Goal: Task Accomplishment & Management: Manage account settings

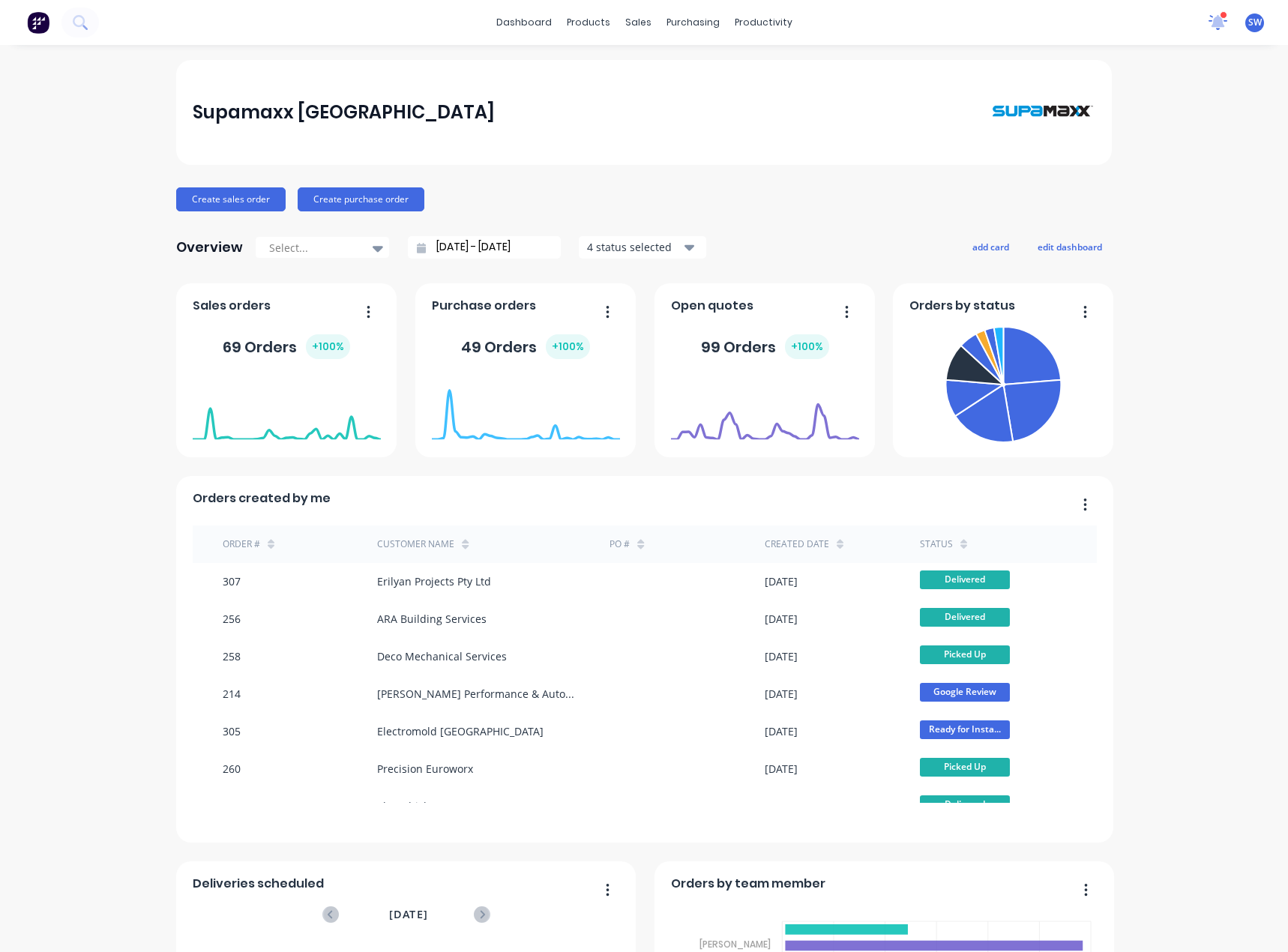
click at [1209, 16] on icon at bounding box center [1218, 22] width 19 height 15
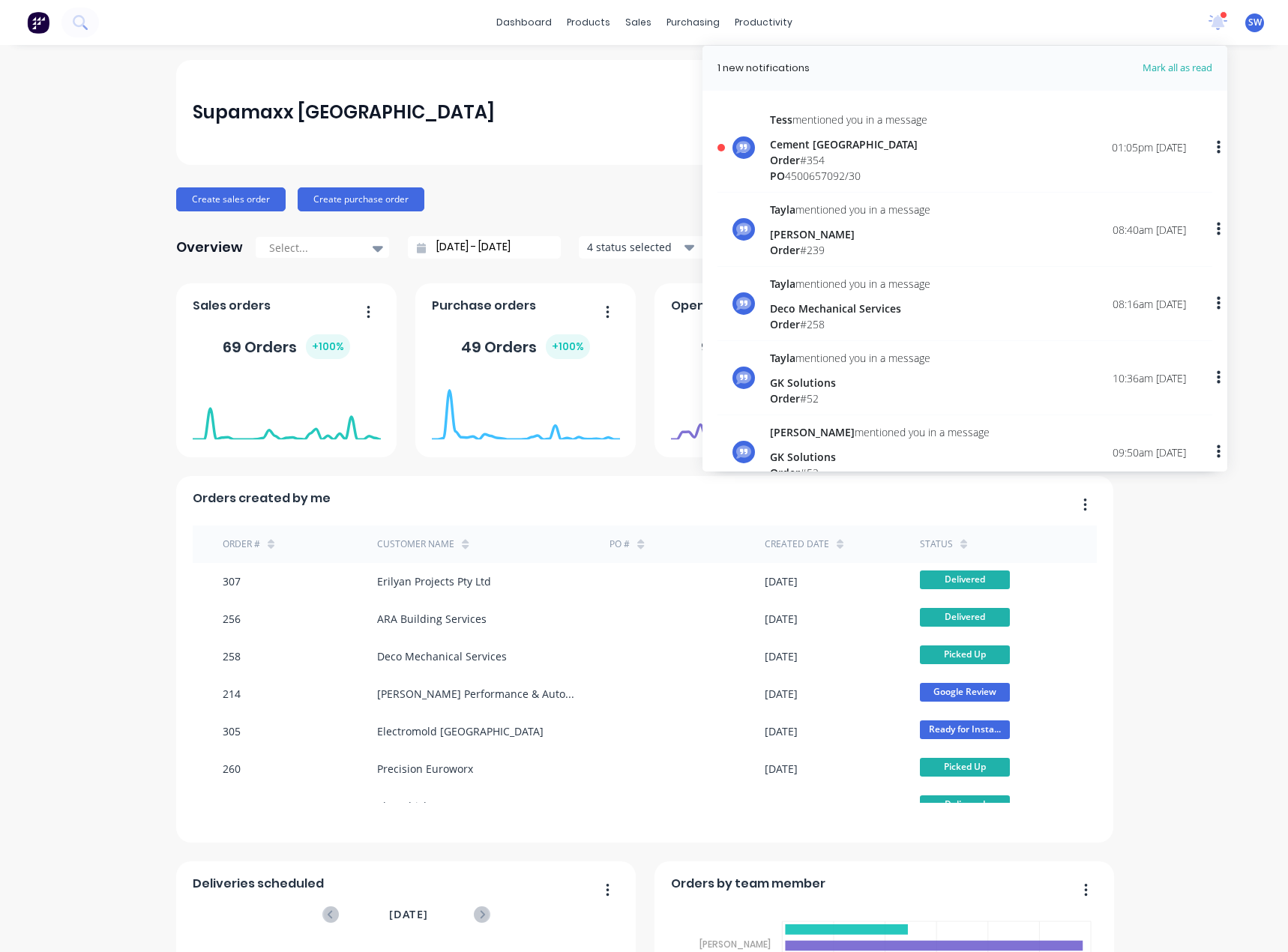
click at [855, 147] on div "Cement [GEOGRAPHIC_DATA]" at bounding box center [848, 143] width 157 height 15
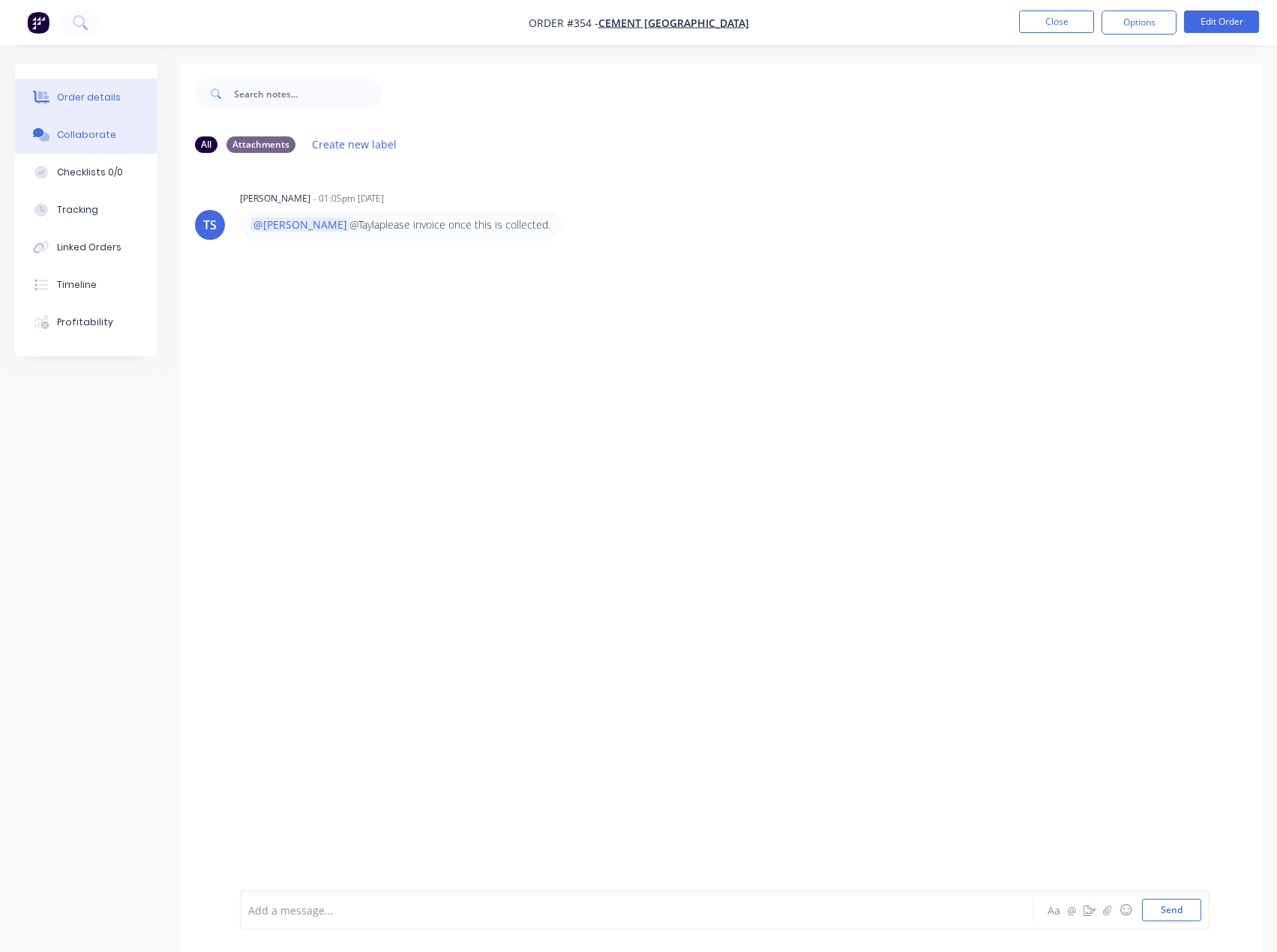
click at [120, 96] on button "Order details" at bounding box center [86, 97] width 142 height 37
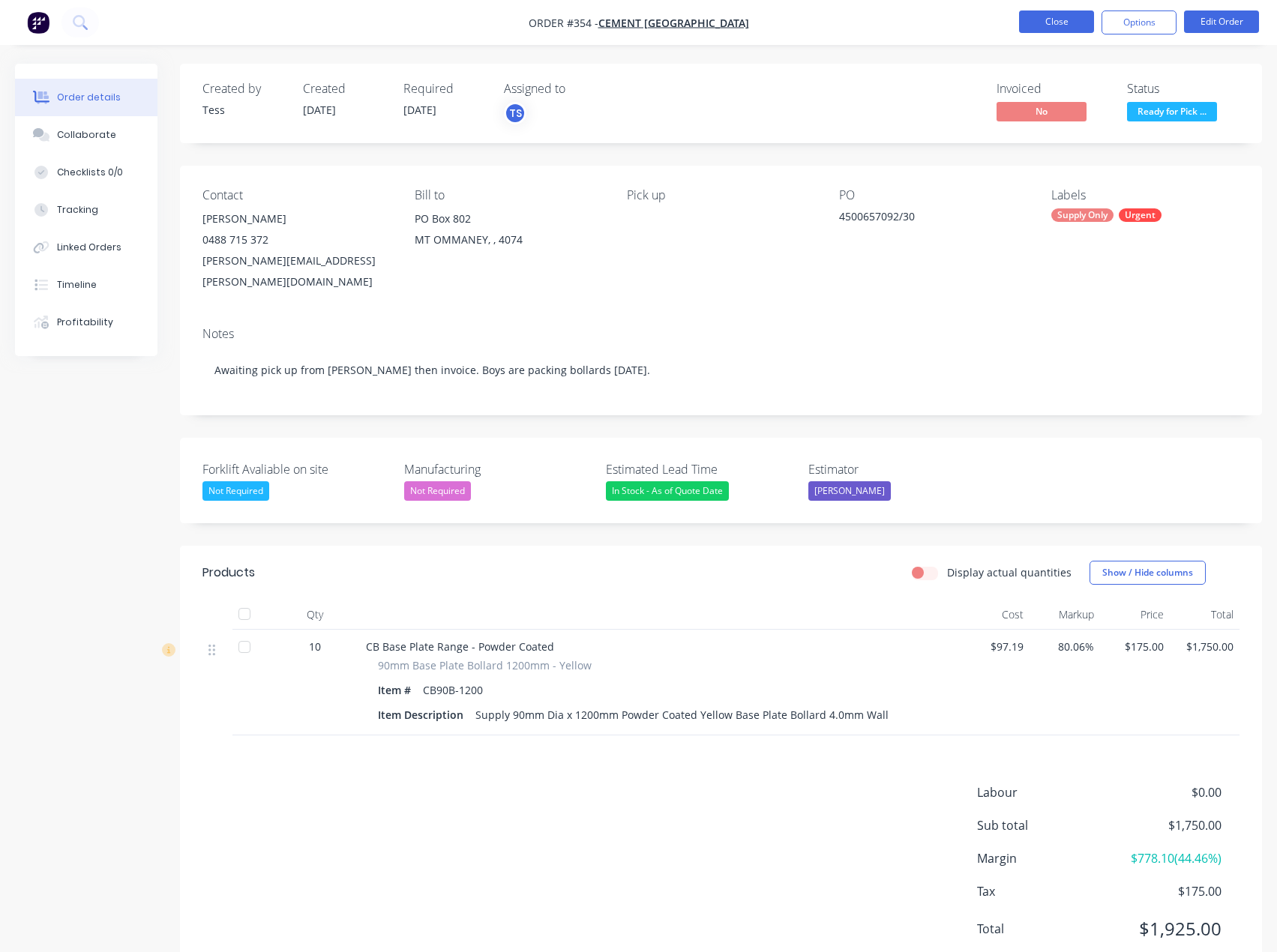
click at [1075, 15] on button "Close" at bounding box center [1056, 22] width 75 height 23
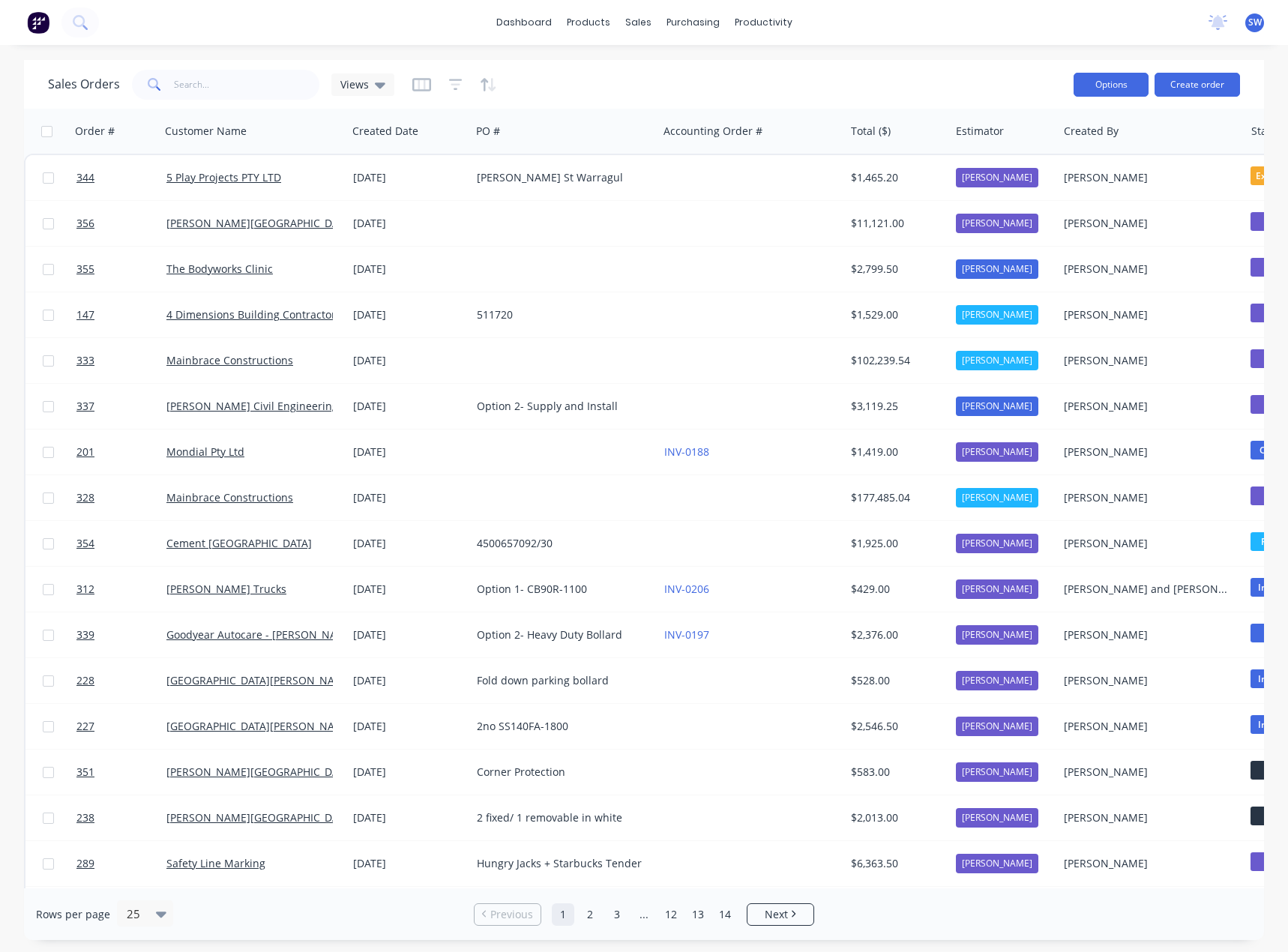
click at [1109, 83] on button "Options" at bounding box center [1111, 84] width 75 height 24
click at [917, 71] on div "Sales Orders Views" at bounding box center [555, 84] width 1014 height 36
click at [516, 18] on link "dashboard" at bounding box center [525, 22] width 71 height 23
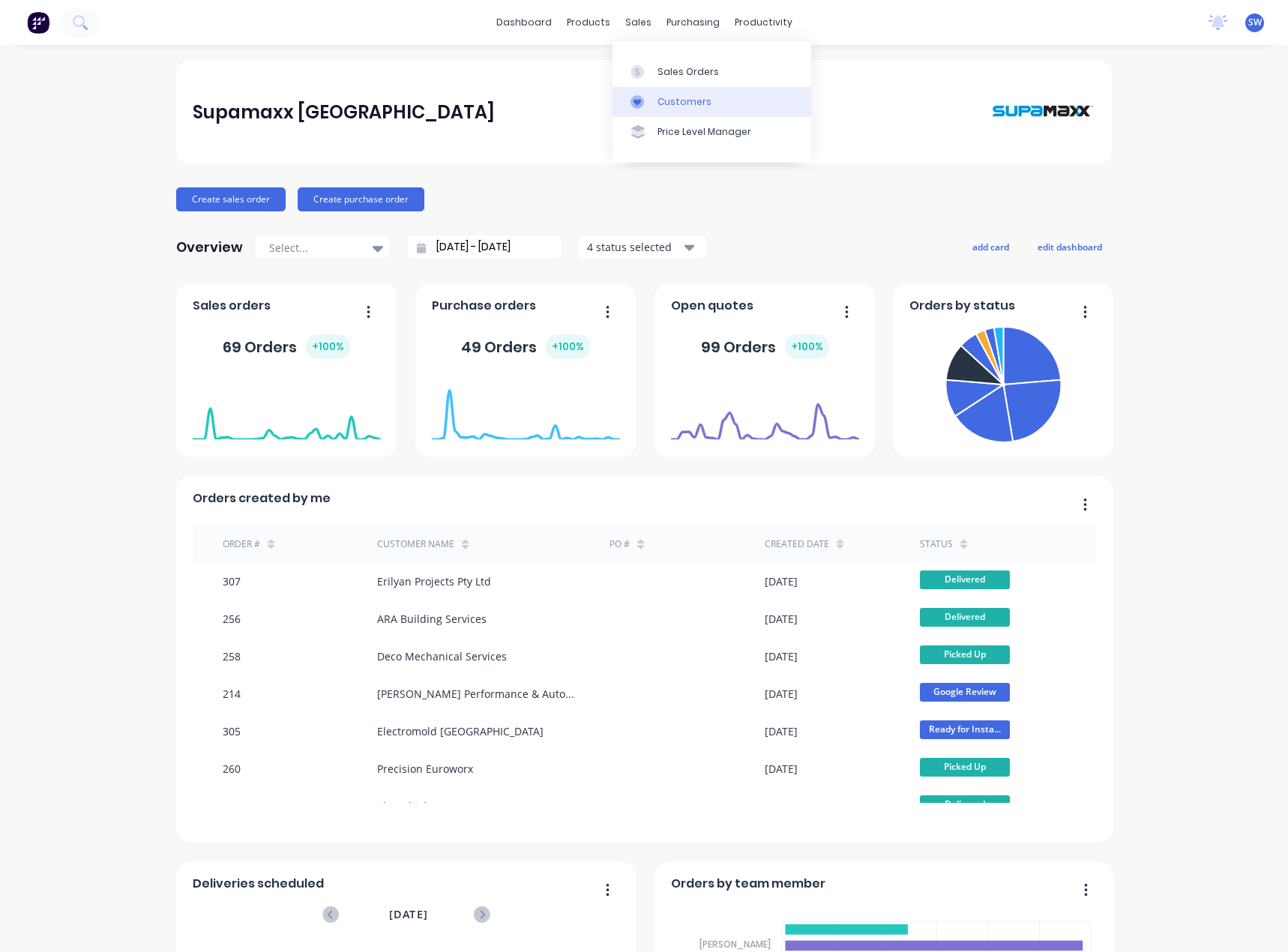
click at [696, 104] on div "Customers" at bounding box center [683, 102] width 54 height 14
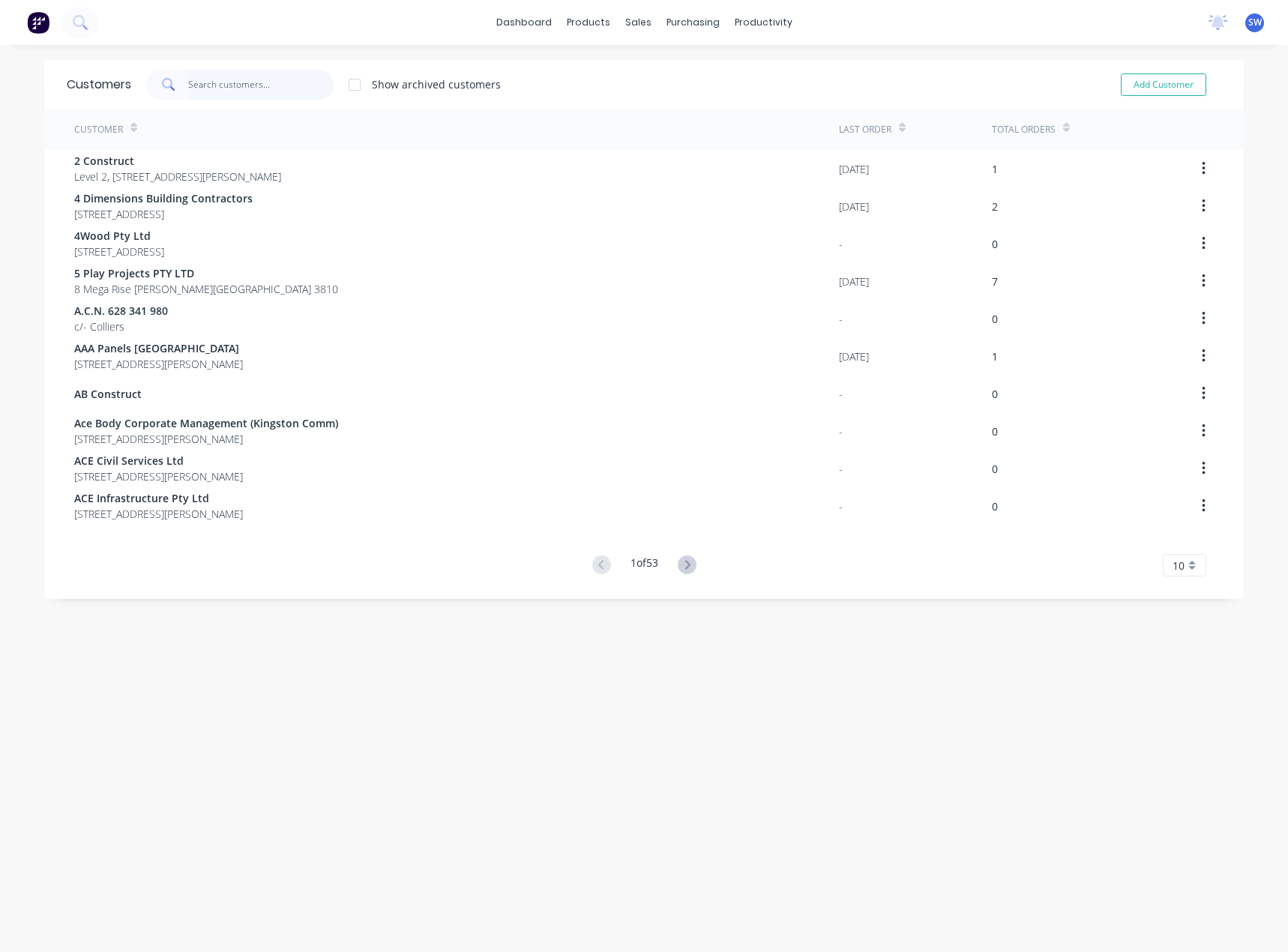
click at [270, 89] on input "text" at bounding box center [261, 84] width 146 height 30
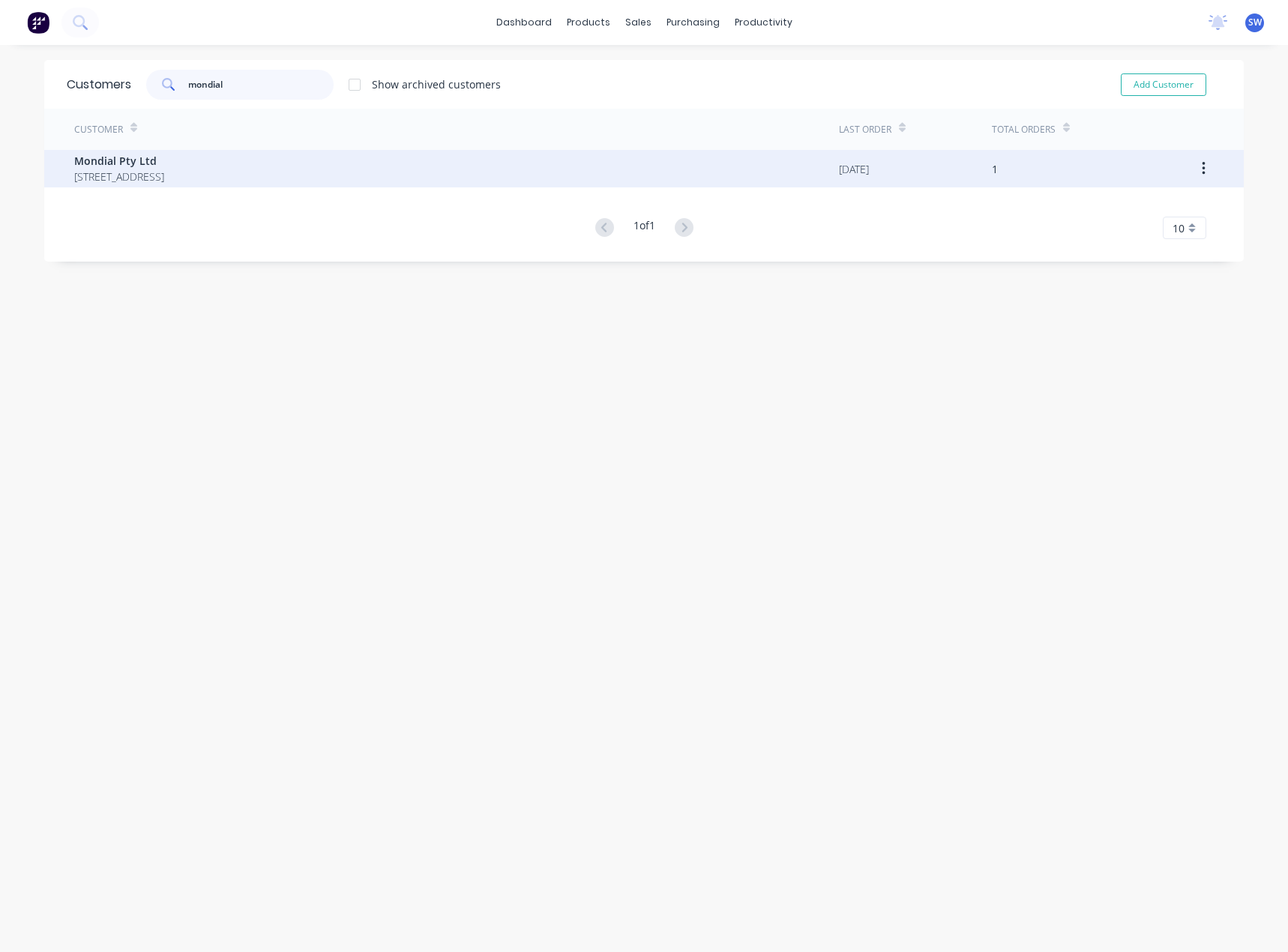
type input "mondial"
click at [164, 167] on span "Mondial Pty Ltd" at bounding box center [119, 161] width 90 height 15
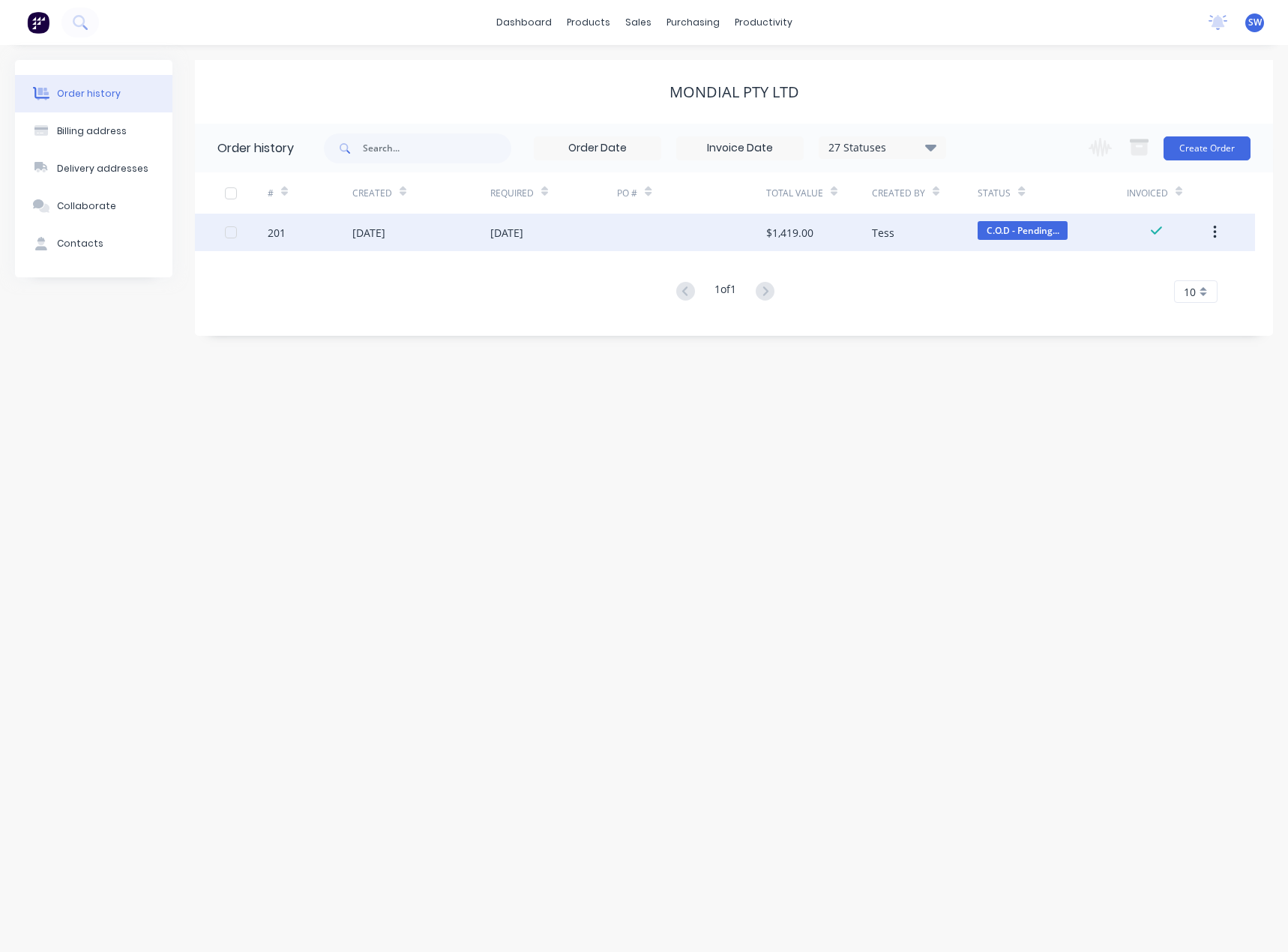
click at [317, 233] on div "201" at bounding box center [310, 231] width 84 height 37
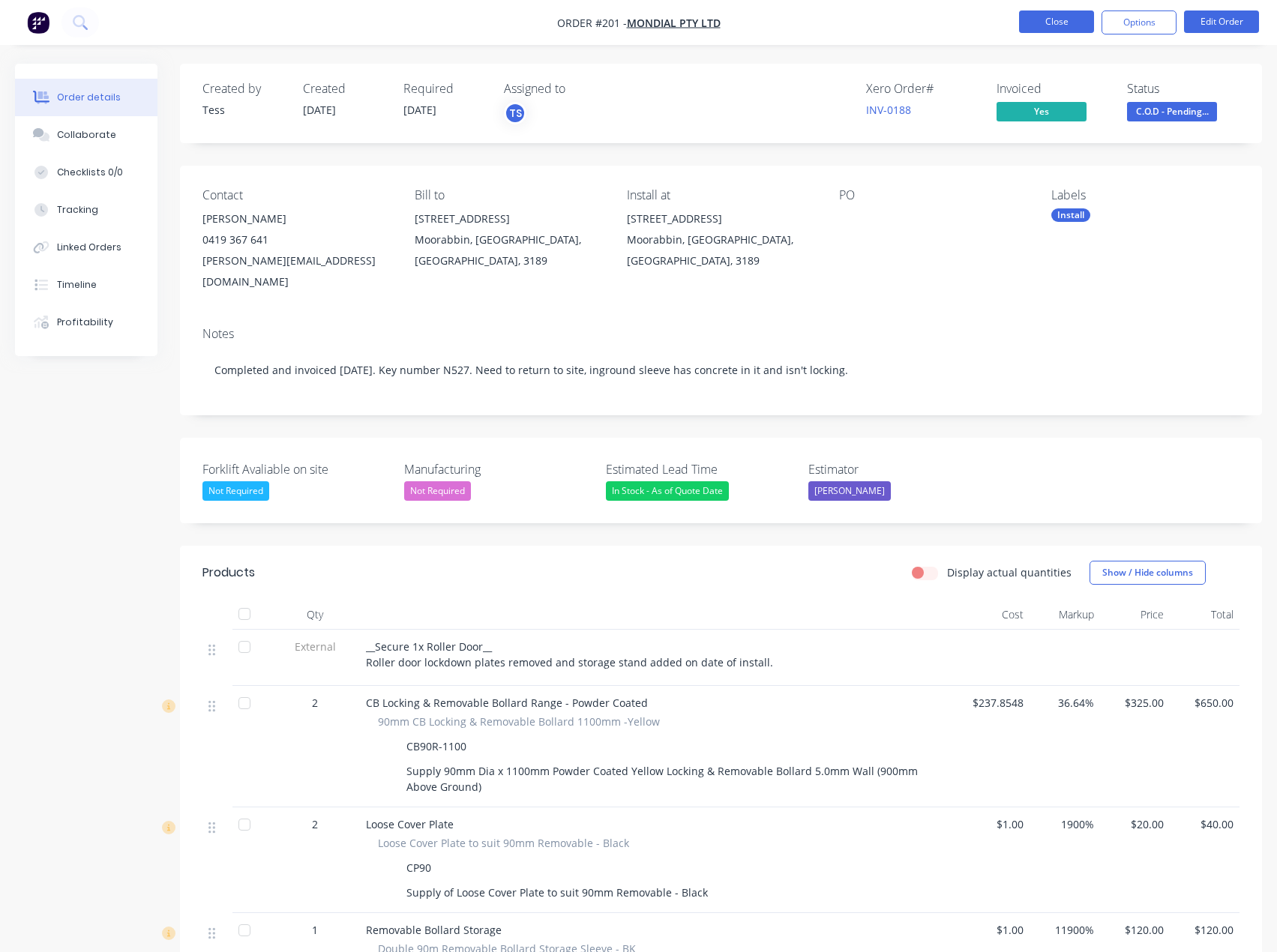
click at [1070, 20] on button "Close" at bounding box center [1056, 22] width 75 height 23
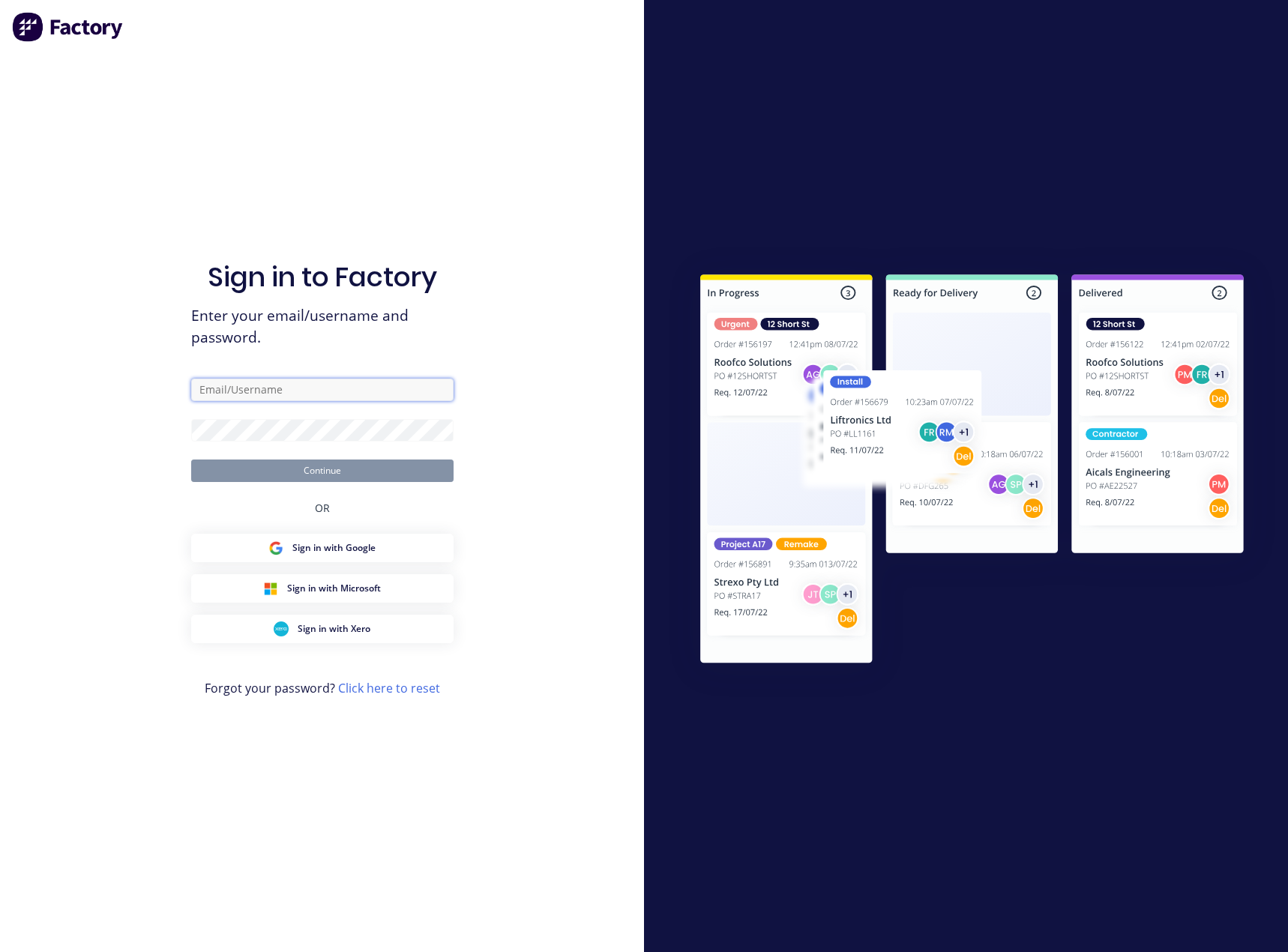
type input "[PERSON_NAME][EMAIL_ADDRESS][DOMAIN_NAME]"
click at [370, 472] on button "Continue" at bounding box center [322, 470] width 262 height 23
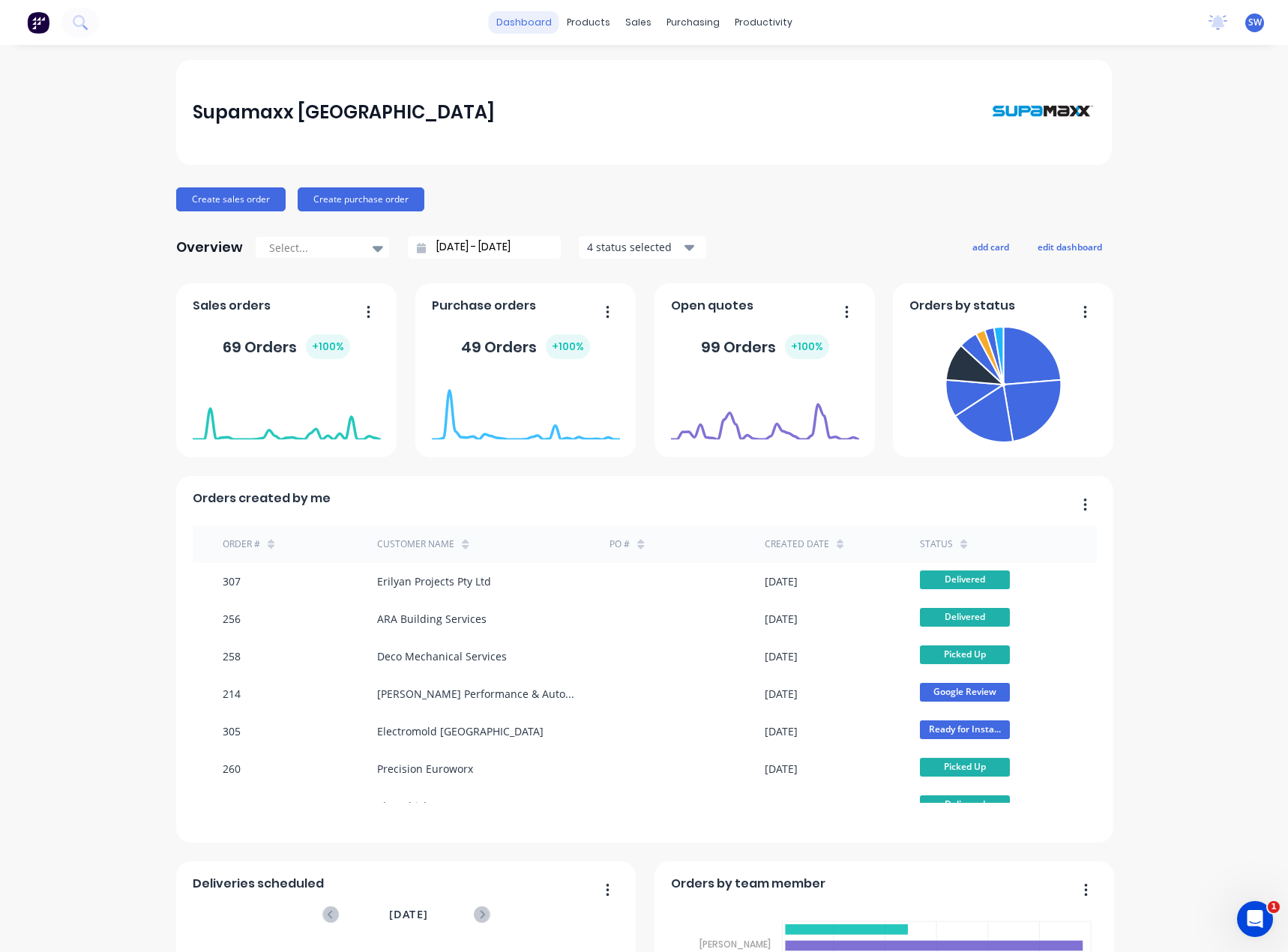
click at [532, 28] on link "dashboard" at bounding box center [525, 22] width 71 height 23
click at [679, 97] on div "Customers" at bounding box center [683, 102] width 54 height 14
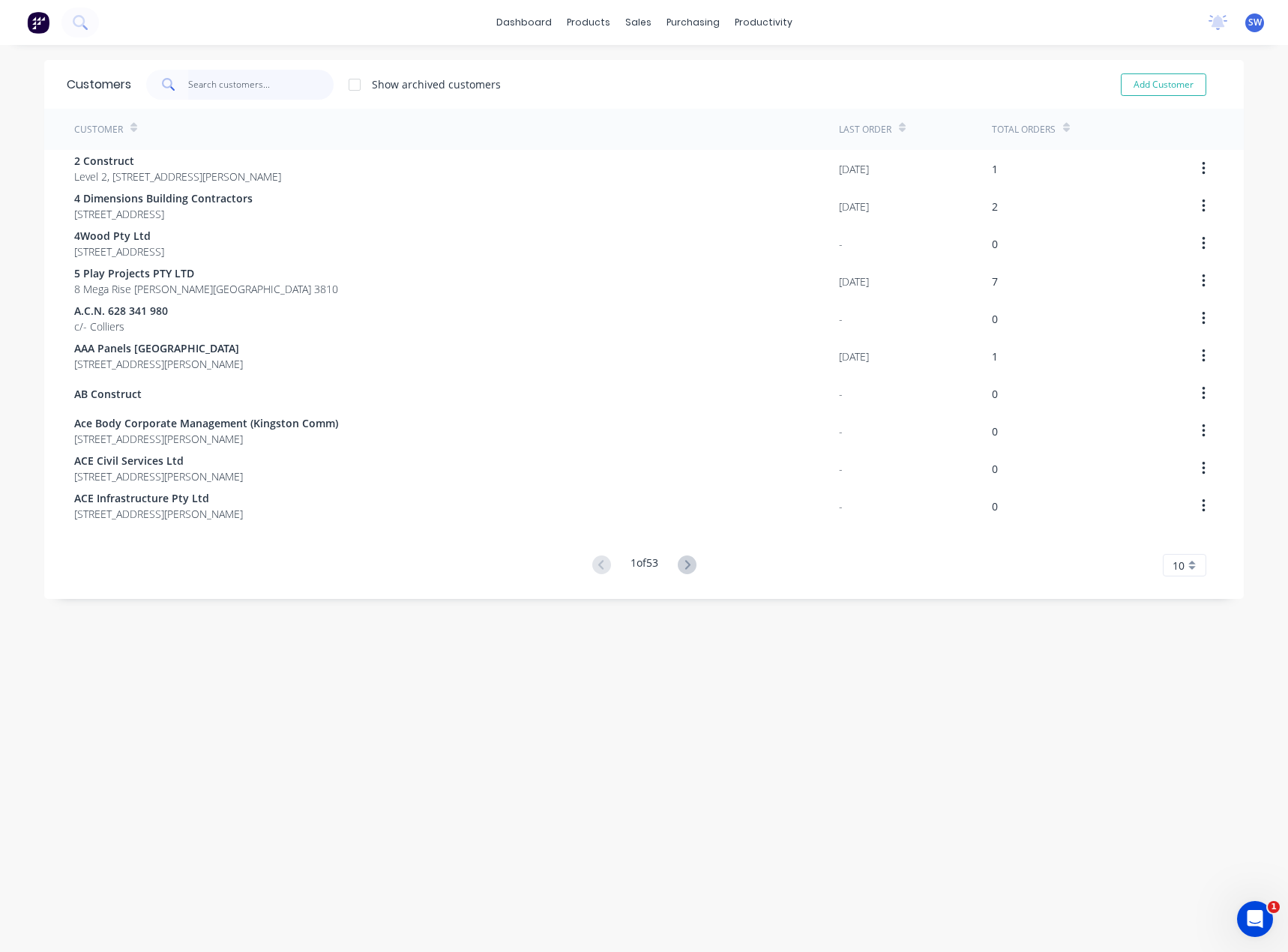
click at [259, 87] on input "text" at bounding box center [261, 84] width 146 height 30
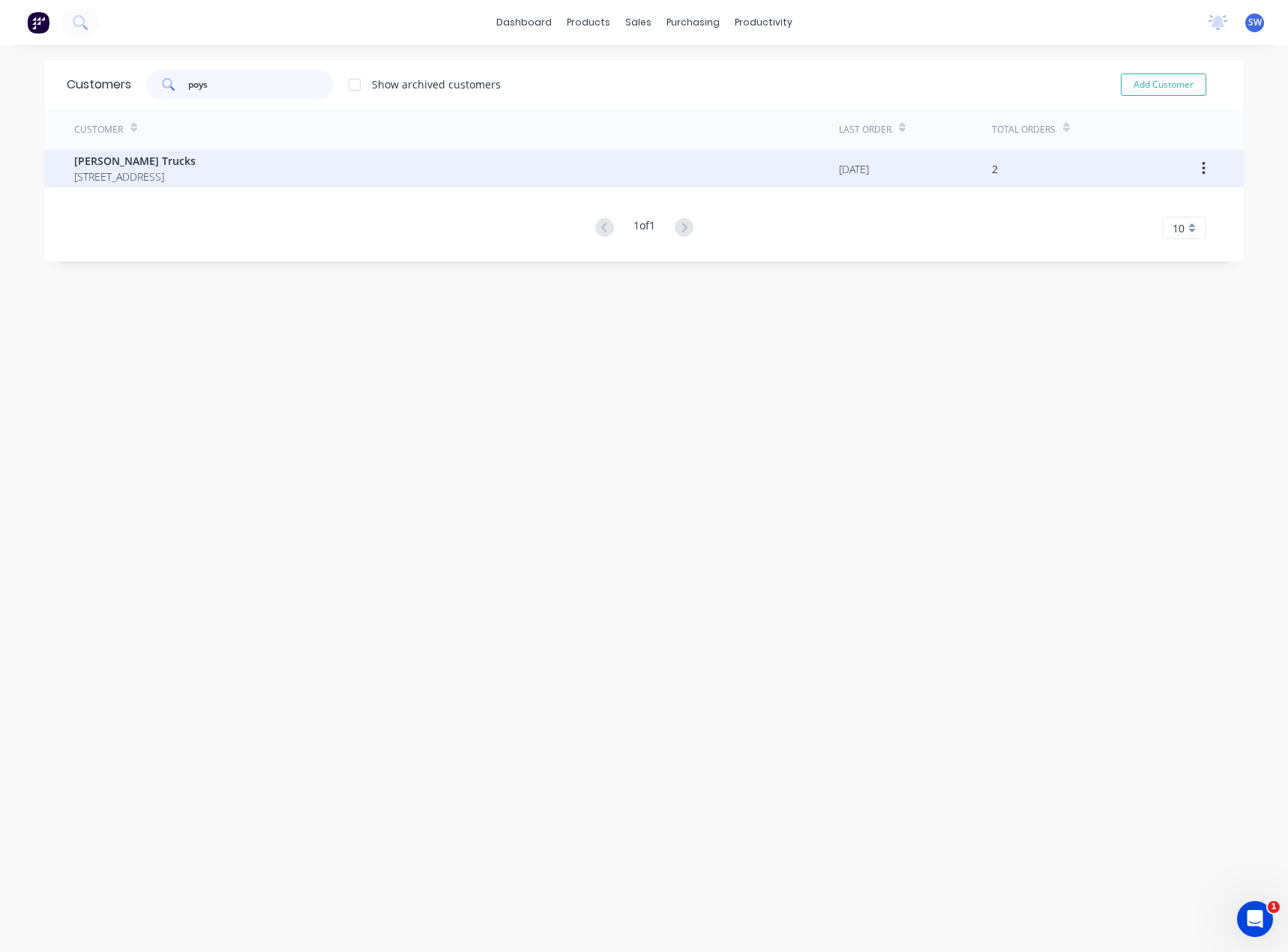
type input "poys"
click at [125, 174] on span "[STREET_ADDRESS]" at bounding box center [135, 176] width 122 height 15
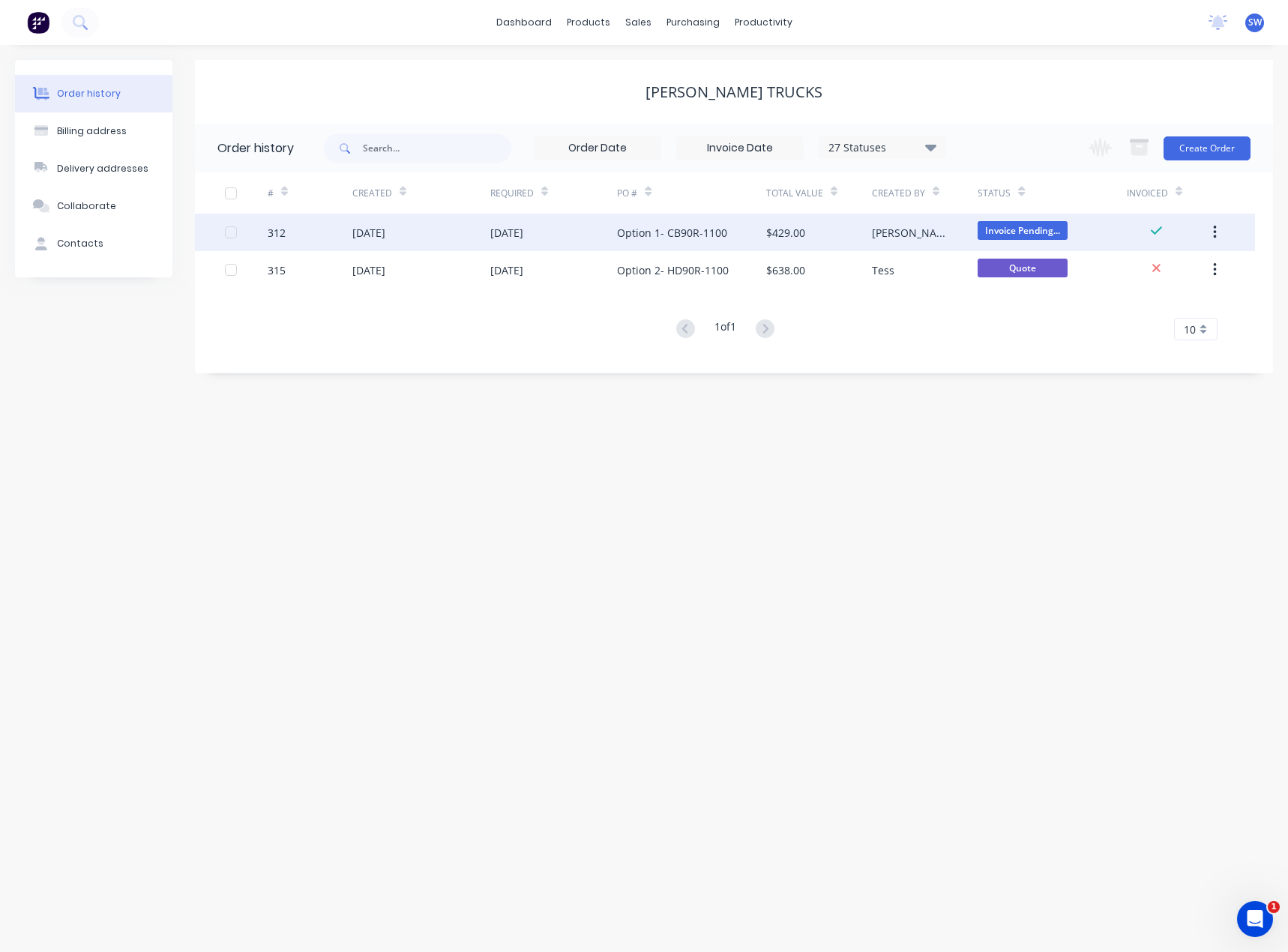
click at [524, 235] on div "[DATE]" at bounding box center [506, 232] width 33 height 15
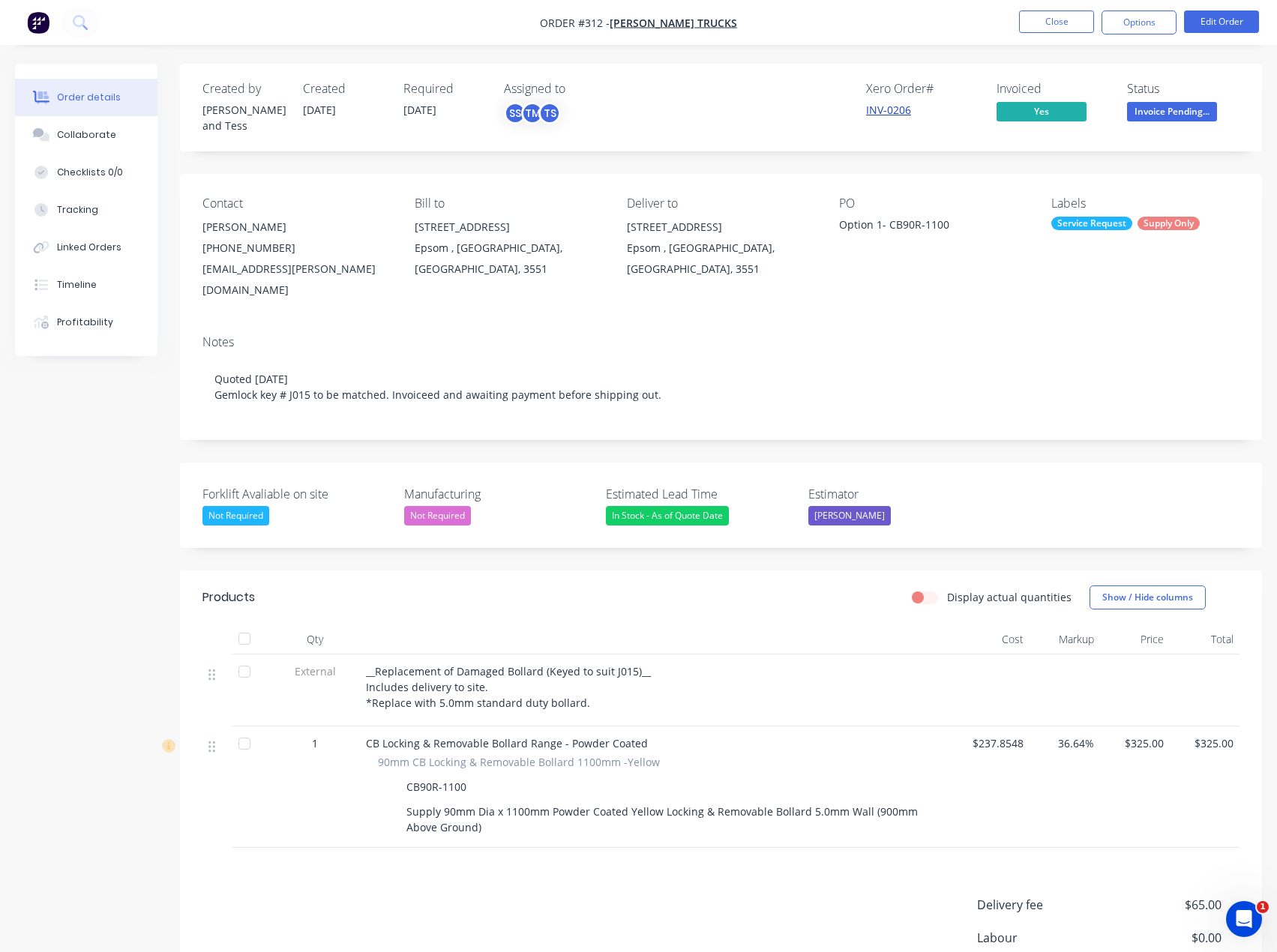
click at [879, 115] on link "INV-0206" at bounding box center [889, 110] width 45 height 15
click at [64, 129] on div "Collaborate" at bounding box center [86, 134] width 59 height 14
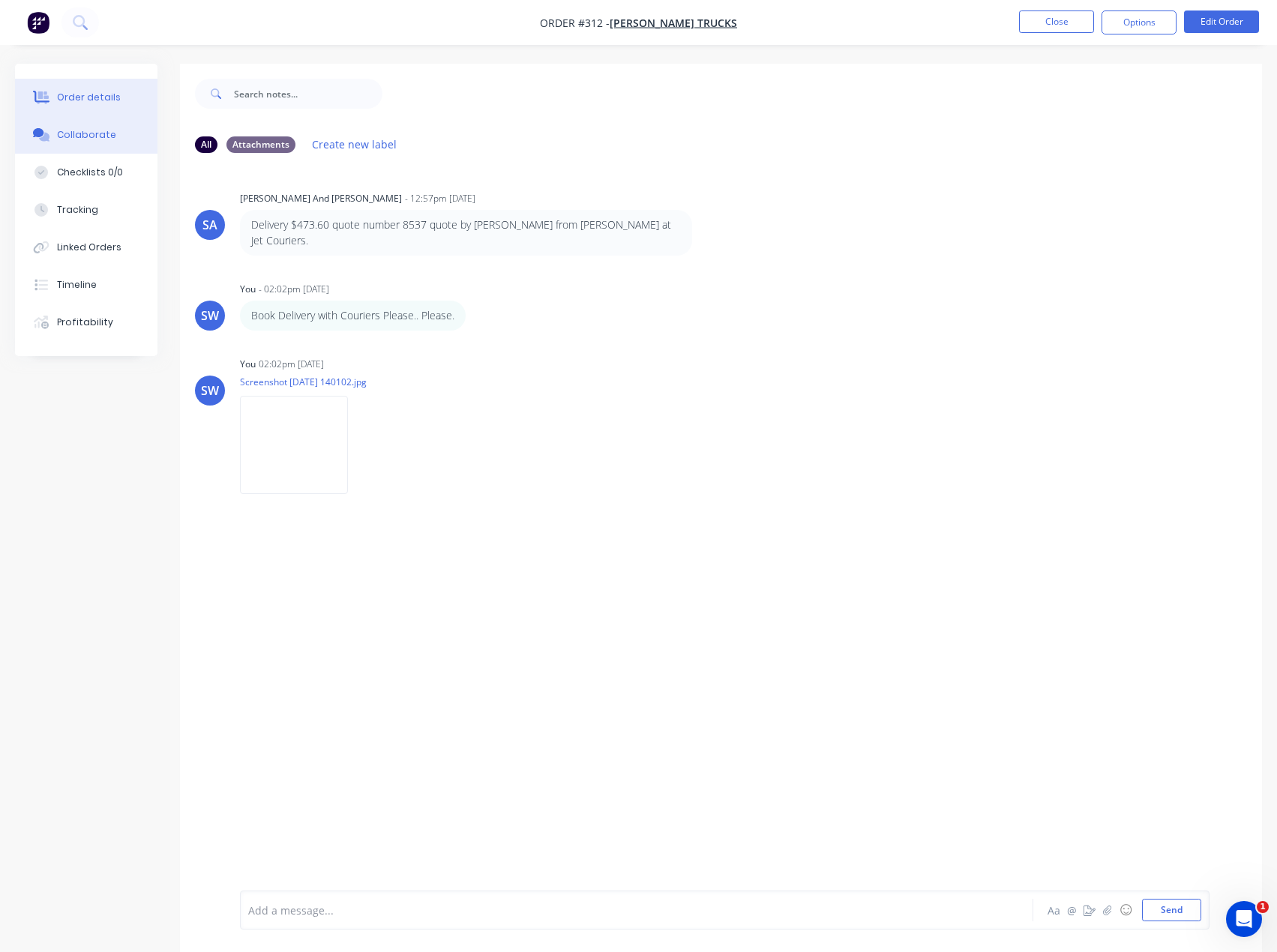
click at [65, 91] on div "Order details" at bounding box center [89, 97] width 64 height 14
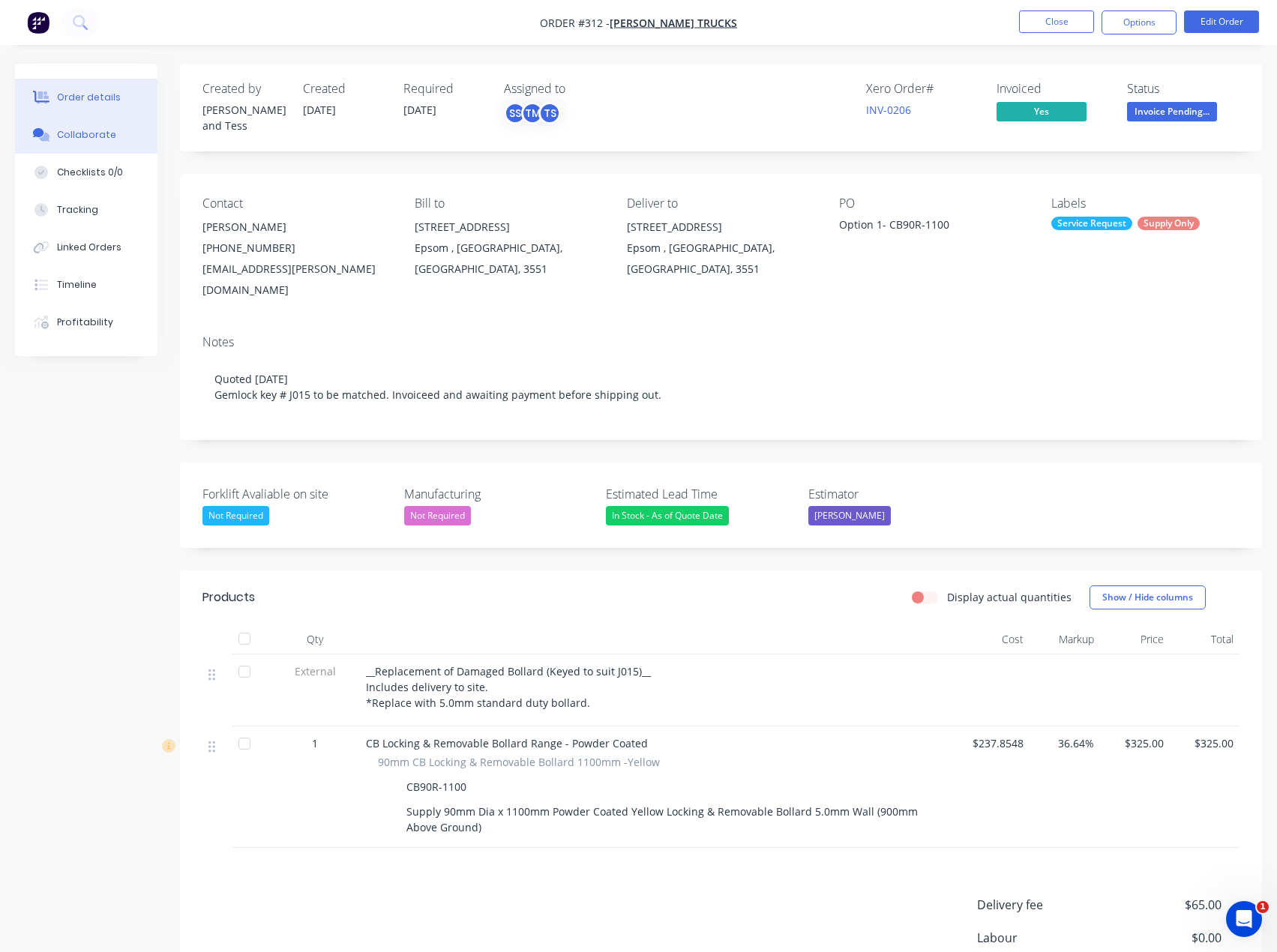
click at [75, 144] on button "Collaborate" at bounding box center [86, 134] width 142 height 37
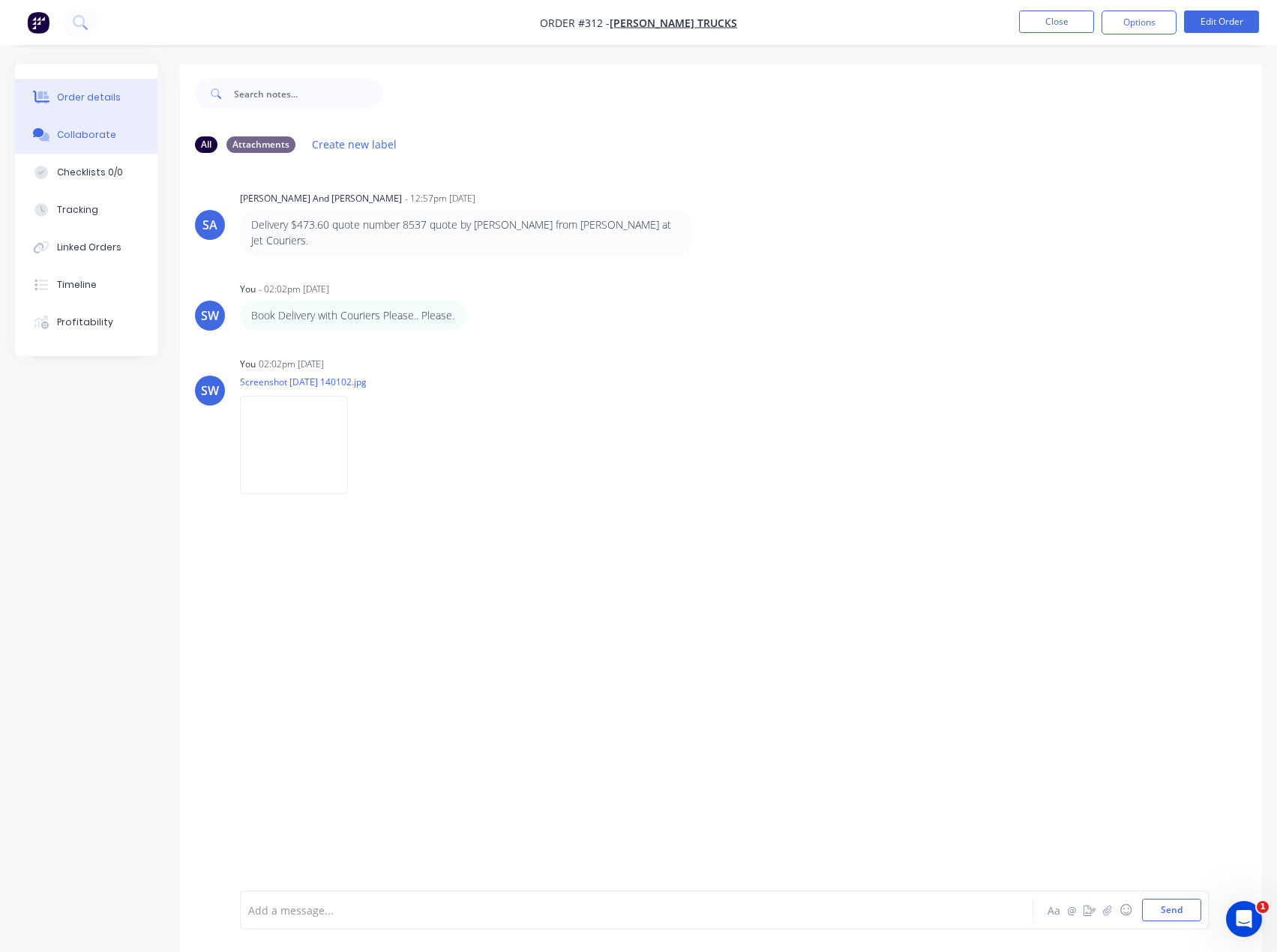
click at [90, 93] on div "Order details" at bounding box center [89, 97] width 64 height 14
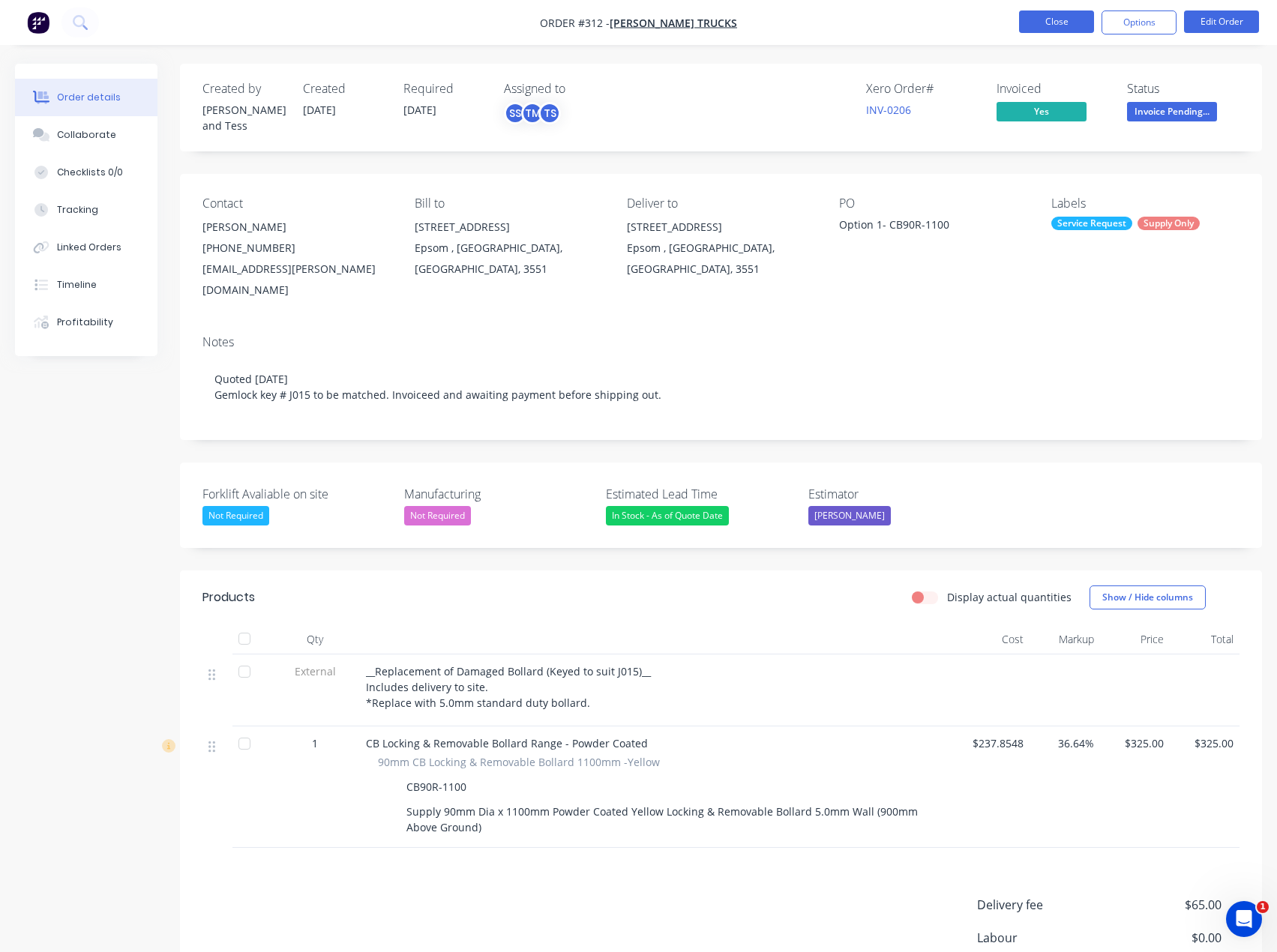
click at [1066, 26] on button "Close" at bounding box center [1056, 22] width 75 height 23
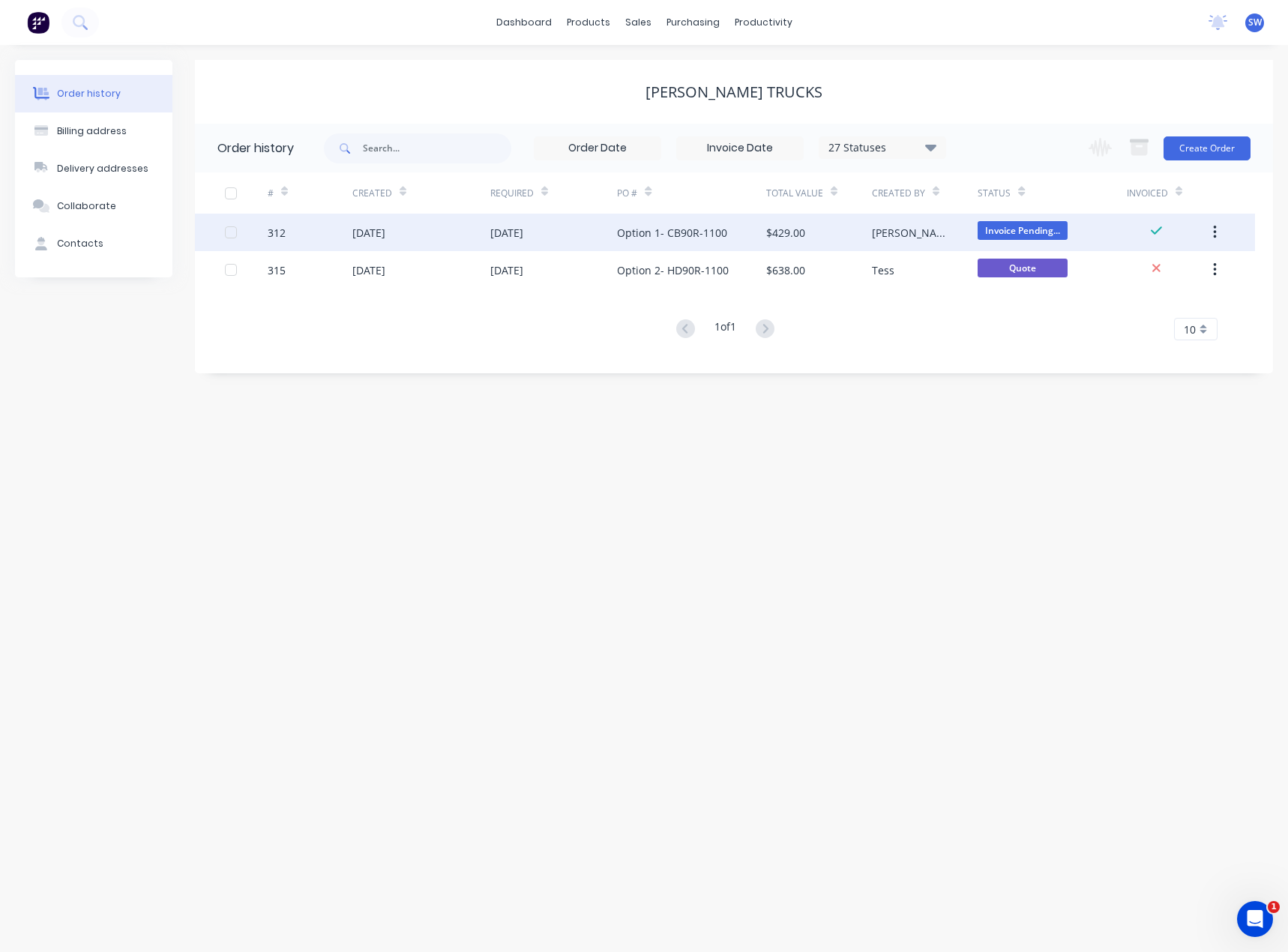
click at [496, 243] on div "[DATE]" at bounding box center [554, 231] width 127 height 37
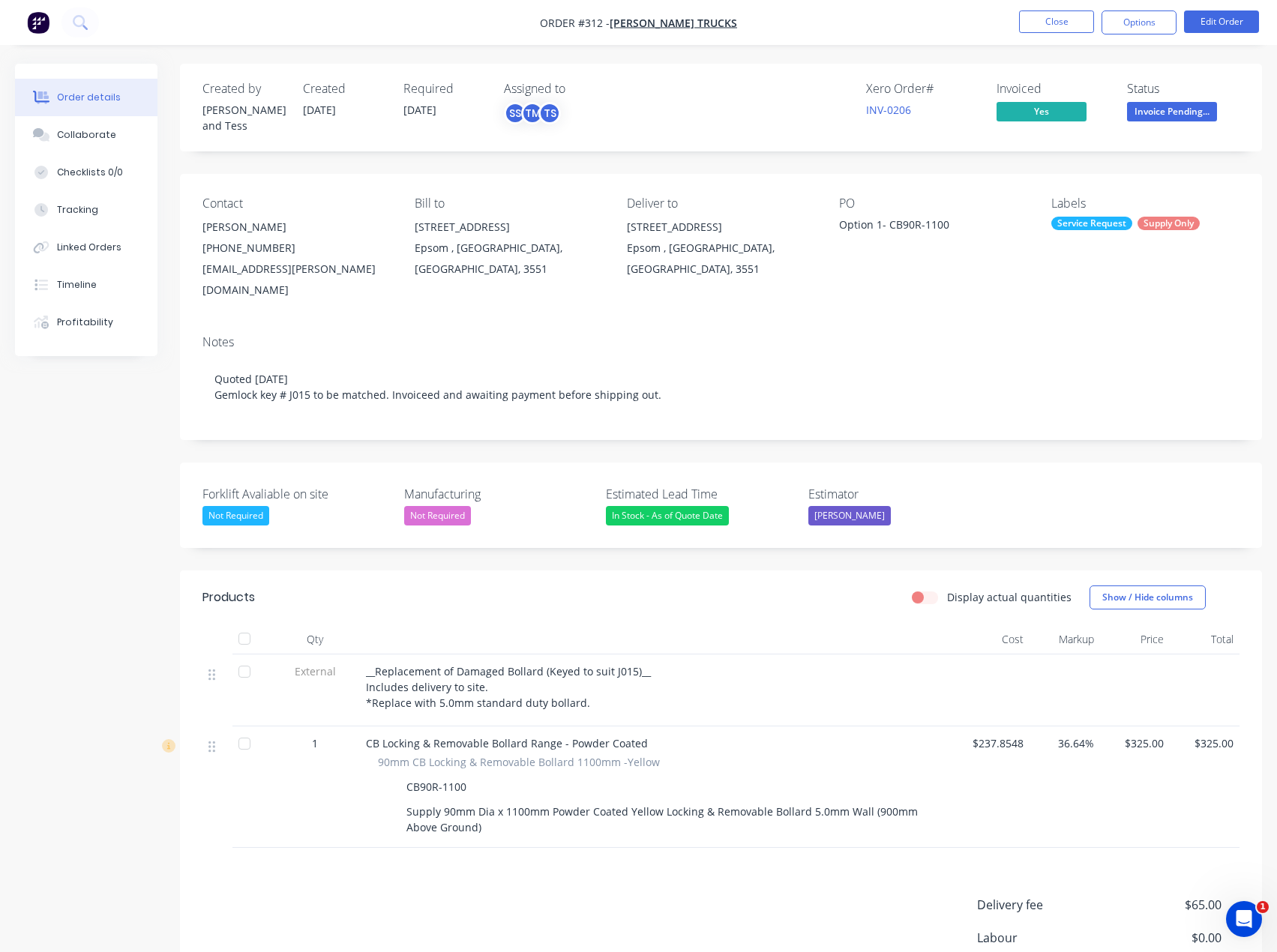
click at [692, 93] on div "Xero Order # INV-0206 Invoiced Yes Status Invoice Pending..." at bounding box center [946, 107] width 585 height 52
click at [701, 140] on div "Created by [PERSON_NAME] and [PERSON_NAME] Created [DATE] Required [DATE] Assig…" at bounding box center [721, 107] width 1082 height 88
click at [899, 114] on link "INV-0206" at bounding box center [889, 110] width 45 height 15
click at [1056, 19] on button "Close" at bounding box center [1056, 22] width 75 height 23
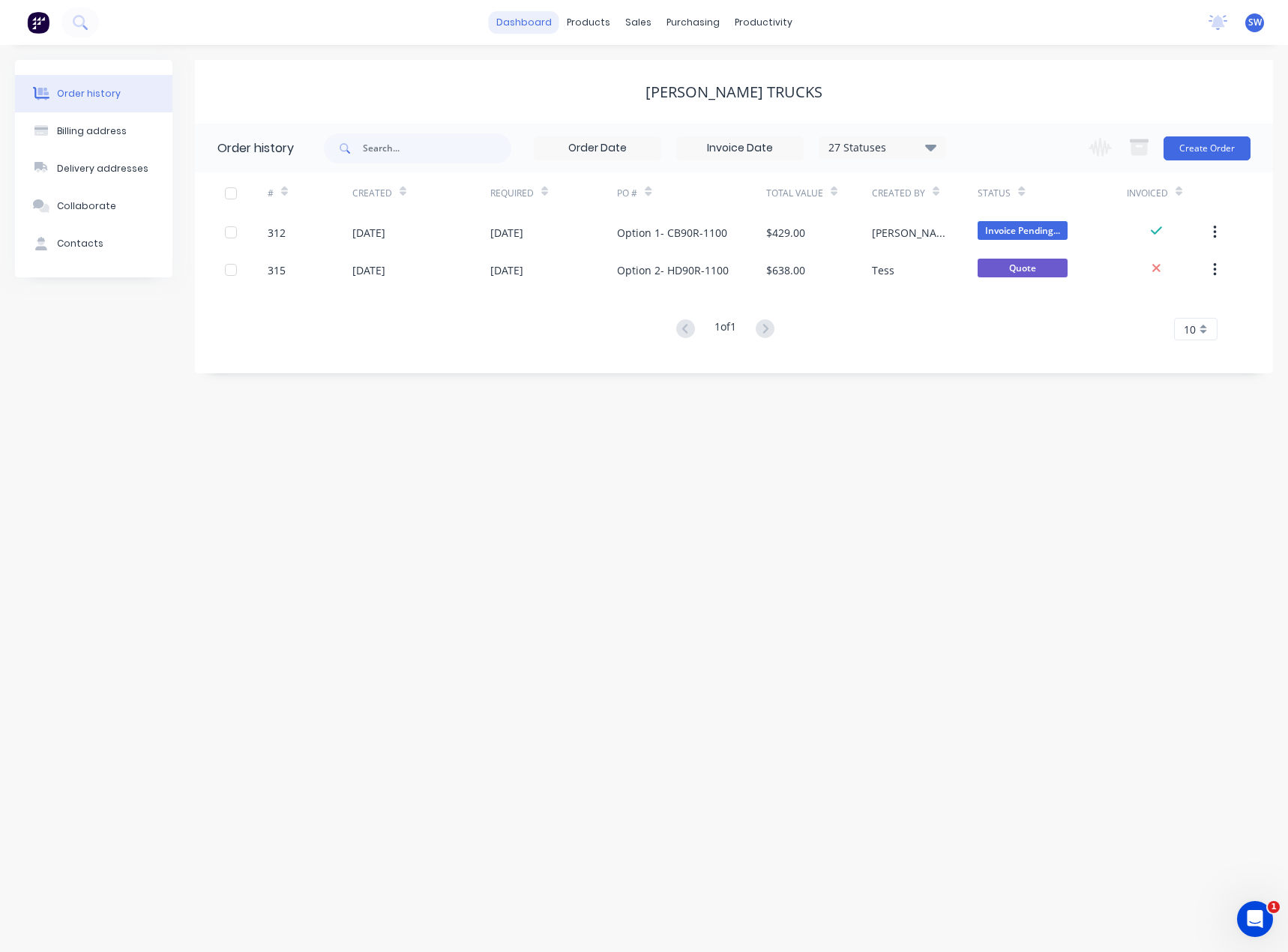
click at [531, 31] on link "dashboard" at bounding box center [525, 22] width 71 height 23
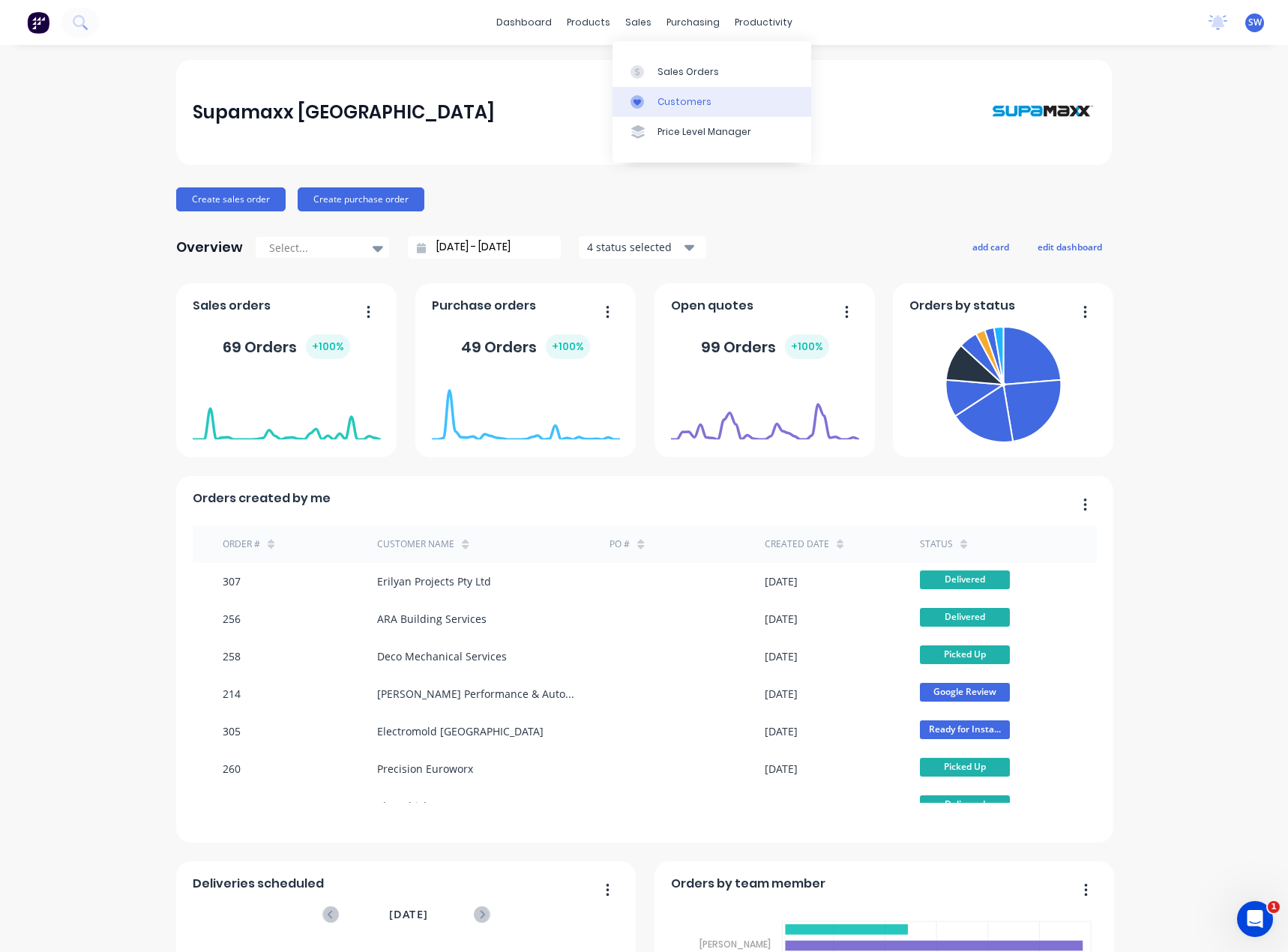
click at [683, 110] on link "Customers" at bounding box center [712, 102] width 199 height 30
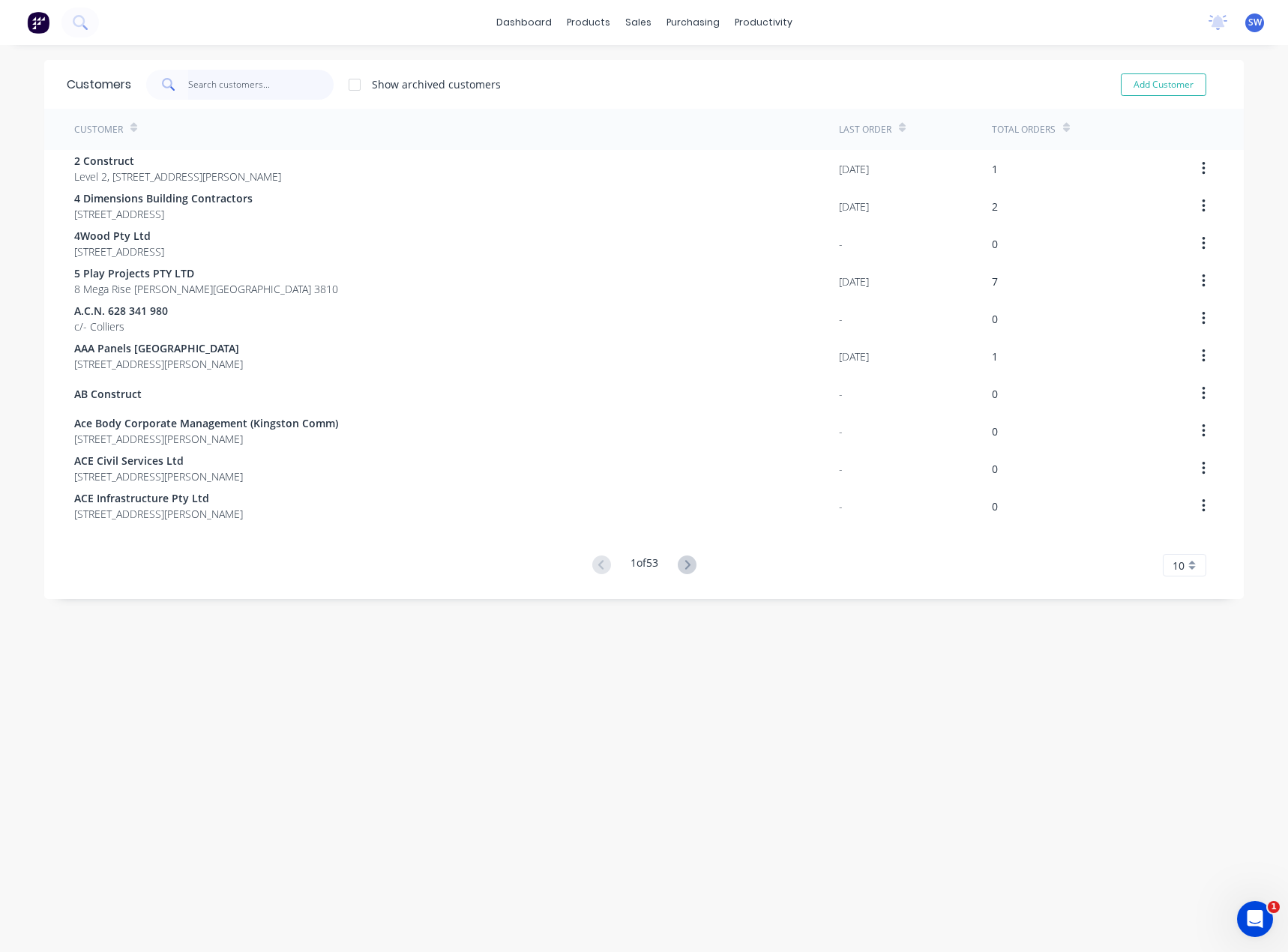
click at [231, 87] on input "text" at bounding box center [261, 84] width 146 height 30
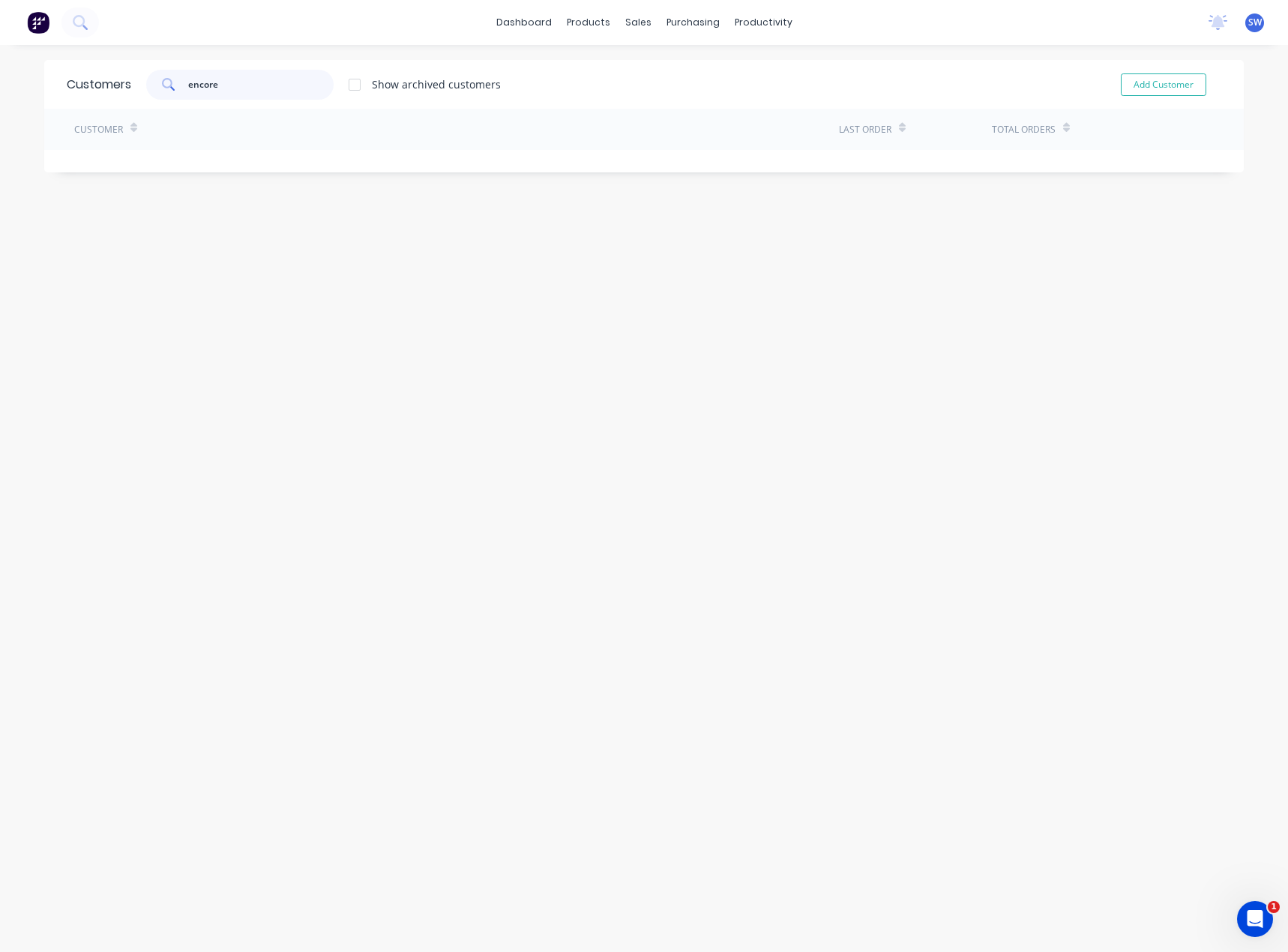
click at [220, 90] on input "encore" at bounding box center [261, 84] width 146 height 30
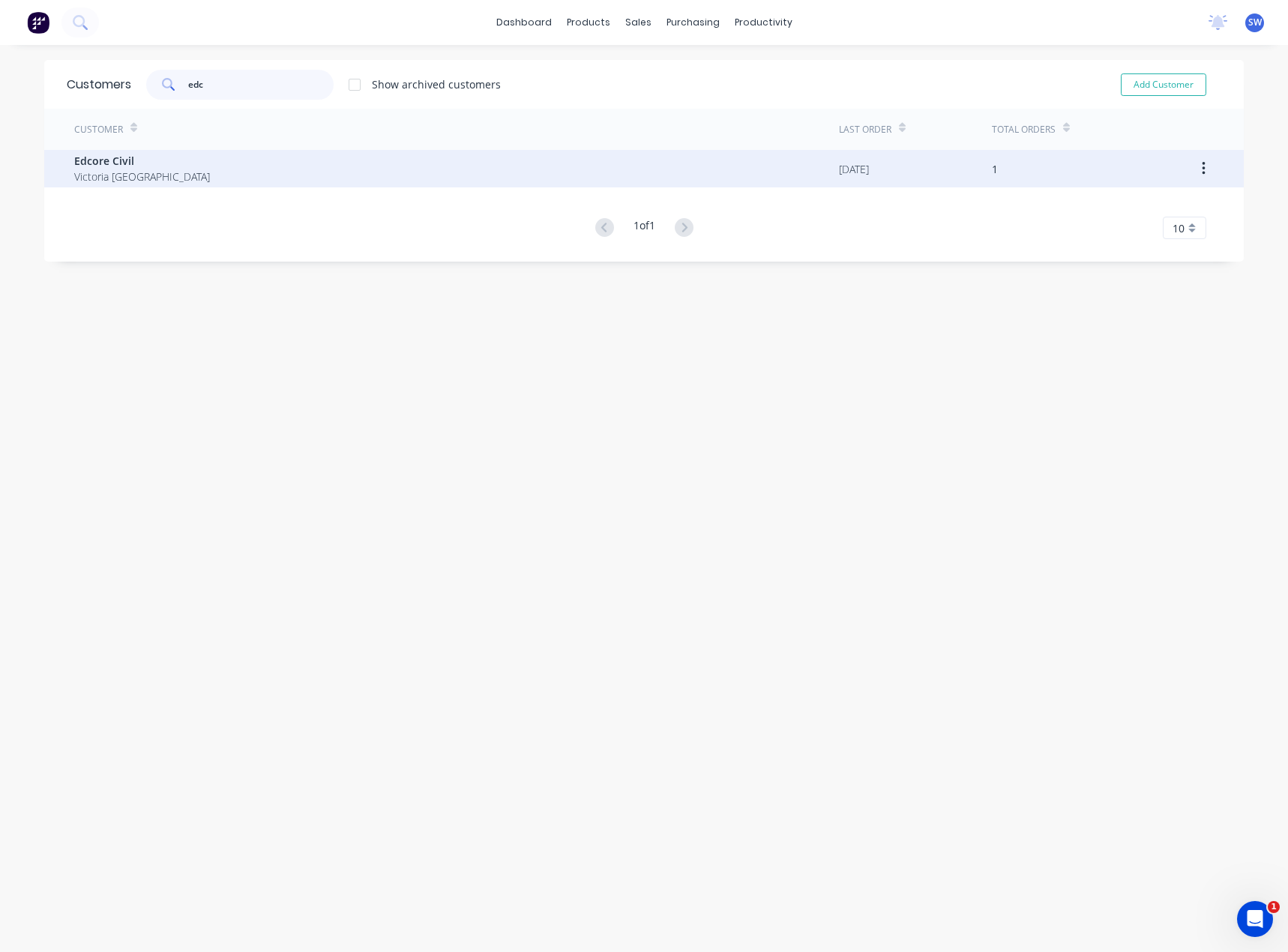
type input "edc"
click at [85, 162] on span "Edcore Civil" at bounding box center [143, 161] width 136 height 15
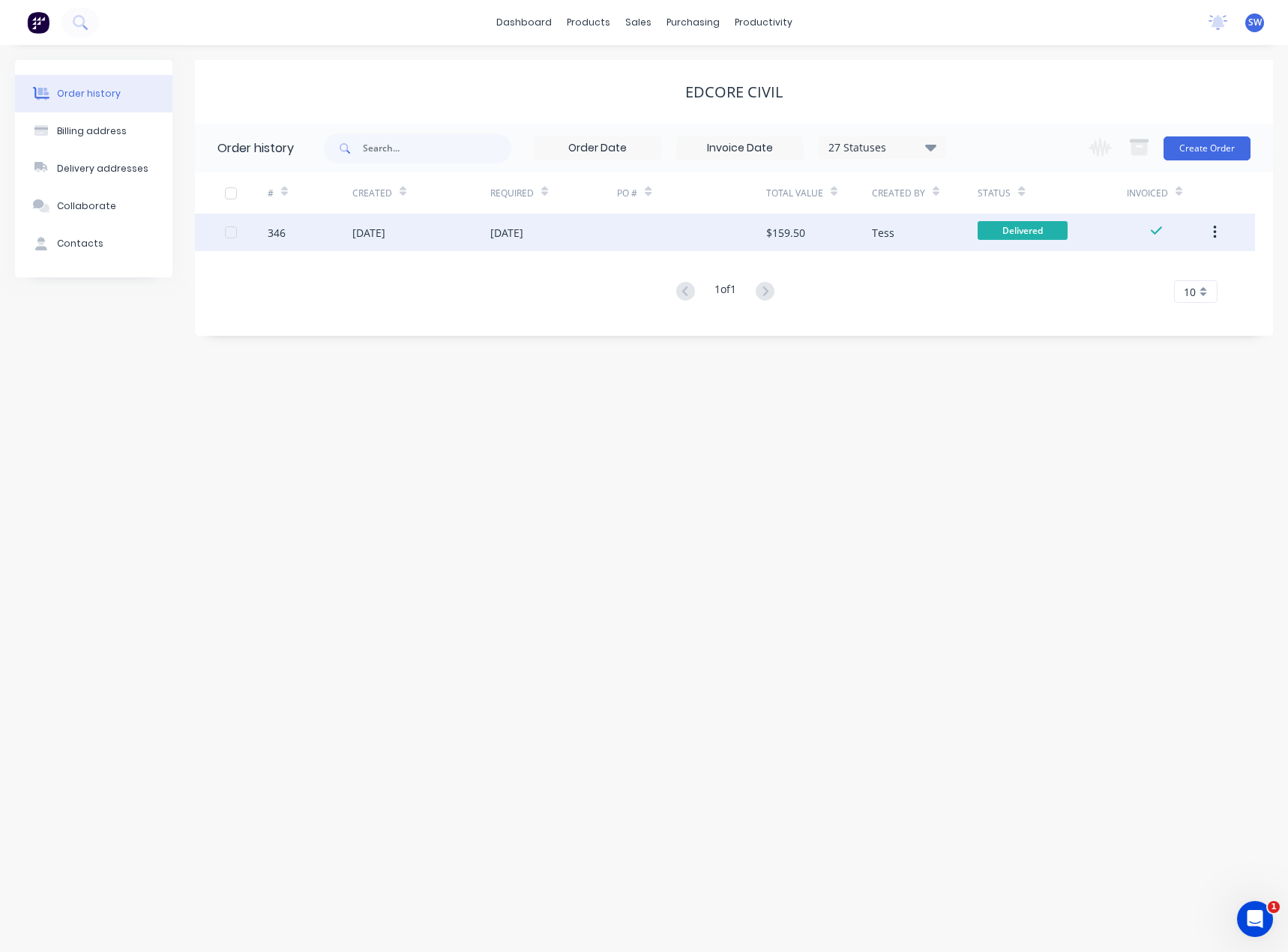
click at [570, 233] on div "[DATE]" at bounding box center [554, 231] width 127 height 37
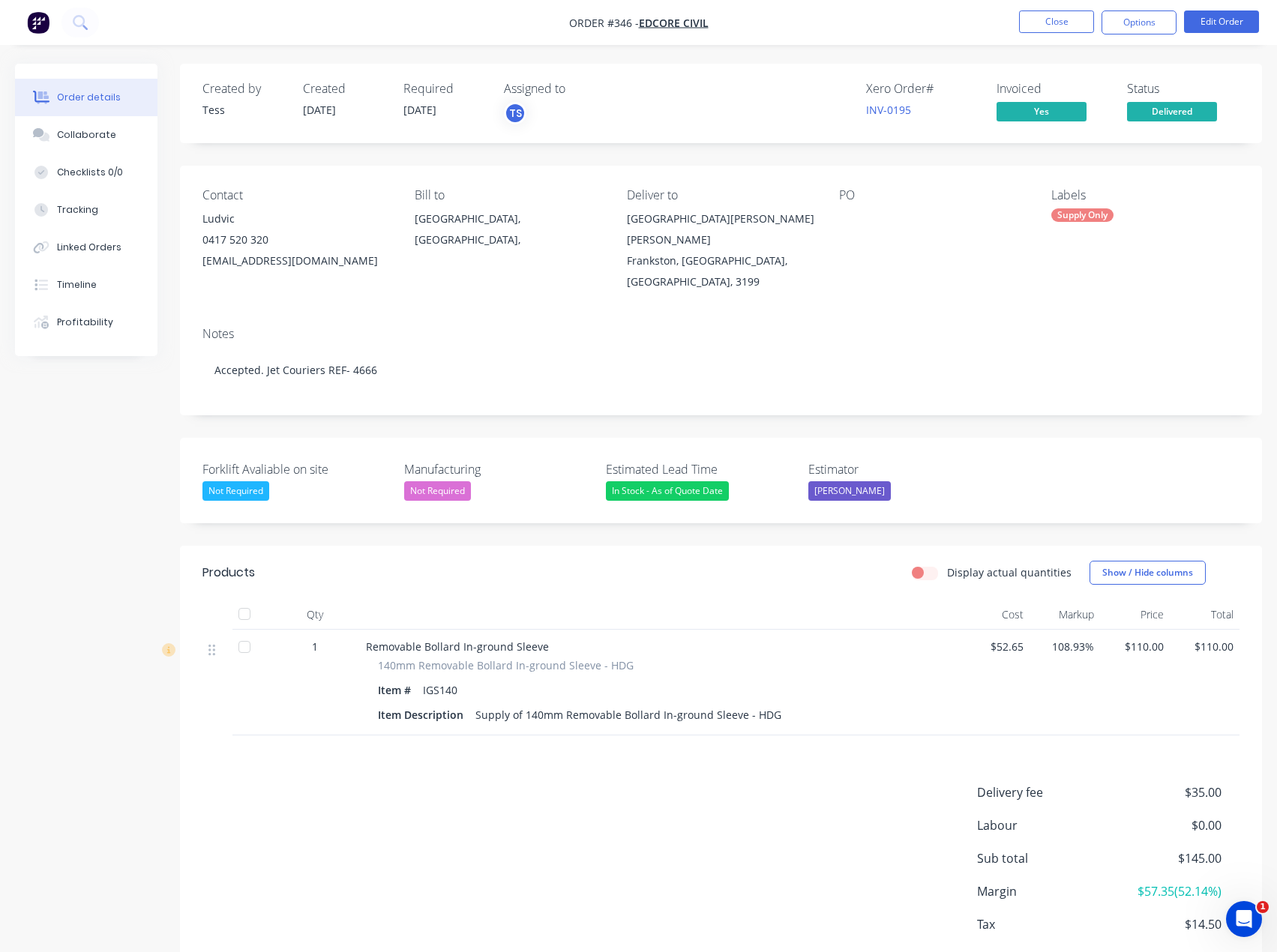
click at [707, 867] on div "Delivery fee $35.00 Labour $0.00 Sub total $145.00 Margin $57.35 ( 52.14 %) Tax…" at bounding box center [721, 887] width 1036 height 207
click at [891, 106] on link "INV-0195" at bounding box center [889, 110] width 45 height 15
click at [958, 25] on nav "Order #346 - Edcore Civil Close Options Edit Order" at bounding box center [638, 23] width 1277 height 45
click at [1063, 27] on button "Close" at bounding box center [1056, 22] width 75 height 23
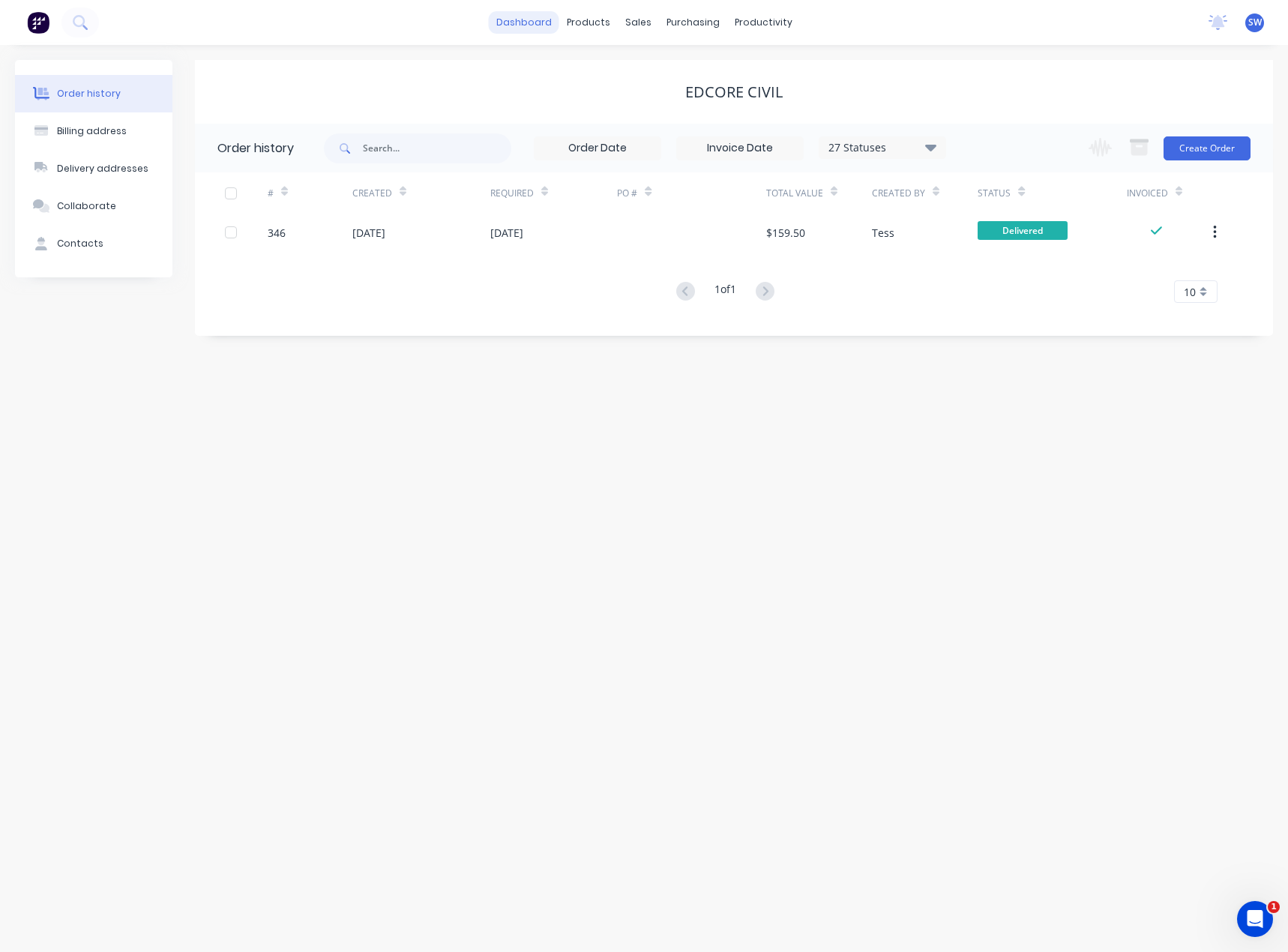
click at [511, 29] on link "dashboard" at bounding box center [525, 22] width 71 height 23
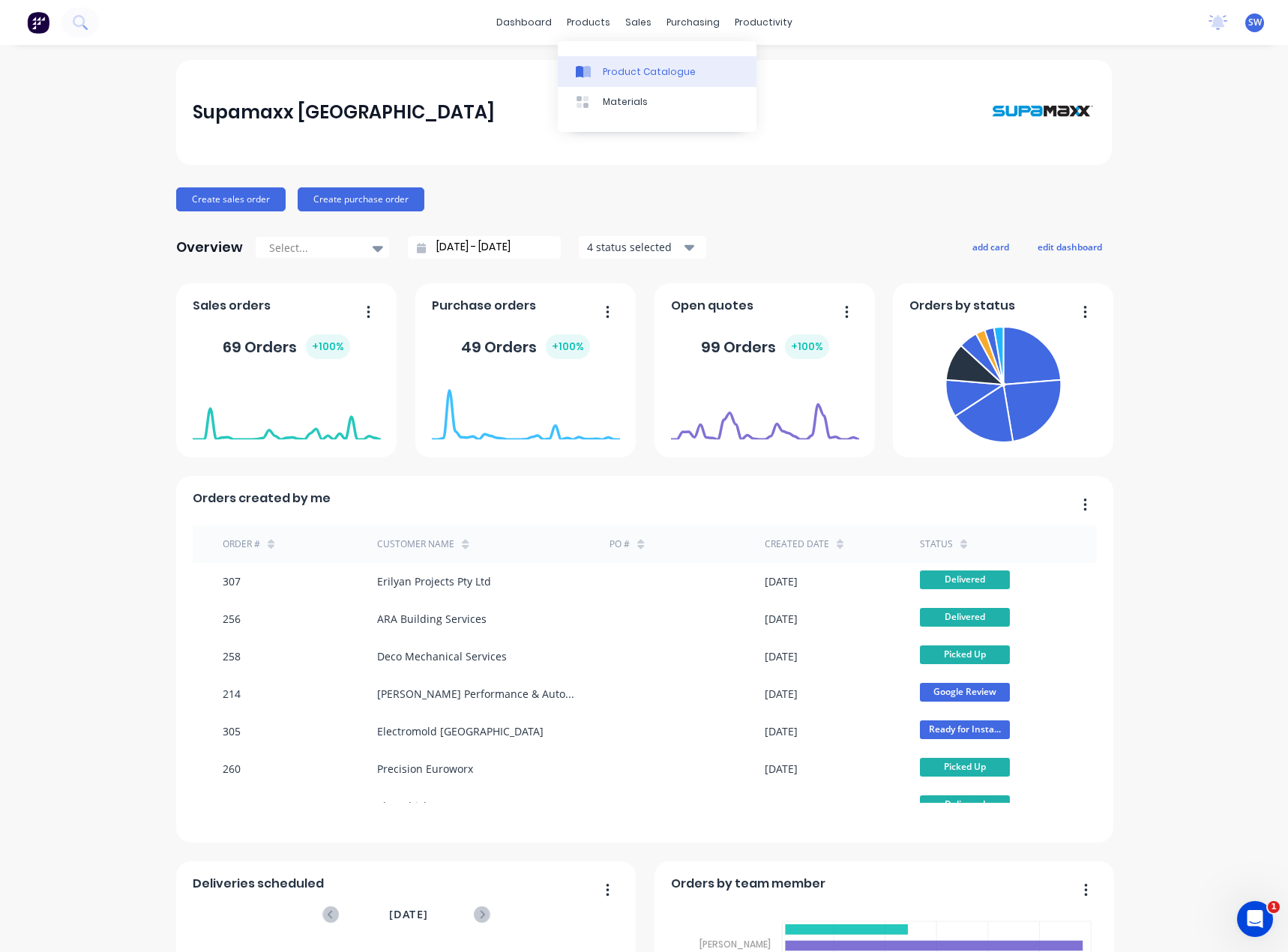
click at [615, 68] on div "Product Catalogue" at bounding box center [649, 72] width 93 height 14
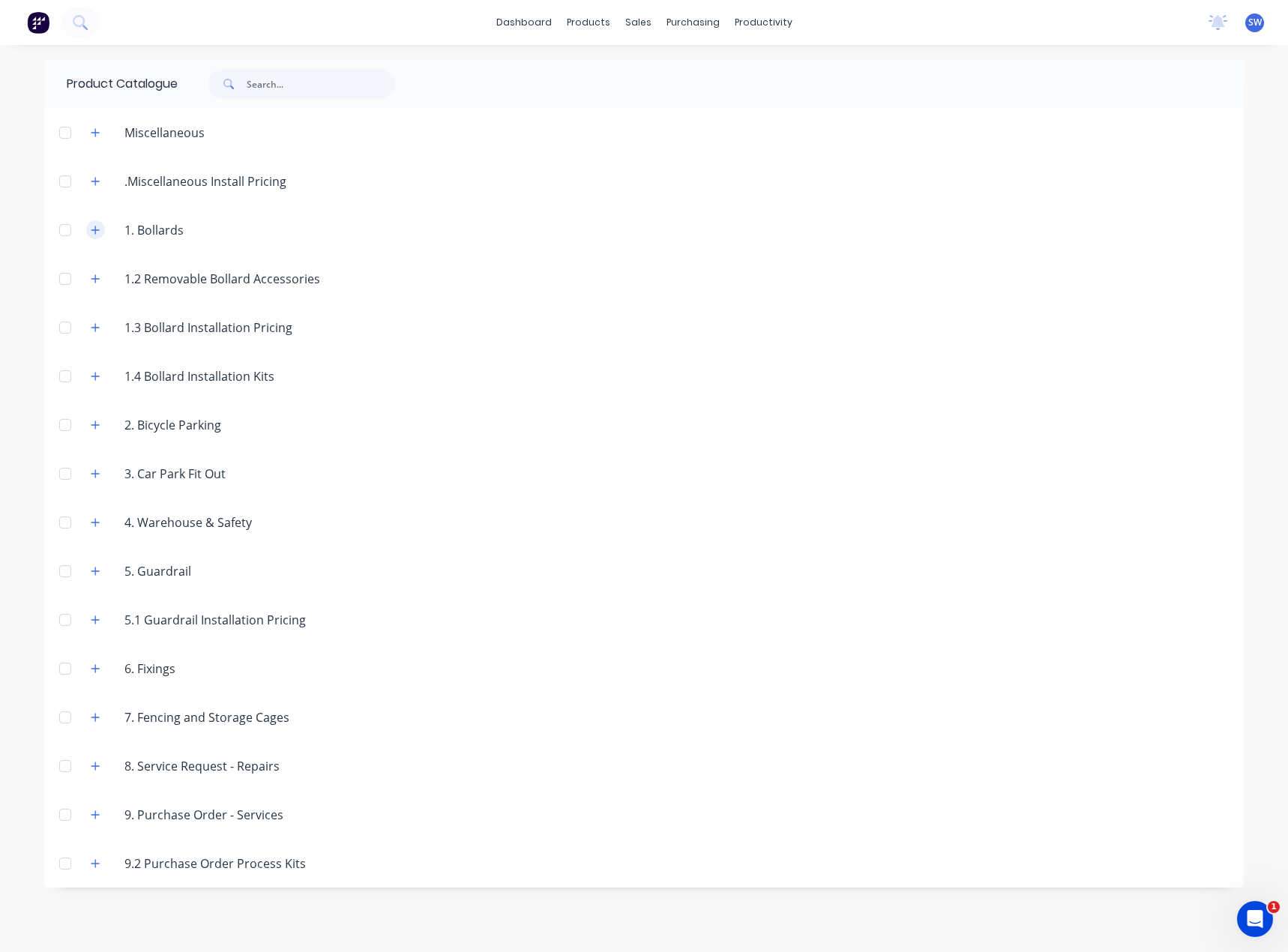
click at [97, 226] on icon "button" at bounding box center [95, 231] width 9 height 11
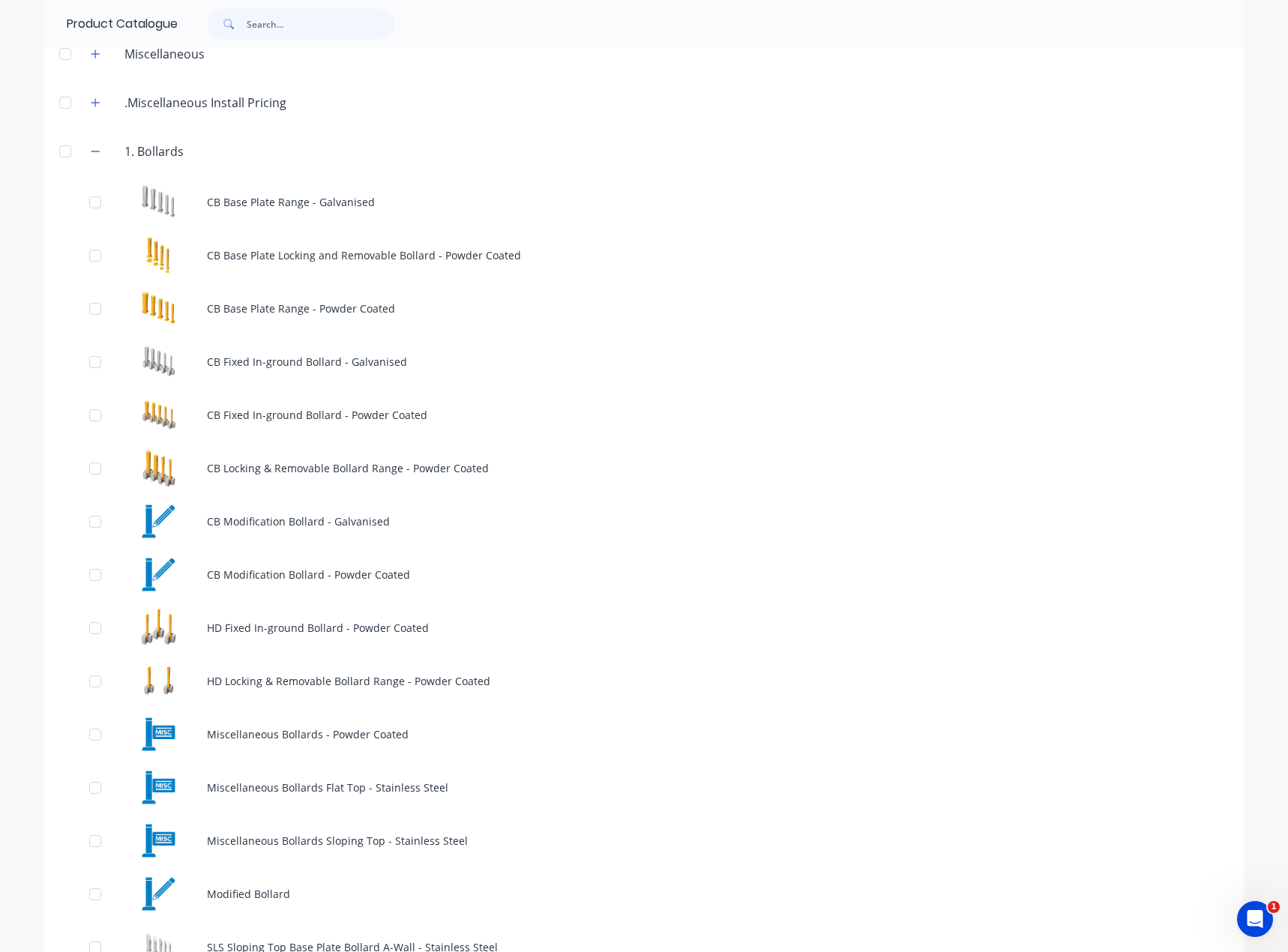
scroll to position [75, 0]
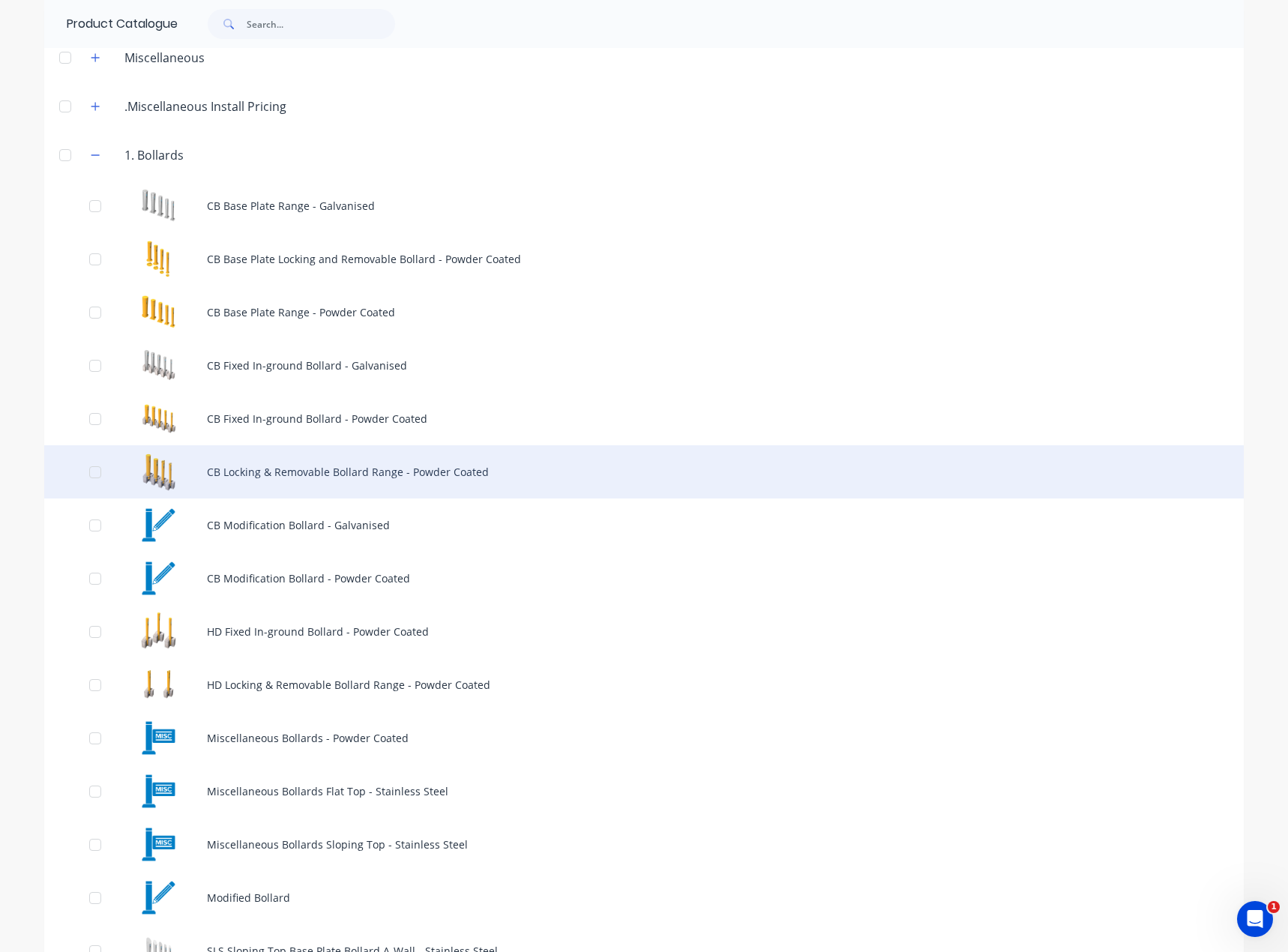
click at [464, 466] on div "CB Locking & Removable Bollard Range - Powder Coated" at bounding box center [644, 472] width 1200 height 54
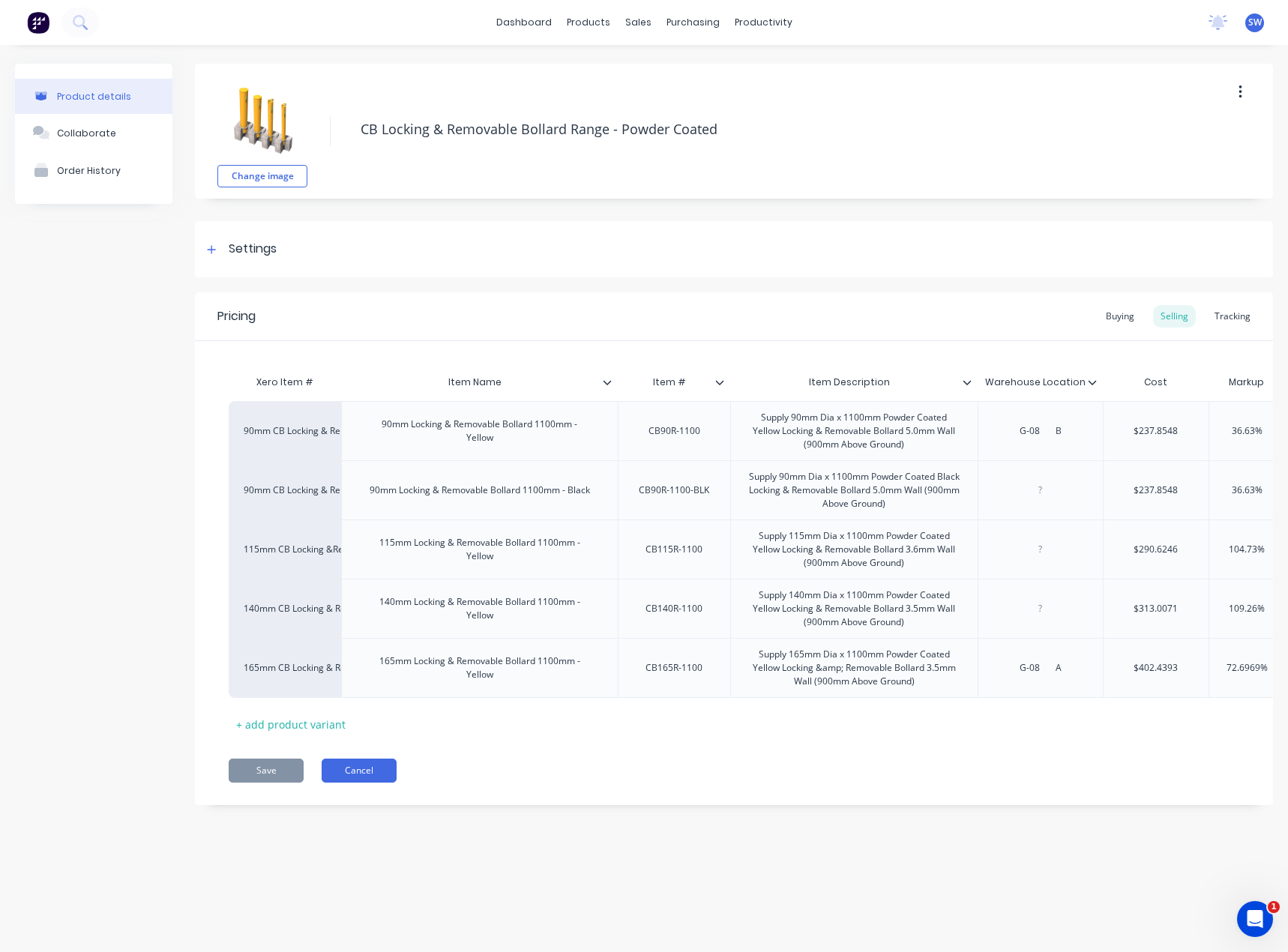
click at [354, 775] on button "Cancel" at bounding box center [359, 770] width 75 height 24
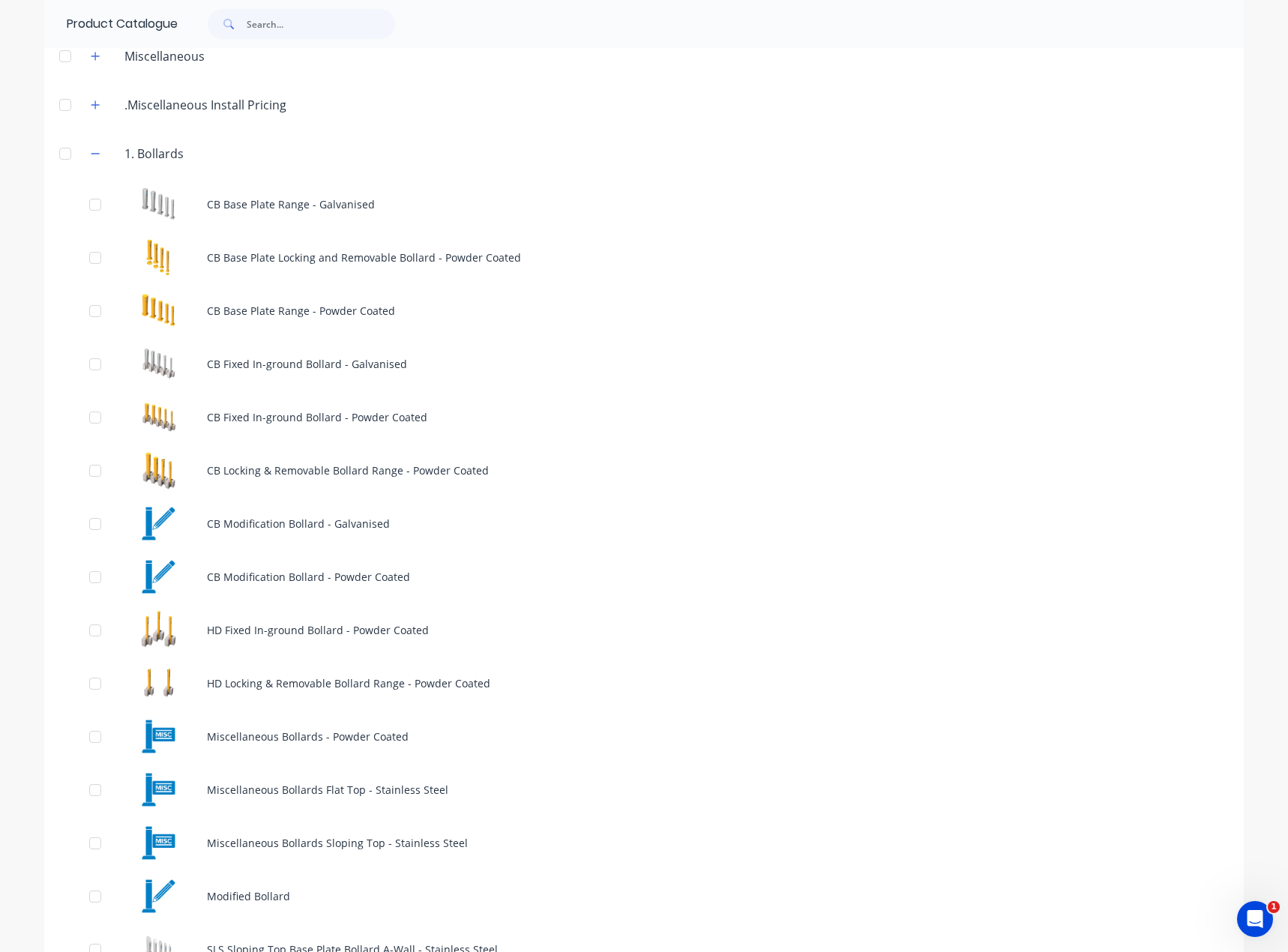
scroll to position [75, 0]
click at [95, 151] on button "button" at bounding box center [95, 154] width 19 height 19
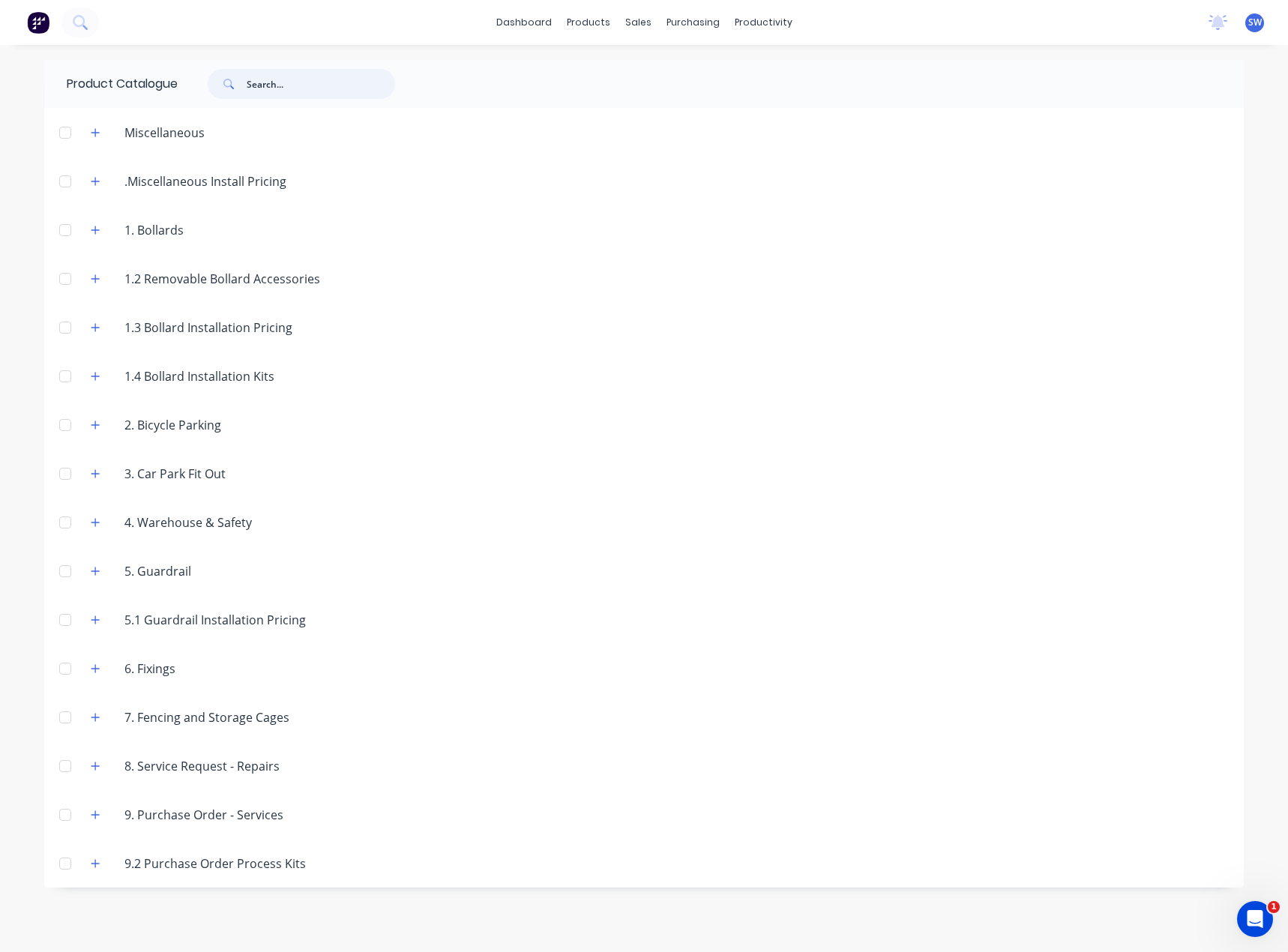
click at [254, 93] on input "text" at bounding box center [321, 83] width 149 height 30
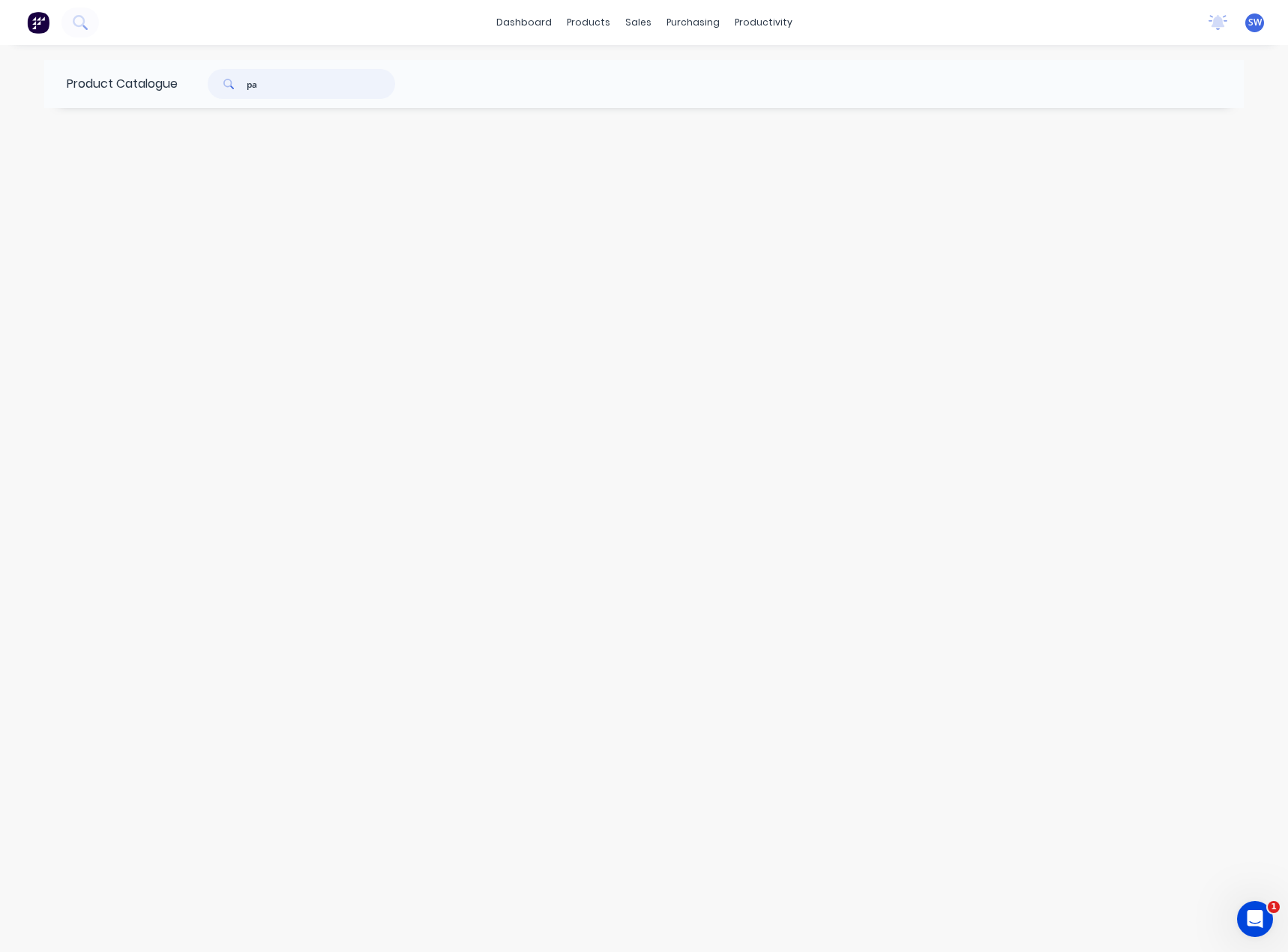
type input "p"
type input "k"
type input "locking"
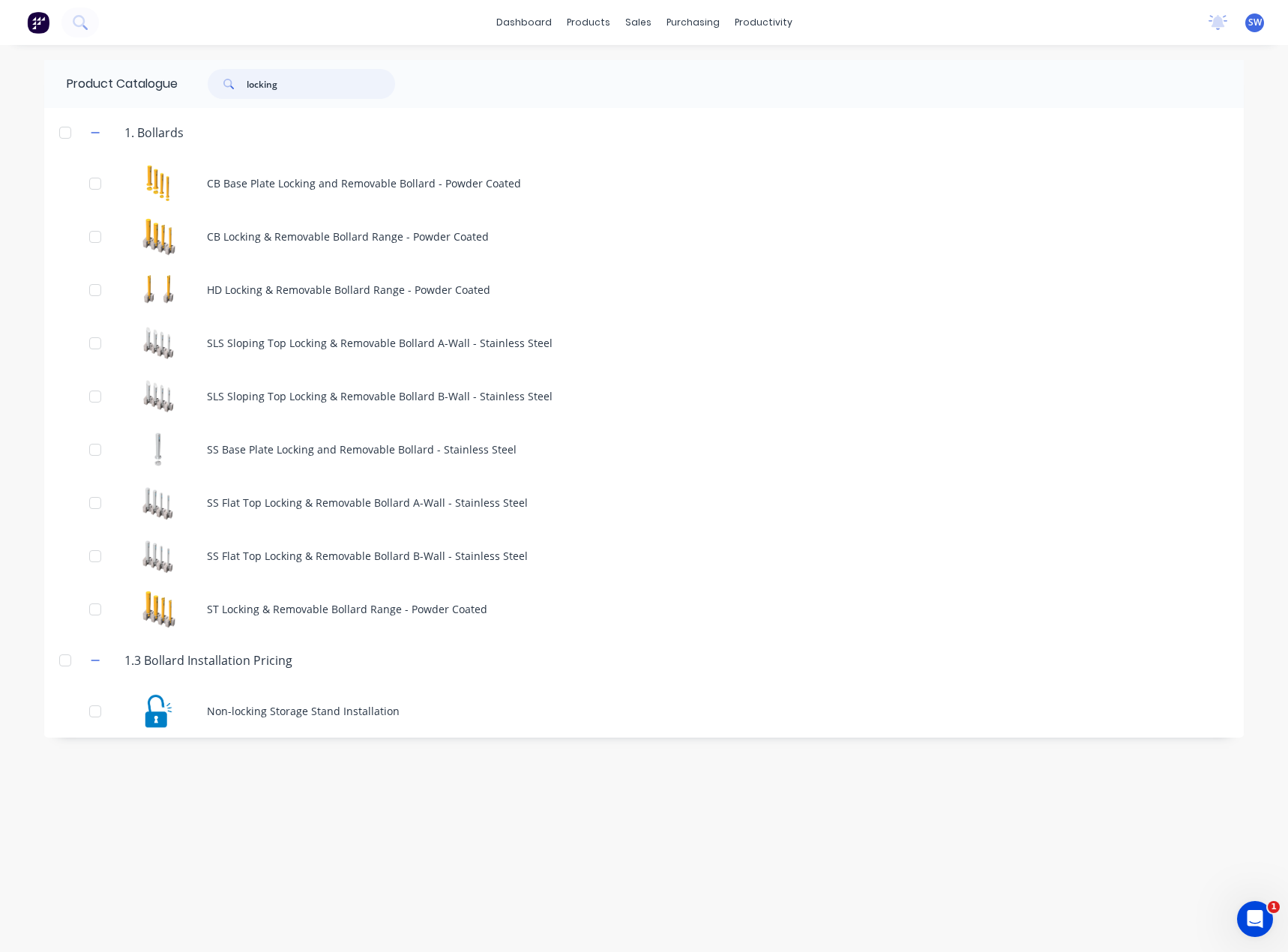
drag, startPoint x: 293, startPoint y: 85, endPoint x: 166, endPoint y: 93, distance: 127.3
click at [168, 88] on div "Product Catalogue locking" at bounding box center [239, 83] width 388 height 48
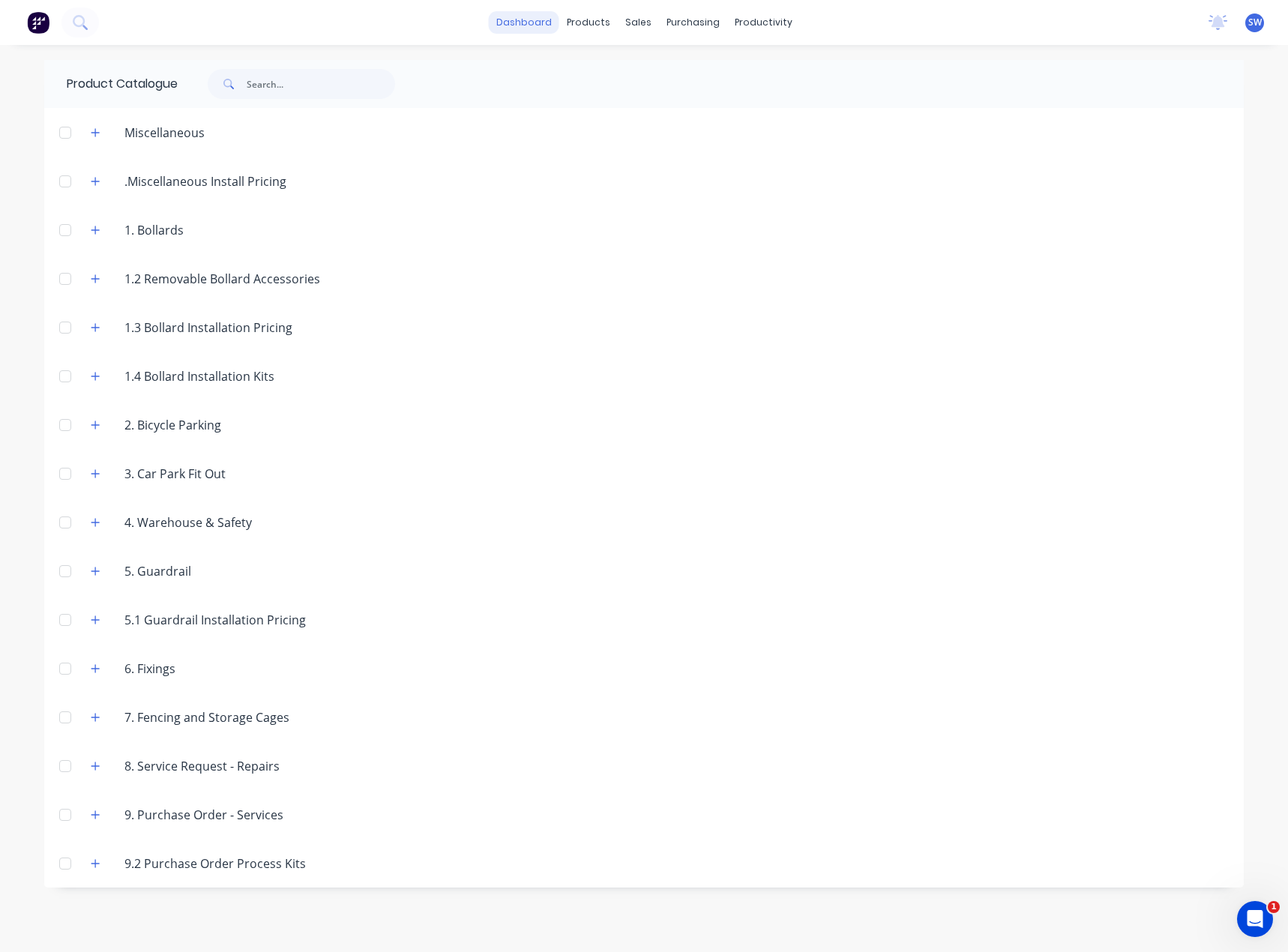
click at [510, 23] on link "dashboard" at bounding box center [525, 22] width 71 height 23
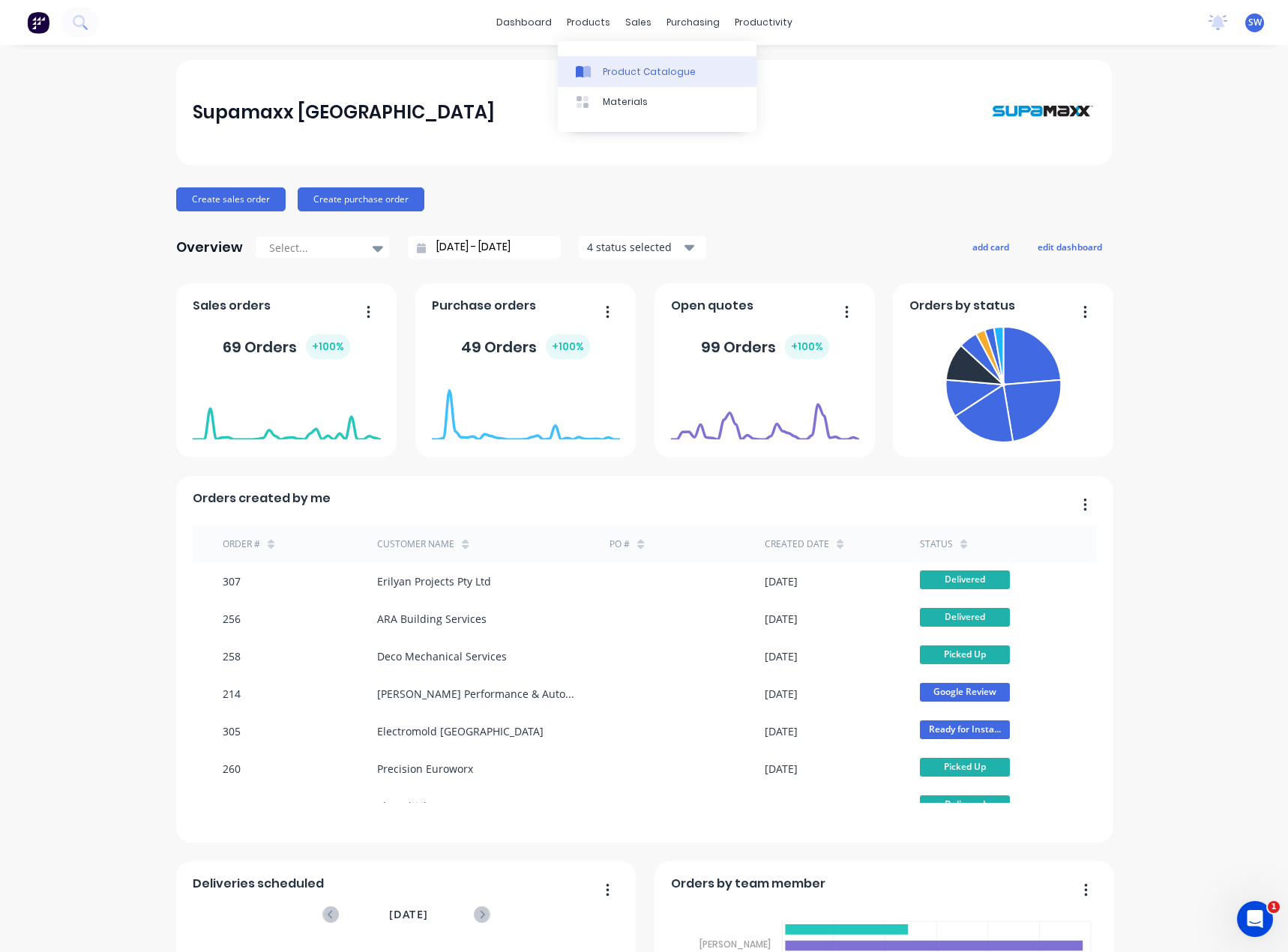
click at [620, 63] on link "Product Catalogue" at bounding box center [657, 71] width 199 height 30
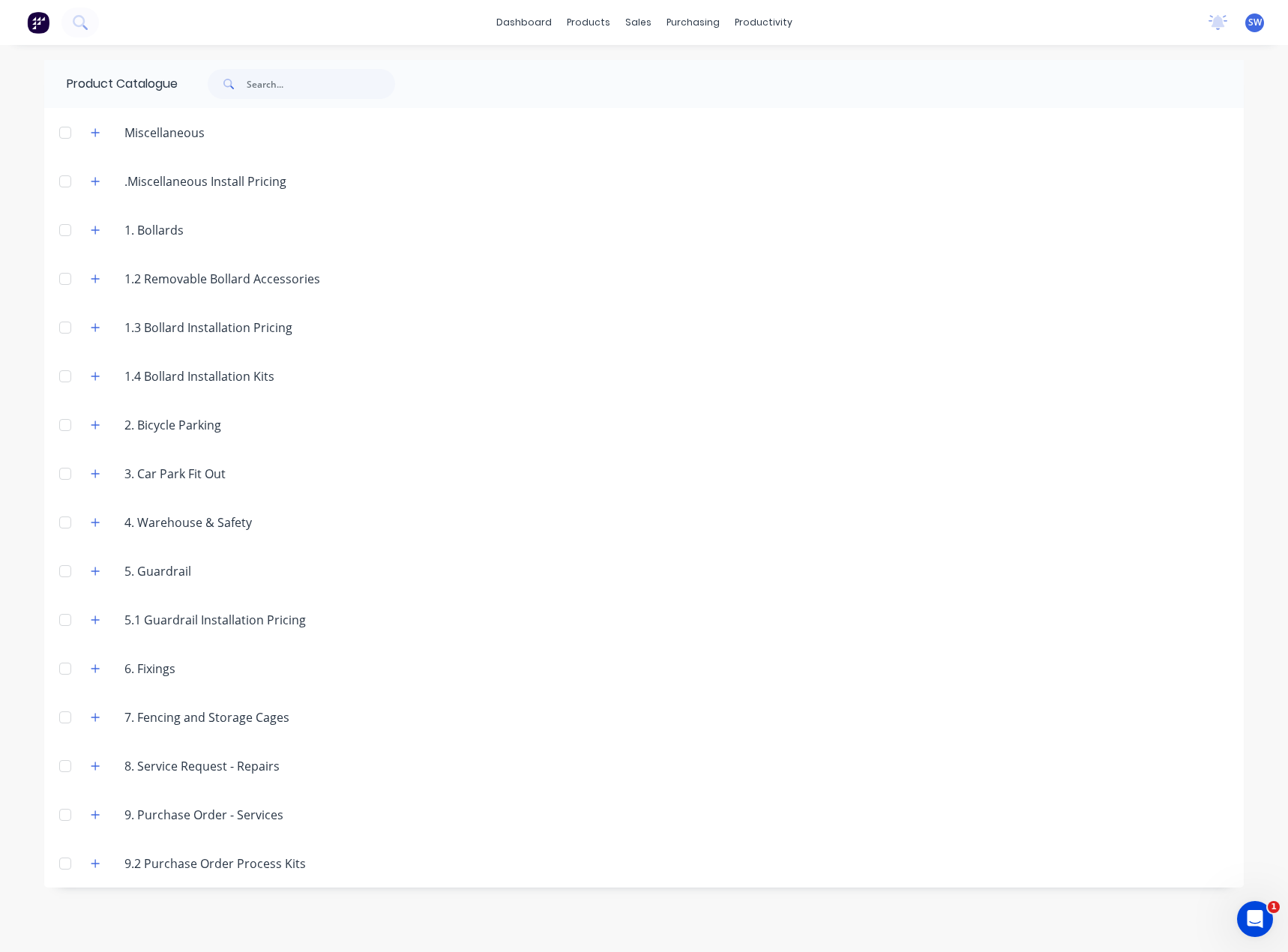
click at [55, 227] on div at bounding box center [64, 230] width 30 height 30
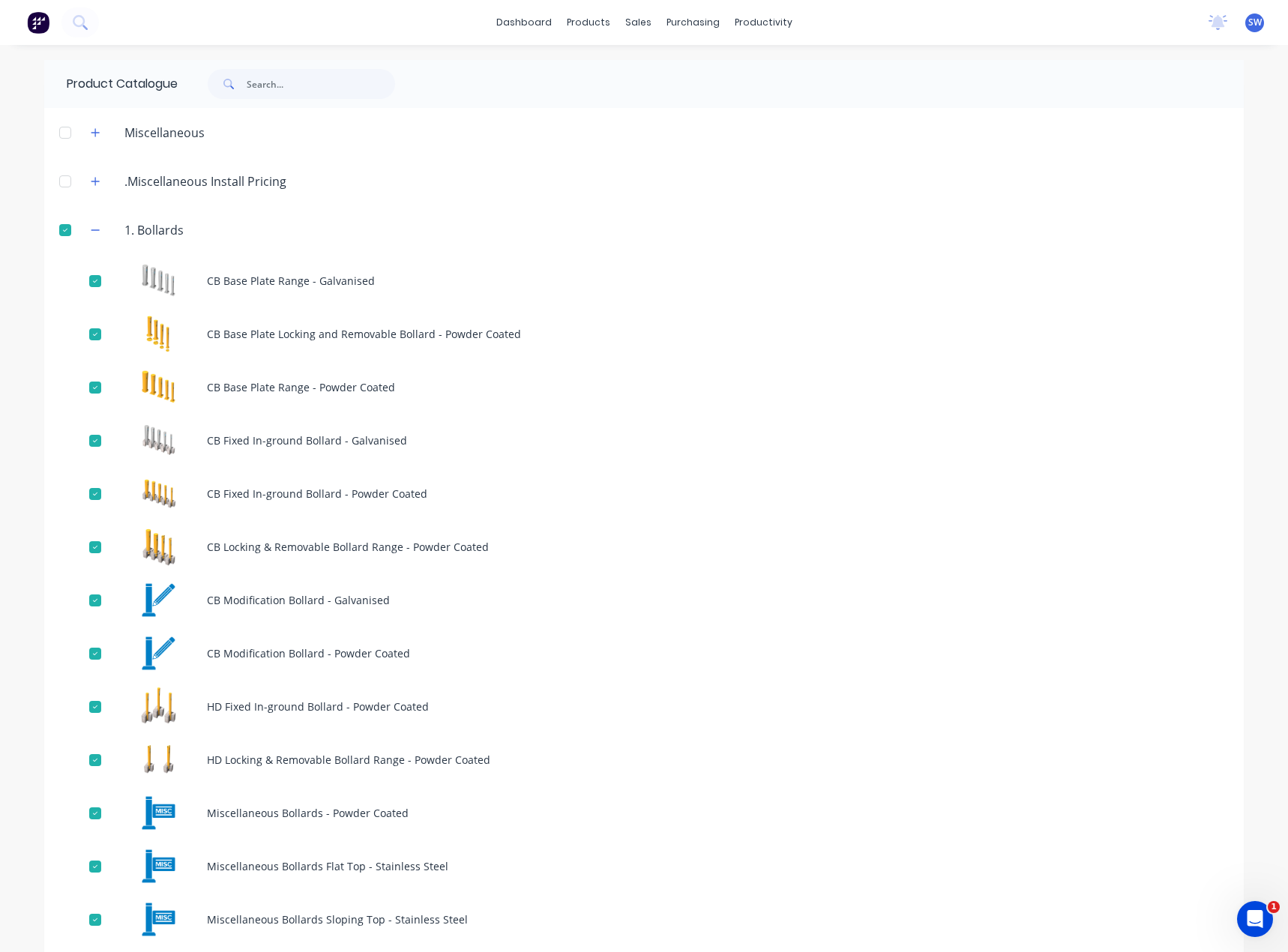
click at [55, 227] on div at bounding box center [64, 230] width 30 height 30
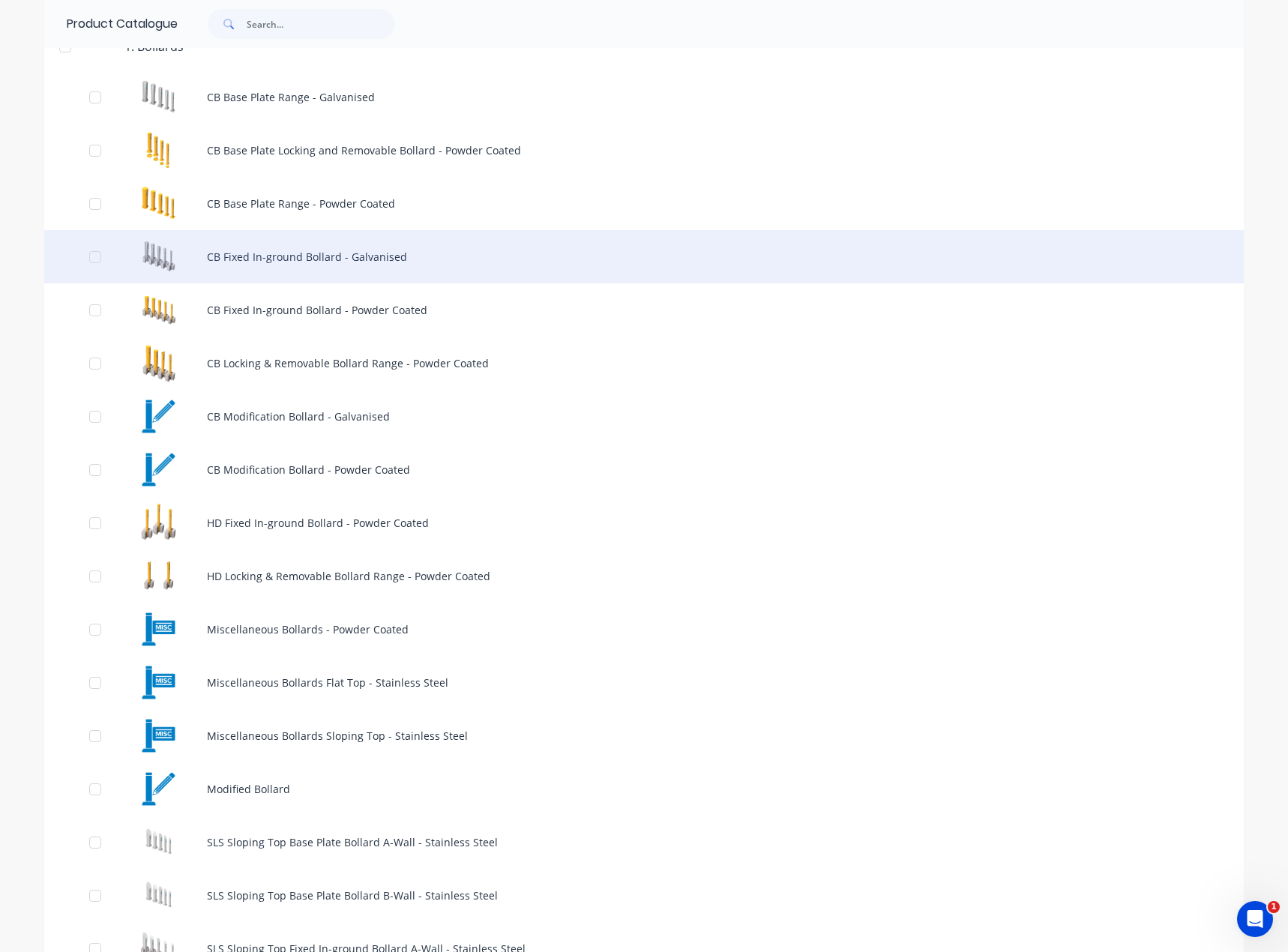
scroll to position [75, 0]
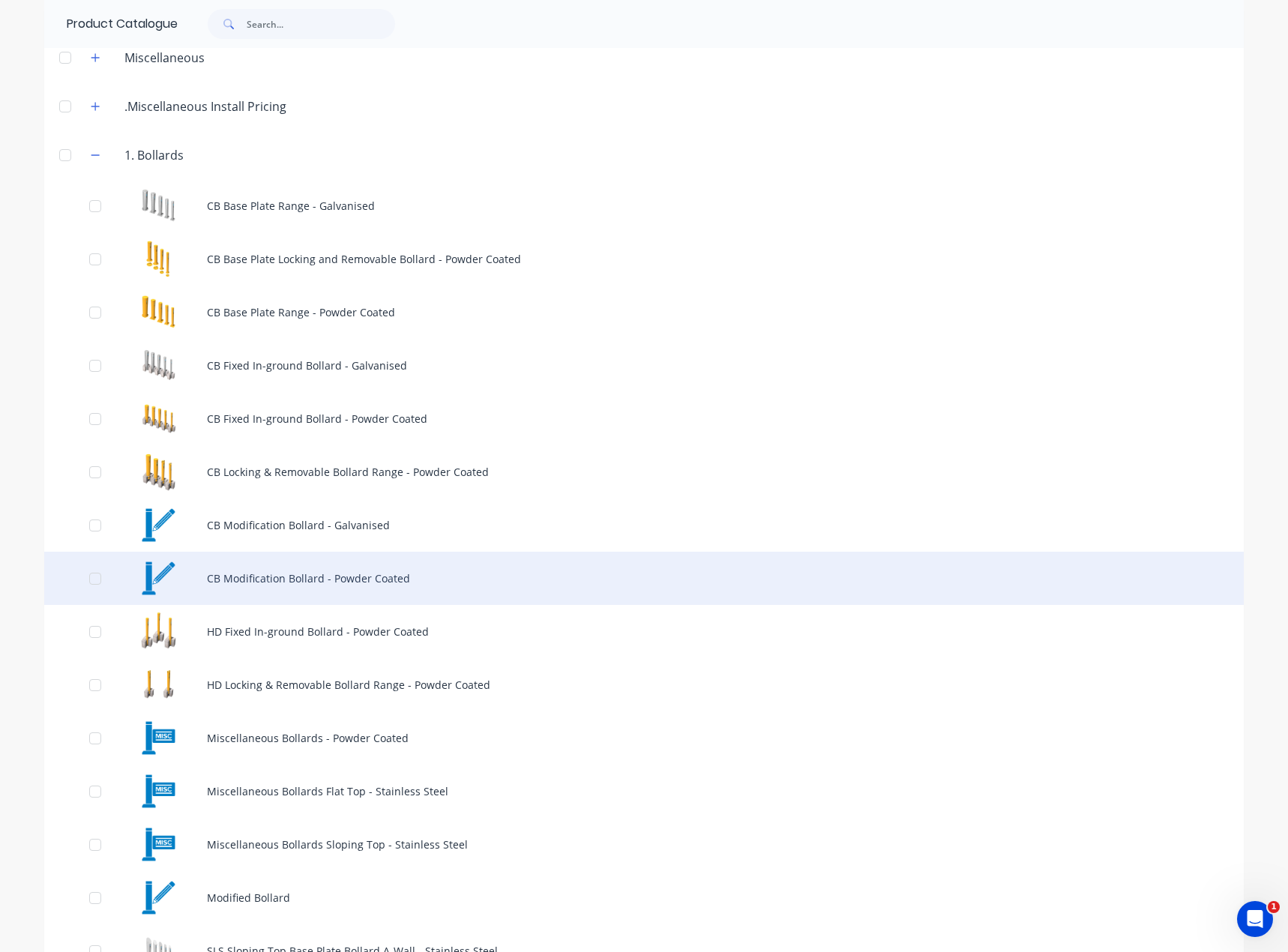
click at [475, 575] on div "CB Modification Bollard - Powder Coated" at bounding box center [644, 578] width 1200 height 54
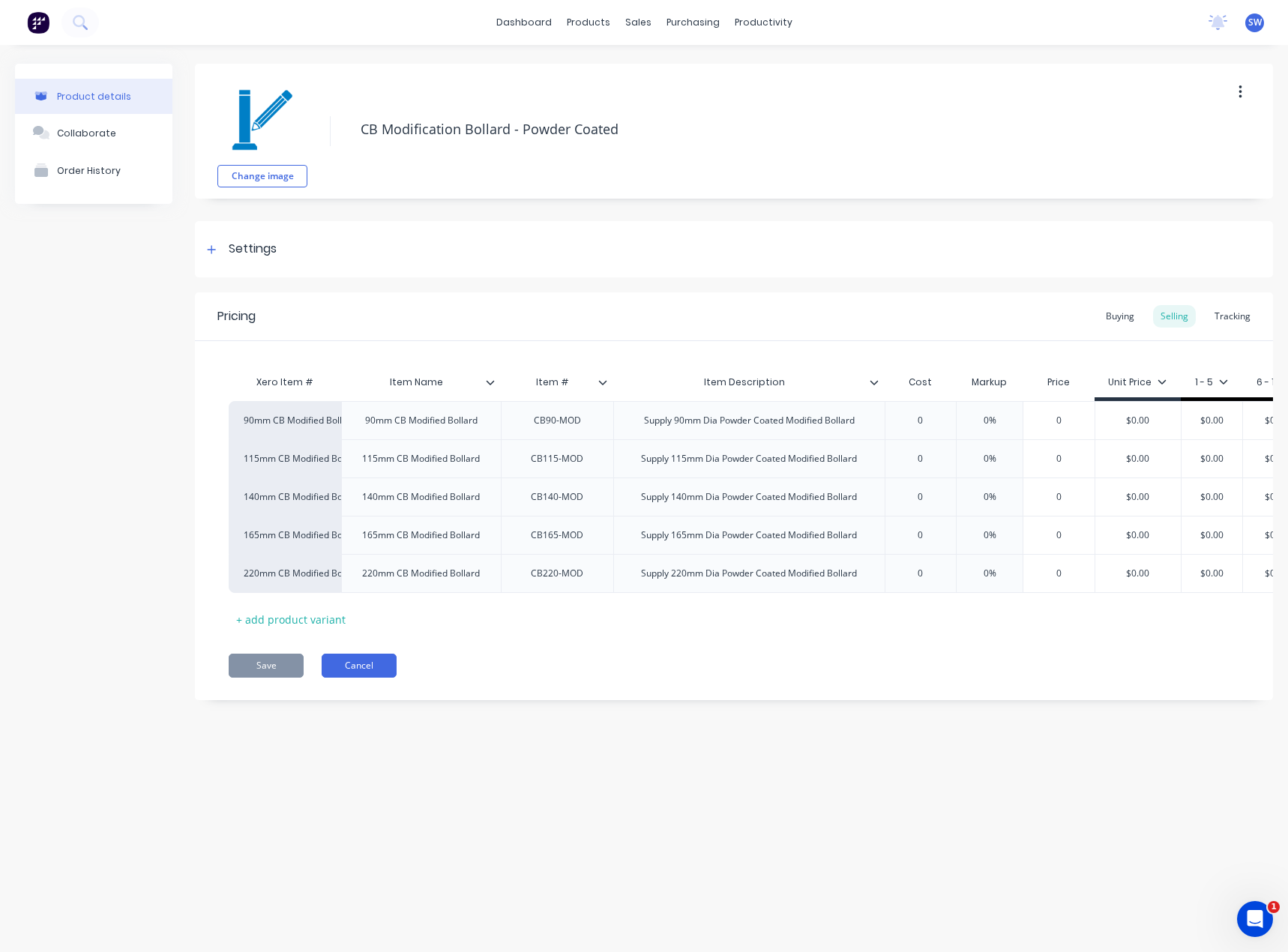
click at [388, 676] on button "Cancel" at bounding box center [359, 665] width 75 height 24
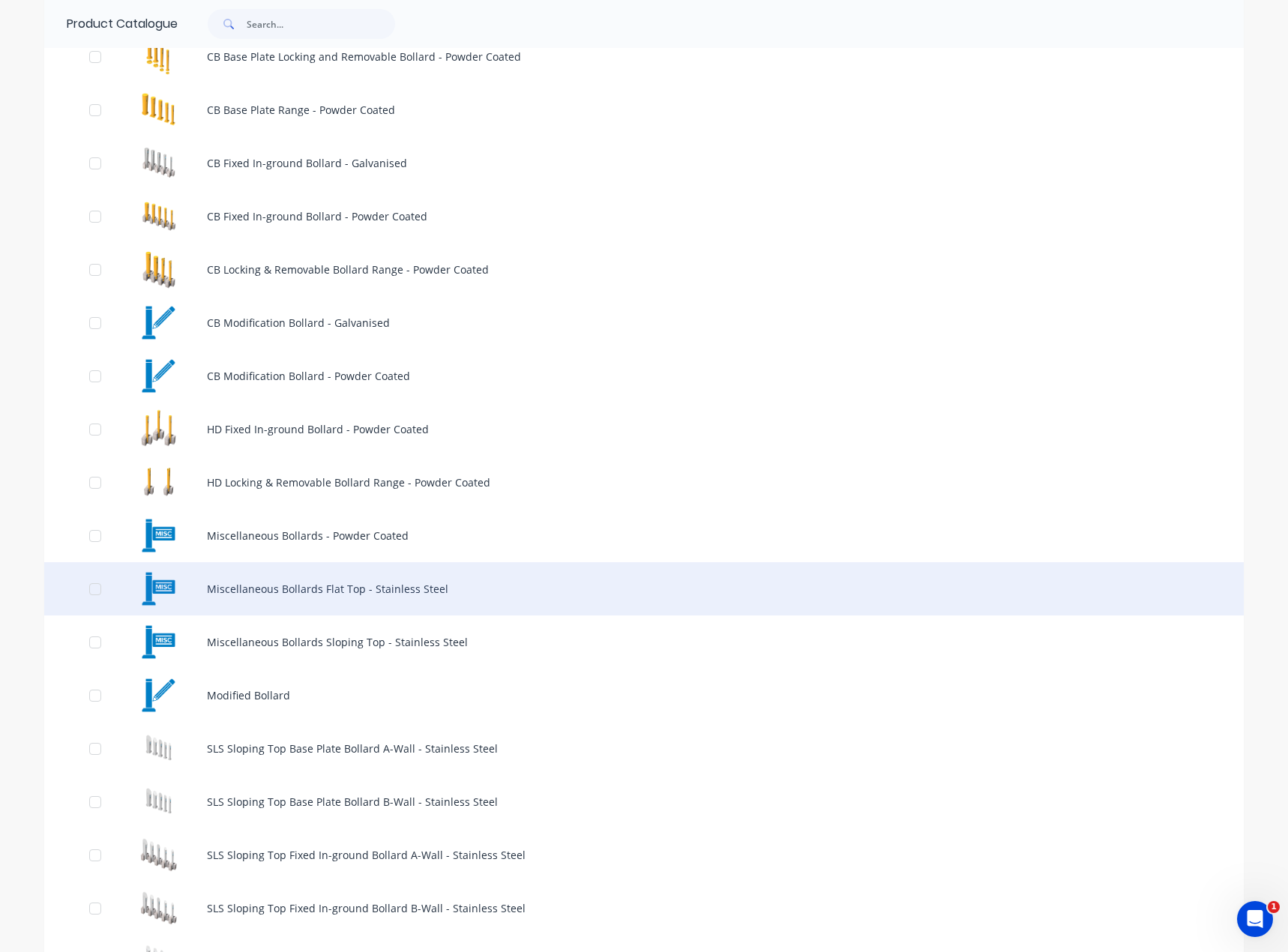
scroll to position [299, 0]
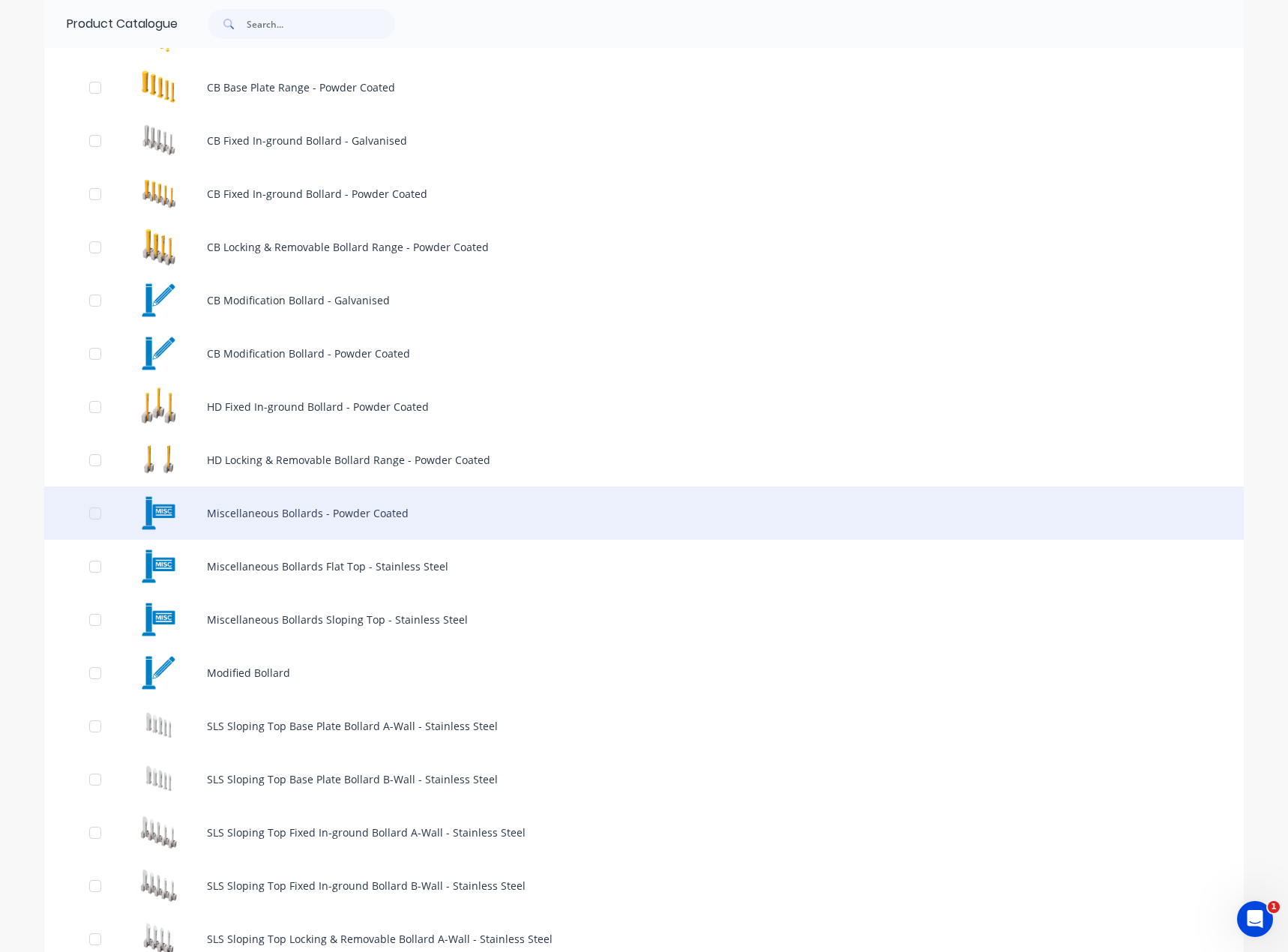
click at [522, 520] on div "Miscellaneous Bollards - Powder Coated" at bounding box center [644, 513] width 1200 height 54
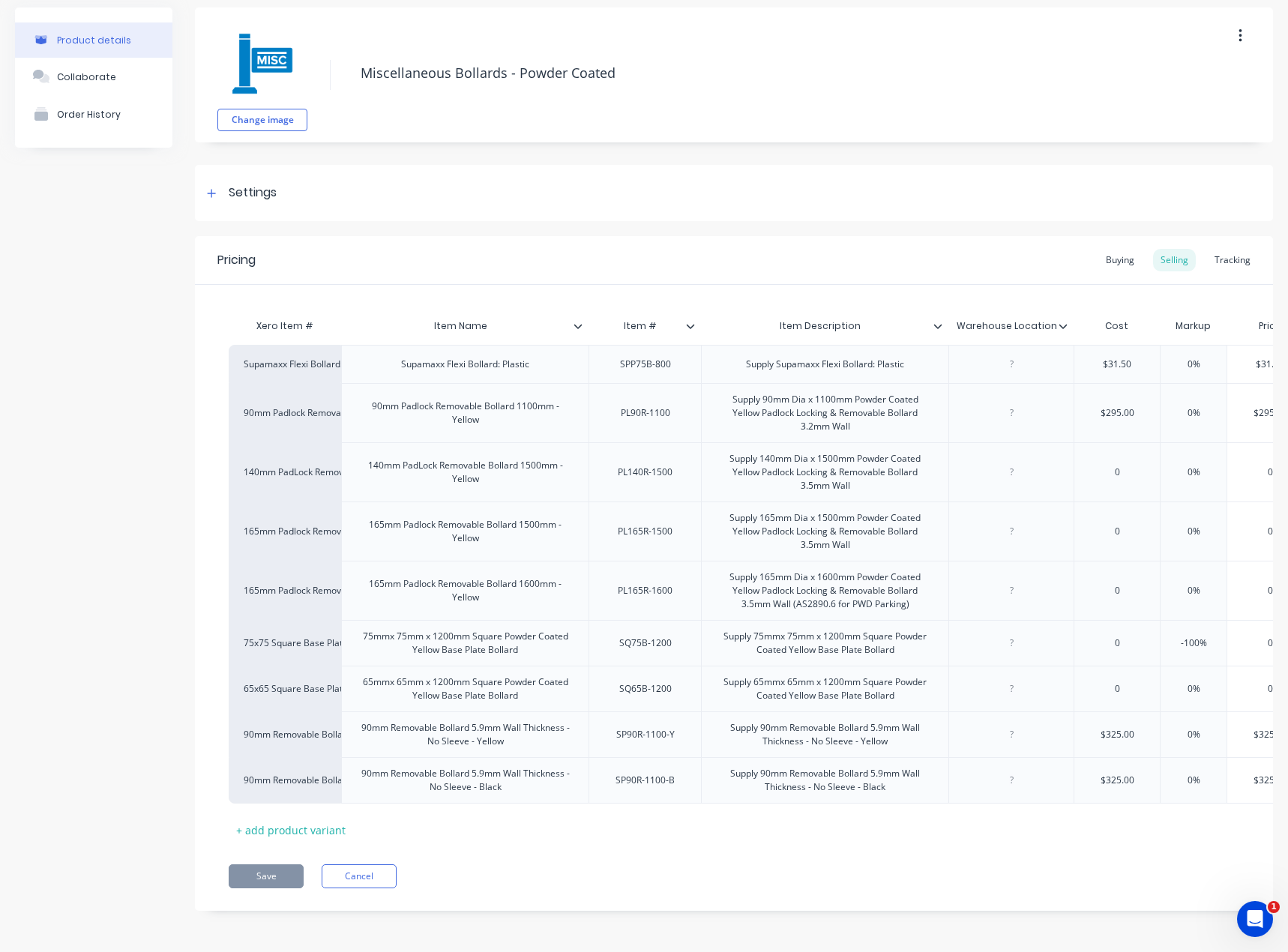
click at [363, 864] on div "Pricing Buying Selling Tracking Xero Item # Item Name Item # Item Description W…" at bounding box center [734, 573] width 1078 height 674
click at [363, 872] on button "Cancel" at bounding box center [359, 876] width 75 height 24
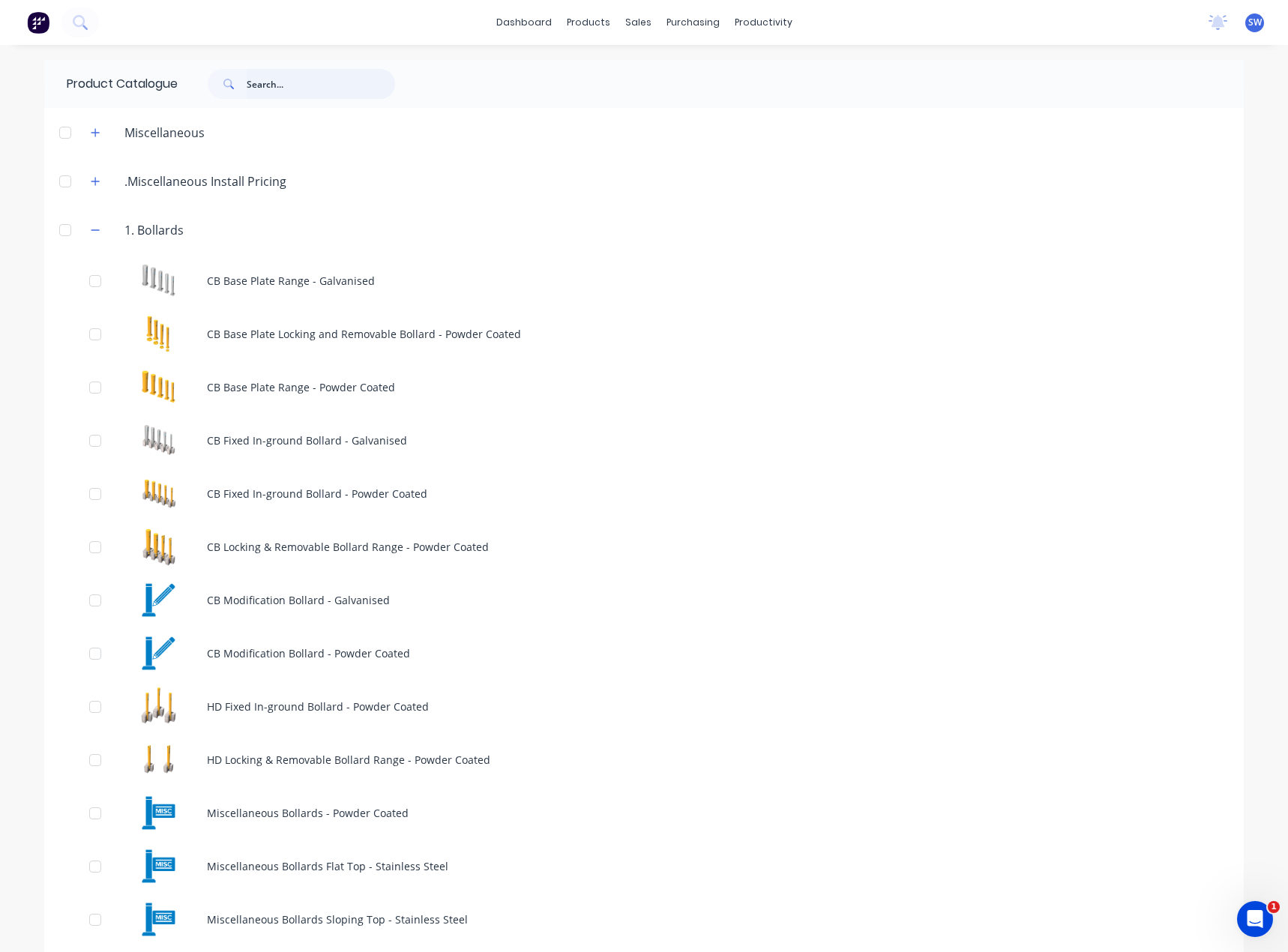
click at [265, 93] on input "text" at bounding box center [321, 83] width 149 height 30
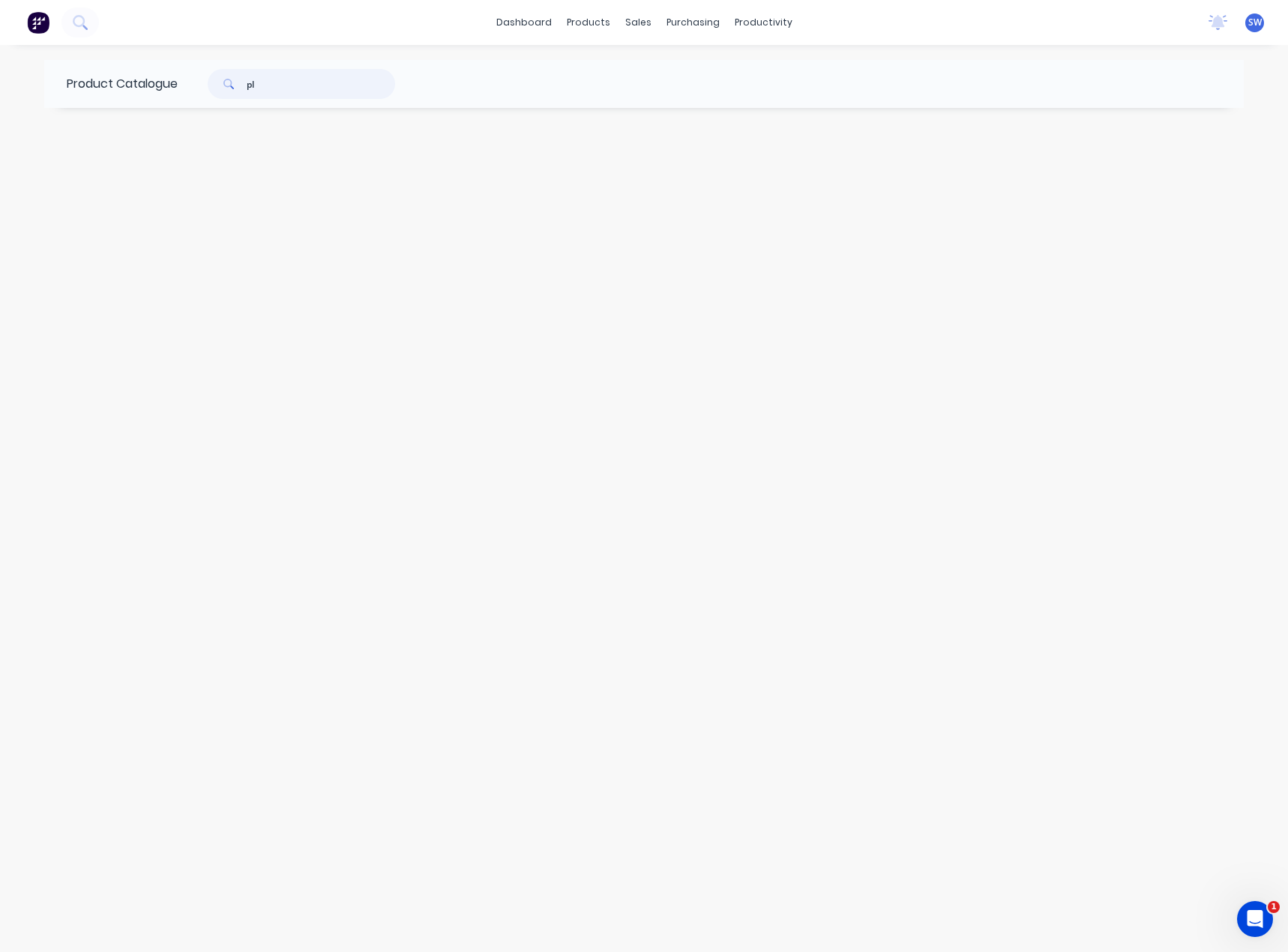
type input "p"
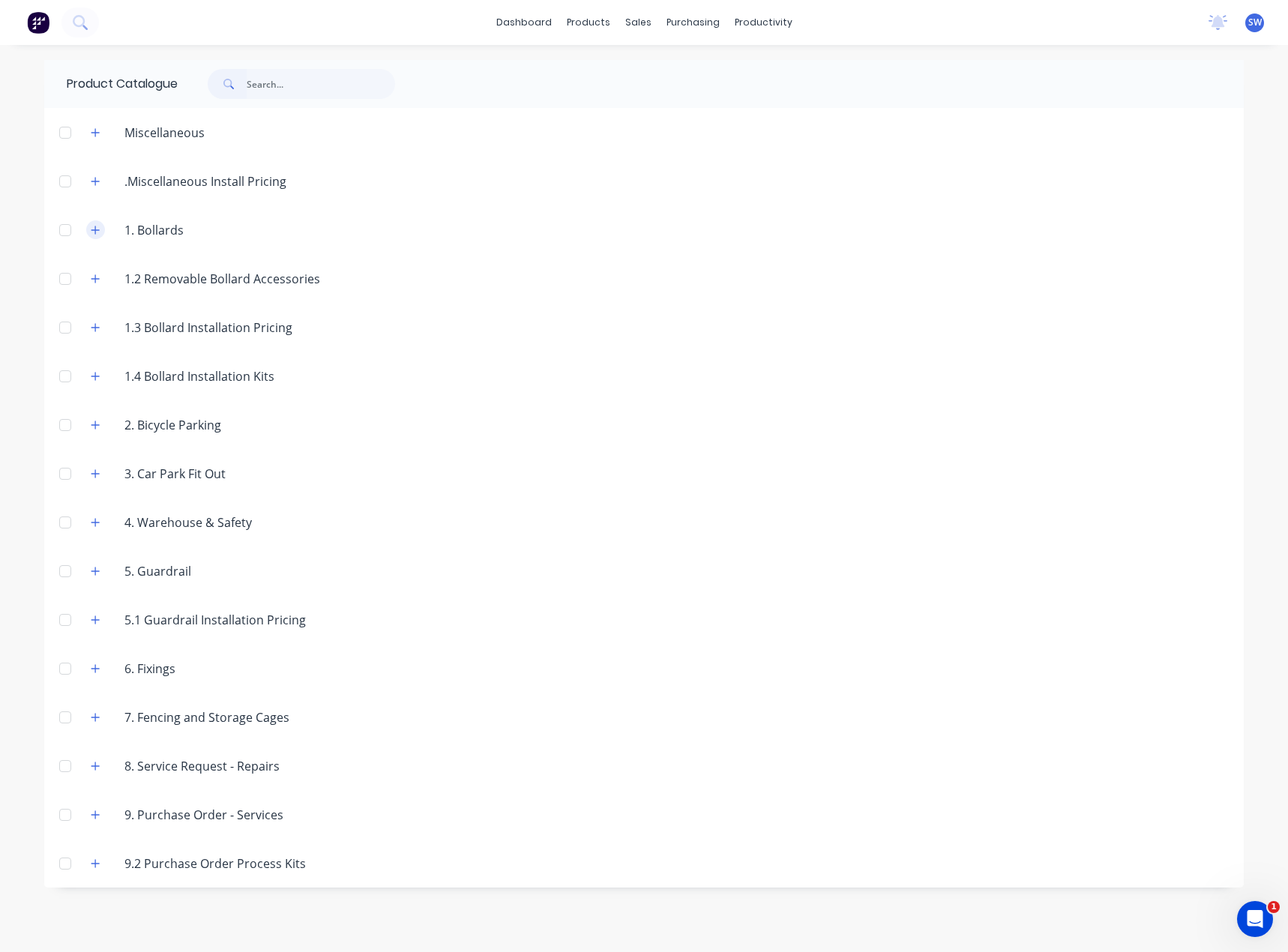
click at [94, 228] on icon "button" at bounding box center [95, 231] width 9 height 11
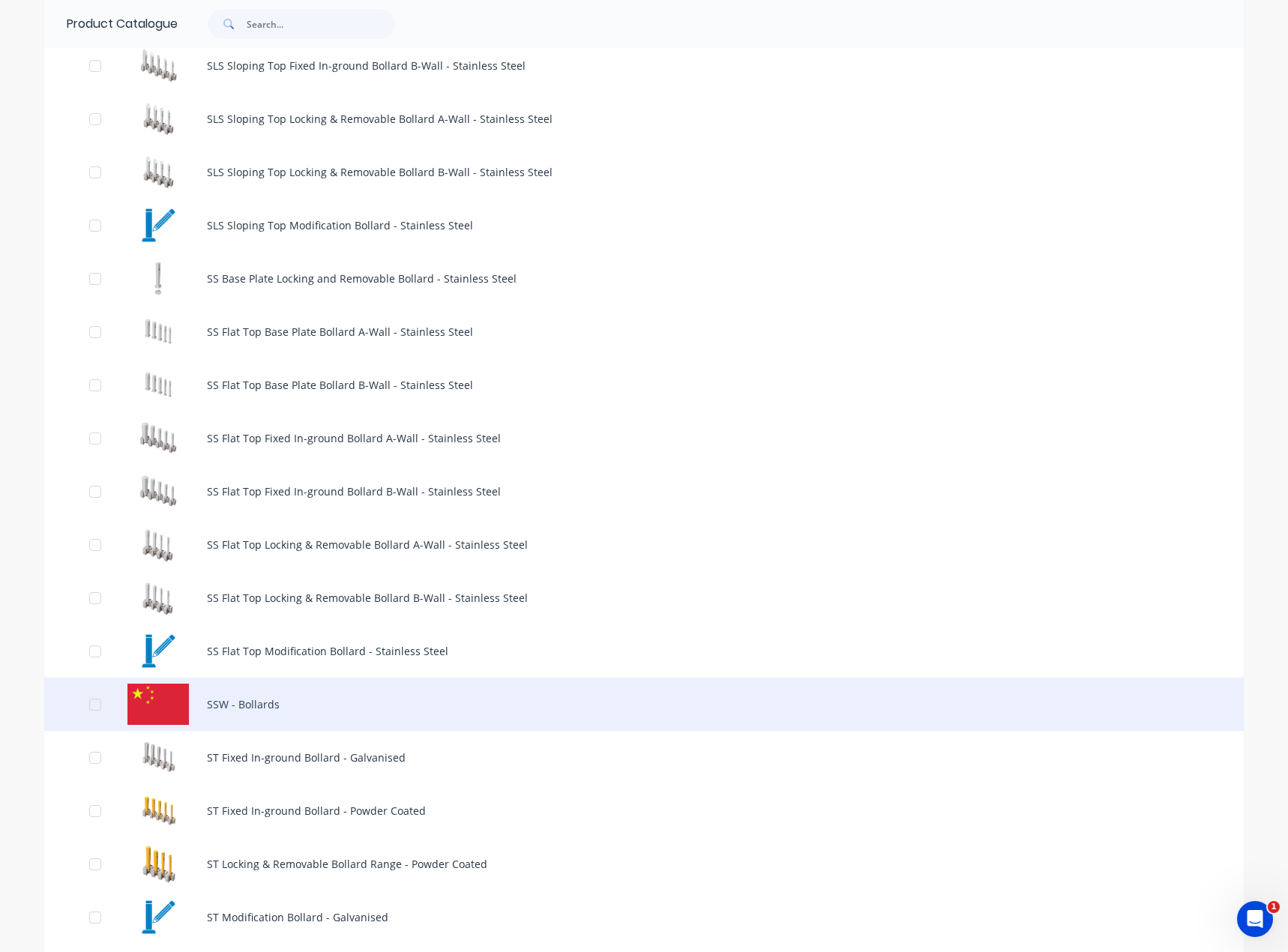
scroll to position [1124, 0]
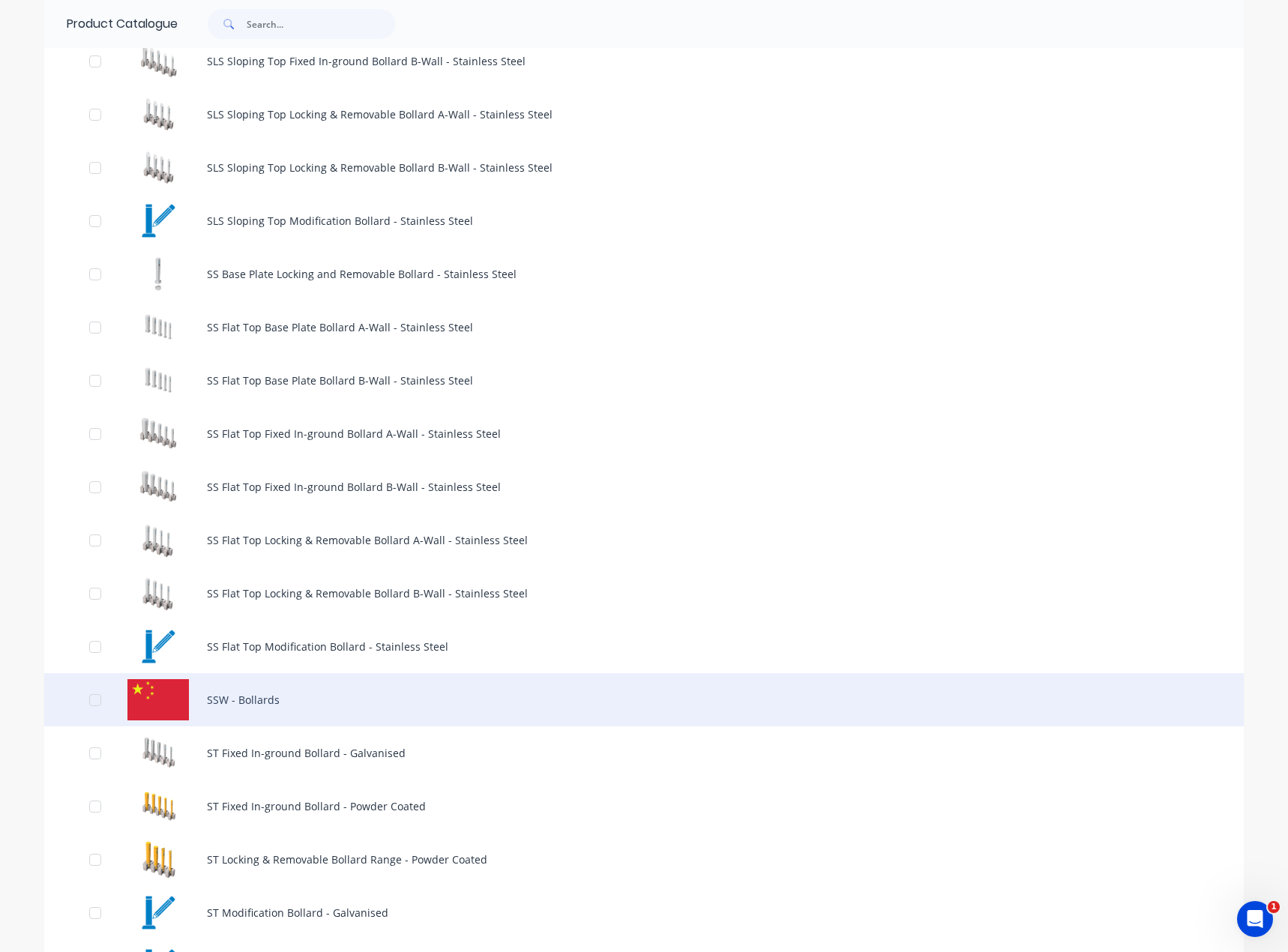
click at [285, 696] on div "SSW - Bollards" at bounding box center [644, 700] width 1200 height 54
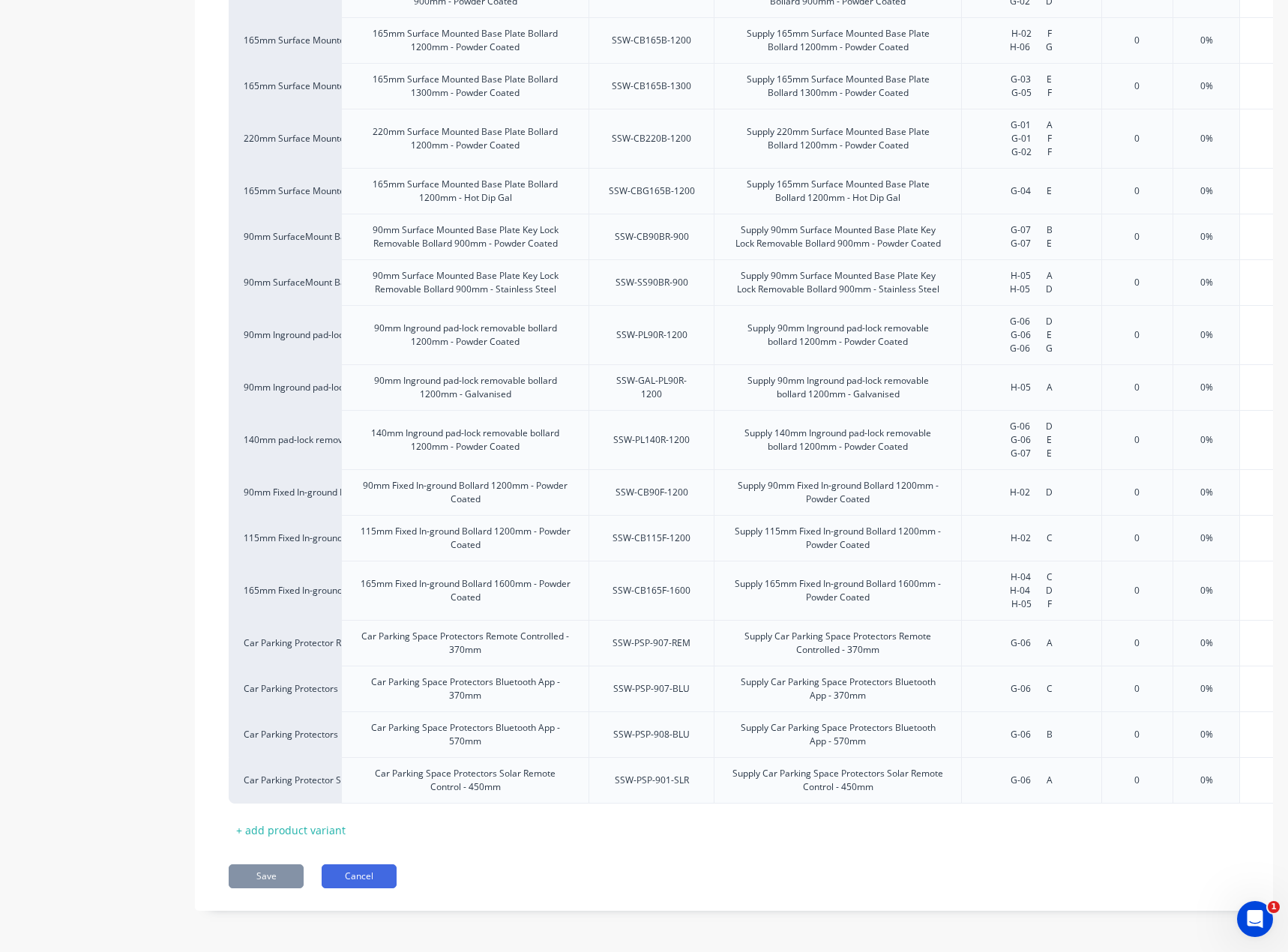
scroll to position [931, 0]
click at [377, 873] on button "Cancel" at bounding box center [359, 876] width 75 height 24
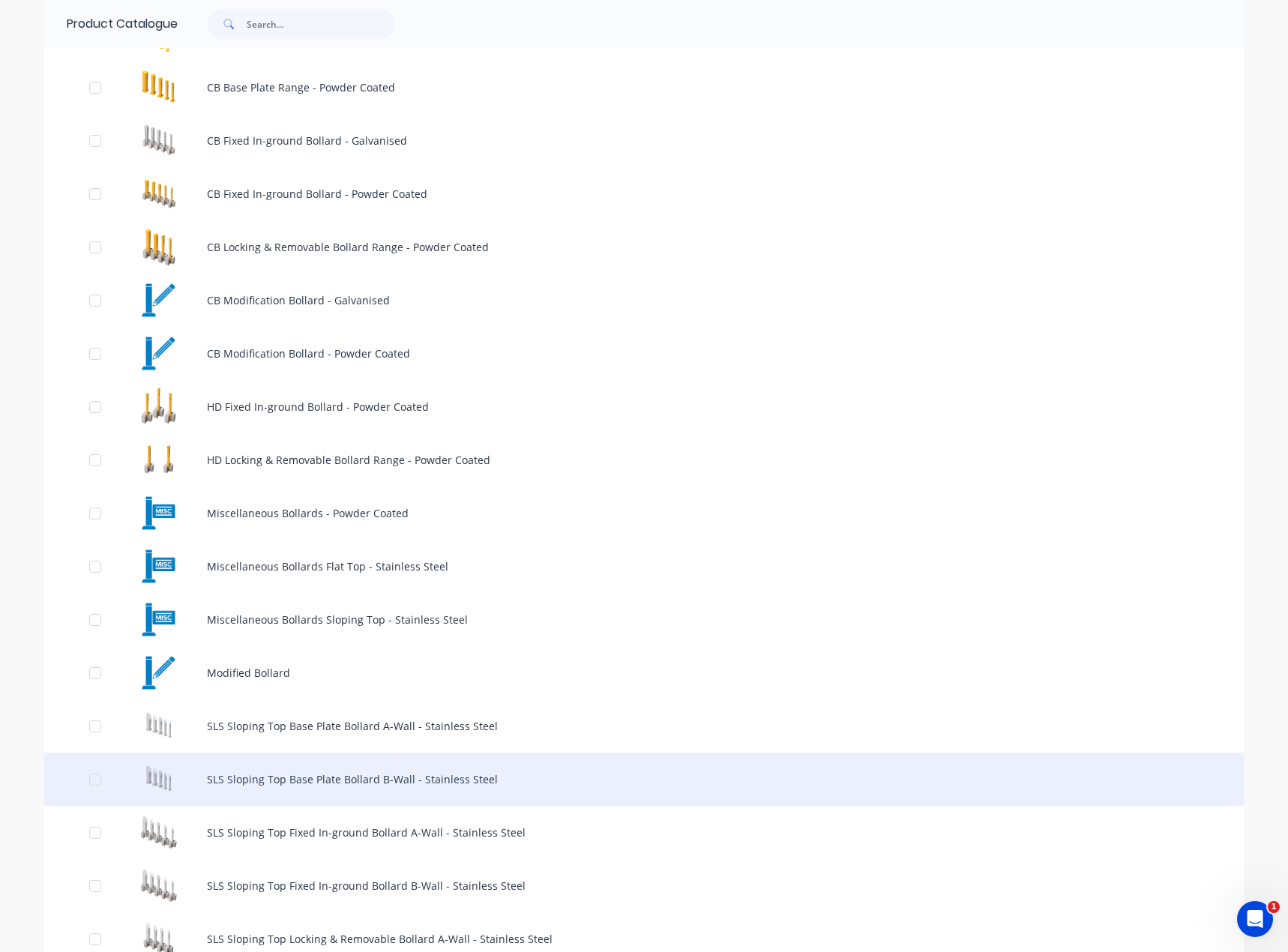
scroll to position [375, 0]
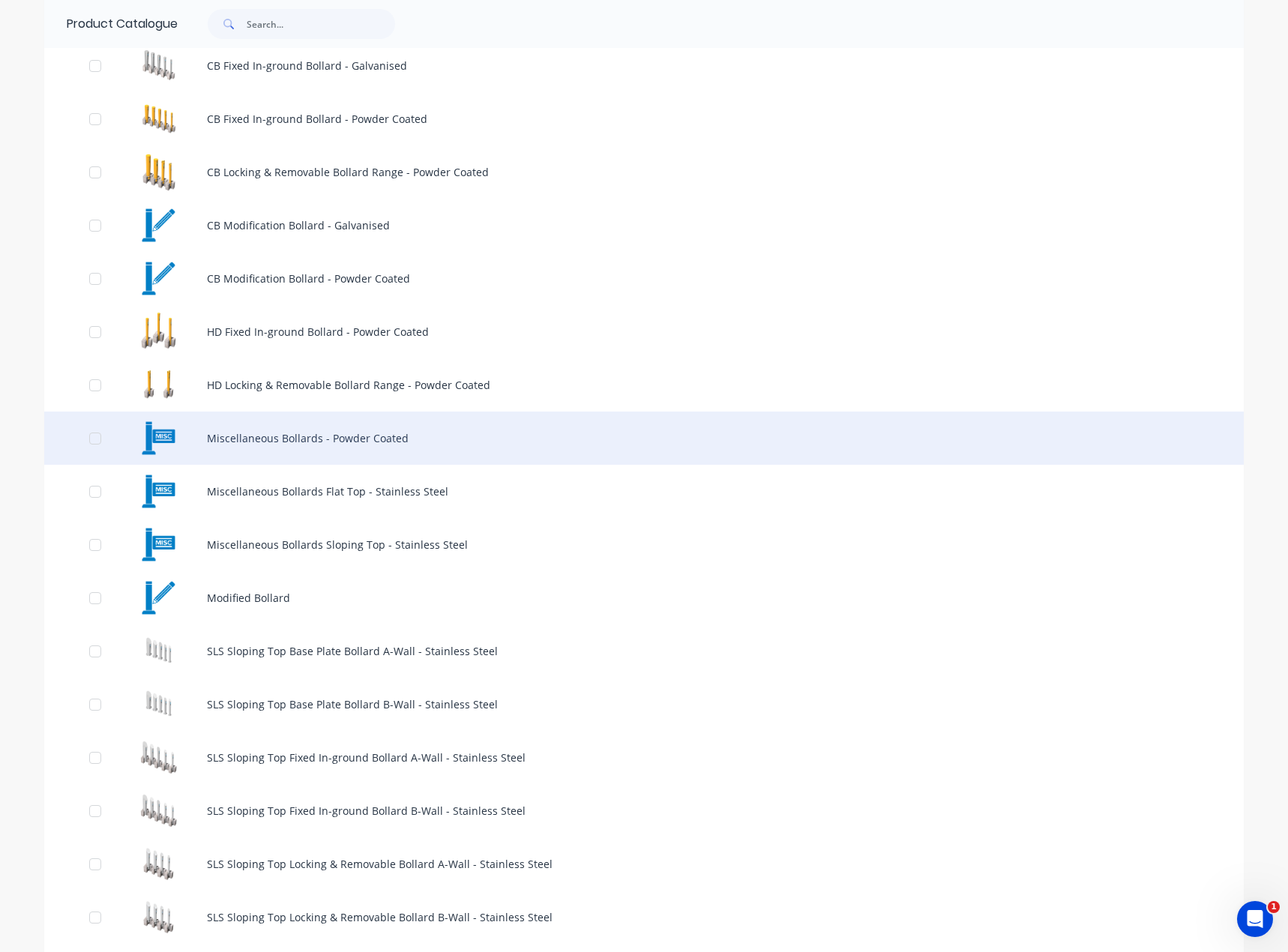
click at [463, 439] on div "Miscellaneous Bollards - Powder Coated" at bounding box center [644, 437] width 1200 height 54
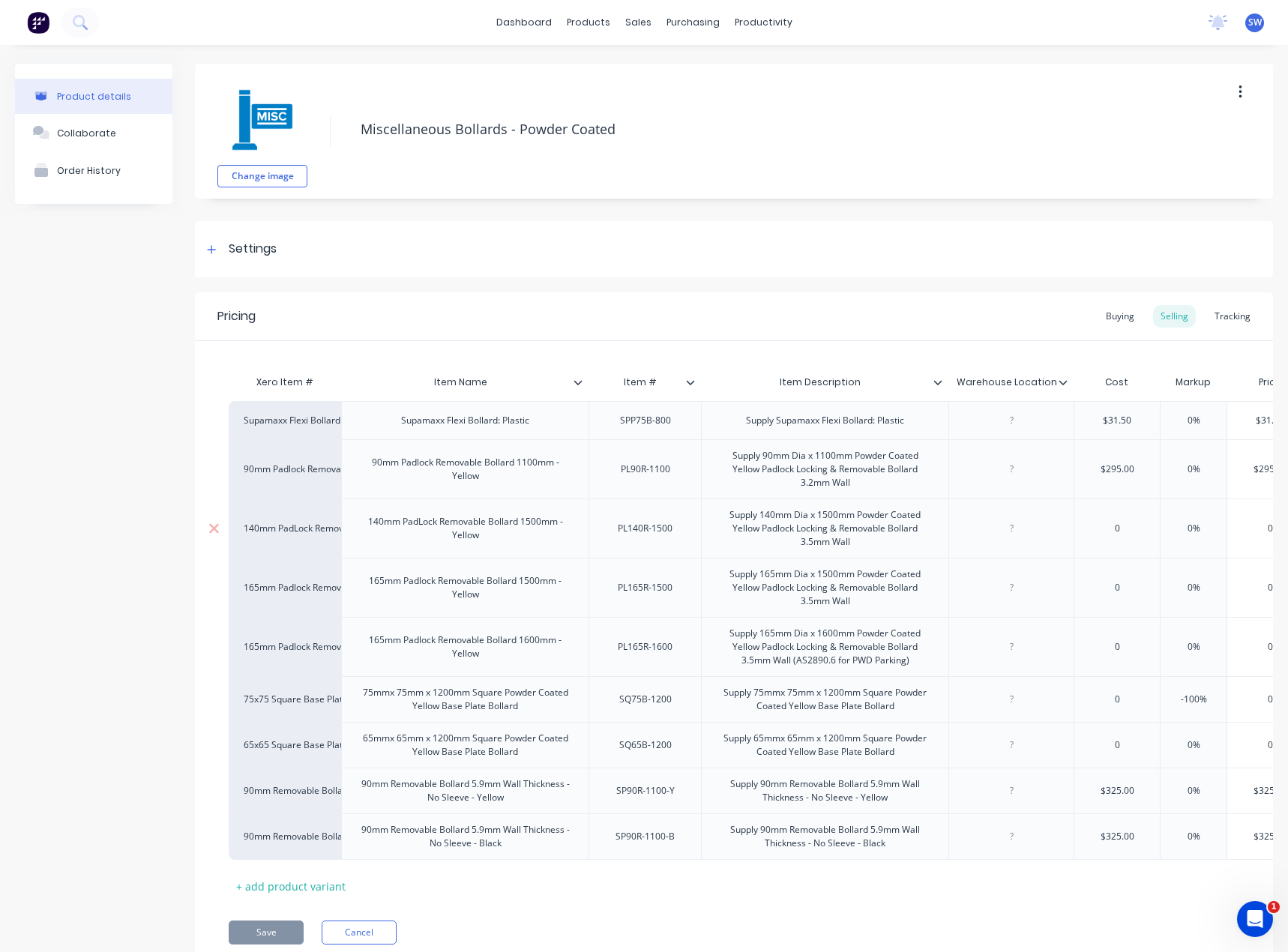
scroll to position [67, 0]
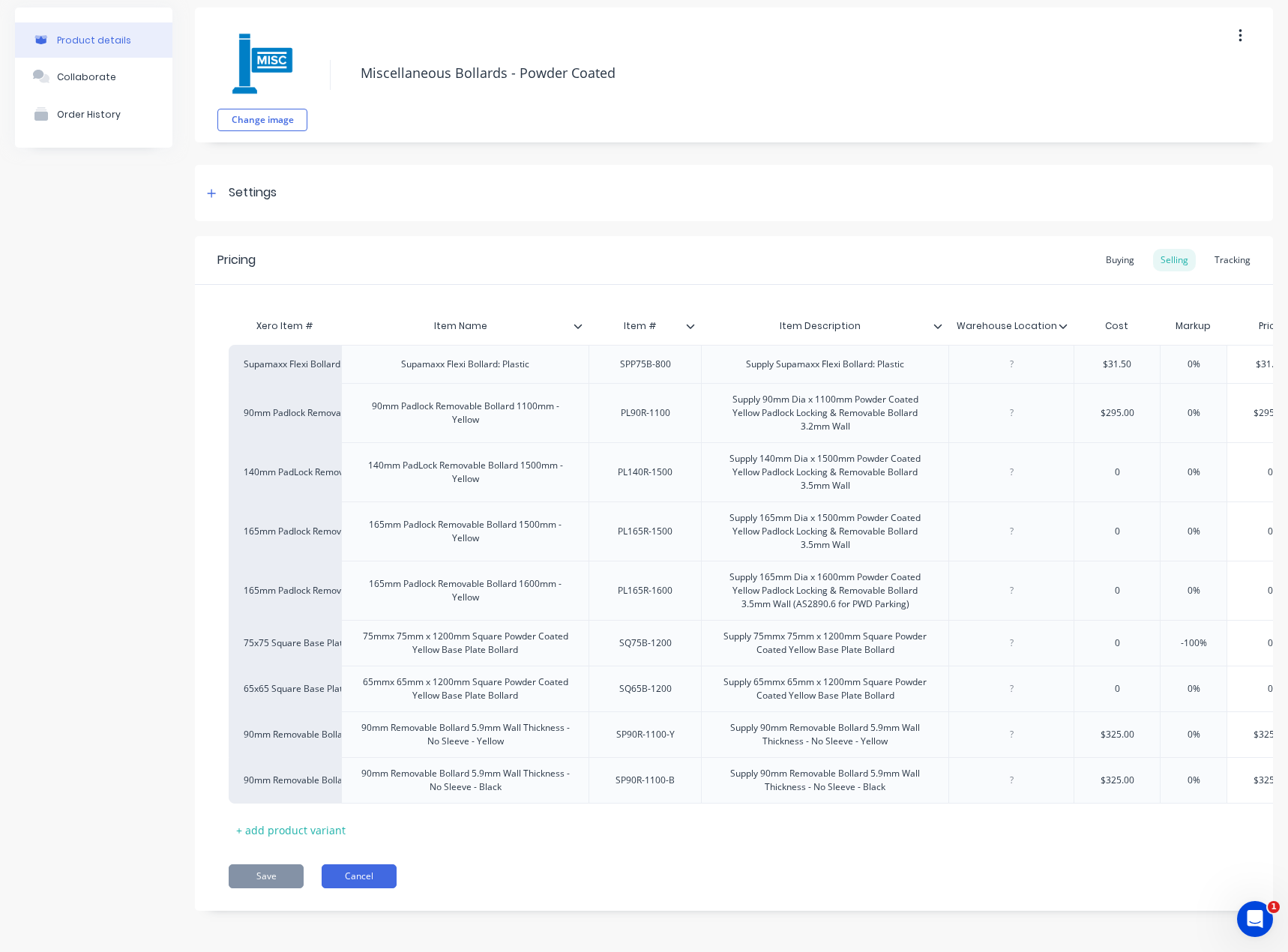
click at [383, 886] on button "Cancel" at bounding box center [359, 876] width 75 height 24
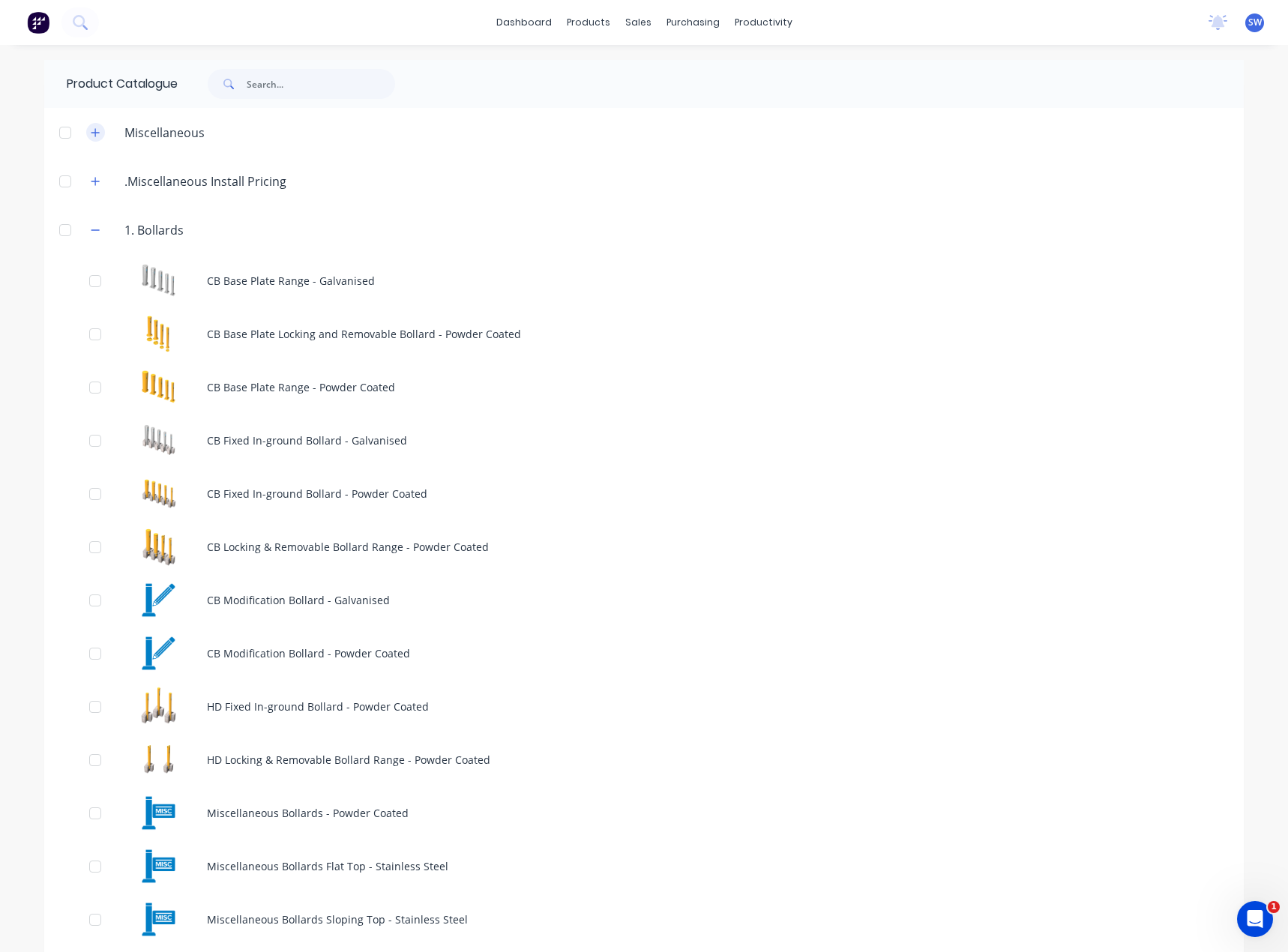
click at [92, 130] on icon "button" at bounding box center [95, 132] width 9 height 11
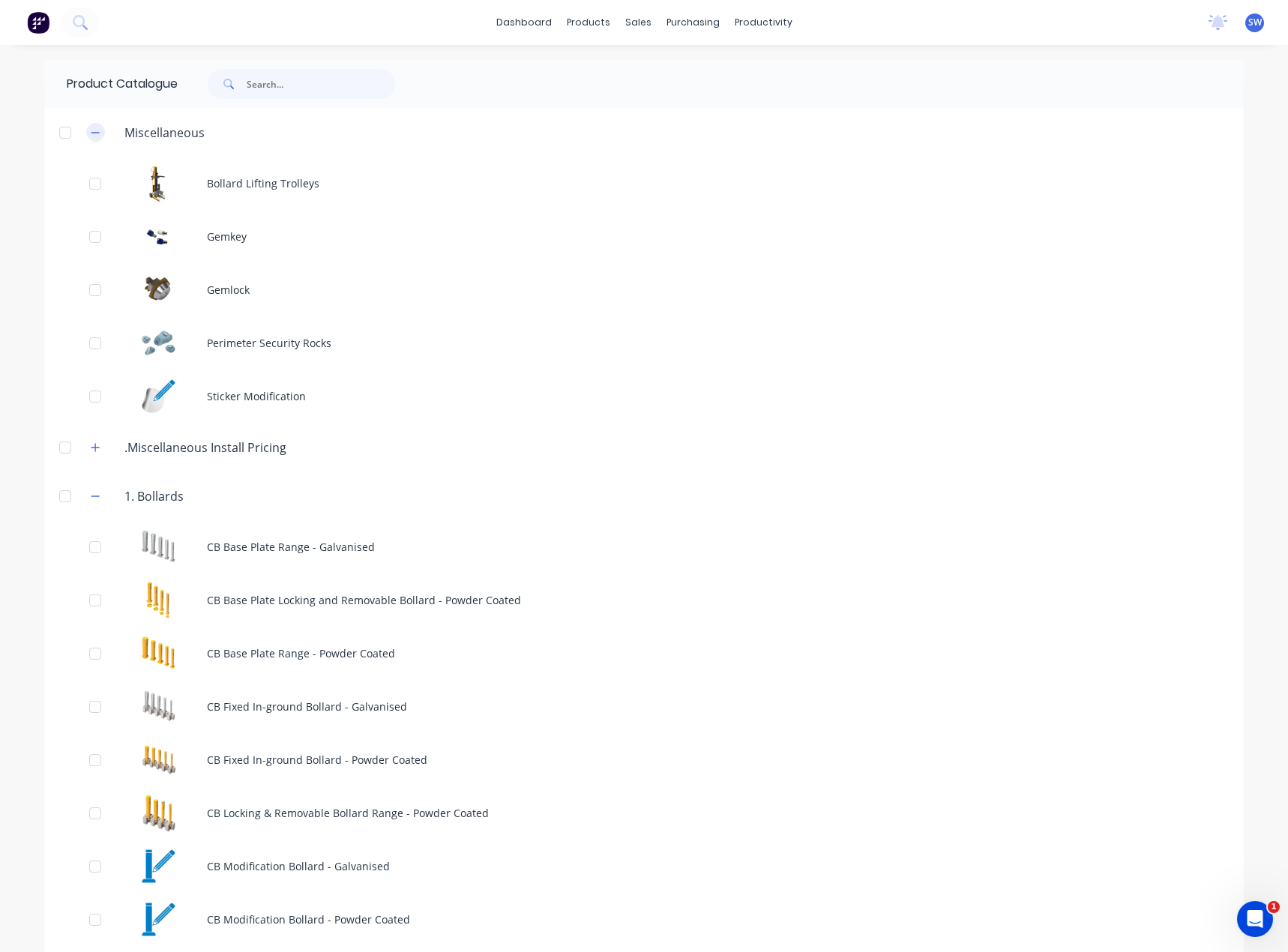
click at [92, 130] on icon "button" at bounding box center [95, 132] width 9 height 11
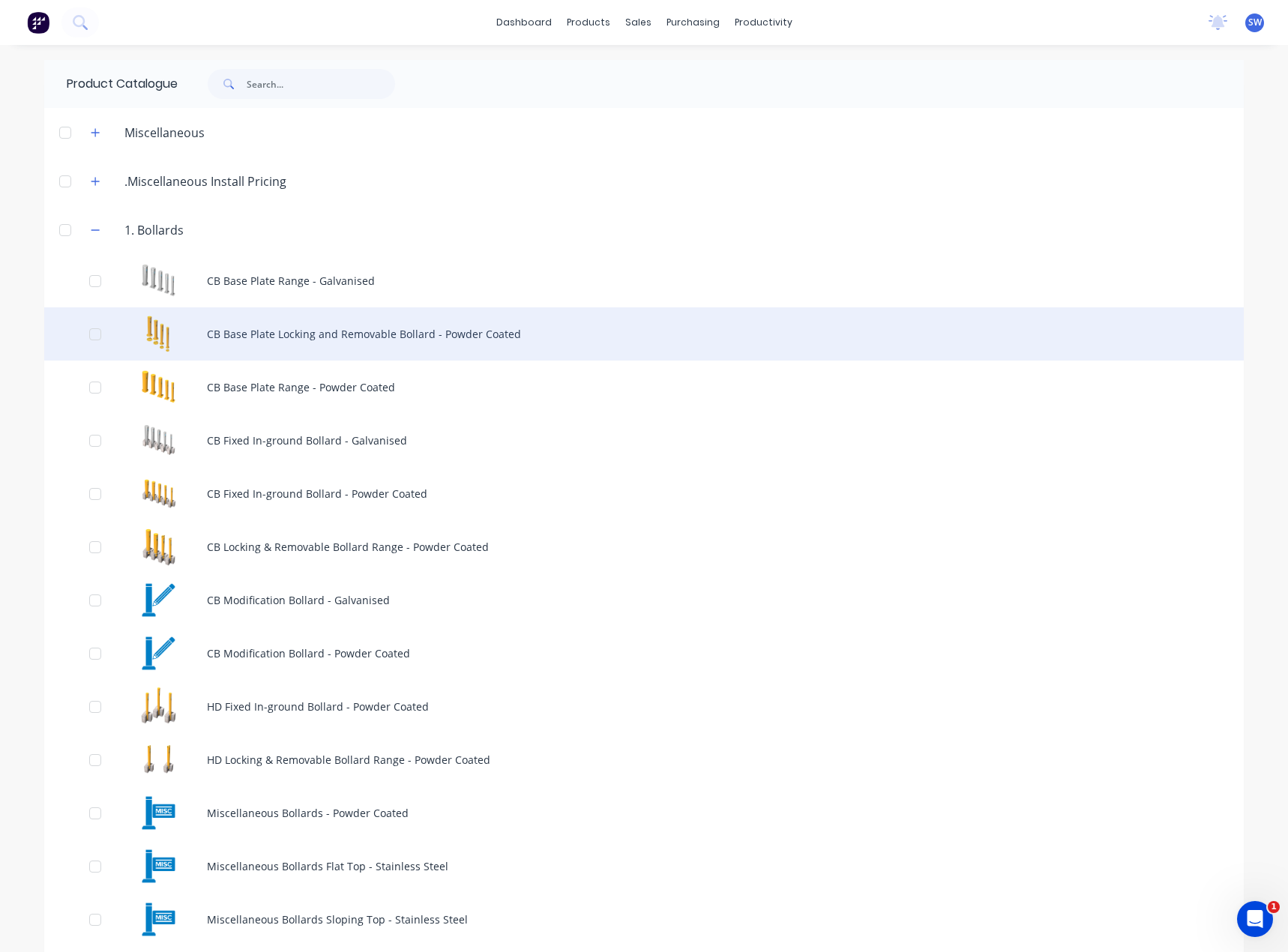
click at [378, 326] on div "CB Base Plate Locking and Removable Bollard - Powder Coated" at bounding box center [644, 334] width 1200 height 54
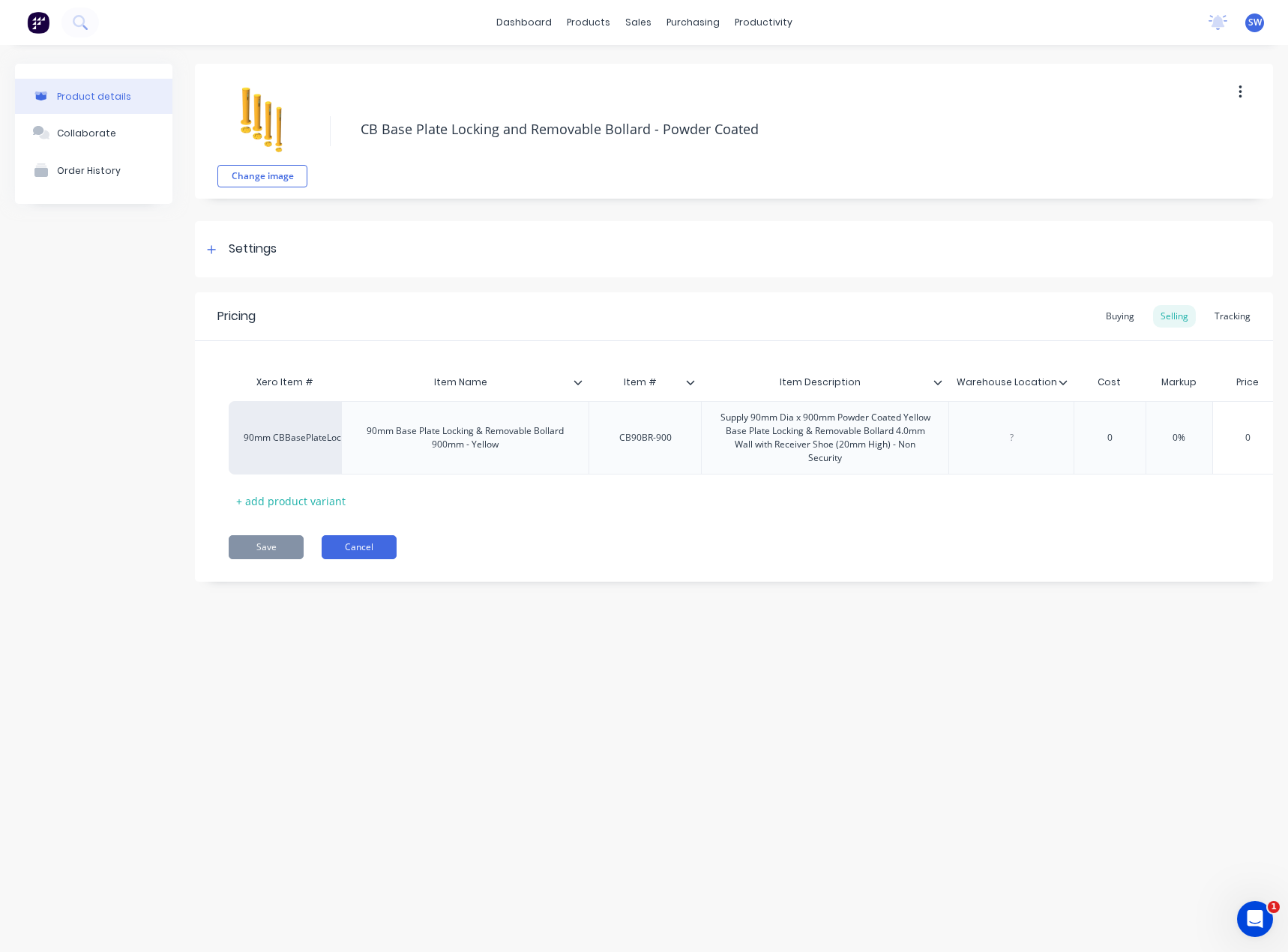
click at [346, 559] on button "Cancel" at bounding box center [359, 547] width 75 height 24
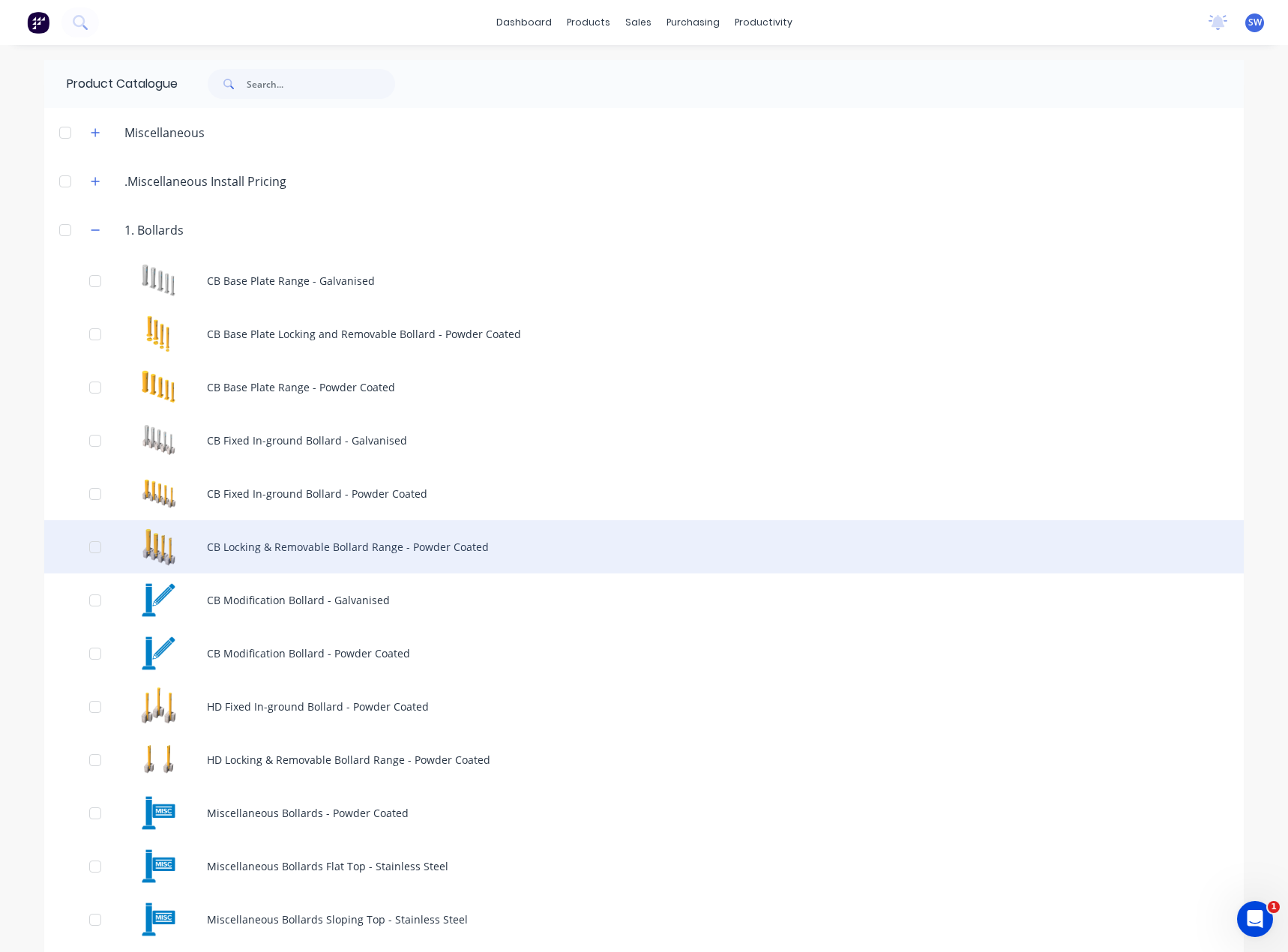
click at [545, 541] on div "CB Locking & Removable Bollard Range - Powder Coated" at bounding box center [644, 546] width 1200 height 54
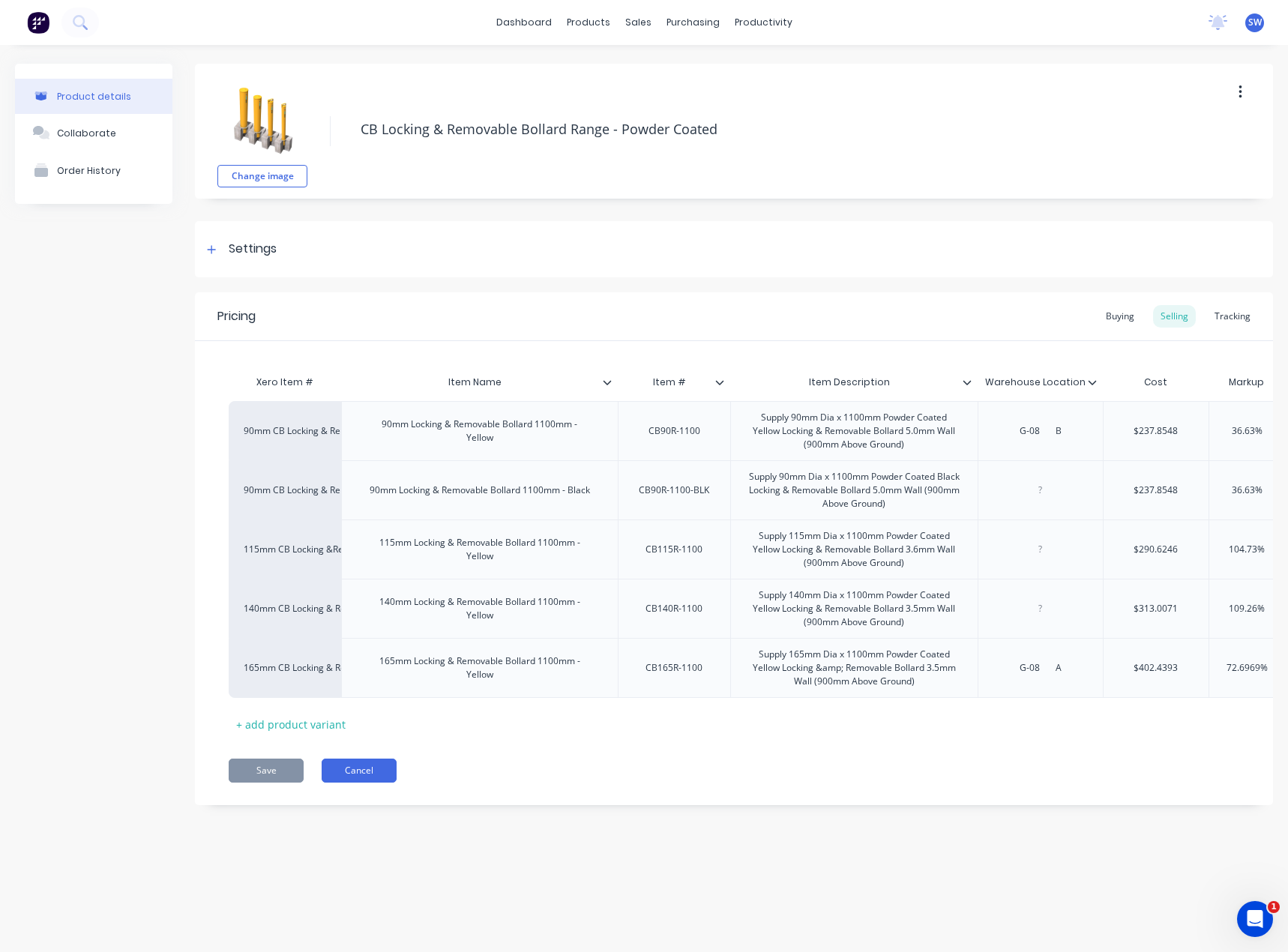
click at [345, 780] on button "Cancel" at bounding box center [359, 770] width 75 height 24
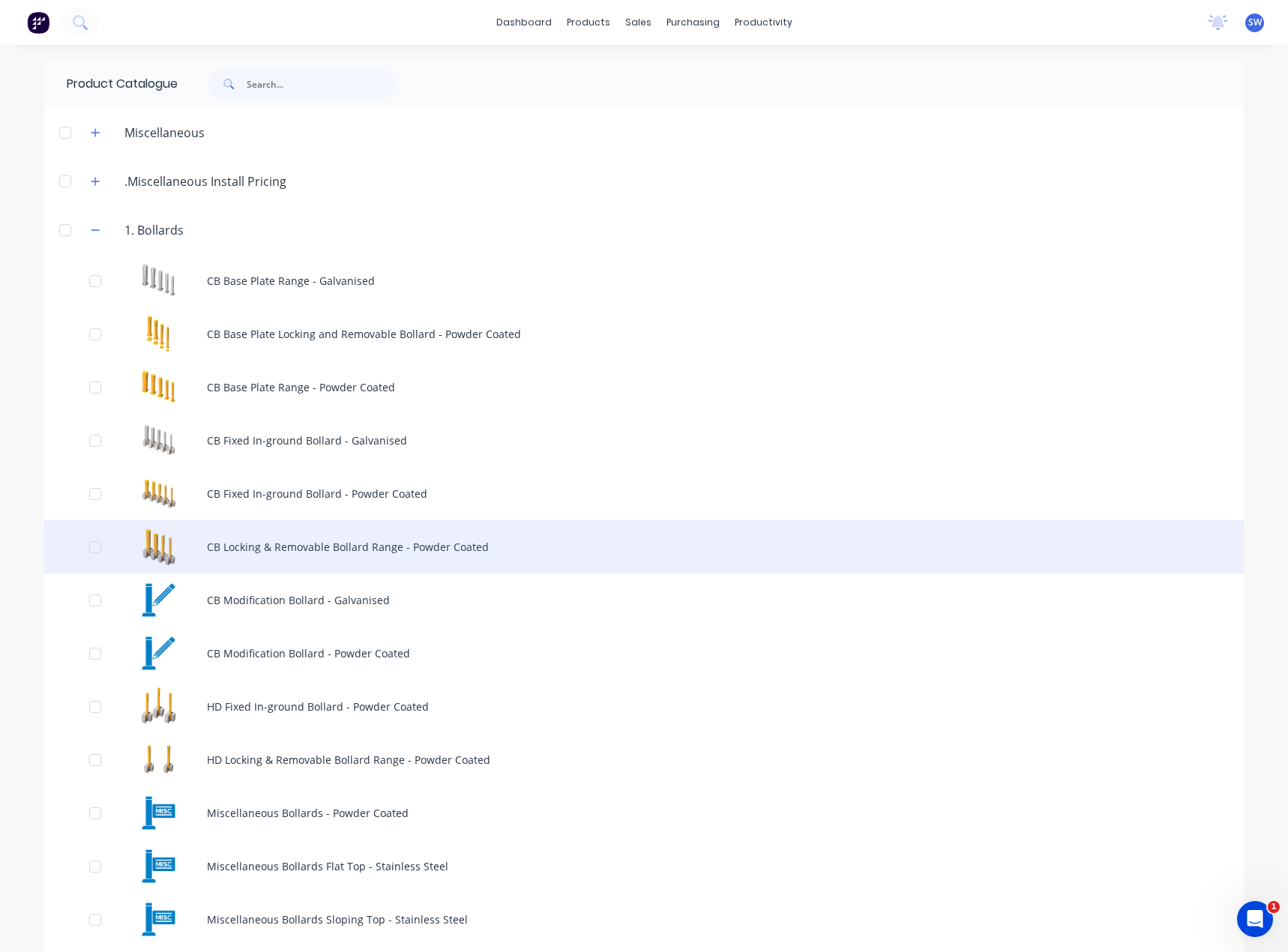
scroll to position [75, 0]
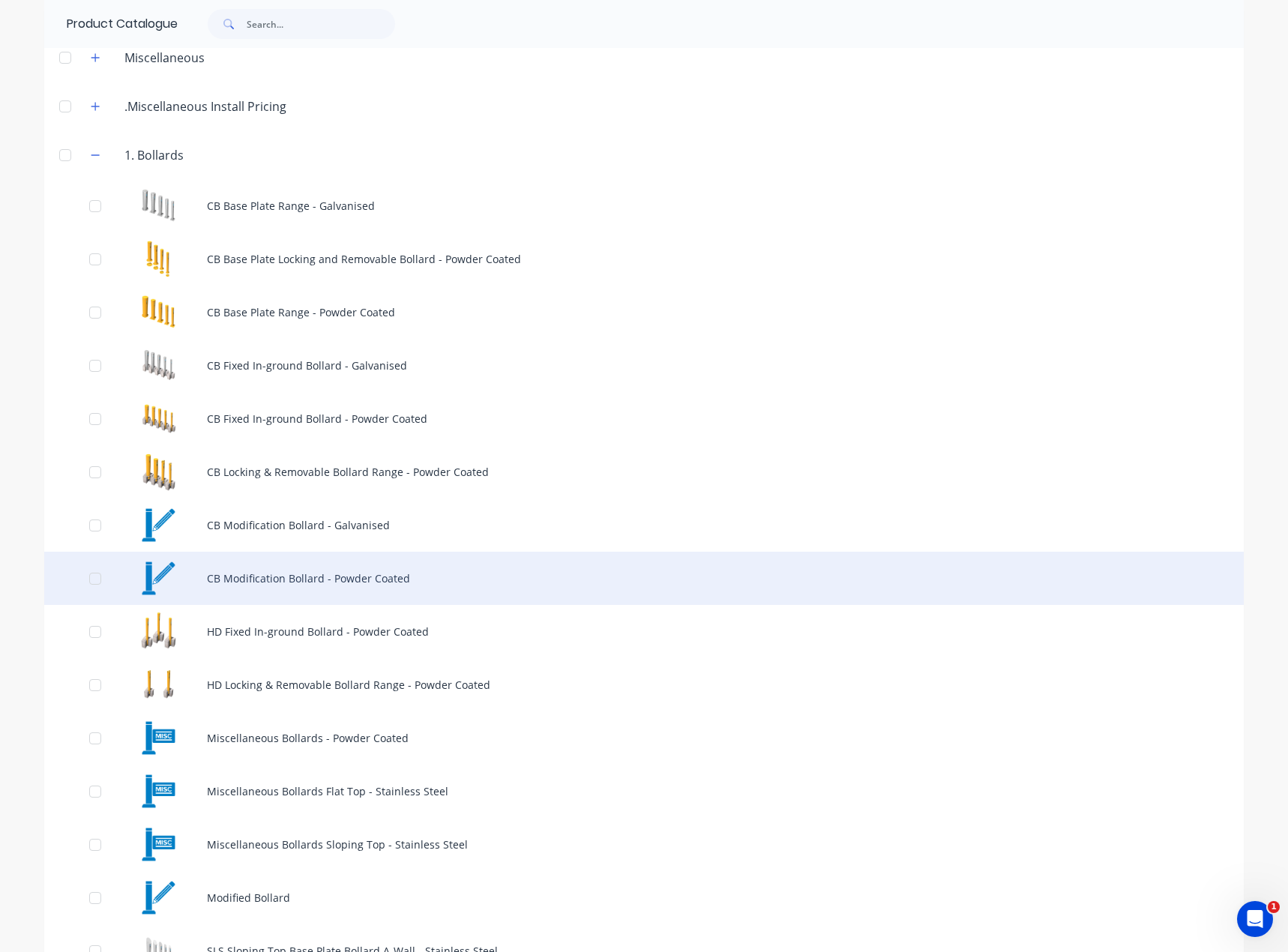
click at [473, 581] on div "CB Modification Bollard - Powder Coated" at bounding box center [644, 578] width 1200 height 54
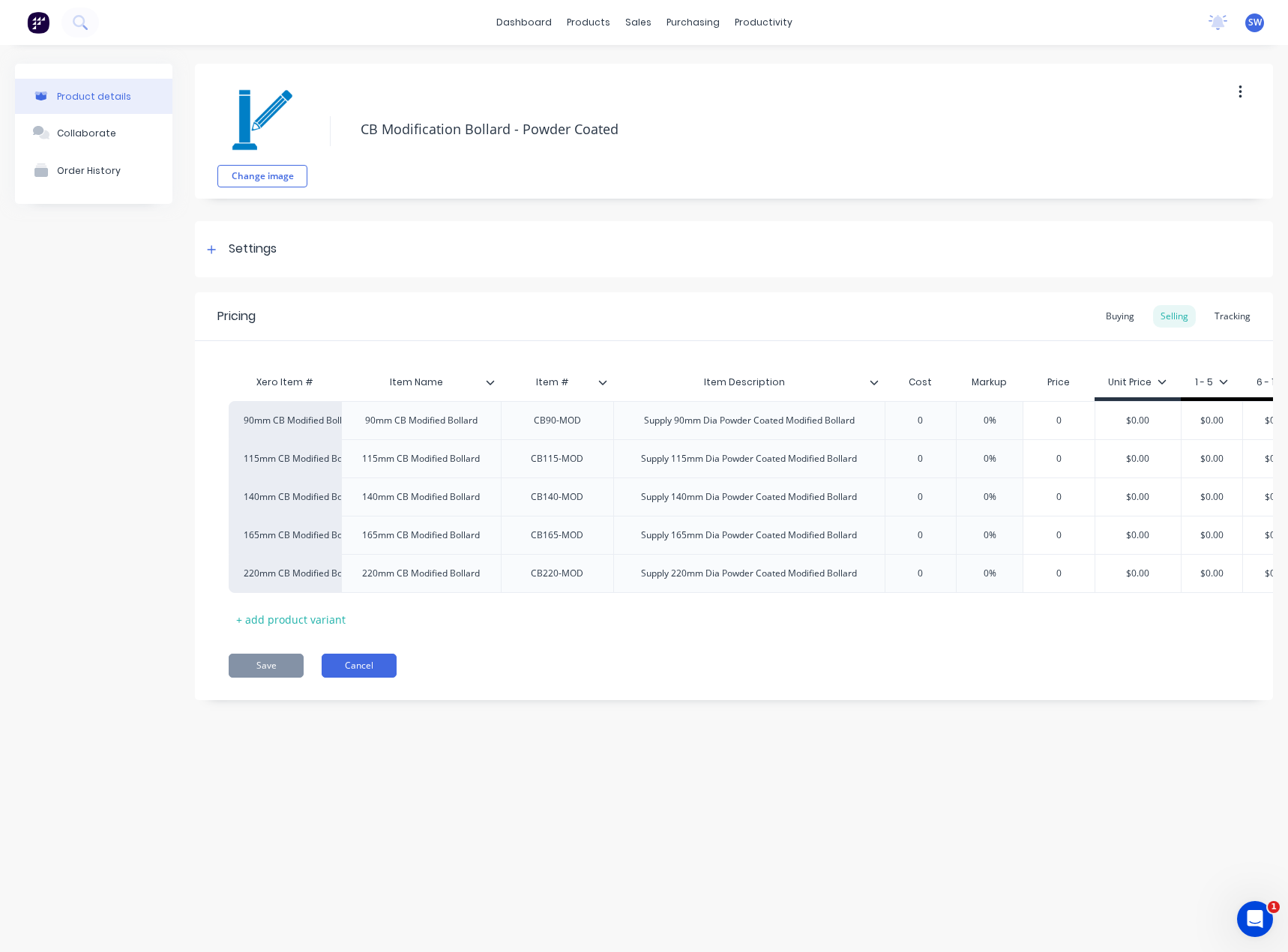
click at [355, 670] on button "Cancel" at bounding box center [359, 665] width 75 height 24
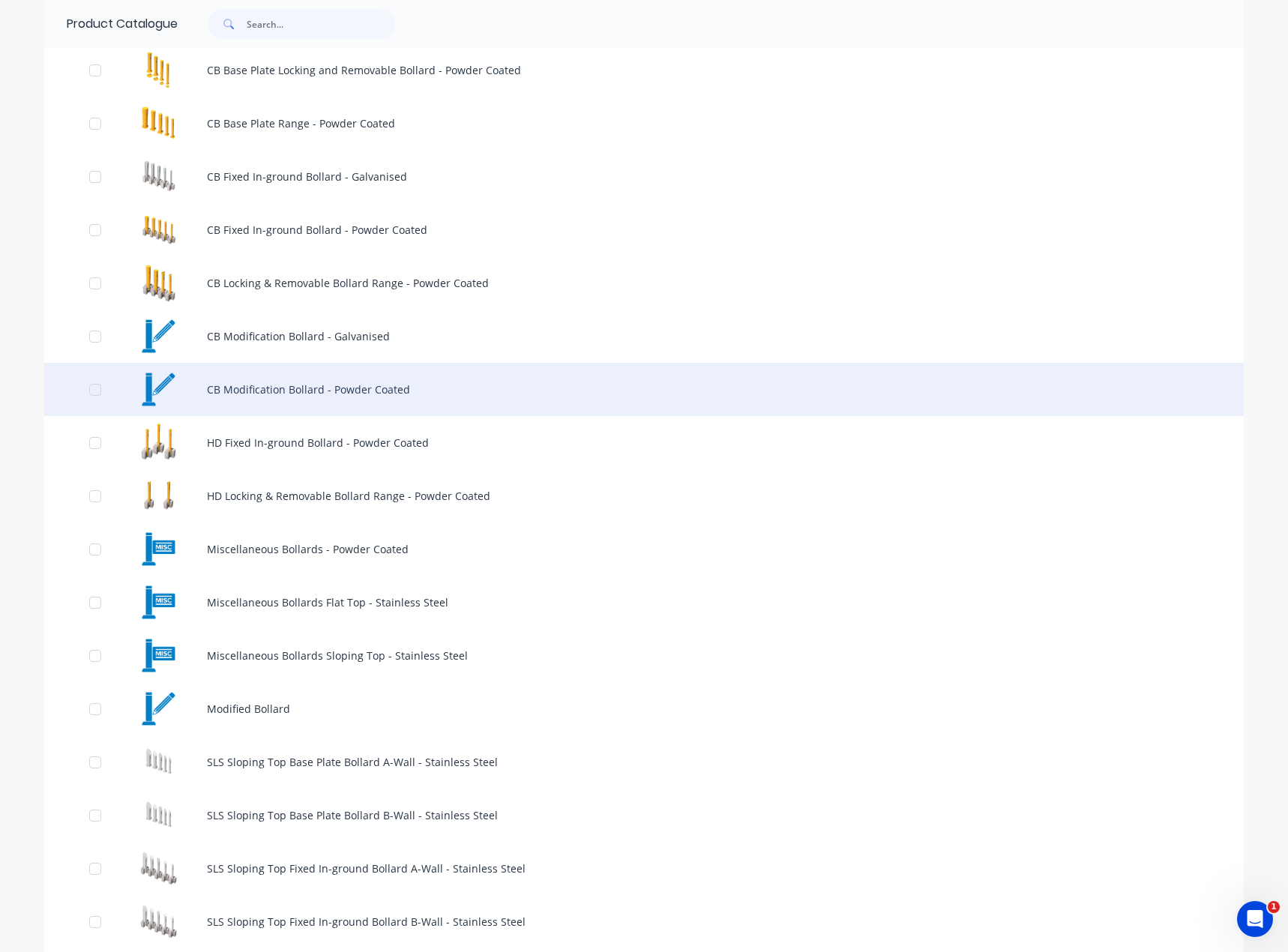
scroll to position [299, 0]
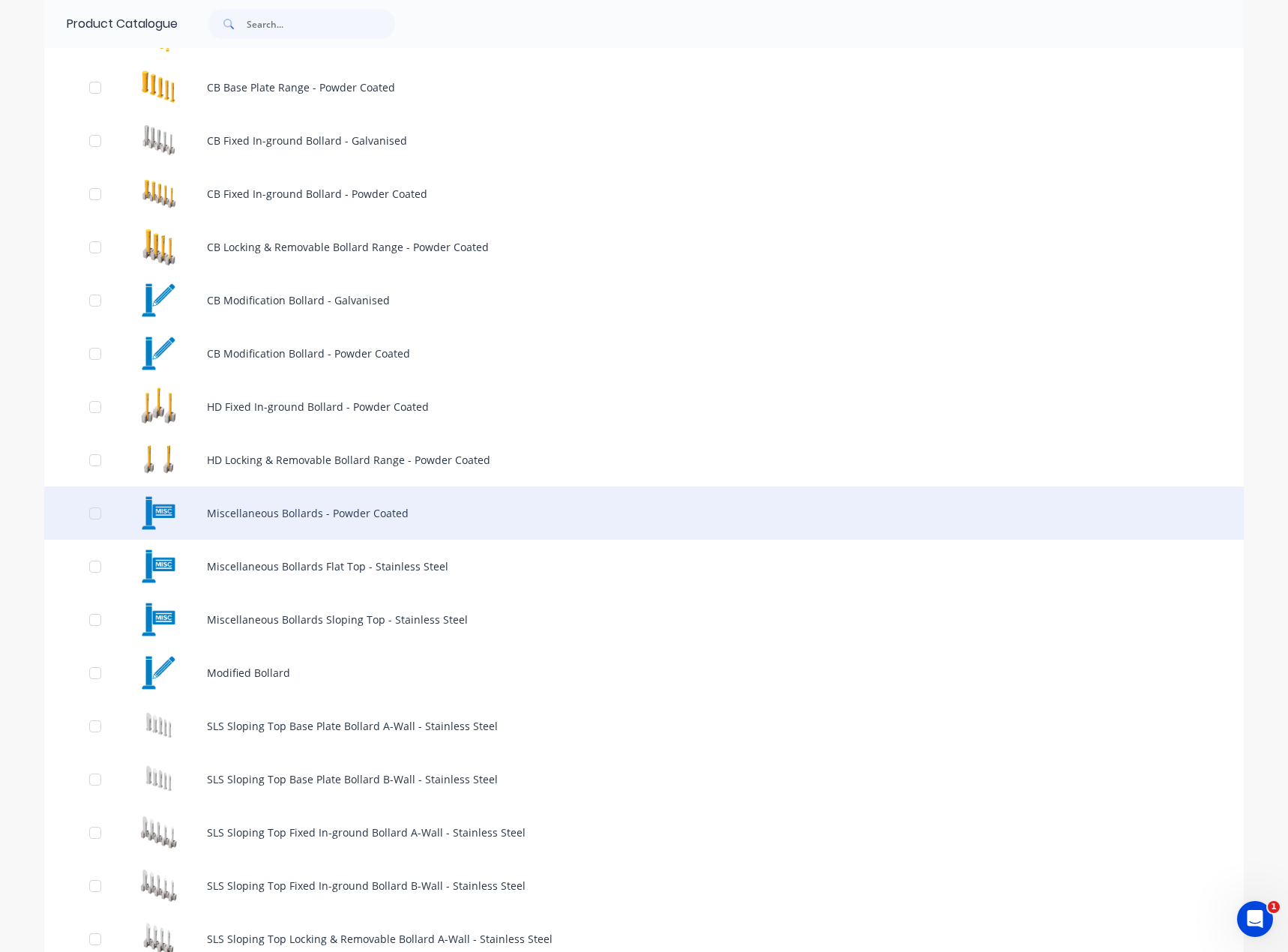
click at [372, 514] on div "Miscellaneous Bollards - Powder Coated" at bounding box center [644, 513] width 1200 height 54
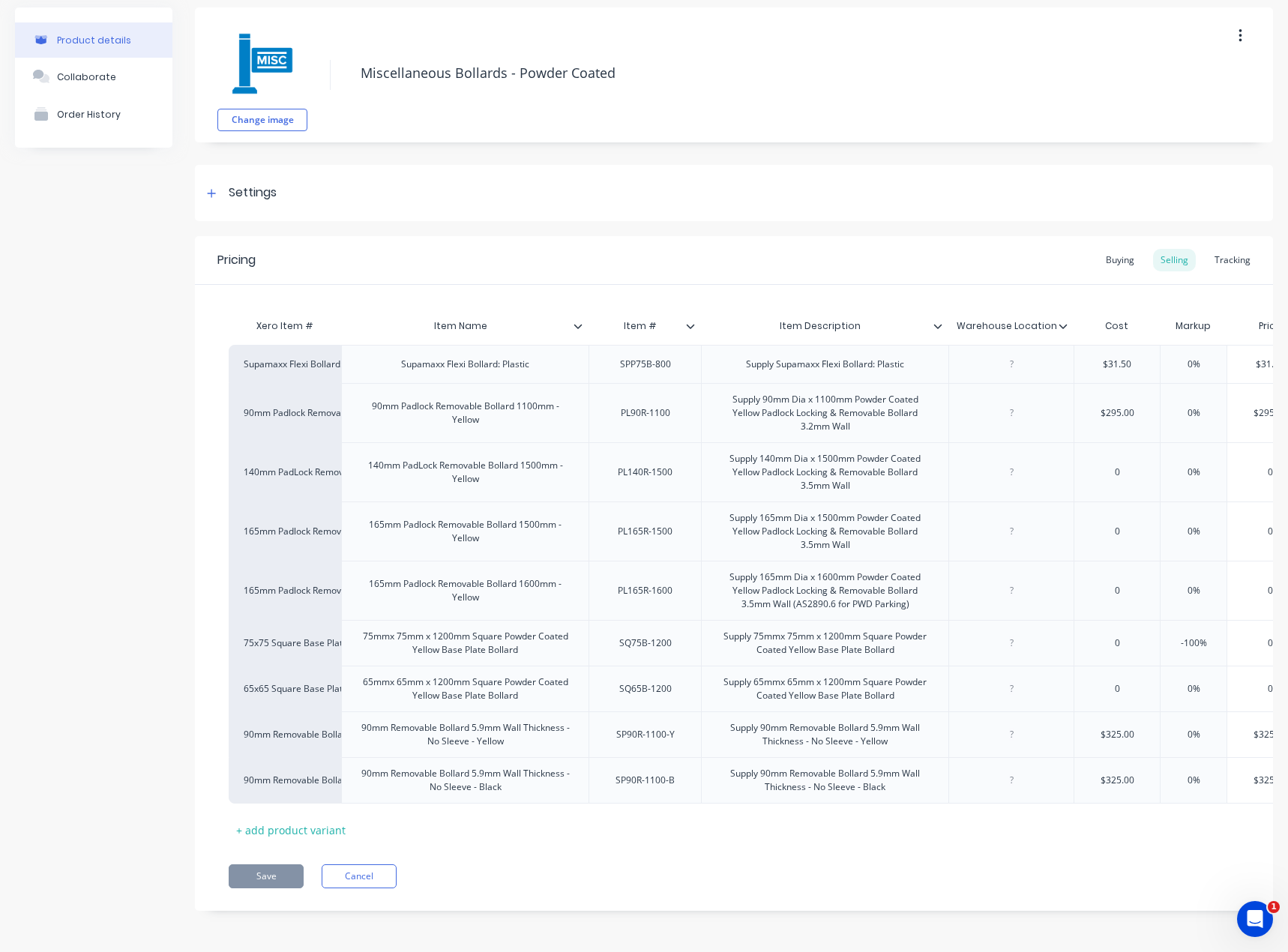
scroll to position [67, 0]
click at [373, 877] on button "Cancel" at bounding box center [359, 876] width 75 height 24
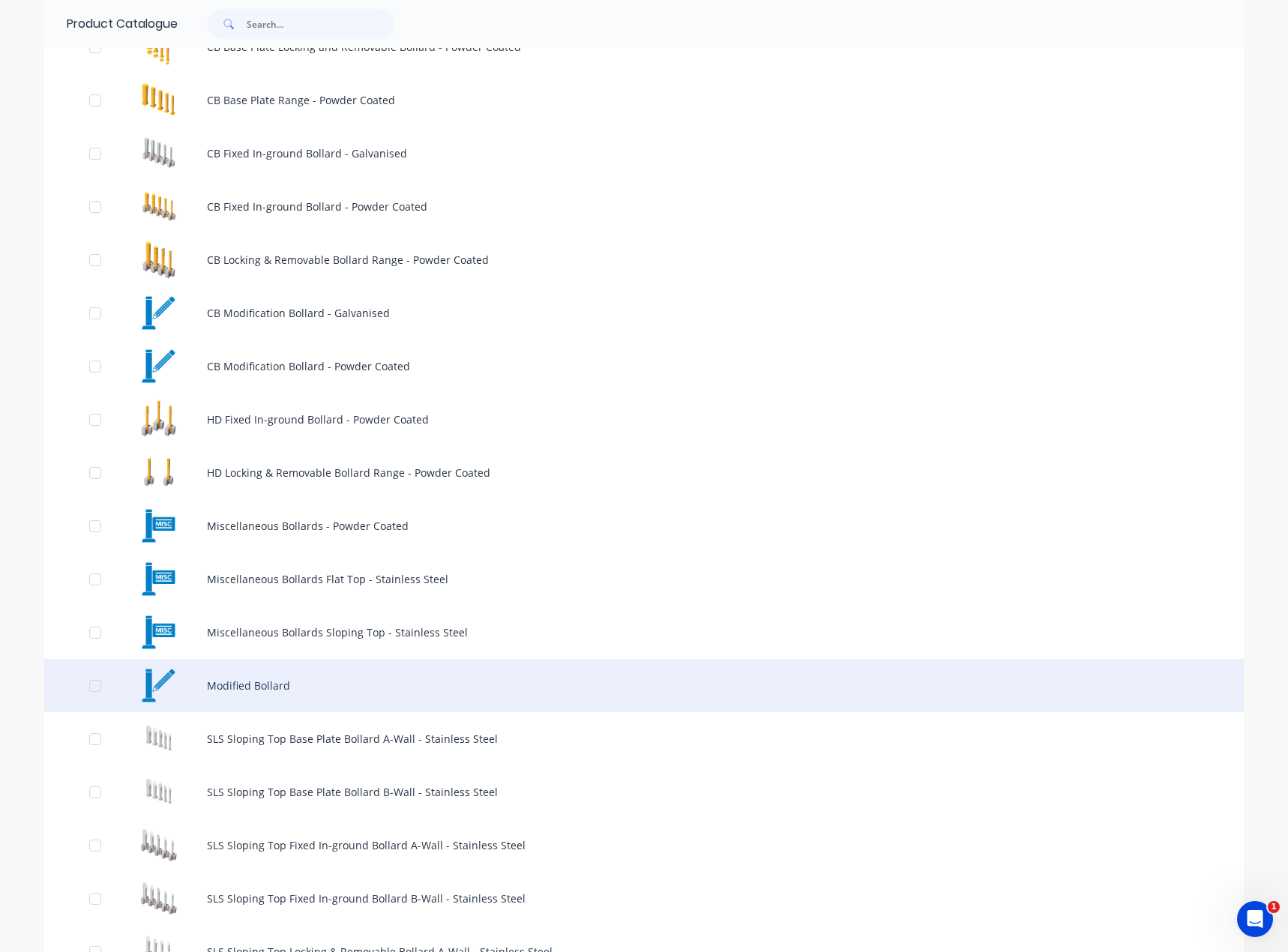
scroll to position [299, 0]
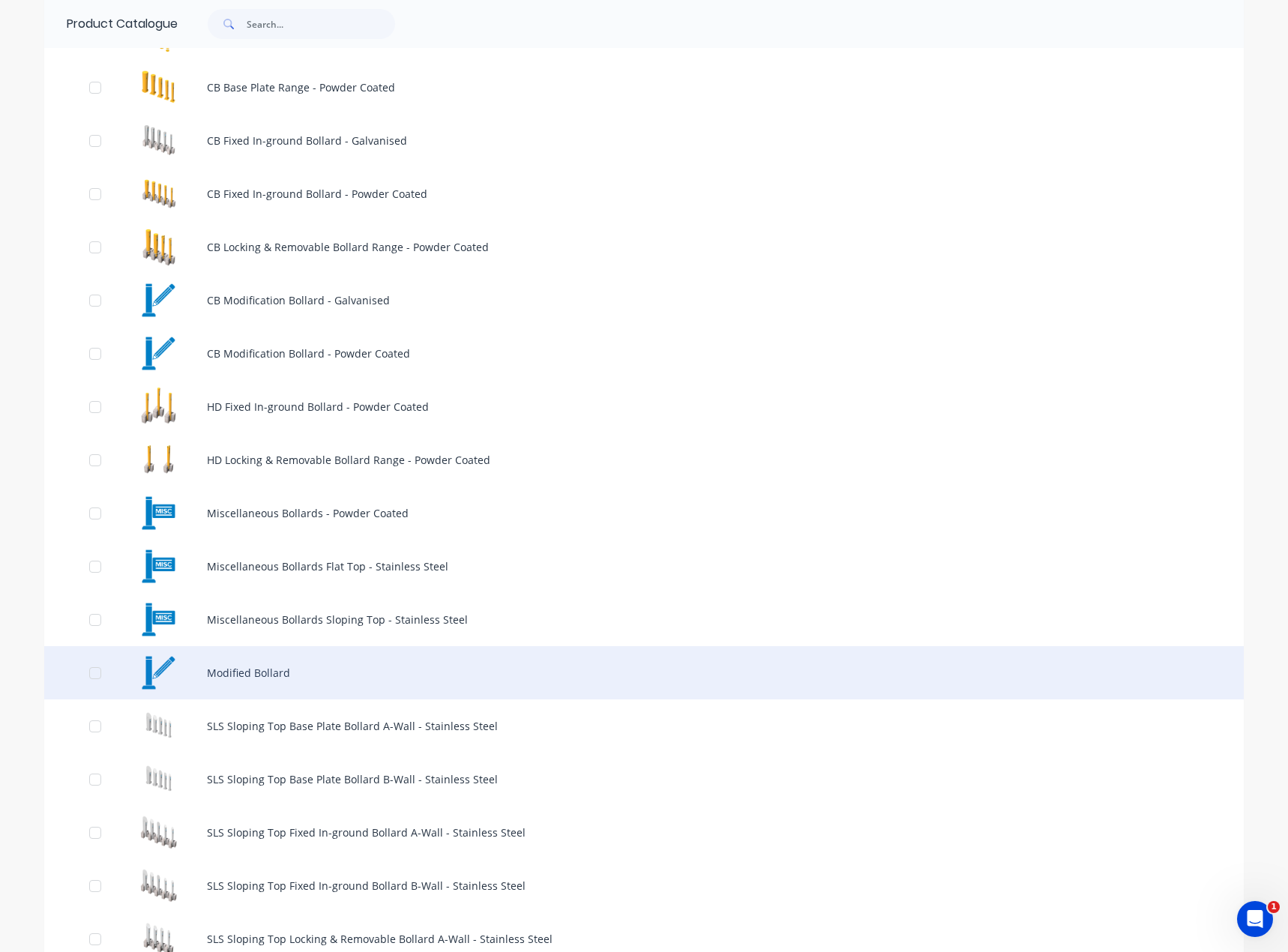
click at [438, 653] on div "Modified Bollard" at bounding box center [644, 672] width 1200 height 54
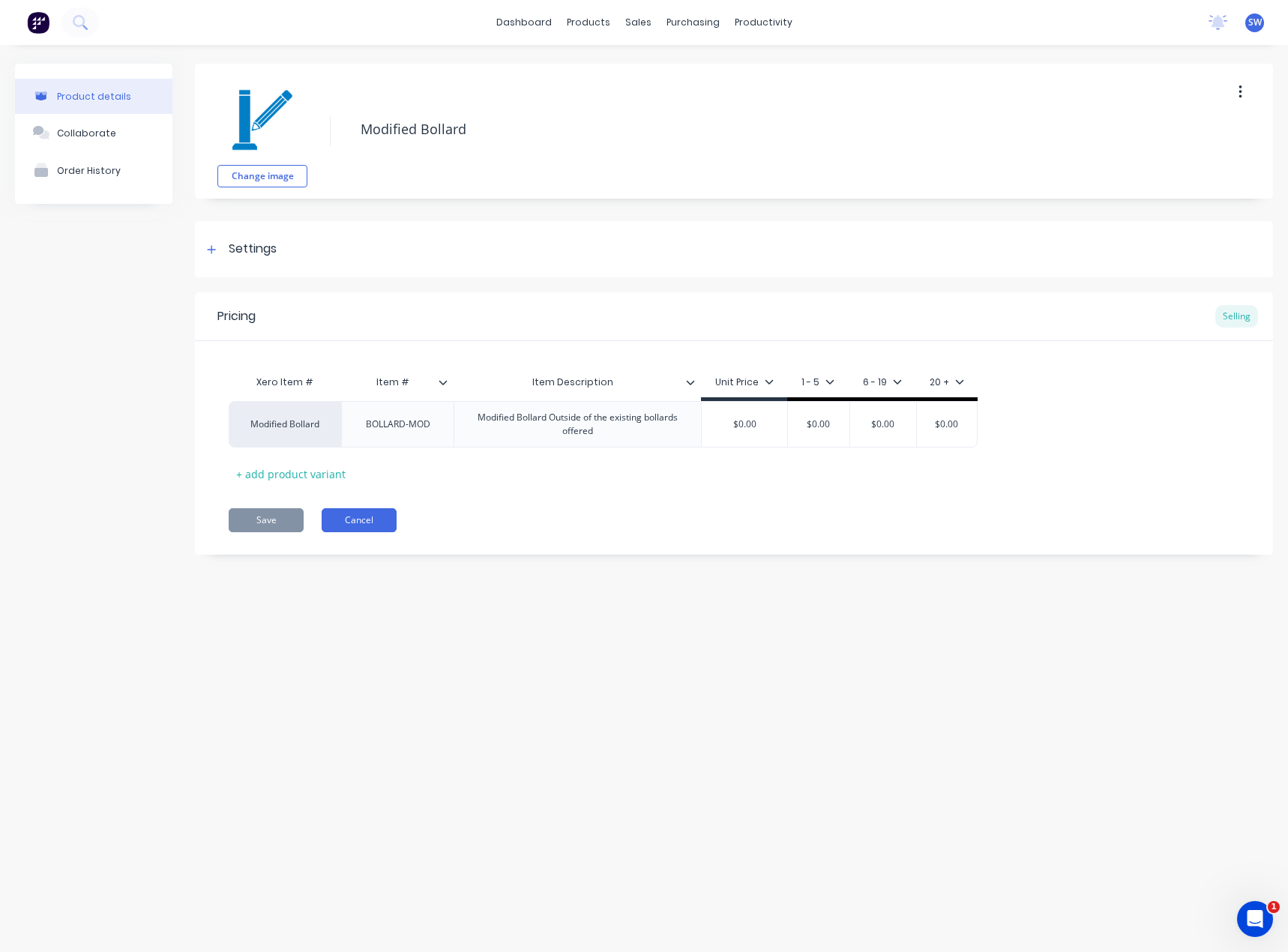
click at [355, 525] on button "Cancel" at bounding box center [359, 520] width 75 height 24
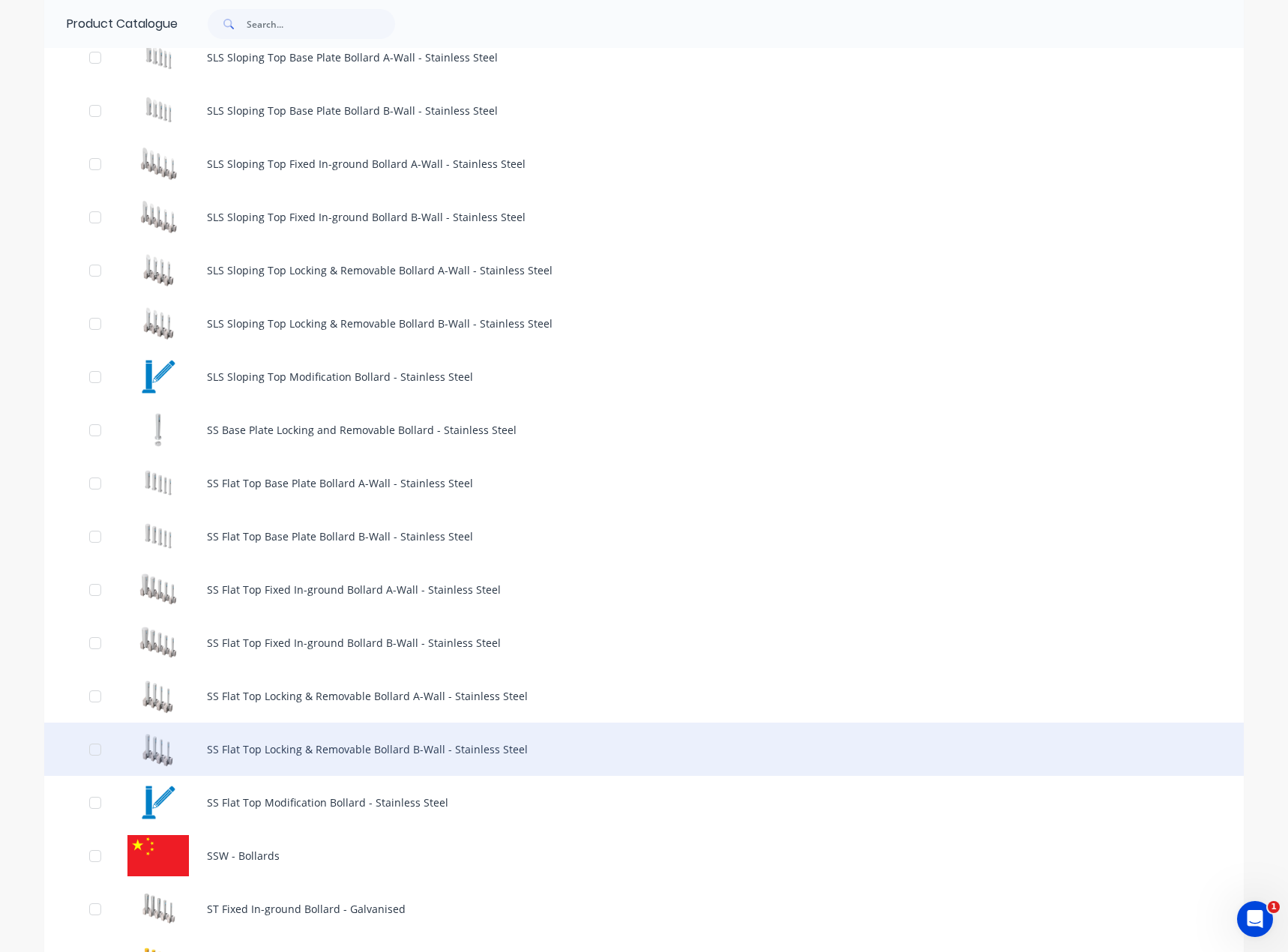
scroll to position [975, 0]
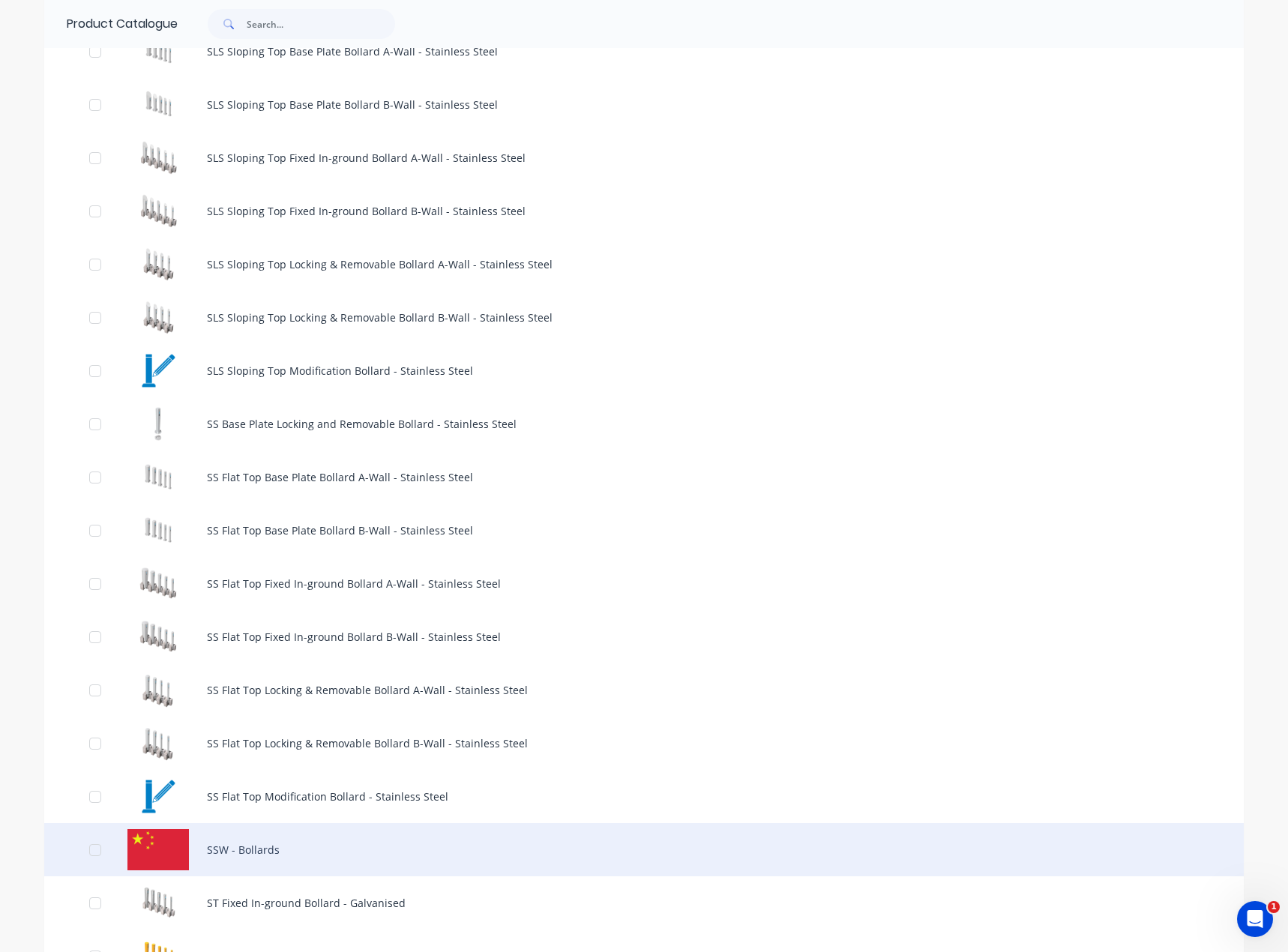
click at [262, 844] on div "SSW - Bollards" at bounding box center [644, 849] width 1200 height 54
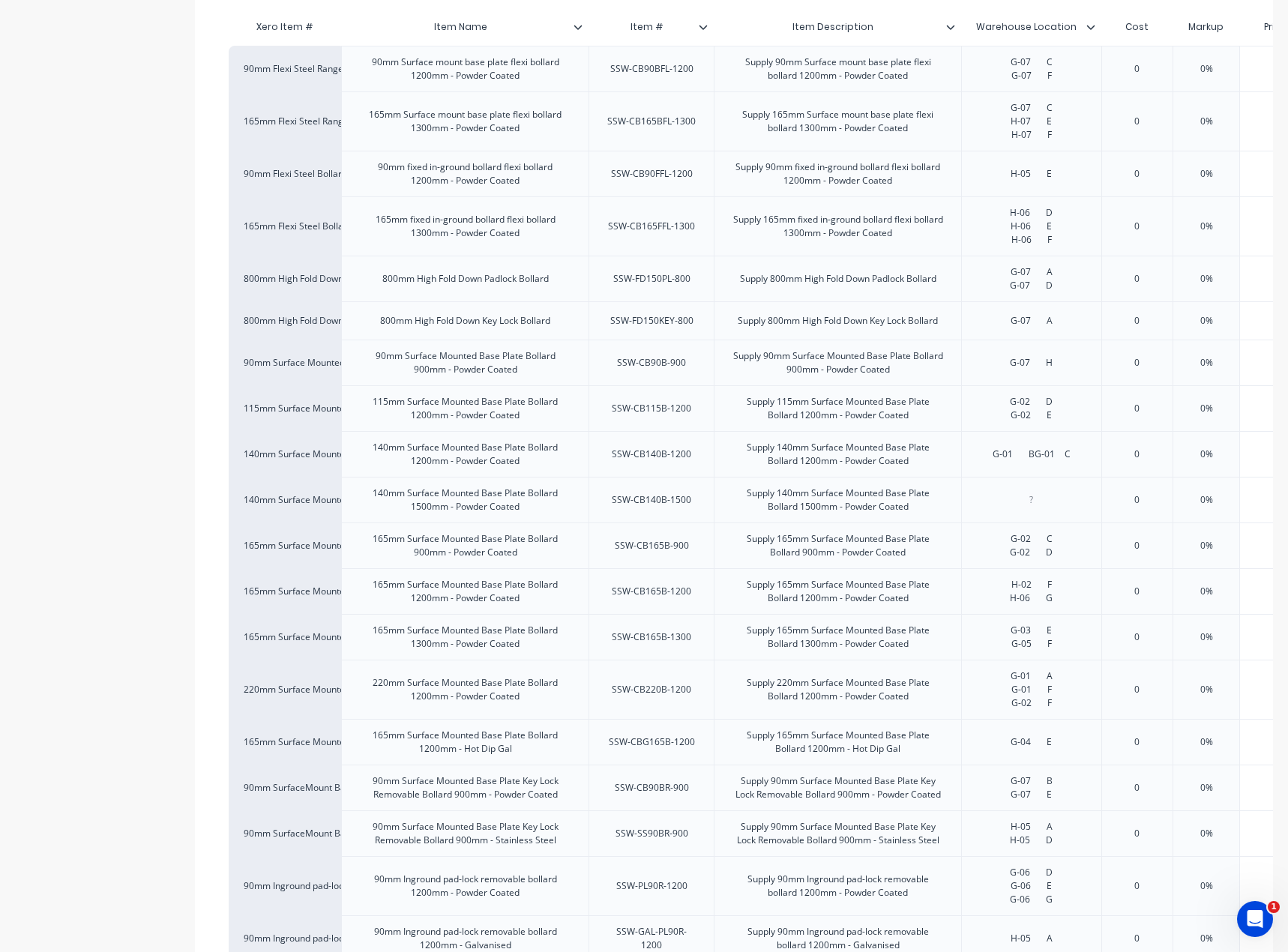
scroll to position [450, 0]
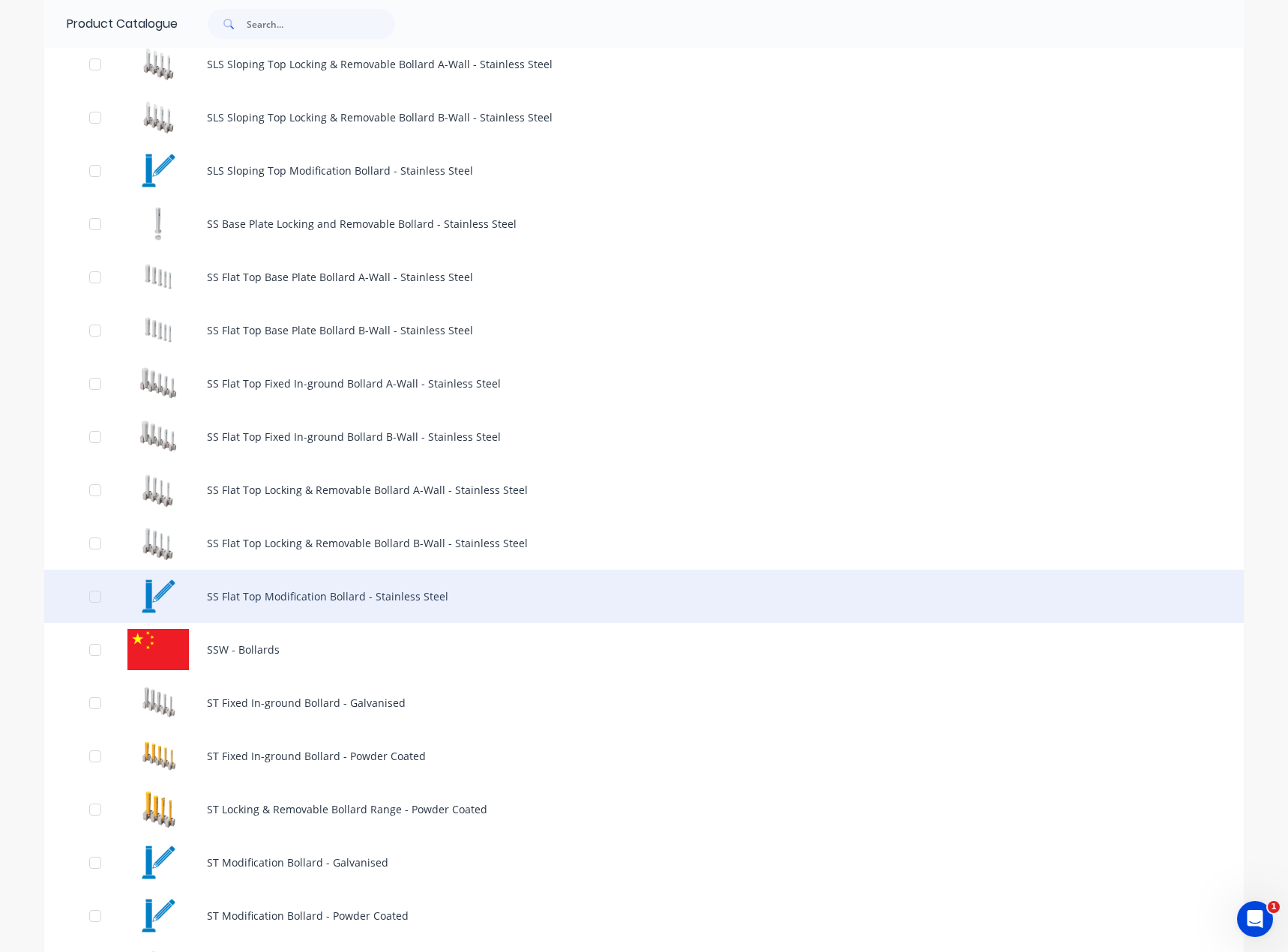
scroll to position [1200, 0]
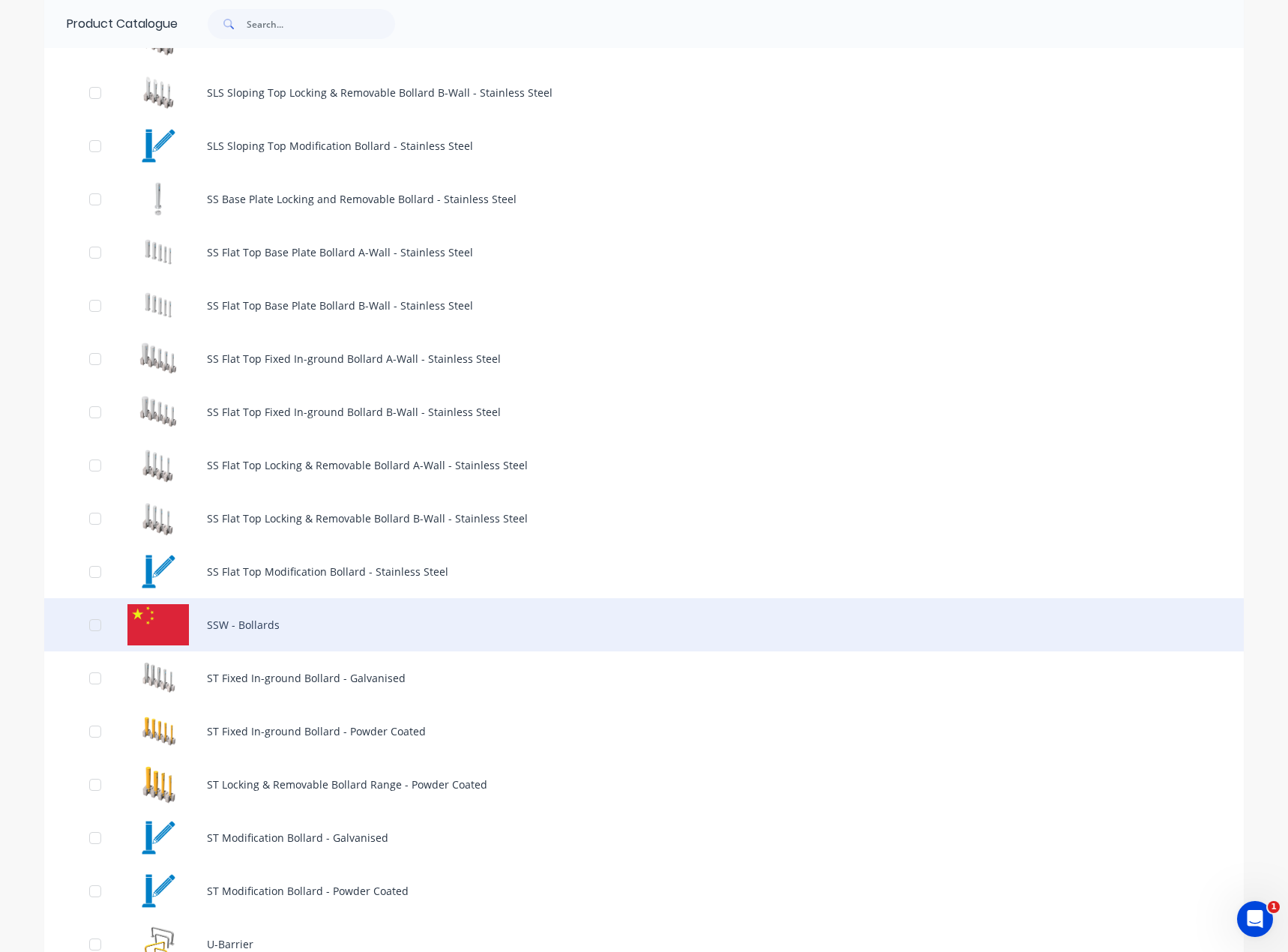
click at [139, 625] on div "SSW - Bollards" at bounding box center [644, 624] width 1200 height 54
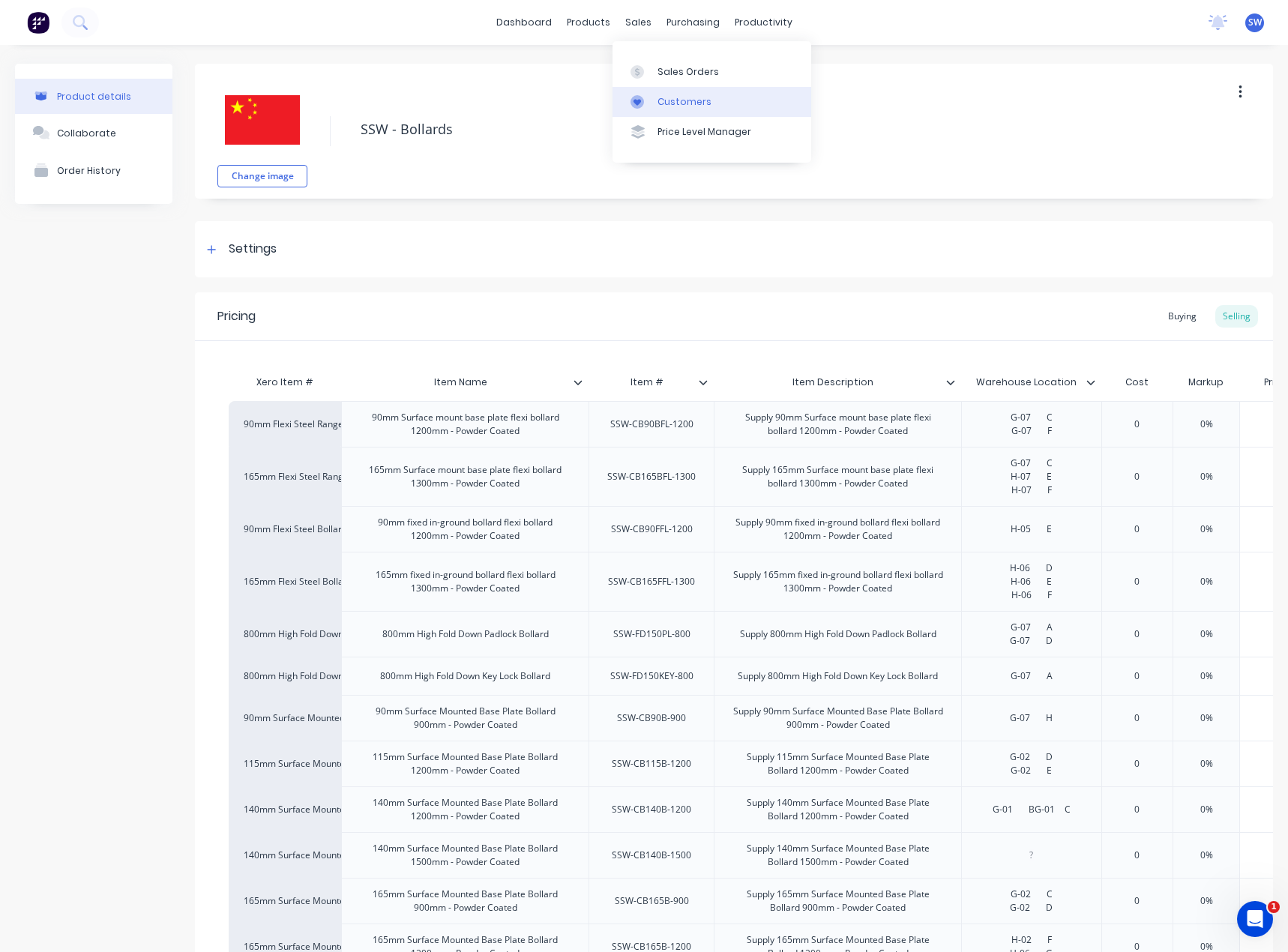
click at [690, 93] on link "Customers" at bounding box center [712, 102] width 199 height 30
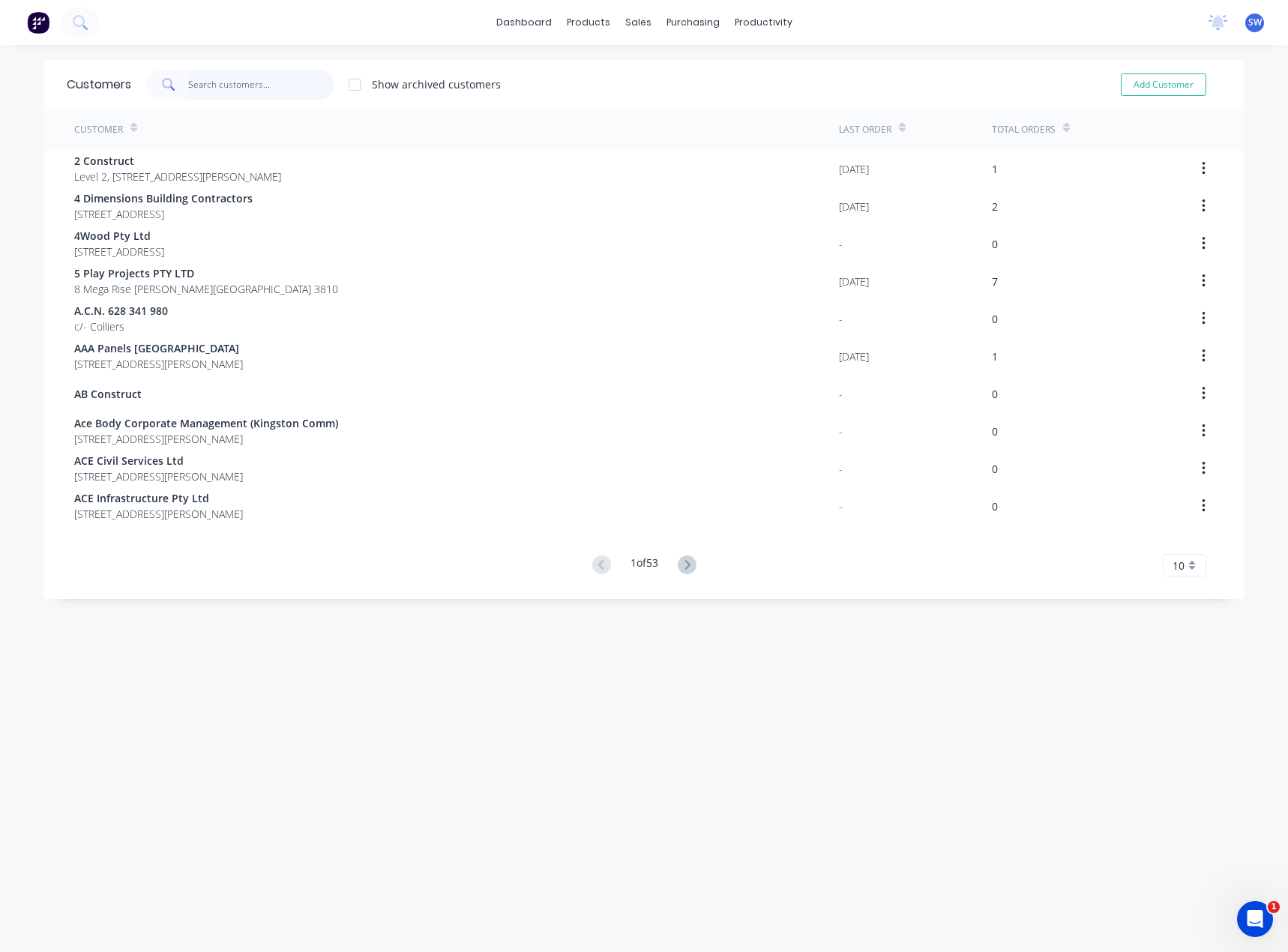
click at [218, 71] on input "text" at bounding box center [261, 84] width 146 height 30
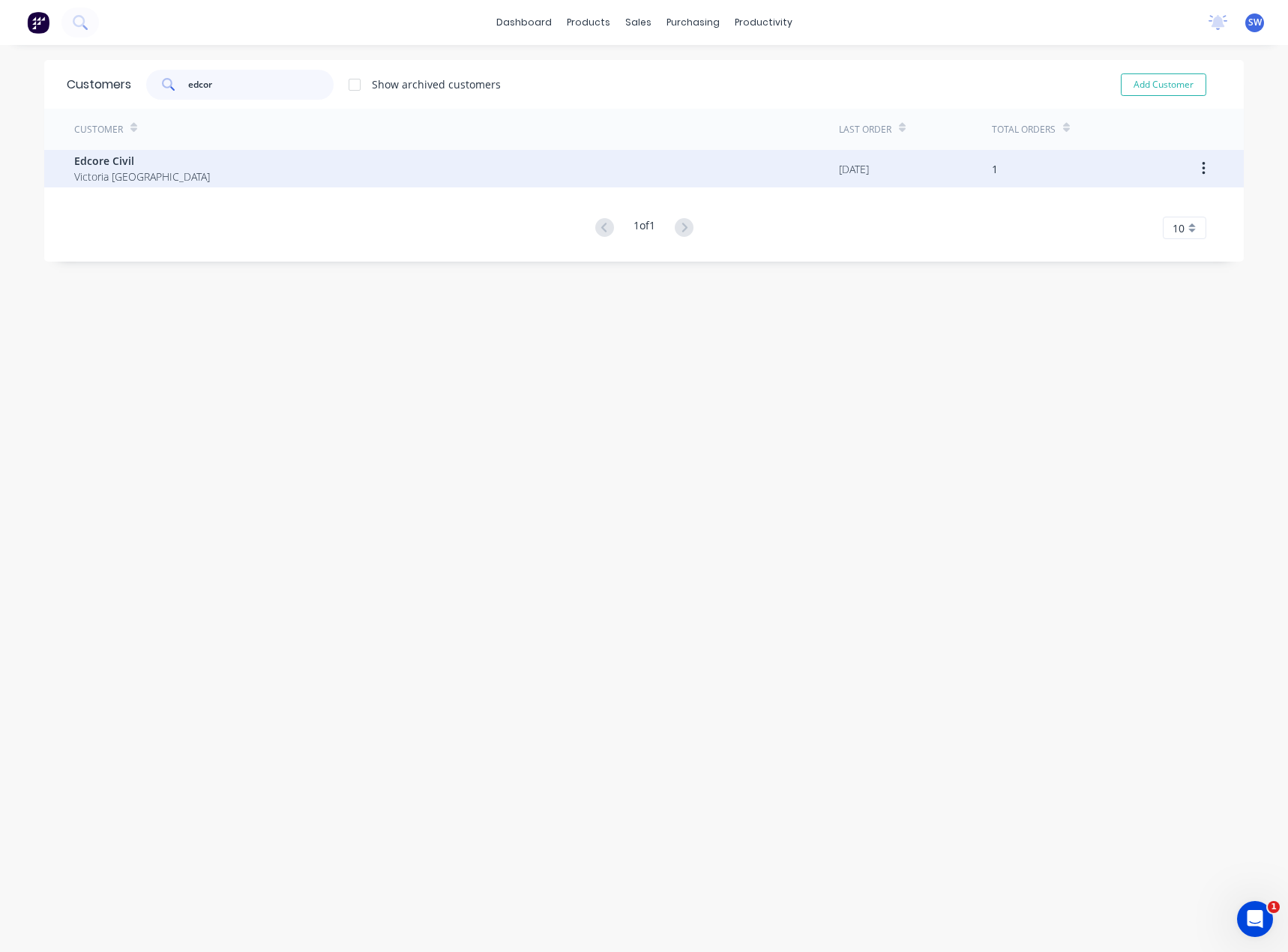
type input "edcor"
click at [97, 167] on span "Edcore Civil" at bounding box center [143, 161] width 136 height 15
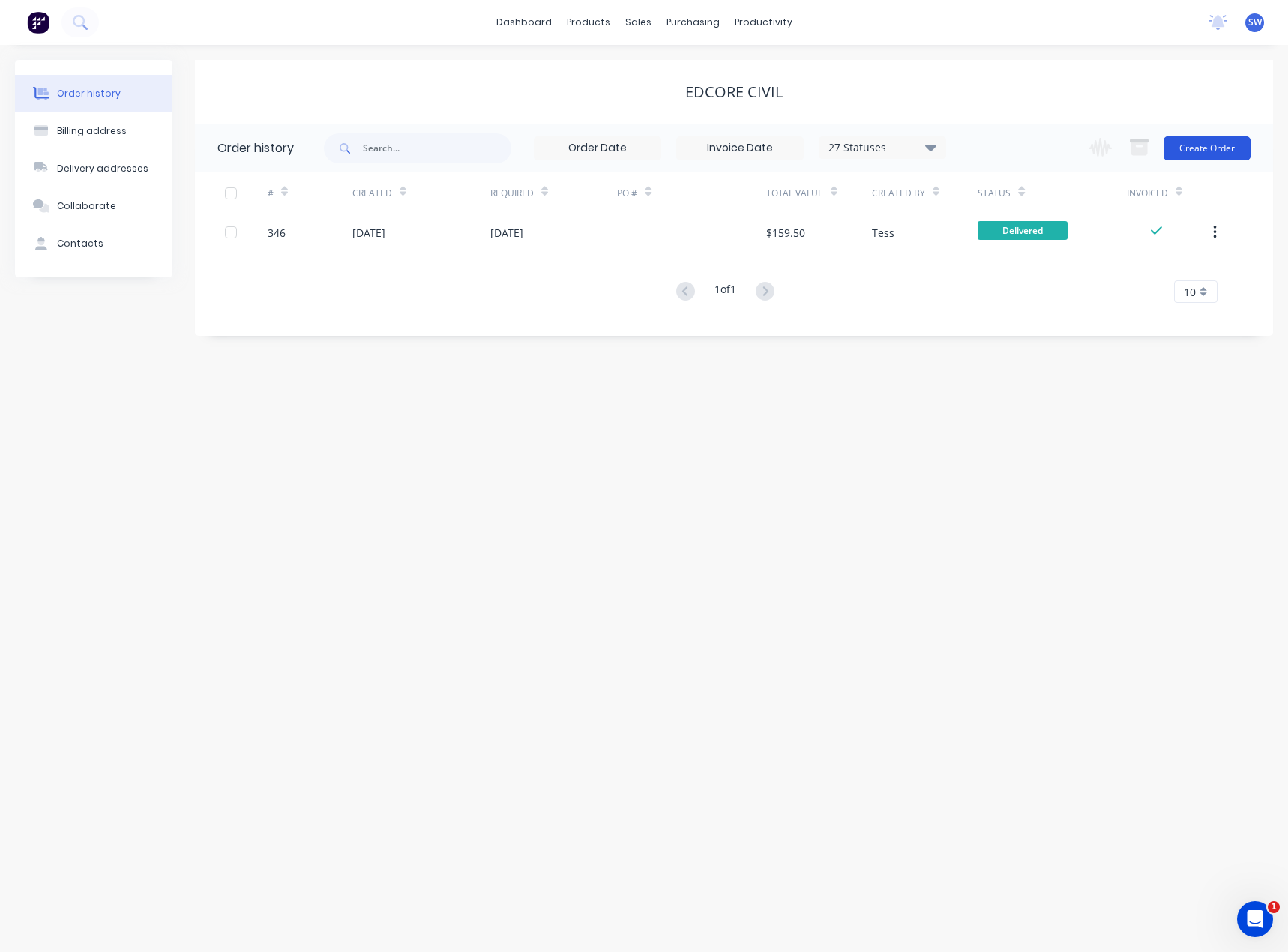
click at [1213, 154] on button "Create Order" at bounding box center [1207, 148] width 87 height 24
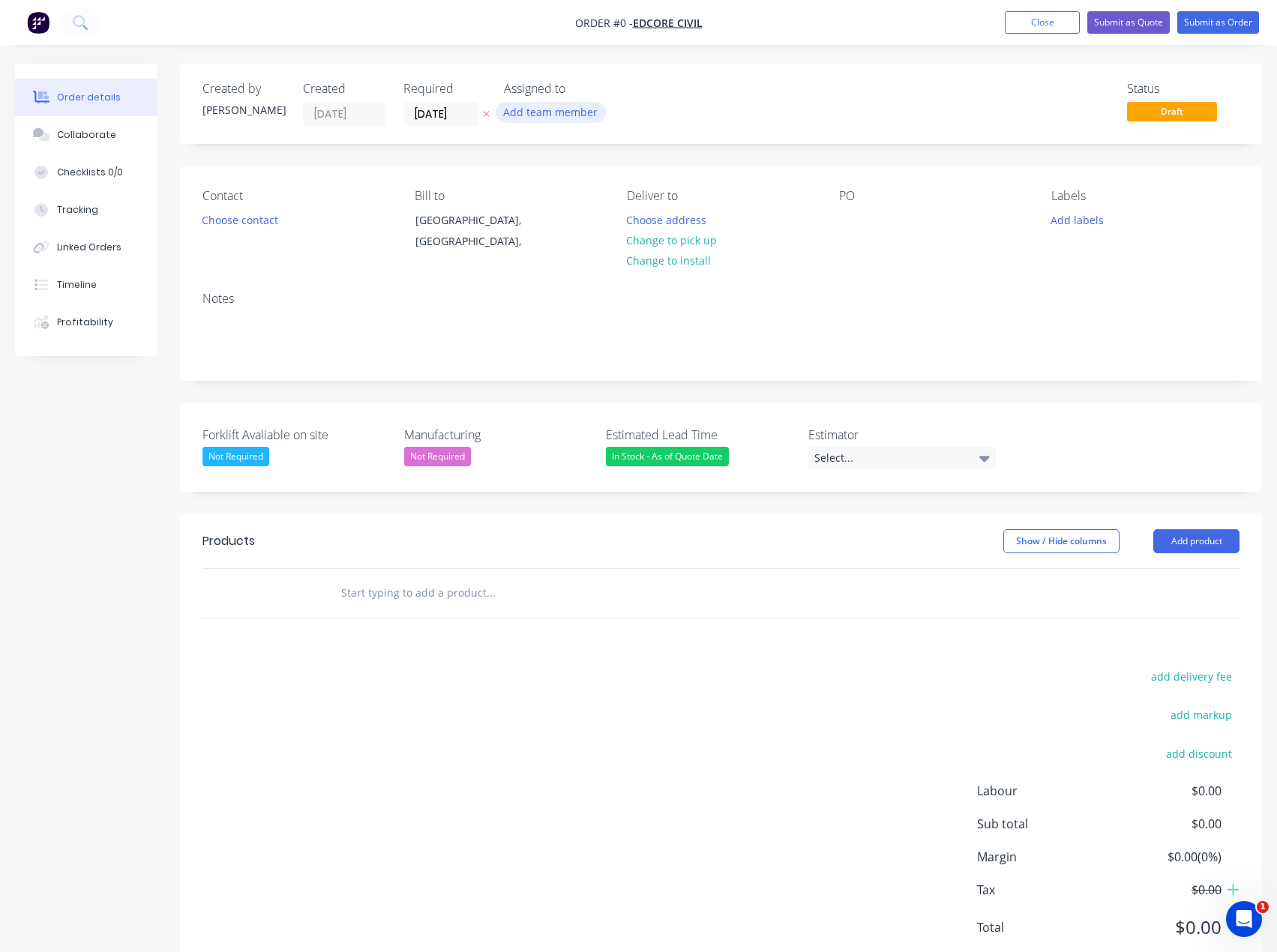
click at [538, 106] on button "Add team member" at bounding box center [550, 112] width 110 height 20
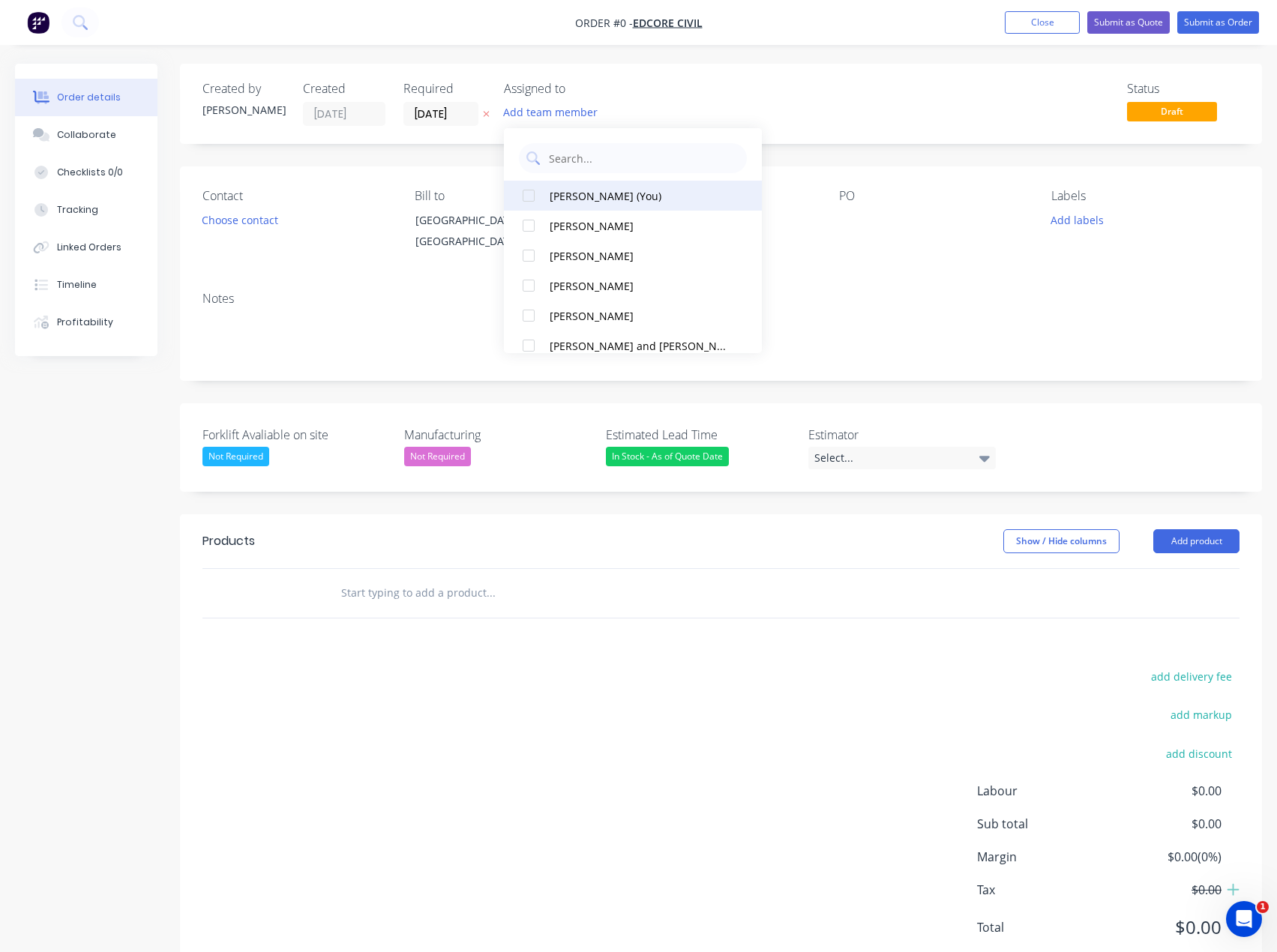
click at [608, 198] on div "[PERSON_NAME] (You)" at bounding box center [637, 195] width 176 height 15
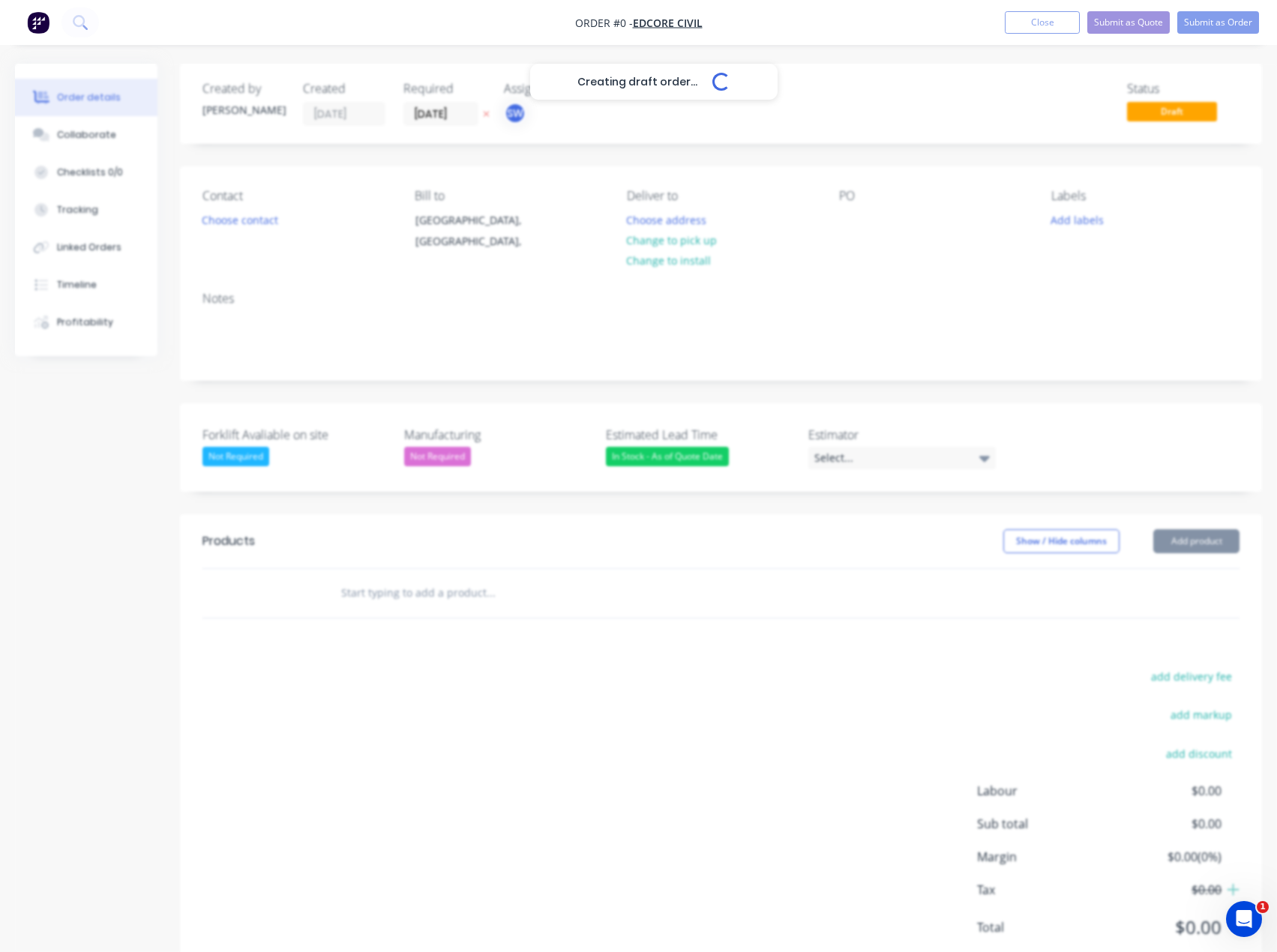
click at [920, 94] on div "Creating draft order... Loading... Order details Collaborate Checklists 0/0 Tra…" at bounding box center [638, 532] width 1277 height 937
click at [269, 213] on button "Choose contact" at bounding box center [241, 219] width 93 height 20
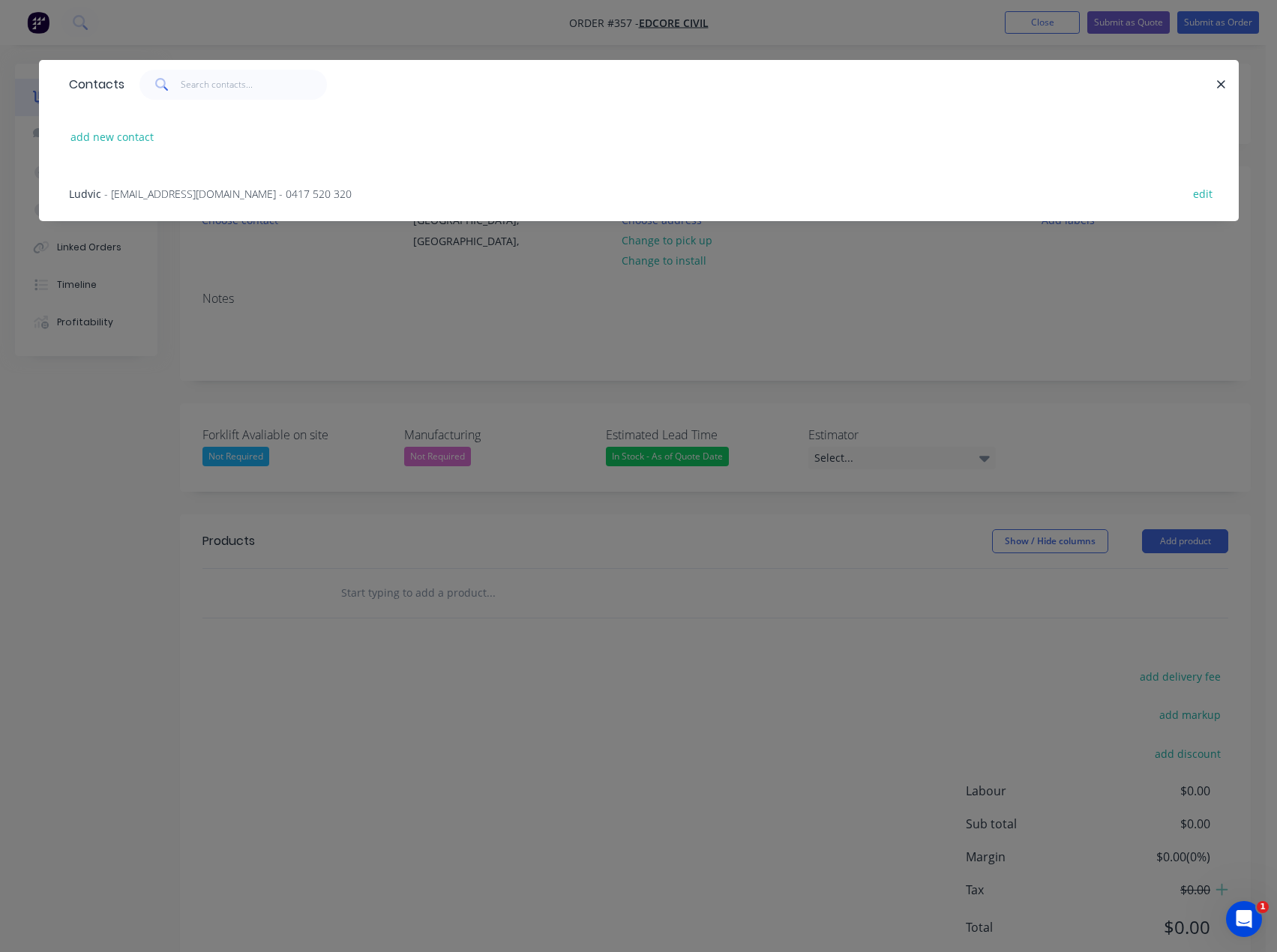
click at [123, 196] on span "- [EMAIL_ADDRESS][DOMAIN_NAME] - 0417 520 320" at bounding box center [228, 194] width 248 height 15
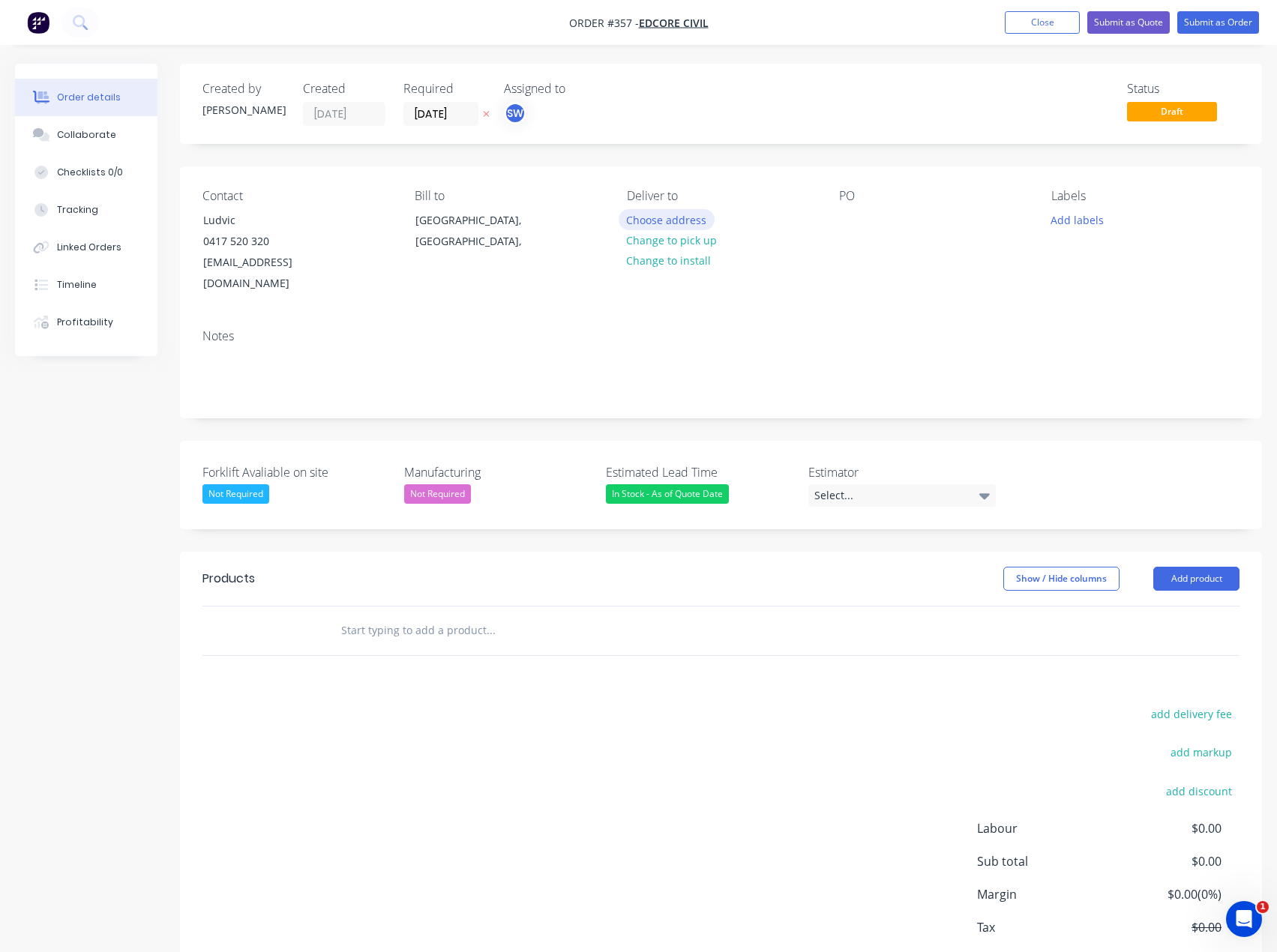
click at [662, 218] on button "Choose address" at bounding box center [666, 219] width 96 height 20
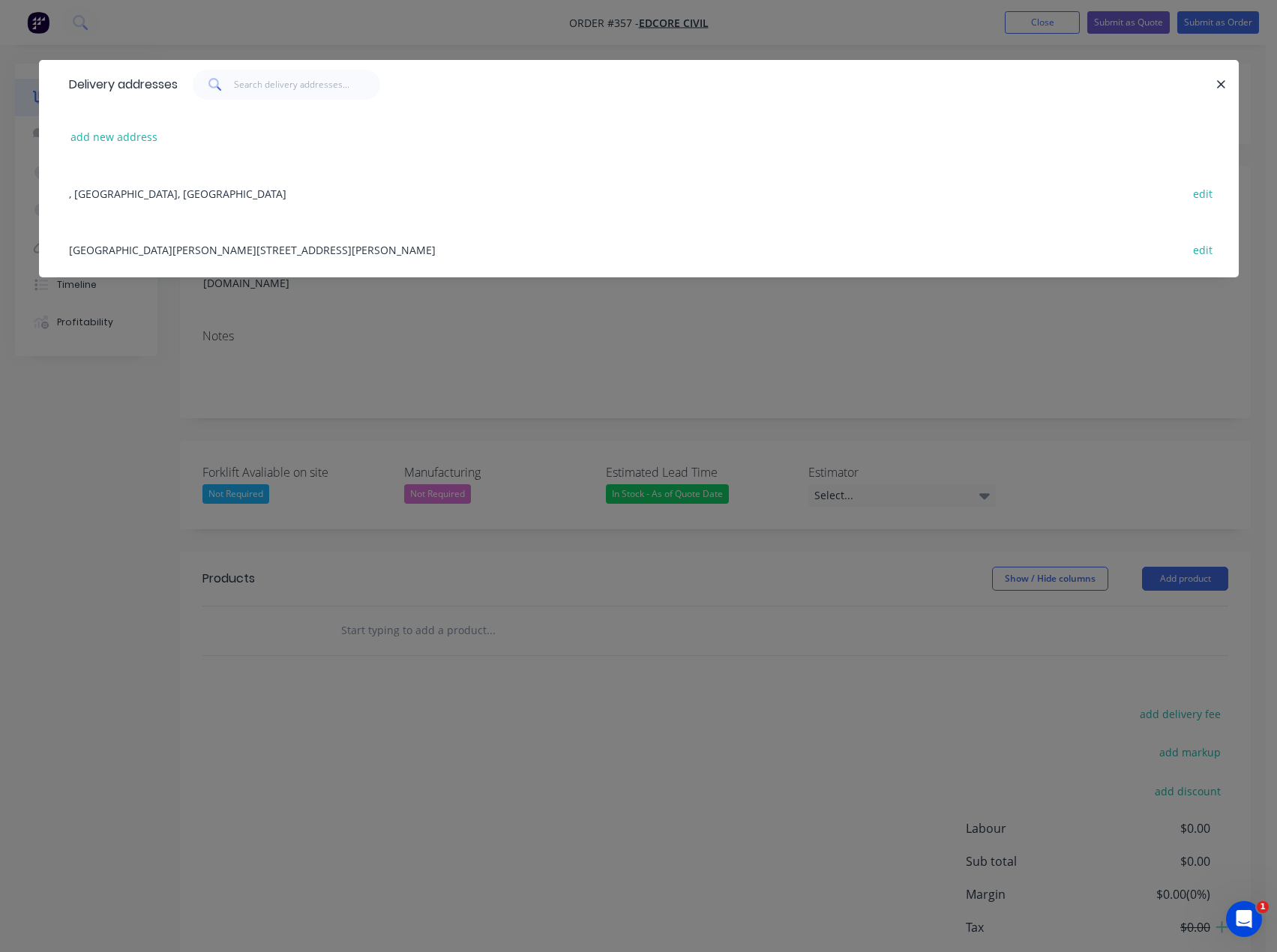
click at [253, 246] on div "Cnr [PERSON_NAME][STREET_ADDRESS][PERSON_NAME] edit" at bounding box center [639, 250] width 1154 height 56
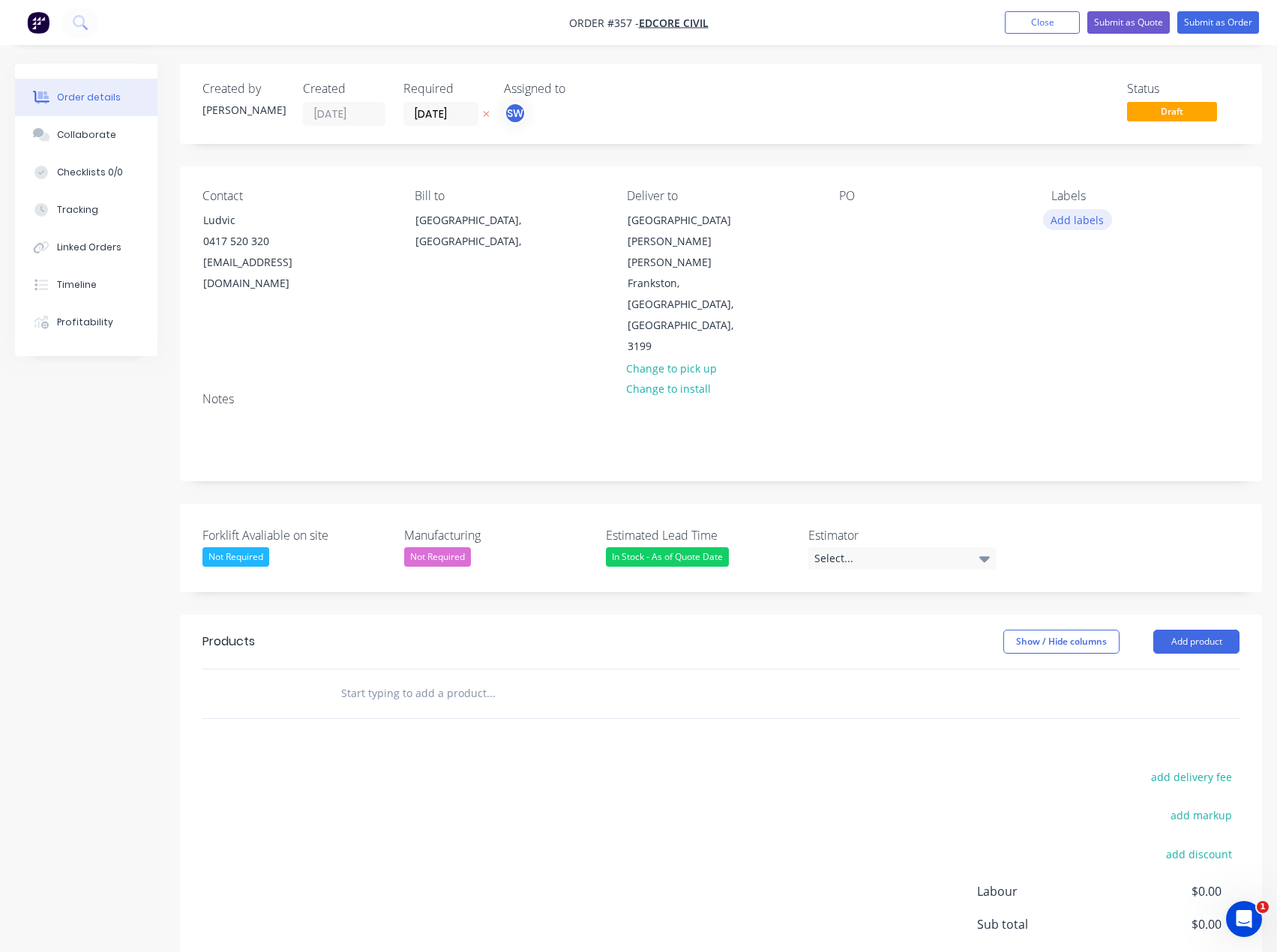
click at [1089, 221] on button "Add labels" at bounding box center [1077, 219] width 69 height 20
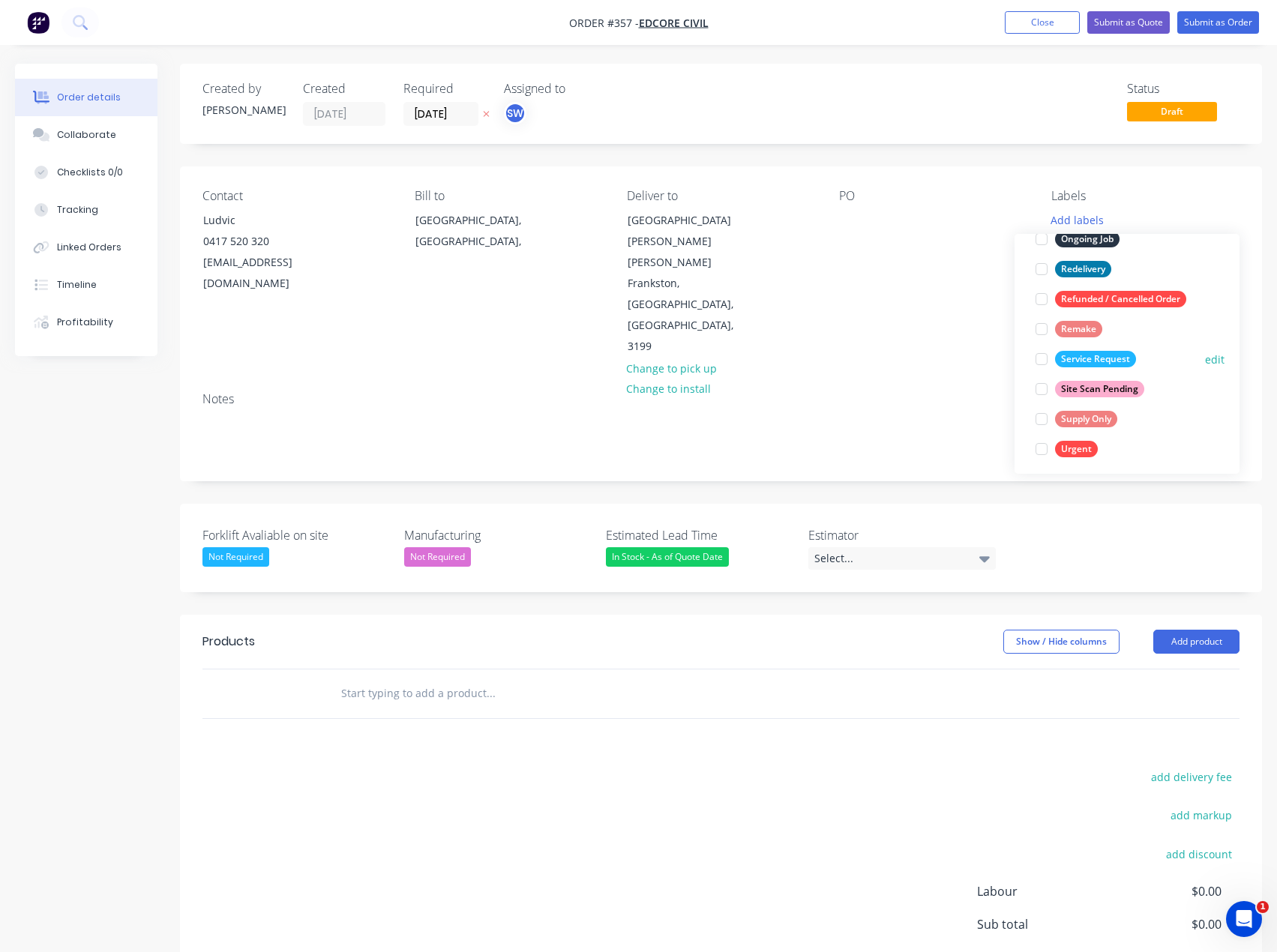
scroll to position [240, 0]
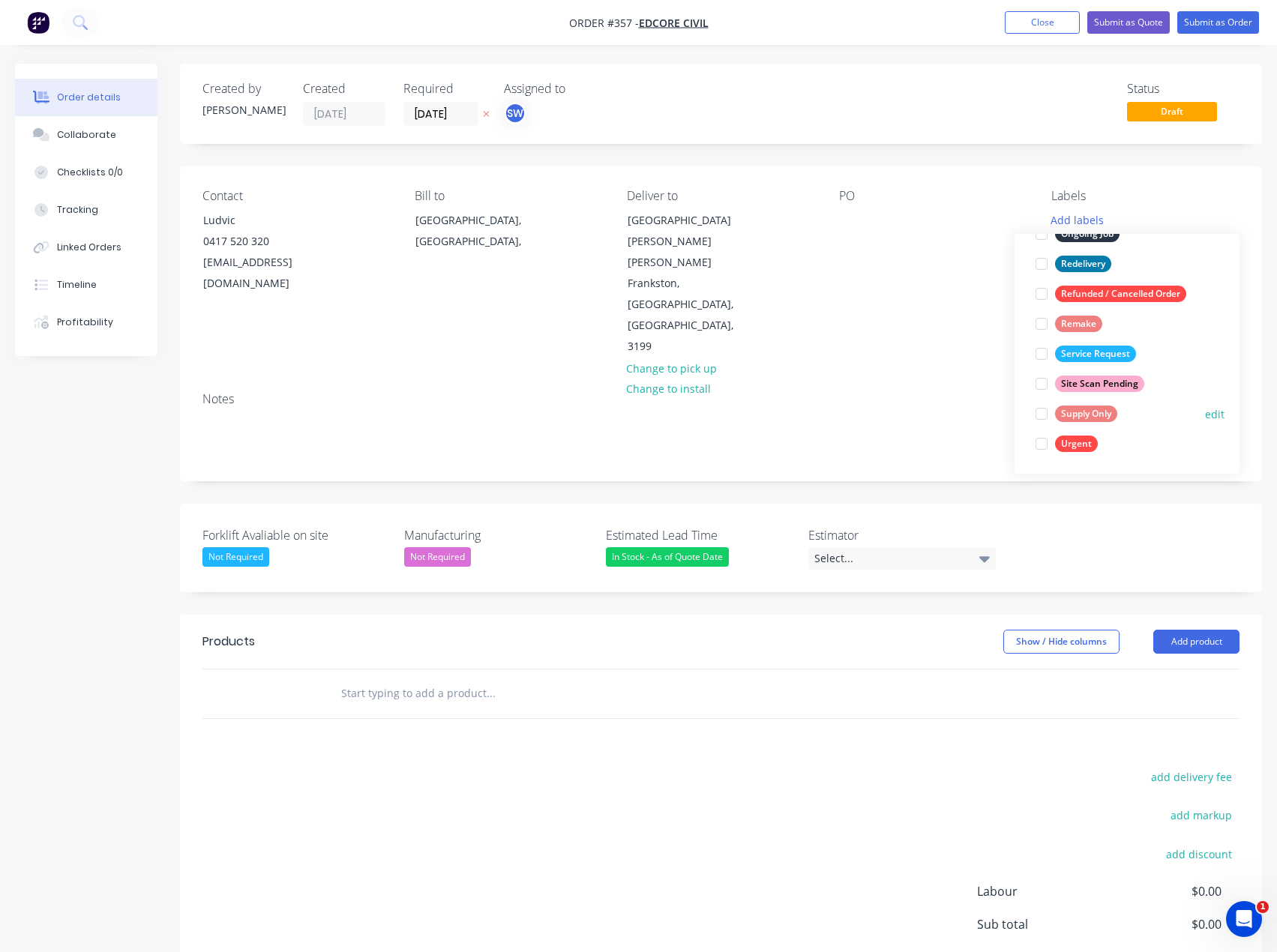
click at [1045, 411] on div at bounding box center [1041, 413] width 30 height 30
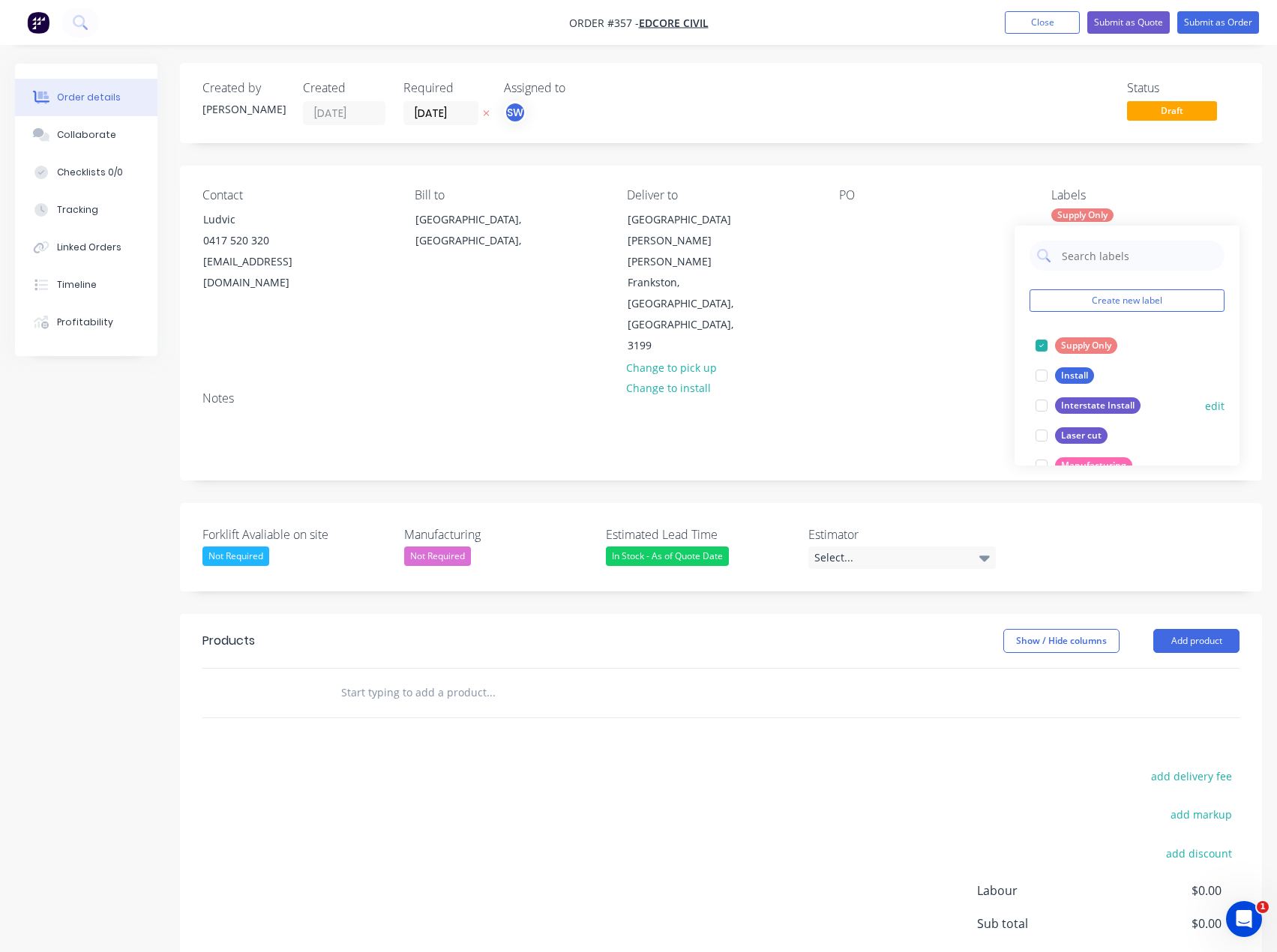
scroll to position [0, 0]
click at [1041, 350] on div at bounding box center [1041, 346] width 30 height 30
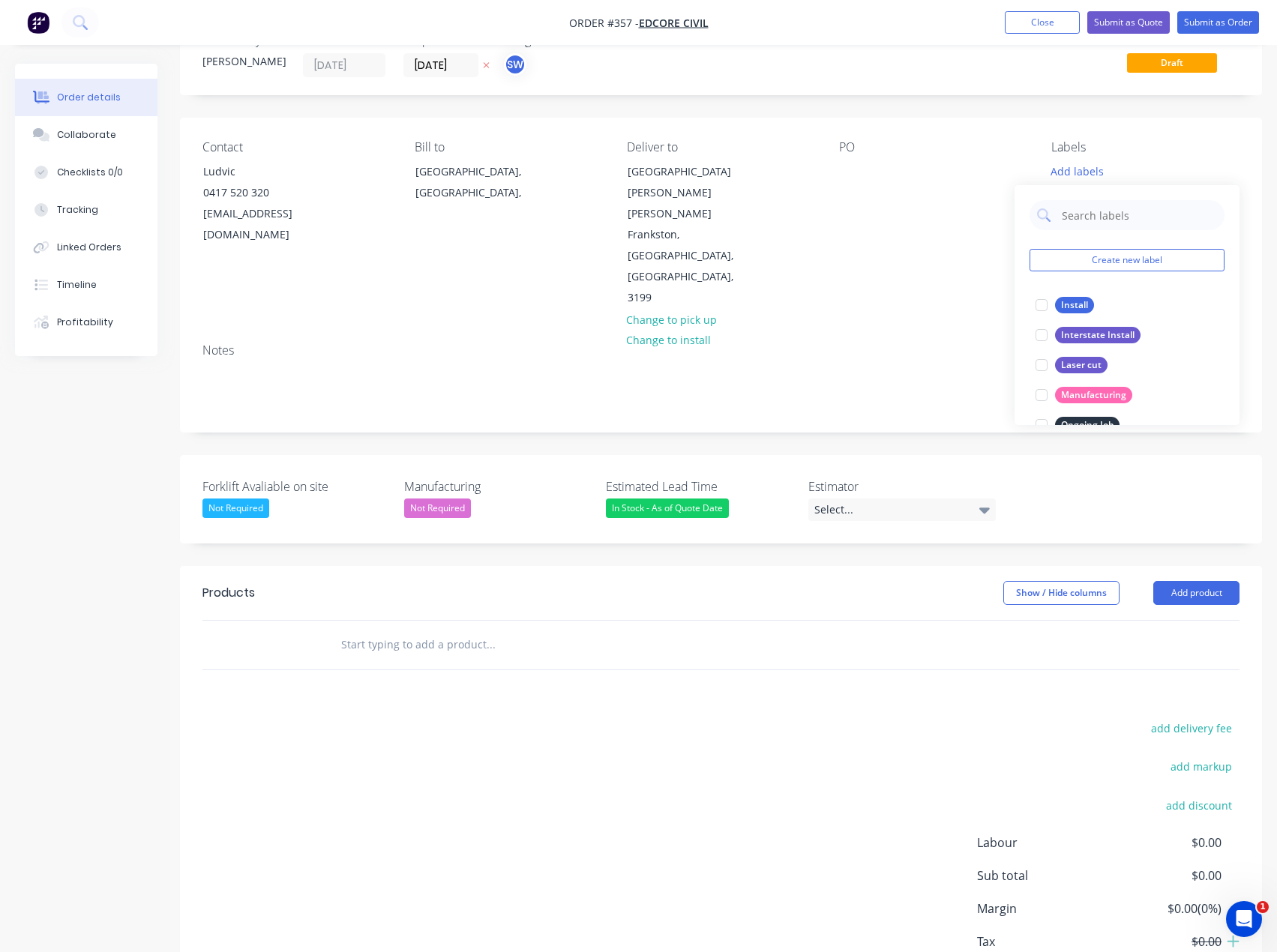
scroll to position [86, 0]
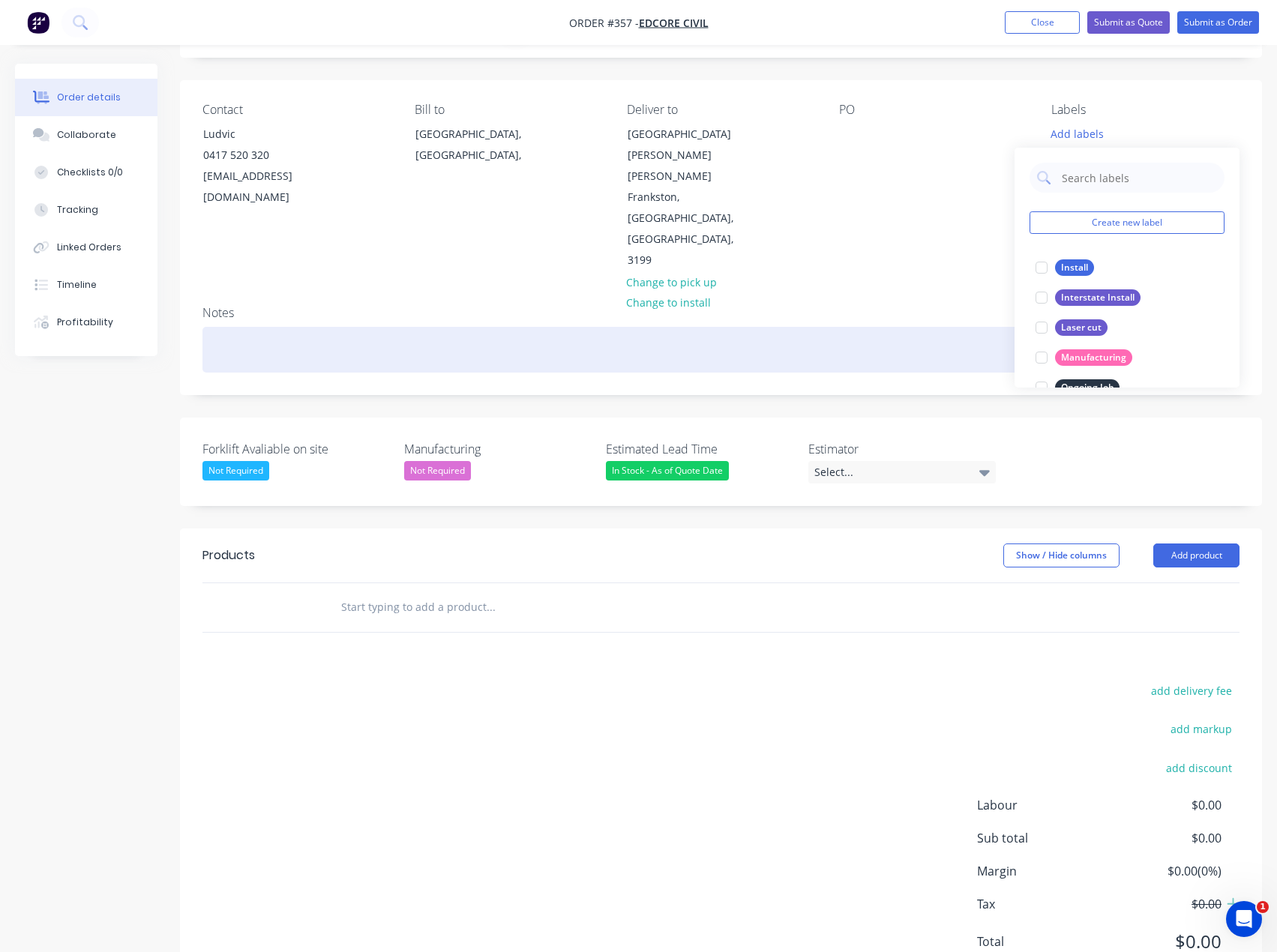
click at [928, 327] on div at bounding box center [721, 349] width 1036 height 45
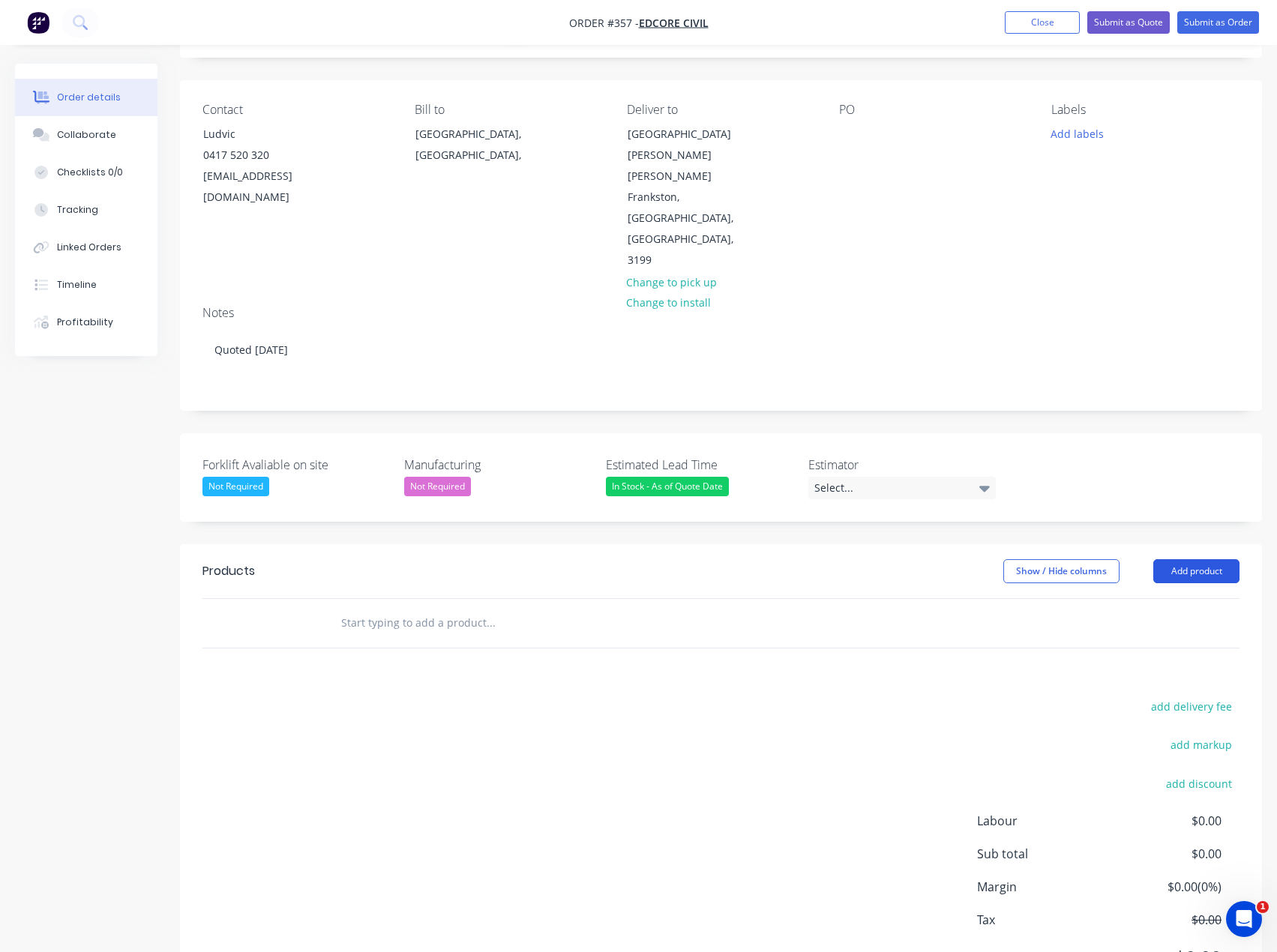
click at [1191, 559] on button "Add product" at bounding box center [1195, 571] width 86 height 24
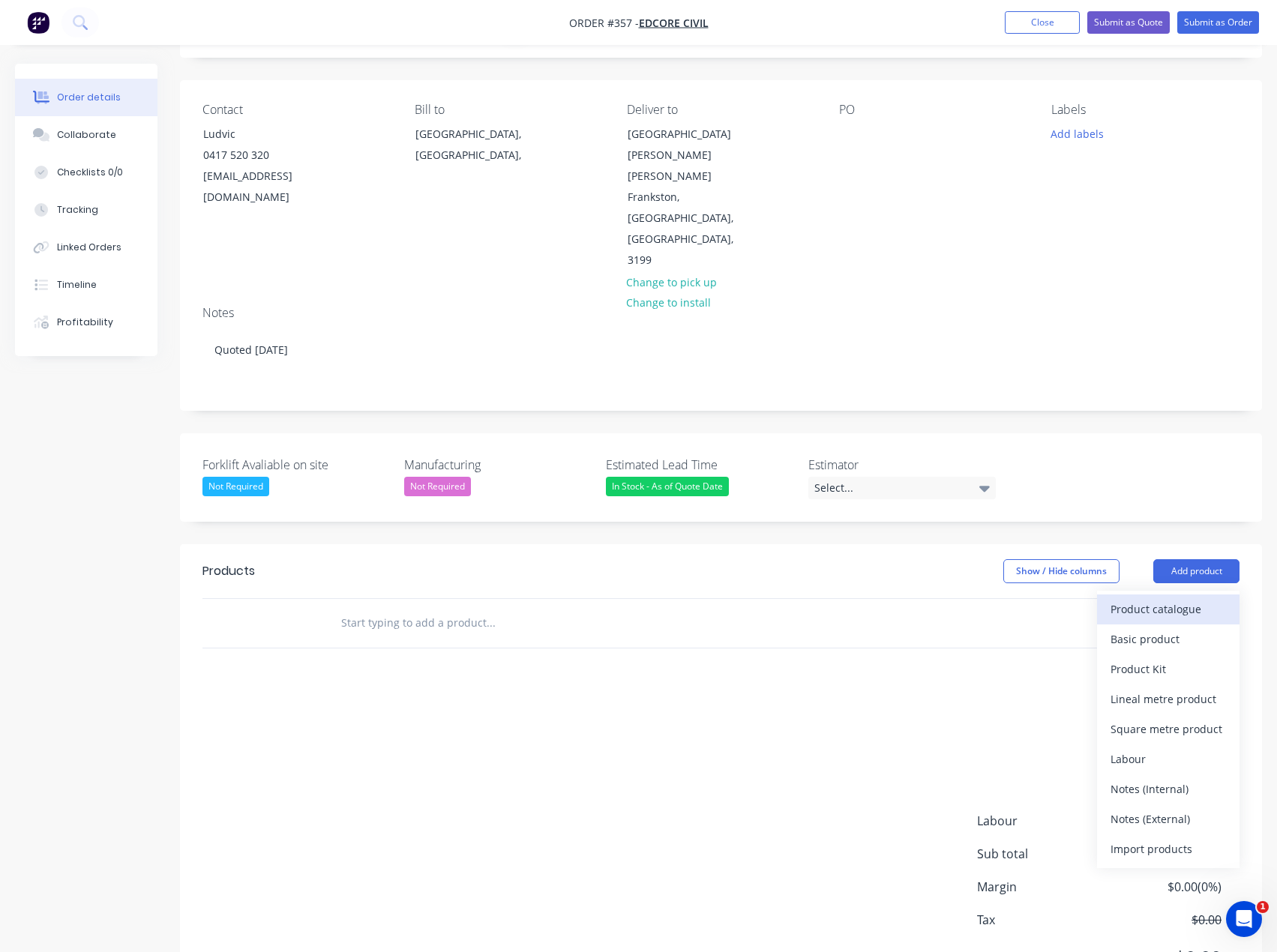
click at [1190, 598] on div "Product catalogue" at bounding box center [1167, 609] width 115 height 22
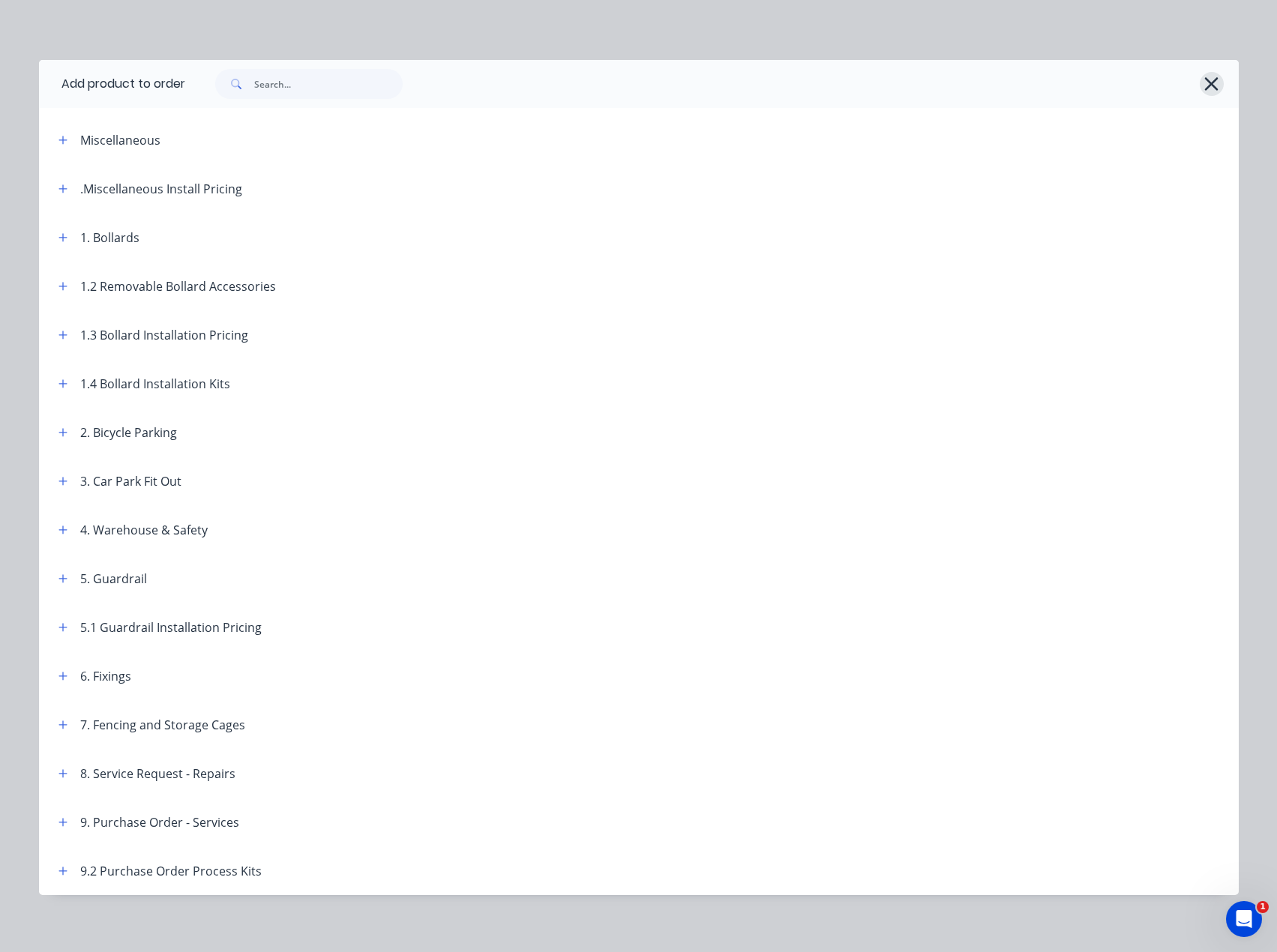
click at [1204, 80] on icon "button" at bounding box center [1211, 83] width 14 height 14
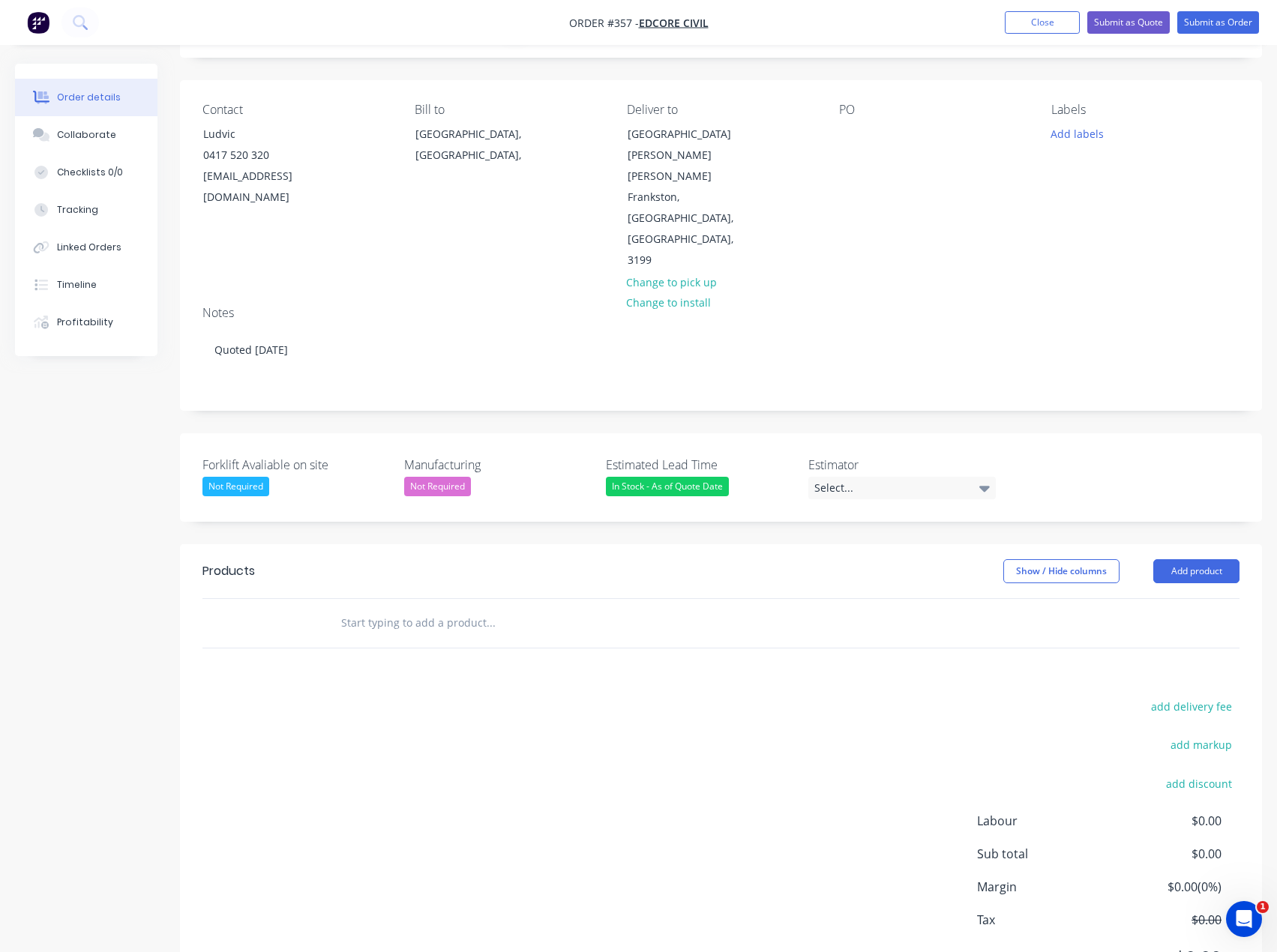
click at [619, 608] on input "text" at bounding box center [490, 623] width 300 height 30
click at [1191, 559] on button "Add product" at bounding box center [1195, 571] width 86 height 24
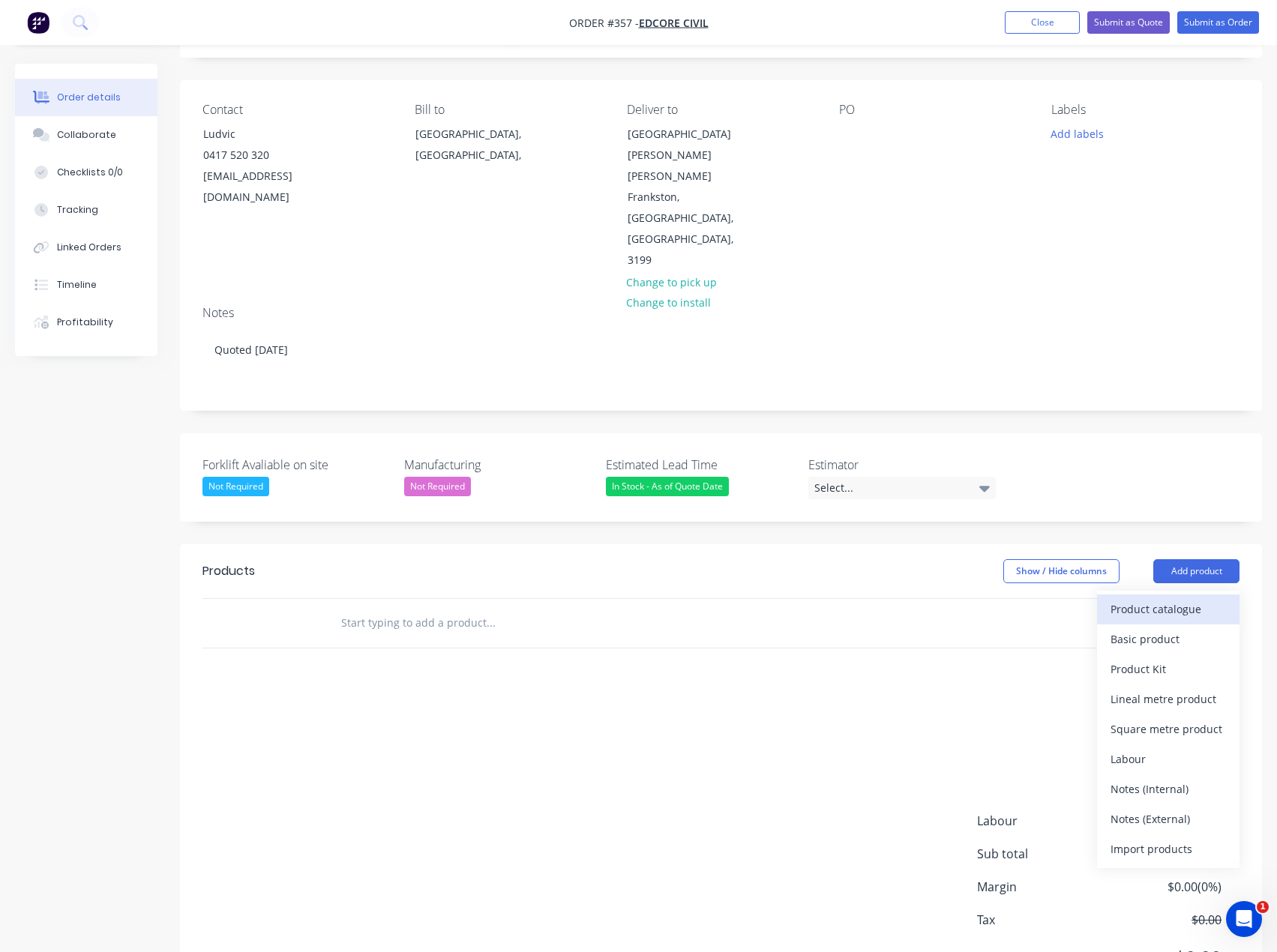
click at [1144, 598] on div "Product catalogue" at bounding box center [1167, 609] width 115 height 22
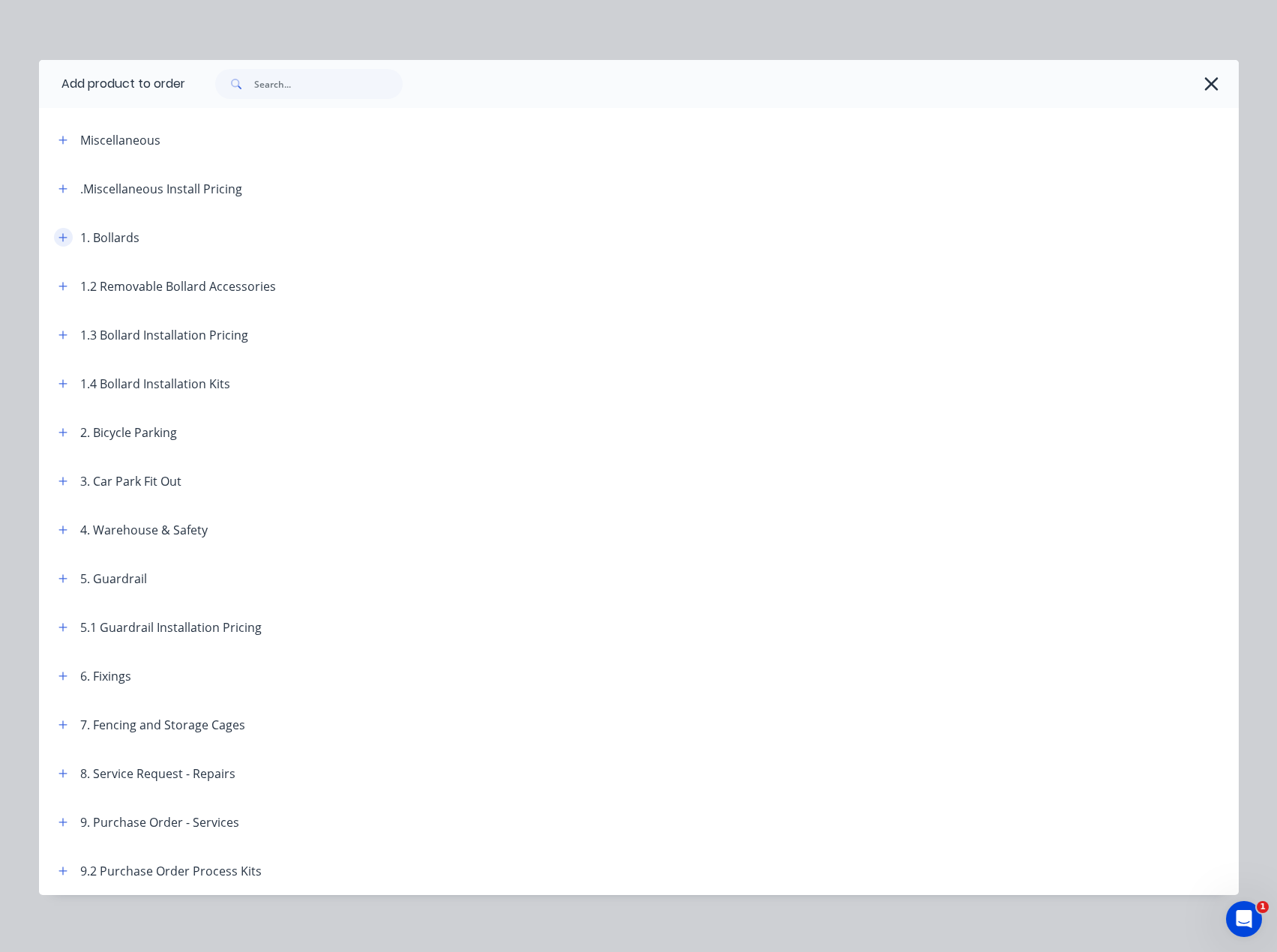
click at [58, 240] on icon "button" at bounding box center [63, 238] width 9 height 11
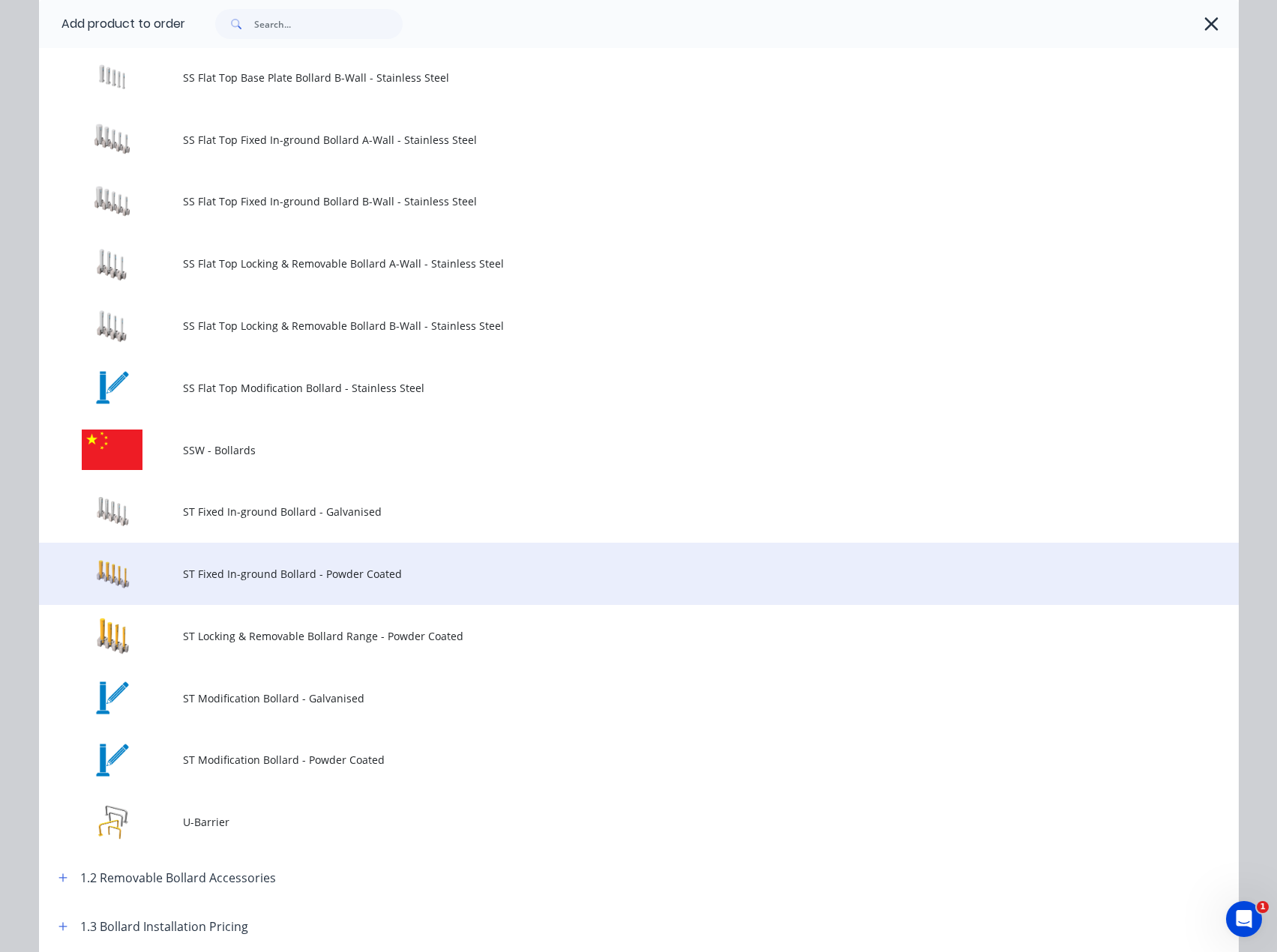
scroll to position [1649, 0]
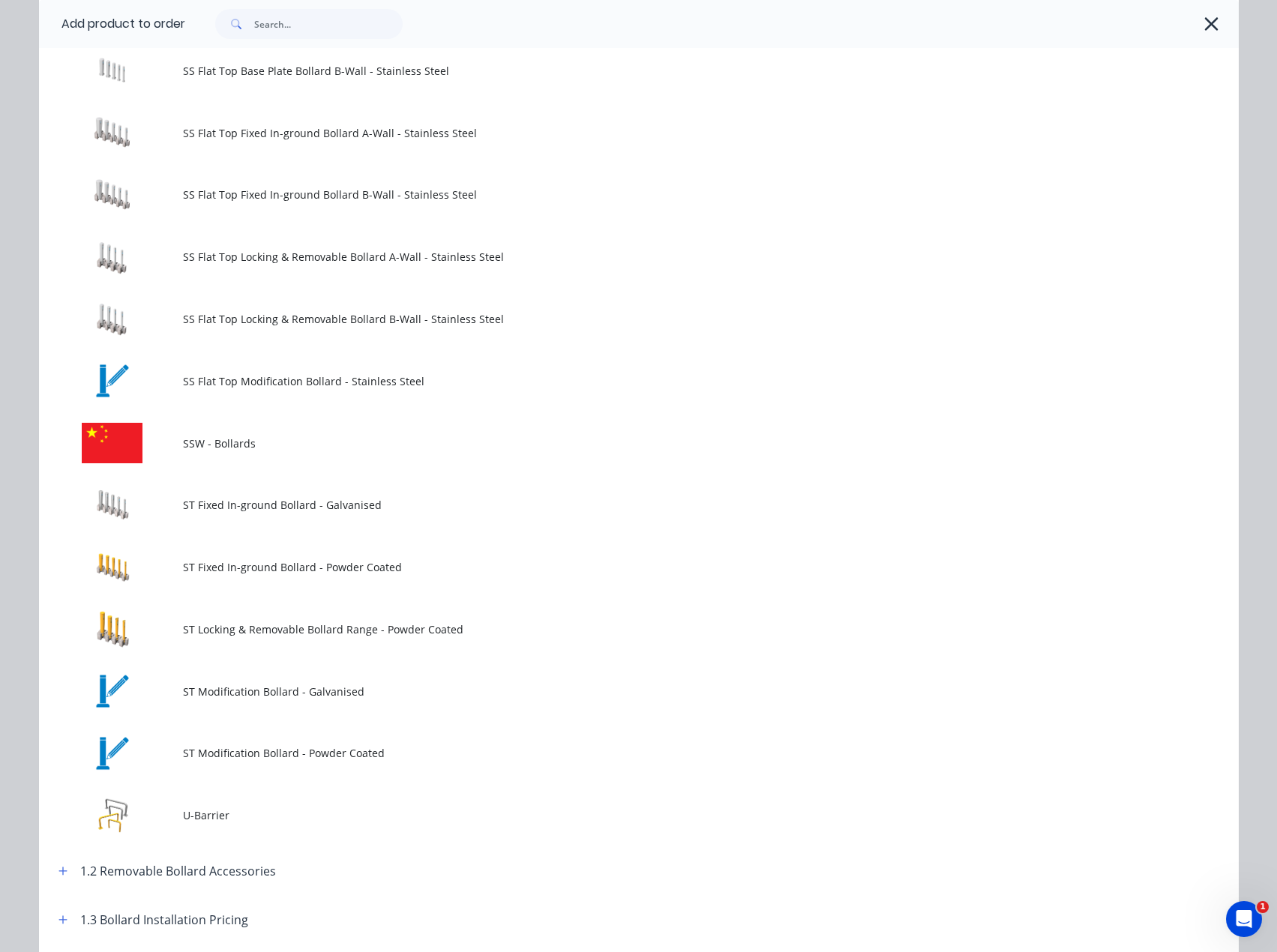
click at [229, 440] on span "SSW - Bollards" at bounding box center [605, 443] width 844 height 15
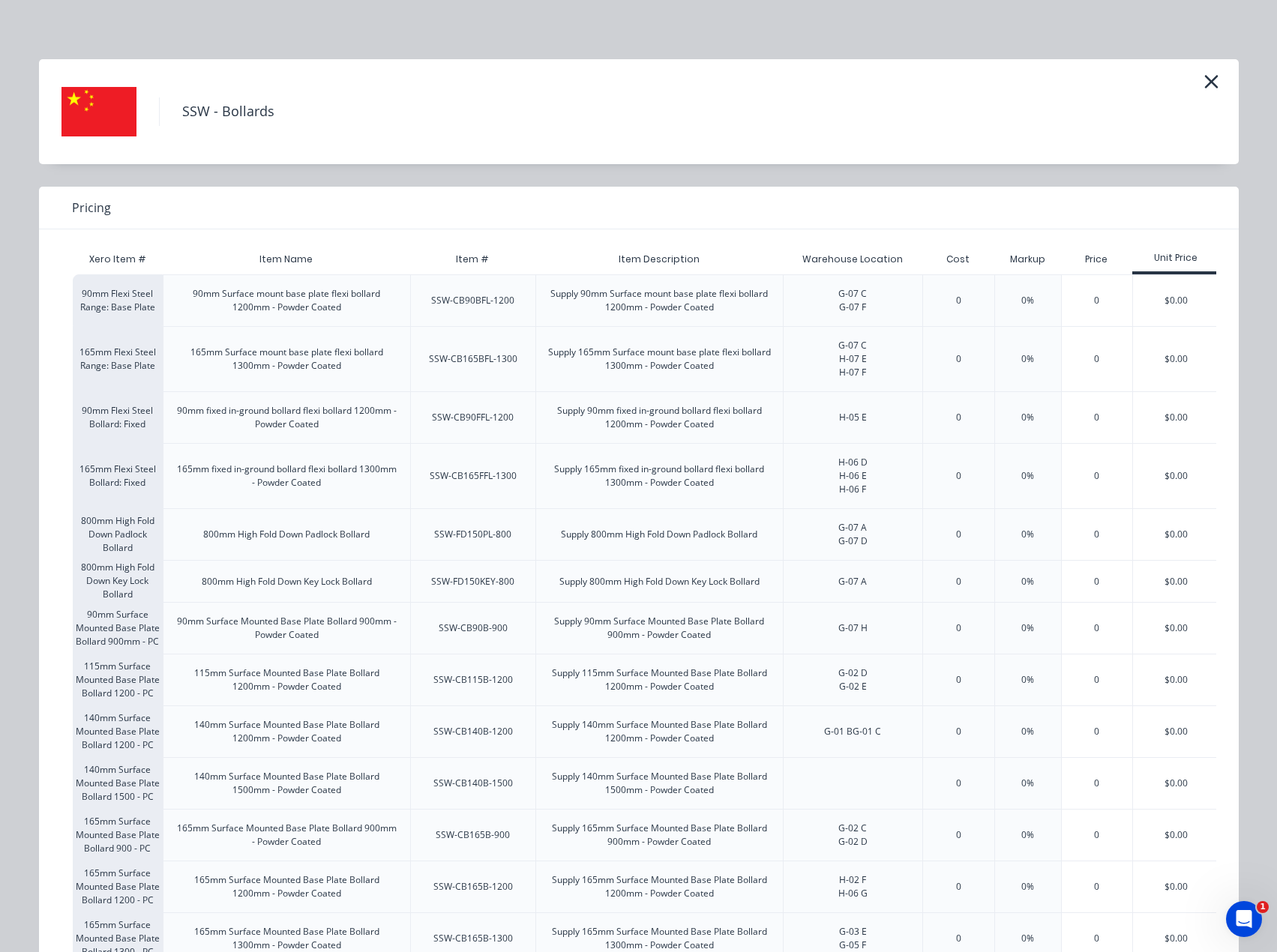
scroll to position [0, 0]
click at [1203, 89] on icon "button" at bounding box center [1211, 82] width 15 height 21
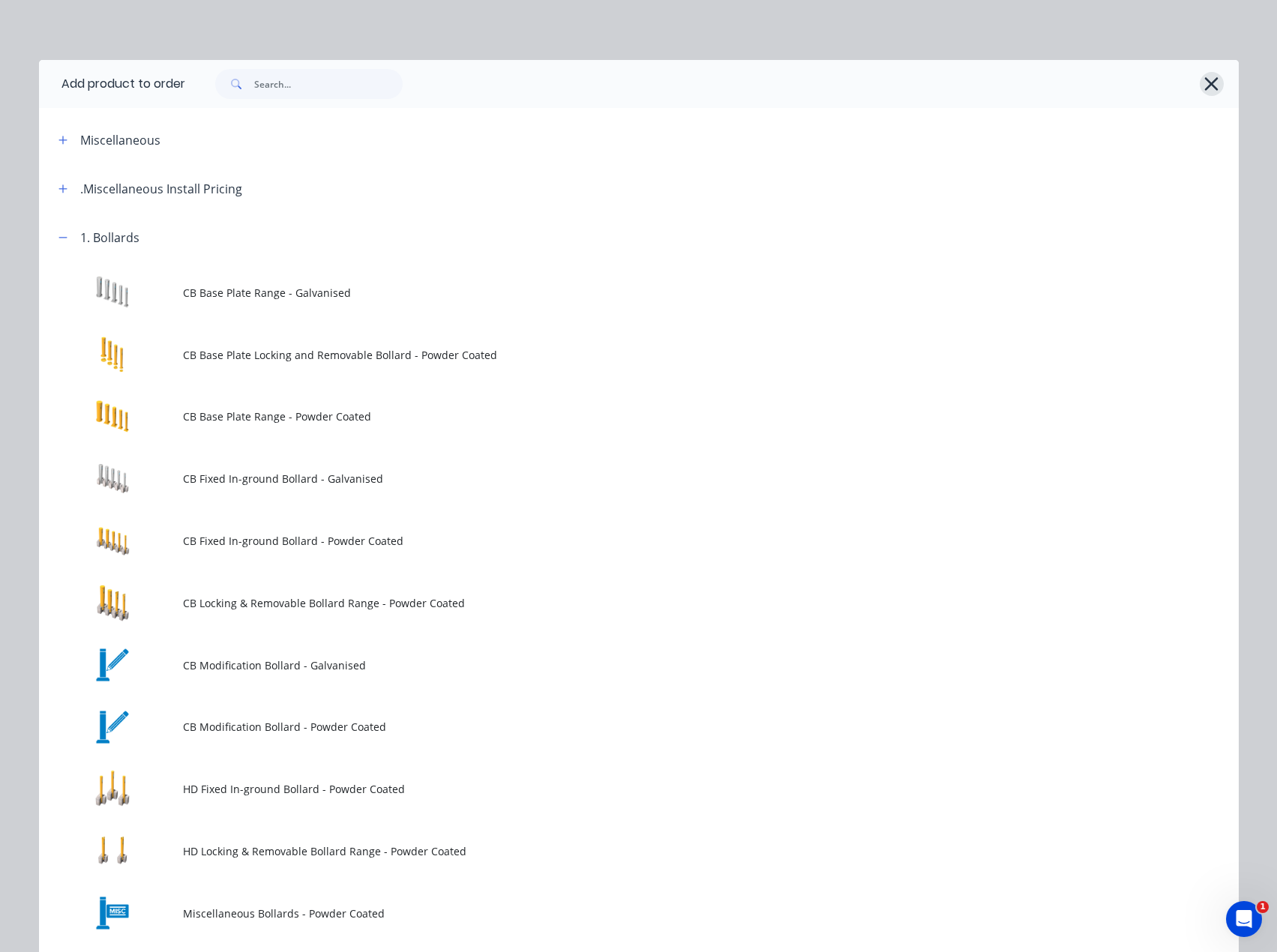
click at [1213, 82] on icon "button" at bounding box center [1211, 83] width 15 height 21
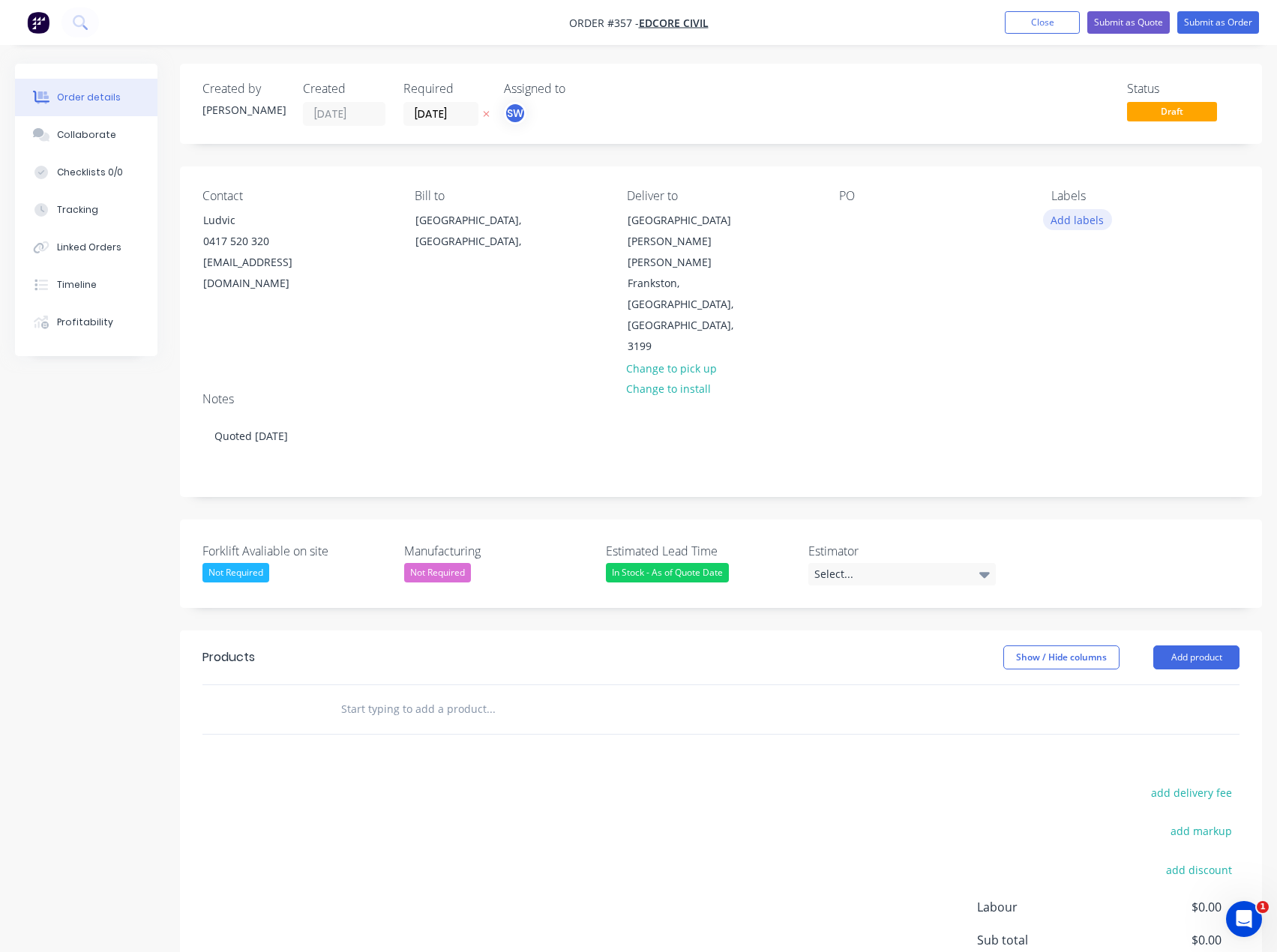
click at [1080, 222] on button "Add labels" at bounding box center [1077, 219] width 69 height 20
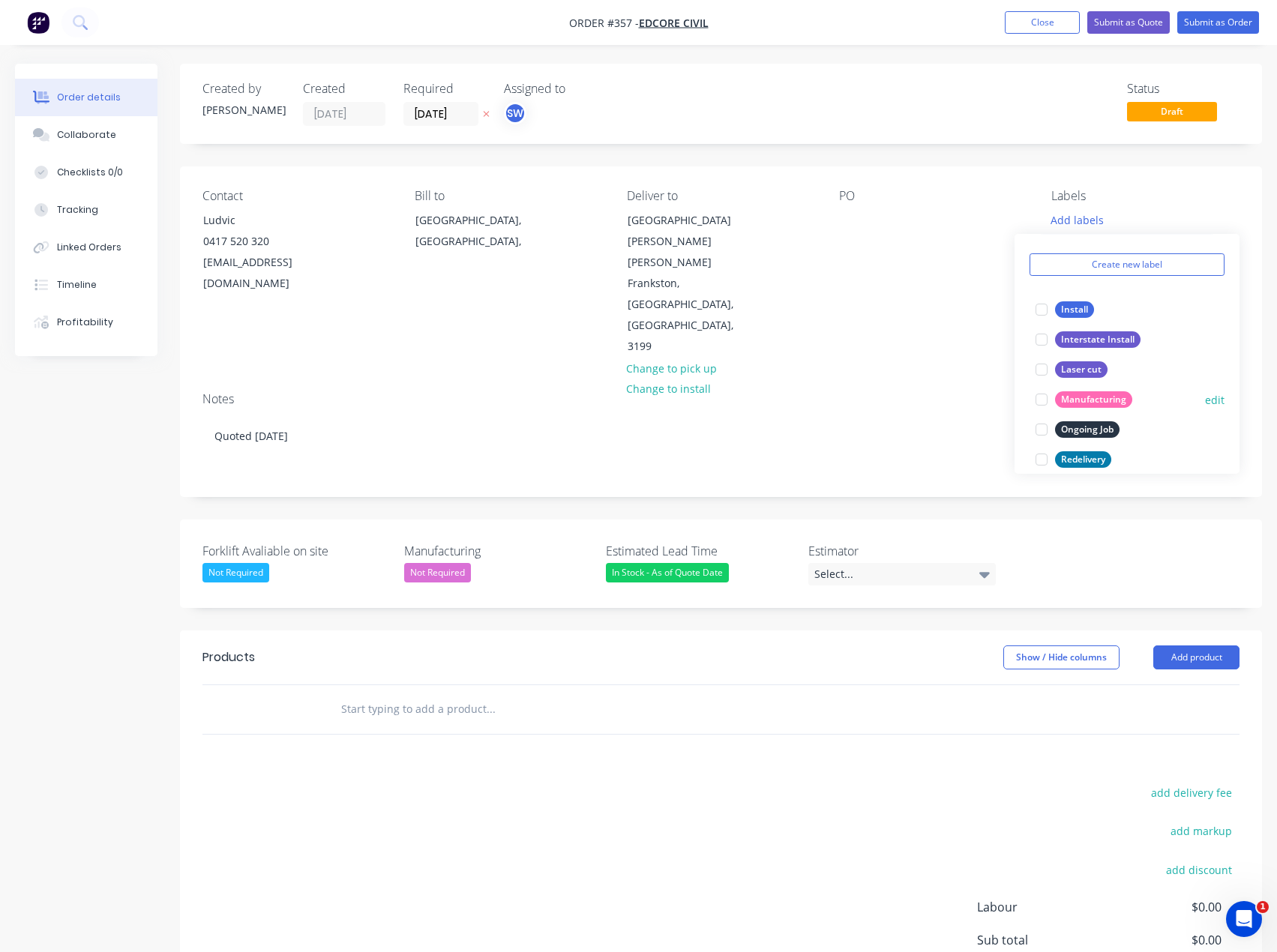
scroll to position [225, 0]
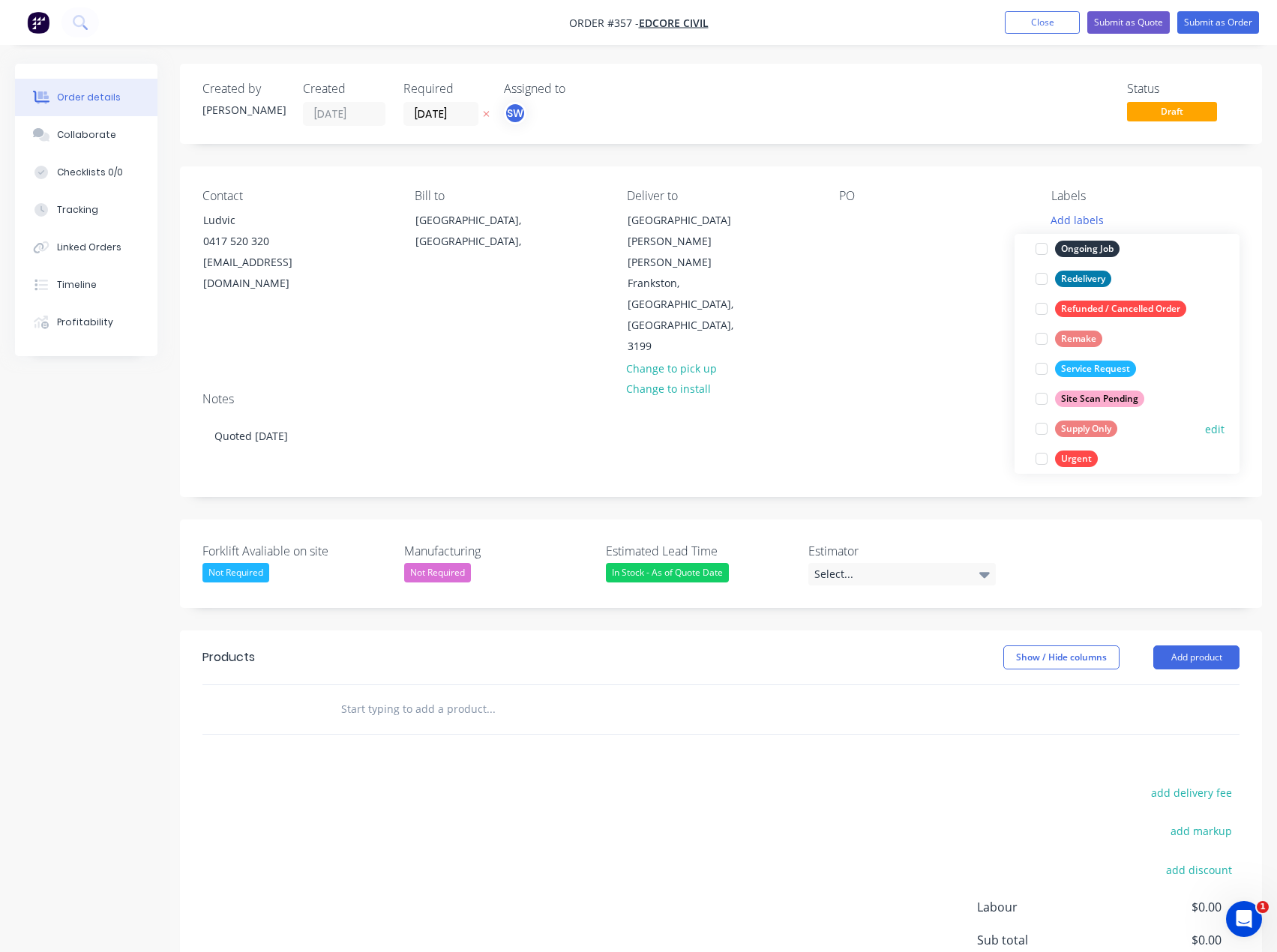
click at [1076, 428] on div "Supply Only" at bounding box center [1085, 428] width 63 height 16
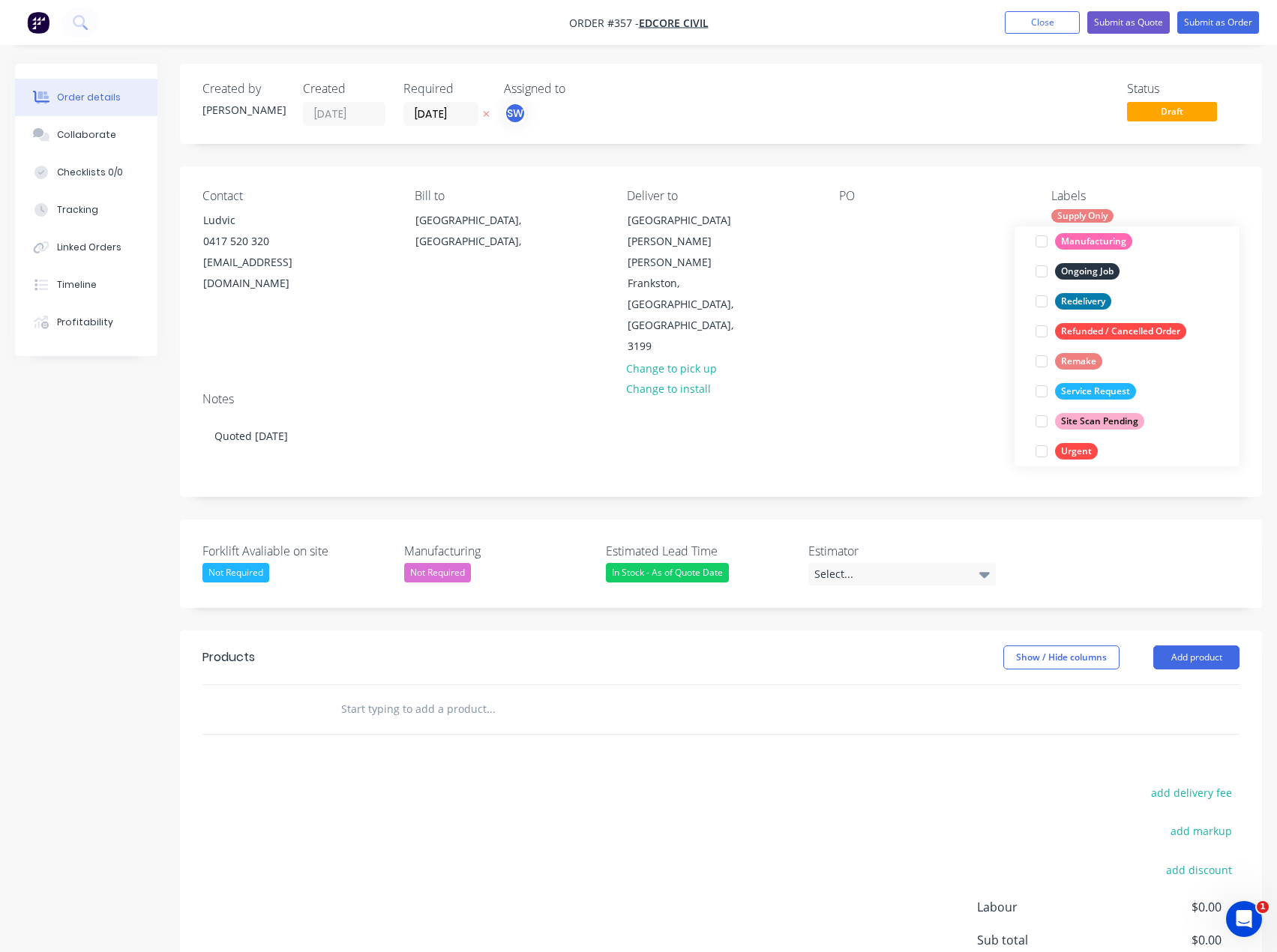
scroll to position [0, 0]
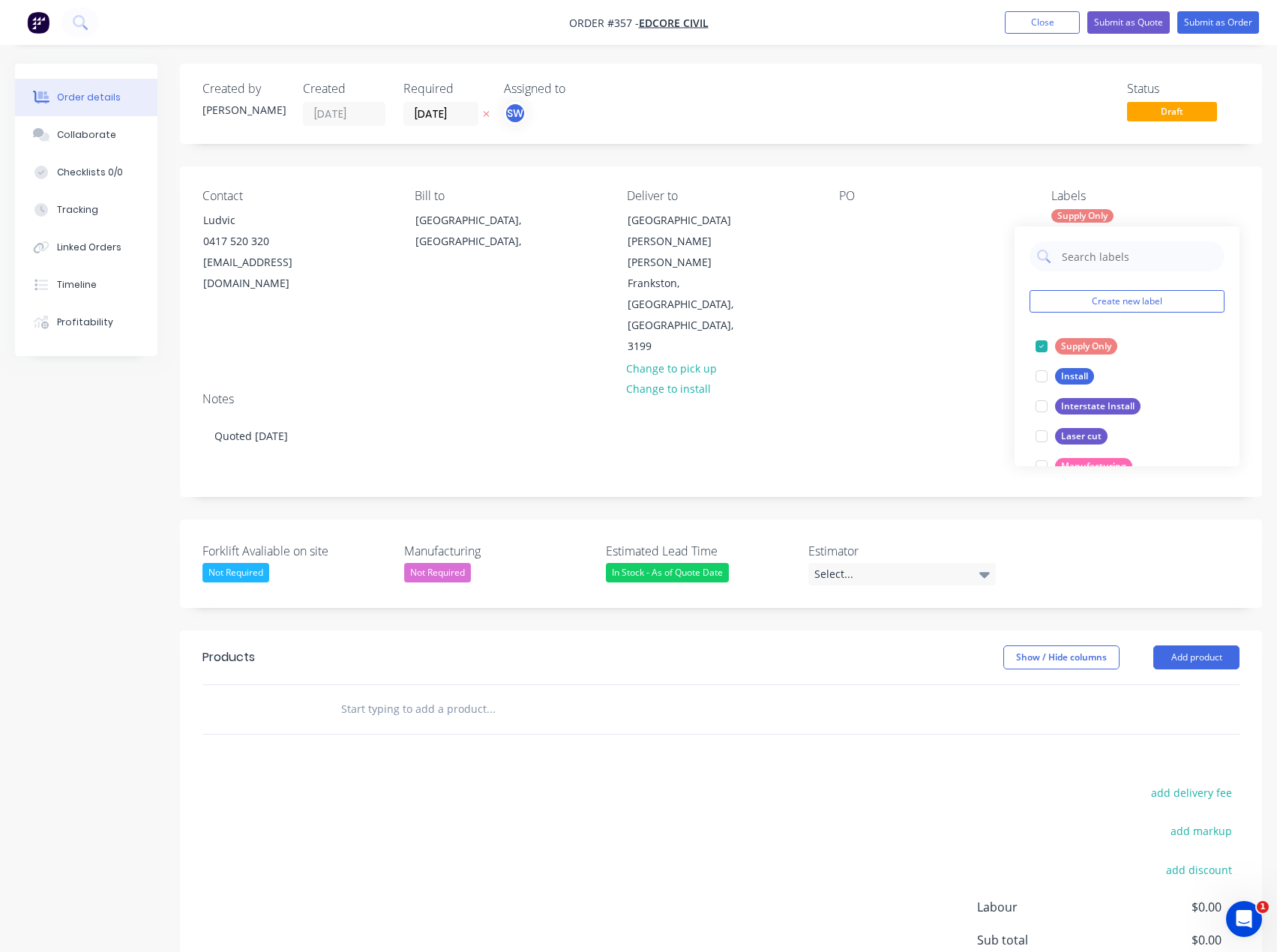
click at [497, 685] on div at bounding box center [592, 710] width 540 height 49
click at [1219, 645] on button "Add product" at bounding box center [1195, 657] width 86 height 24
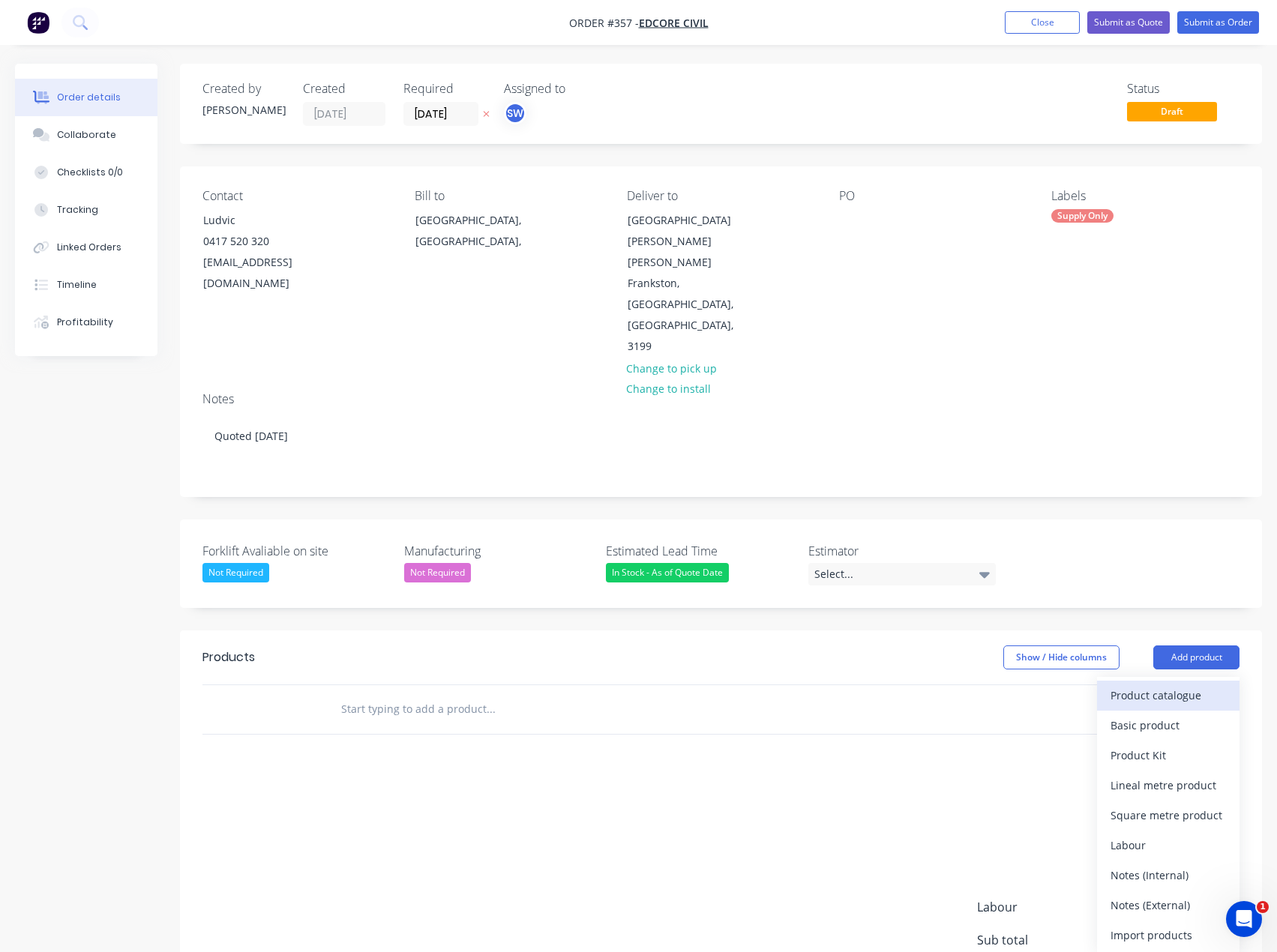
click at [1194, 684] on div "Product catalogue" at bounding box center [1167, 695] width 115 height 22
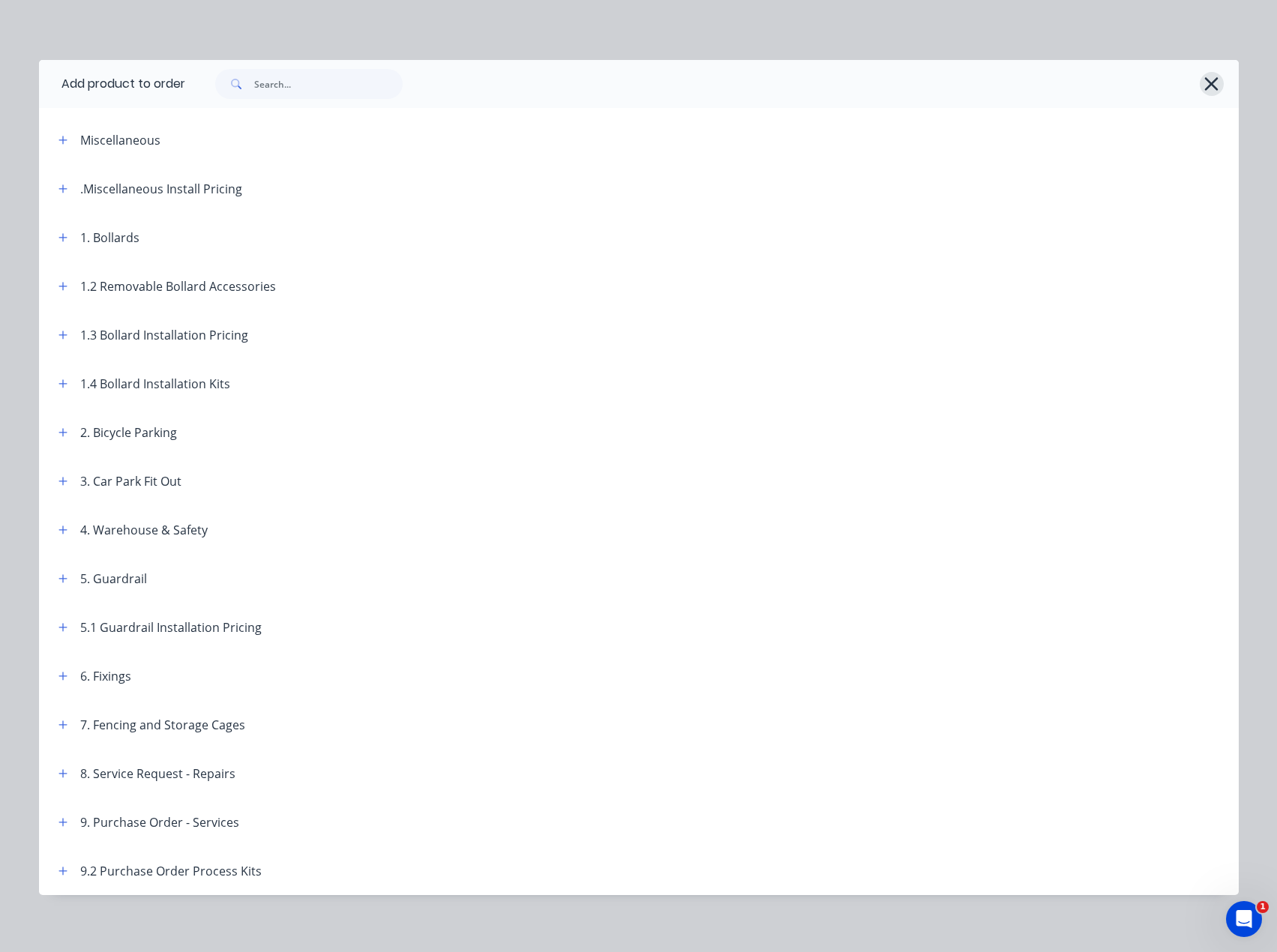
click at [1209, 86] on icon "button" at bounding box center [1211, 83] width 14 height 14
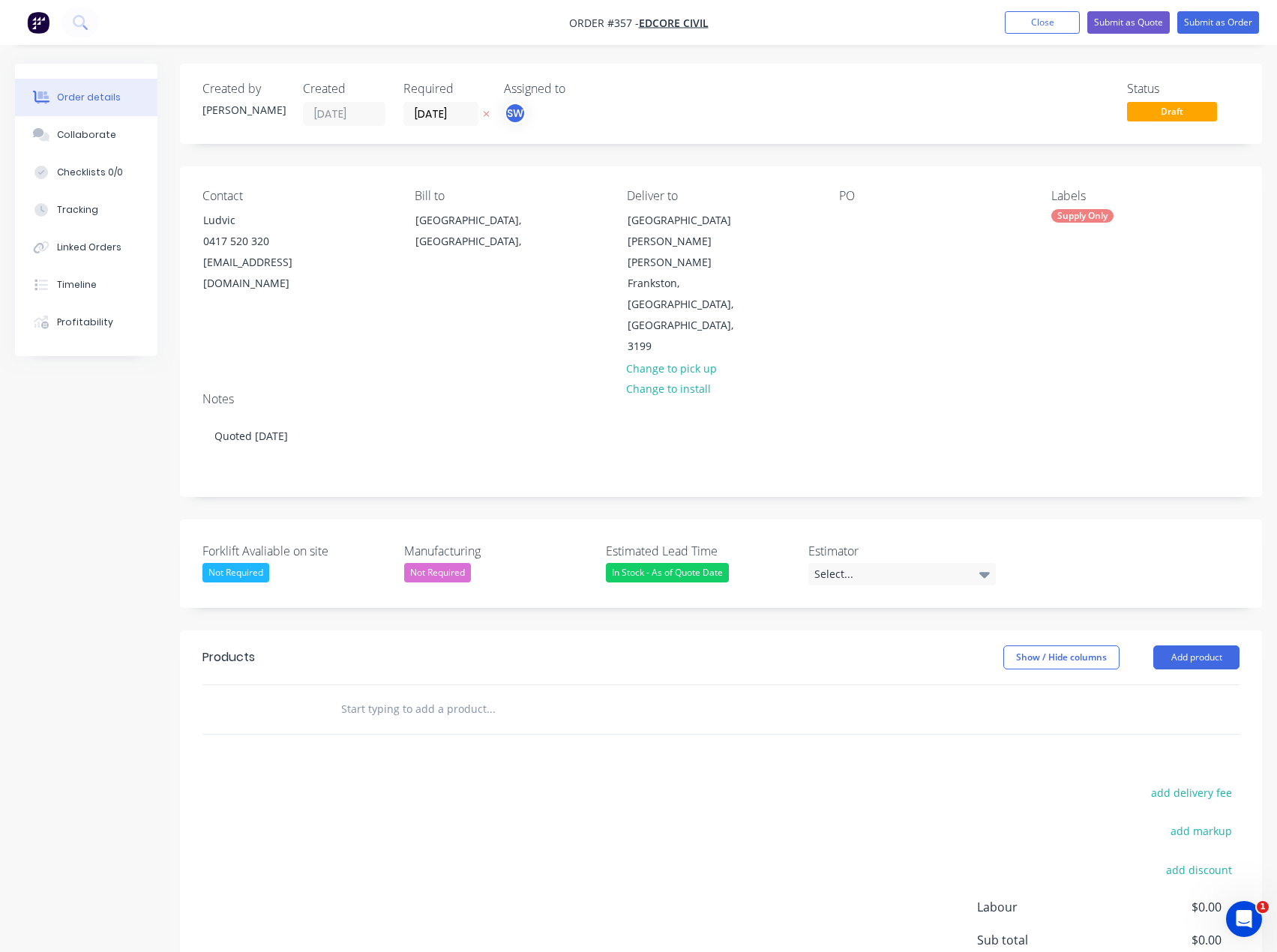
click at [451, 694] on input "text" at bounding box center [490, 709] width 300 height 30
click at [1217, 645] on button "Add product" at bounding box center [1195, 657] width 86 height 24
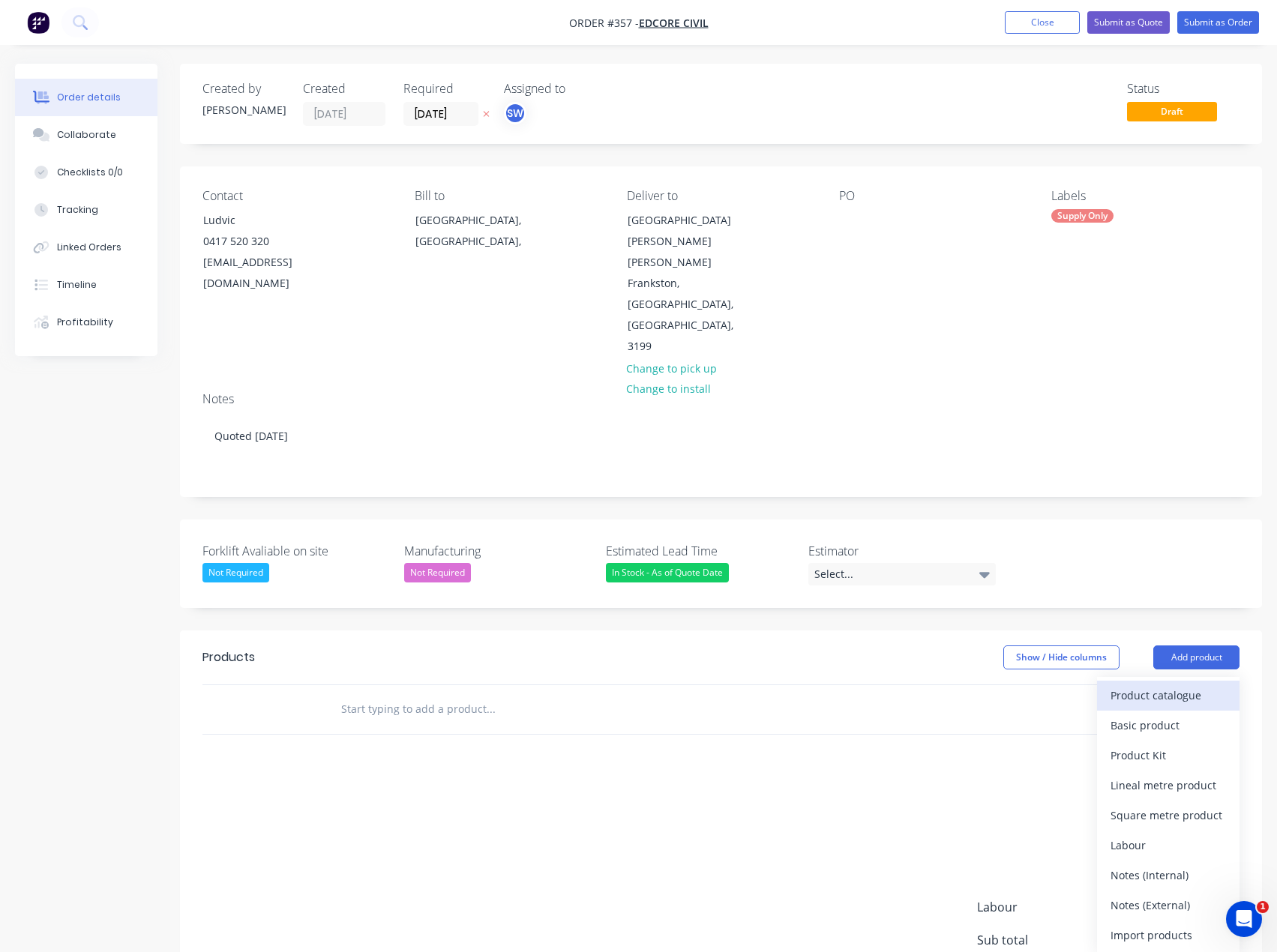
click at [1152, 684] on div "Product catalogue" at bounding box center [1167, 695] width 115 height 22
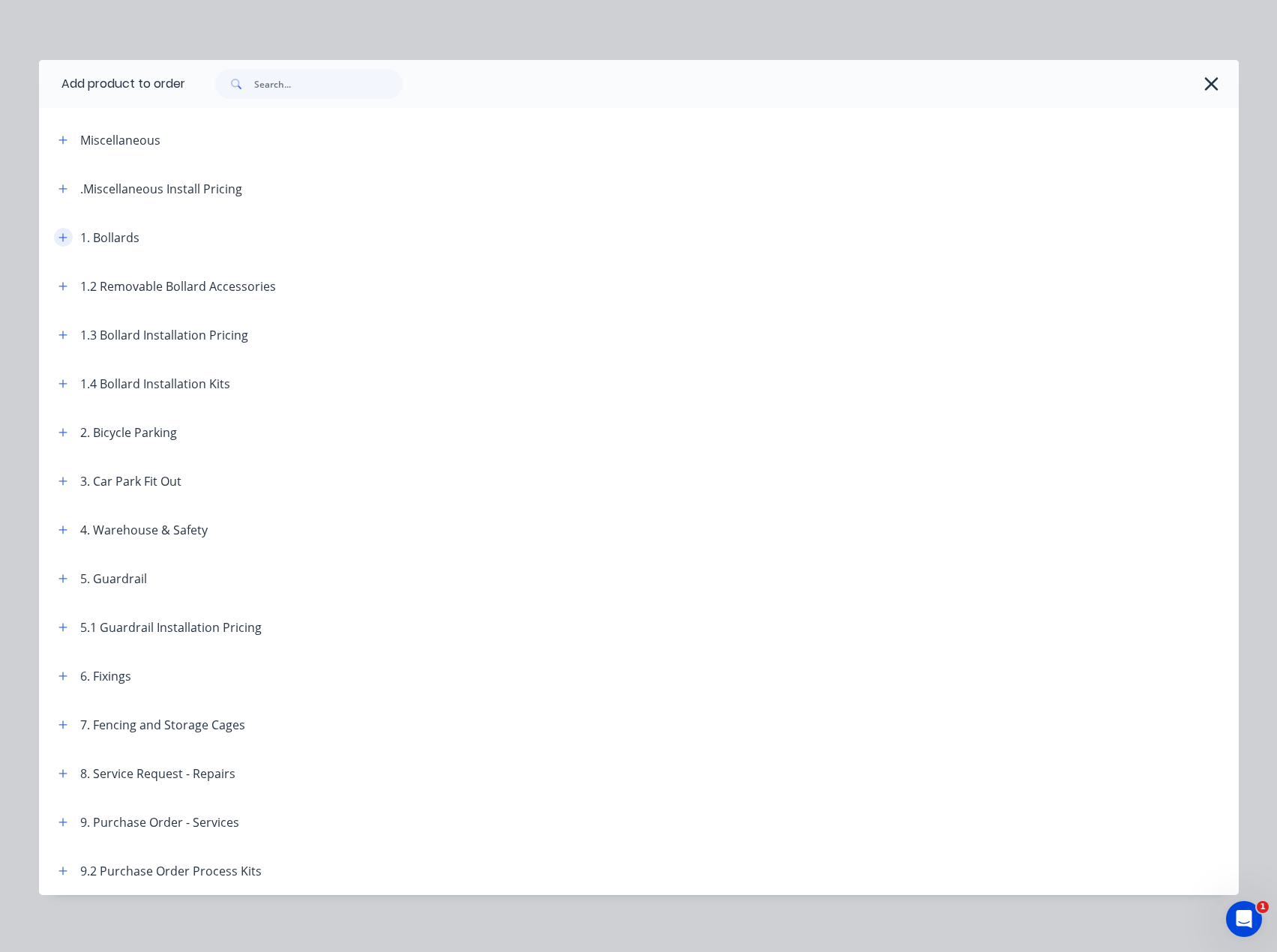
click at [58, 232] on icon "button" at bounding box center [63, 238] width 9 height 11
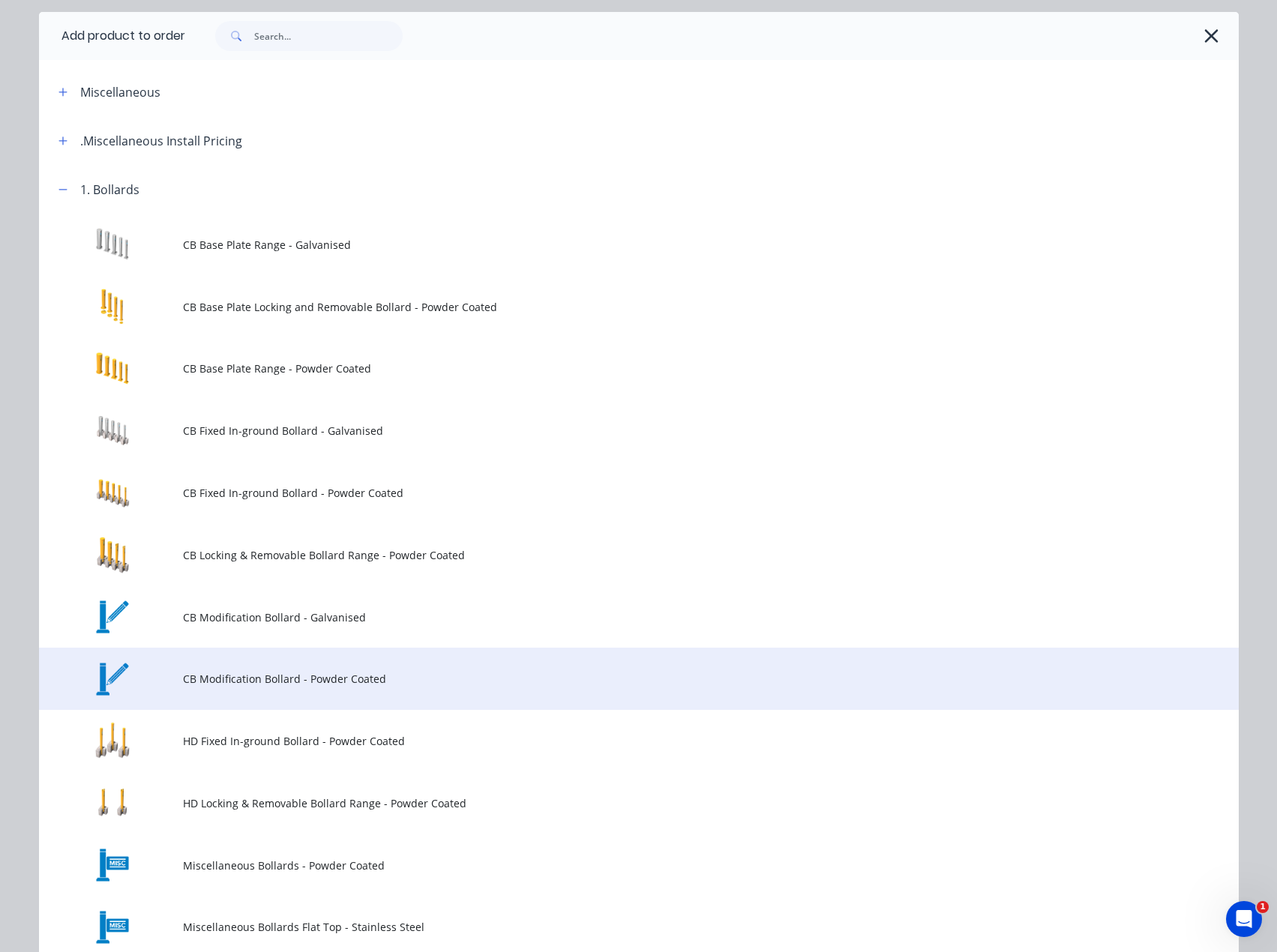
scroll to position [75, 0]
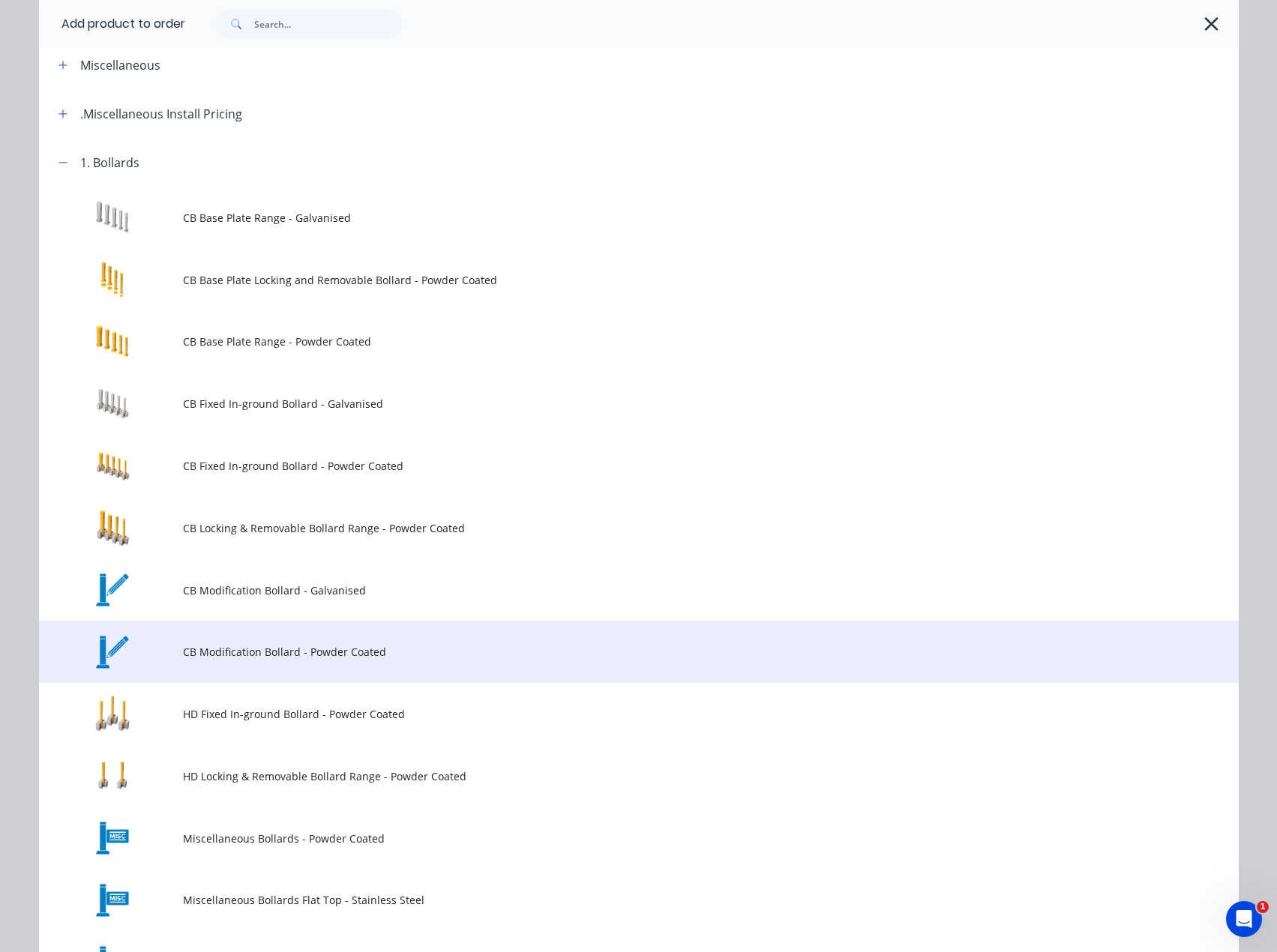
click at [282, 665] on td "CB Modification Bollard - Powder Coated" at bounding box center [711, 652] width 1056 height 63
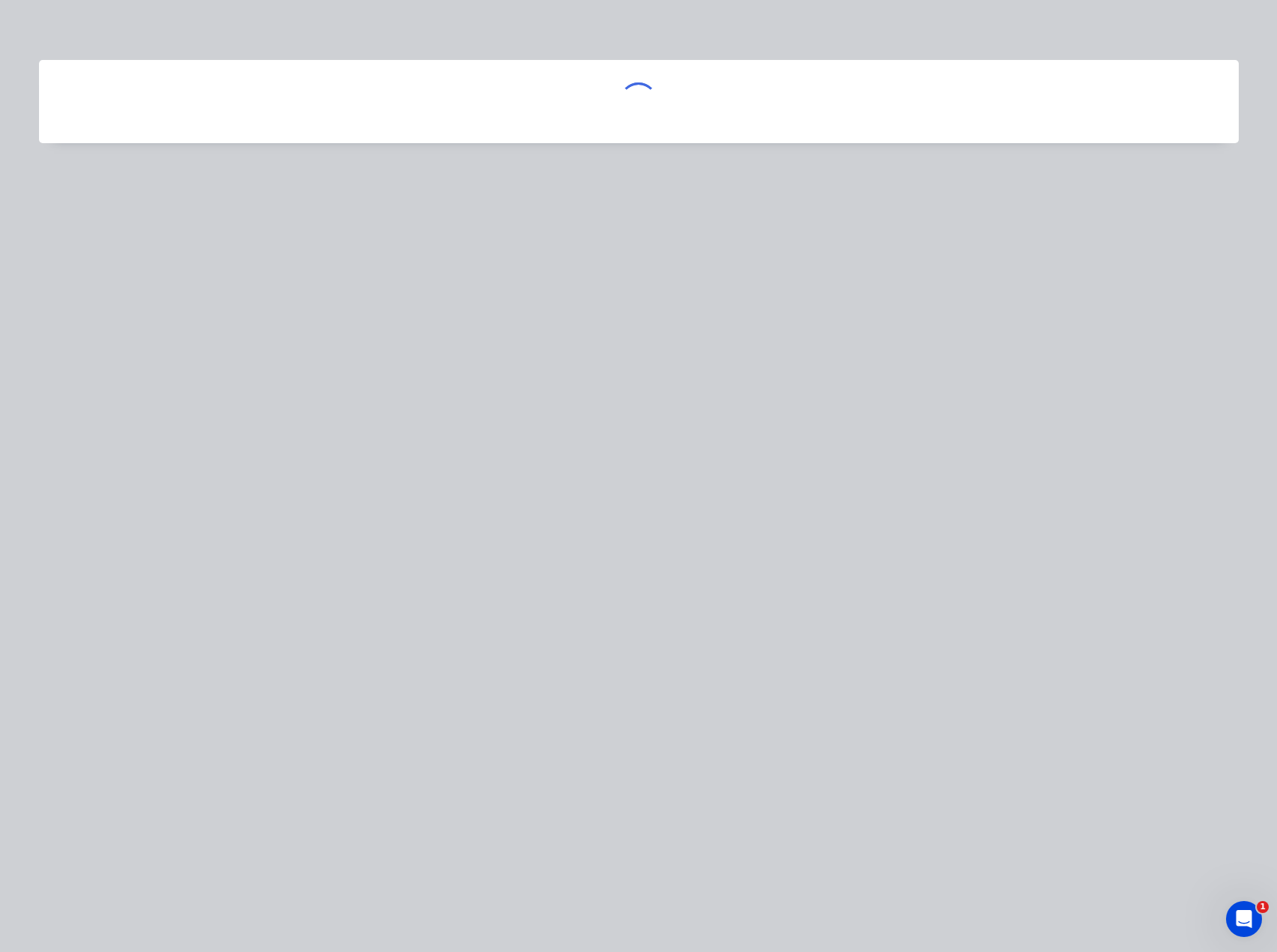
scroll to position [0, 0]
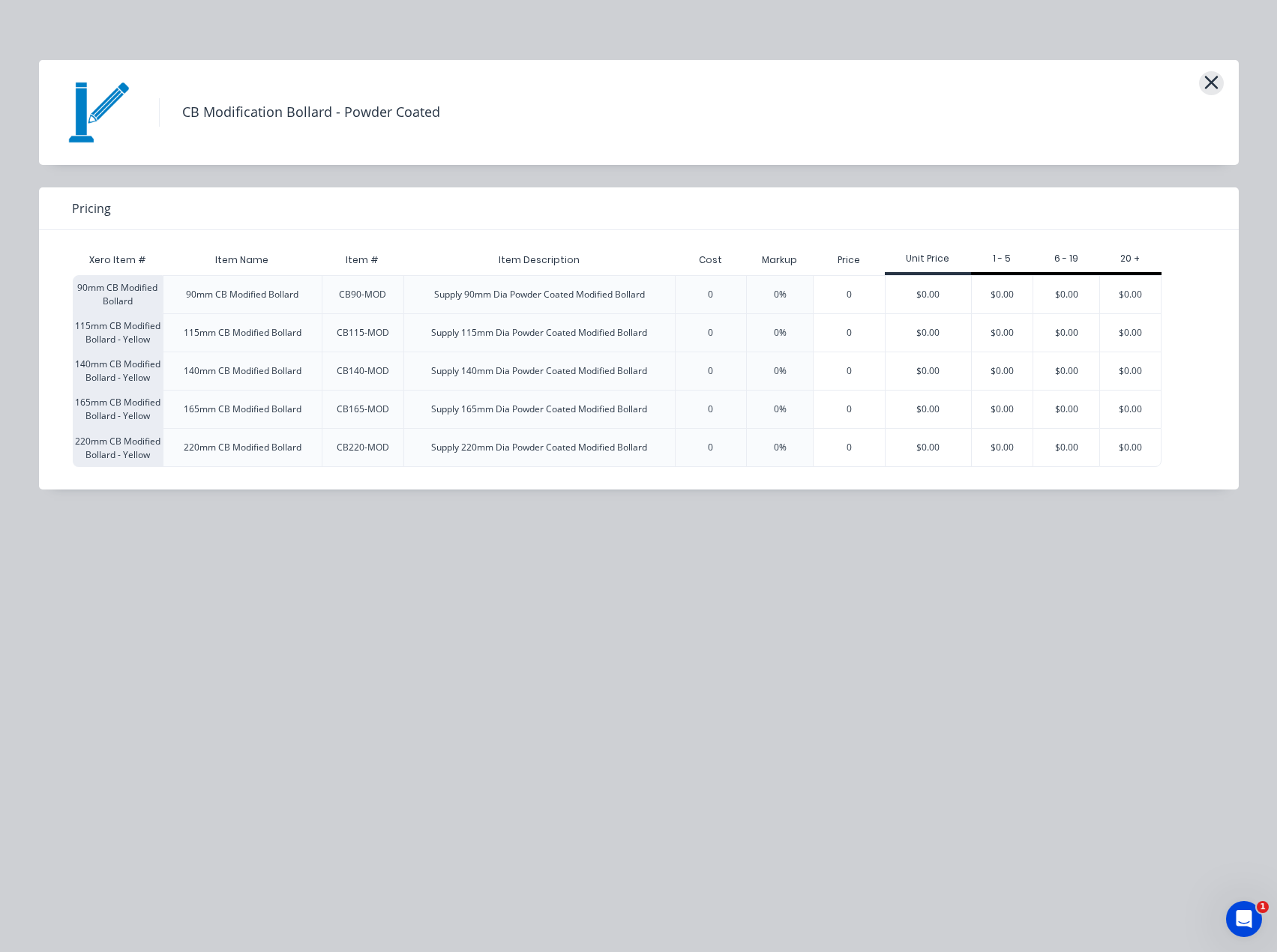
click at [1204, 84] on icon "button" at bounding box center [1211, 82] width 15 height 21
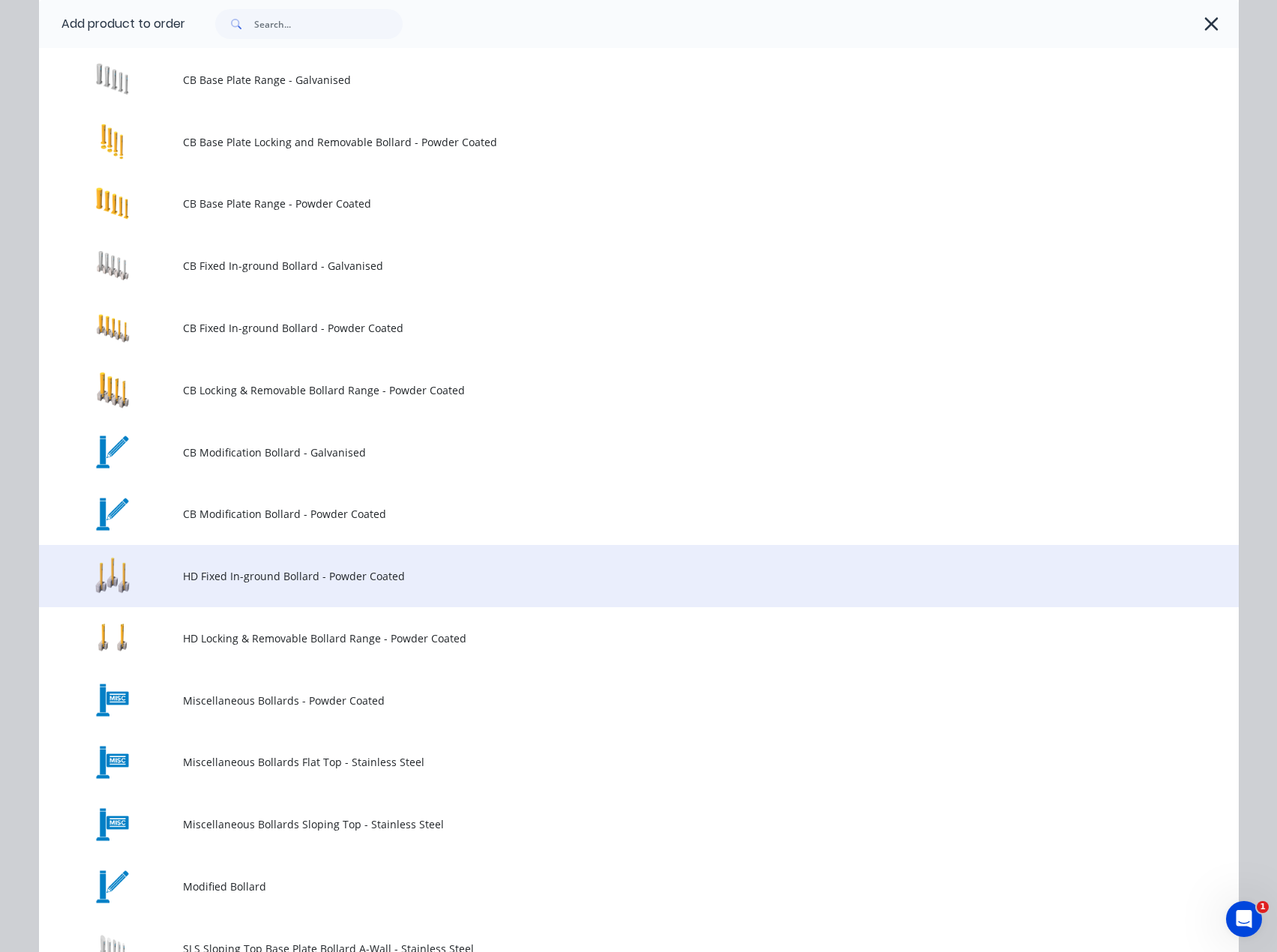
scroll to position [288, 0]
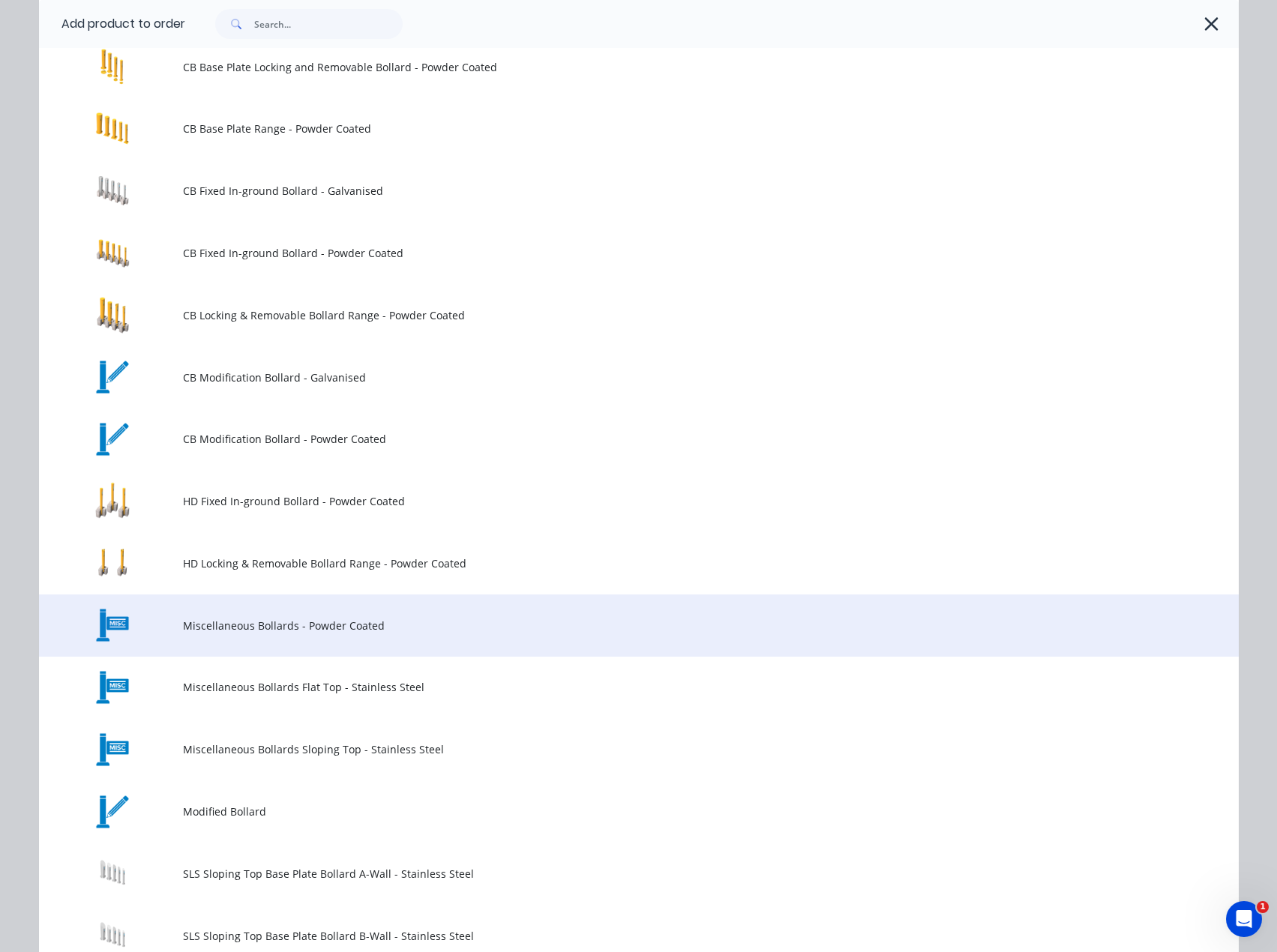
click at [383, 606] on td "Miscellaneous Bollards - Powder Coated" at bounding box center [711, 625] width 1056 height 63
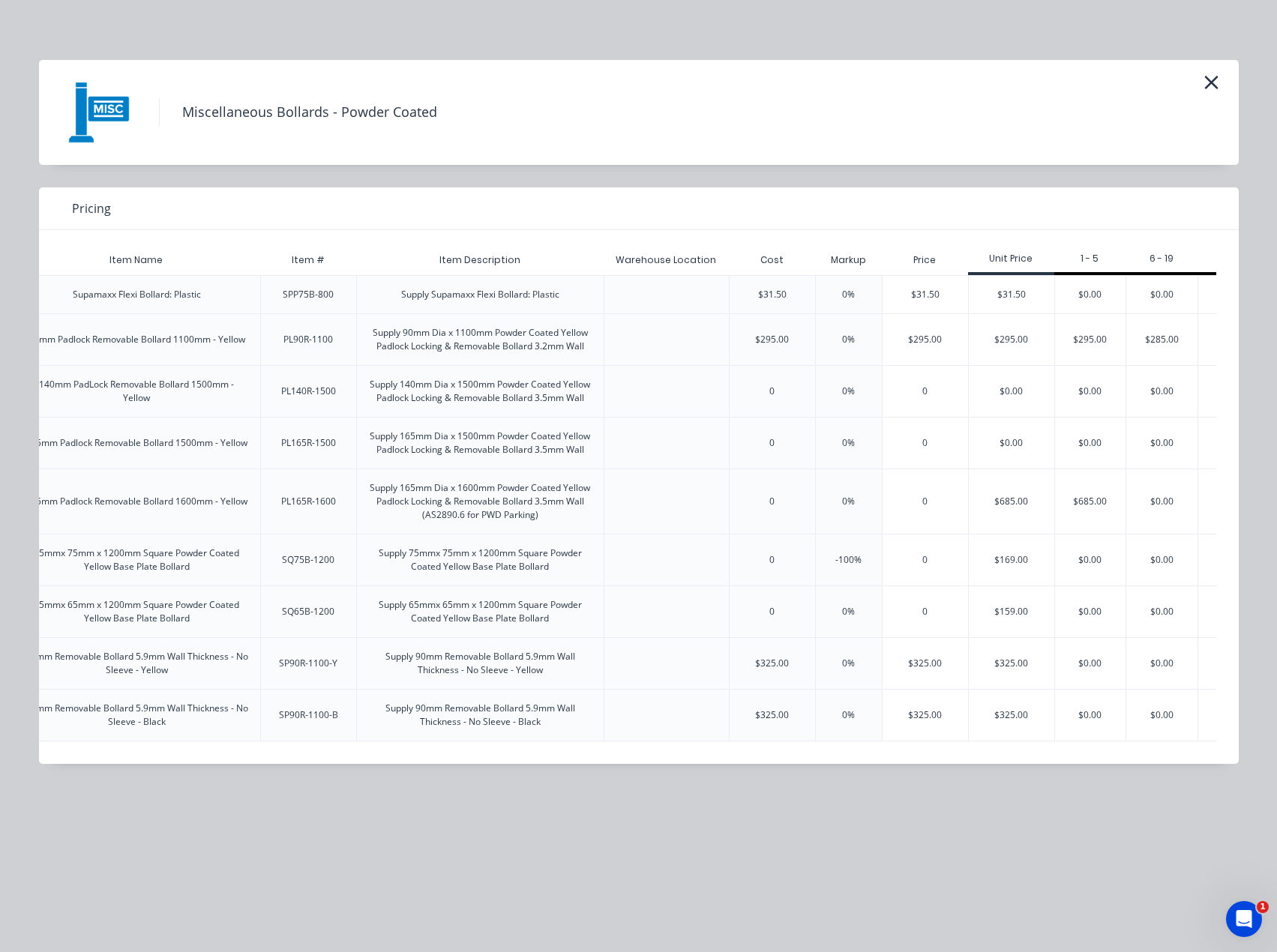
scroll to position [0, 202]
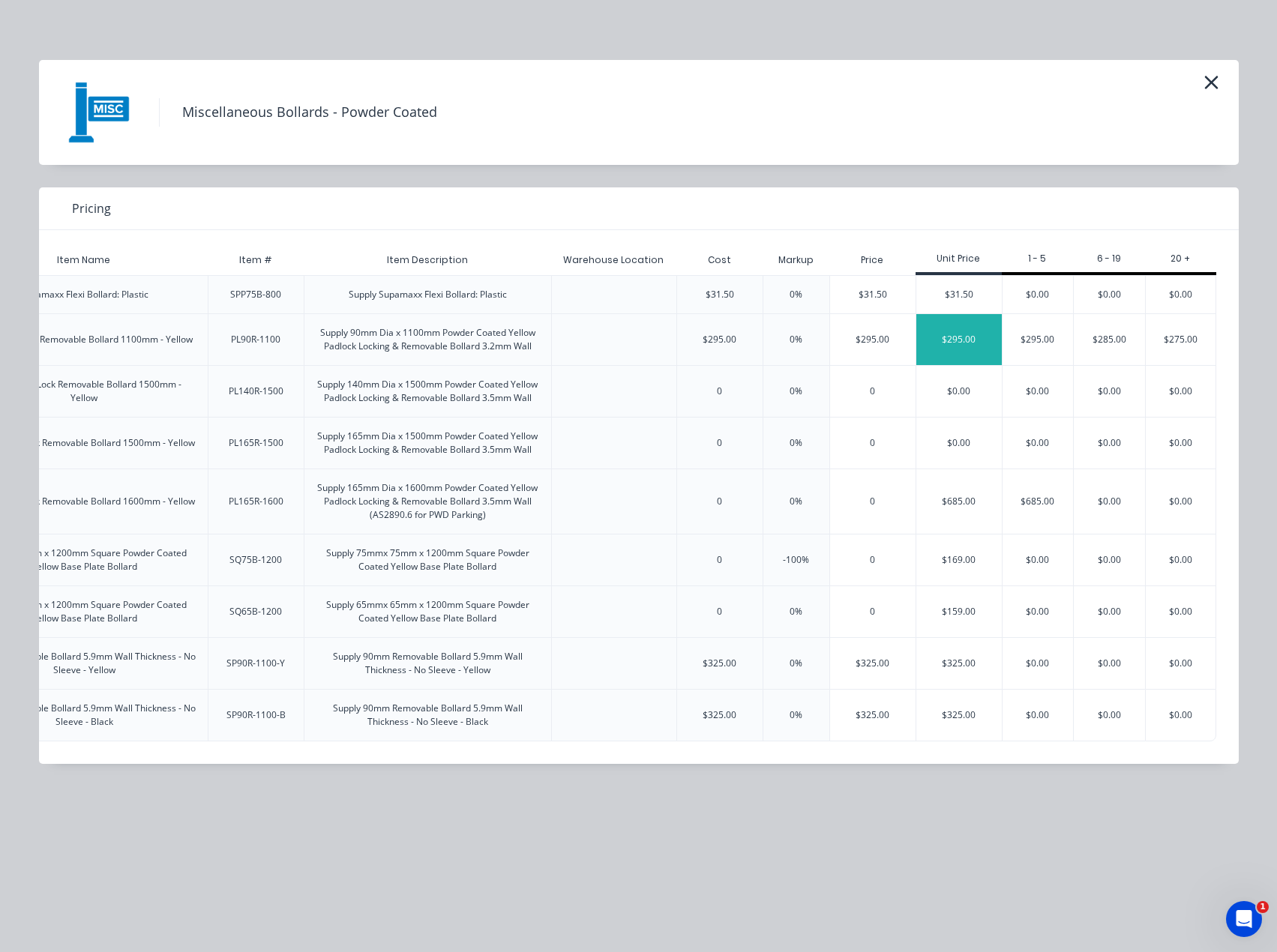
click at [938, 344] on div "$295.00" at bounding box center [958, 339] width 85 height 51
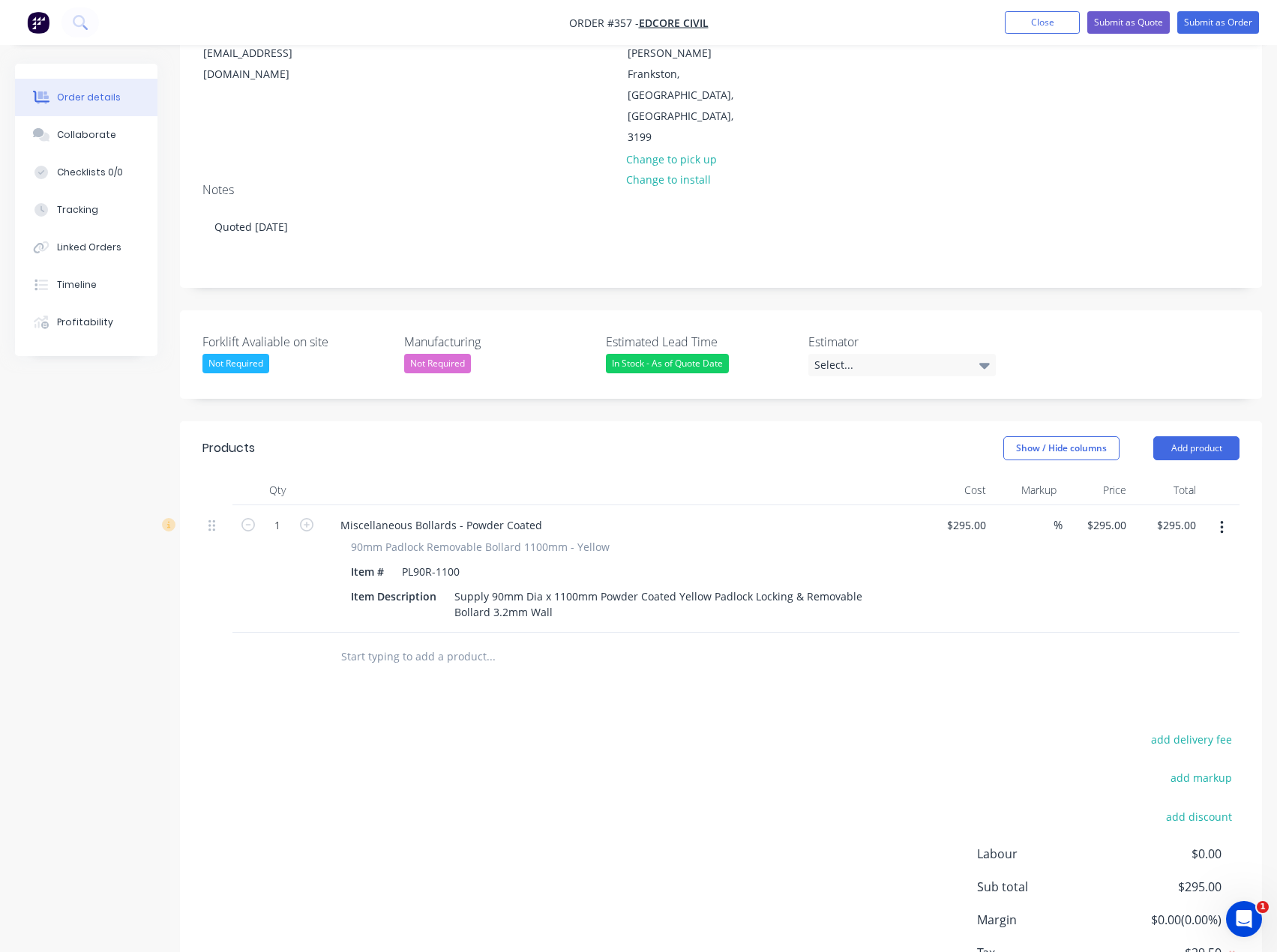
scroll to position [183, 0]
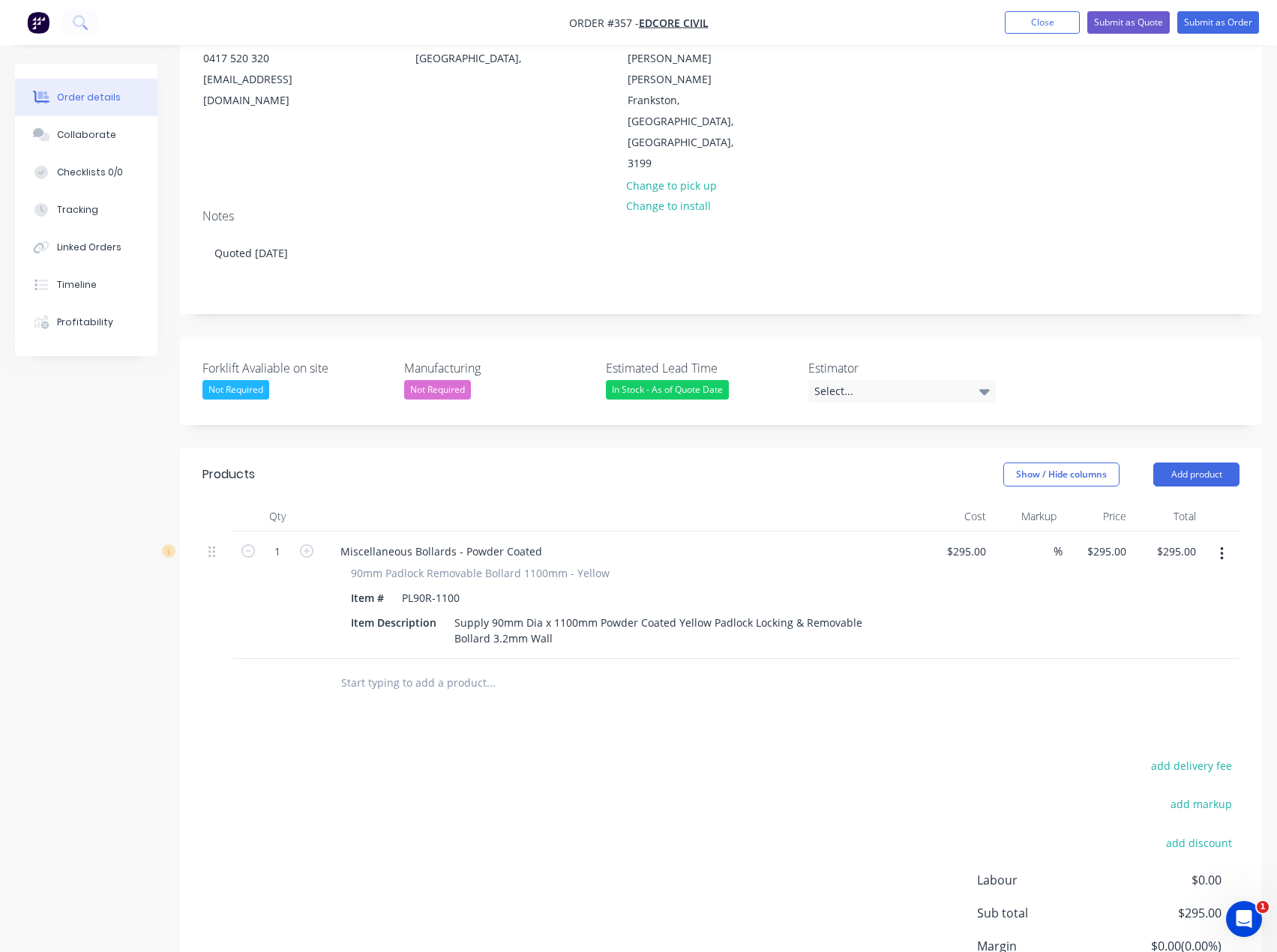
click at [597, 668] on input "text" at bounding box center [490, 682] width 300 height 30
click at [553, 668] on input "text" at bounding box center [490, 682] width 300 height 30
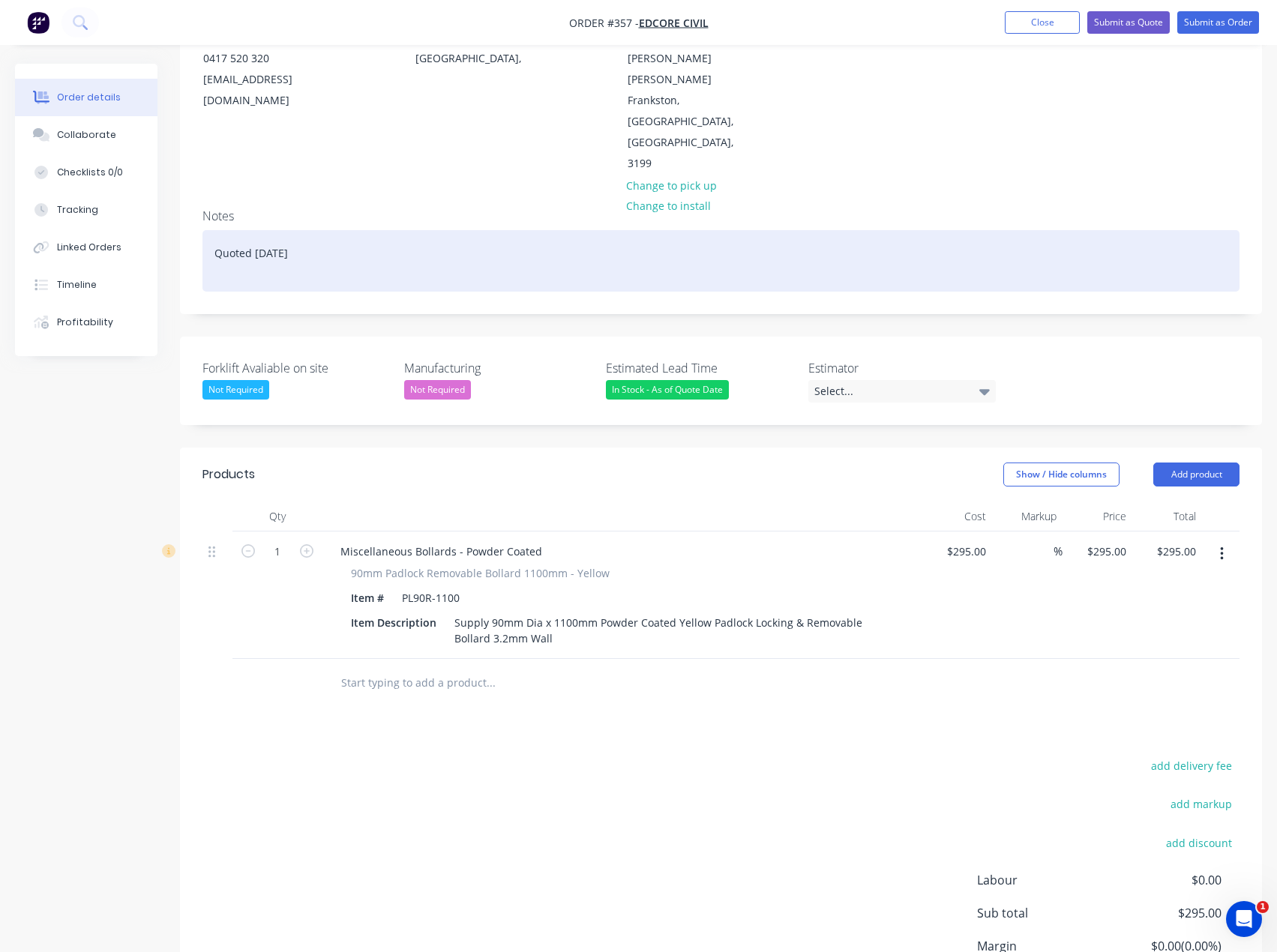
click at [349, 231] on div "Quoted [DATE]" at bounding box center [721, 261] width 1036 height 62
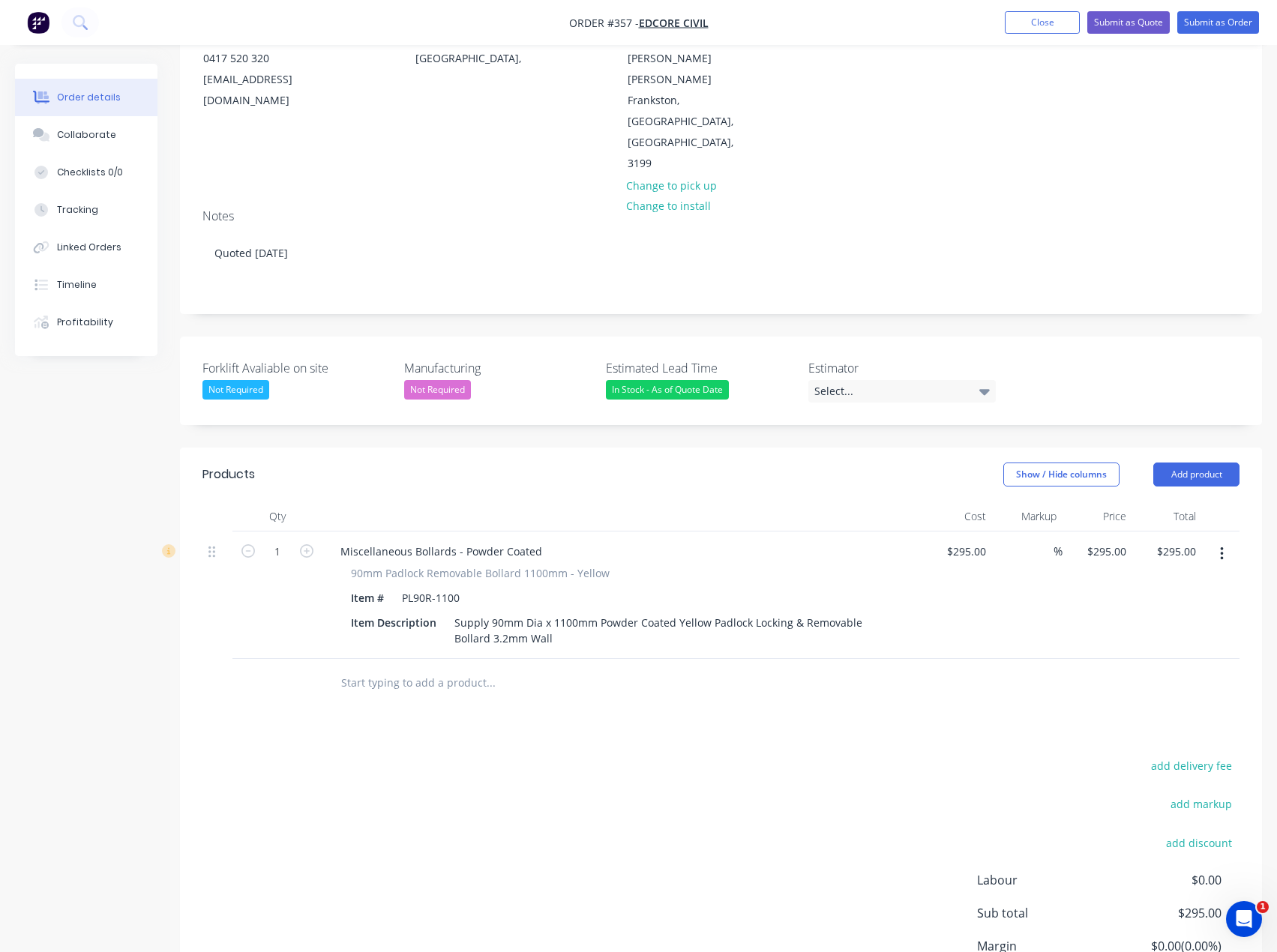
click at [517, 668] on input "text" at bounding box center [490, 682] width 300 height 30
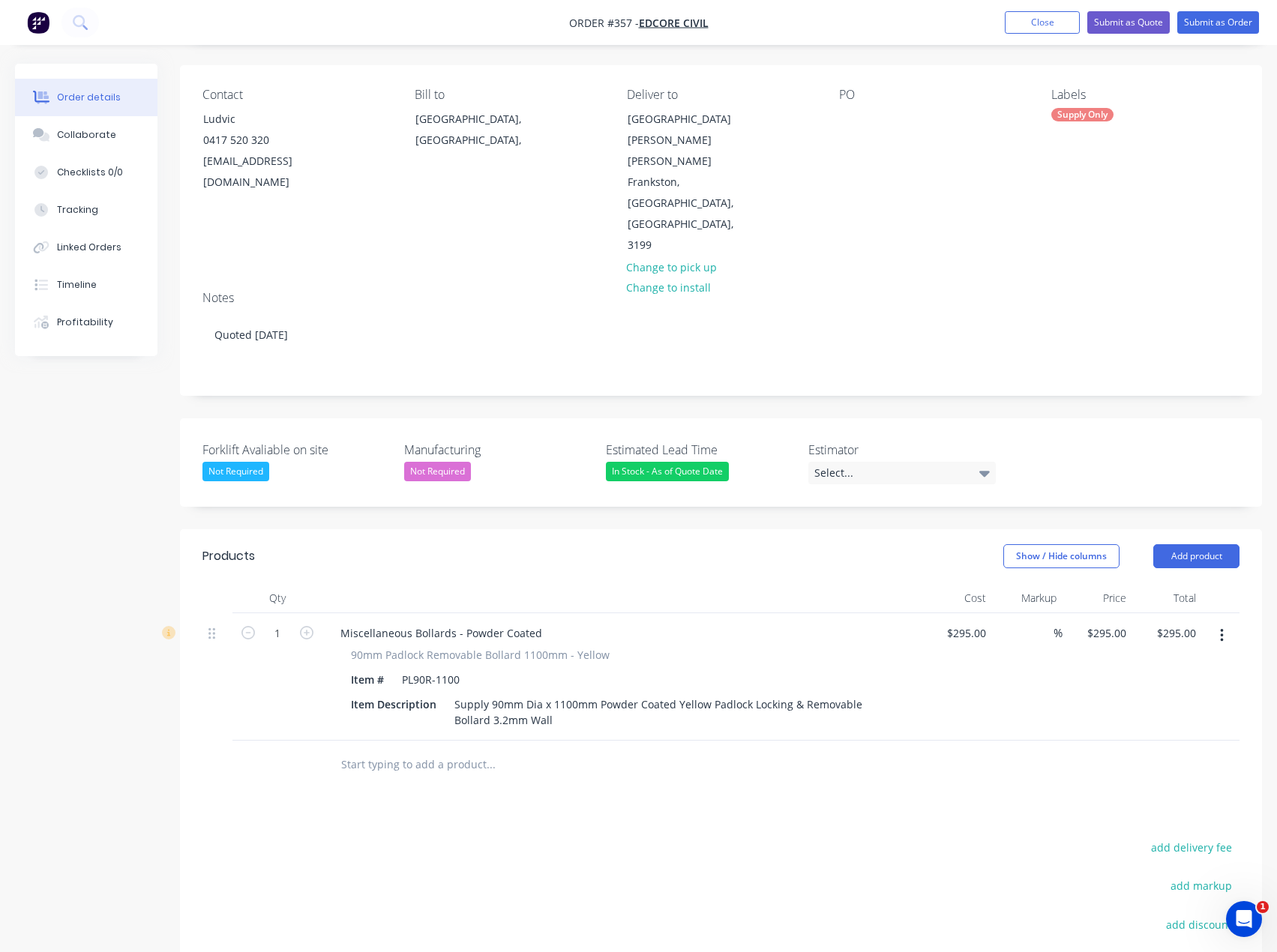
scroll to position [258, 0]
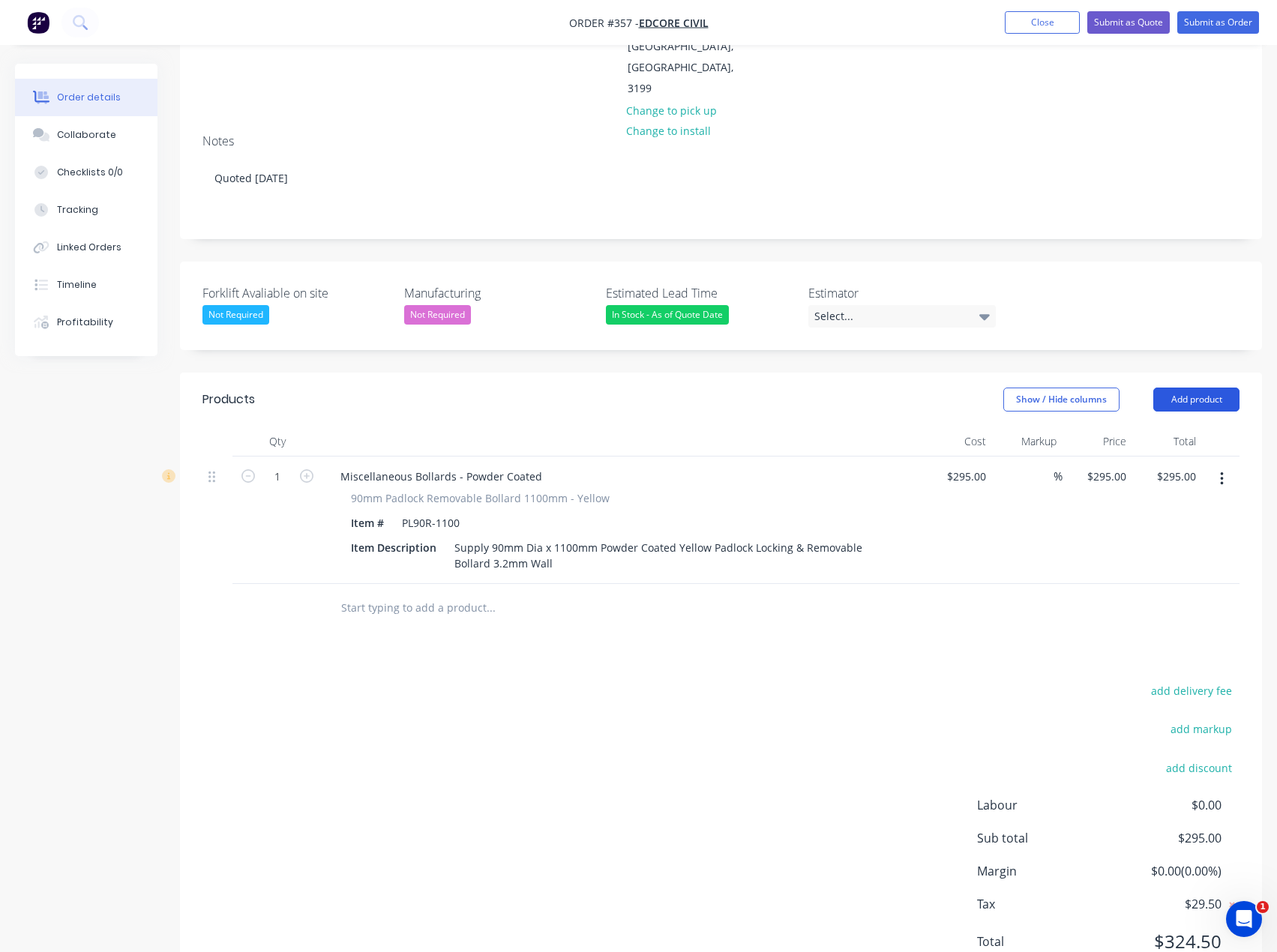
click at [1179, 388] on button "Add product" at bounding box center [1195, 399] width 86 height 24
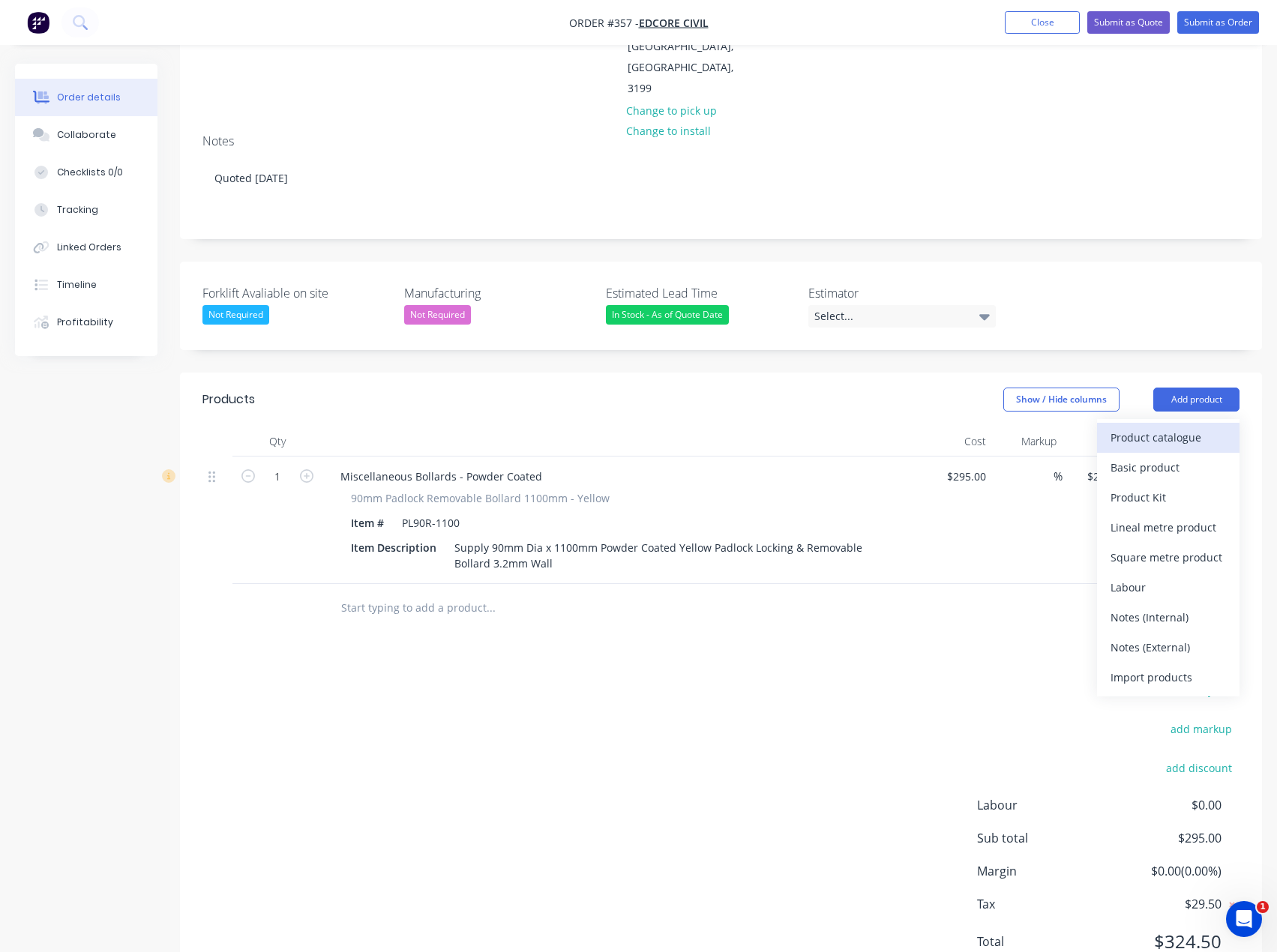
click at [1131, 427] on div "Product catalogue" at bounding box center [1167, 437] width 115 height 22
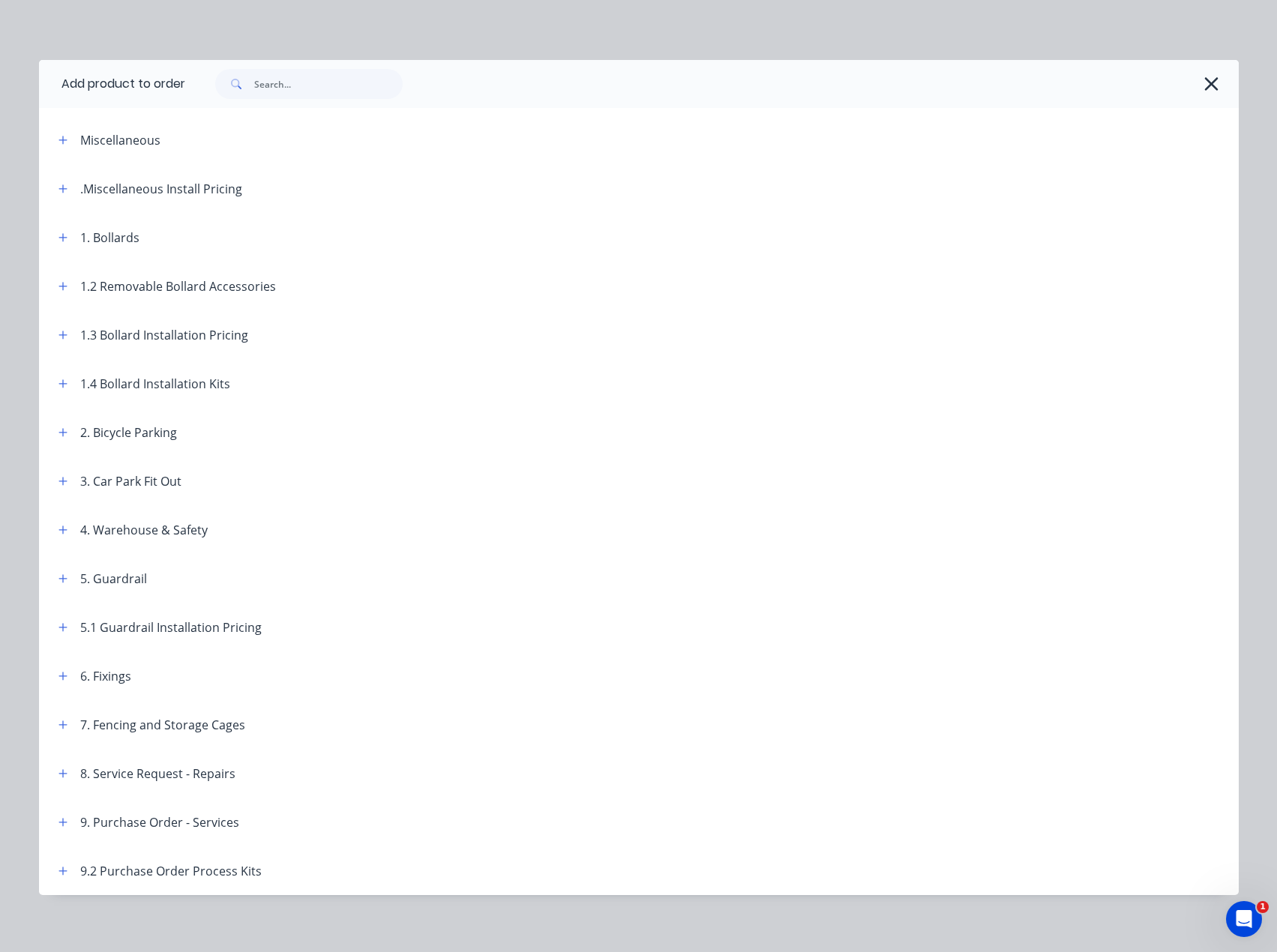
click at [1203, 97] on div at bounding box center [704, 83] width 1038 height 30
click at [1205, 86] on icon "button" at bounding box center [1211, 83] width 15 height 21
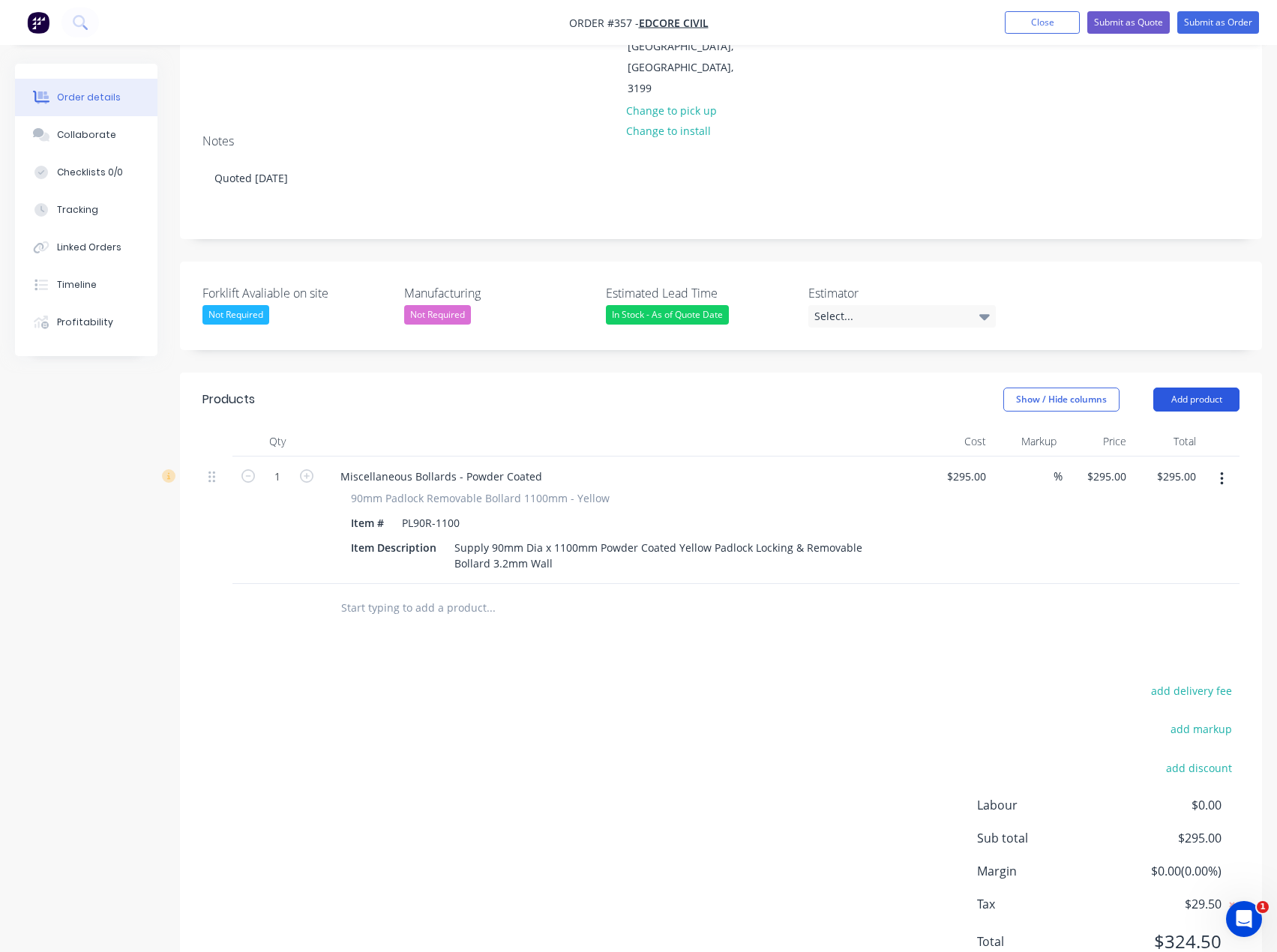
click at [1204, 388] on button "Add product" at bounding box center [1195, 399] width 86 height 24
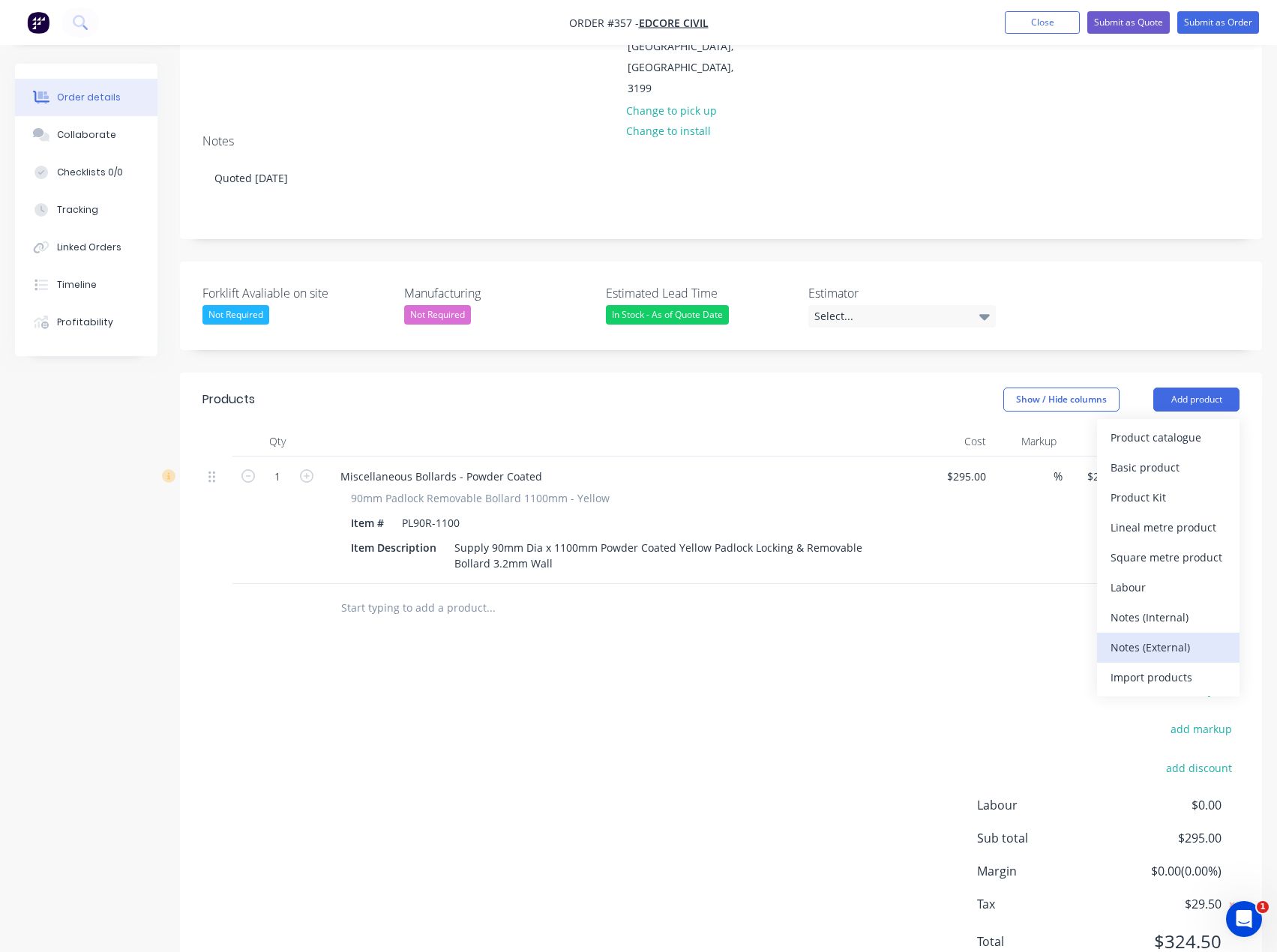
click at [1193, 636] on div "Notes (External)" at bounding box center [1167, 647] width 115 height 22
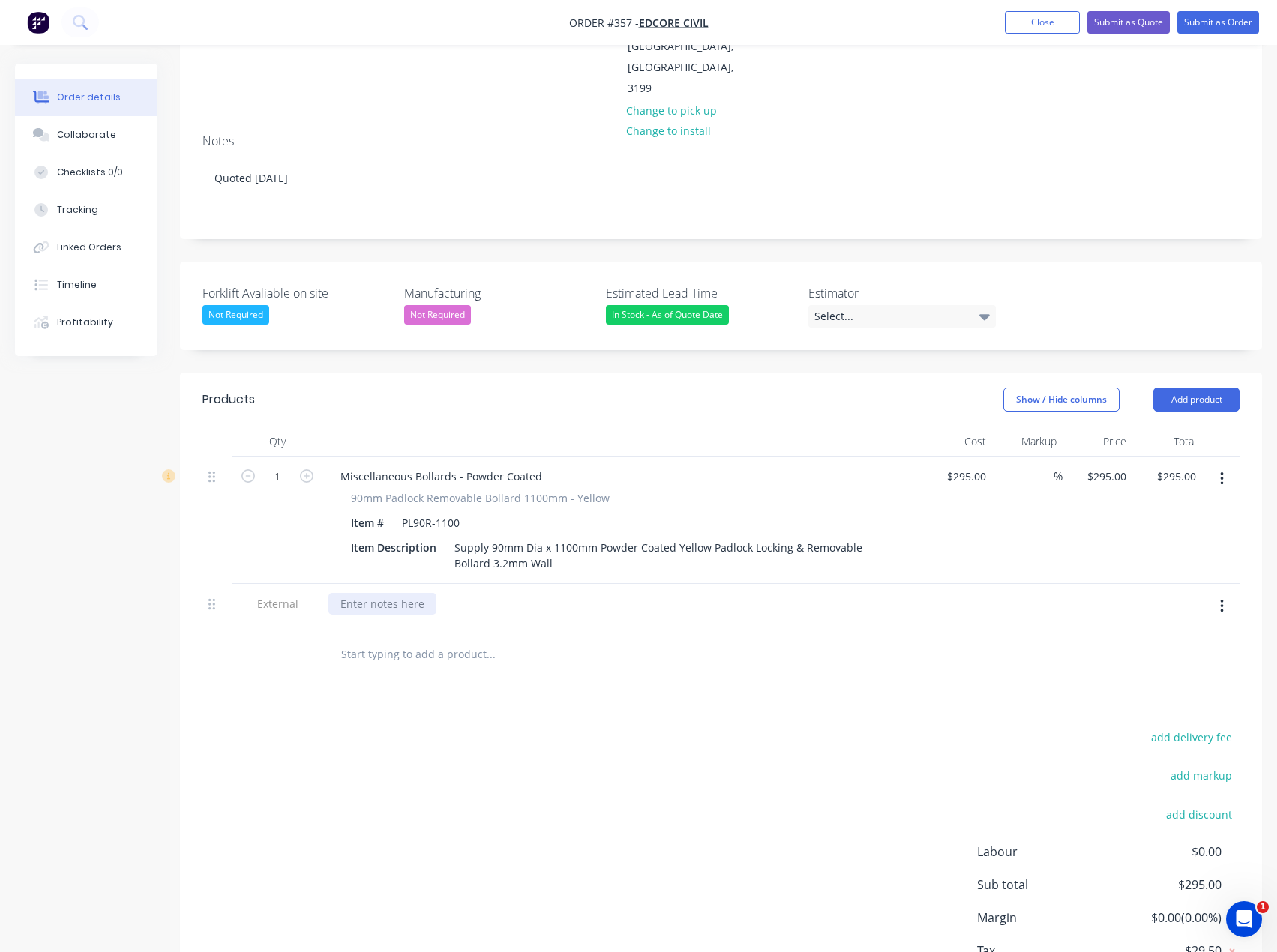
click at [354, 593] on div at bounding box center [382, 604] width 108 height 22
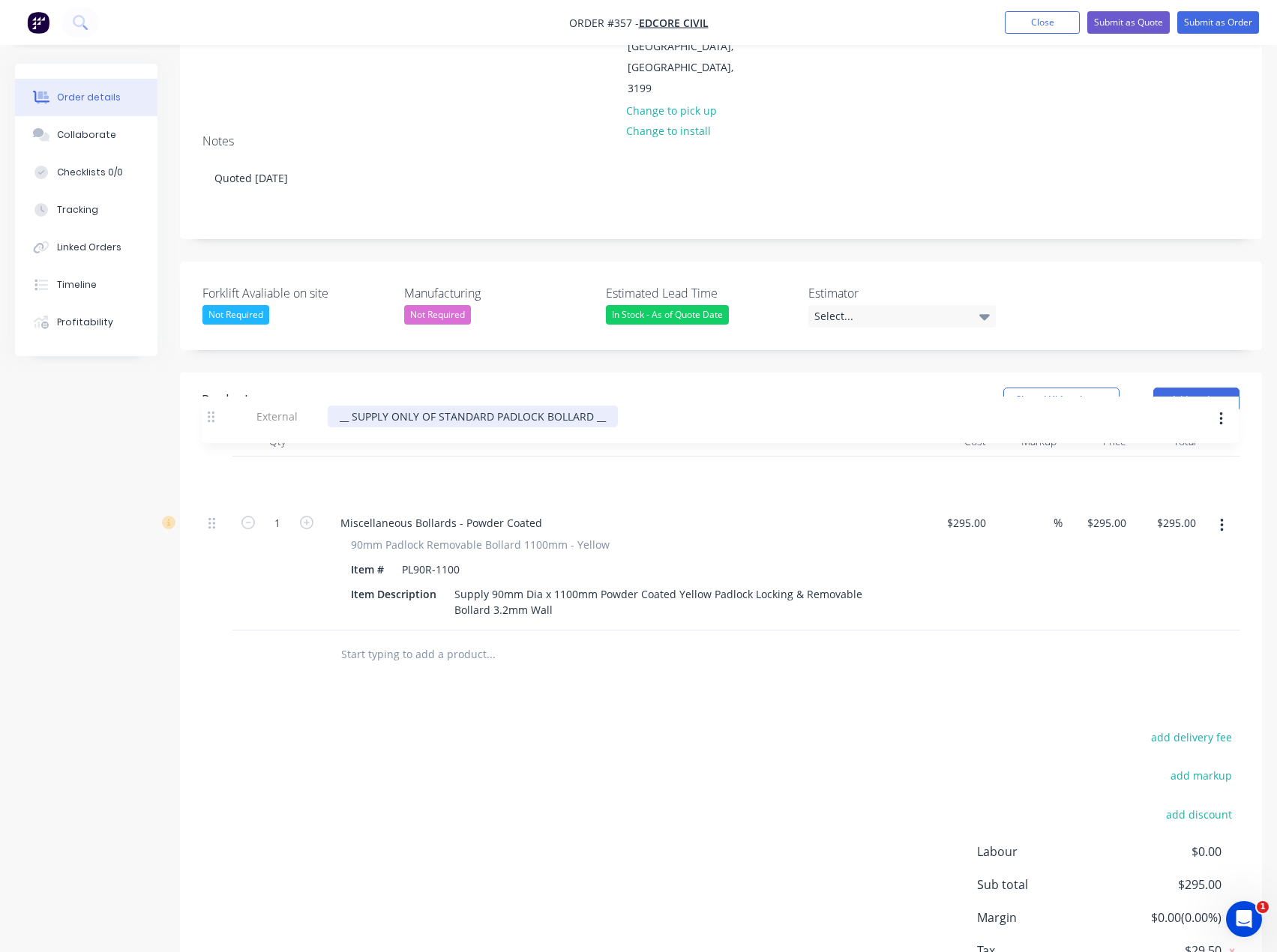
drag, startPoint x: 212, startPoint y: 544, endPoint x: 211, endPoint y: 416, distance: 128.0
click at [211, 456] on div "1 Miscellaneous Bollards - Powder Coated 90mm Padlock Removable Bollard 1100mm …" at bounding box center [721, 544] width 1036 height 174
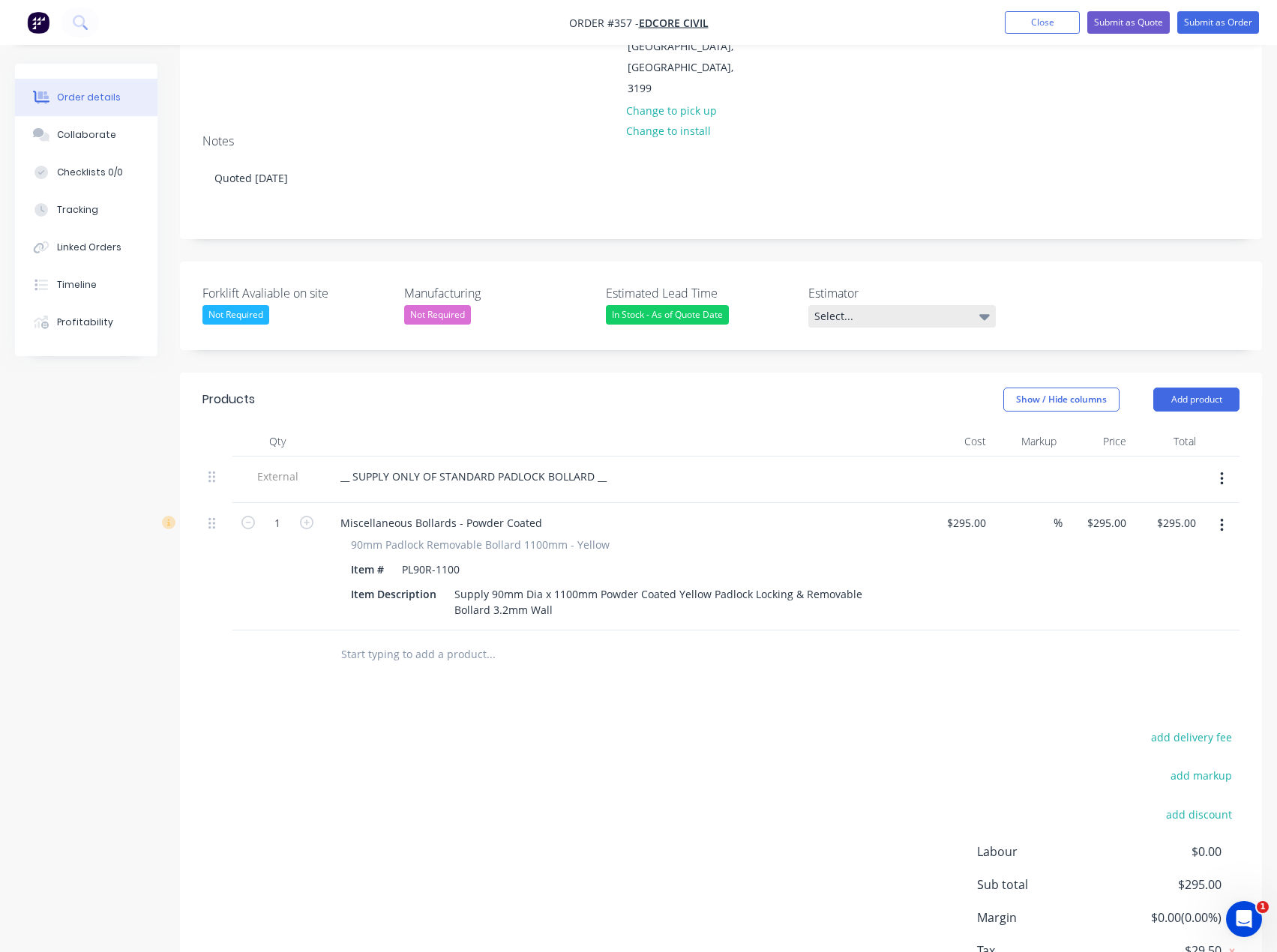
click at [909, 305] on div "Select..." at bounding box center [901, 316] width 188 height 23
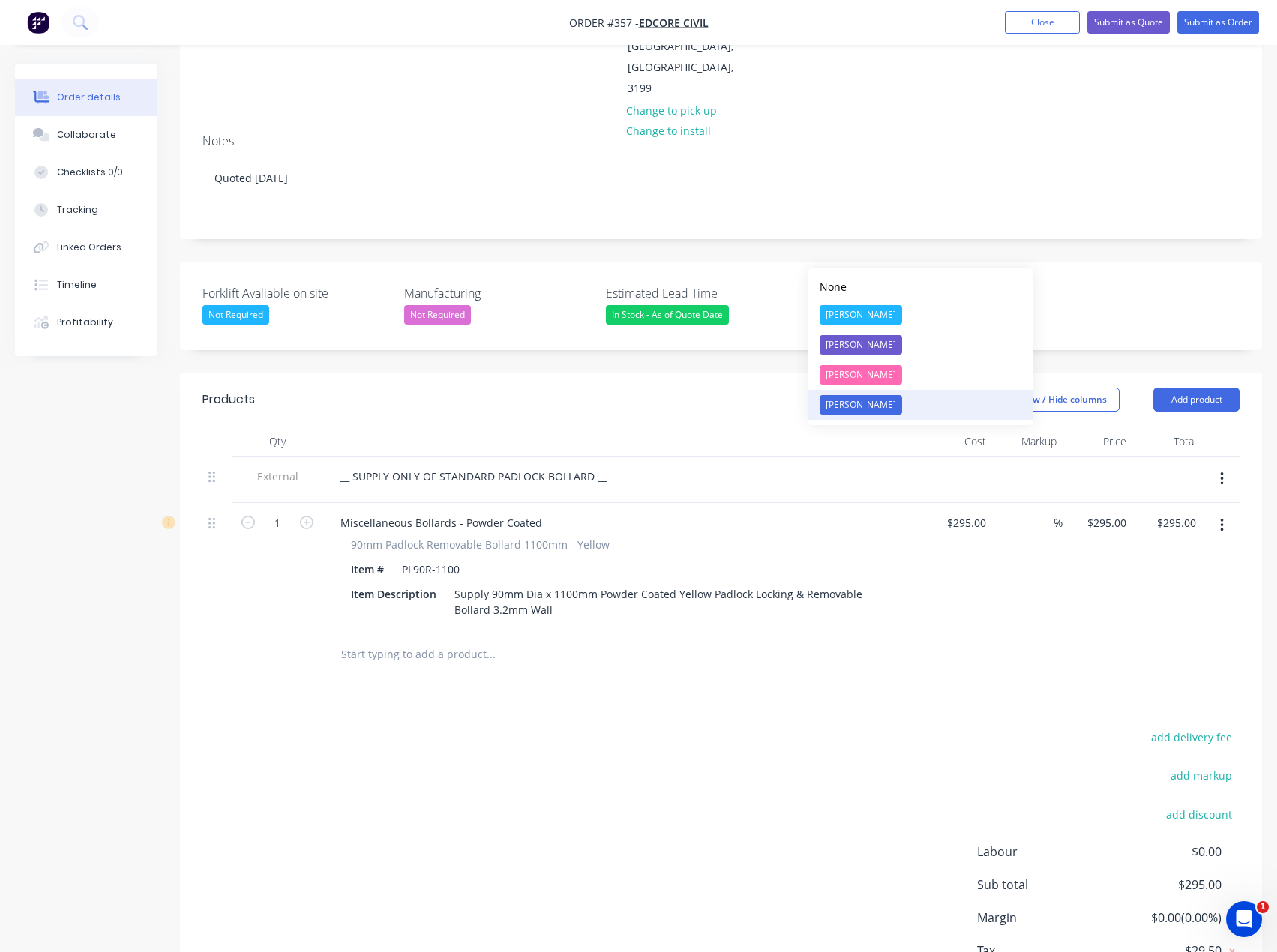
click at [860, 404] on div "[PERSON_NAME]" at bounding box center [860, 404] width 83 height 19
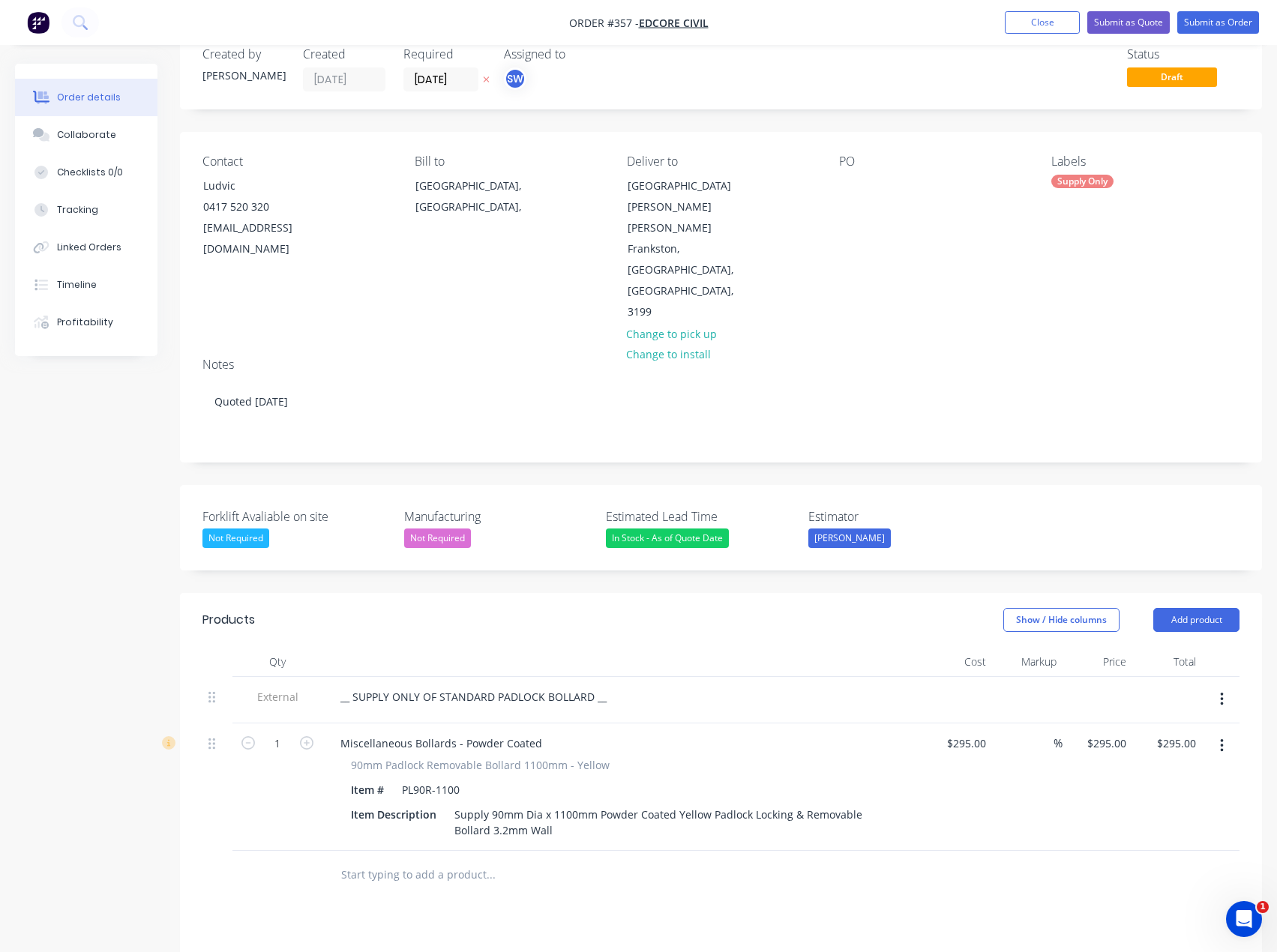
scroll to position [33, 0]
click at [659, 325] on button "Change to pick up" at bounding box center [671, 335] width 106 height 20
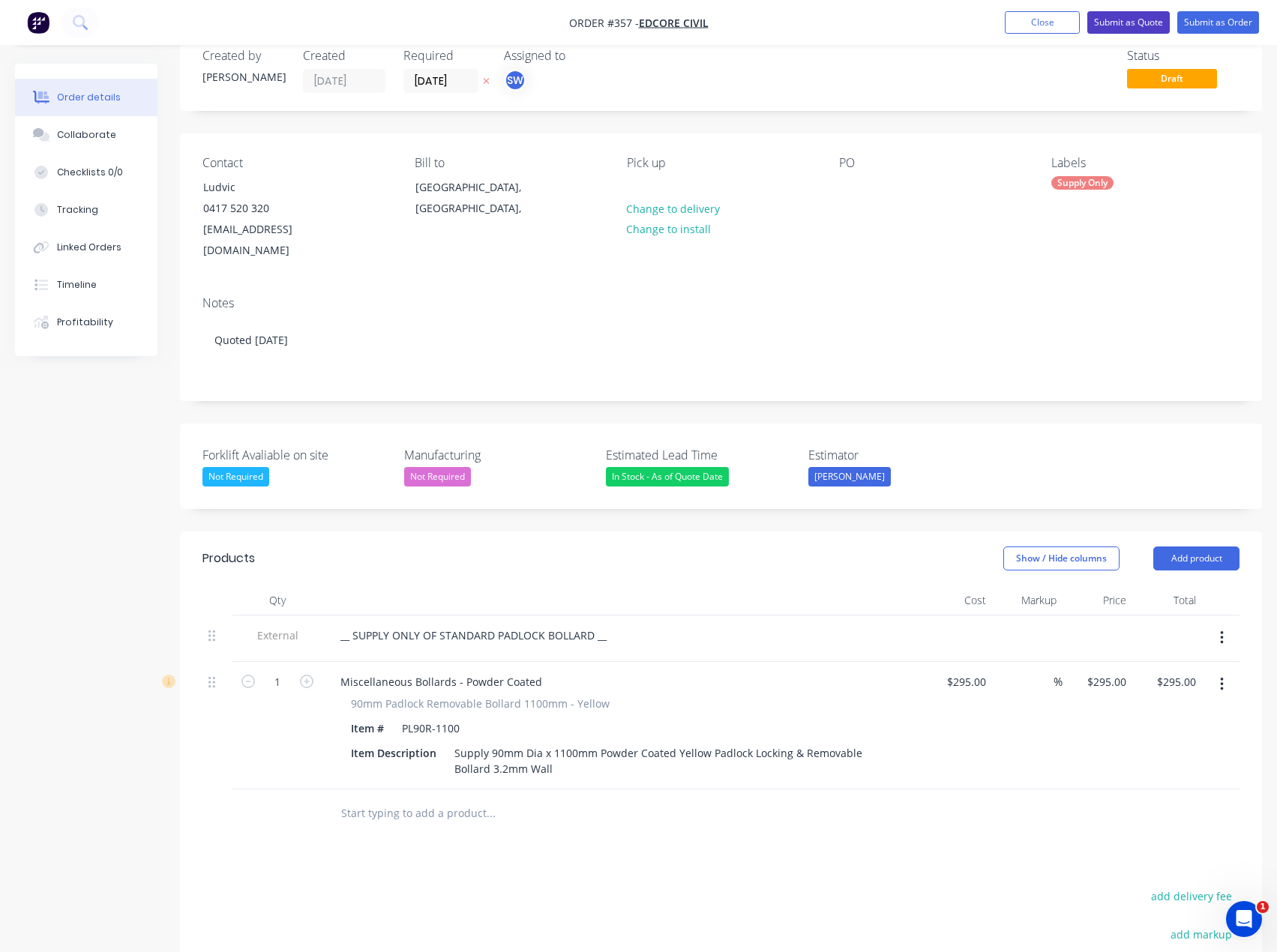
click at [1117, 25] on button "Submit as Quote" at bounding box center [1128, 22] width 83 height 23
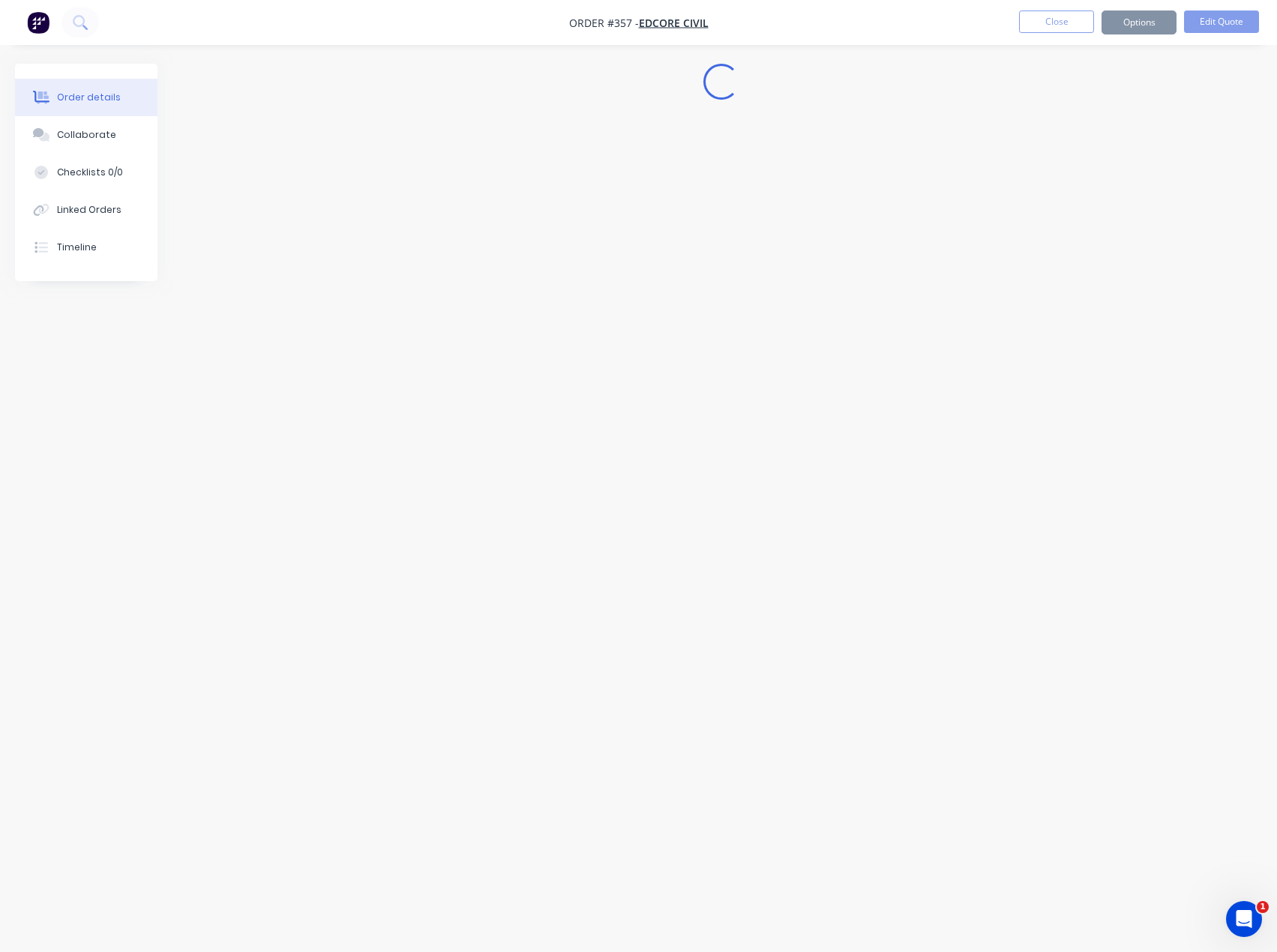
scroll to position [0, 0]
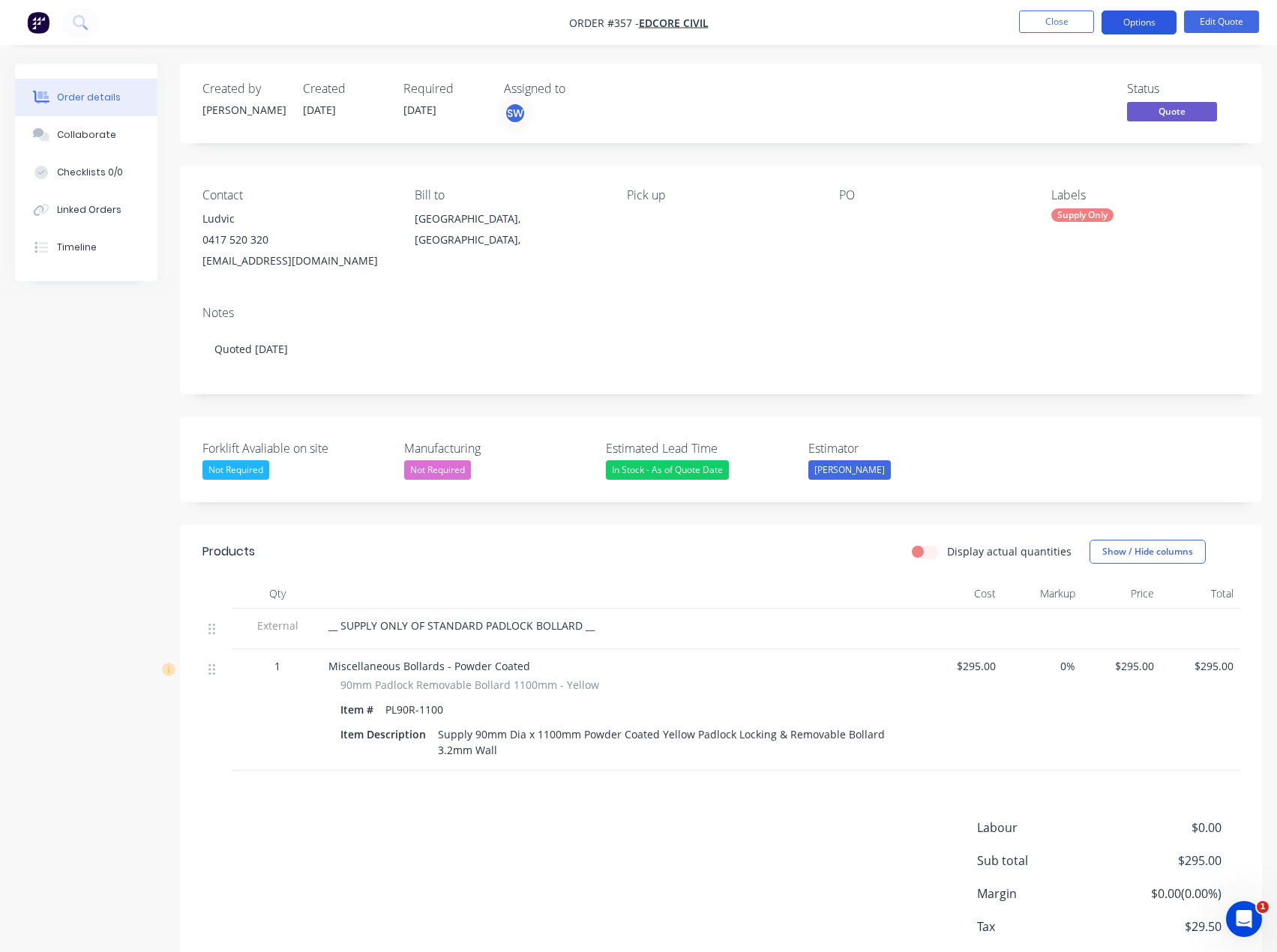
click at [1149, 17] on button "Options" at bounding box center [1138, 23] width 75 height 24
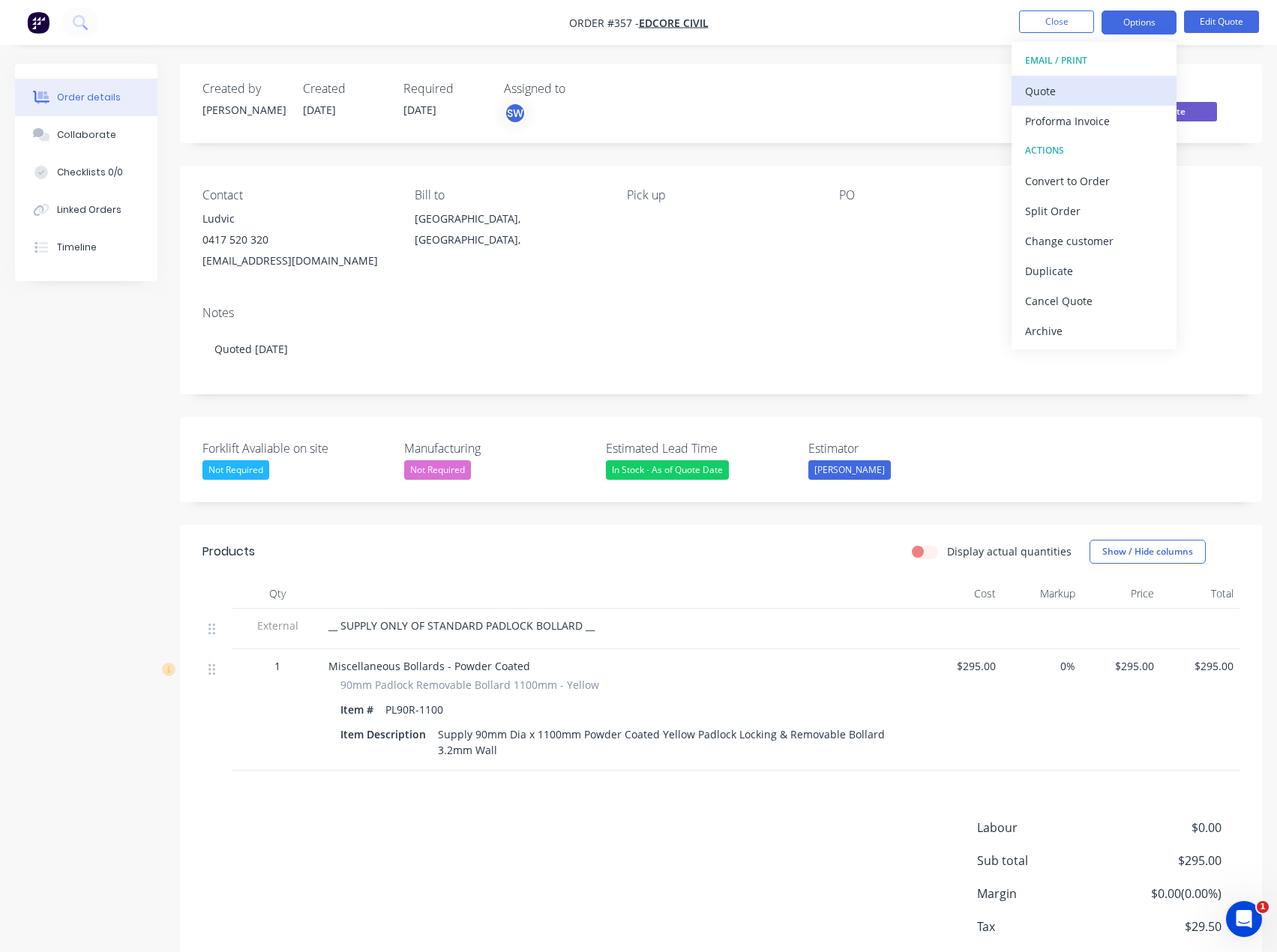
click at [1070, 93] on div "Quote" at bounding box center [1094, 91] width 138 height 22
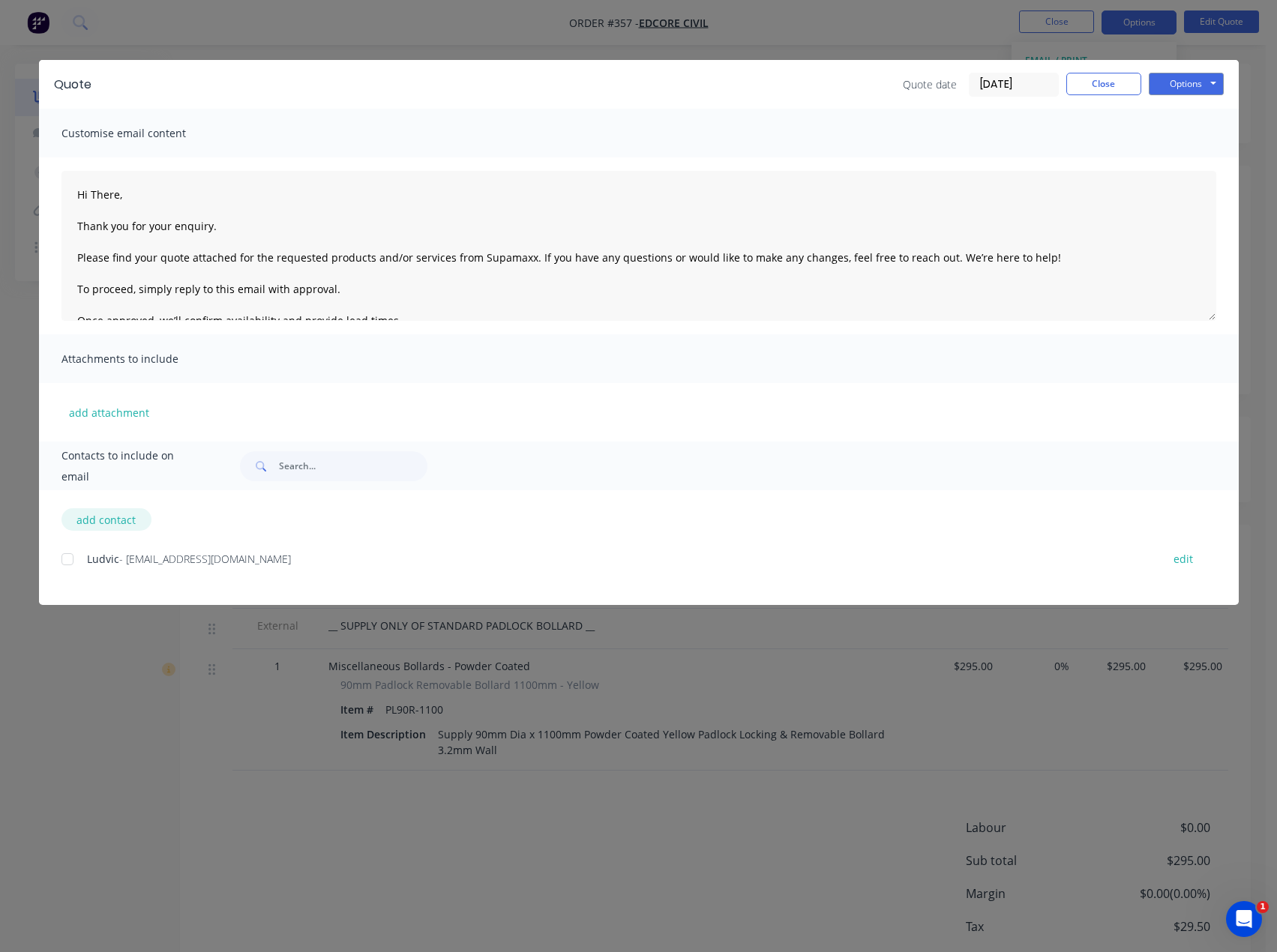
click at [84, 523] on button "add contact" at bounding box center [106, 519] width 90 height 23
select select "AU"
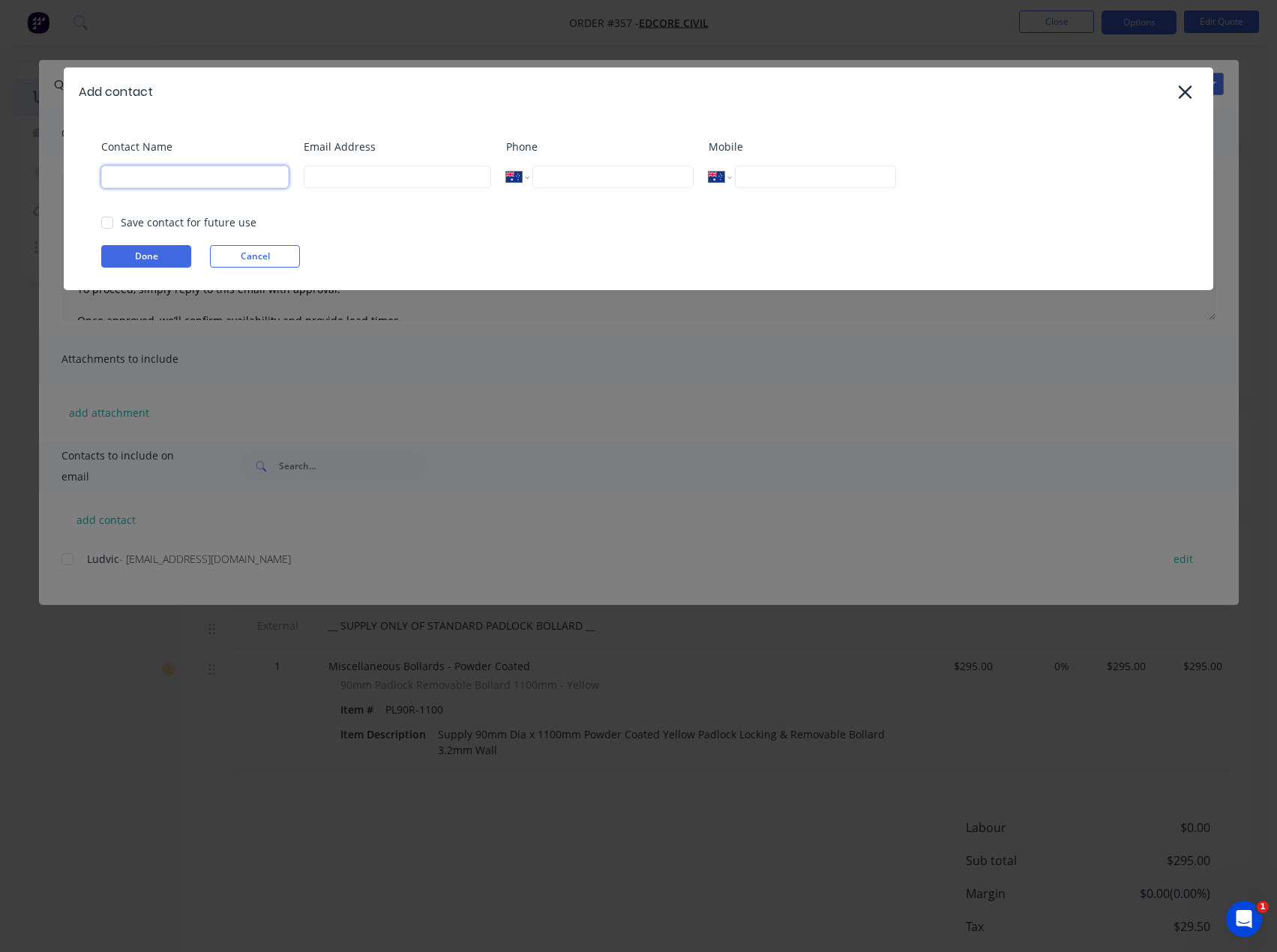
click at [213, 181] on input at bounding box center [195, 177] width 188 height 23
type input "[PERSON_NAME]"
click at [423, 180] on input at bounding box center [398, 177] width 188 height 23
type input "[PERSON_NAME][EMAIL_ADDRESS][DOMAIN_NAME]"
click at [159, 265] on button "Done" at bounding box center [146, 256] width 90 height 23
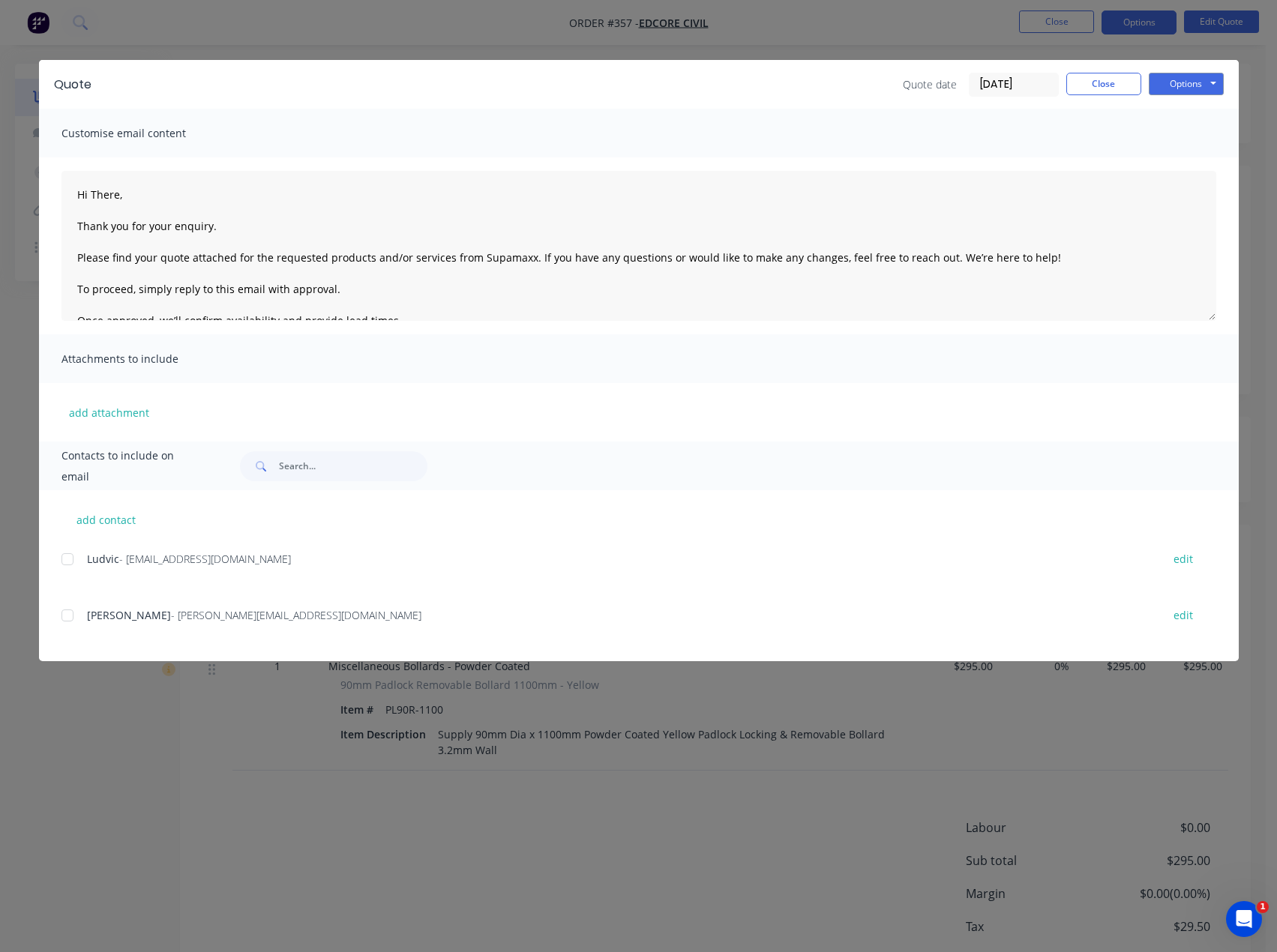
click at [87, 612] on span "[PERSON_NAME]" at bounding box center [129, 615] width 84 height 15
click at [60, 563] on div "add contact [PERSON_NAME] - [PERSON_NAME][EMAIL_ADDRESS][DOMAIN_NAME] edit Scot…" at bounding box center [639, 575] width 1200 height 171
click at [68, 620] on div at bounding box center [67, 615] width 30 height 30
click at [70, 558] on div at bounding box center [67, 559] width 30 height 30
click at [268, 200] on textarea "Hi There, Thank you for your enquiry. Please find your quote attached for the r…" at bounding box center [639, 245] width 1154 height 150
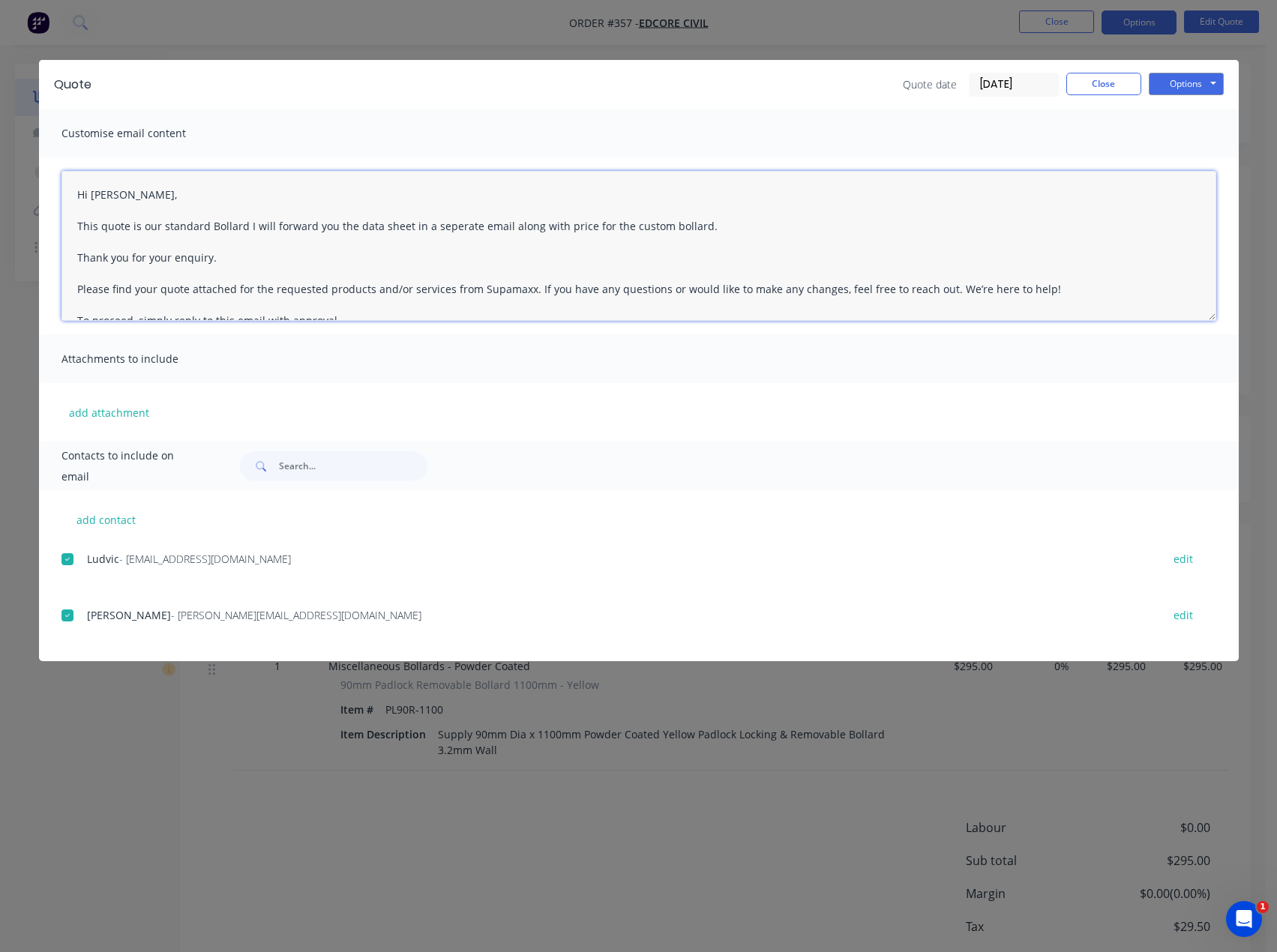
click at [451, 230] on textarea "Hi [PERSON_NAME], This quote is our standard Bollard I will forward you the dat…" at bounding box center [639, 245] width 1154 height 150
click at [696, 218] on textarea "Hi [PERSON_NAME], This quote is our standard Bollard I will forward you the dat…" at bounding box center [639, 245] width 1154 height 150
type textarea "Hi [PERSON_NAME], This quote is our standard Bollard I will forward you the dat…"
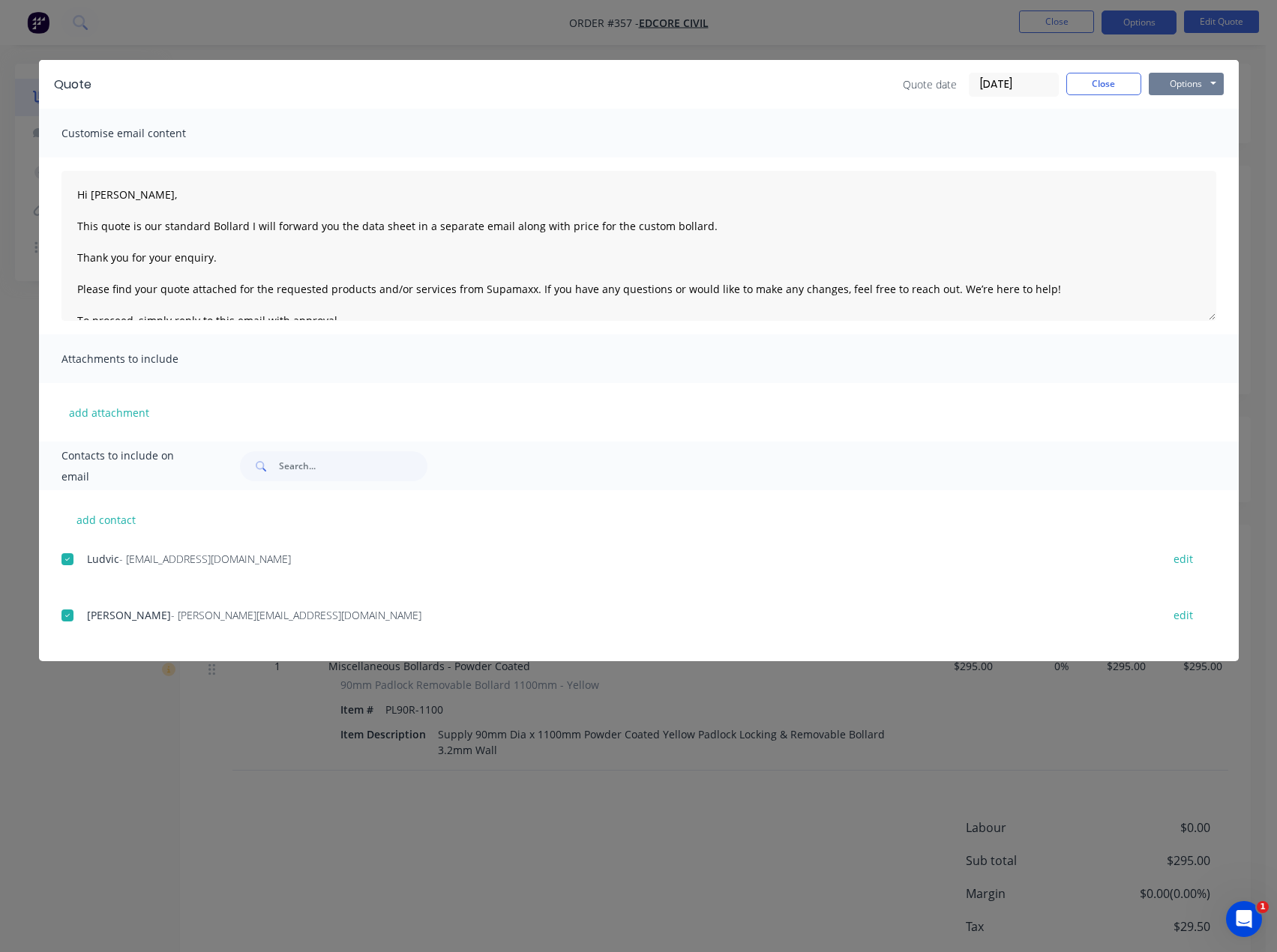
click at [1179, 87] on button "Options" at bounding box center [1185, 83] width 75 height 23
click at [1201, 164] on button "Email" at bounding box center [1196, 160] width 96 height 25
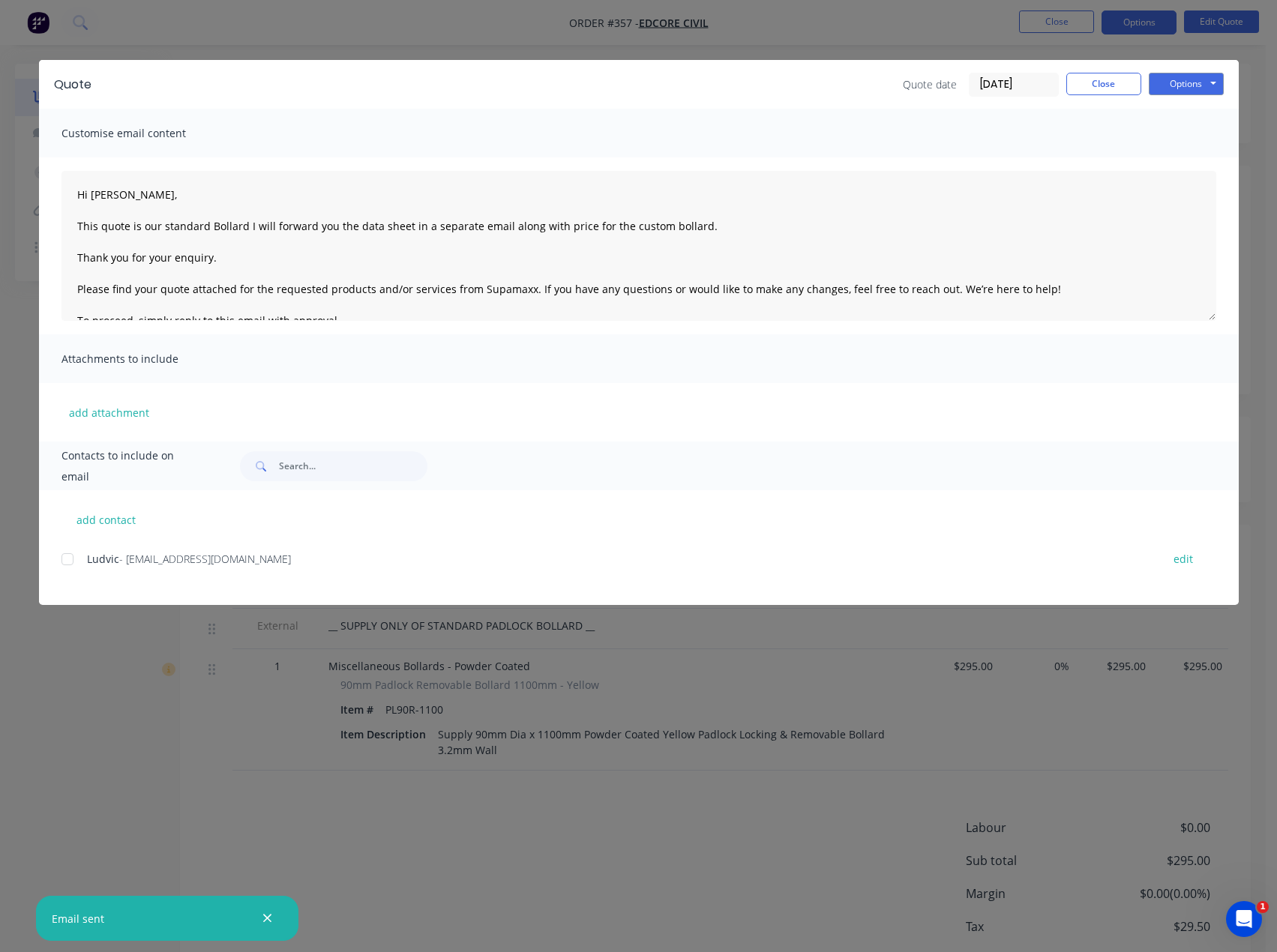
click at [1144, 82] on div "Quote date [DATE] Close Options Preview Print Email" at bounding box center [1064, 84] width 321 height 24
click at [1130, 85] on button "Close" at bounding box center [1104, 83] width 75 height 23
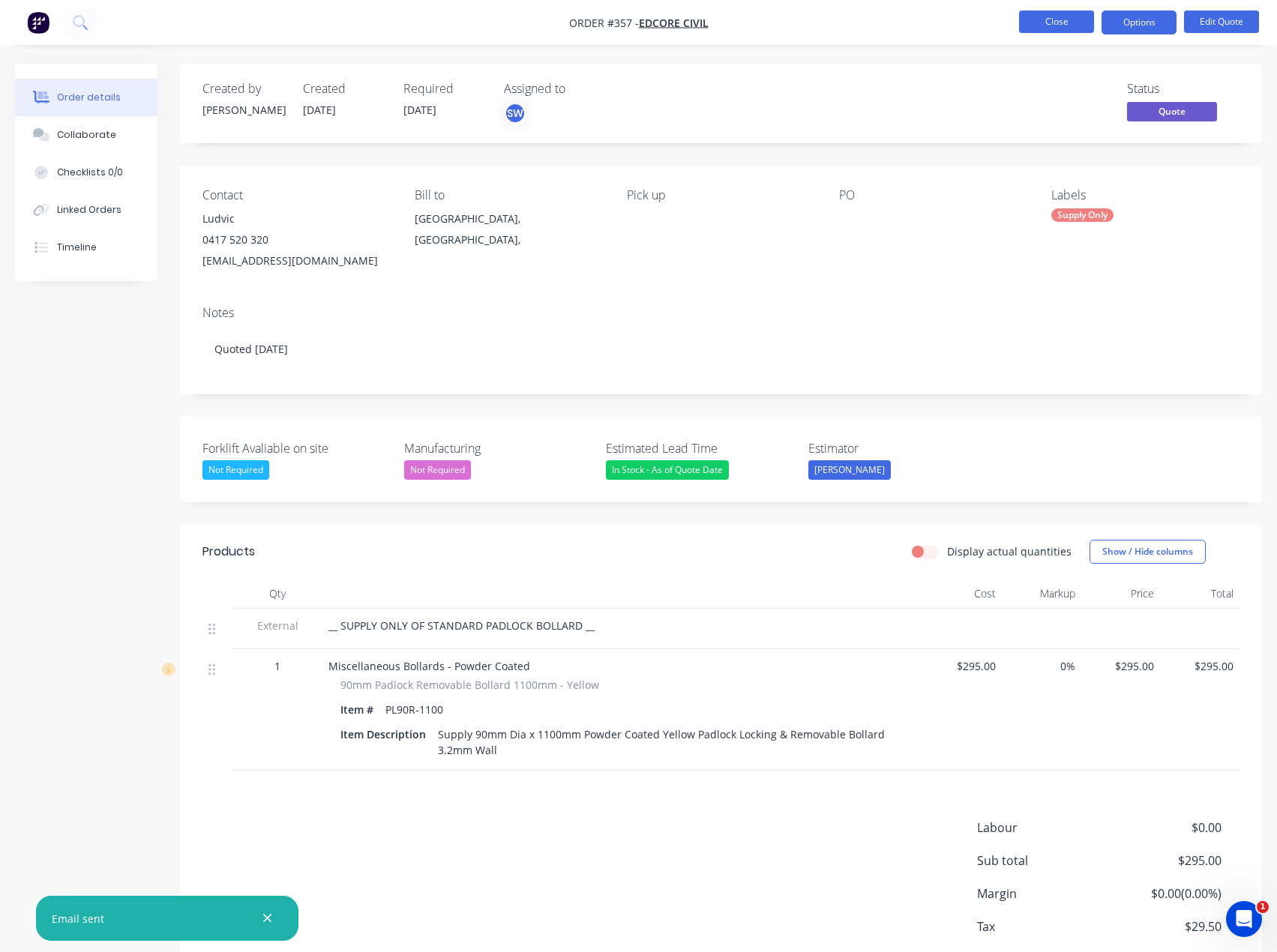
click at [1082, 12] on button "Close" at bounding box center [1056, 22] width 75 height 23
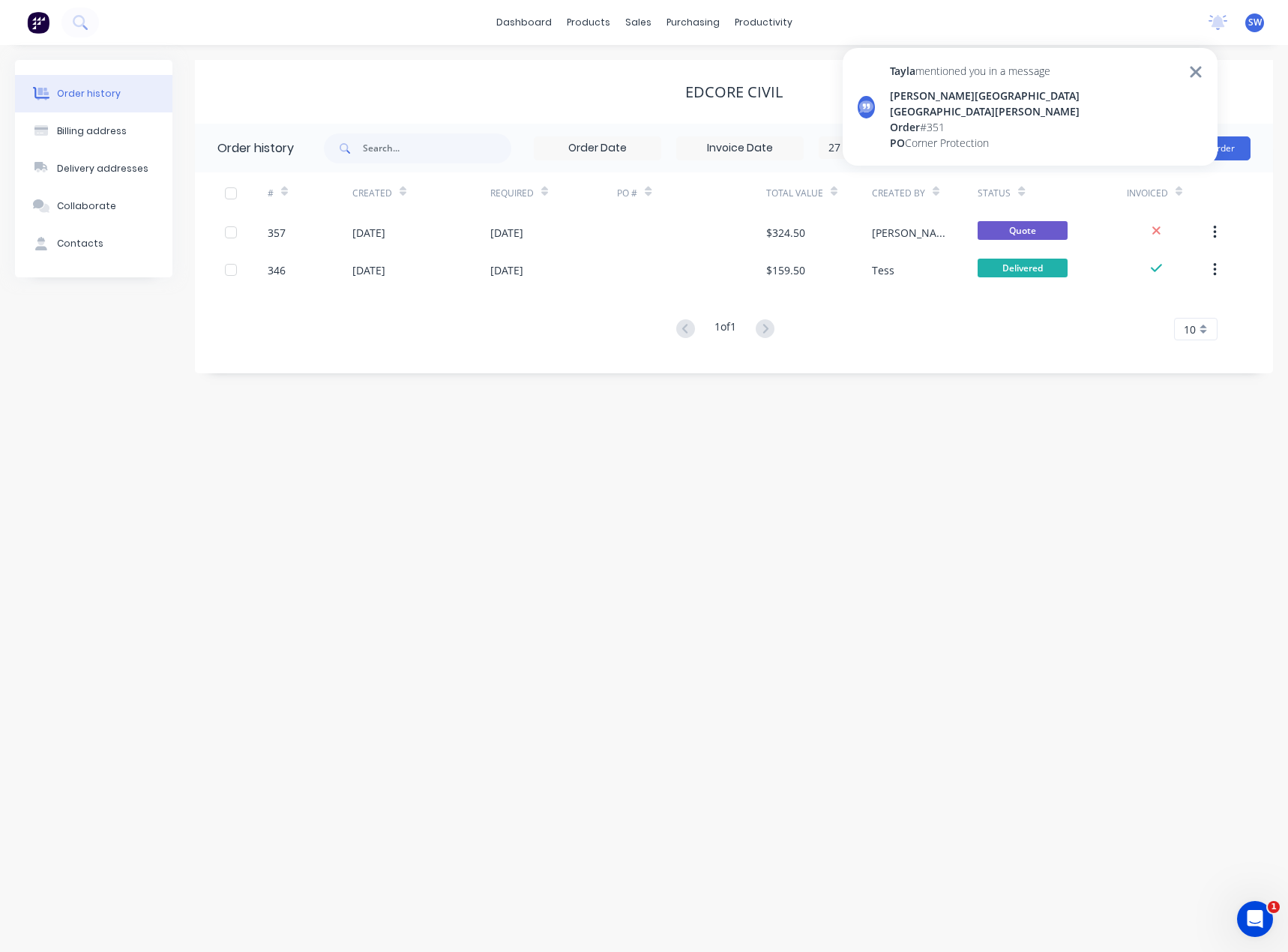
click at [1193, 65] on icon at bounding box center [1195, 72] width 14 height 18
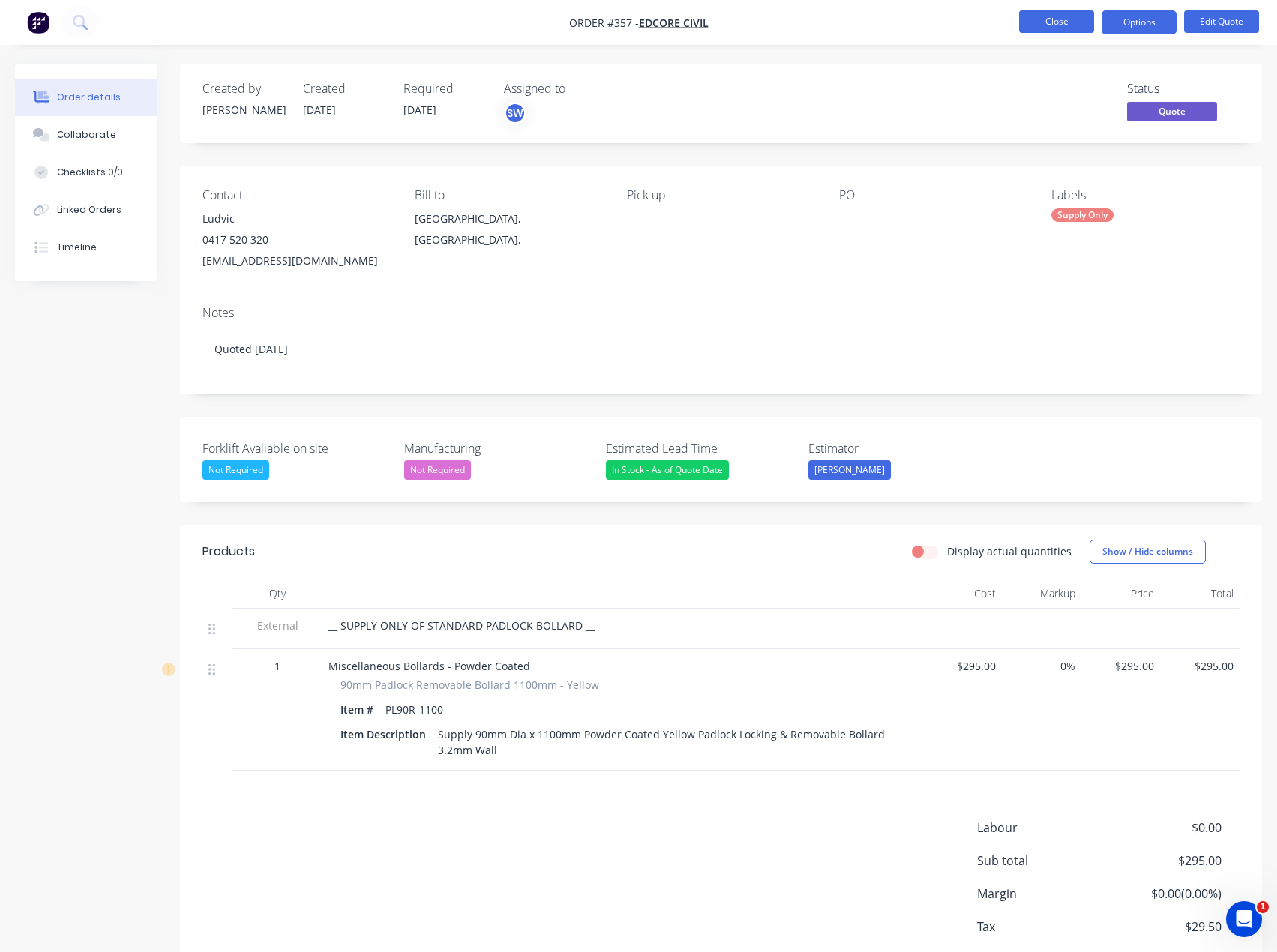
click at [1076, 30] on button "Close" at bounding box center [1056, 22] width 75 height 23
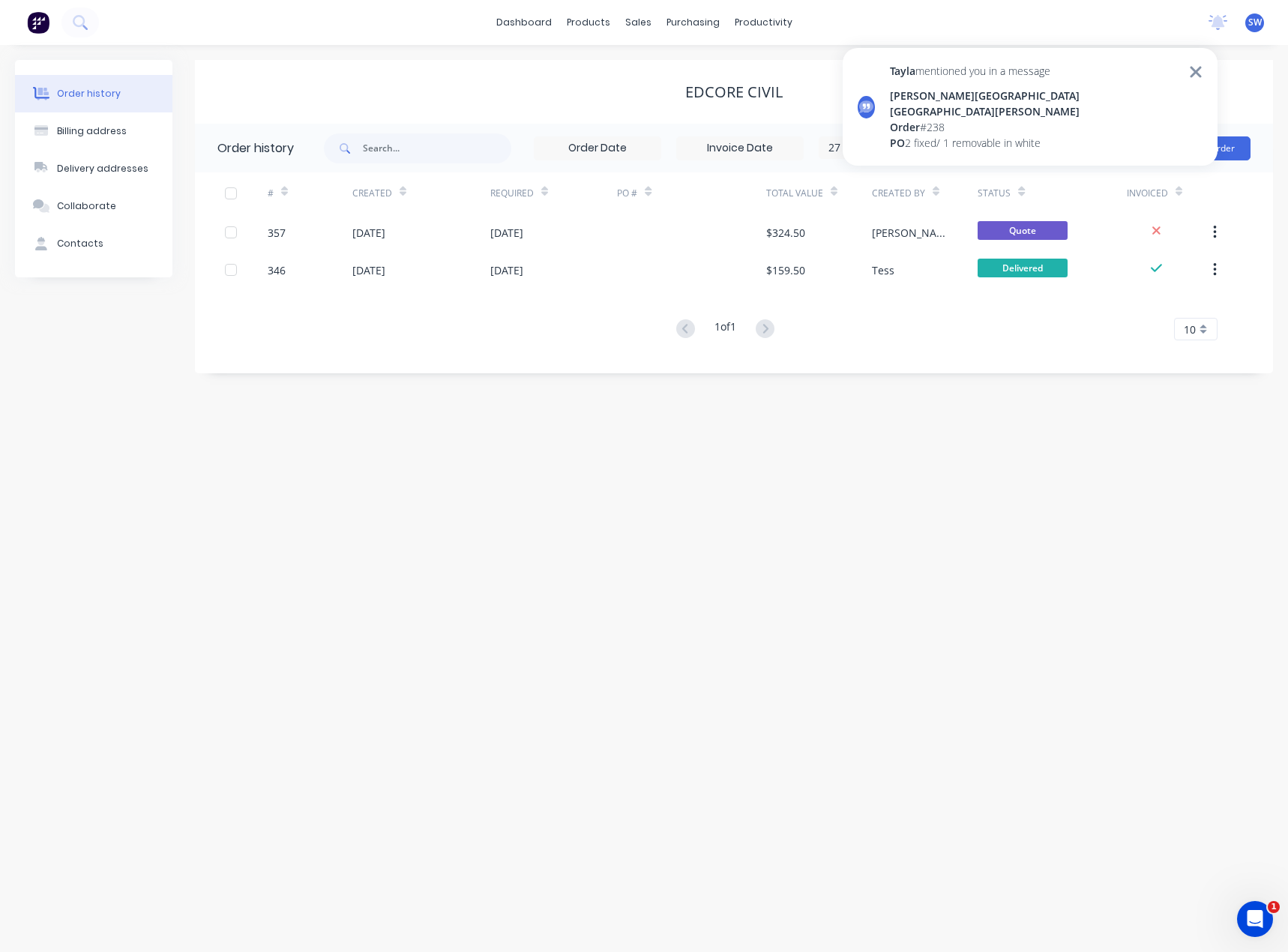
click at [1003, 94] on div "[PERSON_NAME][GEOGRAPHIC_DATA] [GEOGRAPHIC_DATA][PERSON_NAME]" at bounding box center [1035, 103] width 290 height 32
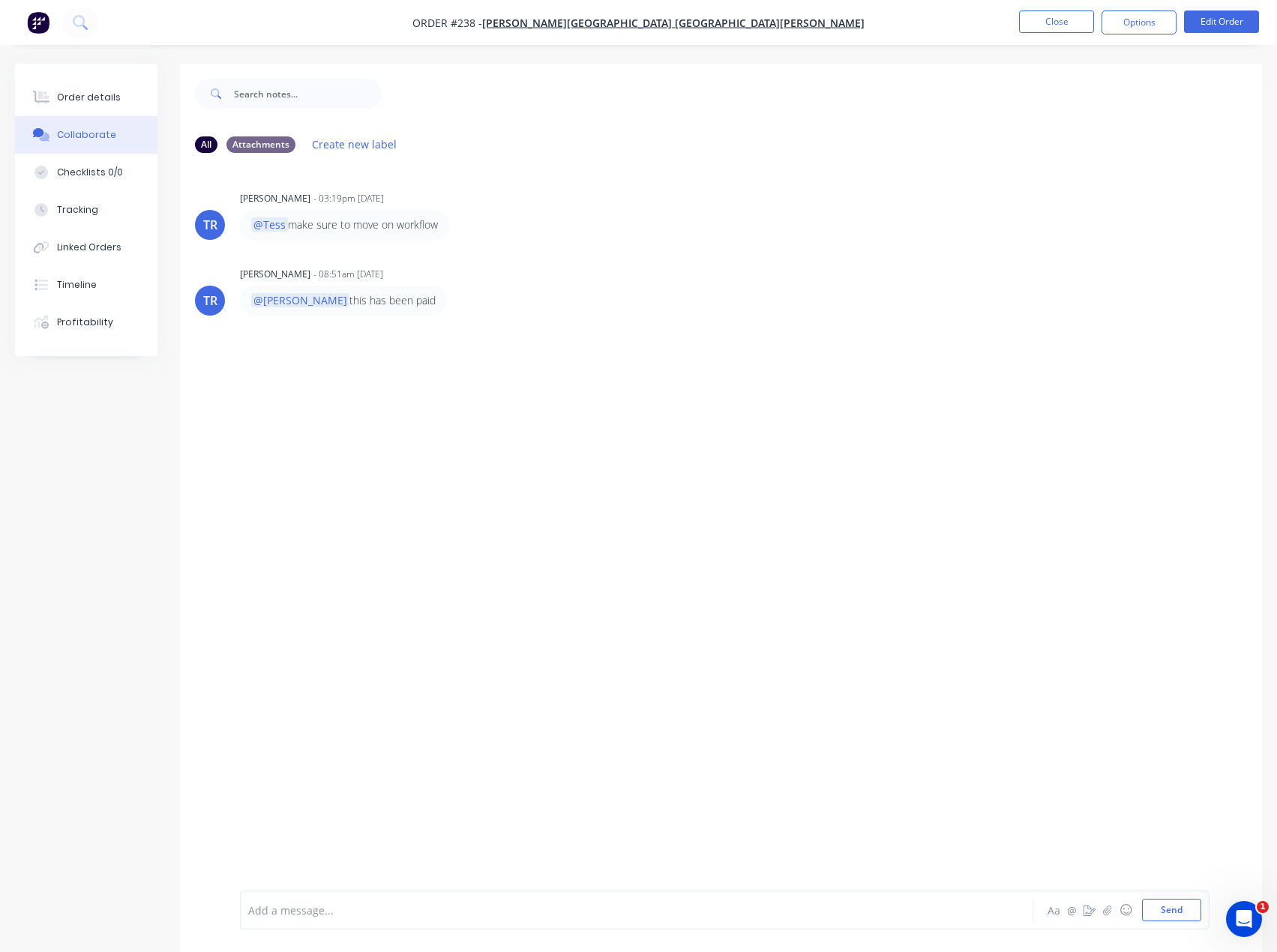
click at [325, 926] on div "Add a message... Aa @ ☺ Send" at bounding box center [724, 909] width 969 height 39
click at [1002, 110] on div "Order # 228" at bounding box center [978, 111] width 190 height 15
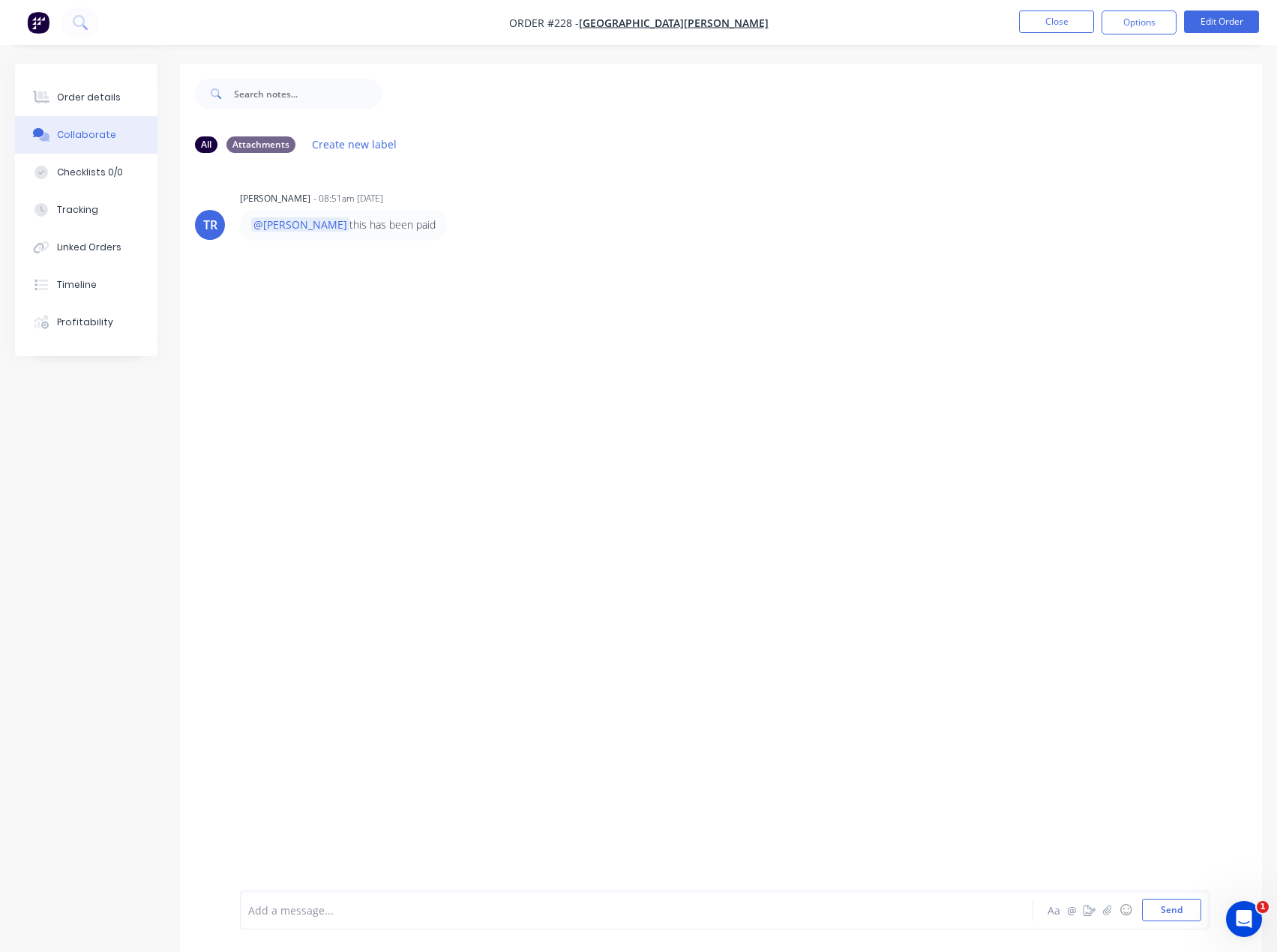
click at [391, 912] on div at bounding box center [605, 910] width 713 height 15
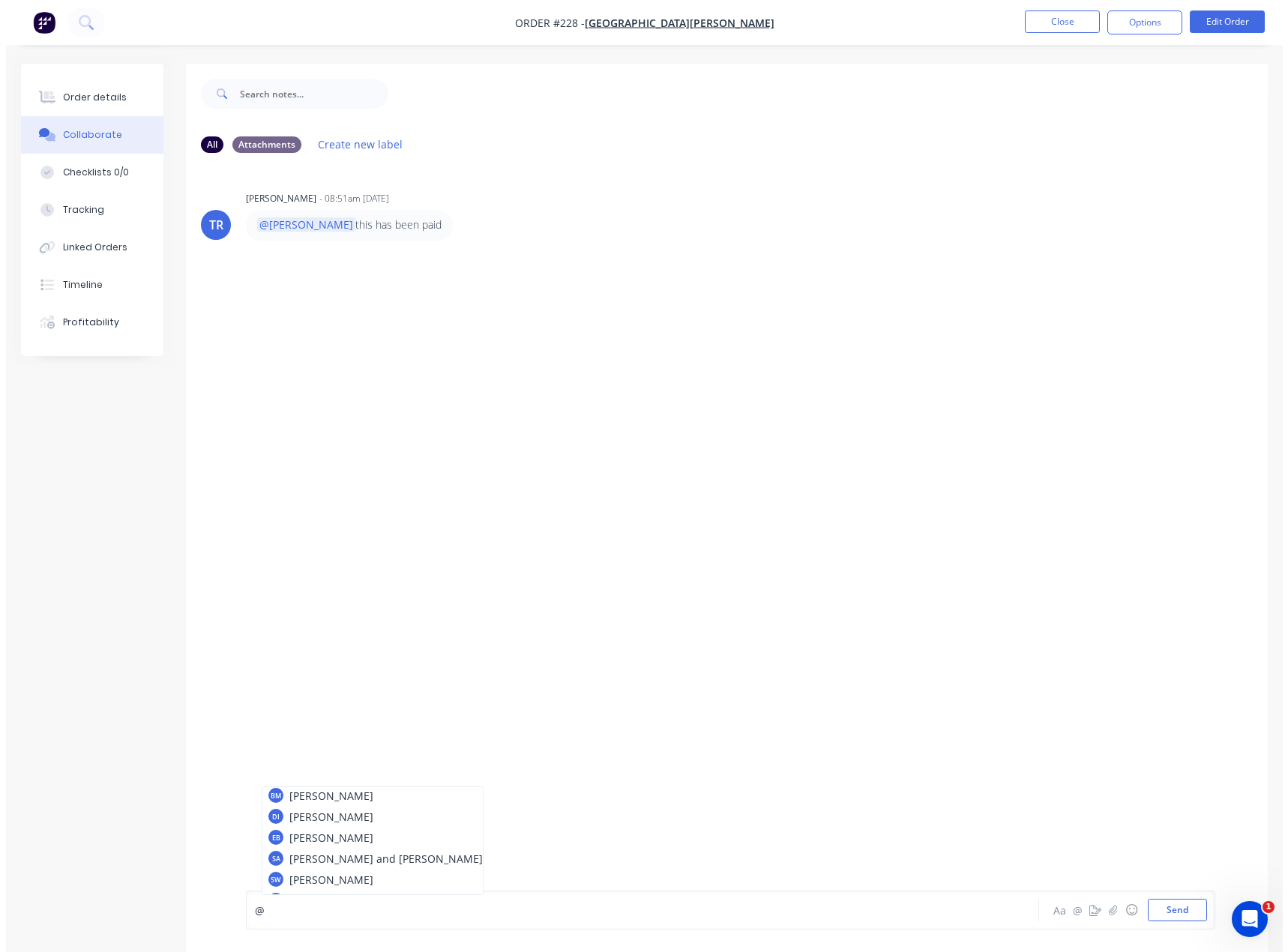
scroll to position [103, 0]
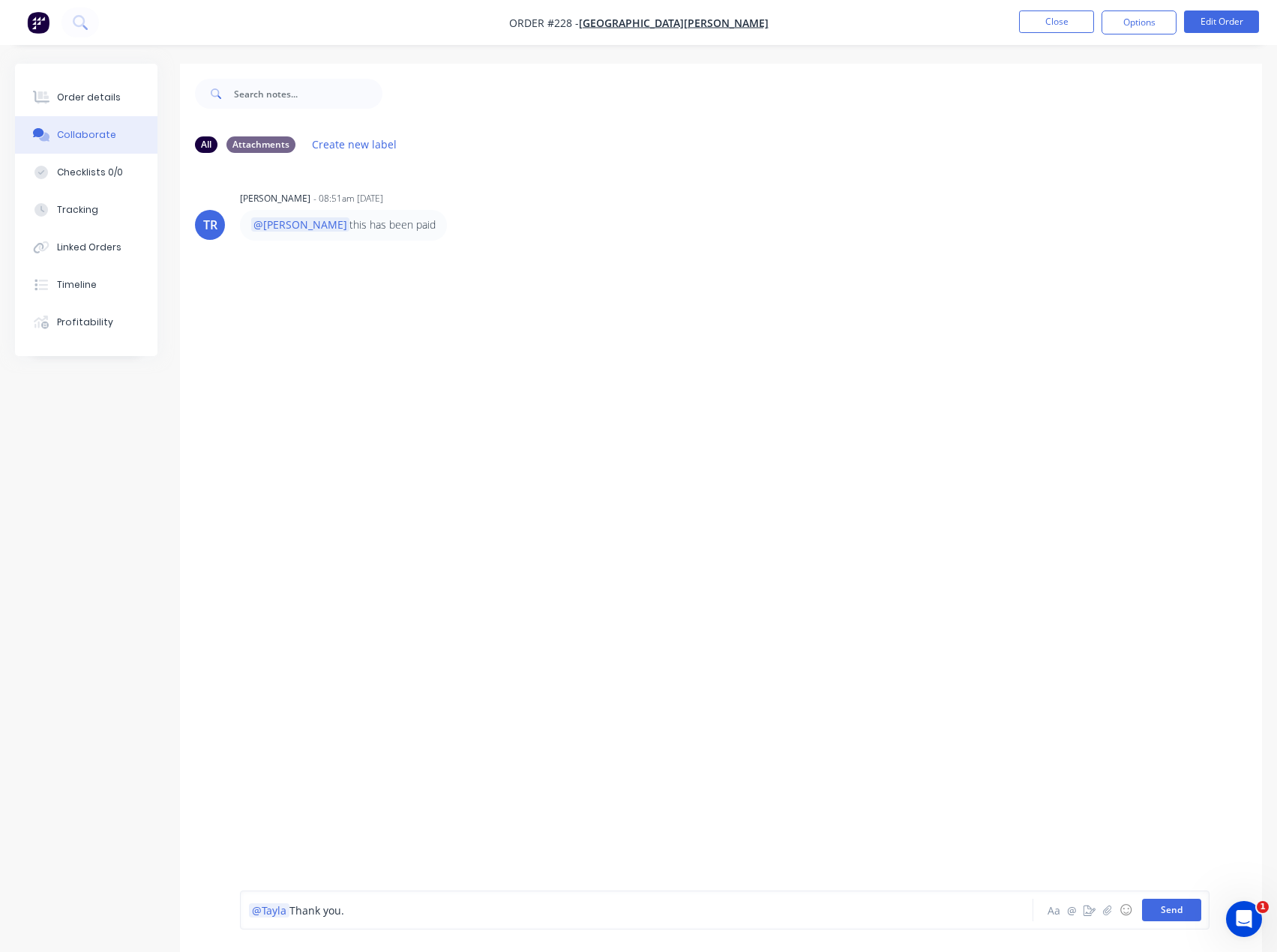
click at [1174, 911] on button "Send" at bounding box center [1171, 909] width 59 height 23
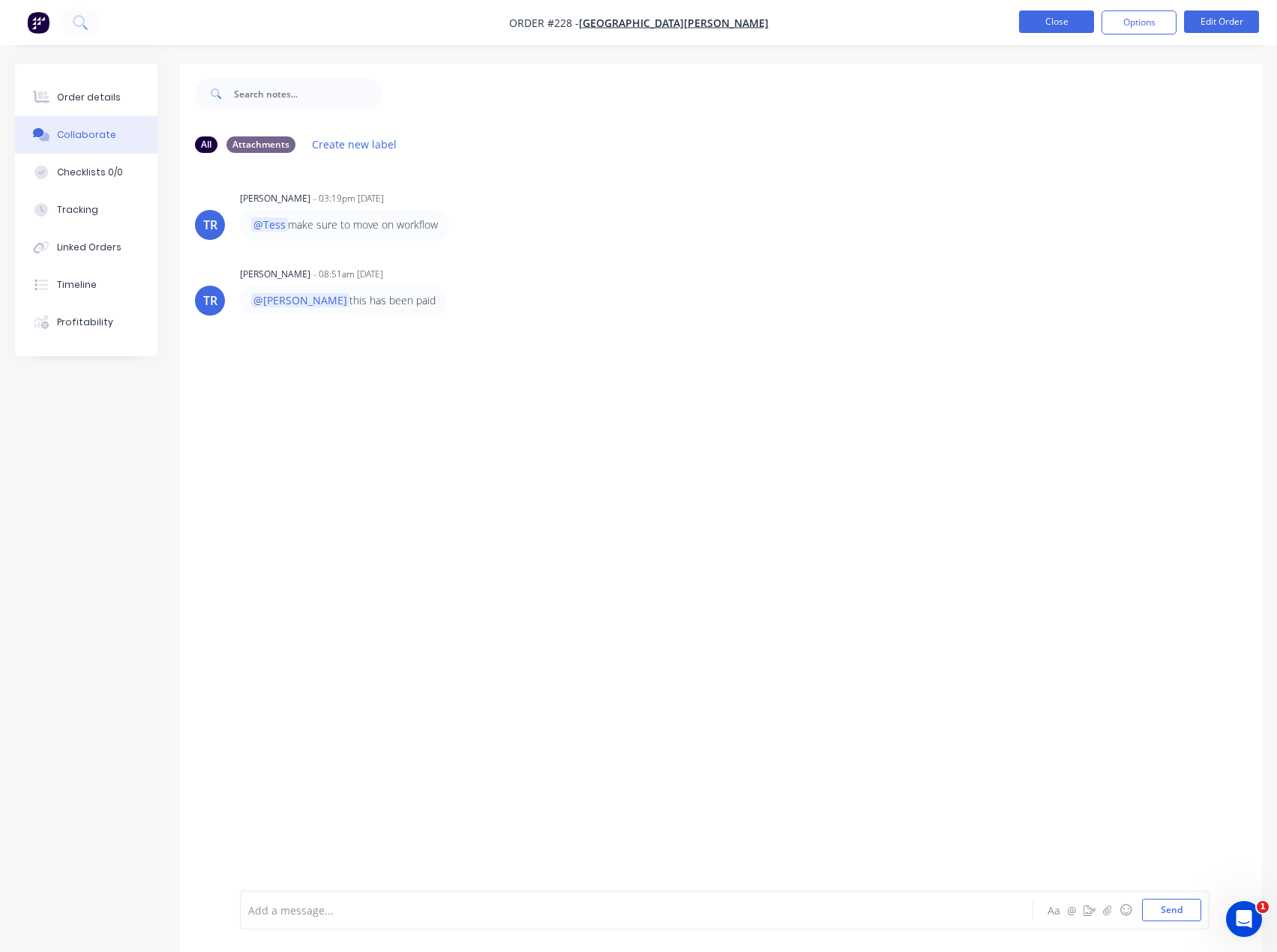
click at [1049, 27] on button "Close" at bounding box center [1056, 22] width 75 height 23
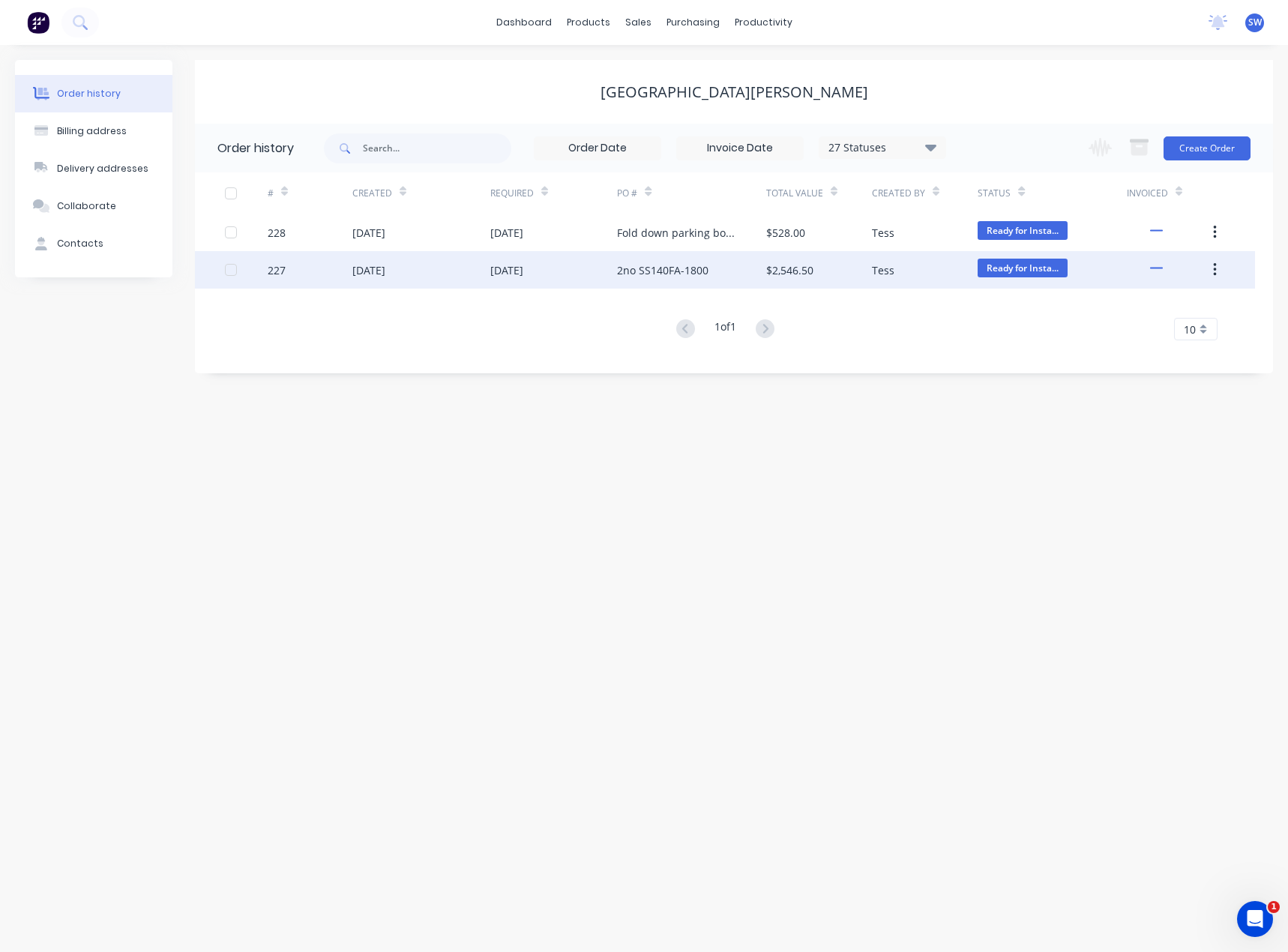
click at [674, 270] on div "2no SS140FA-1800" at bounding box center [663, 270] width 92 height 15
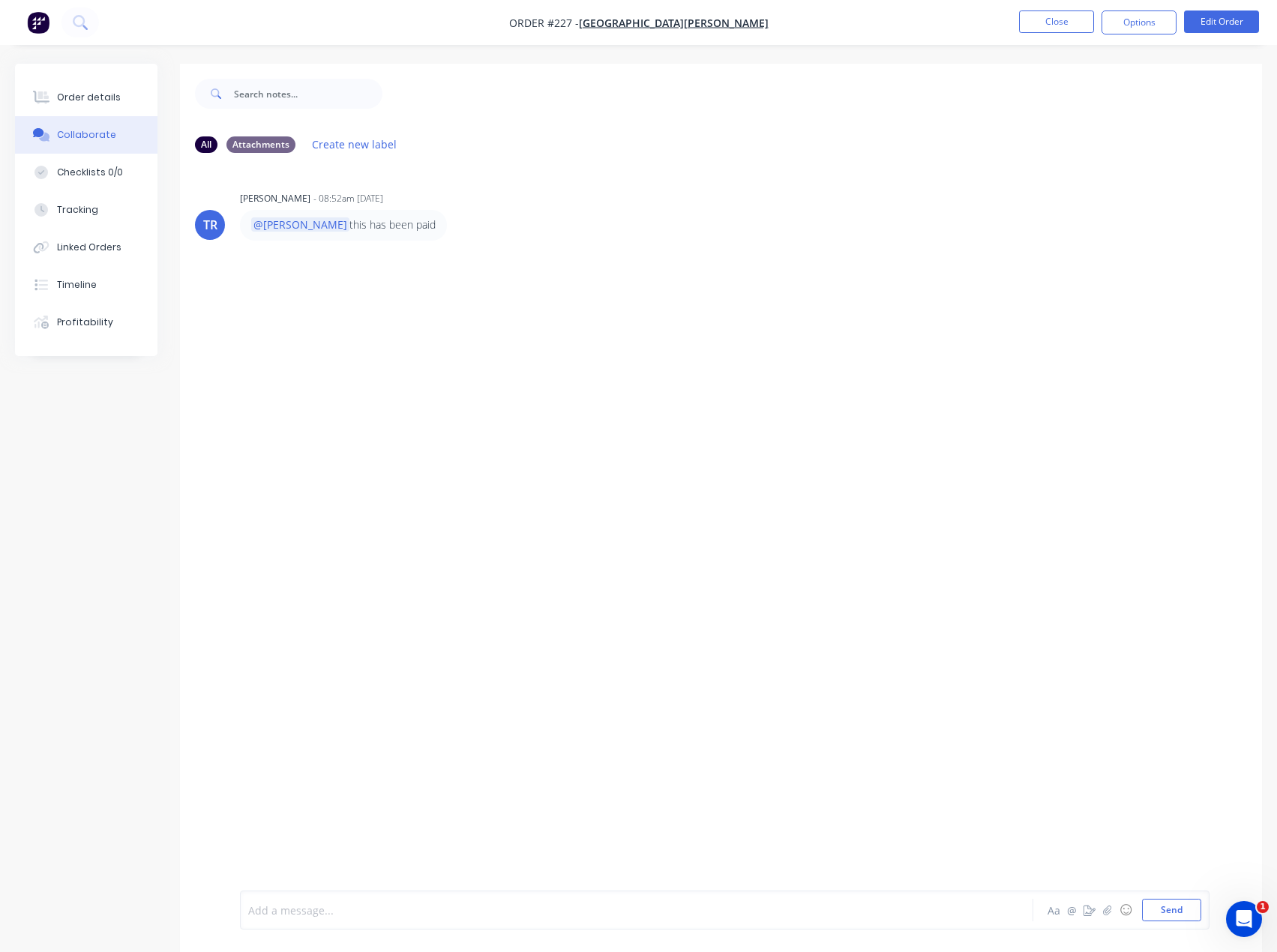
click at [419, 909] on div at bounding box center [605, 910] width 713 height 15
click at [1050, 25] on button "Close" at bounding box center [1056, 22] width 75 height 23
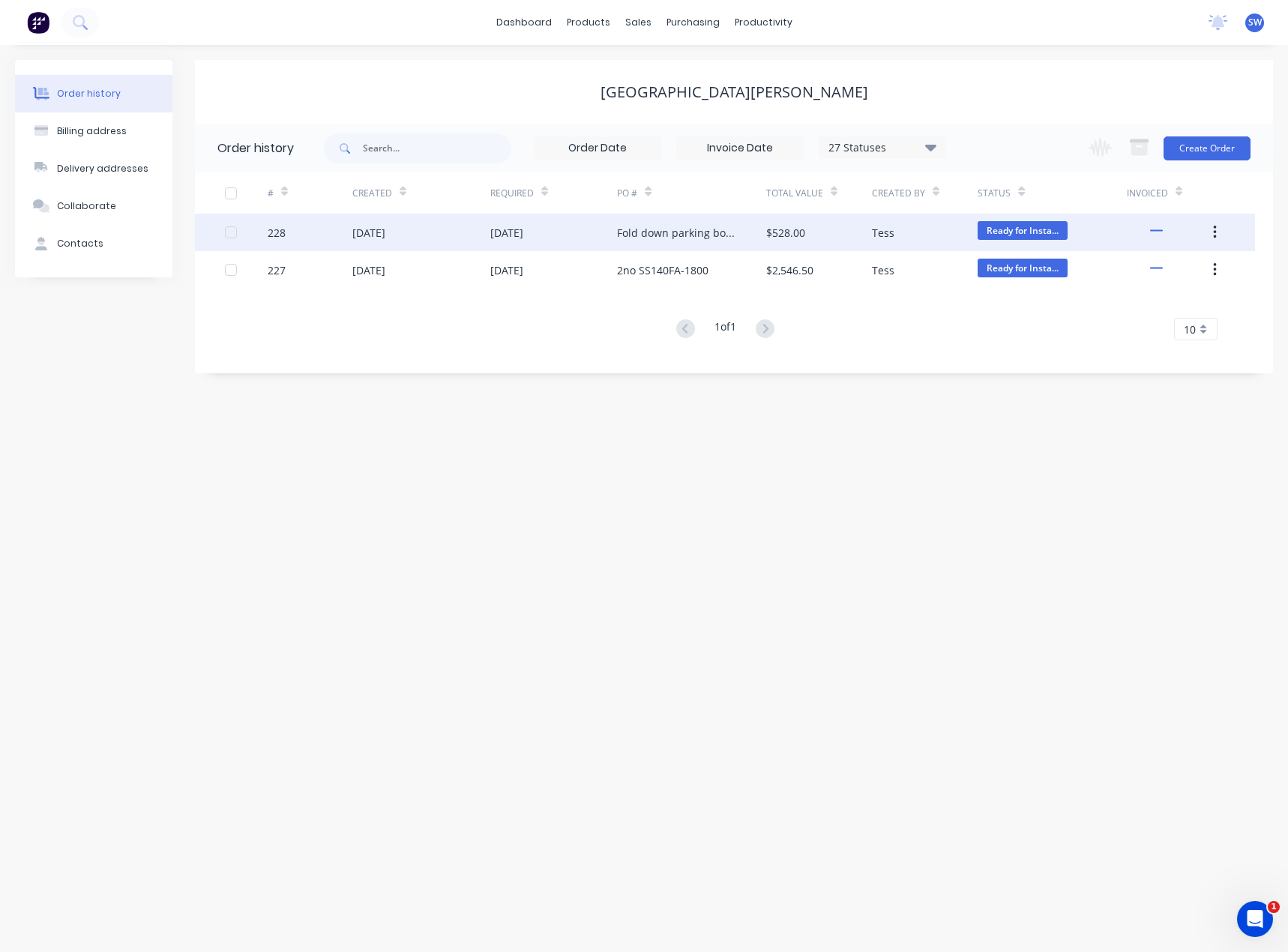
click at [597, 231] on div "[DATE]" at bounding box center [554, 231] width 127 height 37
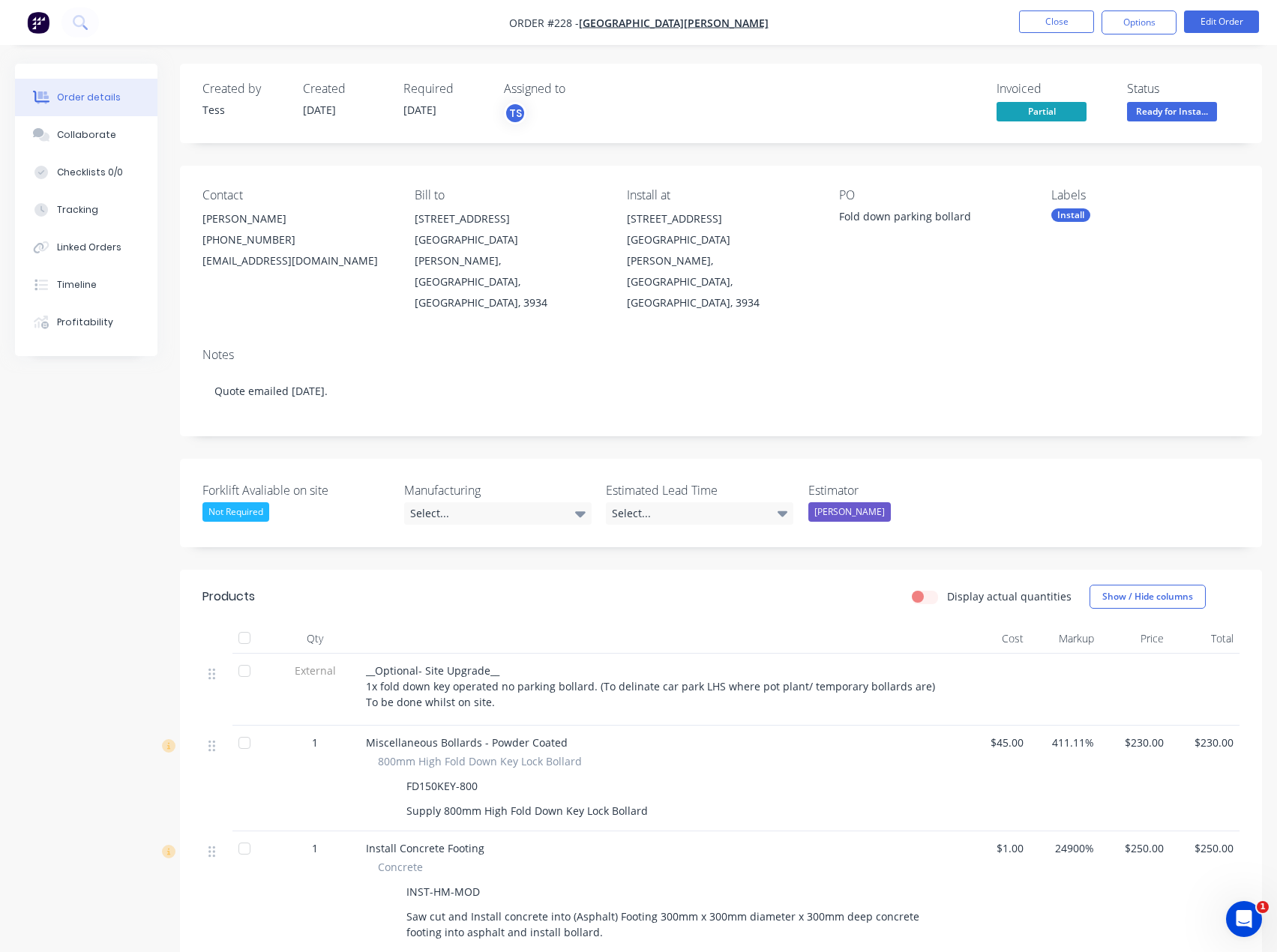
click at [906, 114] on div "Invoiced Partial Status Ready for Insta..." at bounding box center [946, 103] width 585 height 44
click at [1039, 15] on button "Close" at bounding box center [1056, 22] width 75 height 23
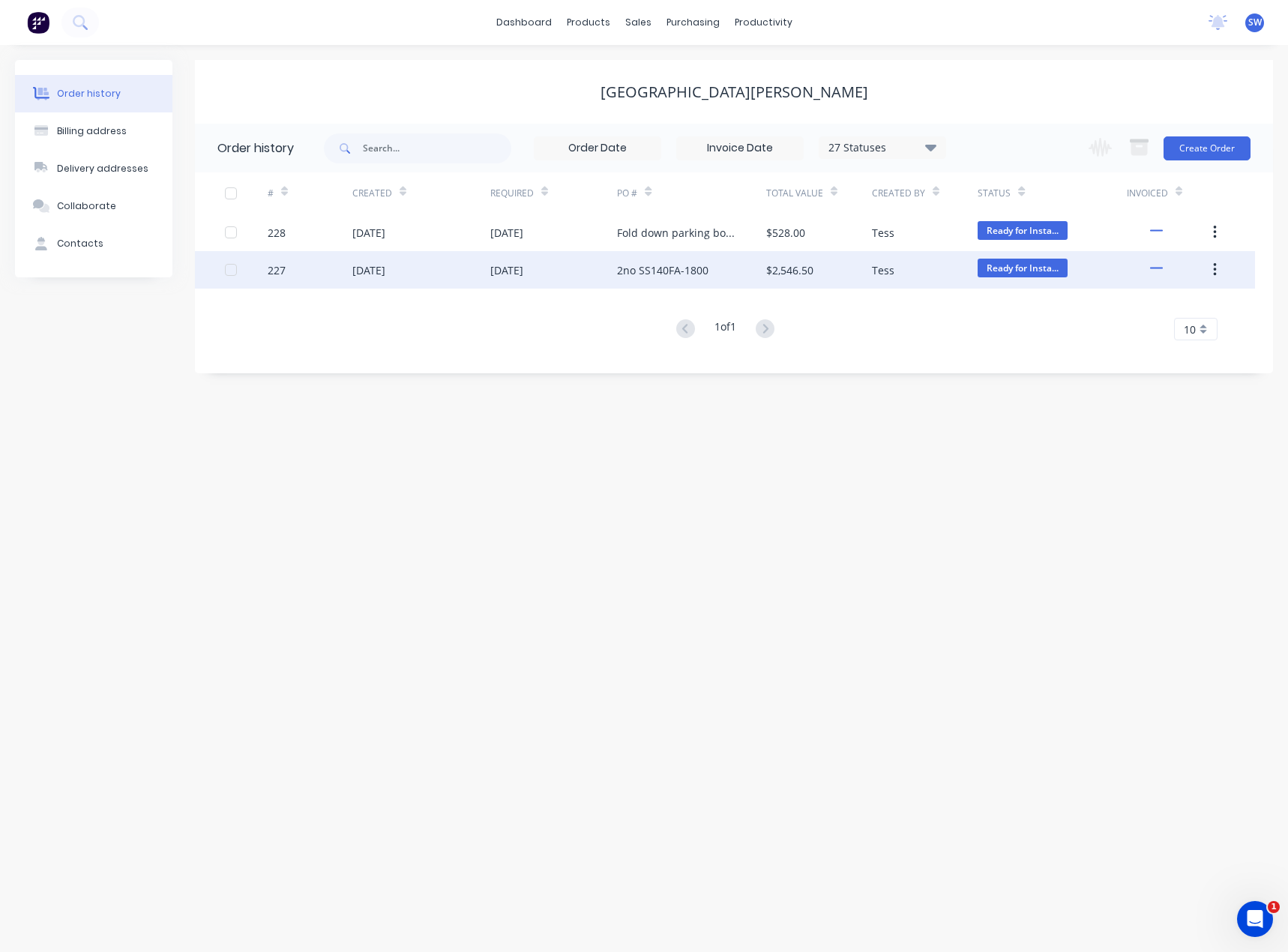
click at [588, 276] on div "[DATE]" at bounding box center [554, 270] width 127 height 37
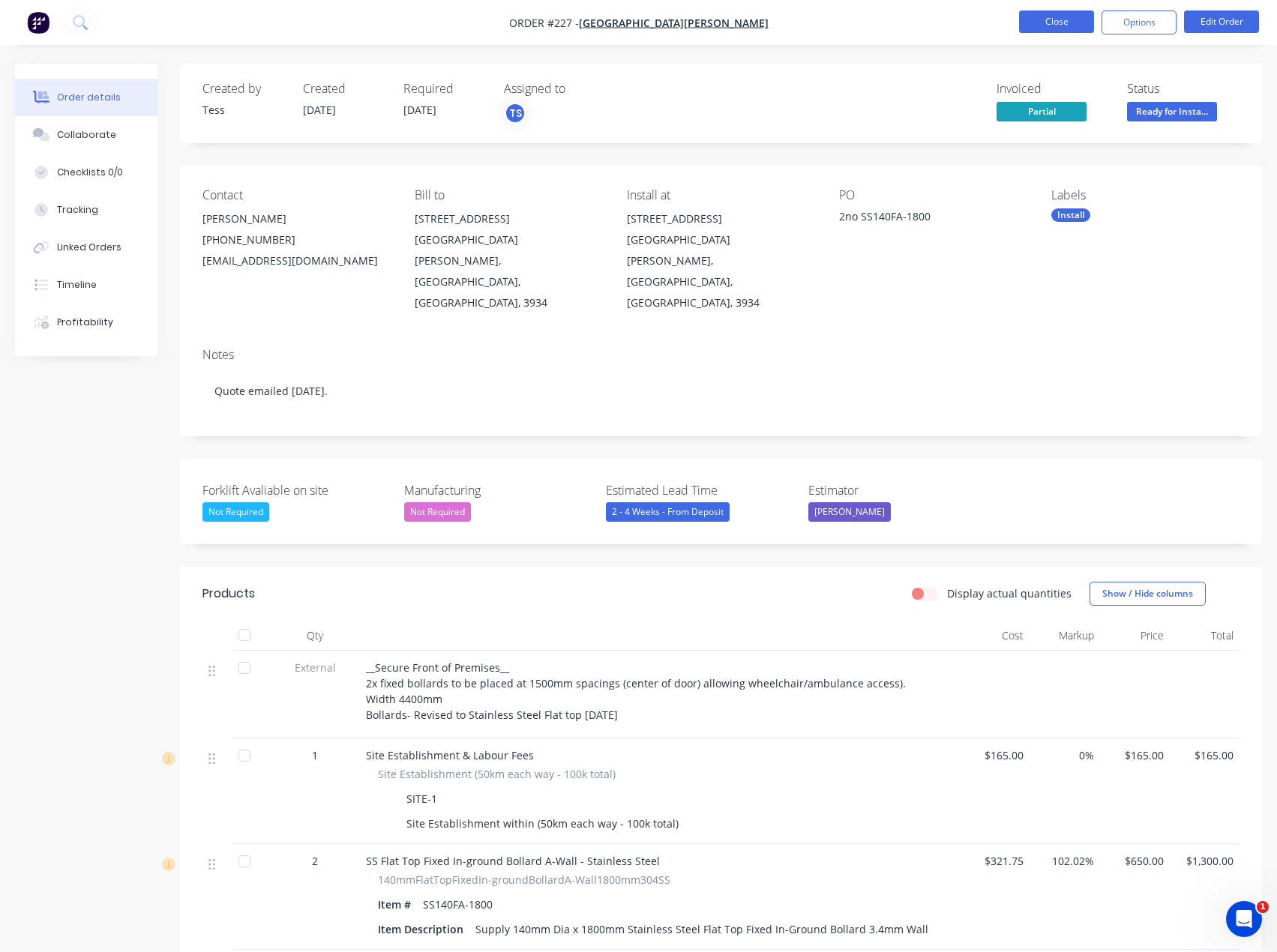
click at [1045, 27] on button "Close" at bounding box center [1056, 22] width 75 height 23
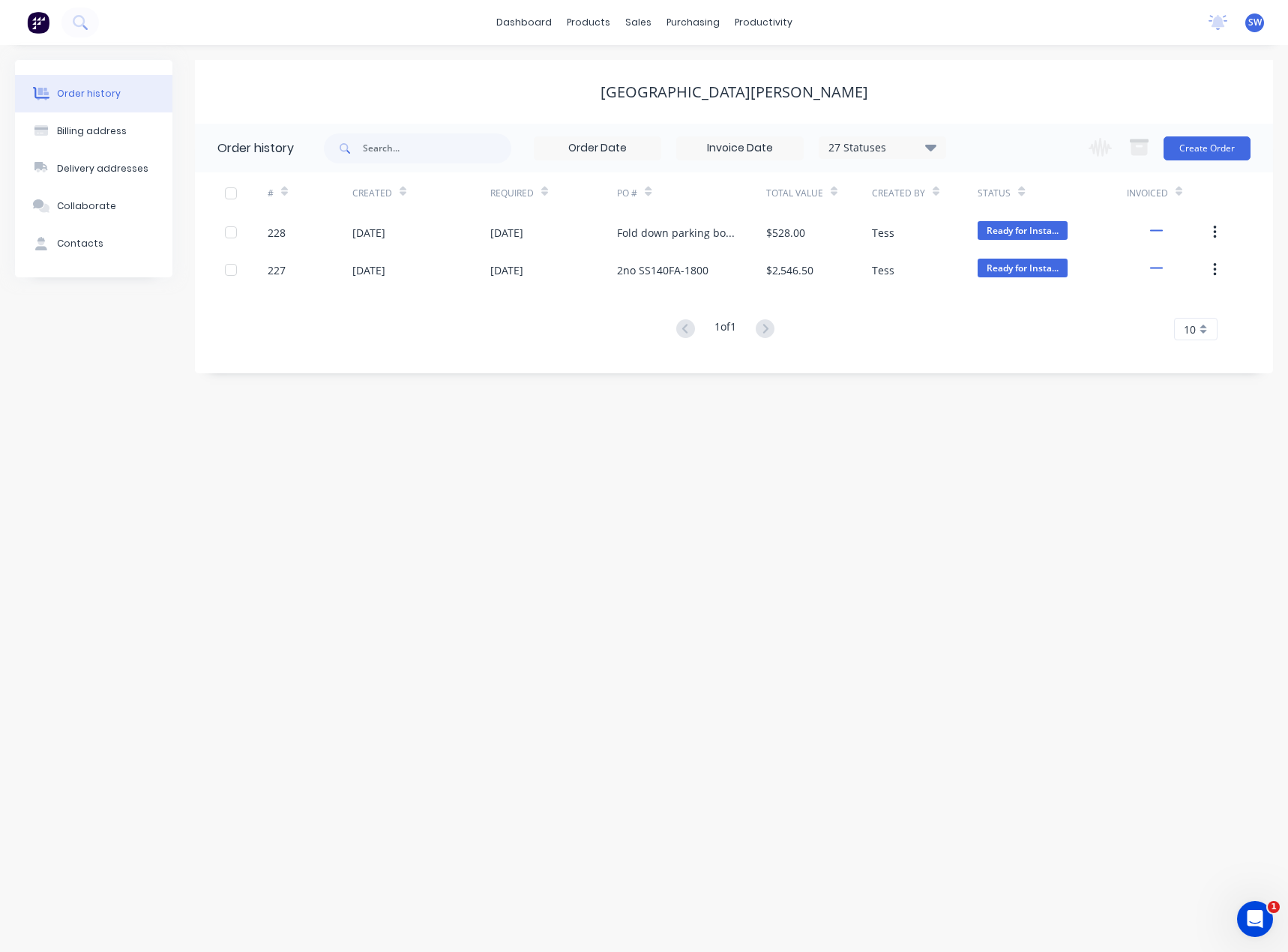
click at [752, 536] on div "Order history Billing address Delivery addresses Collaborate Contacts [GEOGRAPH…" at bounding box center [644, 498] width 1288 height 907
click at [527, 29] on link "dashboard" at bounding box center [525, 22] width 71 height 23
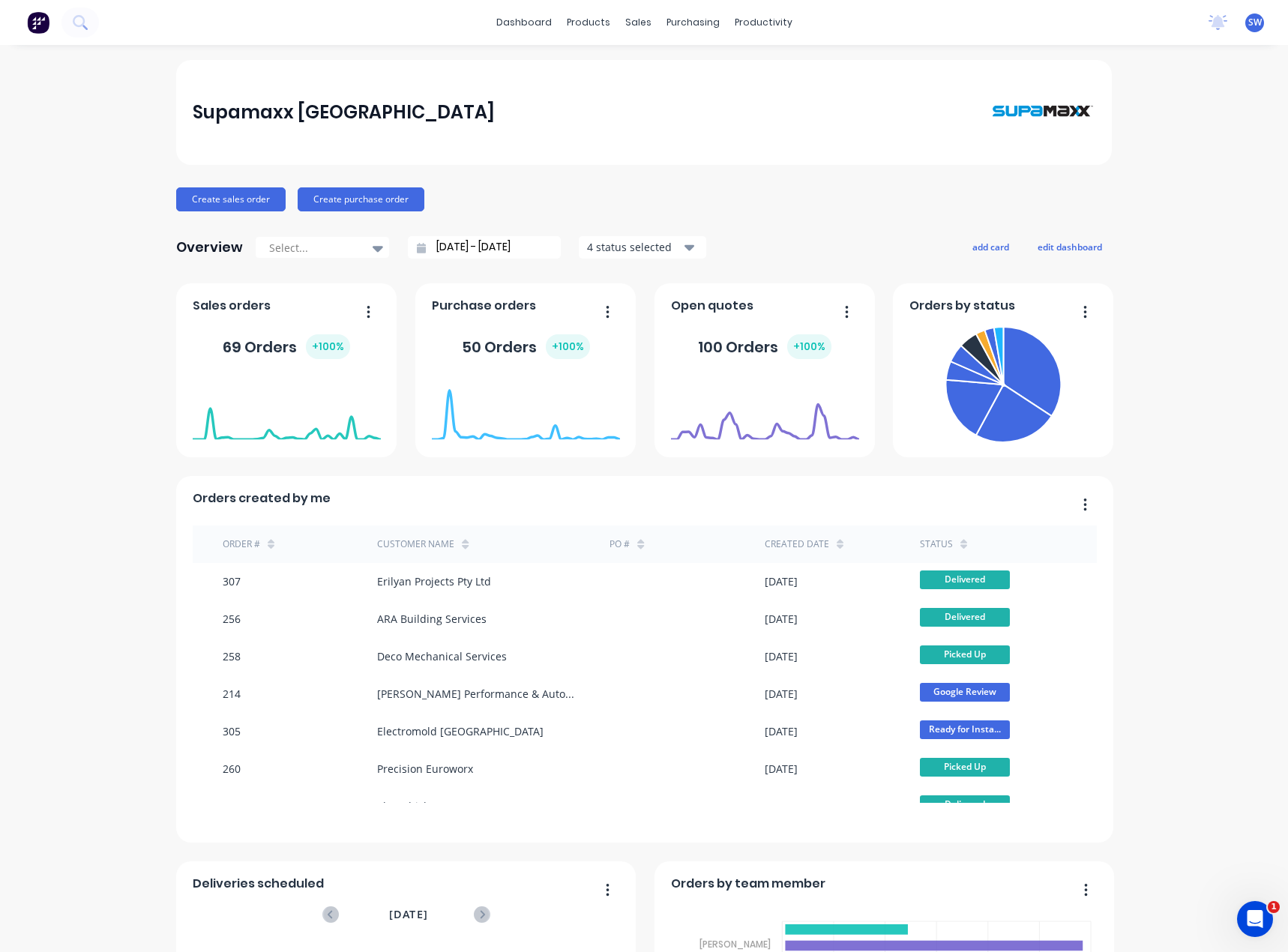
click at [1151, 269] on div "Supamaxx [GEOGRAPHIC_DATA] Create sales order Create purchase order Overview Se…" at bounding box center [644, 643] width 1288 height 1168
click at [503, 28] on link "dashboard" at bounding box center [525, 22] width 71 height 23
click at [660, 106] on div "Customers" at bounding box center [683, 102] width 54 height 14
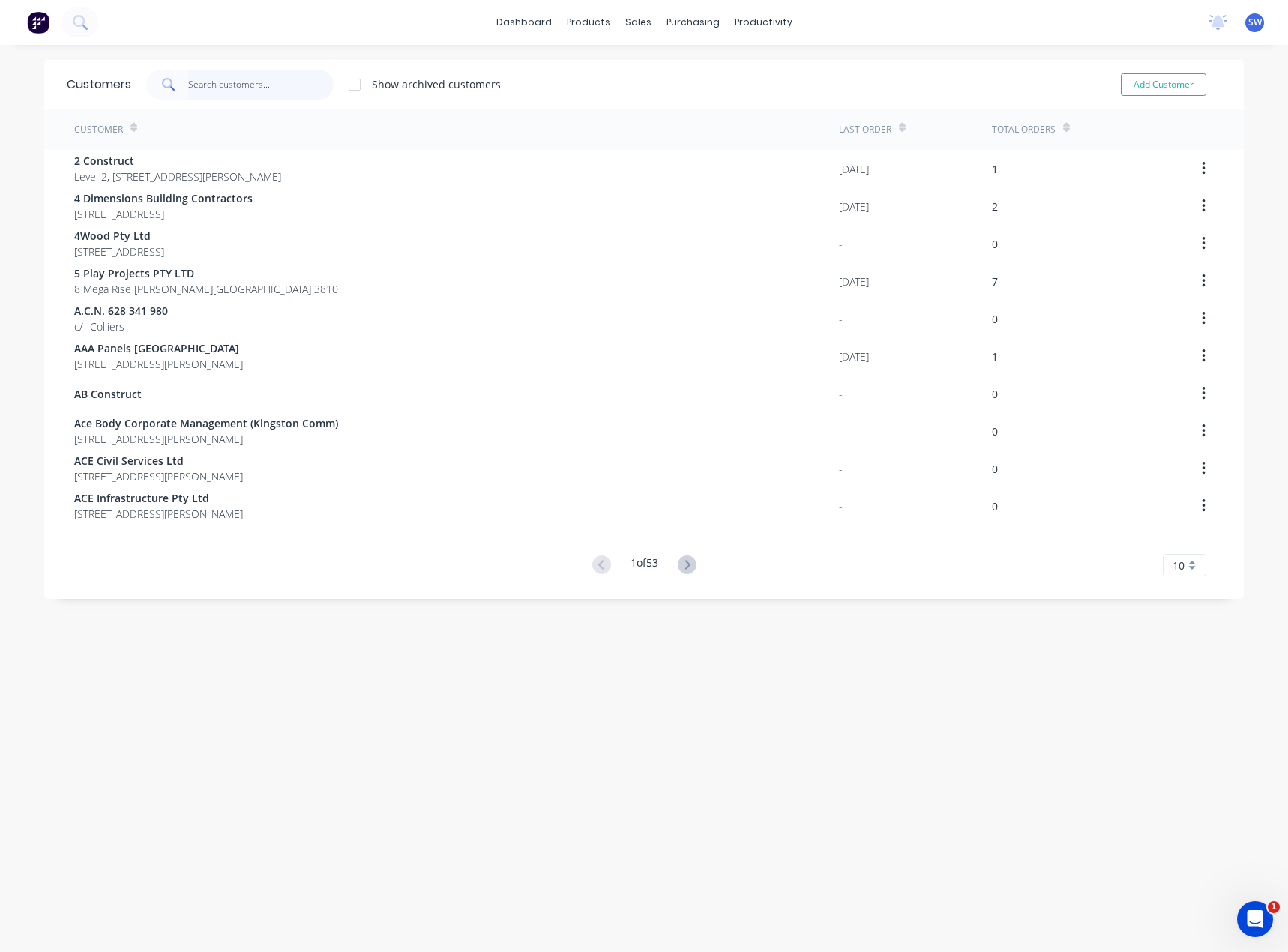
click at [248, 74] on input "text" at bounding box center [261, 84] width 146 height 30
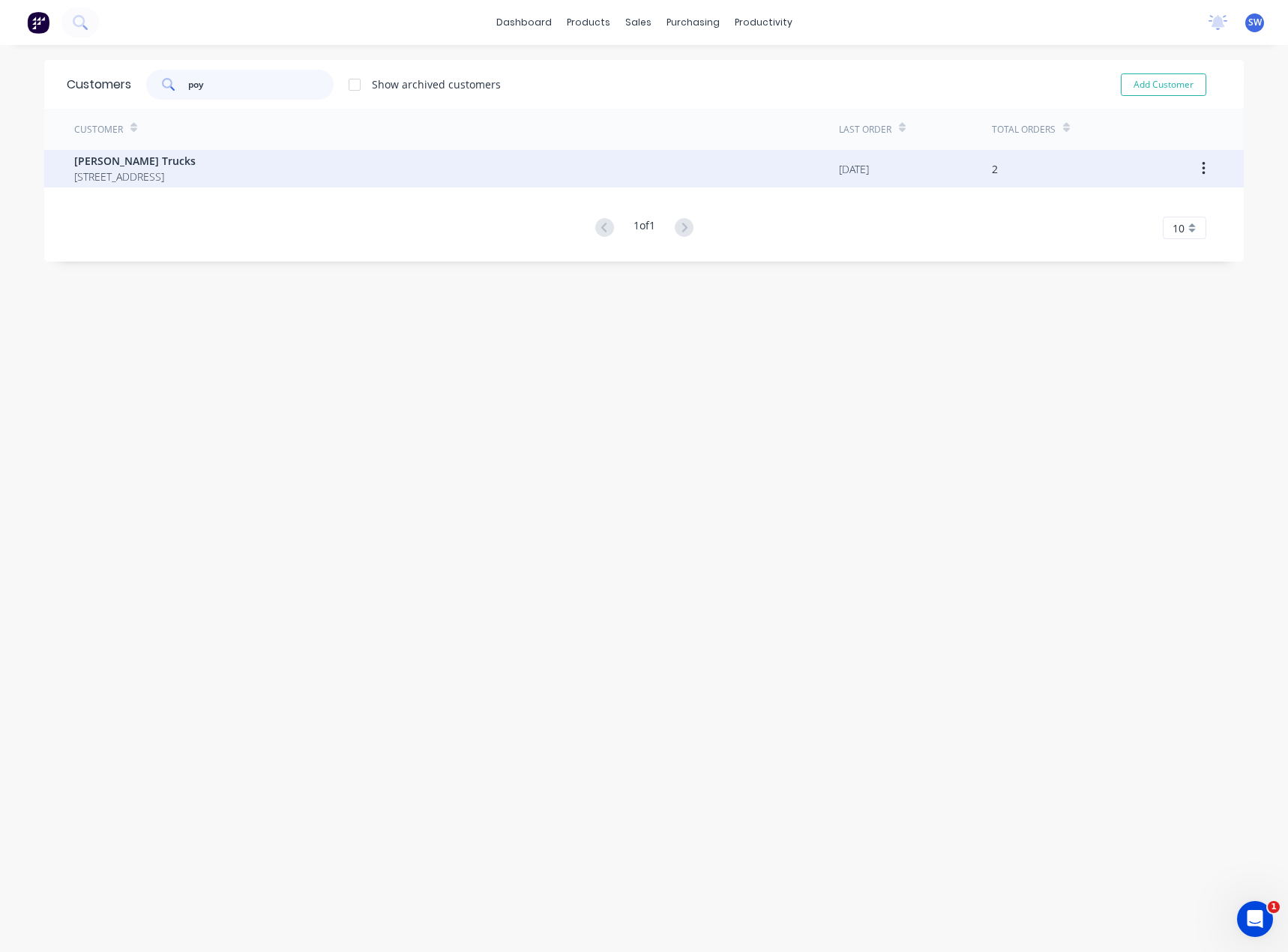
type input "poy"
click at [175, 180] on span "[STREET_ADDRESS]" at bounding box center [135, 176] width 122 height 15
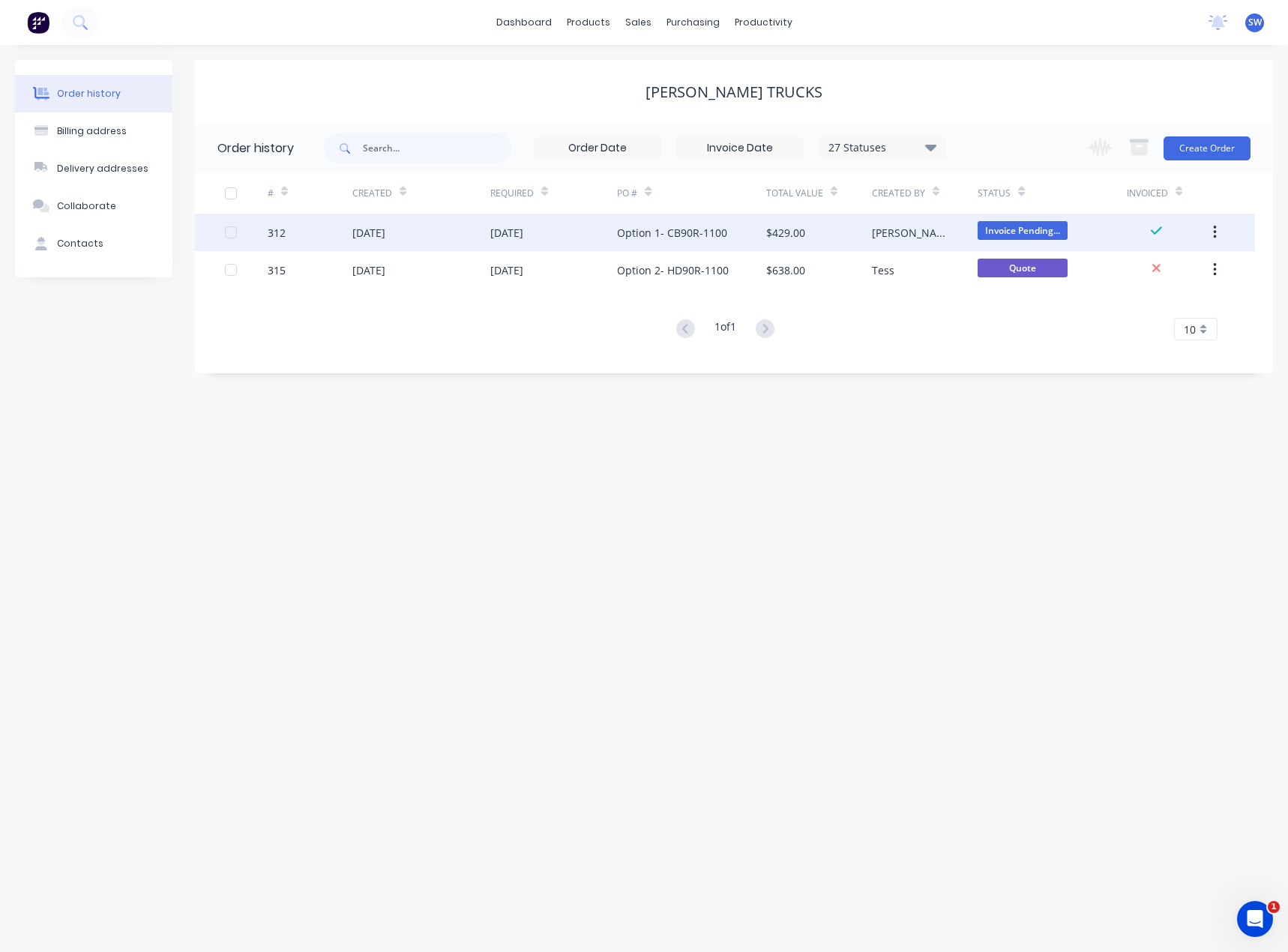
click at [559, 230] on div "[DATE]" at bounding box center [554, 231] width 127 height 37
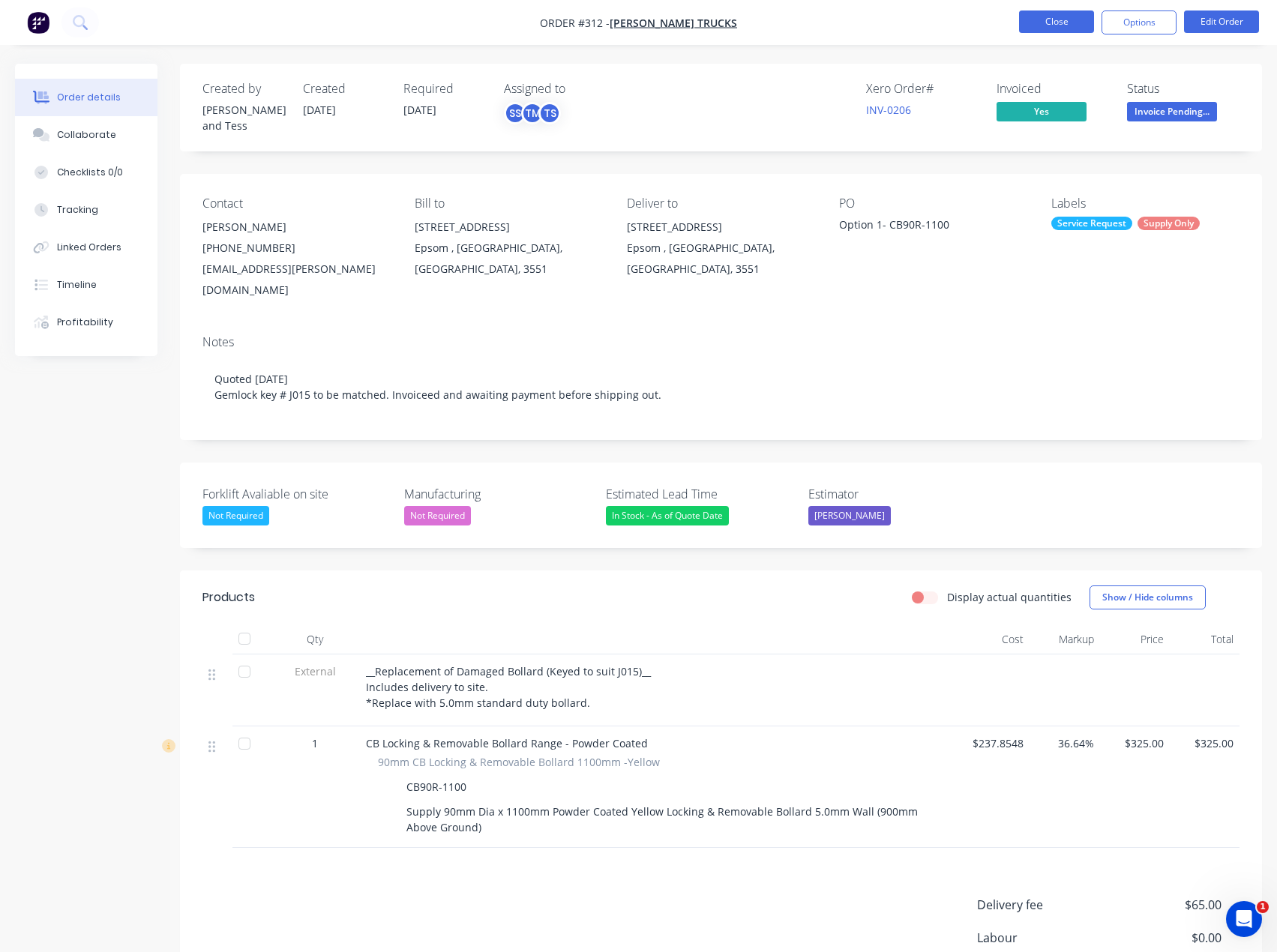
click at [1062, 23] on button "Close" at bounding box center [1056, 22] width 75 height 23
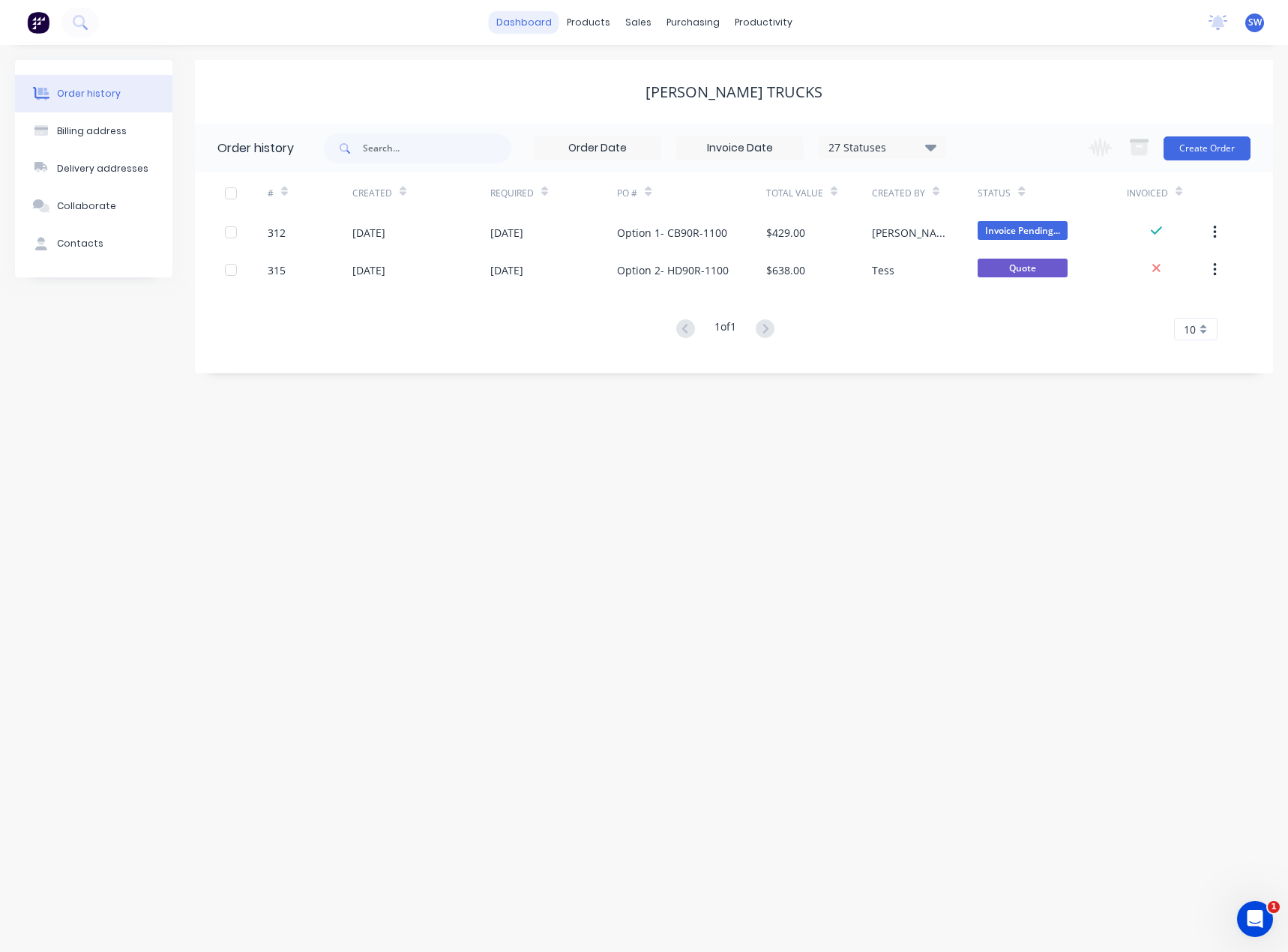
click at [526, 13] on link "dashboard" at bounding box center [525, 22] width 71 height 23
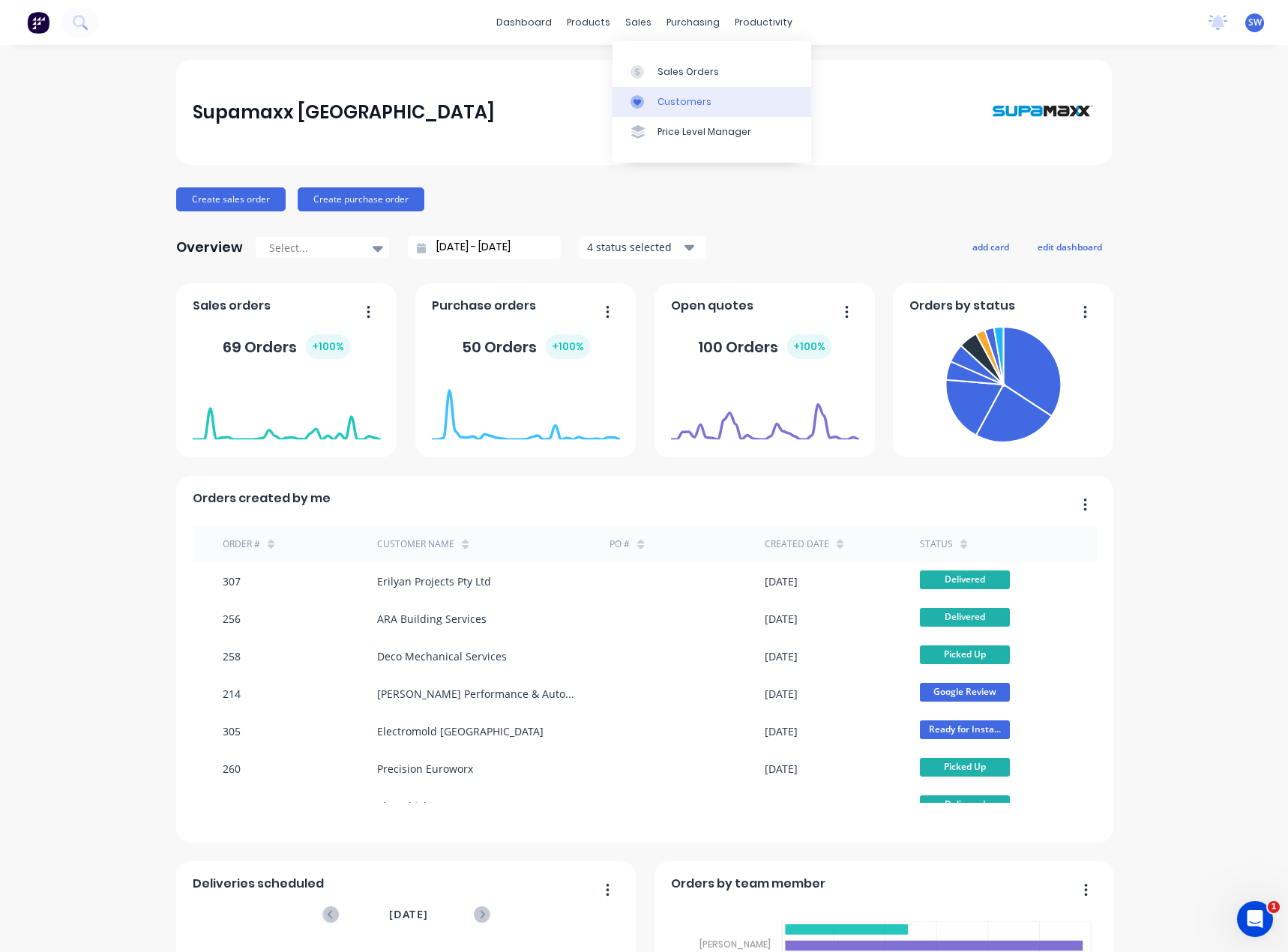
click at [672, 102] on div "Customers" at bounding box center [683, 102] width 54 height 14
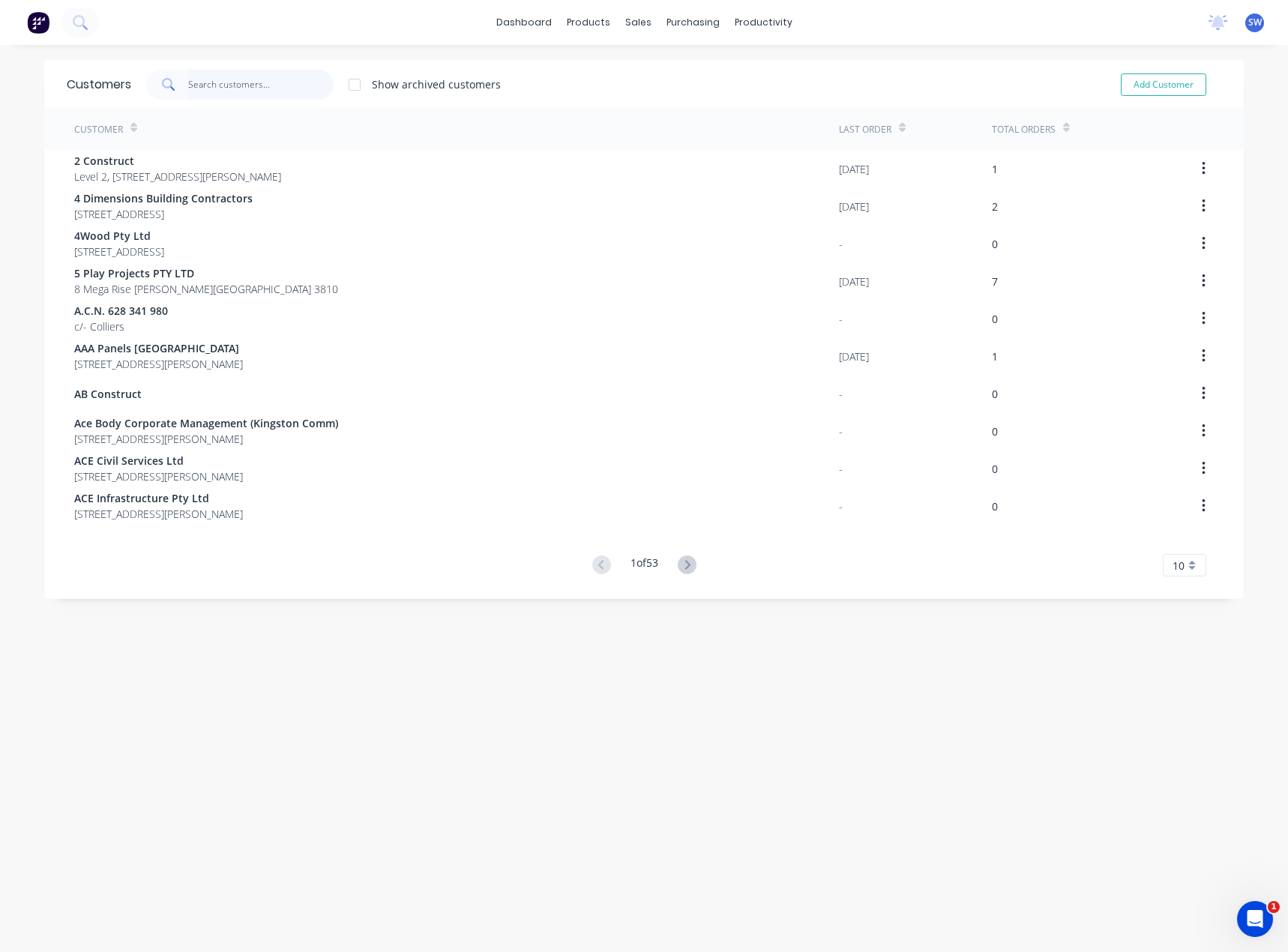
click at [211, 75] on input "text" at bounding box center [261, 84] width 146 height 30
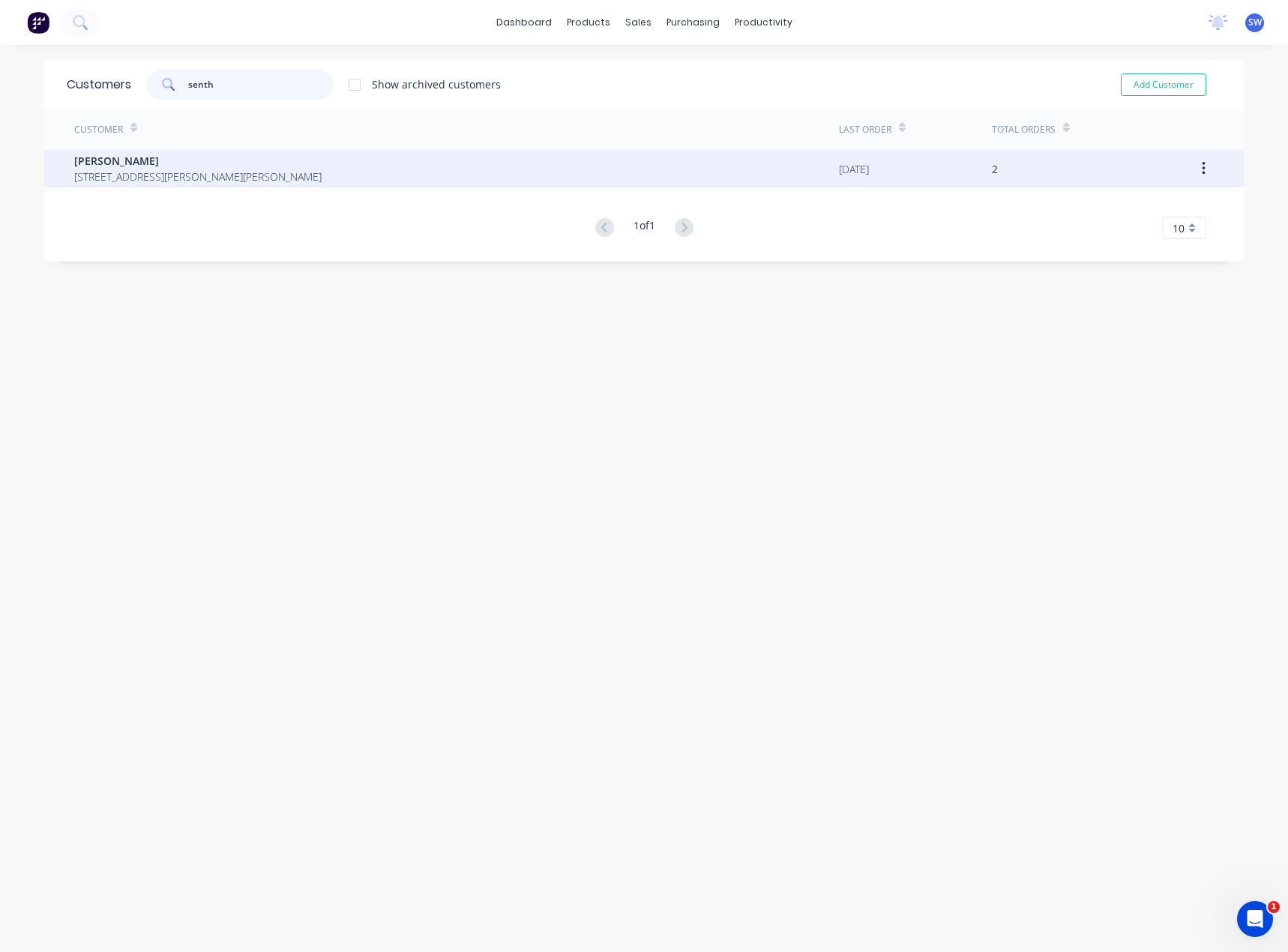
type input "senth"
click at [192, 179] on span "[STREET_ADDRESS][PERSON_NAME][PERSON_NAME]" at bounding box center [198, 176] width 248 height 15
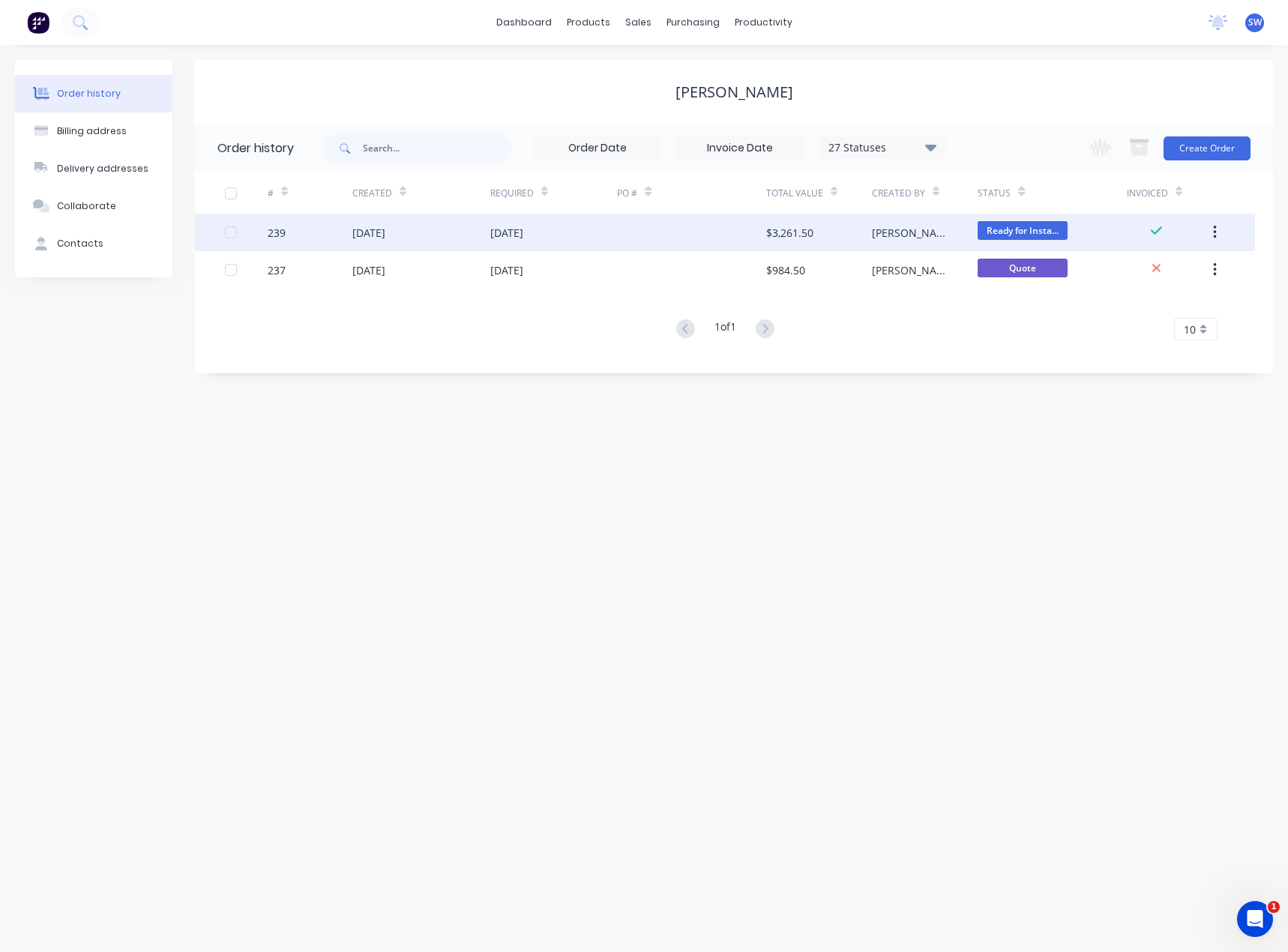
click at [614, 247] on div "[DATE]" at bounding box center [554, 231] width 127 height 37
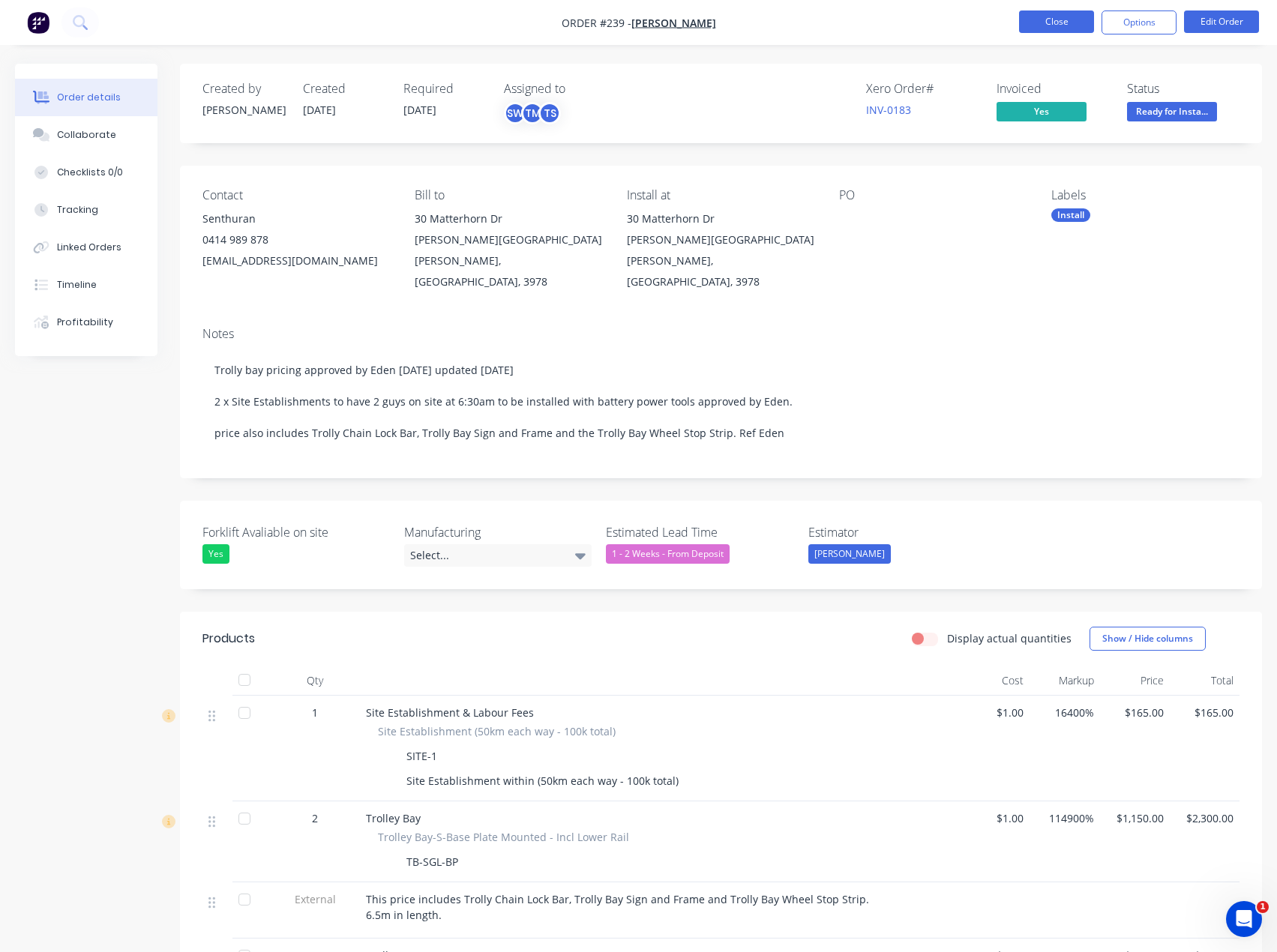
click at [1071, 24] on button "Close" at bounding box center [1056, 22] width 75 height 23
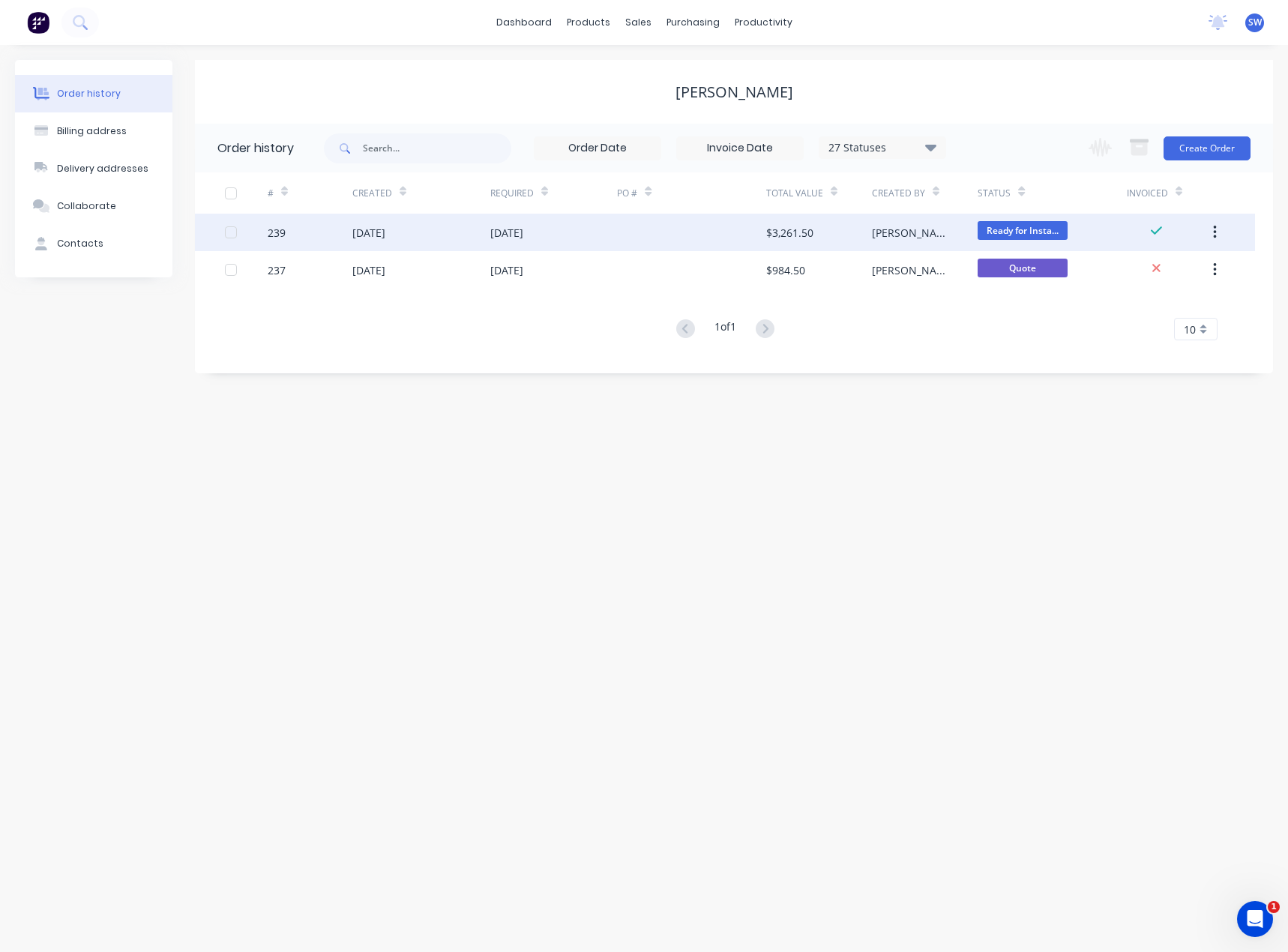
click at [571, 235] on div "[DATE]" at bounding box center [554, 231] width 127 height 37
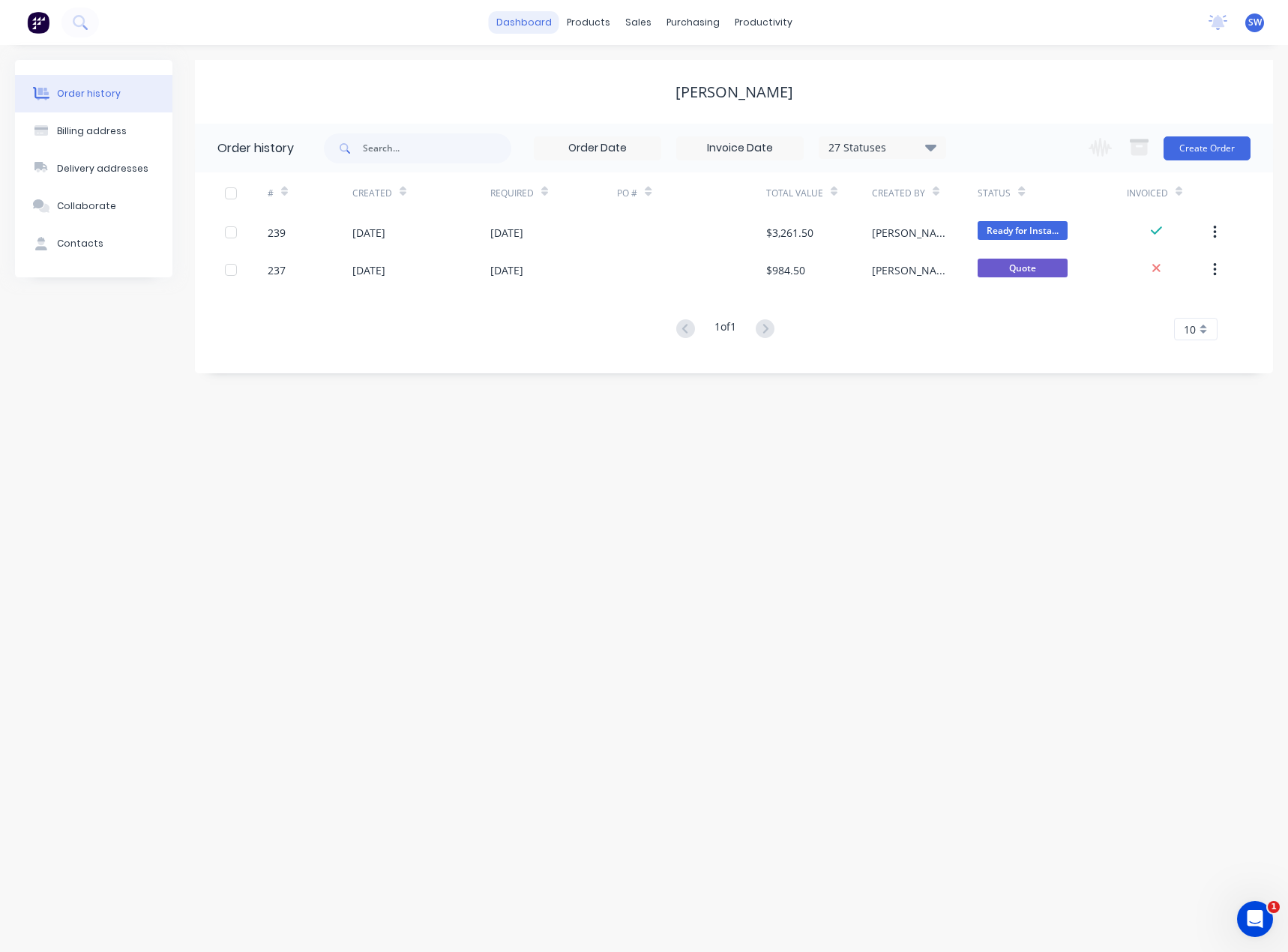
click at [528, 22] on link "dashboard" at bounding box center [525, 22] width 71 height 23
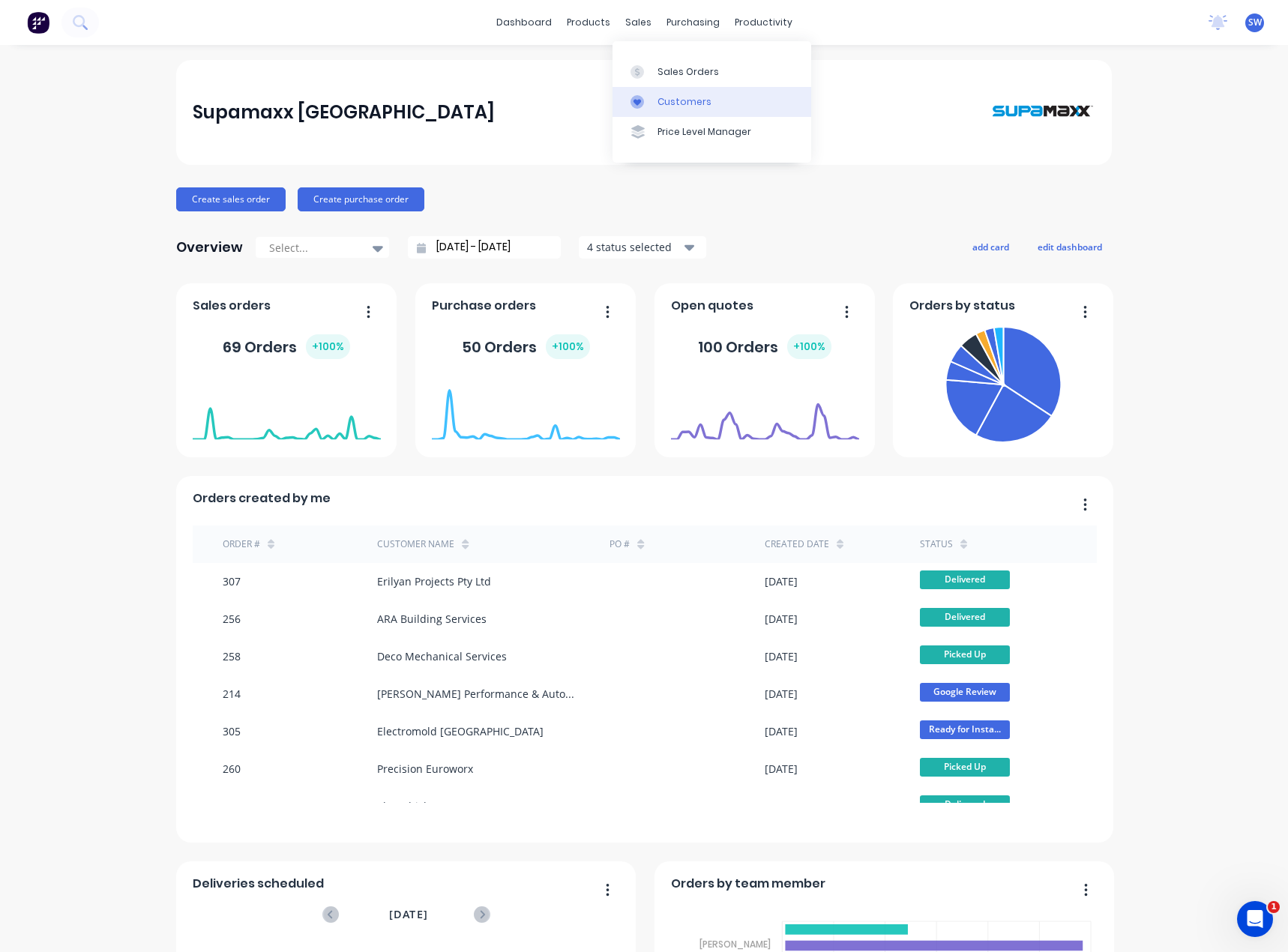
click at [653, 103] on div at bounding box center [642, 102] width 23 height 14
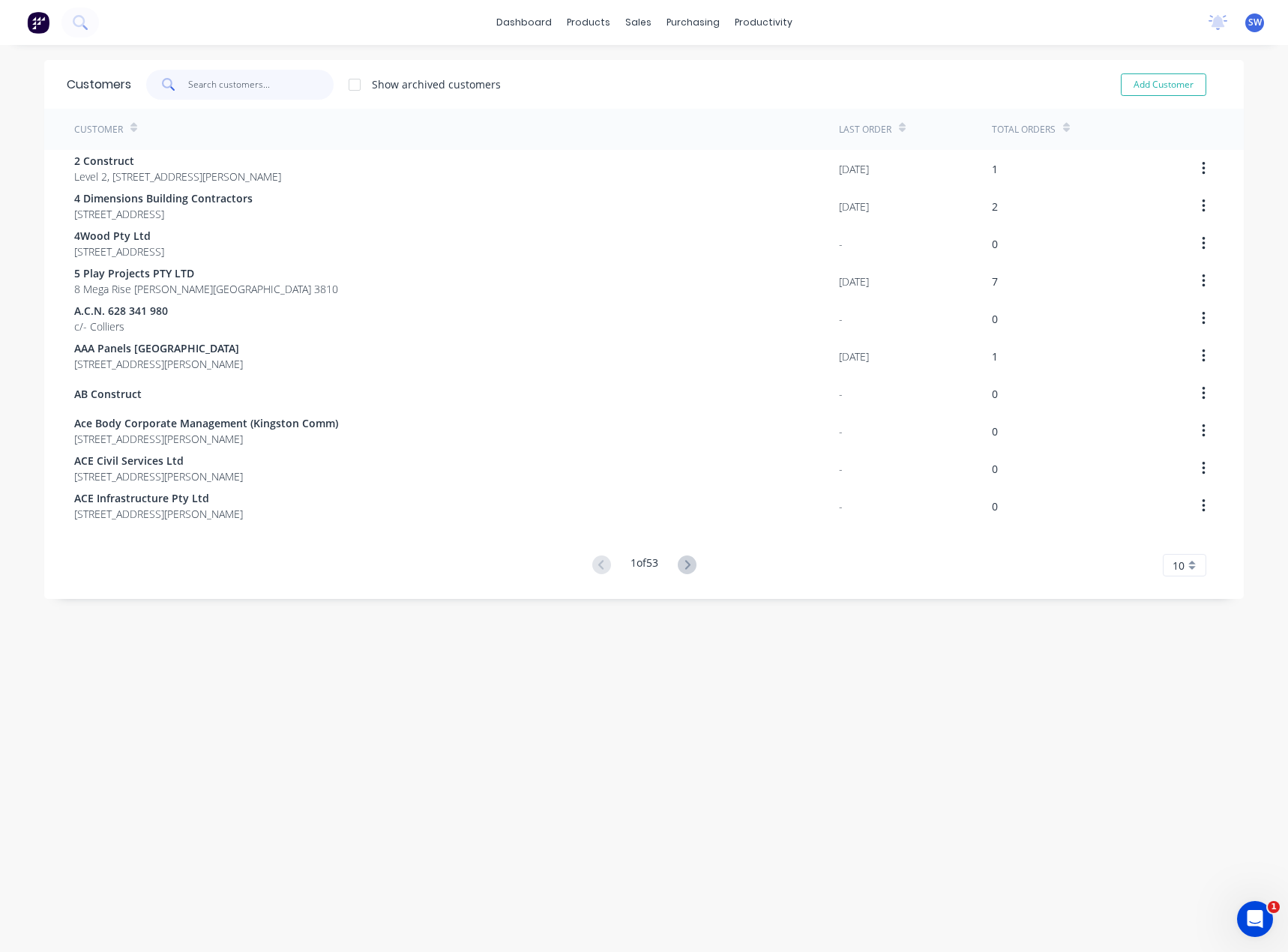
click at [254, 93] on input "text" at bounding box center [261, 84] width 146 height 30
type input "M"
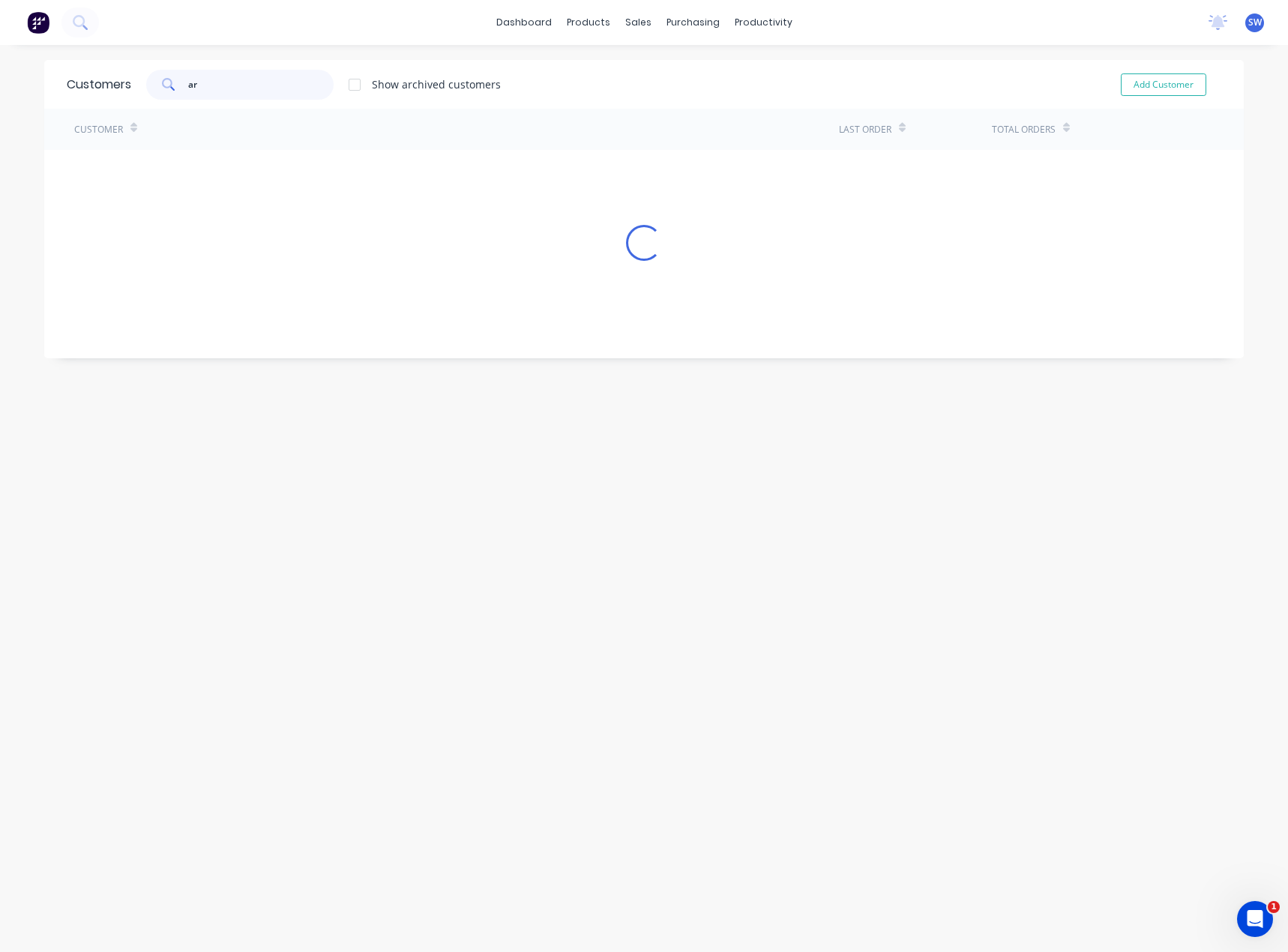
type input "a"
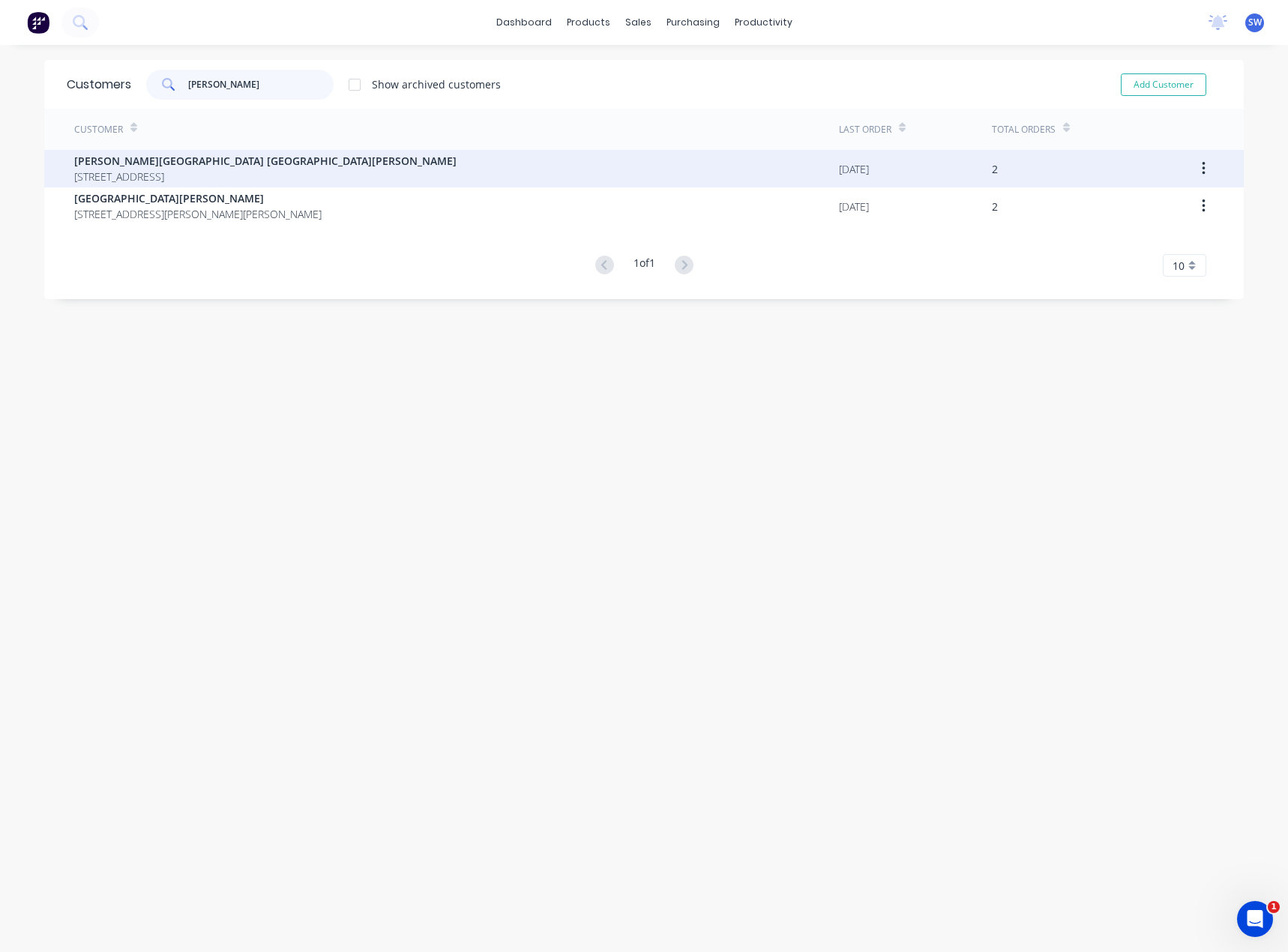
type input "[PERSON_NAME]"
click at [1195, 166] on button "button" at bounding box center [1204, 169] width 35 height 27
click at [1127, 158] on div "2" at bounding box center [1076, 168] width 168 height 37
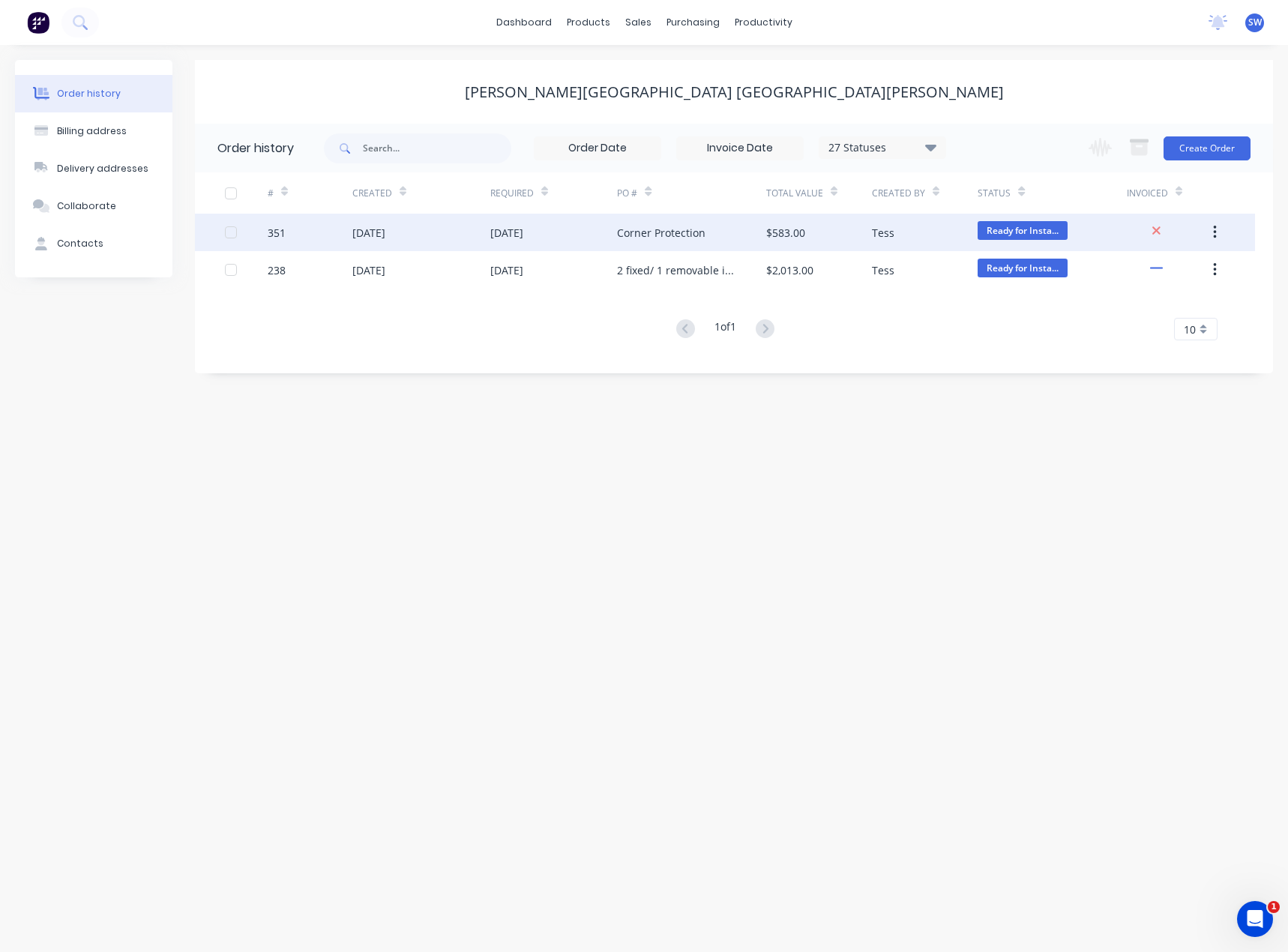
click at [1216, 230] on icon "button" at bounding box center [1215, 232] width 4 height 16
click at [1218, 230] on button "button" at bounding box center [1214, 232] width 35 height 27
click at [645, 240] on div "Corner Protection" at bounding box center [661, 232] width 88 height 15
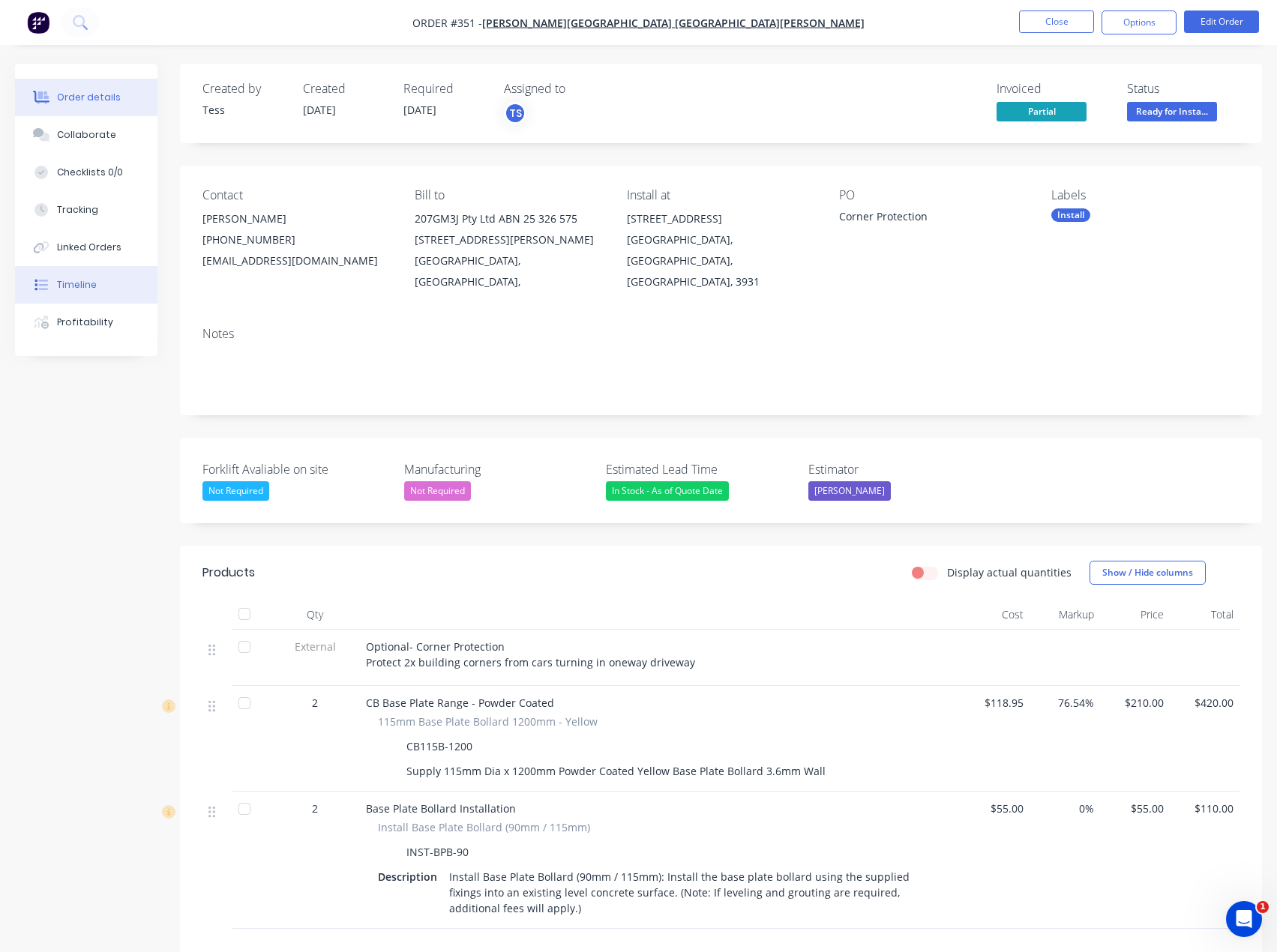
click at [108, 293] on button "Timeline" at bounding box center [86, 284] width 142 height 37
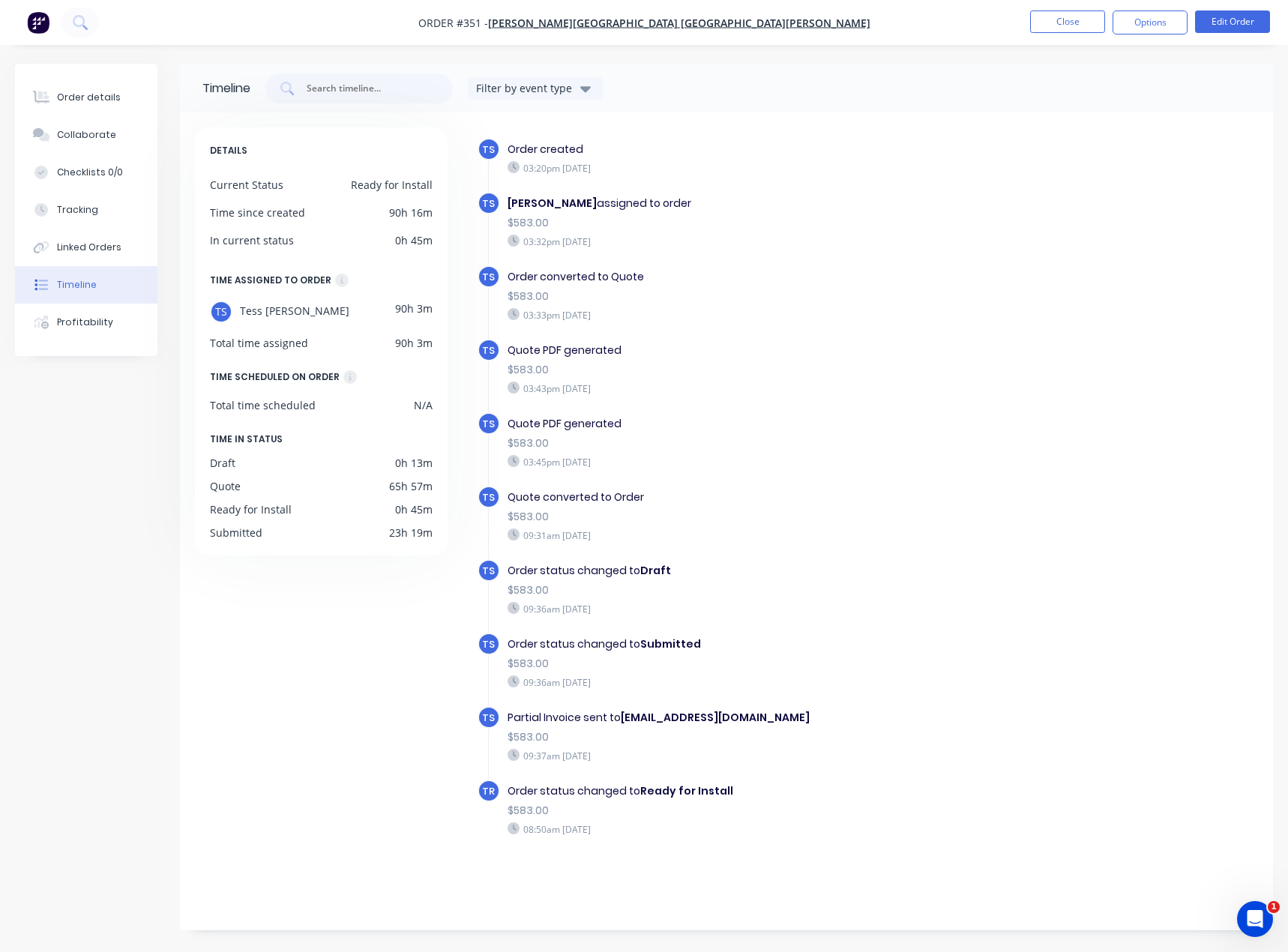
click at [528, 91] on div "Filter by event type" at bounding box center [526, 87] width 101 height 15
click at [1058, 28] on button "Close" at bounding box center [1067, 22] width 75 height 23
click at [1079, 31] on button "Close" at bounding box center [1067, 22] width 75 height 23
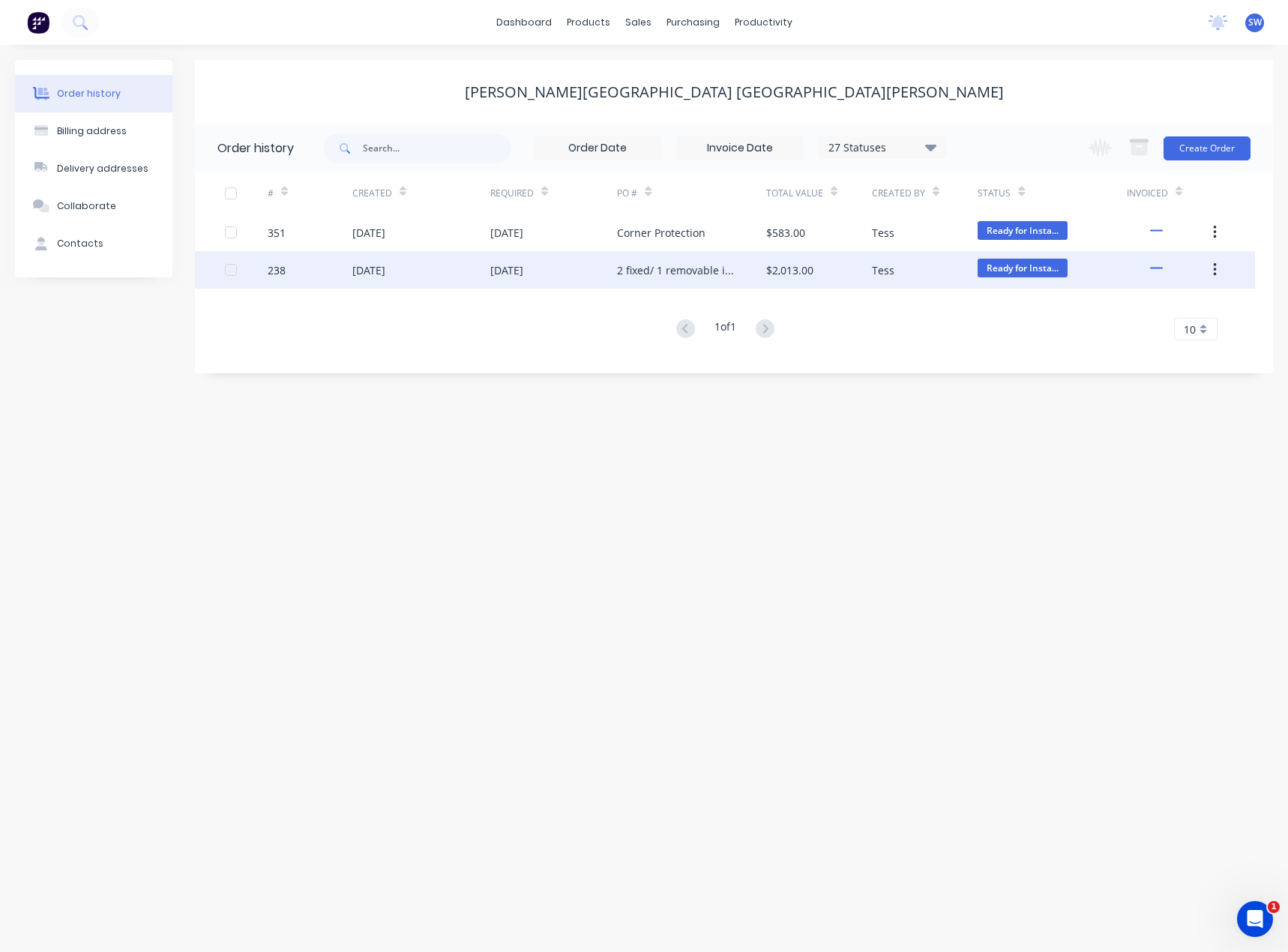
click at [634, 270] on div "2 fixed/ 1 removable in white" at bounding box center [676, 270] width 119 height 15
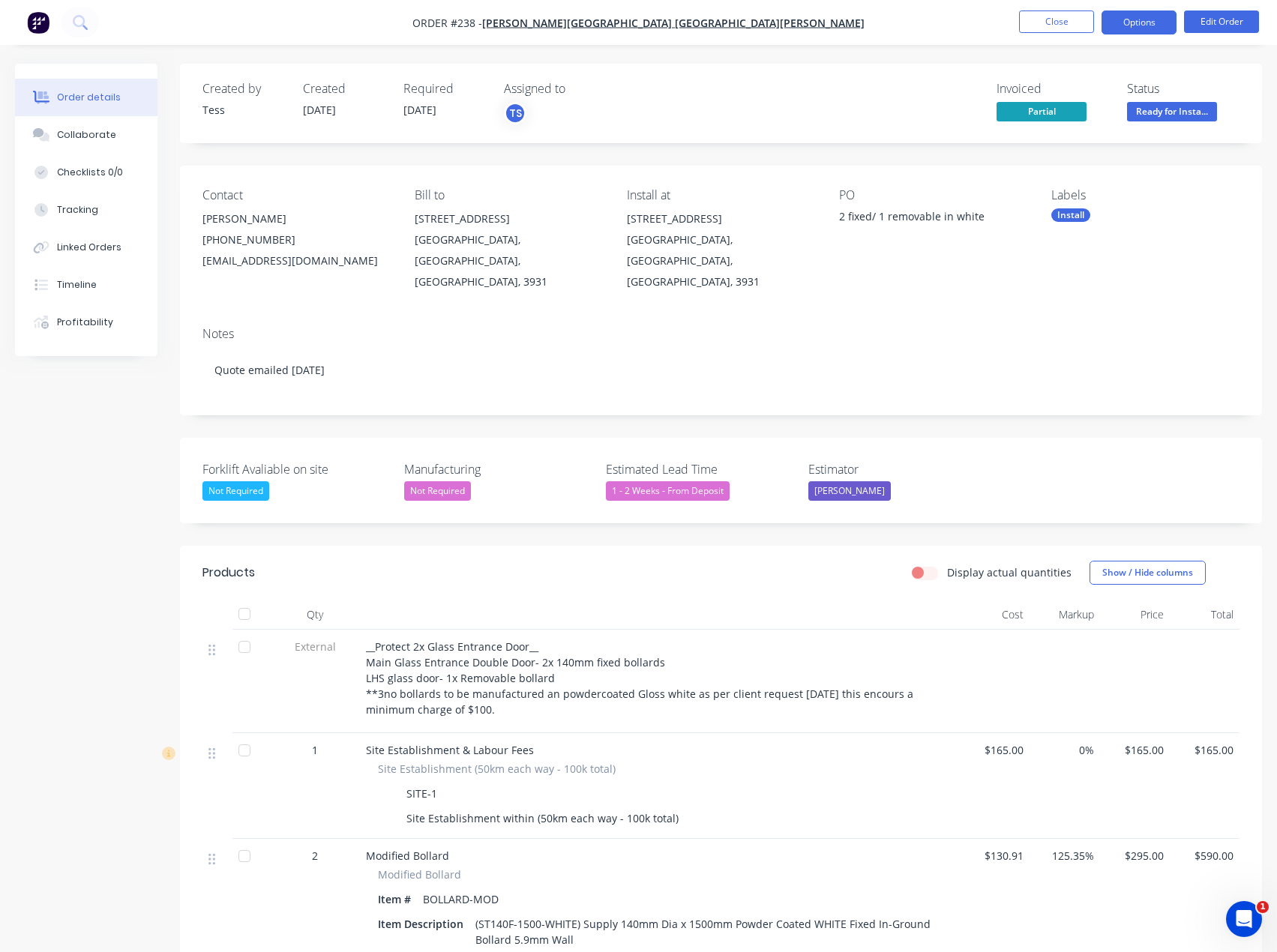
click at [1144, 25] on button "Options" at bounding box center [1138, 23] width 75 height 24
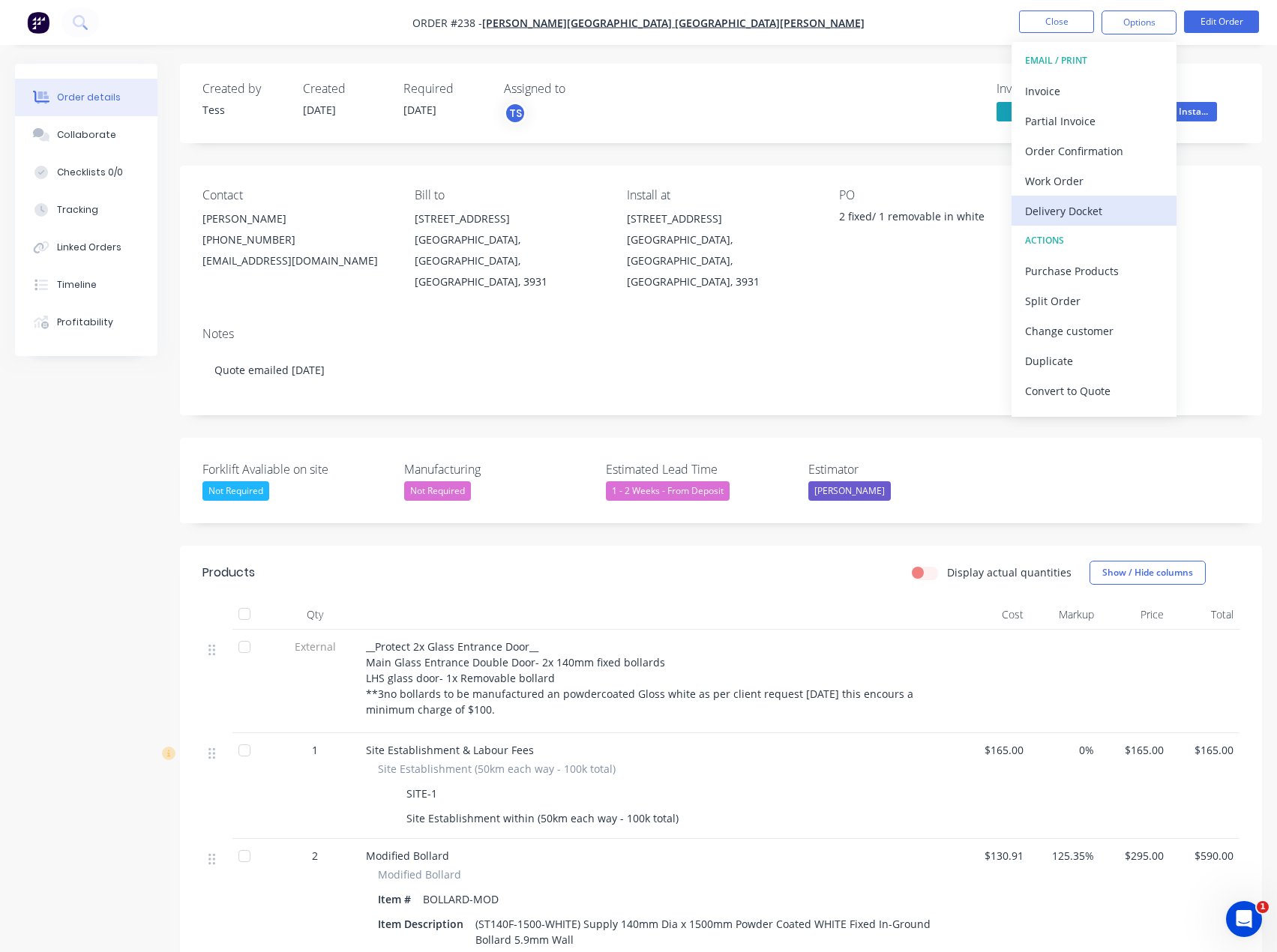
click at [1103, 213] on div "Delivery Docket" at bounding box center [1094, 211] width 138 height 22
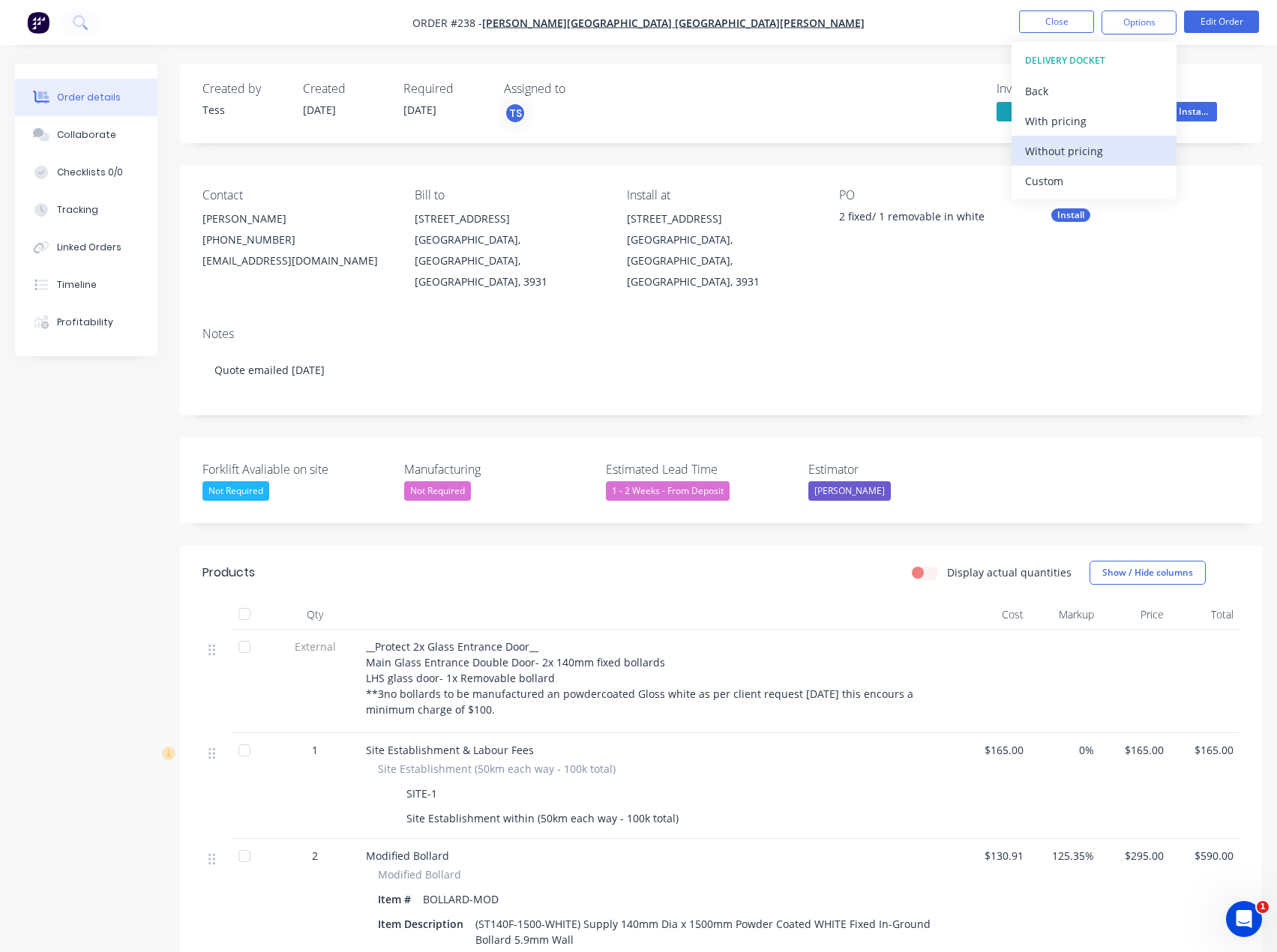
click at [1105, 152] on div "Without pricing" at bounding box center [1094, 151] width 138 height 22
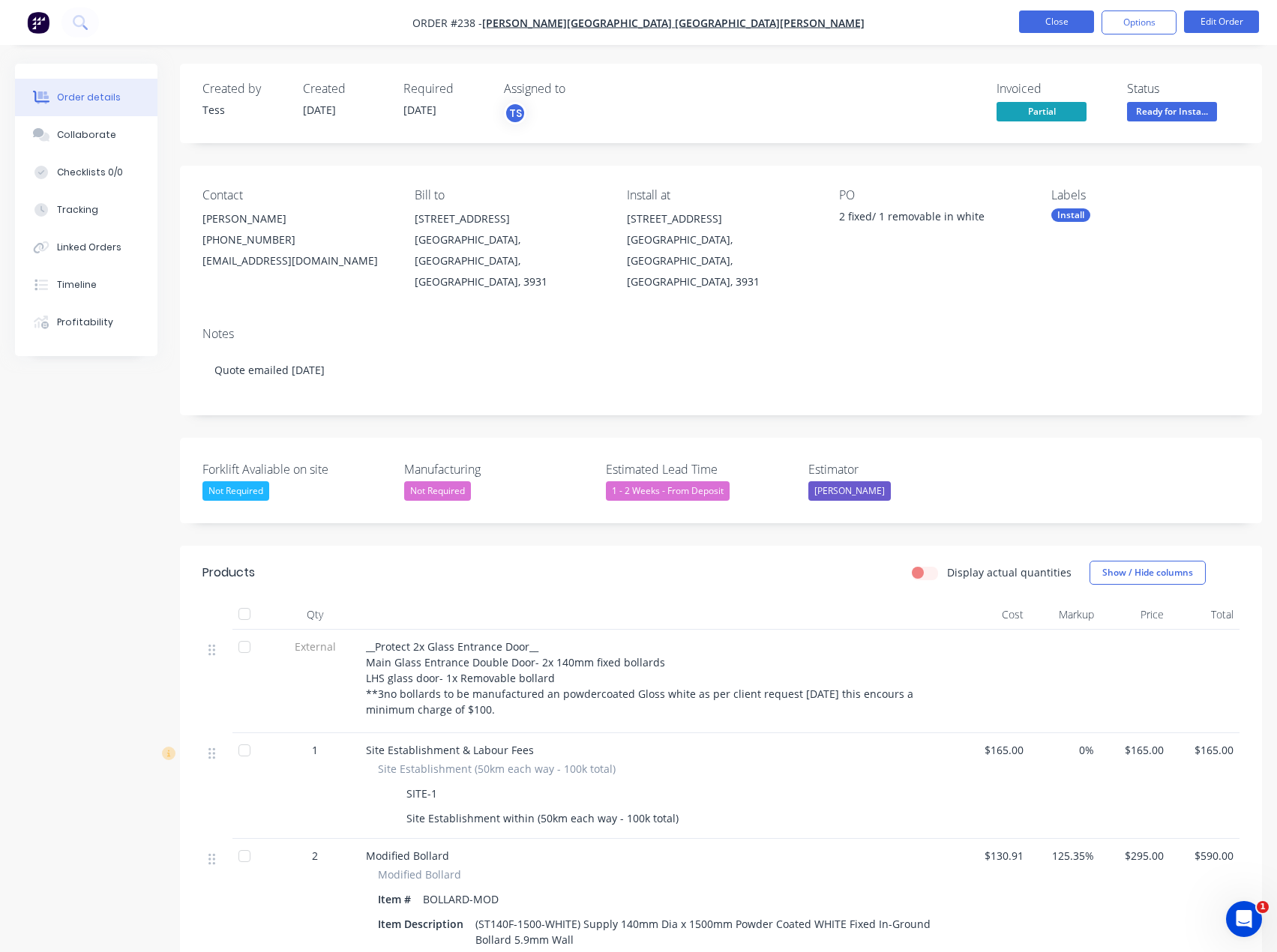
click at [1080, 23] on button "Close" at bounding box center [1056, 22] width 75 height 23
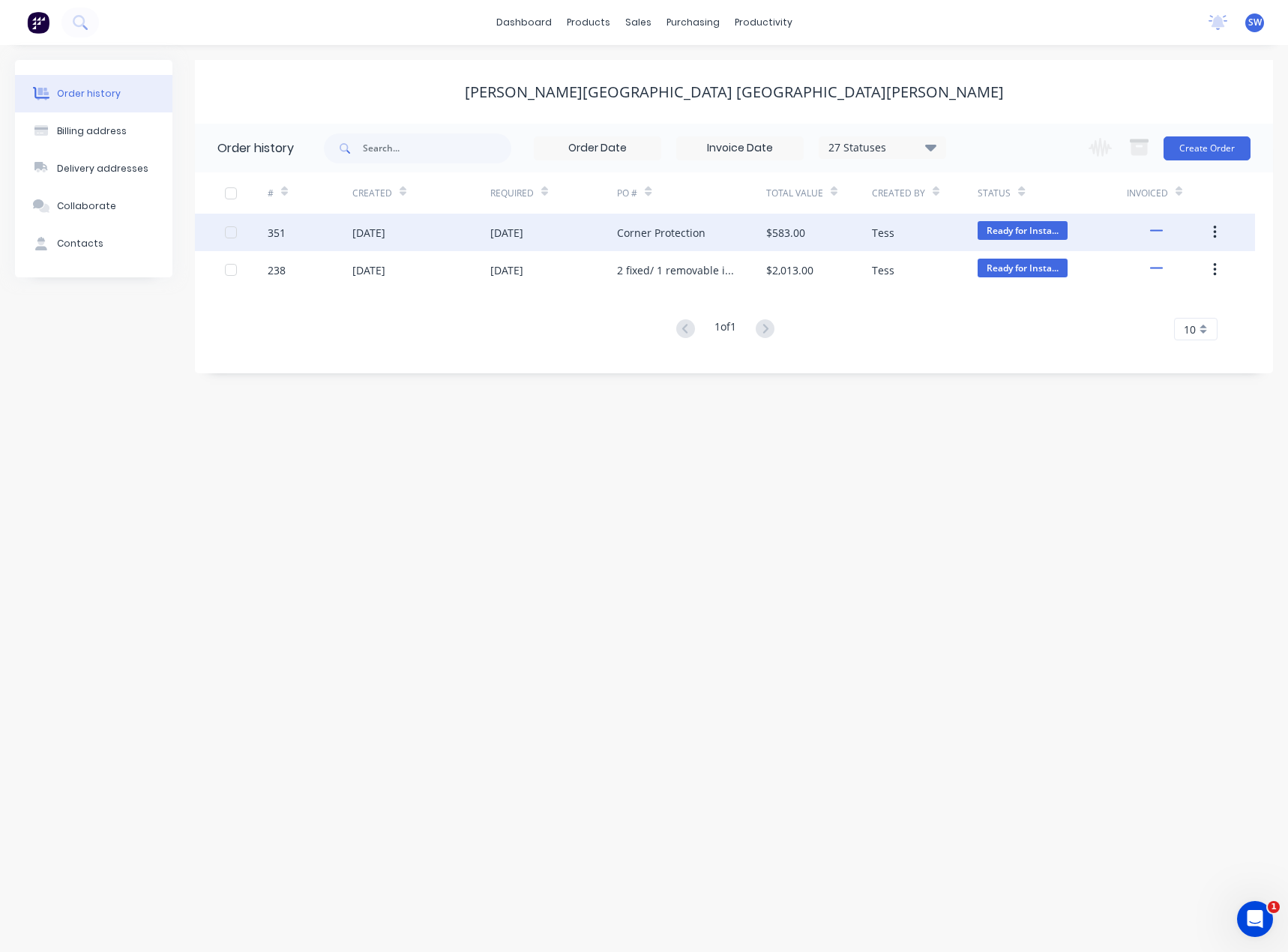
click at [447, 227] on div "[DATE]" at bounding box center [421, 231] width 138 height 37
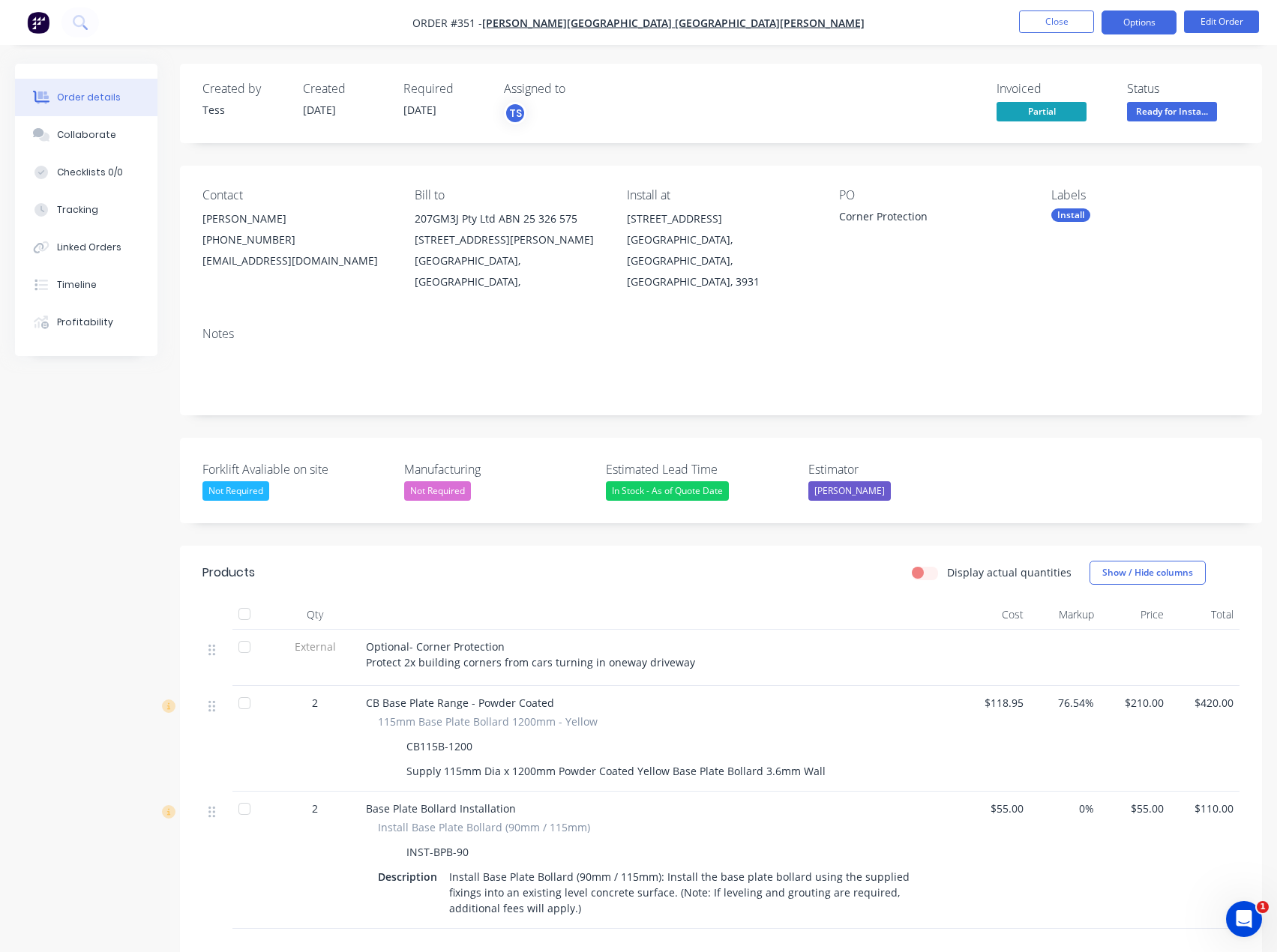
click at [1154, 24] on button "Options" at bounding box center [1138, 23] width 75 height 24
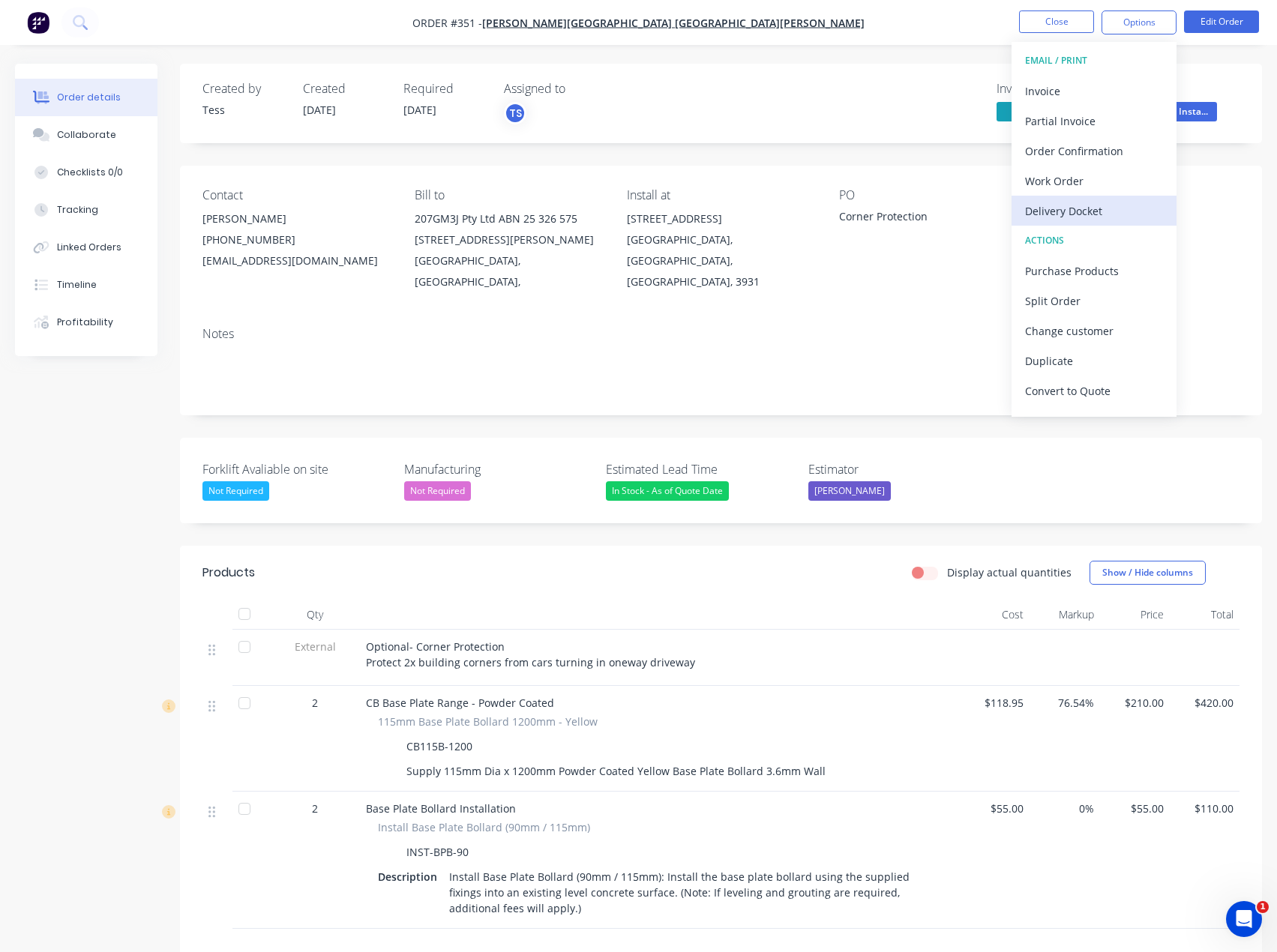
click at [1079, 206] on div "Delivery Docket" at bounding box center [1094, 211] width 138 height 22
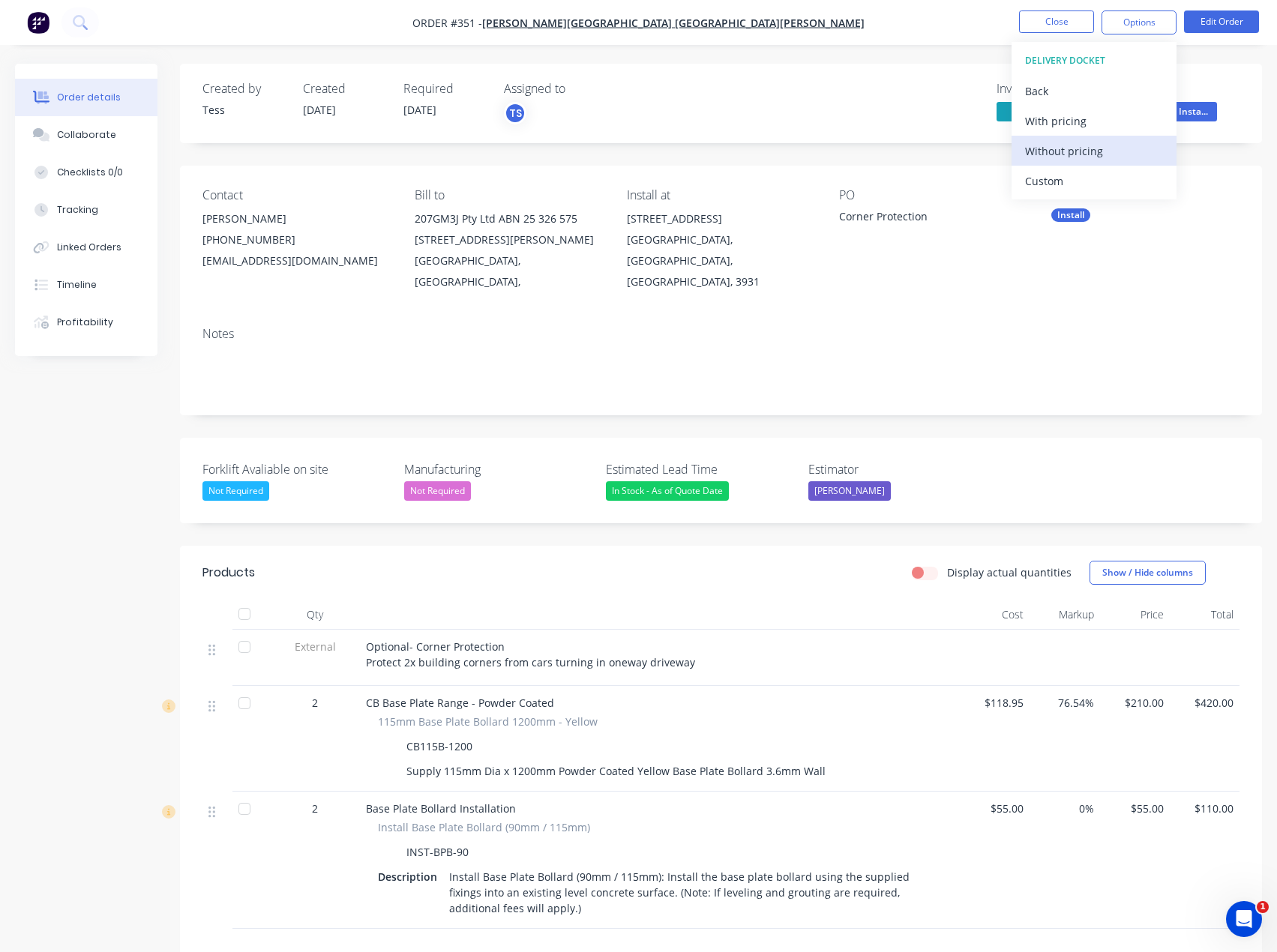
click at [1079, 150] on div "Without pricing" at bounding box center [1094, 151] width 138 height 22
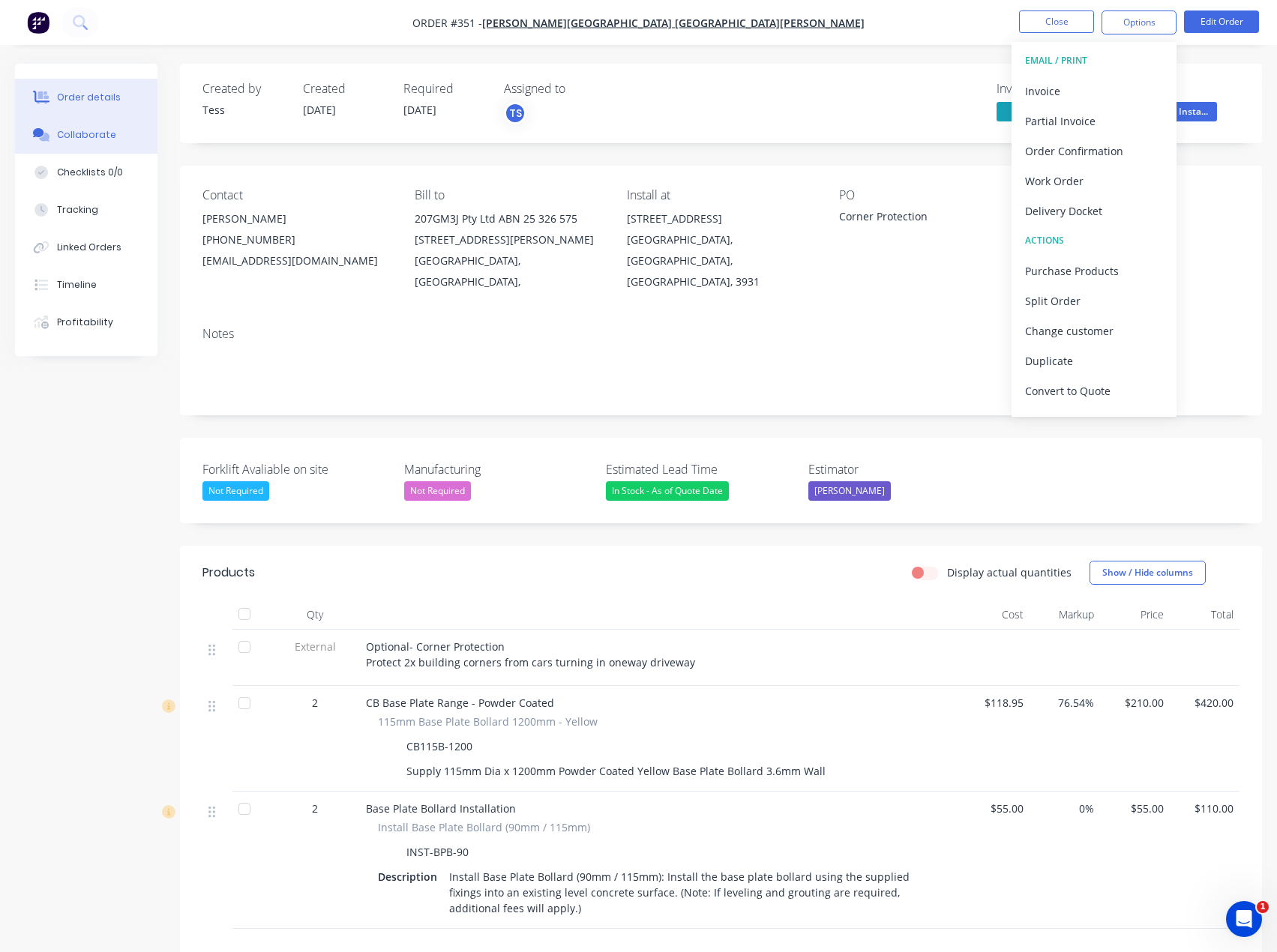
click at [93, 140] on div "Collaborate" at bounding box center [86, 134] width 59 height 14
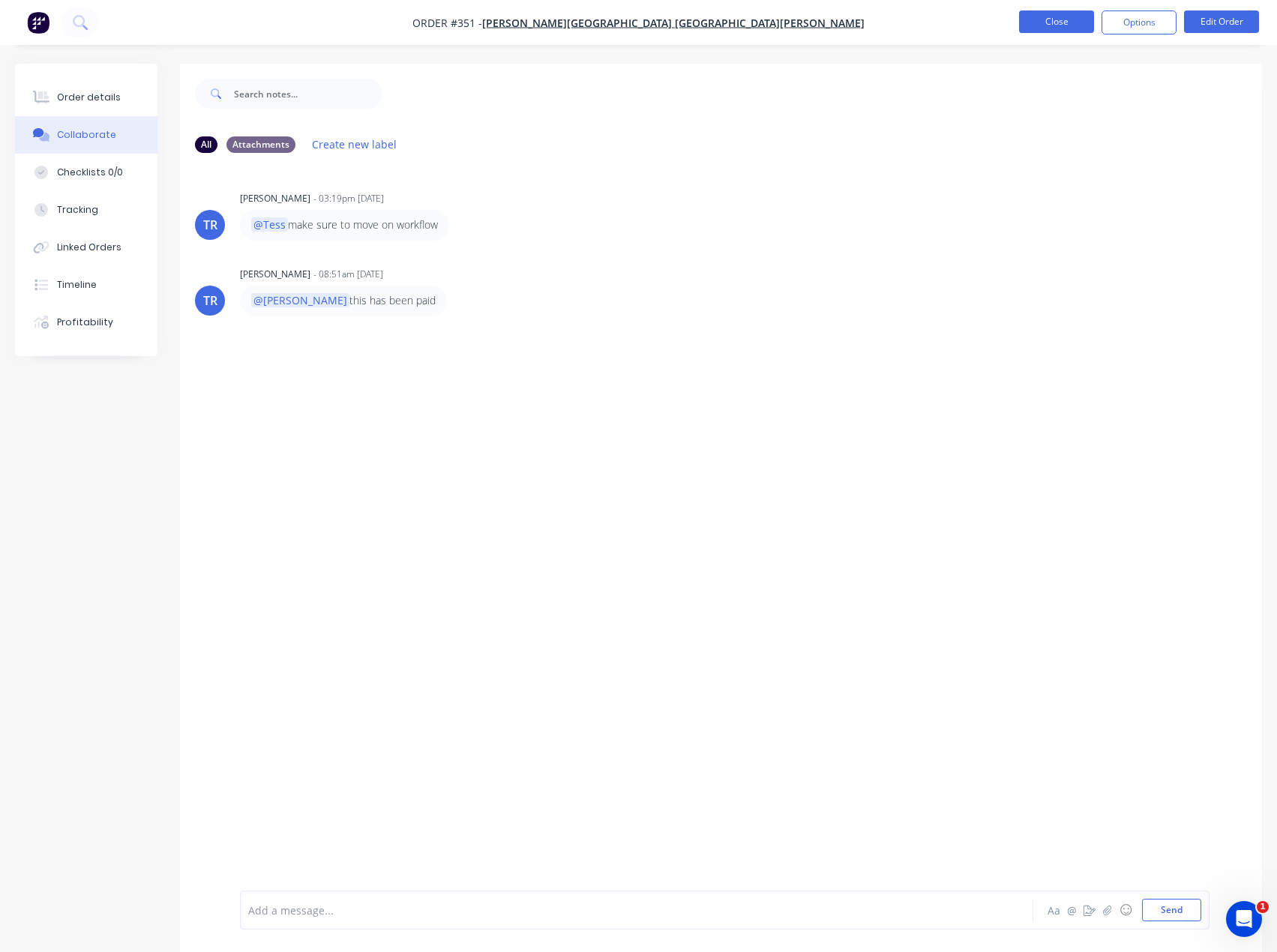
click at [1059, 22] on button "Close" at bounding box center [1056, 22] width 75 height 23
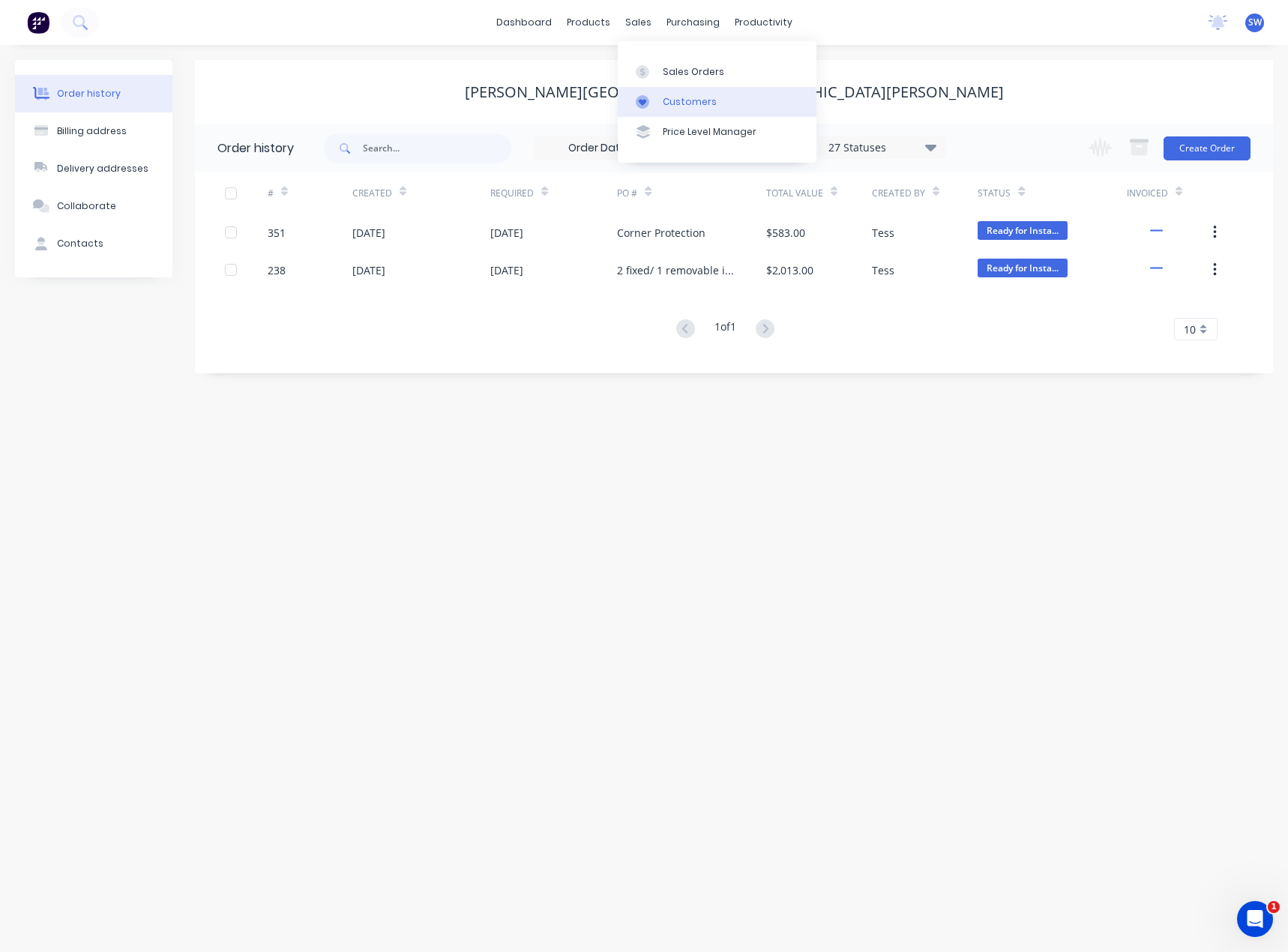
click at [667, 97] on div "Customers" at bounding box center [689, 102] width 54 height 14
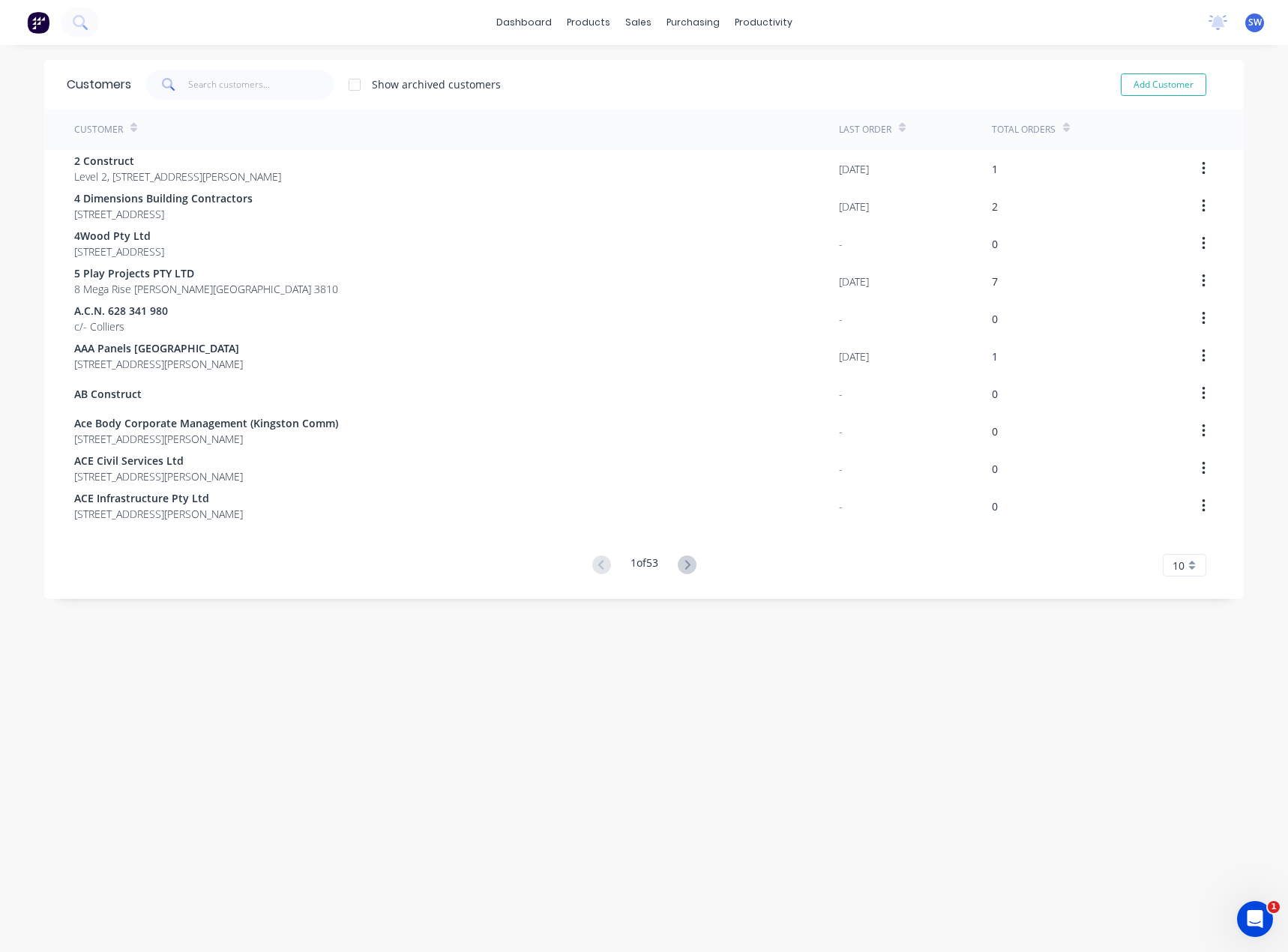
click at [245, 120] on div "Customer" at bounding box center [457, 129] width 765 height 41
click at [188, 70] on input "text" at bounding box center [261, 84] width 146 height 30
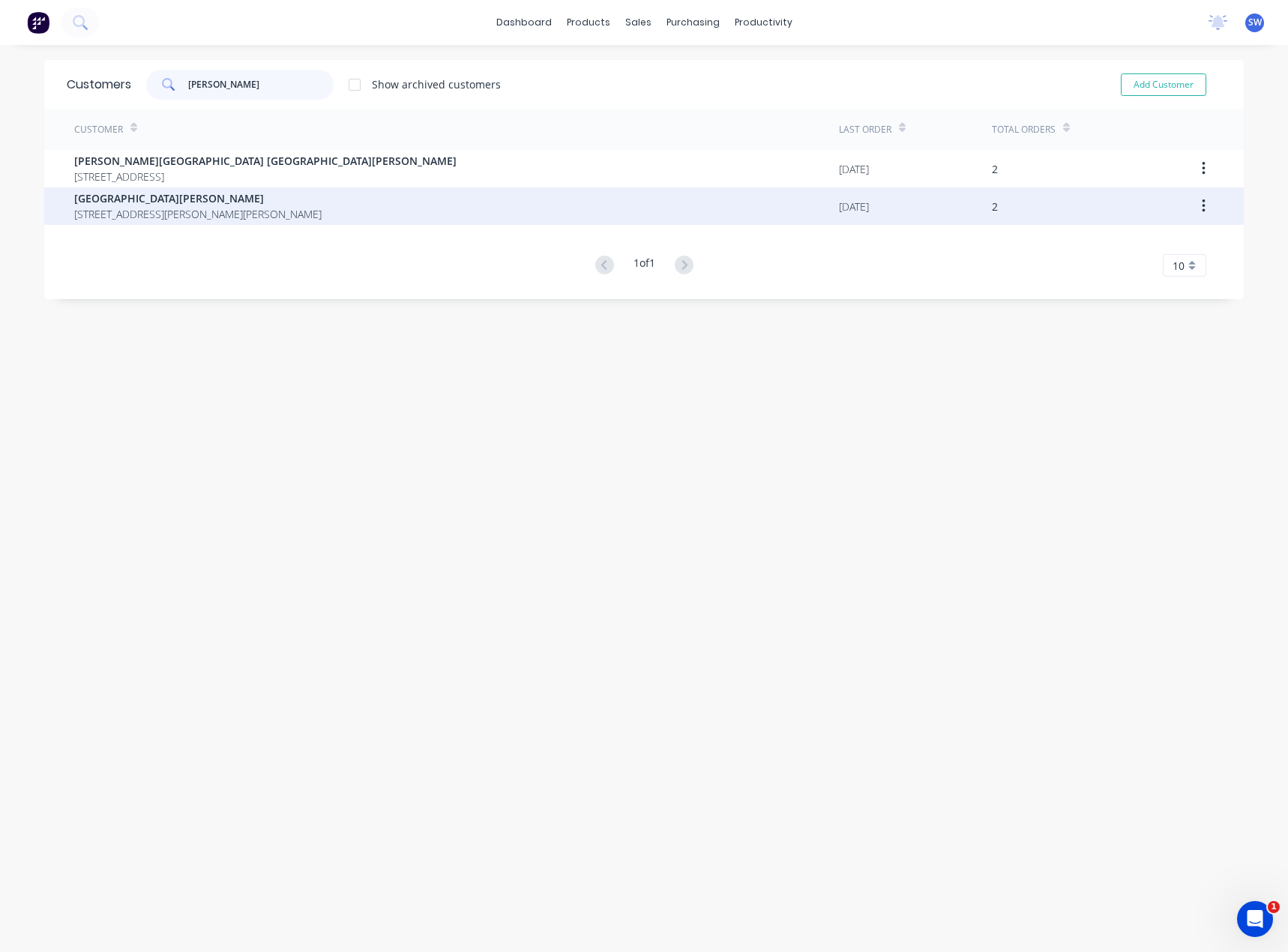
type input "[PERSON_NAME]"
click at [192, 201] on span "[GEOGRAPHIC_DATA][PERSON_NAME]" at bounding box center [198, 198] width 248 height 15
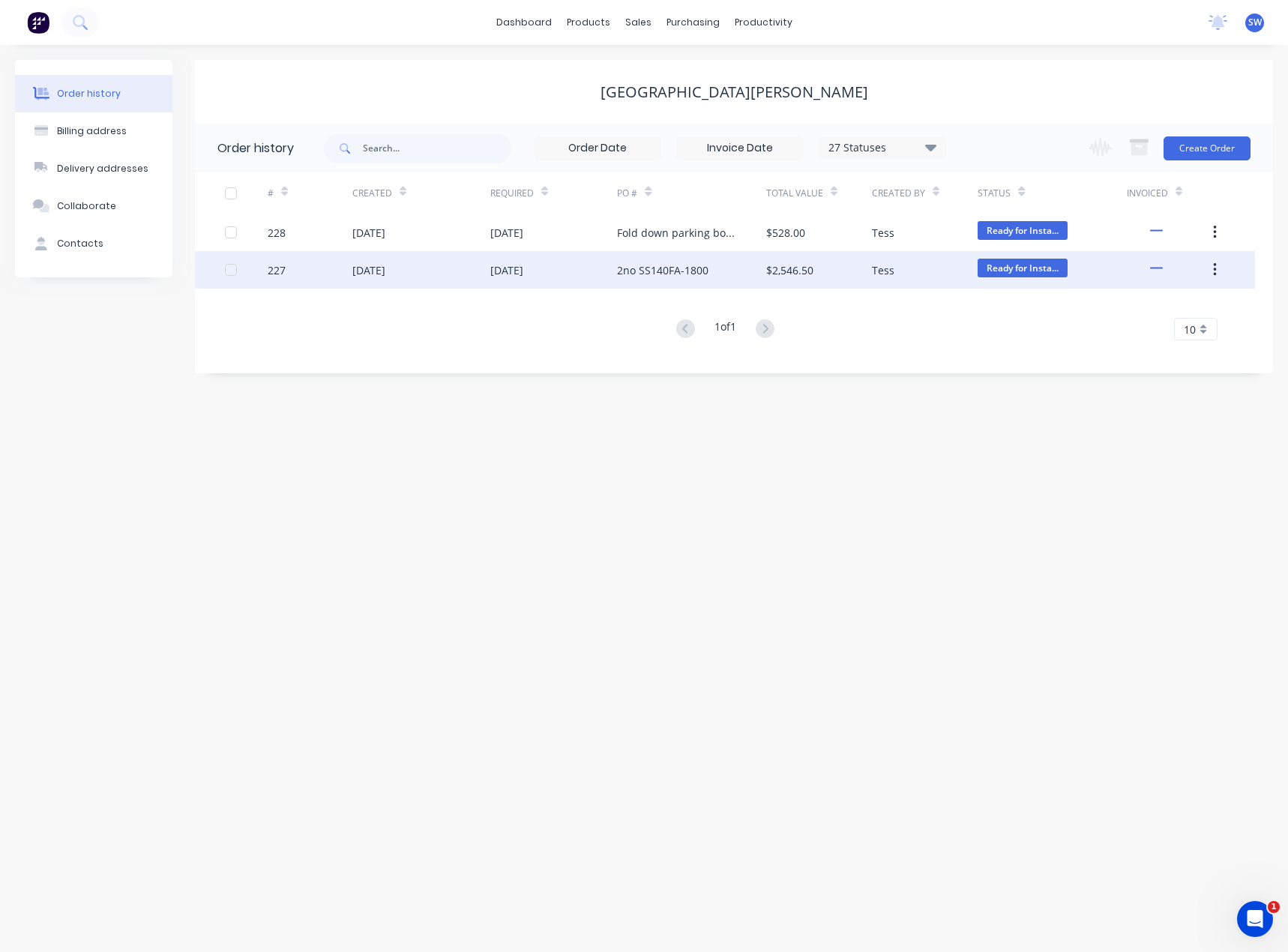
click at [565, 269] on div "[DATE]" at bounding box center [554, 270] width 127 height 37
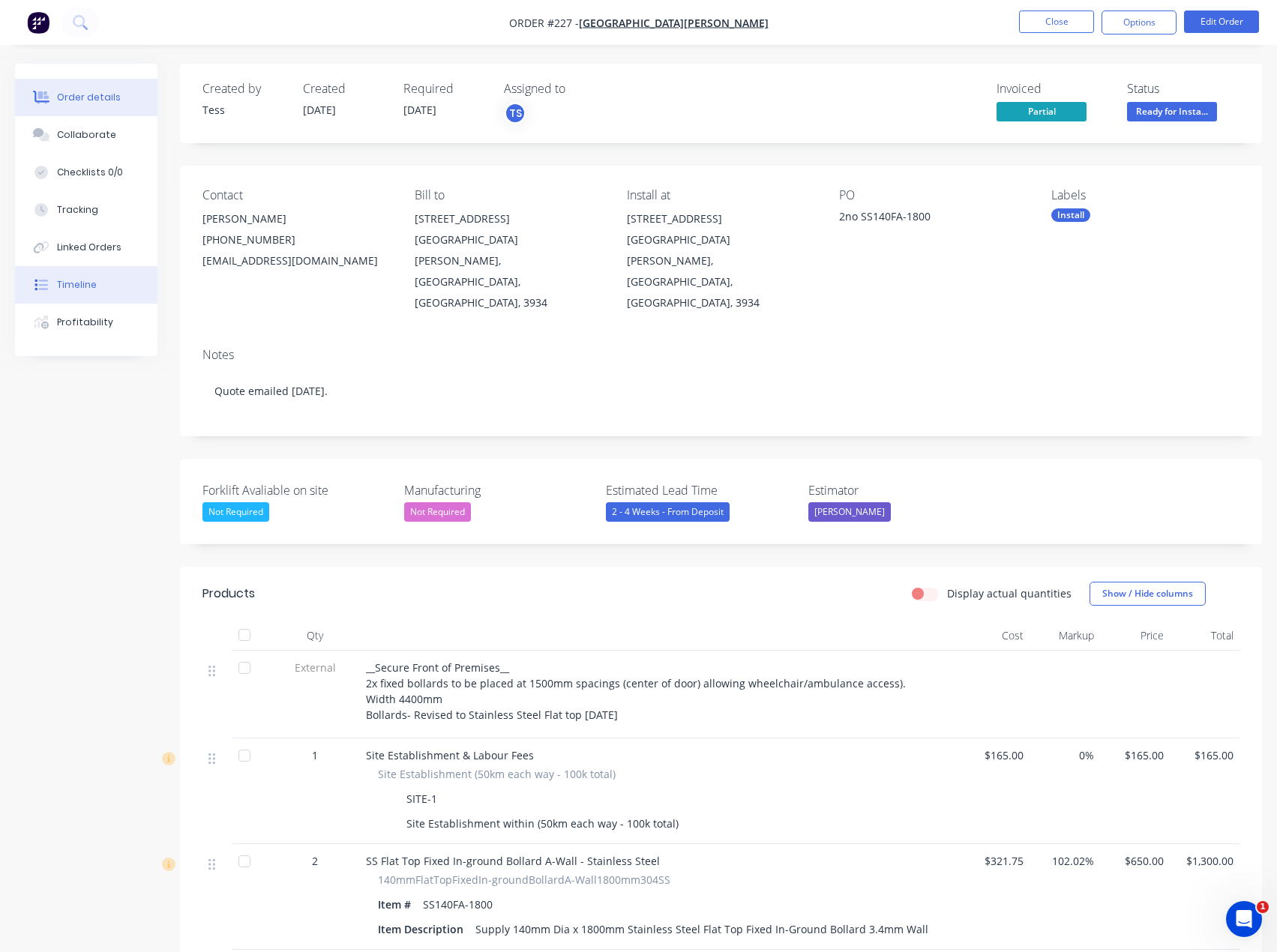
click at [88, 282] on div "Timeline" at bounding box center [77, 284] width 40 height 14
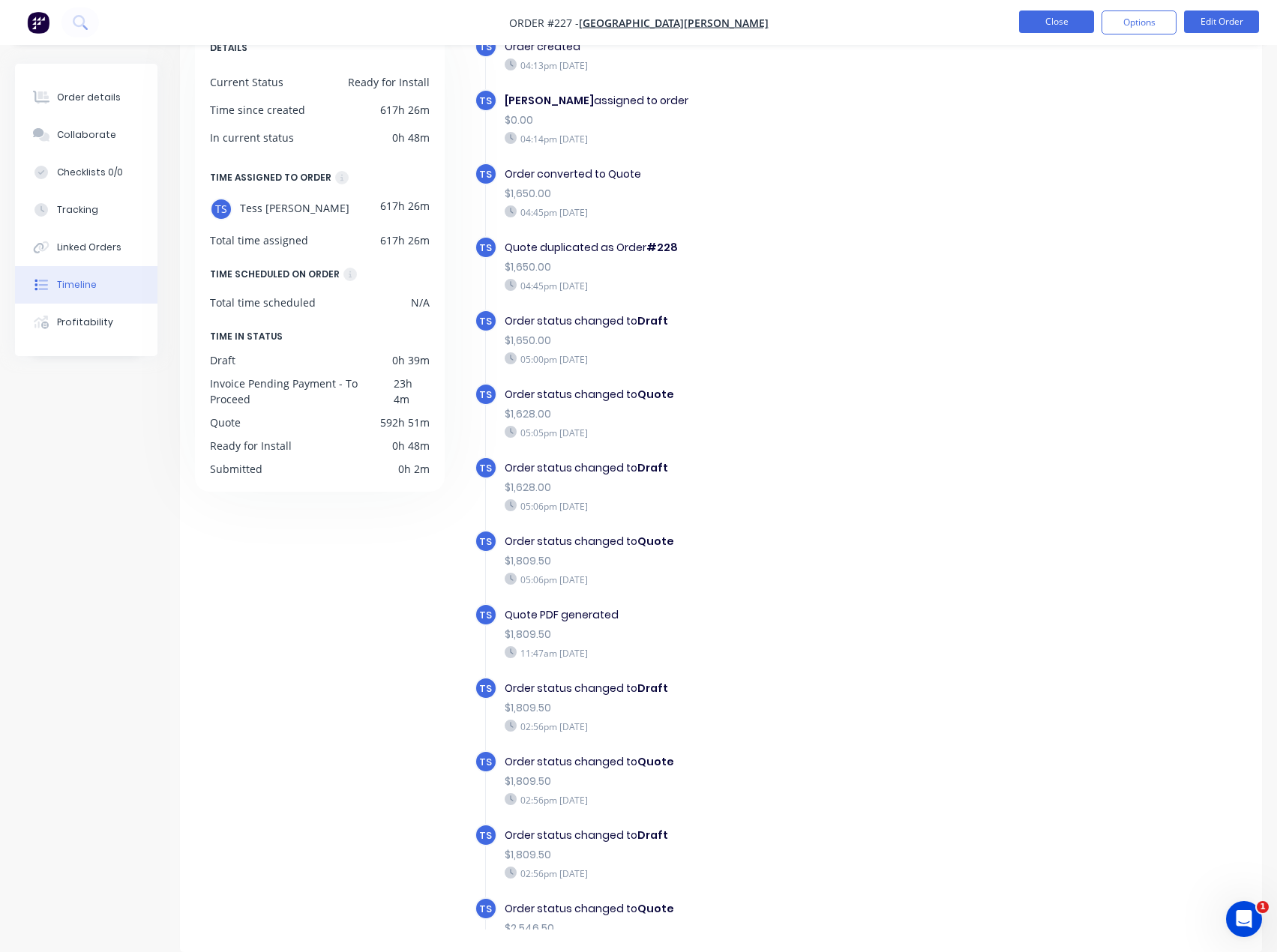
click at [1071, 26] on button "Close" at bounding box center [1056, 22] width 75 height 23
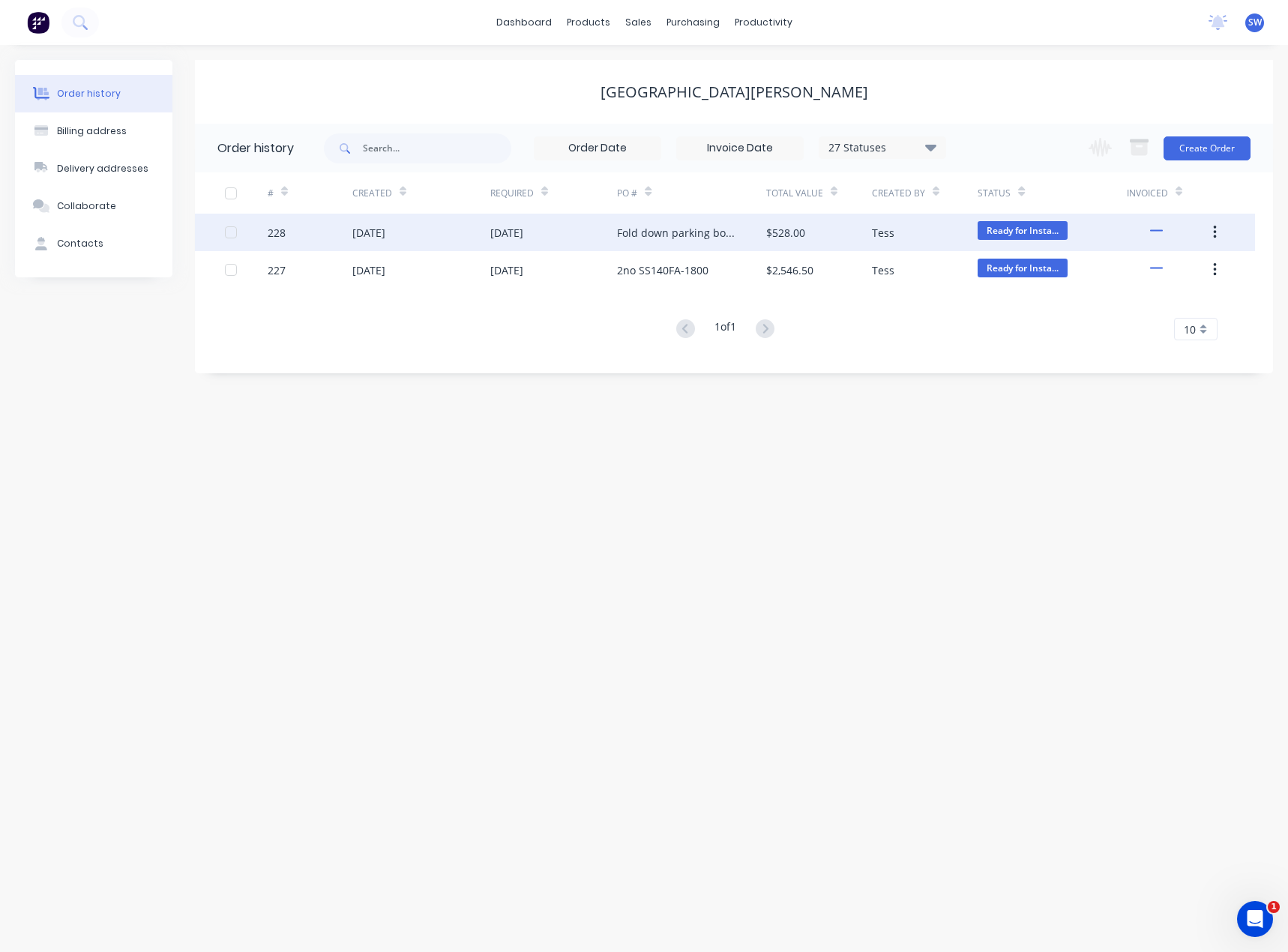
click at [703, 231] on div "Fold down parking bollard" at bounding box center [676, 232] width 119 height 15
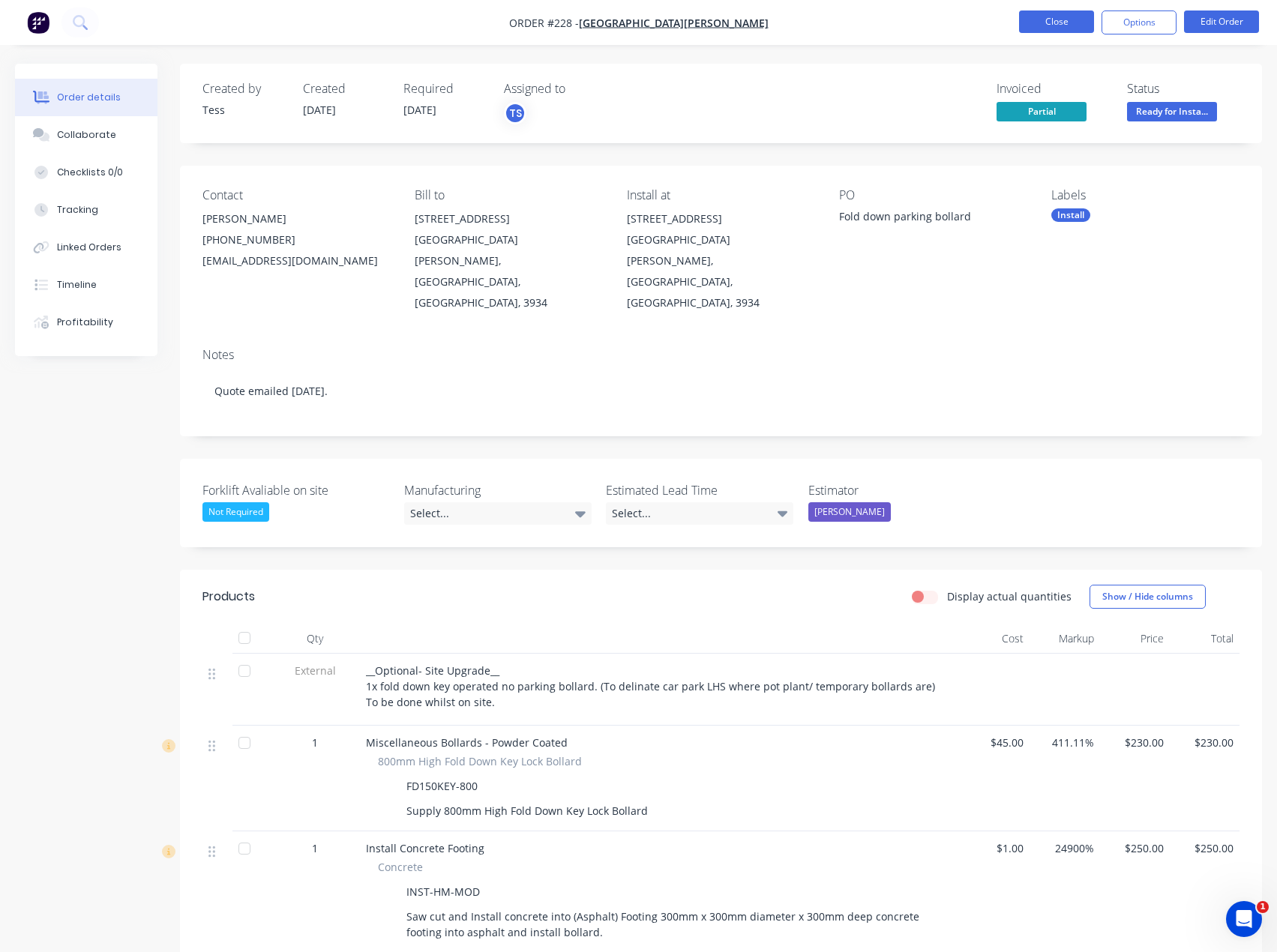
click at [1062, 17] on button "Close" at bounding box center [1056, 22] width 75 height 23
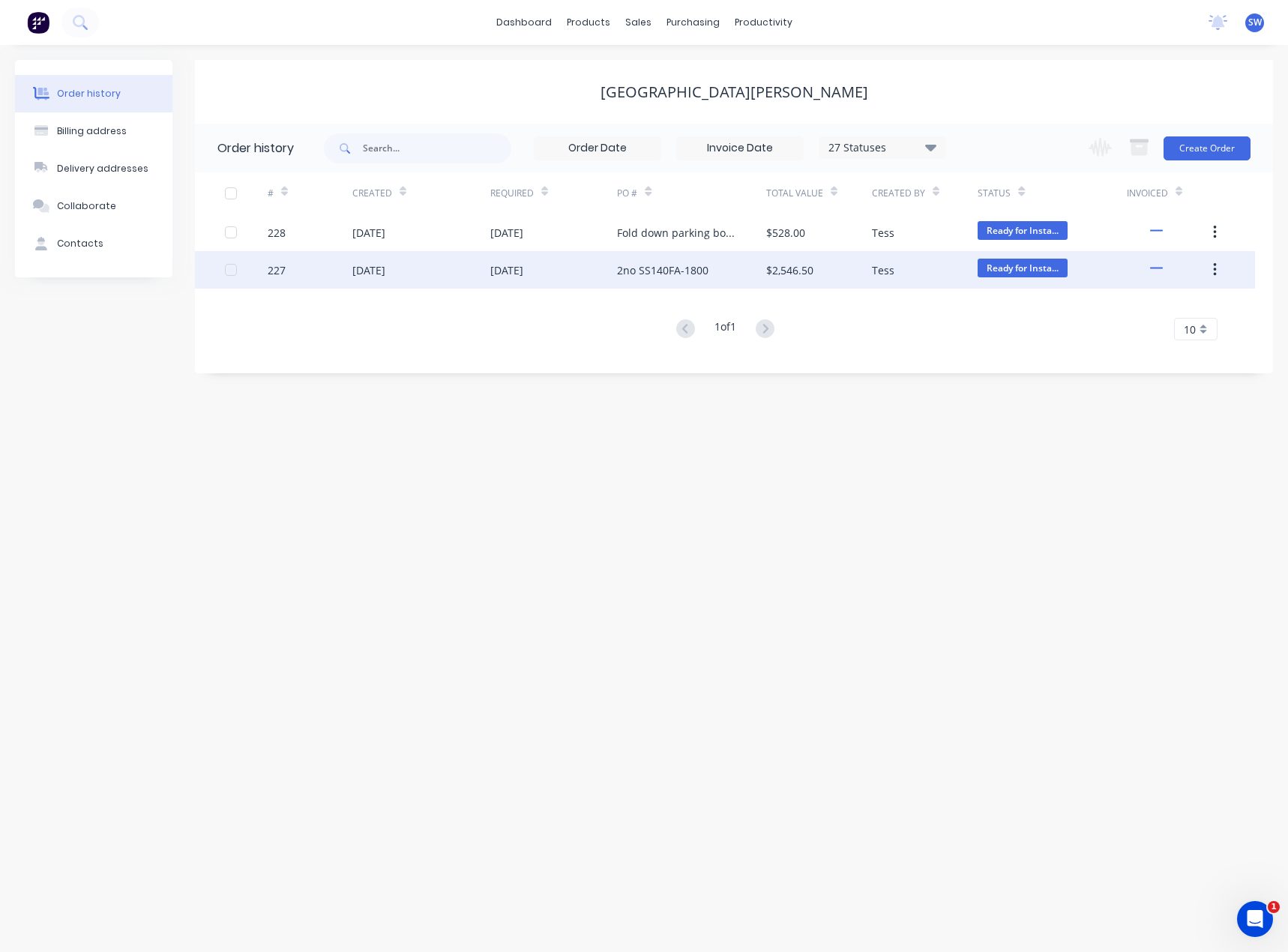
click at [568, 255] on div "[DATE]" at bounding box center [554, 270] width 127 height 37
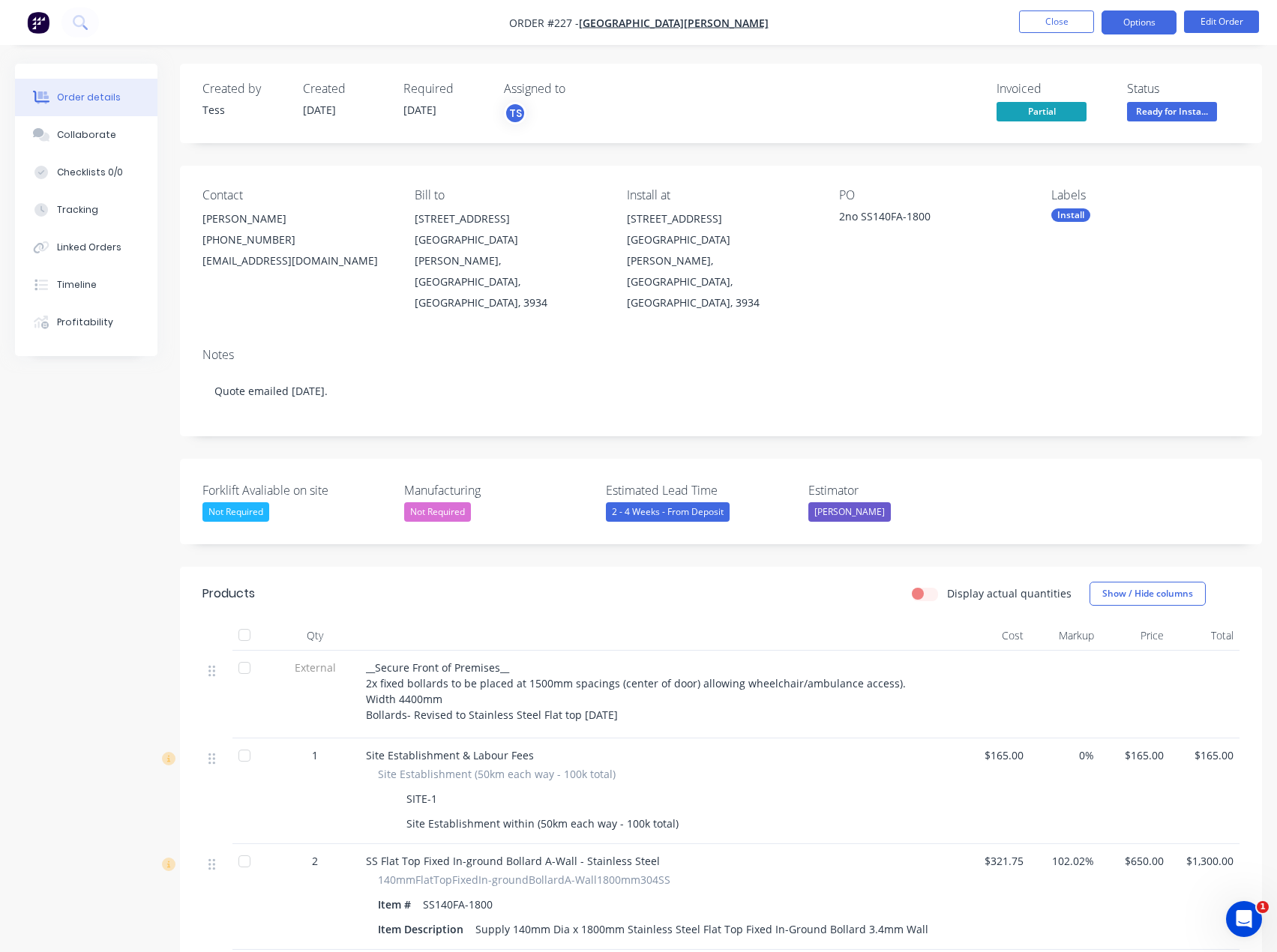
click at [1154, 21] on button "Options" at bounding box center [1138, 23] width 75 height 24
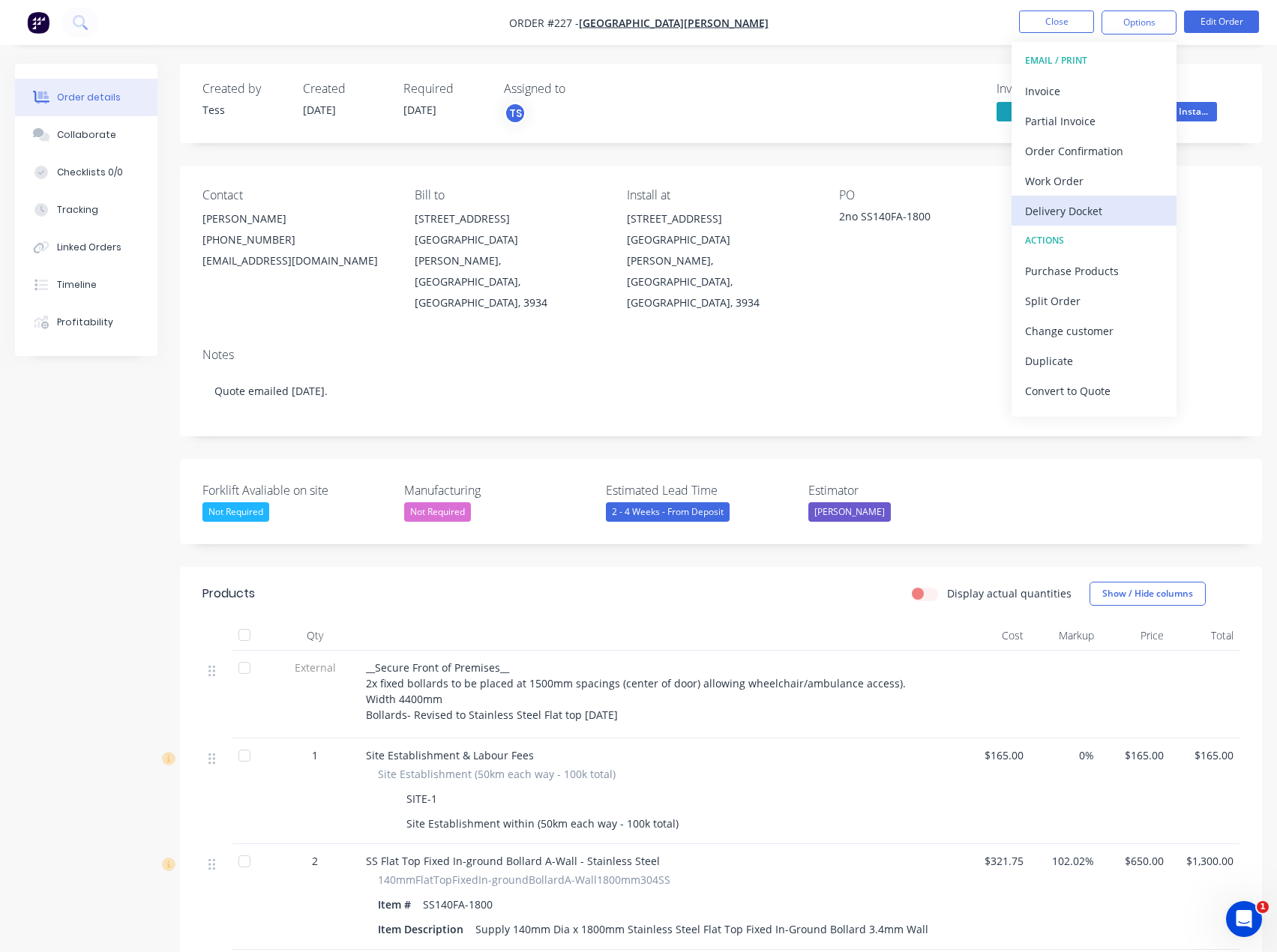
click at [1104, 208] on div "Delivery Docket" at bounding box center [1094, 211] width 138 height 22
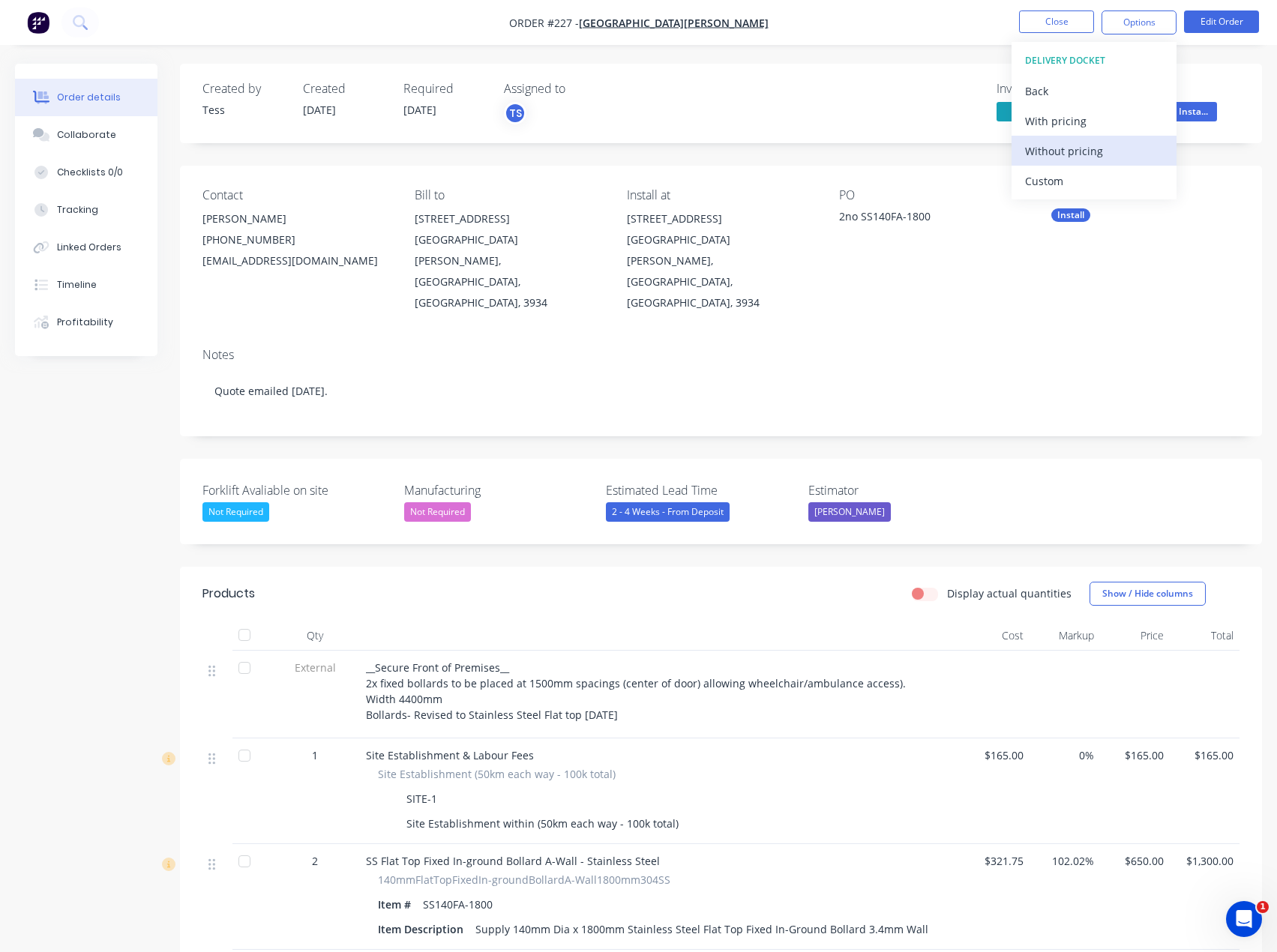
click at [1050, 152] on div "Without pricing" at bounding box center [1094, 151] width 138 height 22
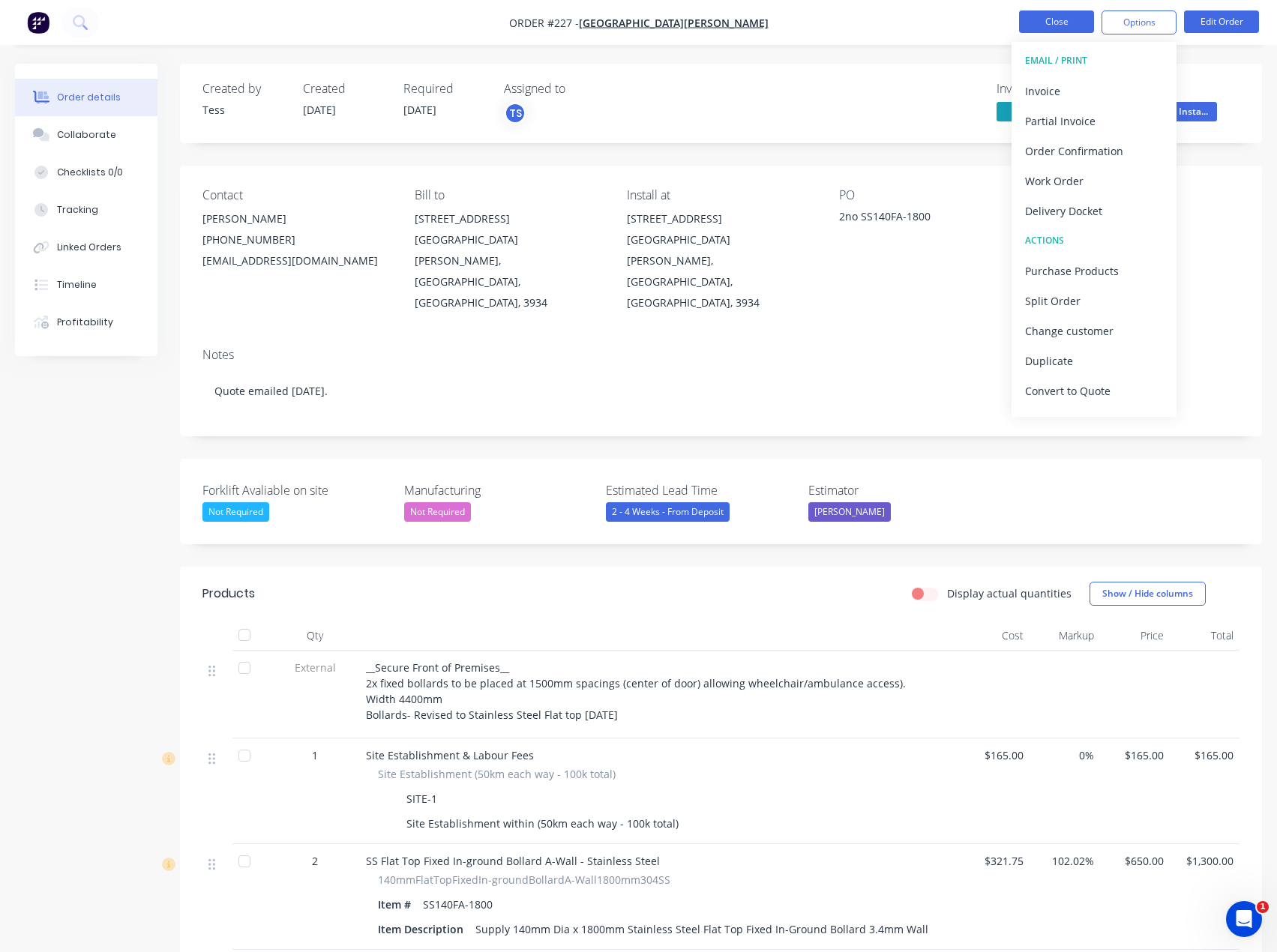
click at [1071, 16] on button "Close" at bounding box center [1056, 22] width 75 height 23
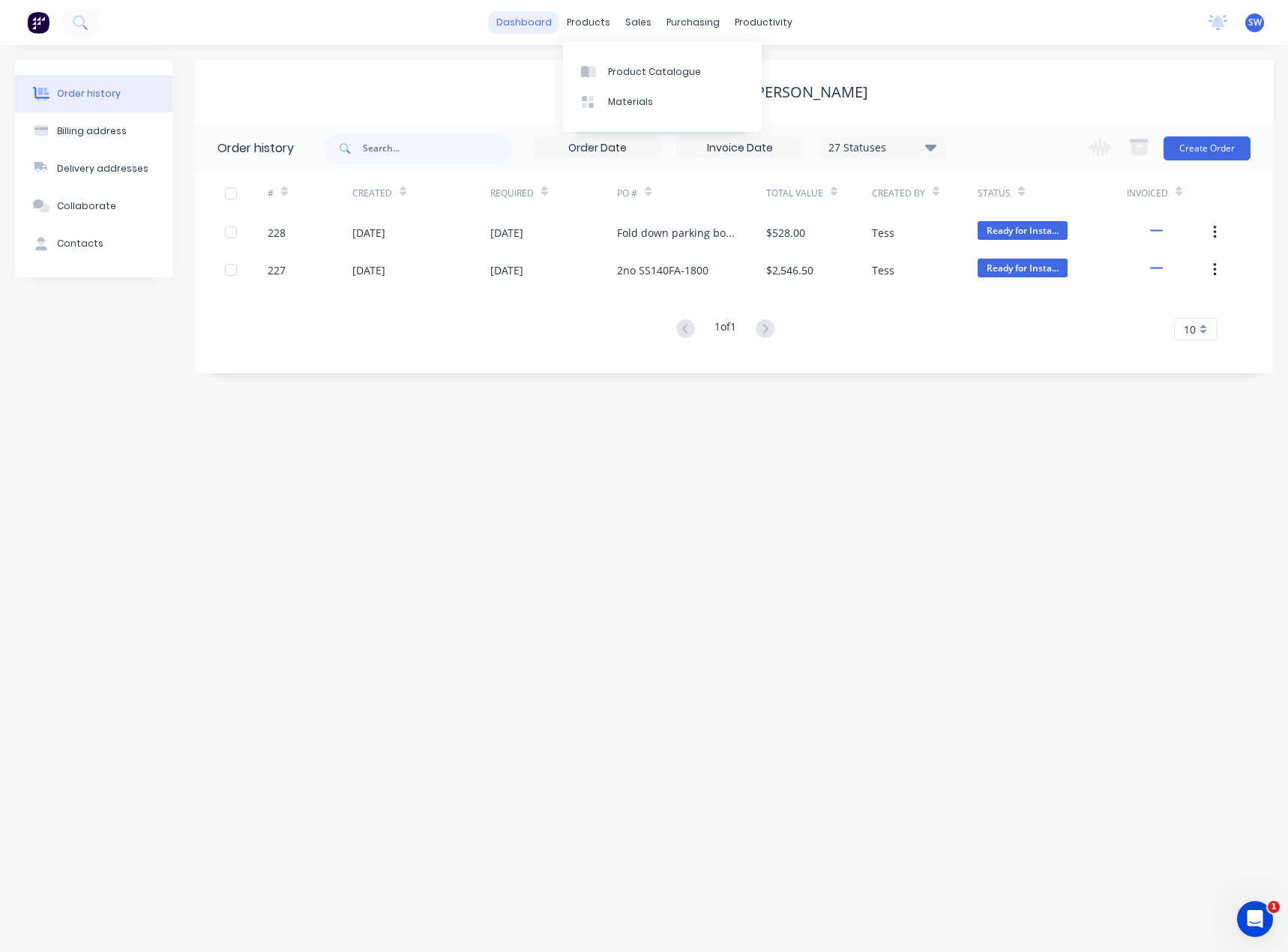
click at [549, 23] on link "dashboard" at bounding box center [525, 22] width 71 height 23
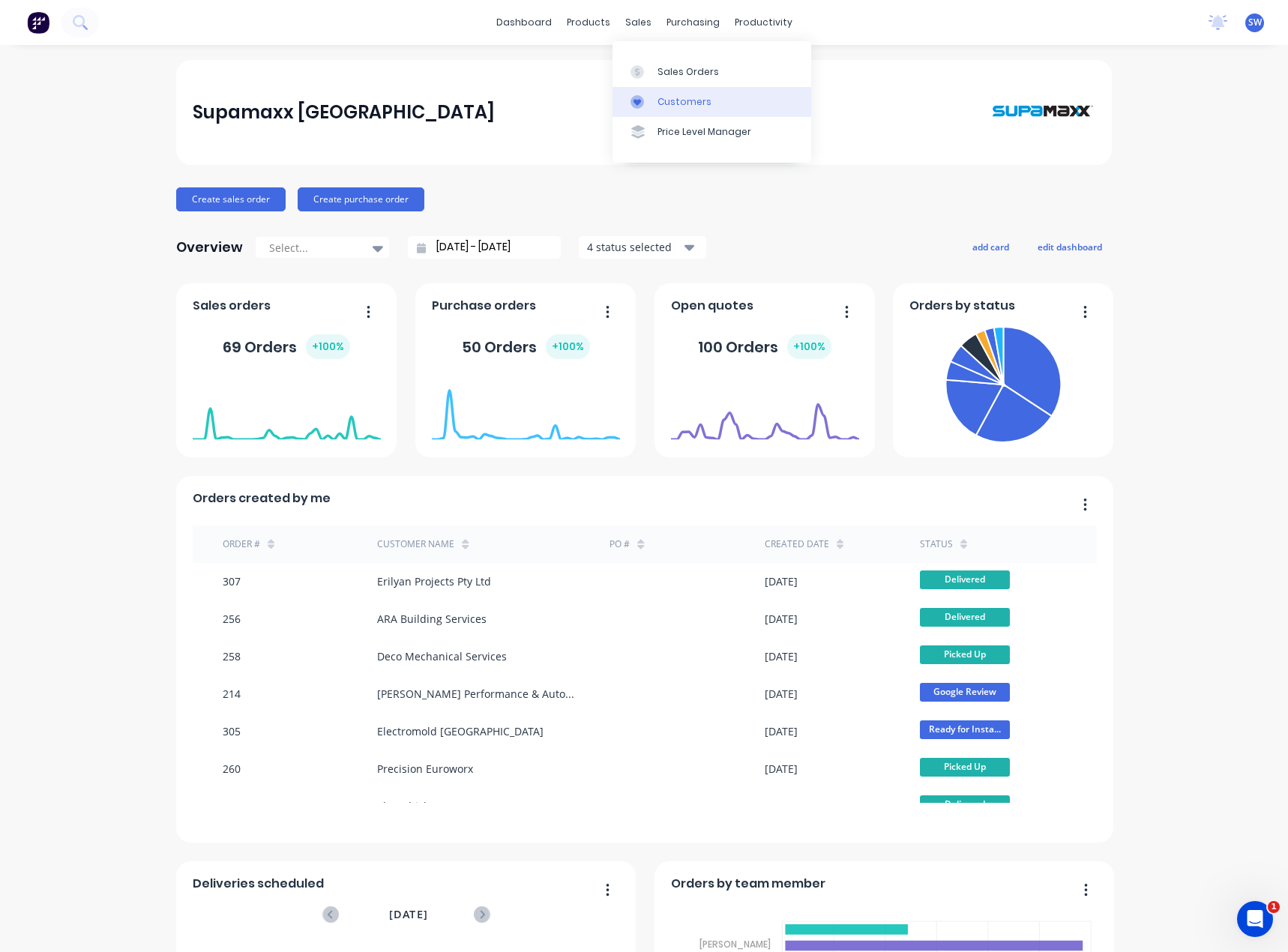
click at [666, 102] on div "Customers" at bounding box center [683, 102] width 54 height 14
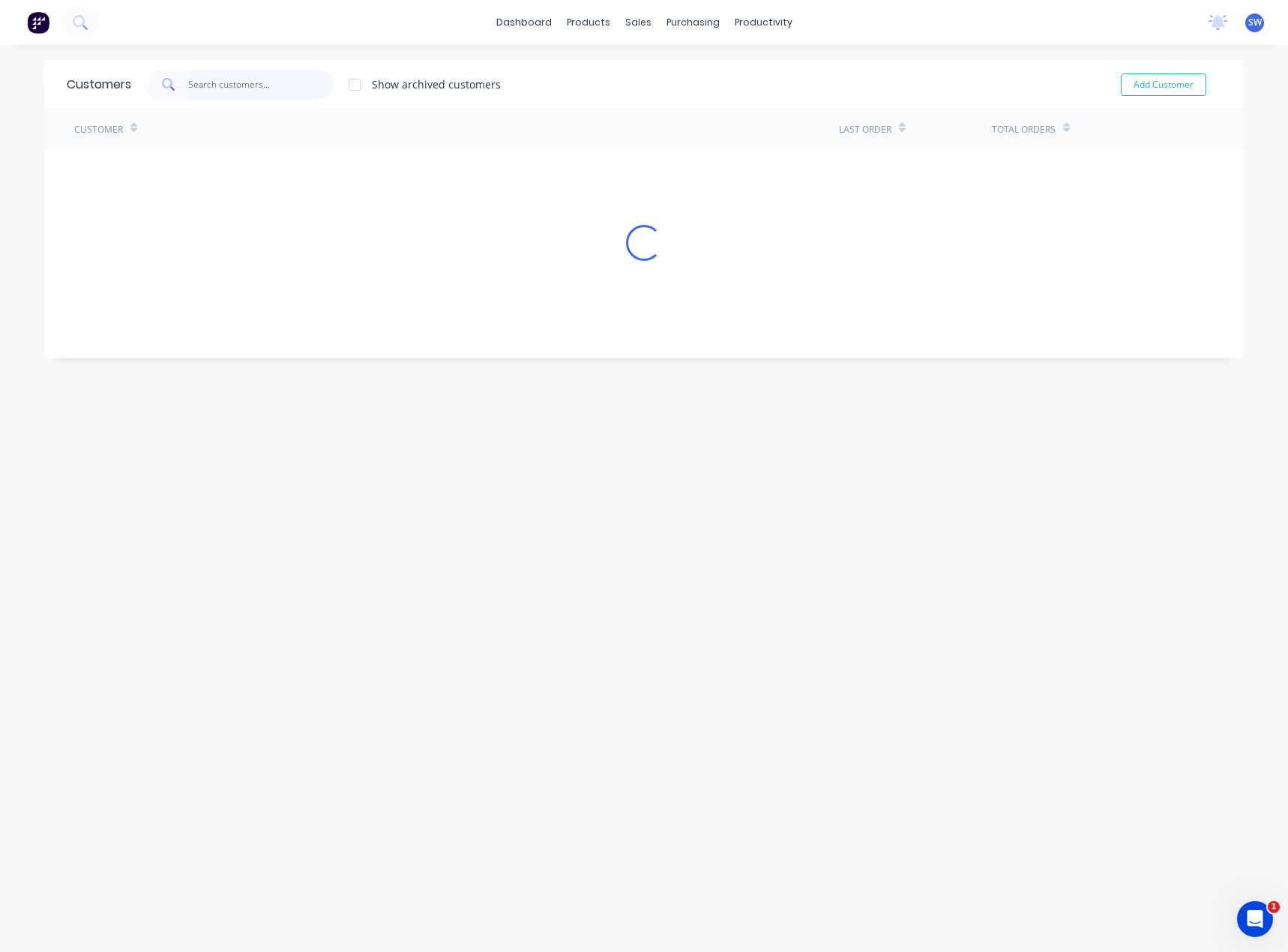
click at [221, 83] on input "text" at bounding box center [261, 84] width 146 height 30
type input "b"
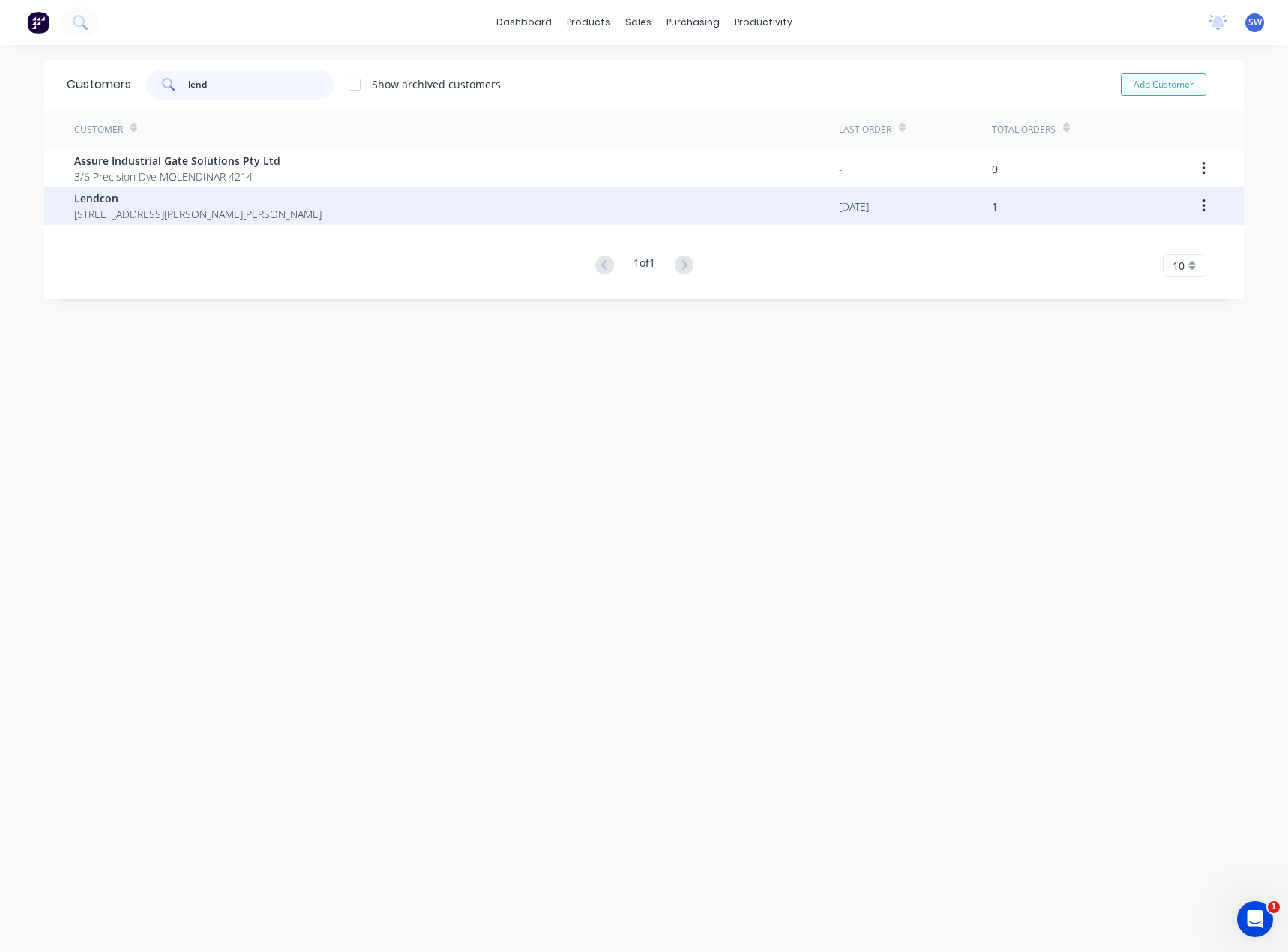
type input "lend"
click at [109, 215] on span "[STREET_ADDRESS][PERSON_NAME][PERSON_NAME]" at bounding box center [198, 213] width 248 height 15
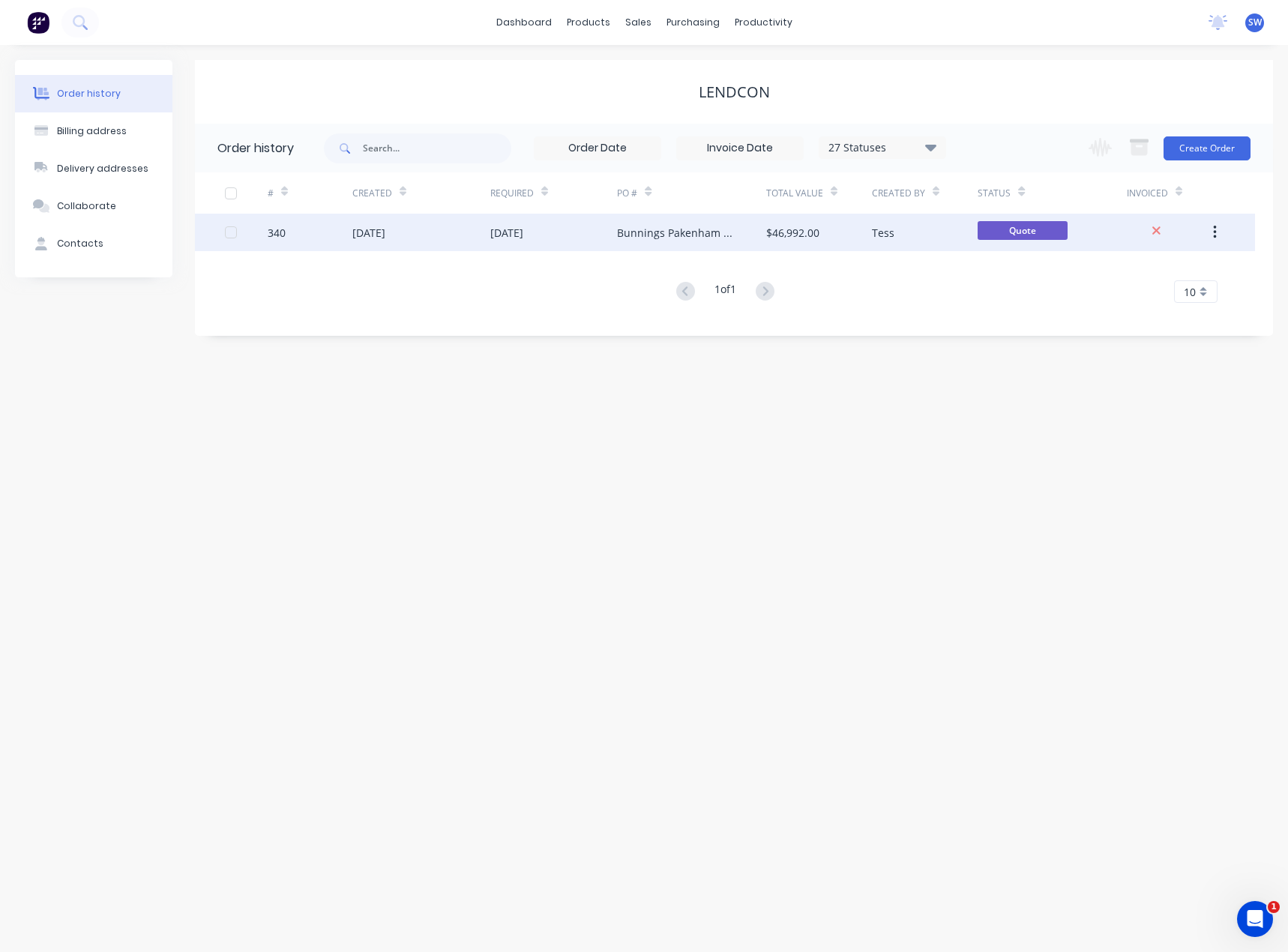
click at [606, 239] on div "[DATE]" at bounding box center [554, 231] width 127 height 37
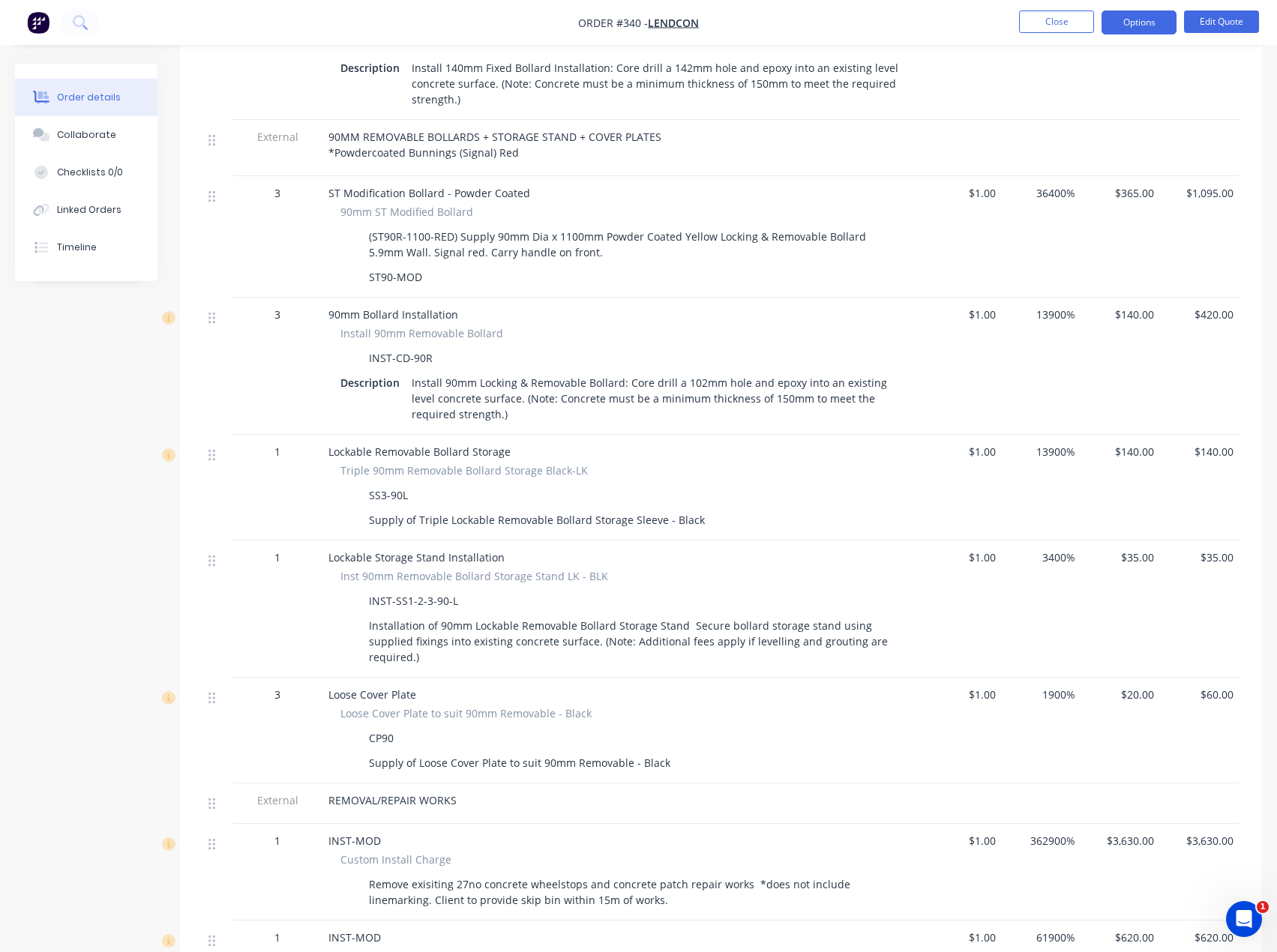
scroll to position [1216, 0]
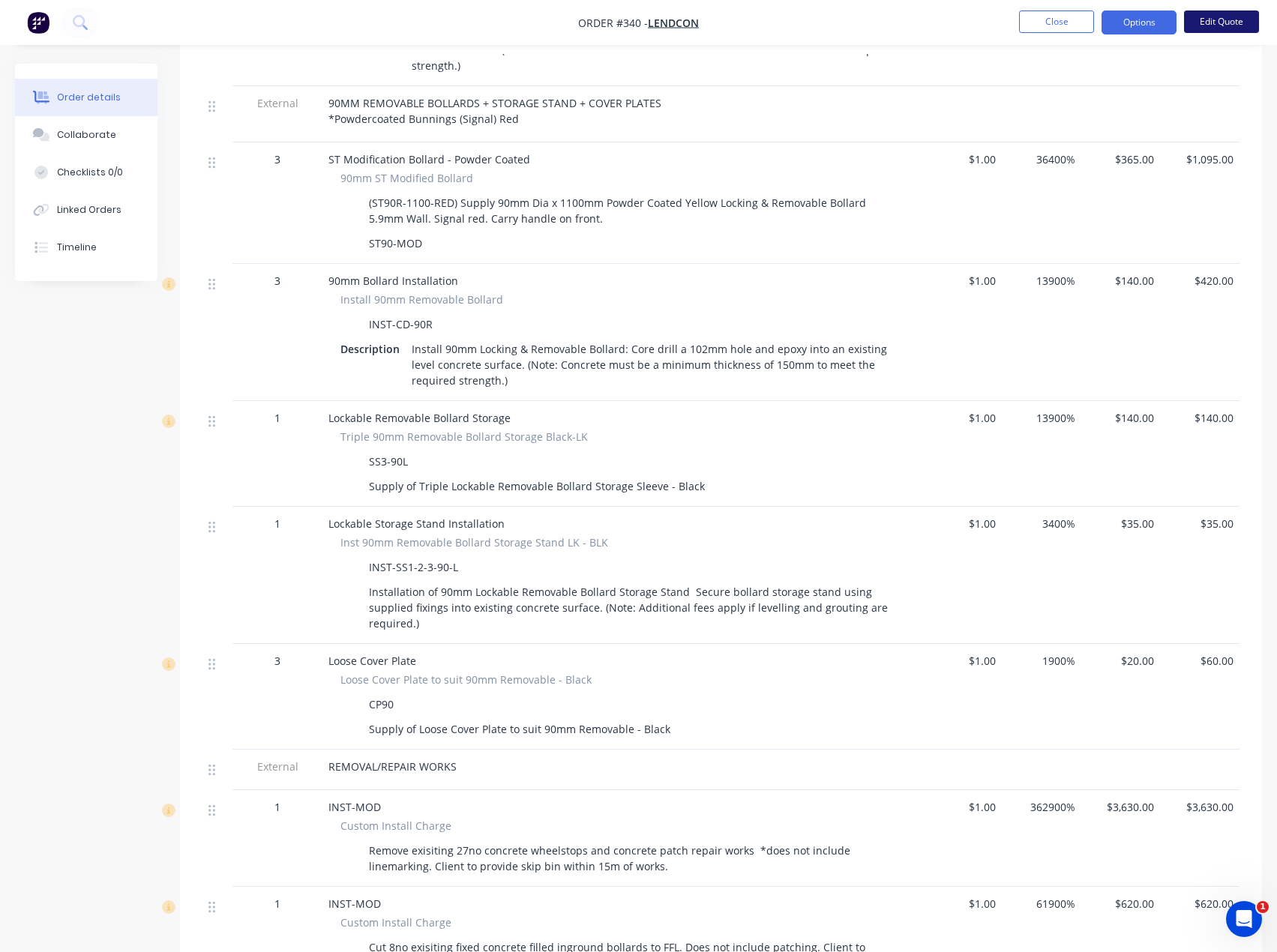
click at [1225, 22] on button "Edit Quote" at bounding box center [1221, 22] width 75 height 23
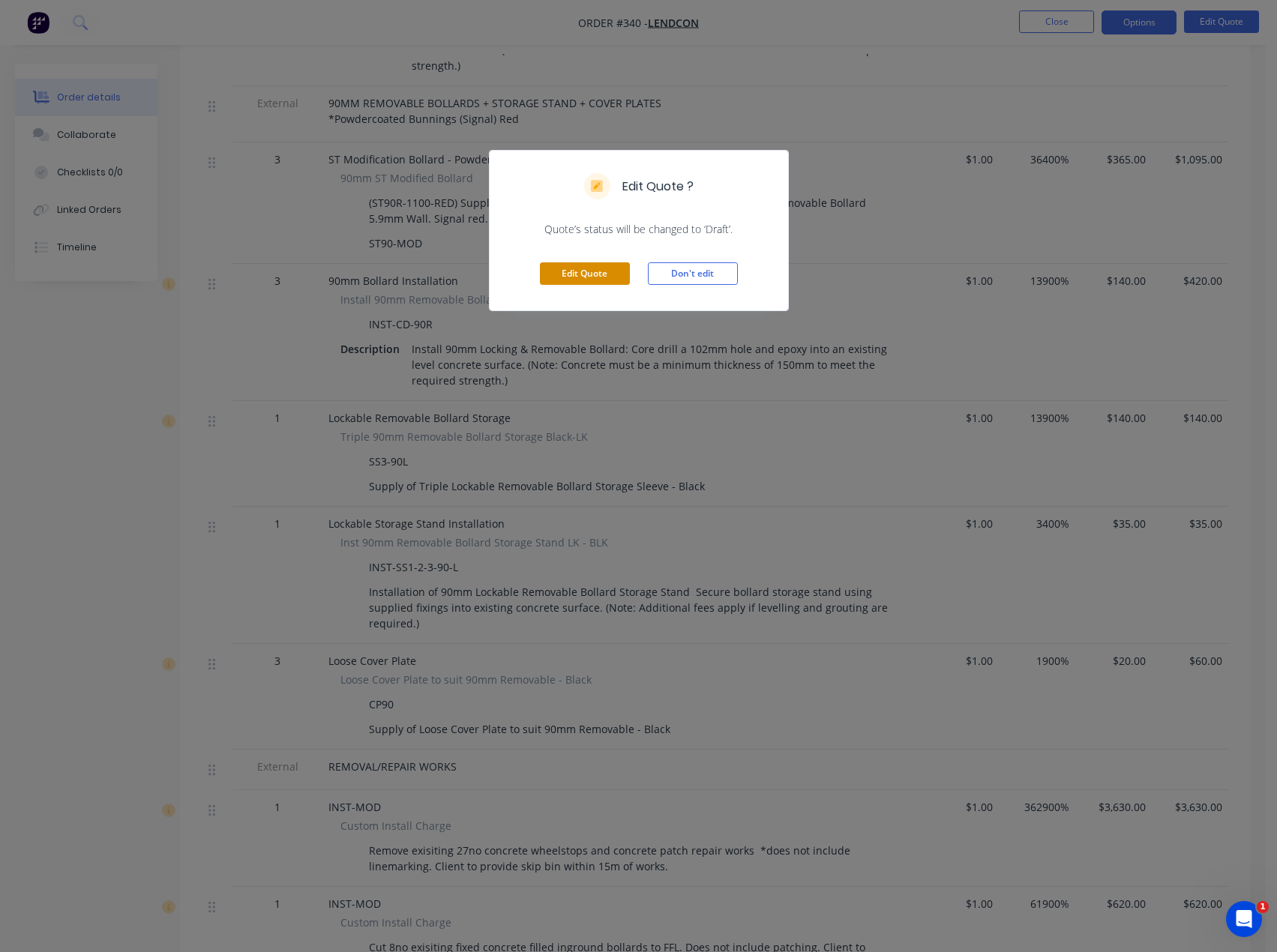
click at [584, 264] on button "Edit Quote" at bounding box center [584, 273] width 90 height 23
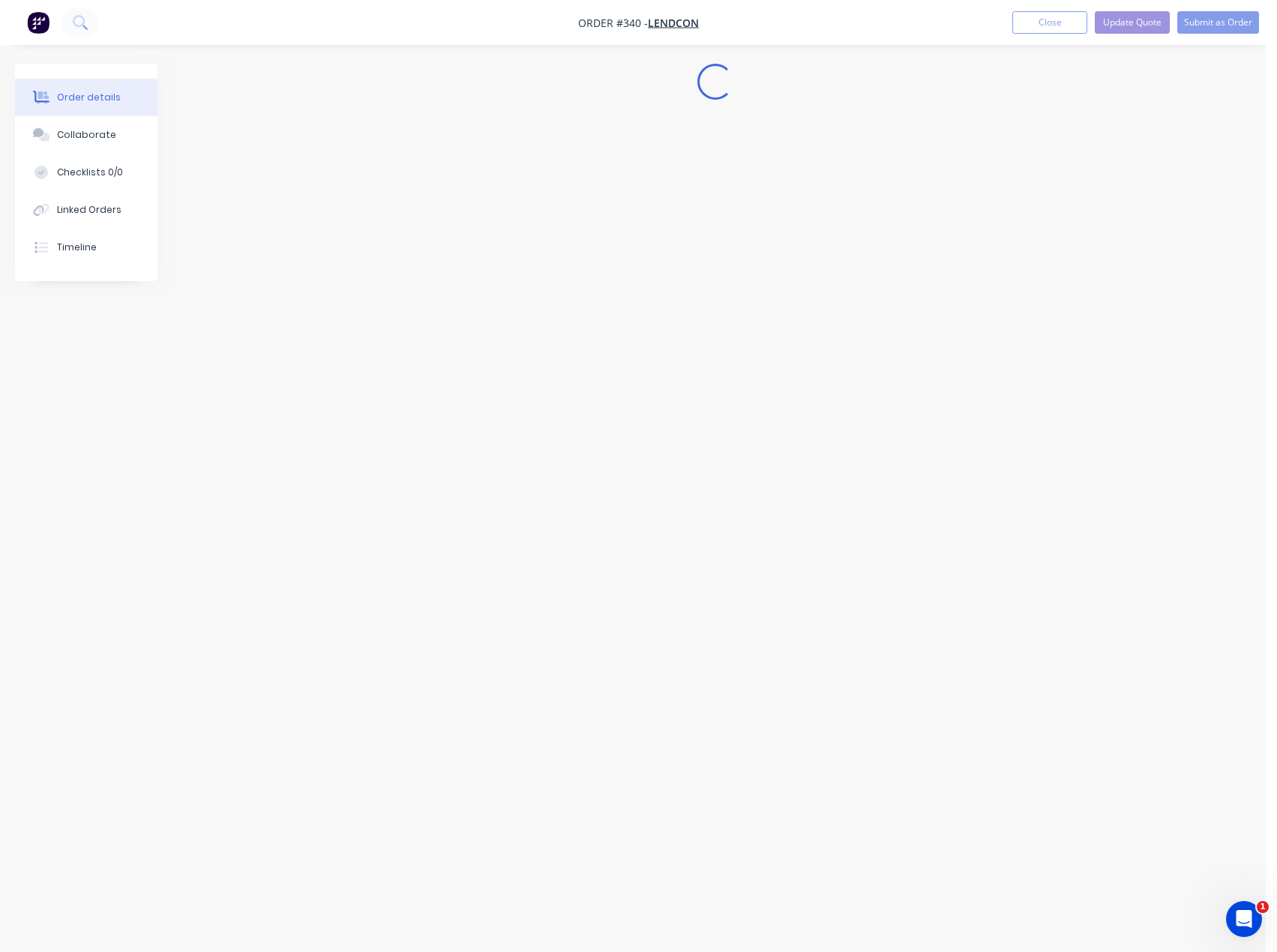
scroll to position [0, 0]
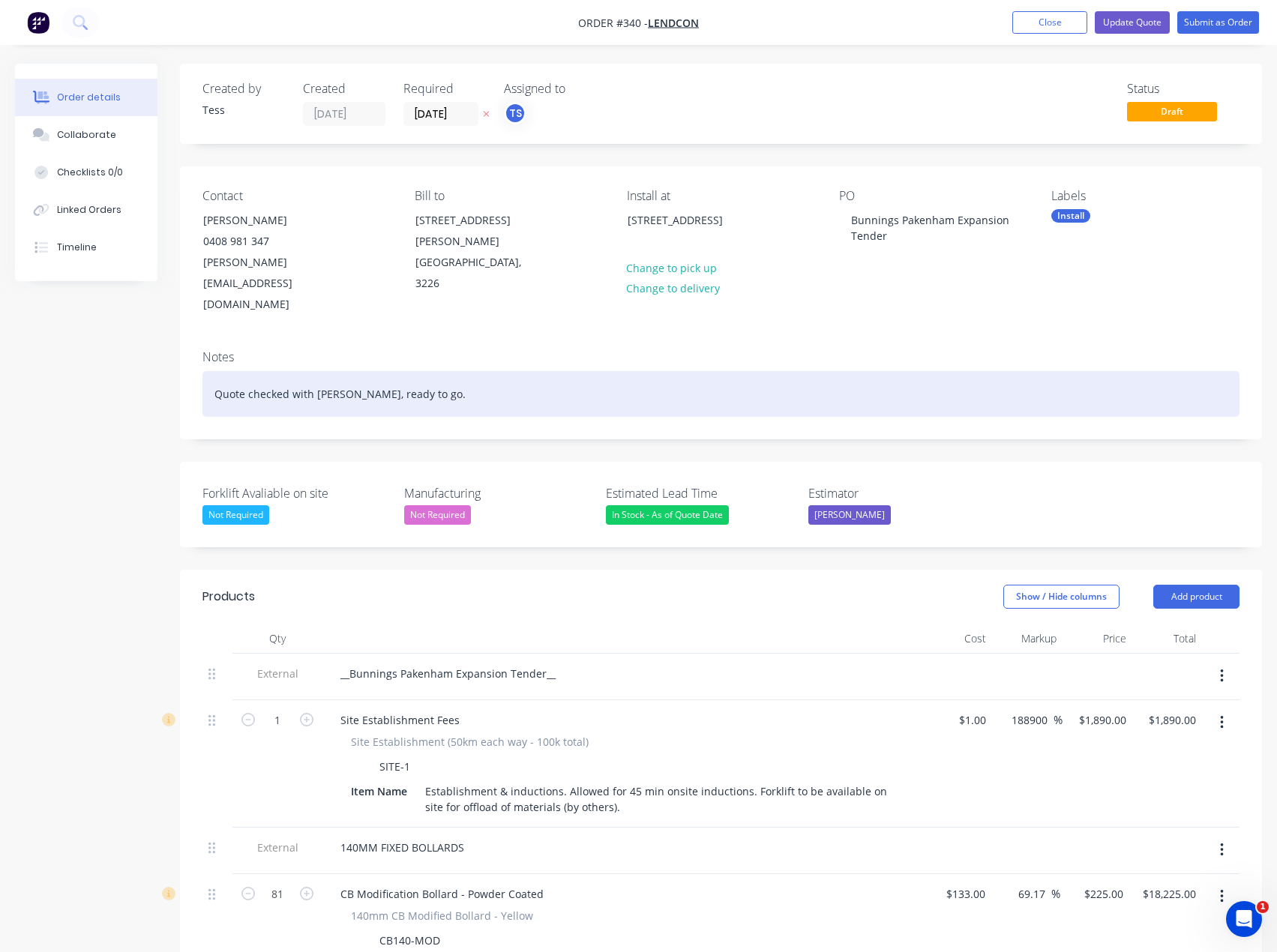
click at [430, 371] on div "Quote checked with [PERSON_NAME], ready to go." at bounding box center [721, 394] width 1036 height 45
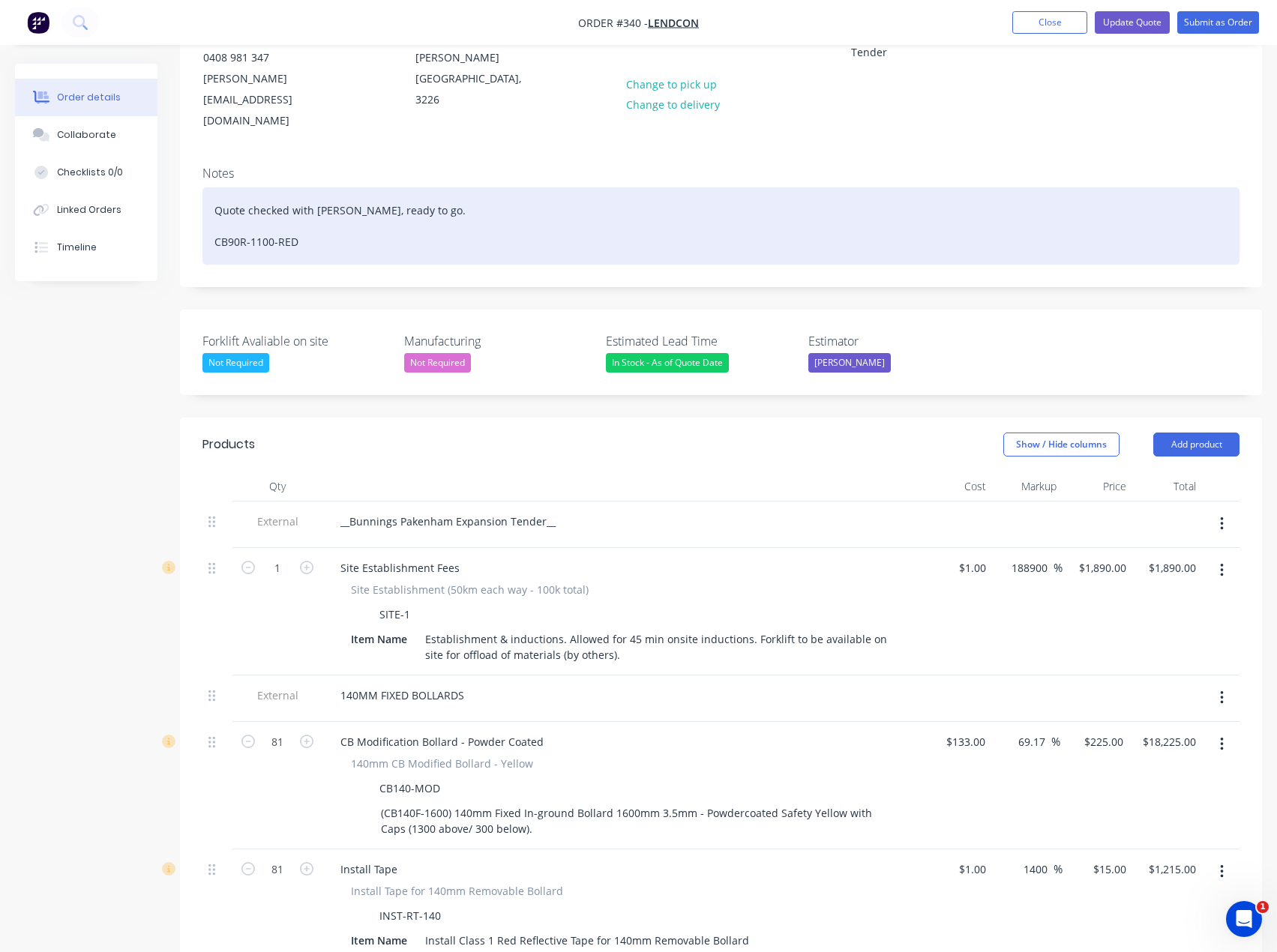
scroll to position [150, 0]
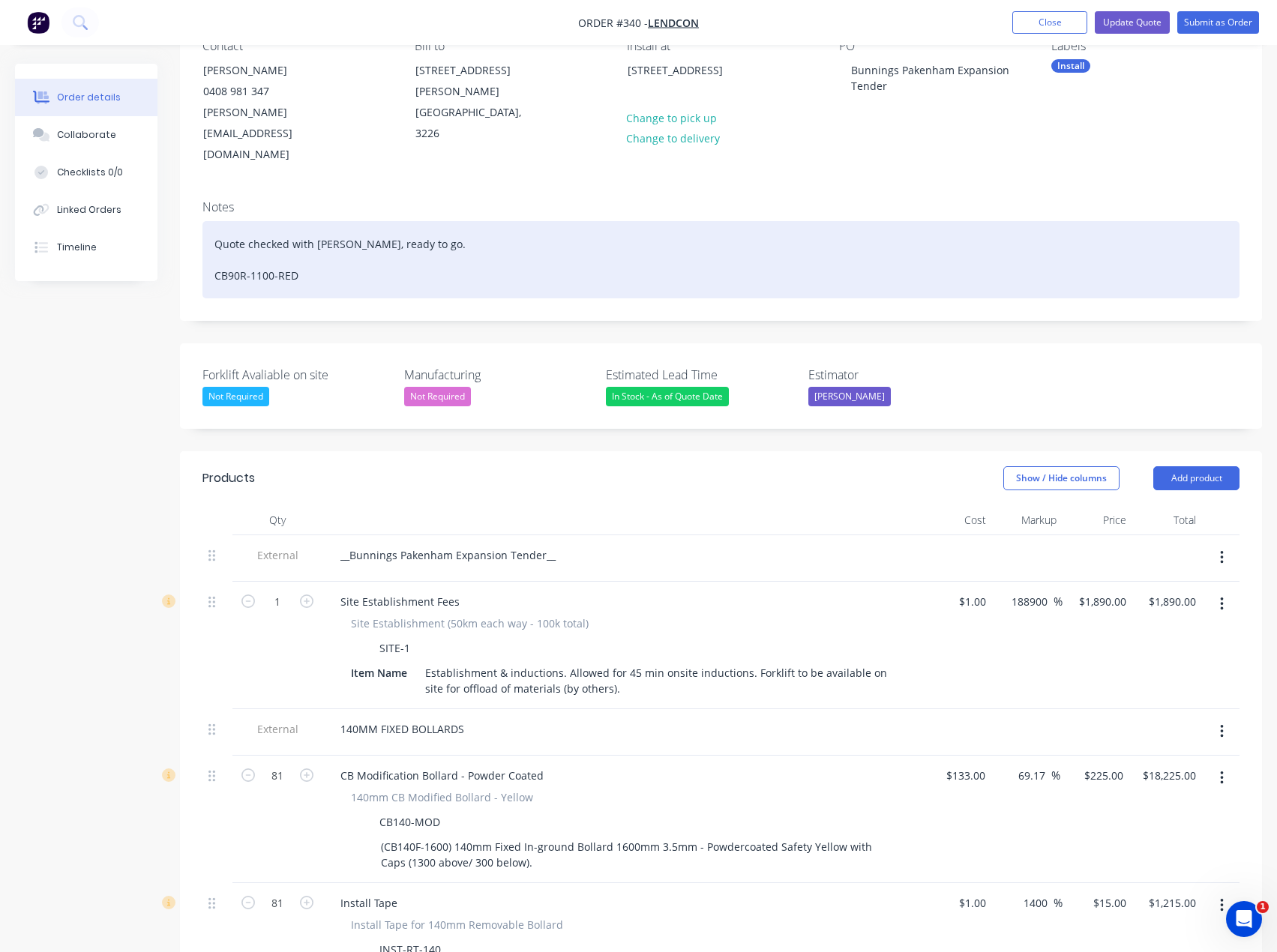
click at [227, 237] on div "Quote checked with [PERSON_NAME], ready to go. CB90R-1100-RED" at bounding box center [721, 260] width 1036 height 77
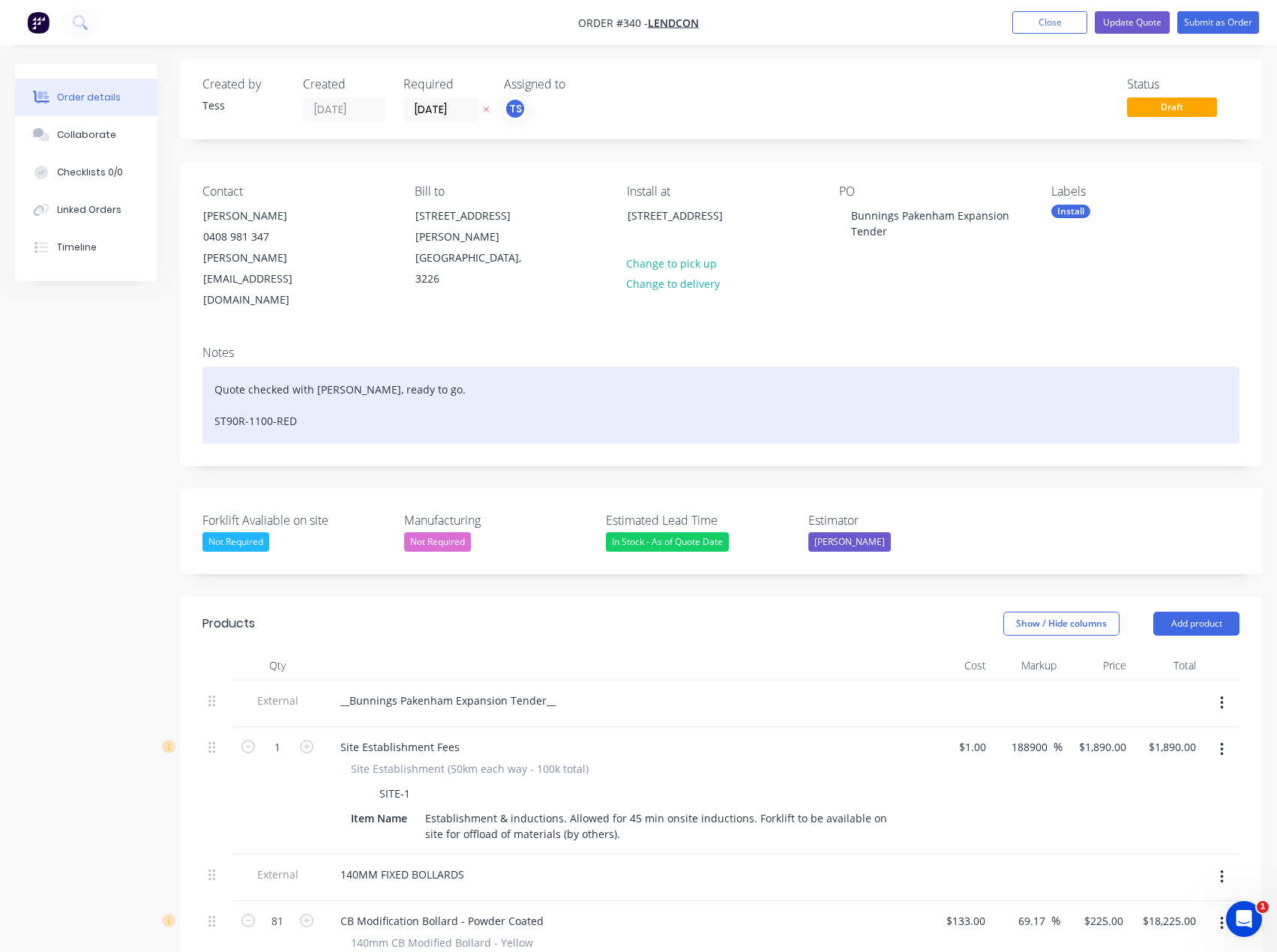
scroll to position [0, 0]
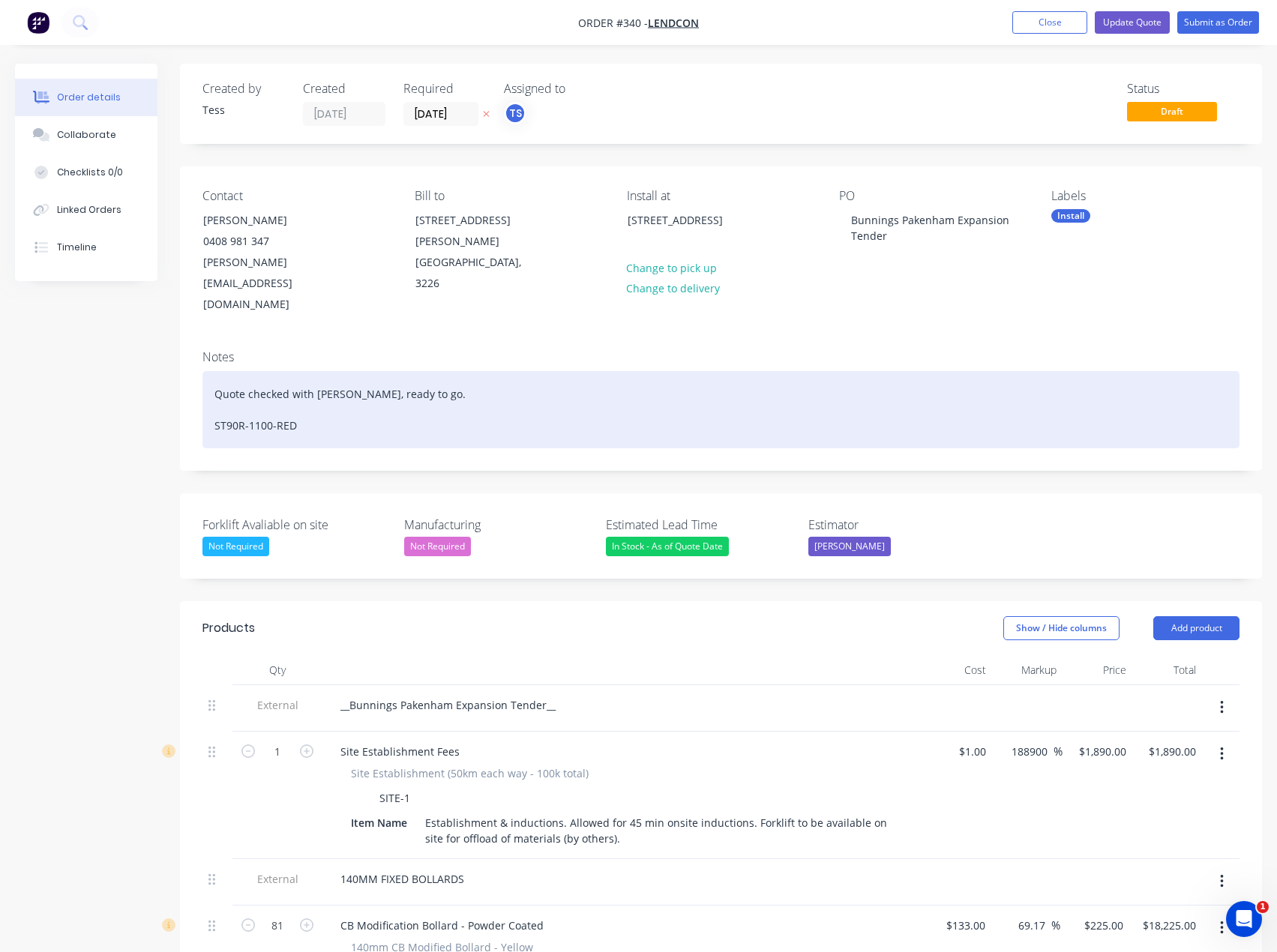
click at [308, 384] on div "Quote checked with [PERSON_NAME], ready to go. ST90R-1100-RED" at bounding box center [721, 409] width 1036 height 77
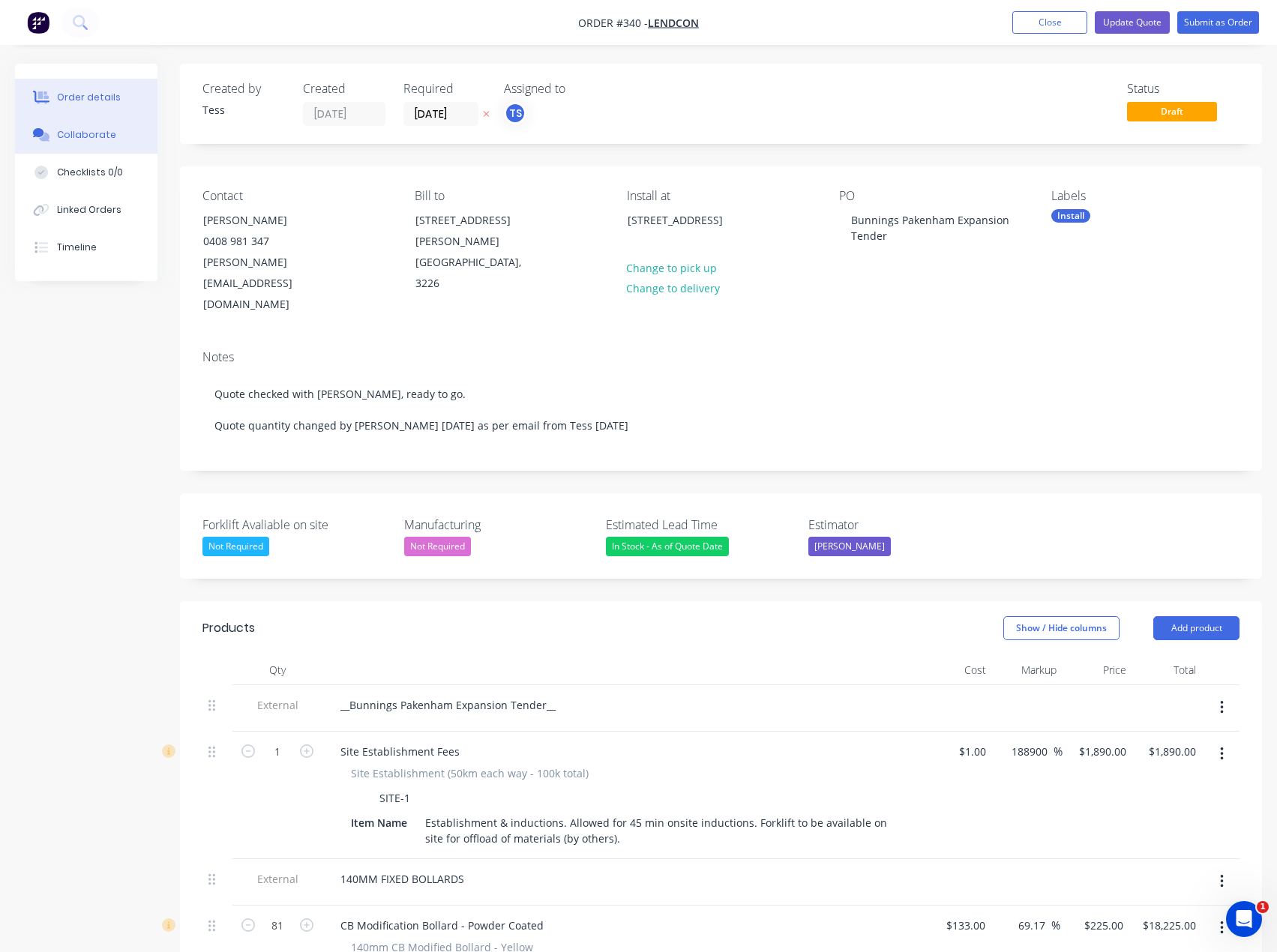
click at [74, 137] on div "Collaborate" at bounding box center [86, 134] width 59 height 14
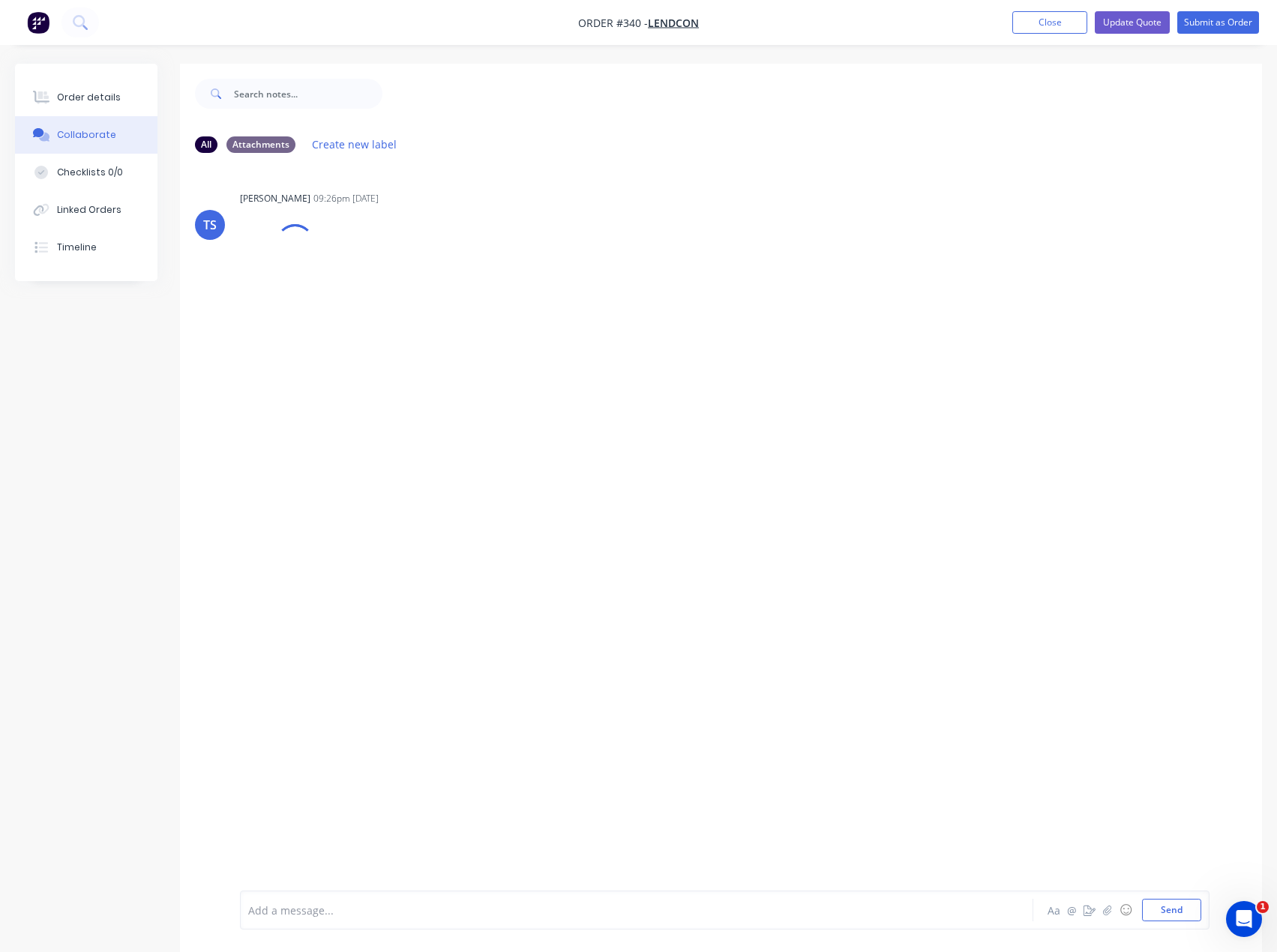
click at [443, 911] on div at bounding box center [605, 910] width 713 height 15
click at [361, 386] on p "ST90R-100-RED changed from 3 to 6" at bounding box center [338, 382] width 172 height 15
click at [447, 381] on button "button" at bounding box center [445, 383] width 6 height 22
click at [469, 405] on button "Edit" at bounding box center [500, 409] width 94 height 25
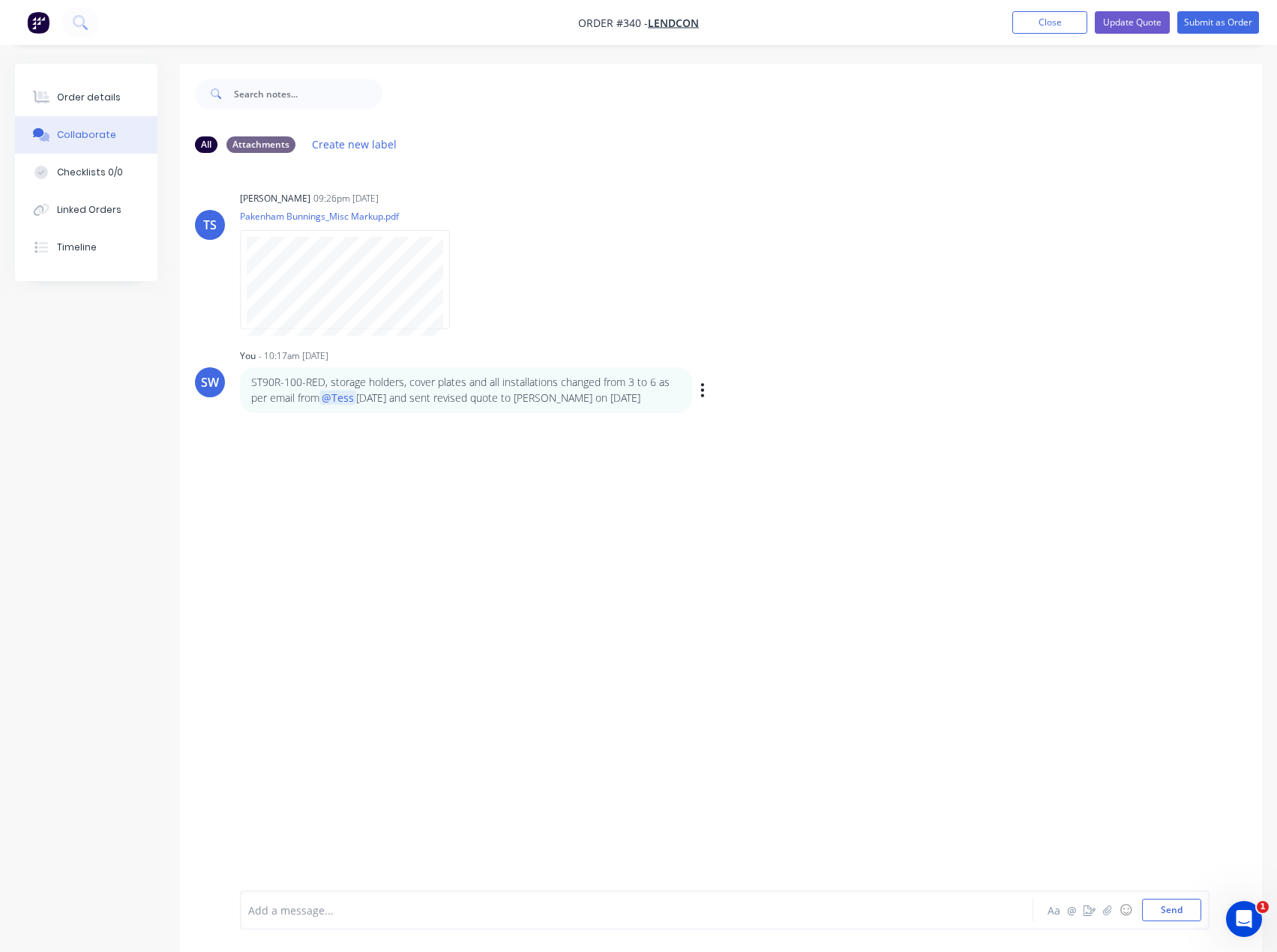
click at [889, 366] on div "SW You - 10:17am [DATE] ST90R-100-RED, storage holders, cover plates and all in…" at bounding box center [721, 378] width 1082 height 68
click at [105, 92] on div "Order details" at bounding box center [89, 97] width 64 height 14
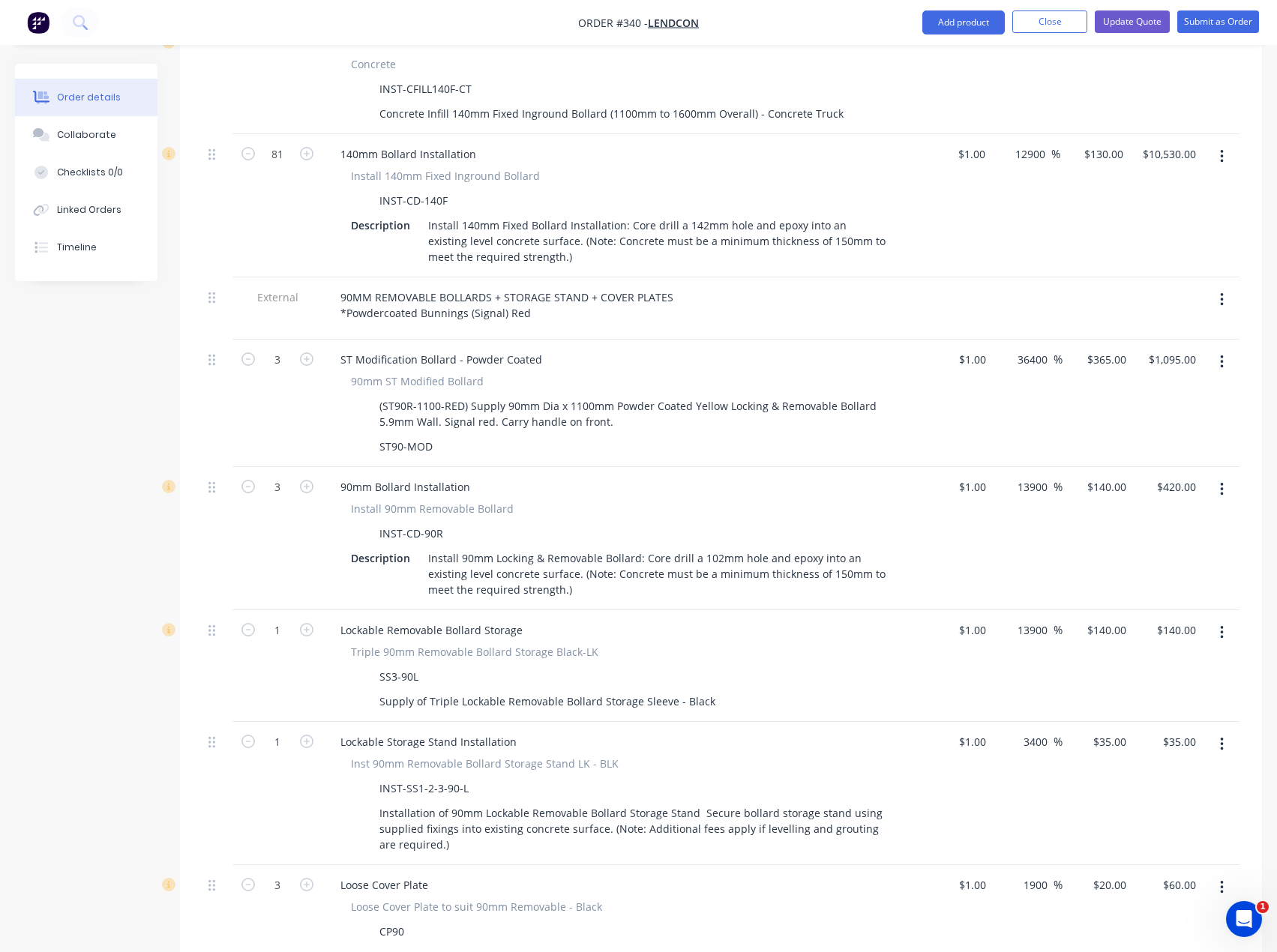
scroll to position [1124, 0]
click at [304, 364] on icon "button" at bounding box center [306, 357] width 14 height 14
type input "4"
type input "$1,460.00"
click at [304, 364] on icon "button" at bounding box center [306, 357] width 14 height 14
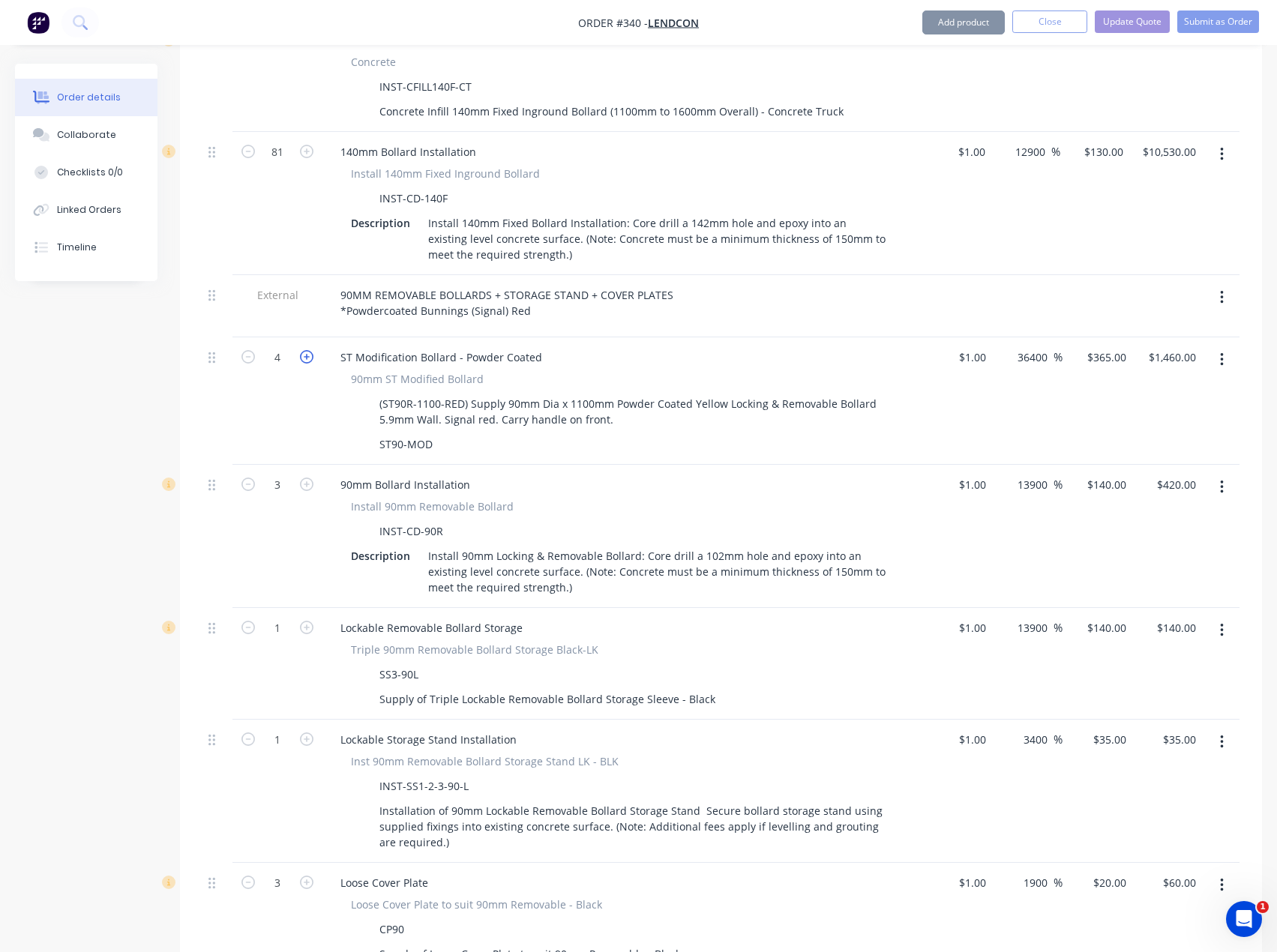
type input "5"
type input "$1,825.00"
click at [304, 364] on icon "button" at bounding box center [306, 357] width 14 height 14
type input "6"
type input "$2,190.00"
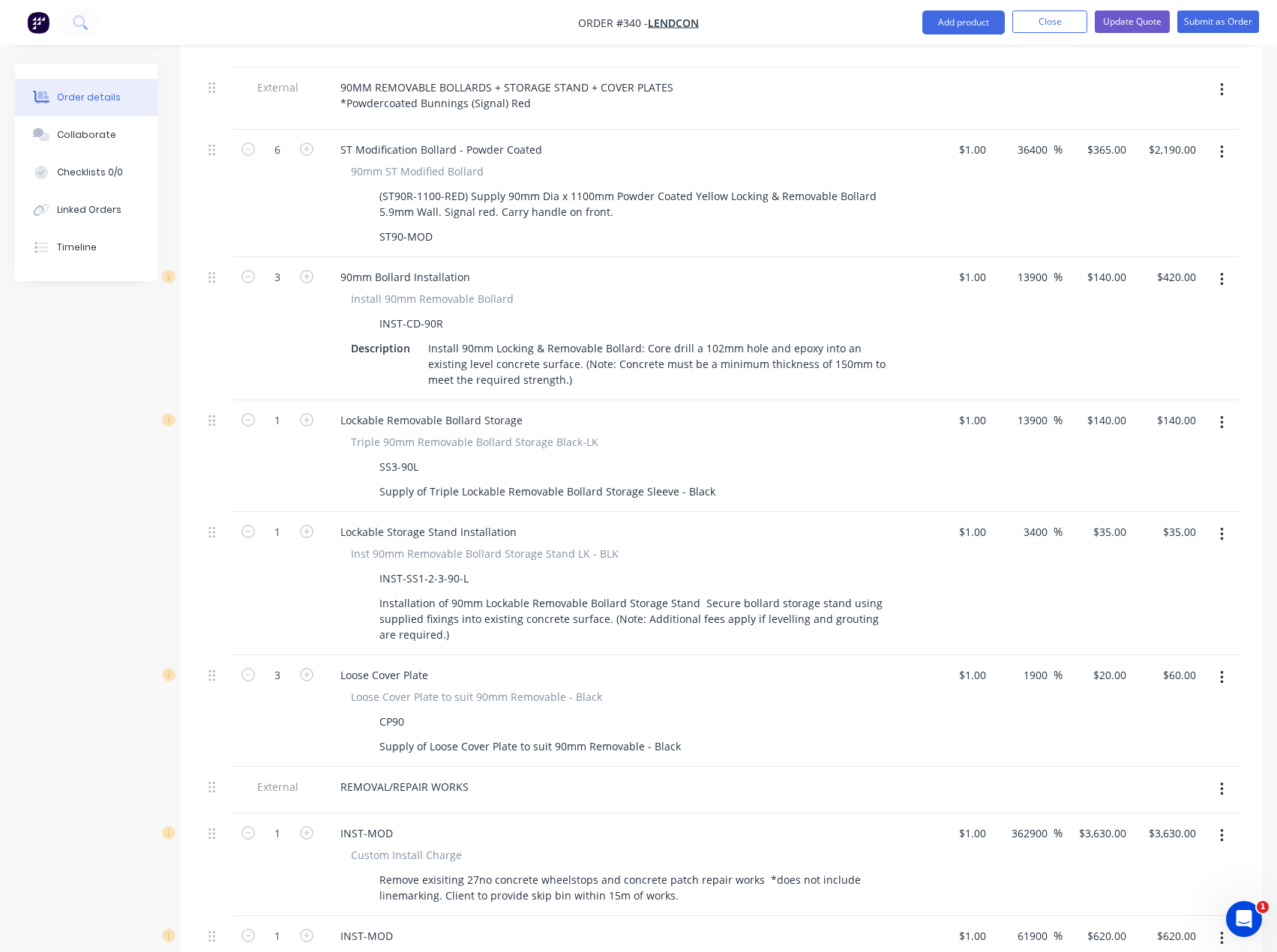
scroll to position [1349, 0]
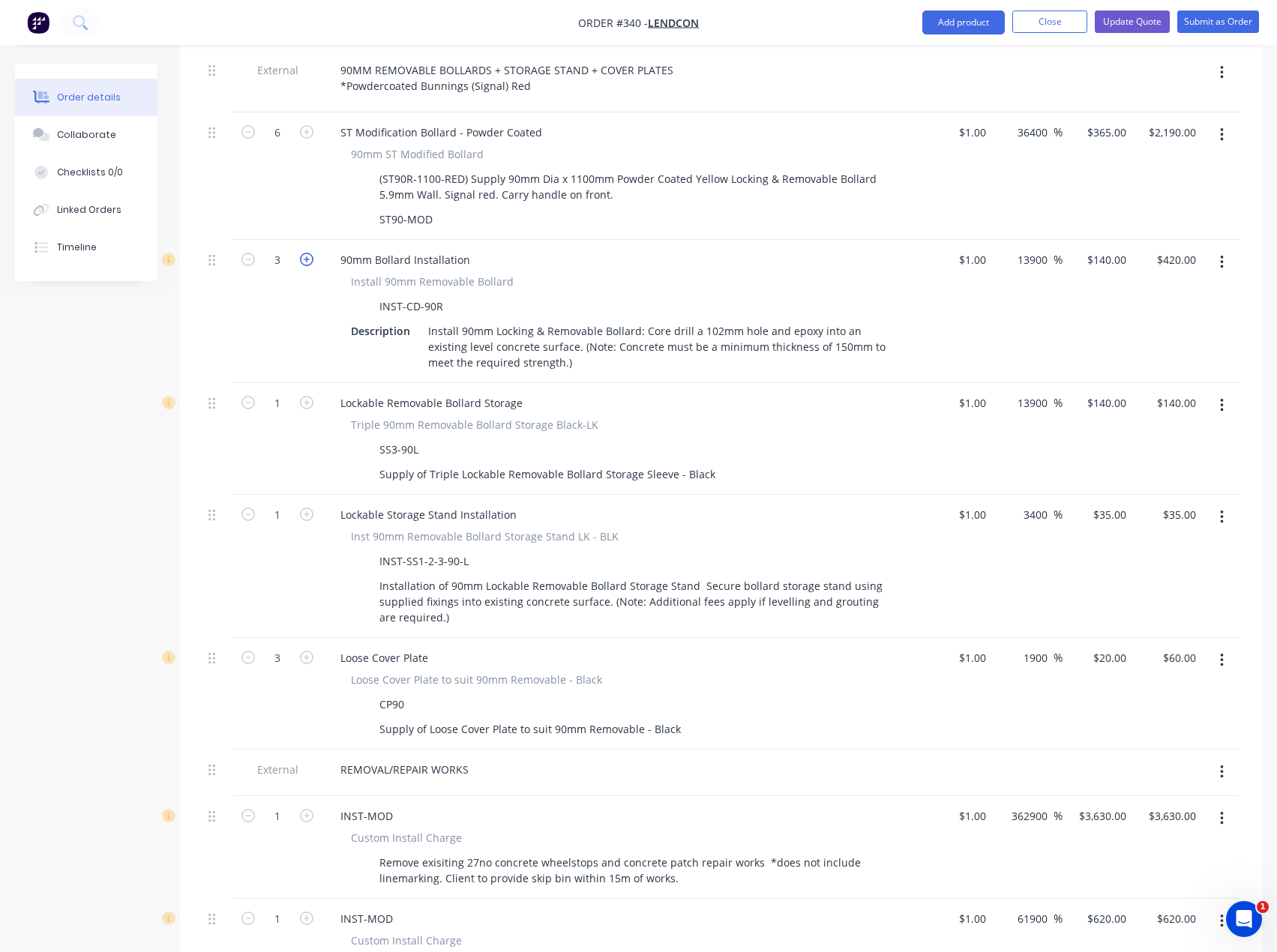
click at [304, 266] on icon "button" at bounding box center [306, 259] width 14 height 14
type input "4"
type input "$560.00"
click at [304, 266] on icon "button" at bounding box center [306, 259] width 14 height 14
type input "5"
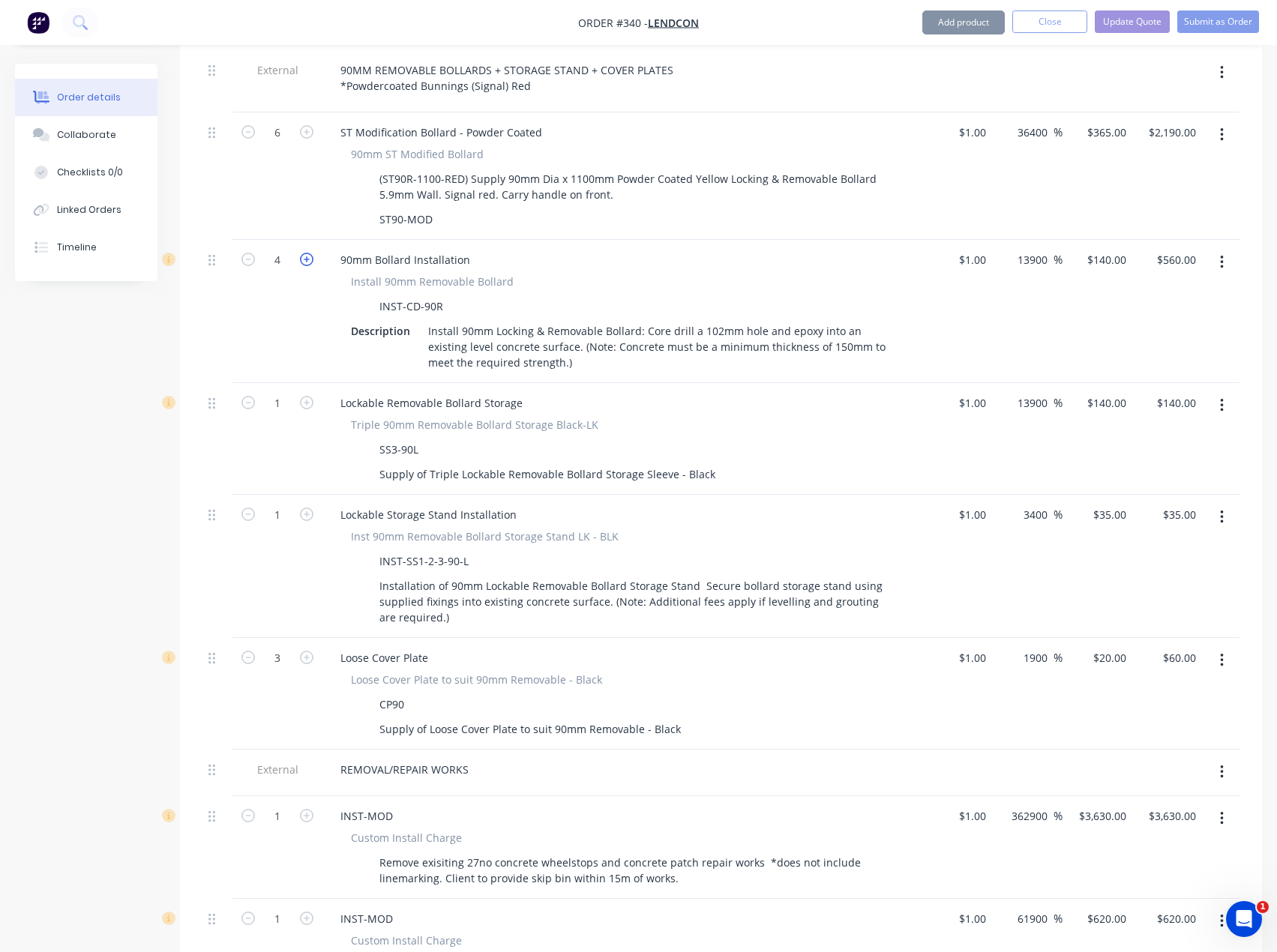
type input "$700.00"
click at [304, 266] on icon "button" at bounding box center [306, 259] width 14 height 14
type input "6"
type input "$840.00"
click at [305, 409] on icon "button" at bounding box center [306, 402] width 14 height 14
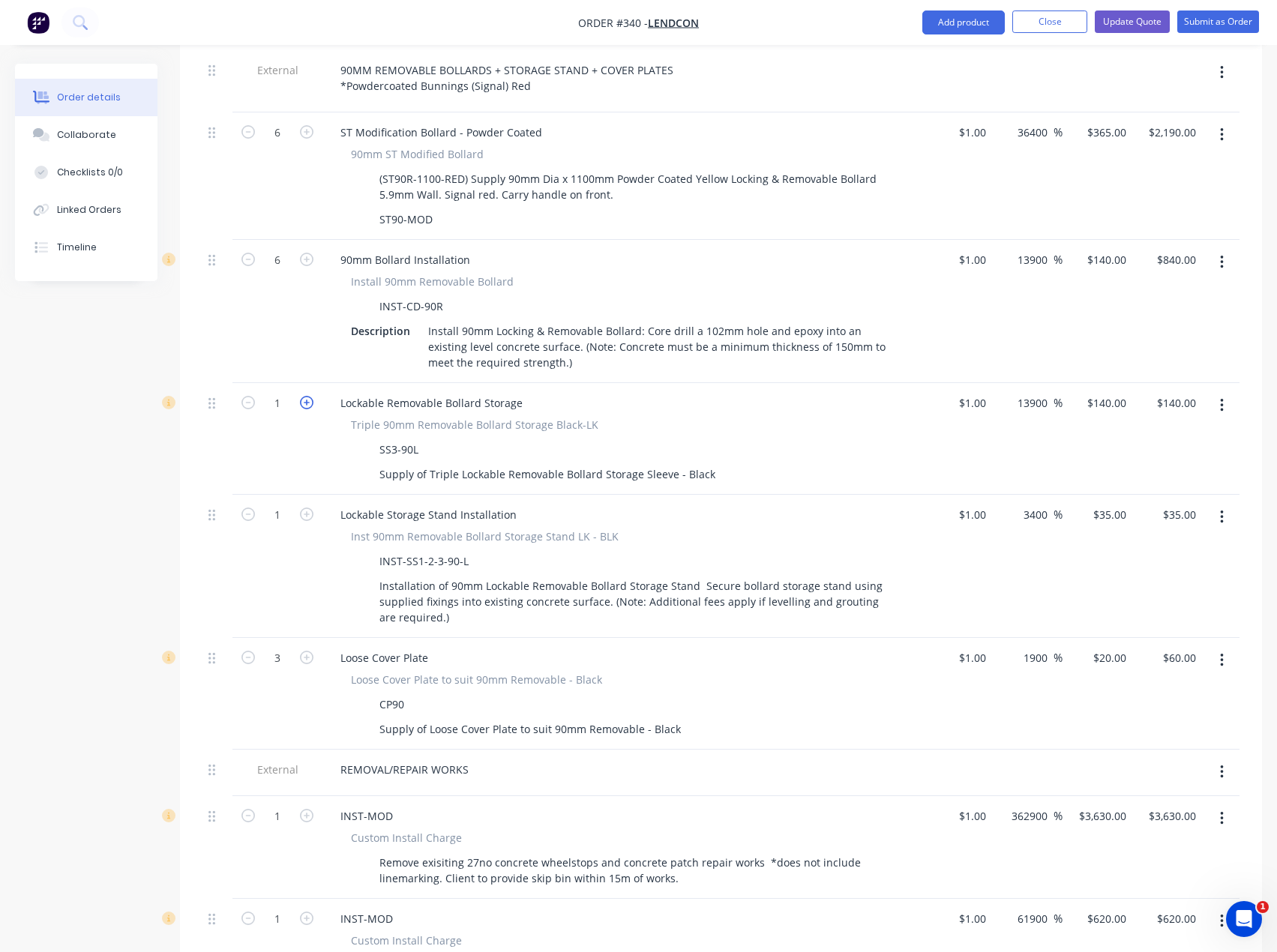
type input "2"
type input "$280.00"
click at [304, 521] on icon "button" at bounding box center [306, 514] width 14 height 14
type input "2"
type input "$70.00"
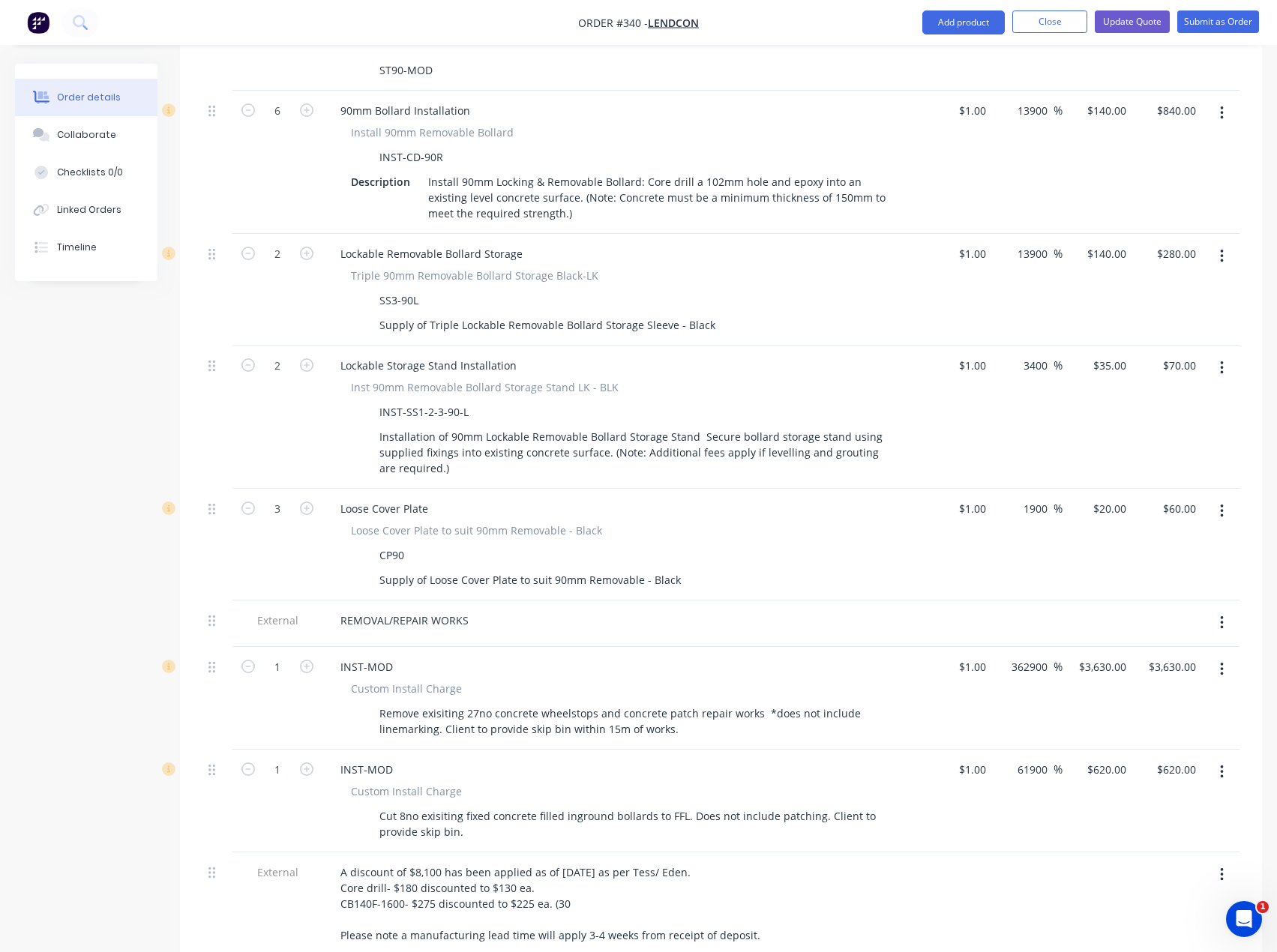
scroll to position [1499, 0]
click at [309, 515] on icon "button" at bounding box center [306, 507] width 14 height 14
type input "4"
type input "$80.00"
click at [309, 515] on icon "button" at bounding box center [306, 507] width 14 height 14
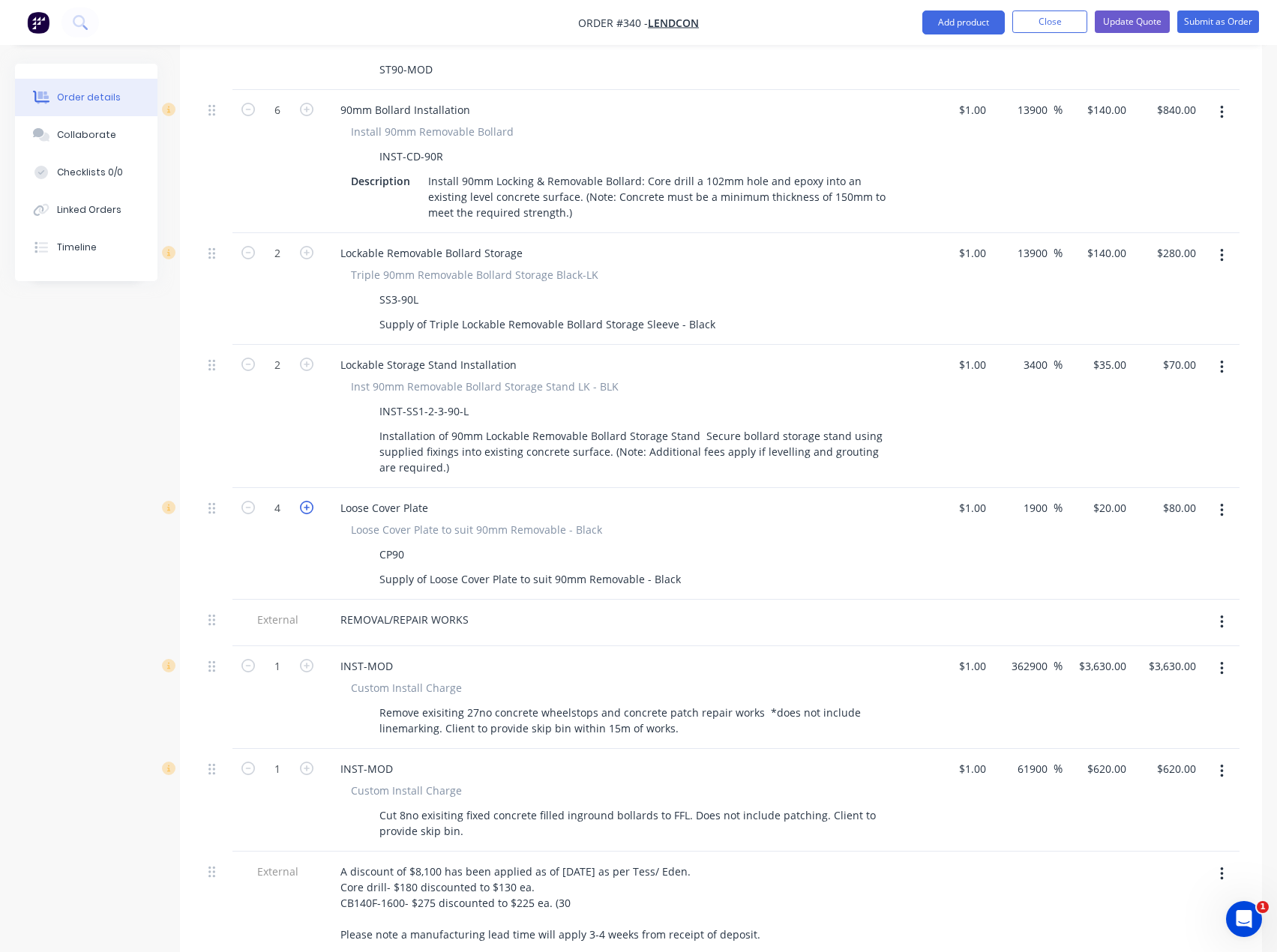
type input "5"
type input "$100.00"
click at [309, 515] on icon "button" at bounding box center [306, 507] width 14 height 14
type input "6"
type input "$120.00"
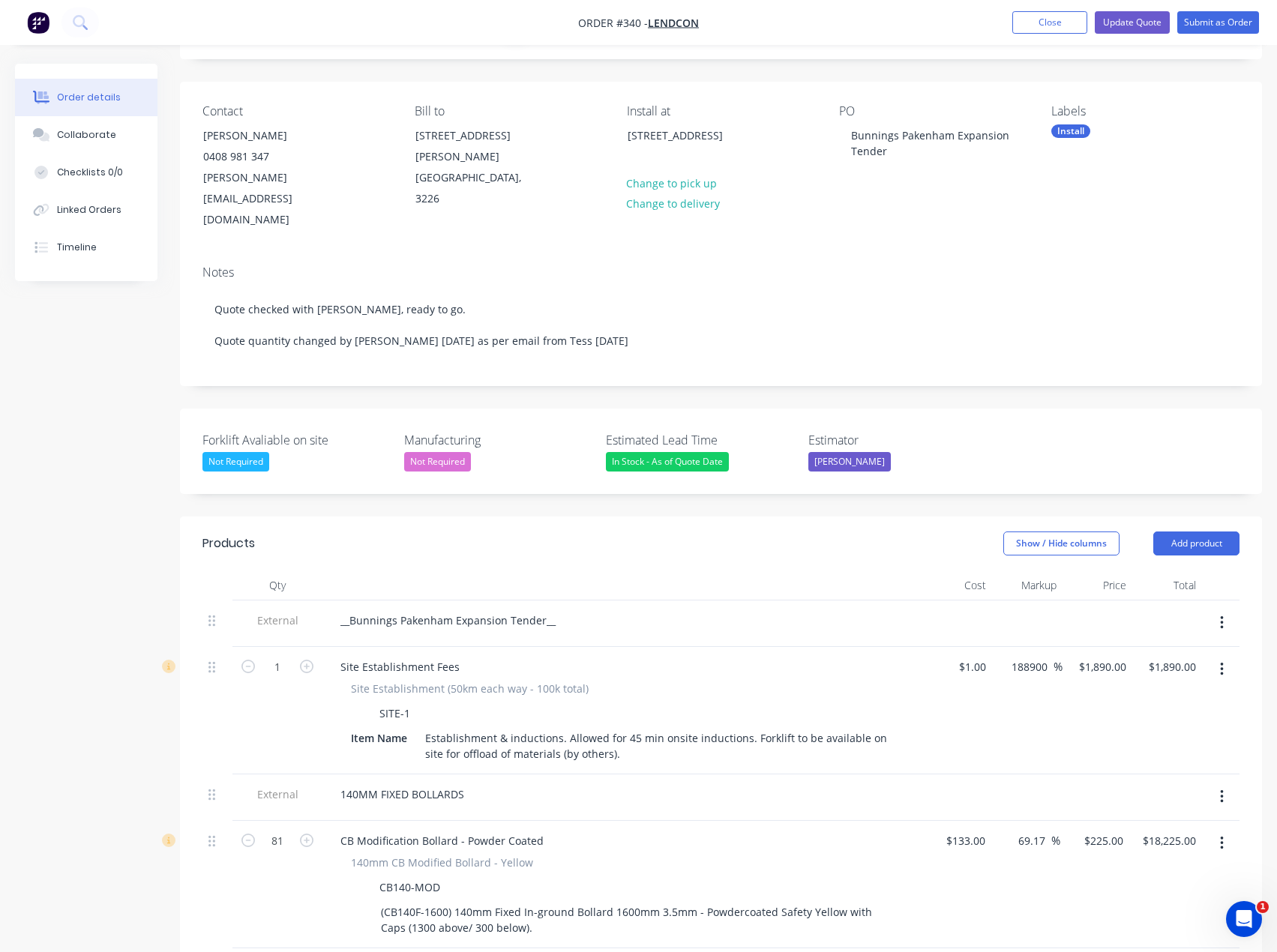
scroll to position [0, 0]
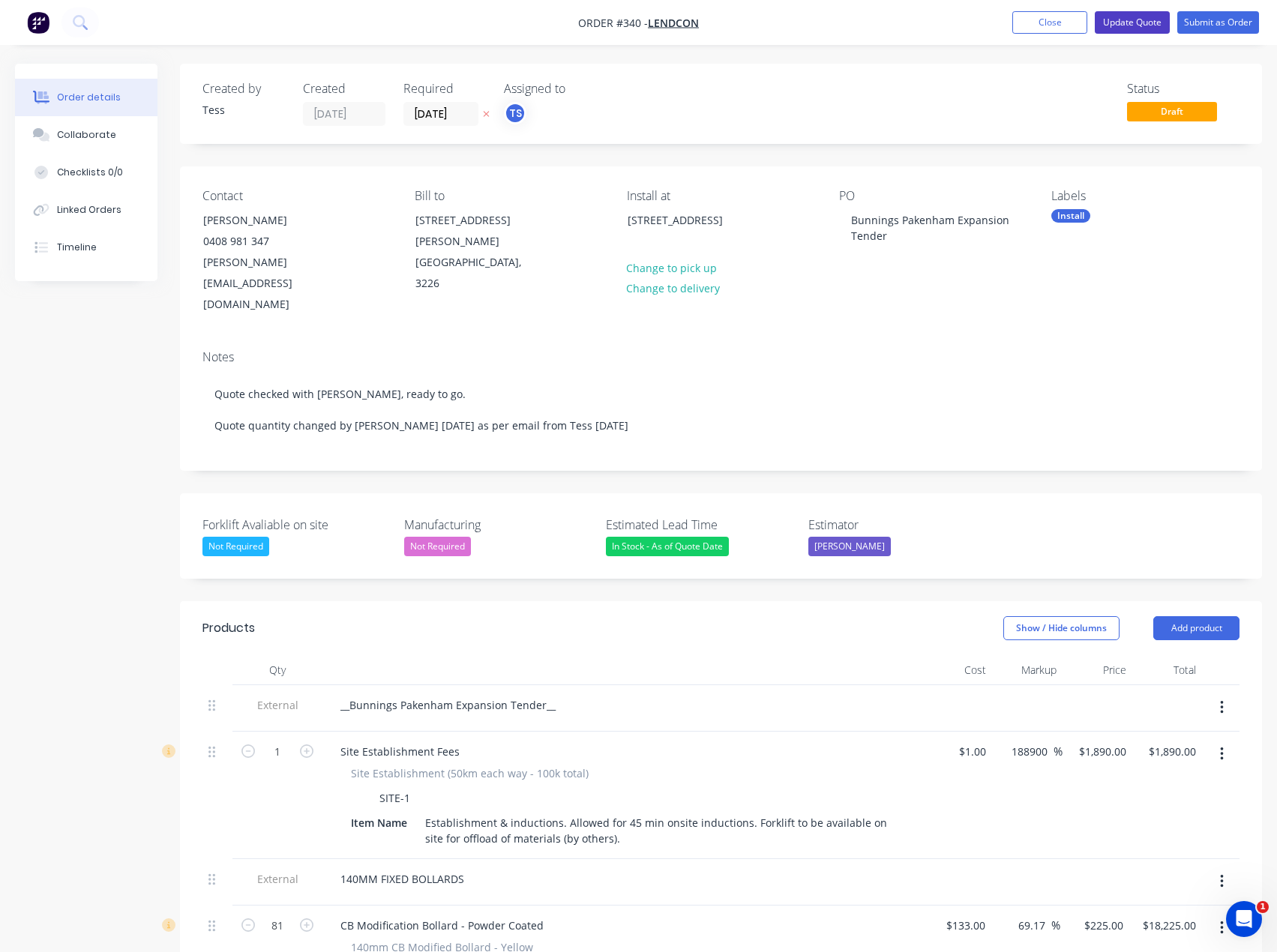
click at [1152, 19] on button "Update Quote" at bounding box center [1132, 22] width 75 height 23
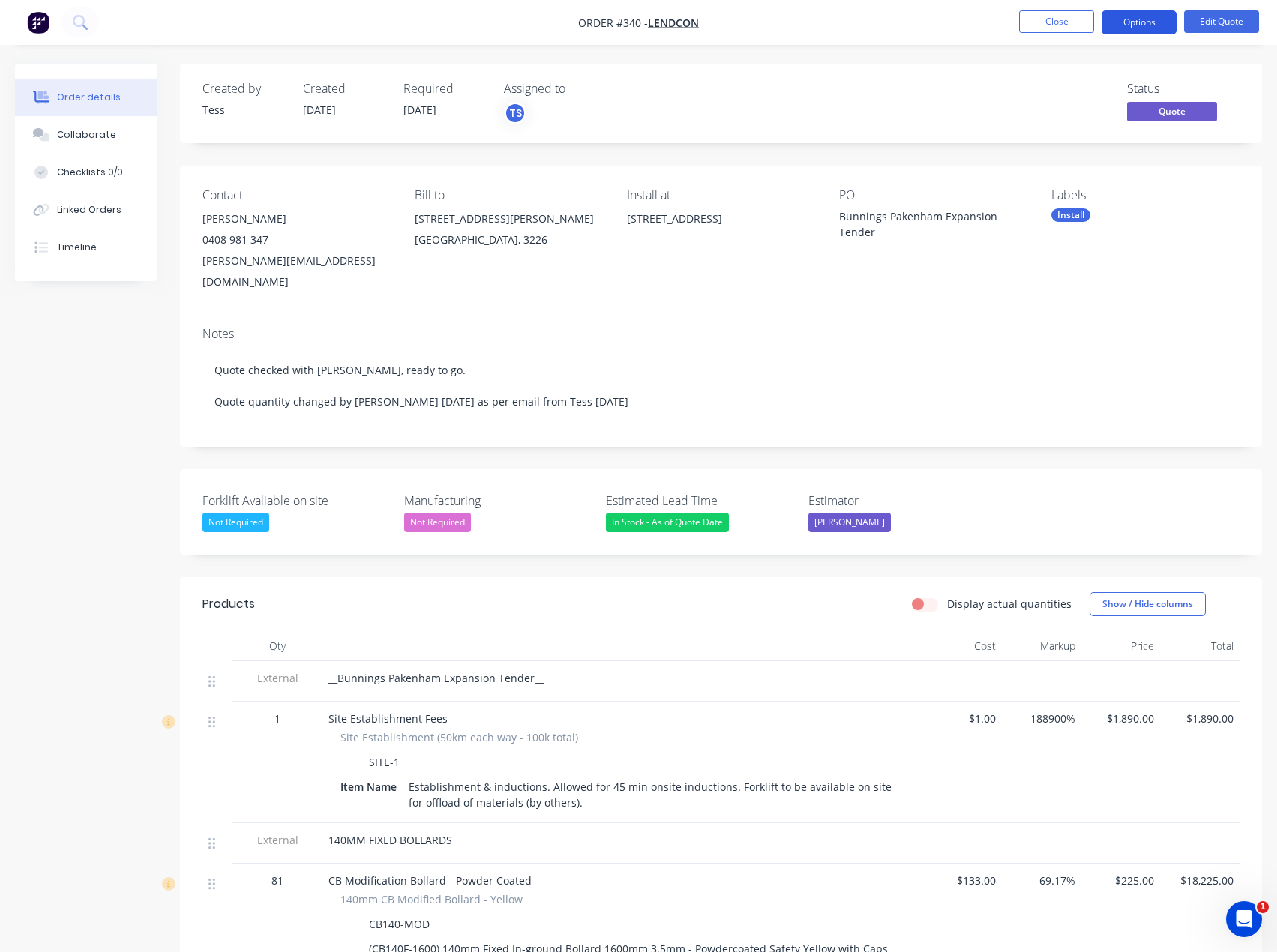
click at [1163, 23] on button "Options" at bounding box center [1138, 23] width 75 height 24
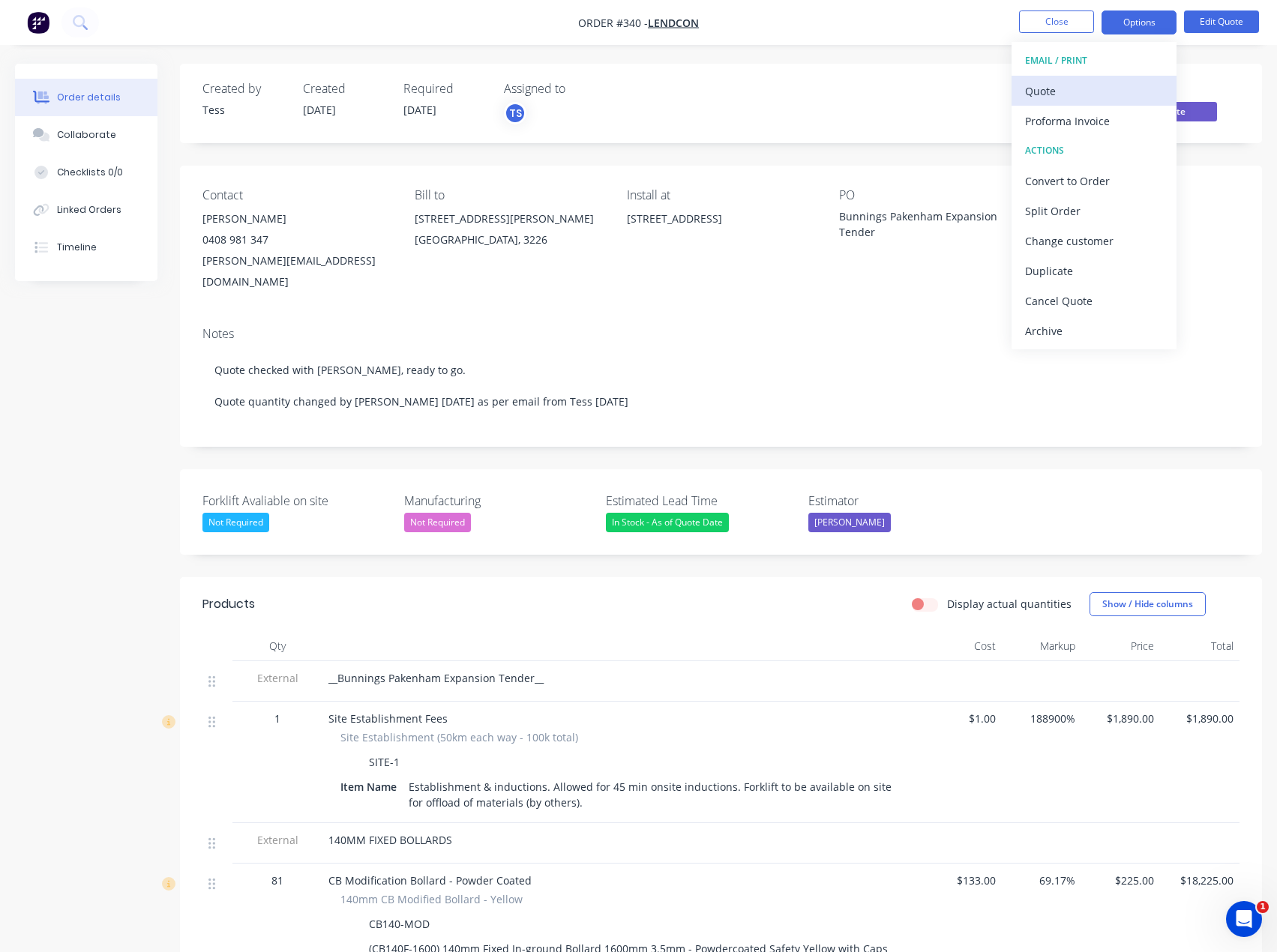
click at [1082, 90] on div "Quote" at bounding box center [1094, 91] width 138 height 22
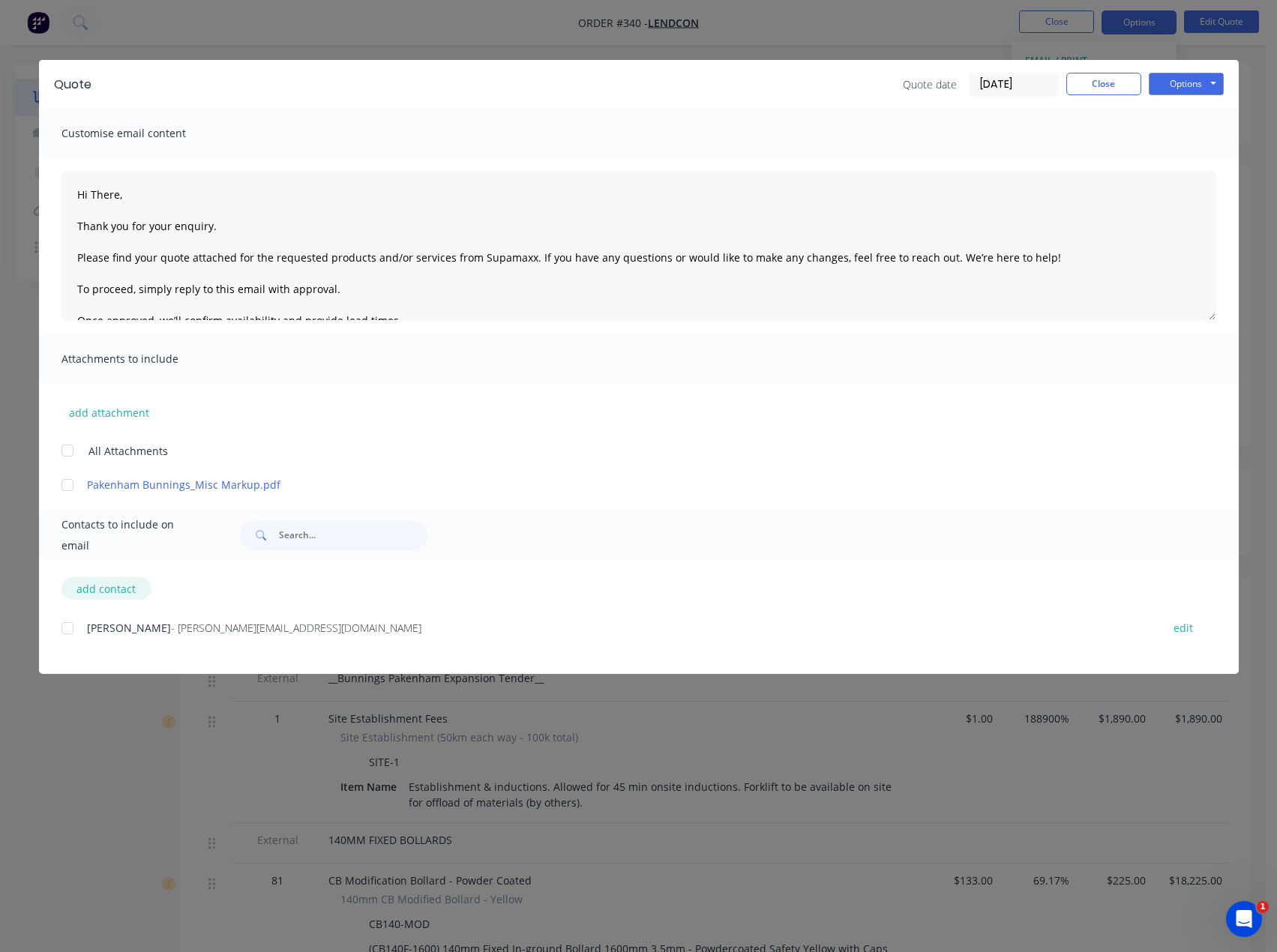
click at [93, 589] on button "add contact" at bounding box center [106, 588] width 90 height 23
select select "AU"
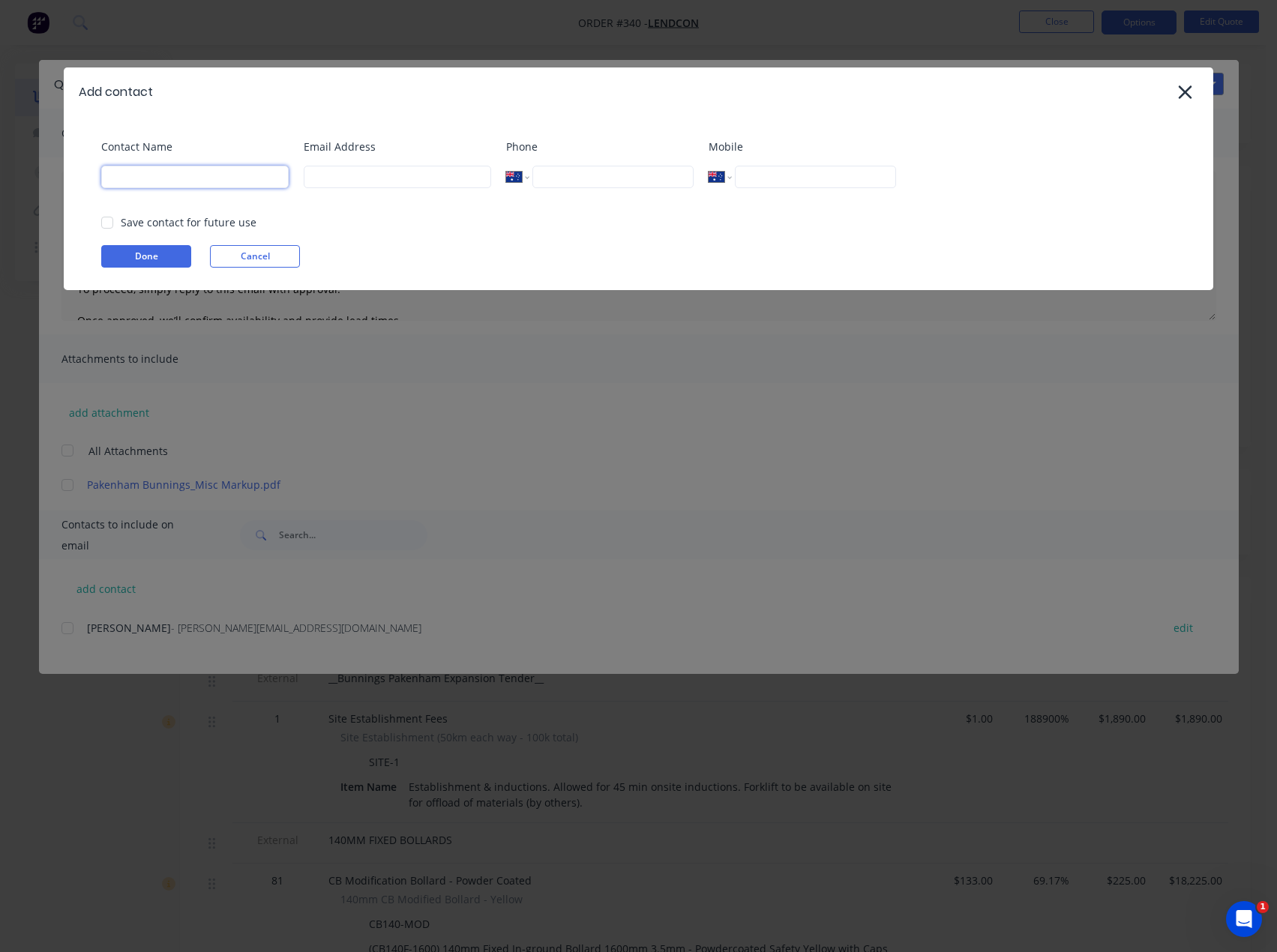
click at [167, 185] on input at bounding box center [195, 177] width 188 height 23
type input "[PERSON_NAME]"
click at [369, 178] on input at bounding box center [398, 177] width 188 height 23
type input "[PERSON_NAME][EMAIL_ADDRESS][DOMAIN_NAME]"
click at [102, 220] on div at bounding box center [107, 222] width 30 height 30
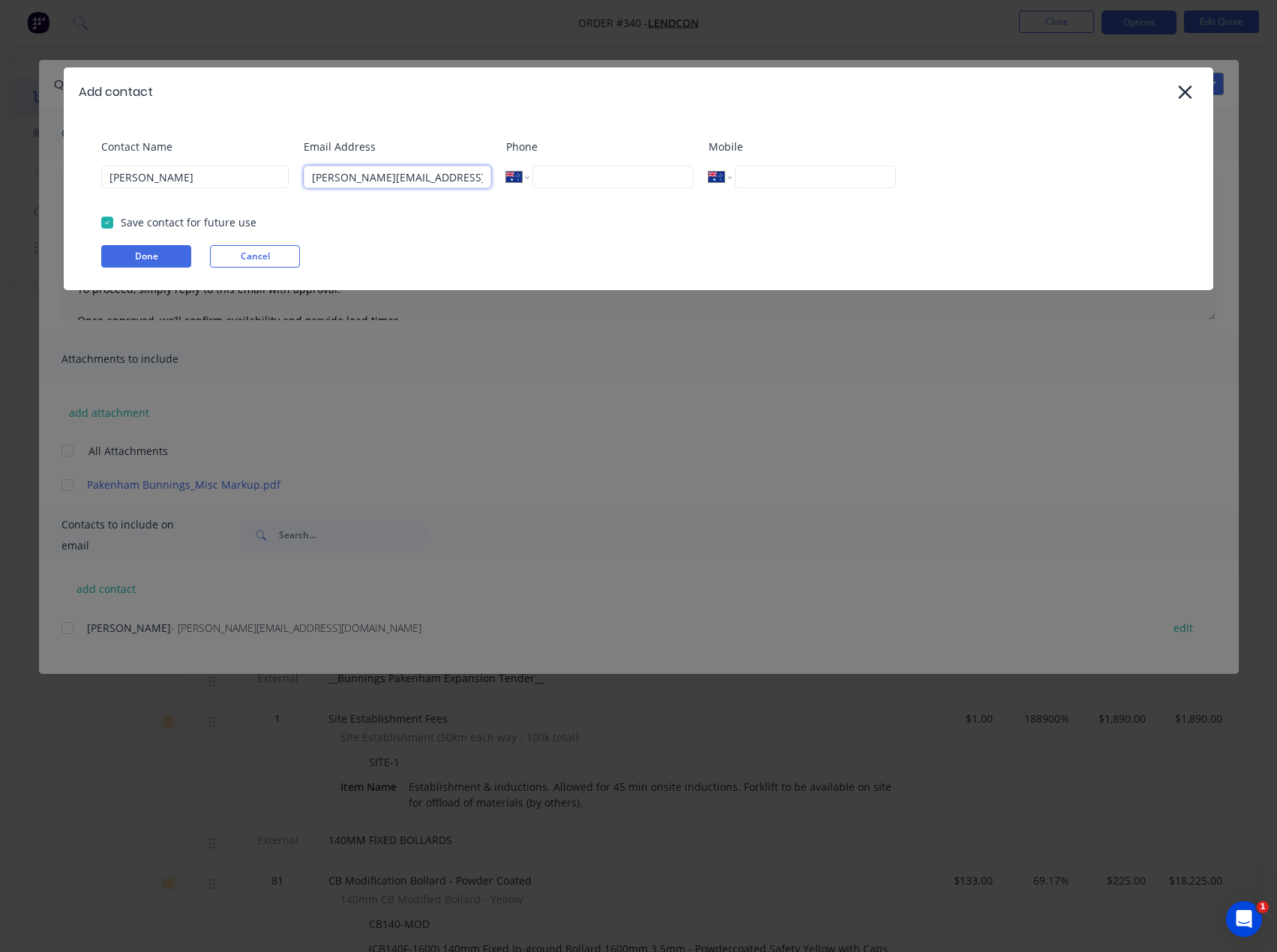
click at [113, 224] on div at bounding box center [107, 222] width 30 height 30
click at [151, 251] on button "Done" at bounding box center [146, 256] width 90 height 23
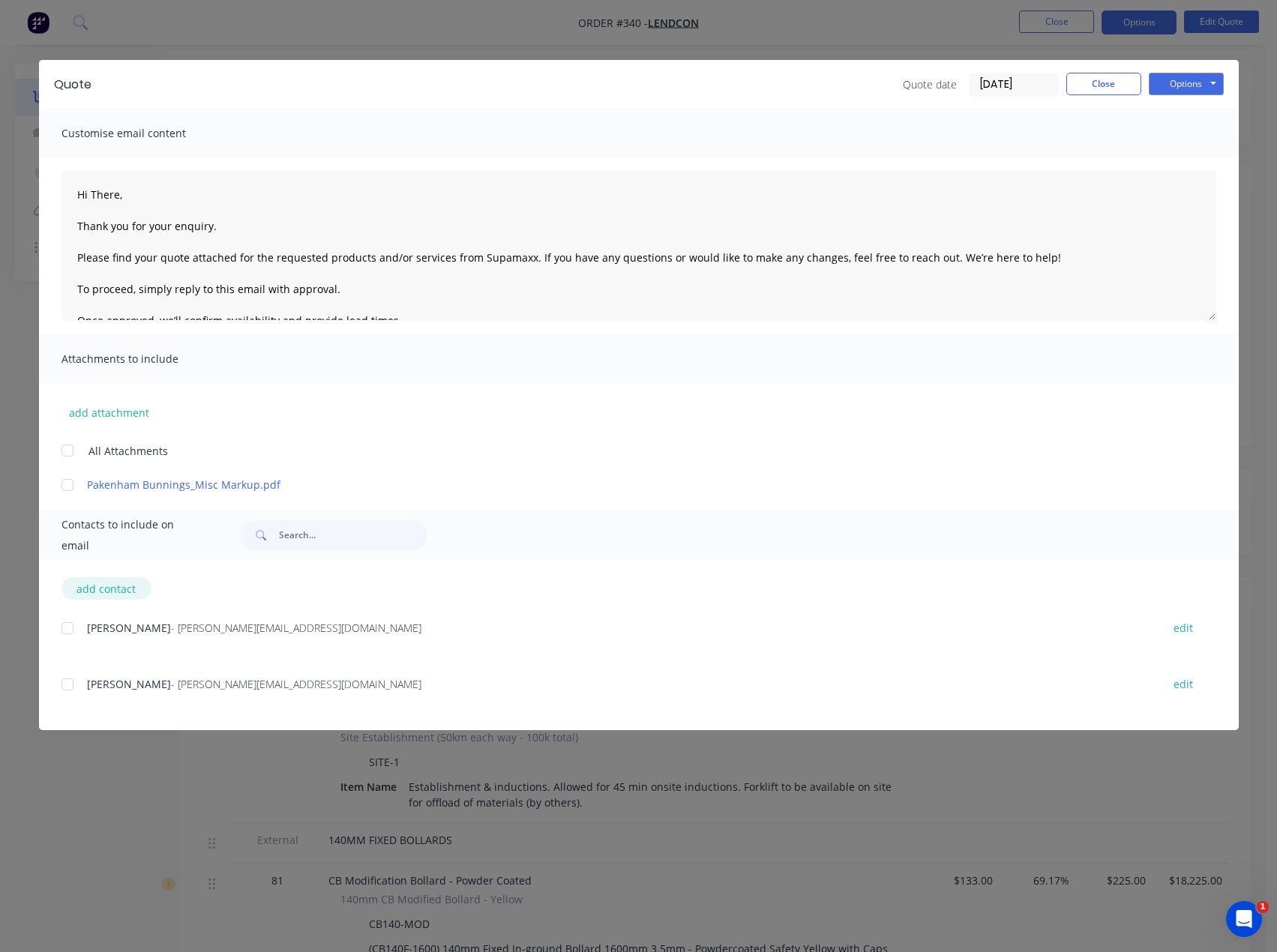
click at [90, 585] on button "add contact" at bounding box center [106, 588] width 90 height 23
select select "AU"
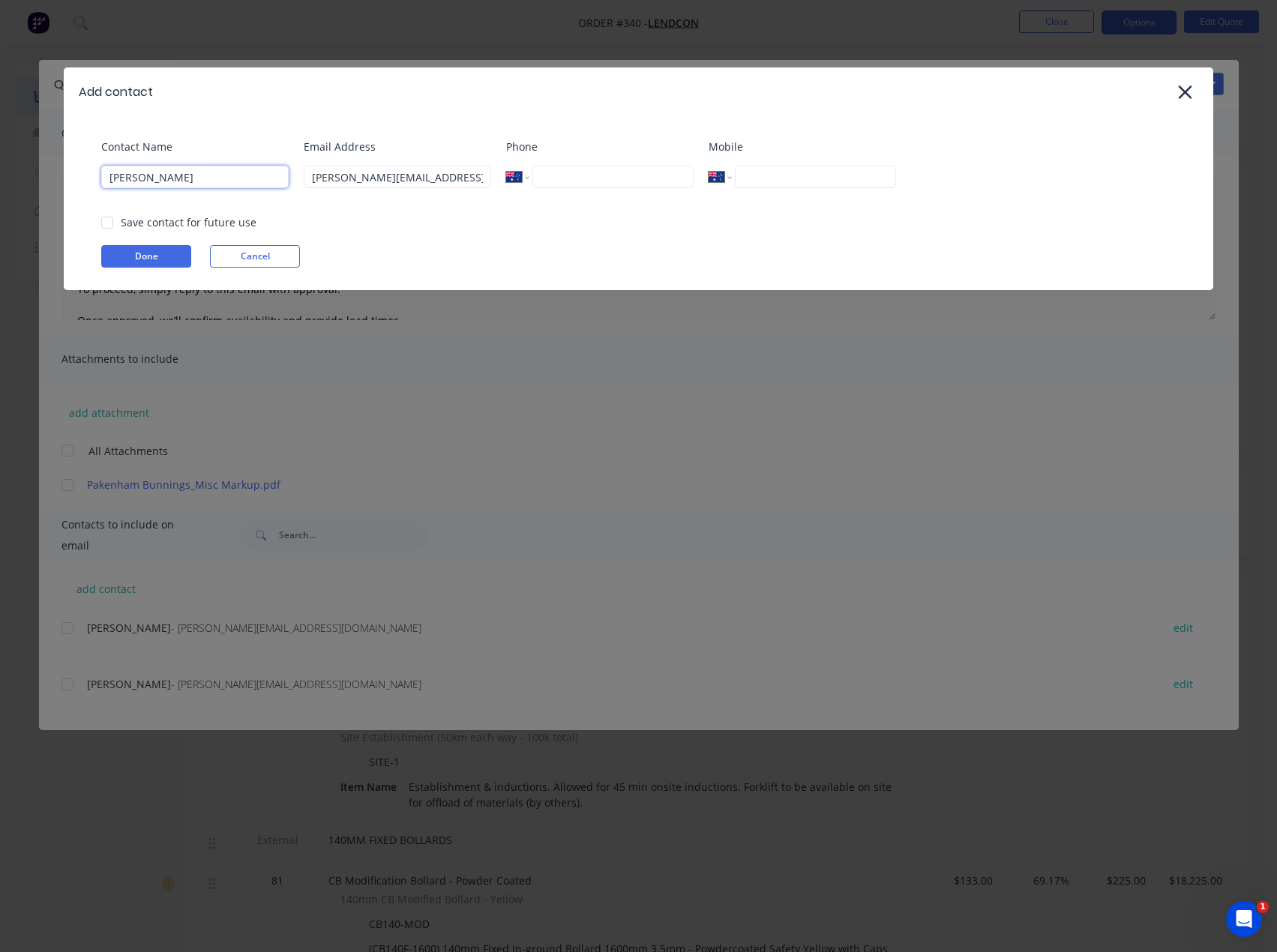
drag, startPoint x: 157, startPoint y: 183, endPoint x: 67, endPoint y: 188, distance: 90.1
click at [67, 188] on div "Contact Name [PERSON_NAME] Email Address [PERSON_NAME][EMAIL_ADDRESS][DOMAIN_NA…" at bounding box center [638, 203] width 1149 height 174
type input "t"
type input "Tess"
click at [336, 173] on input "[PERSON_NAME][EMAIL_ADDRESS][DOMAIN_NAME]" at bounding box center [398, 177] width 188 height 23
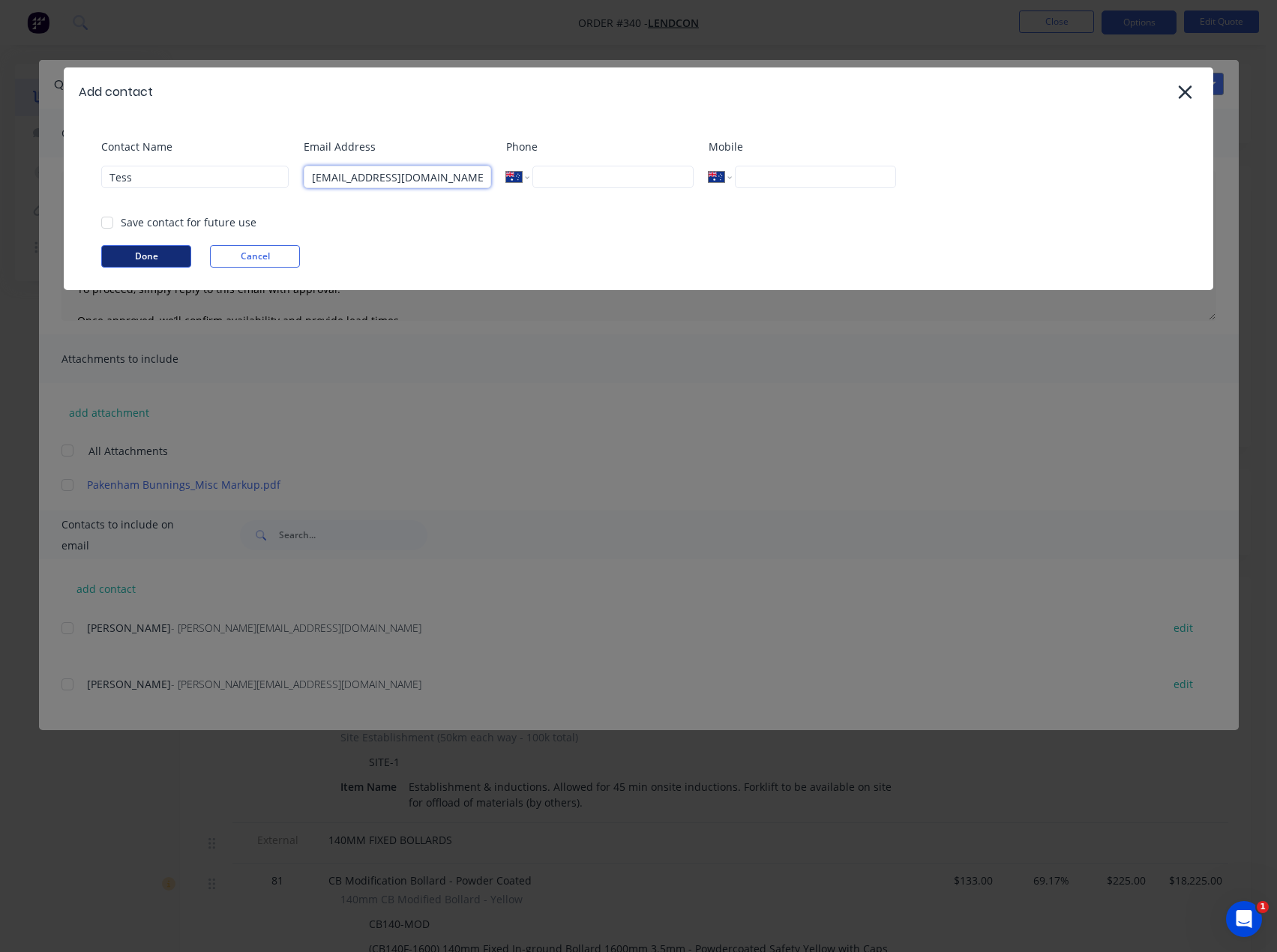
type input "[EMAIL_ADDRESS][DOMAIN_NAME]"
click at [149, 260] on button "Done" at bounding box center [146, 256] width 90 height 23
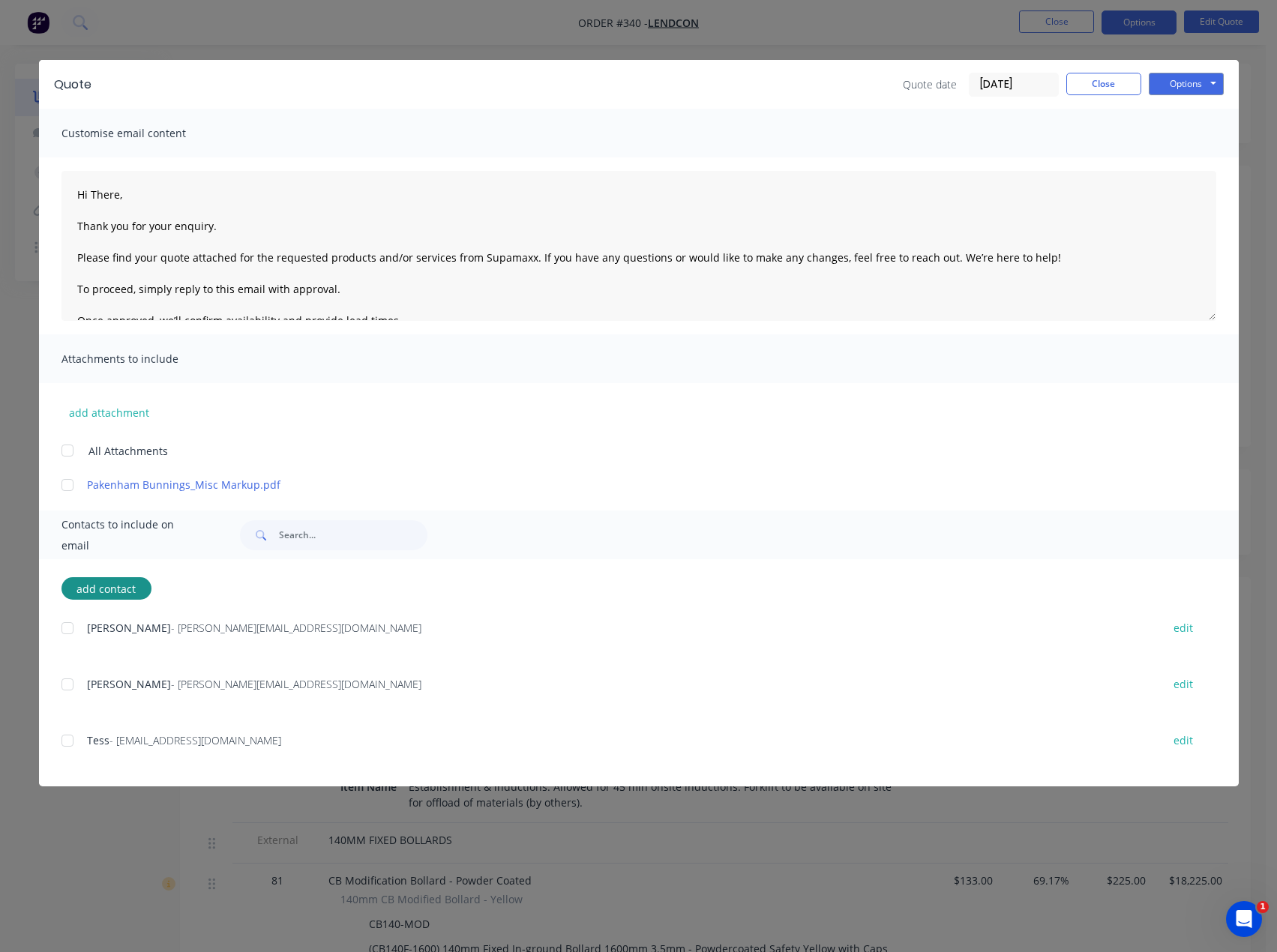
click at [69, 741] on div at bounding box center [67, 741] width 30 height 30
click at [70, 616] on div "add contact Riley Pascoe - [EMAIL_ADDRESS][DOMAIN_NAME] edit Scott - [EMAIL_ADD…" at bounding box center [639, 672] width 1200 height 227
click at [71, 627] on div at bounding box center [67, 628] width 30 height 30
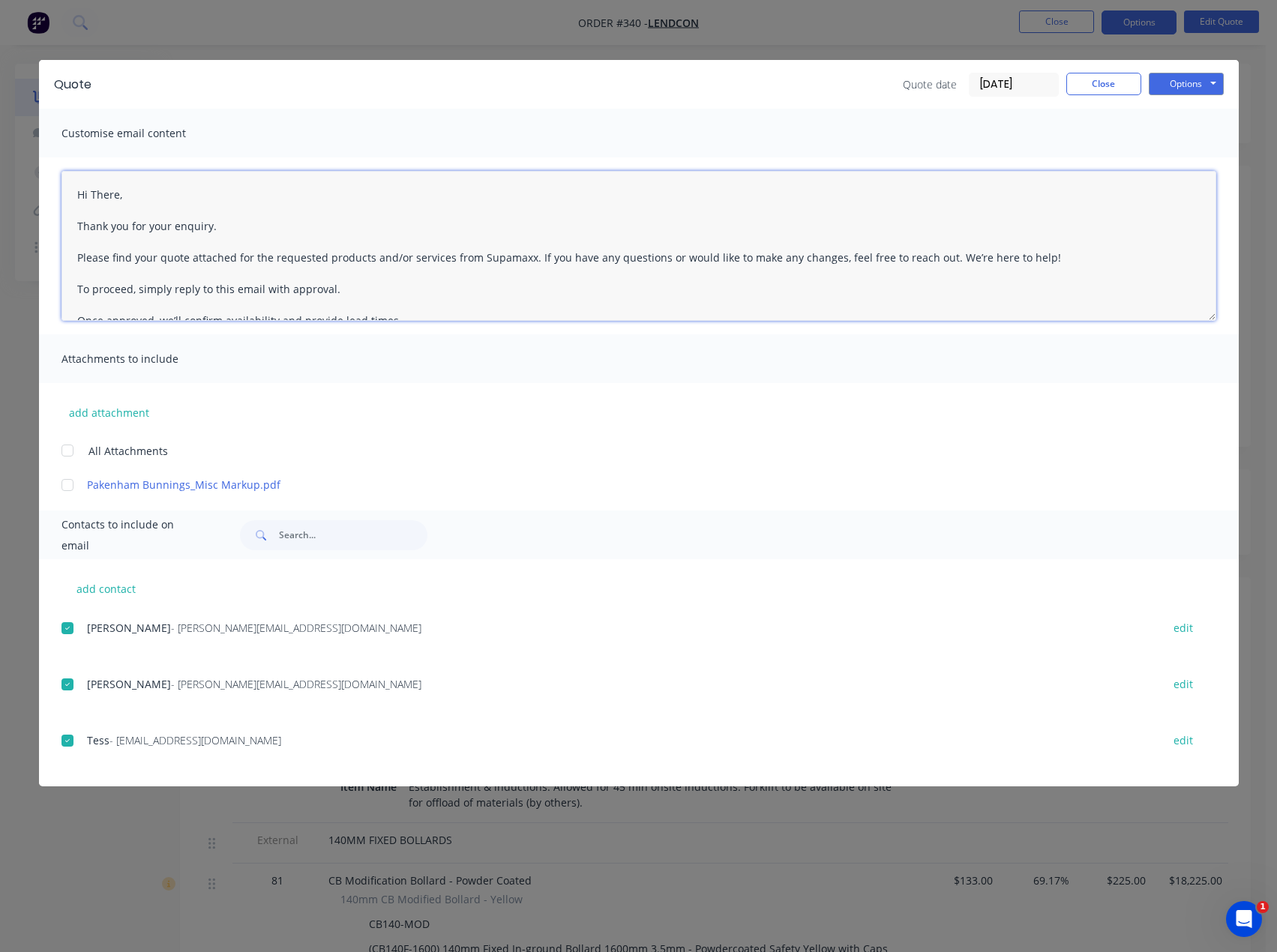
click at [157, 191] on textarea "Hi There, Thank you for your enquiry. Please find your quote attached for the r…" at bounding box center [639, 245] width 1154 height 150
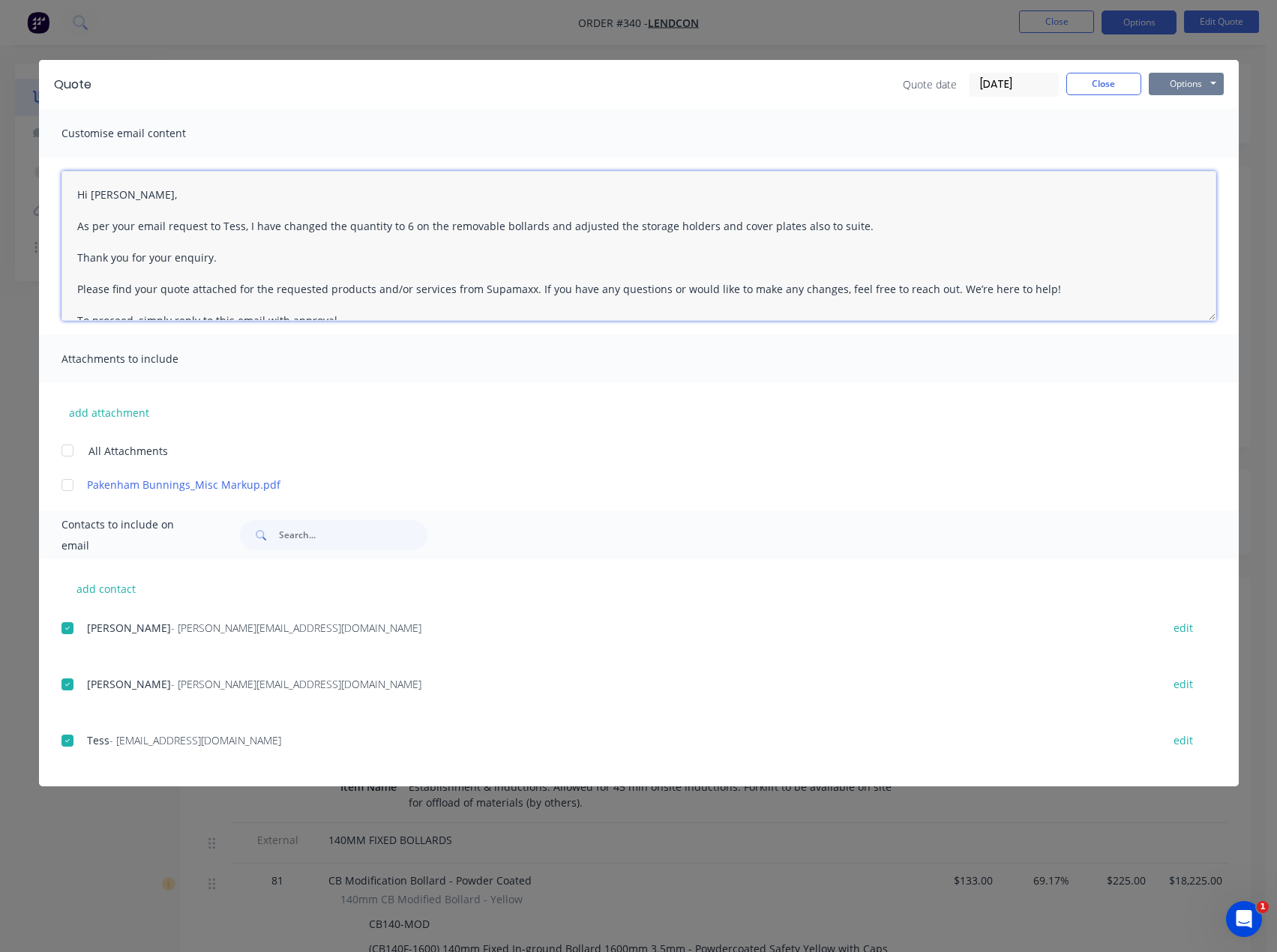
type textarea "Hi [PERSON_NAME], As per your email request to Tess, I have changed the quantit…"
click at [1192, 84] on button "Options" at bounding box center [1185, 83] width 75 height 23
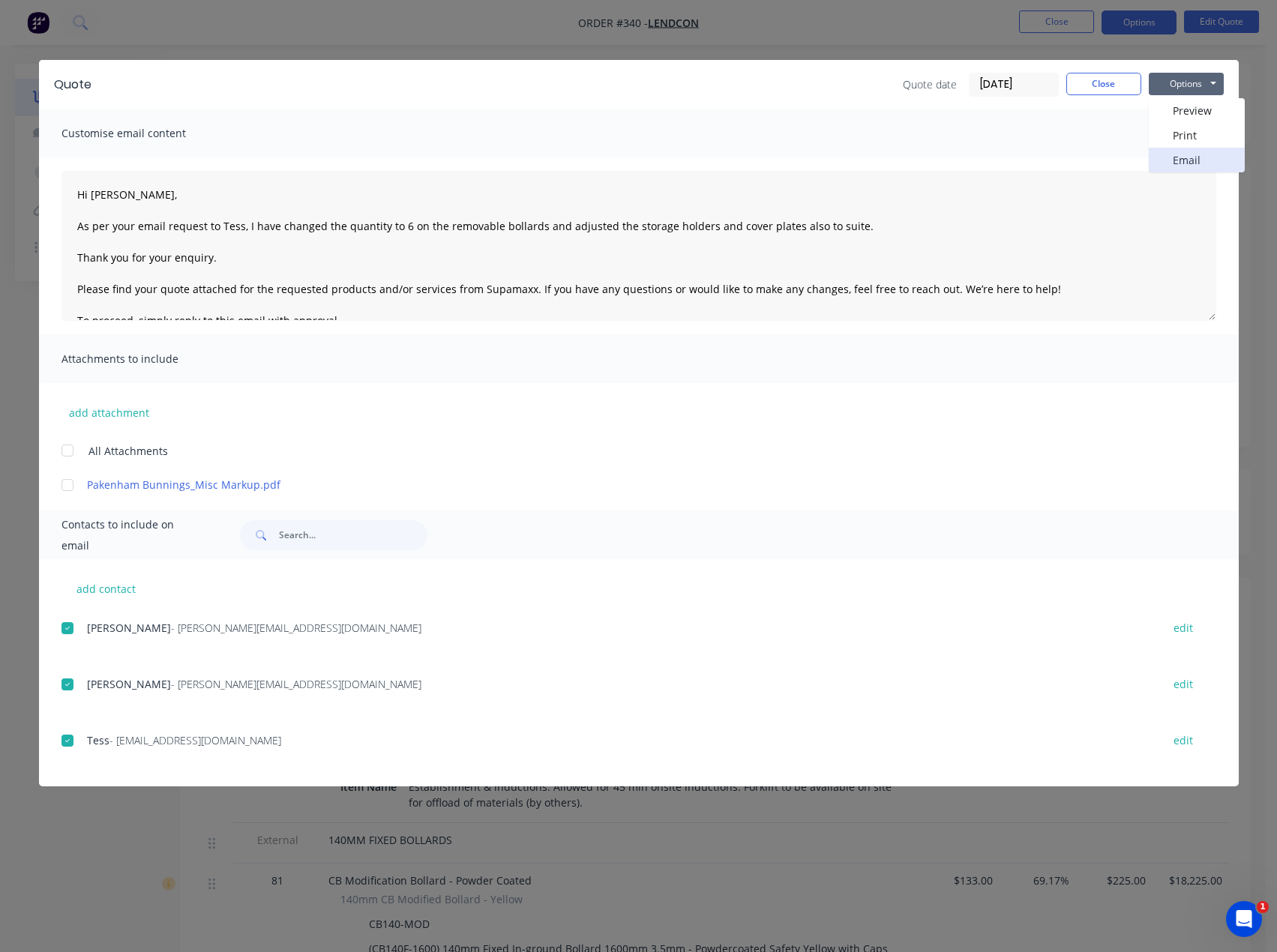
click at [1213, 157] on button "Email" at bounding box center [1196, 160] width 96 height 25
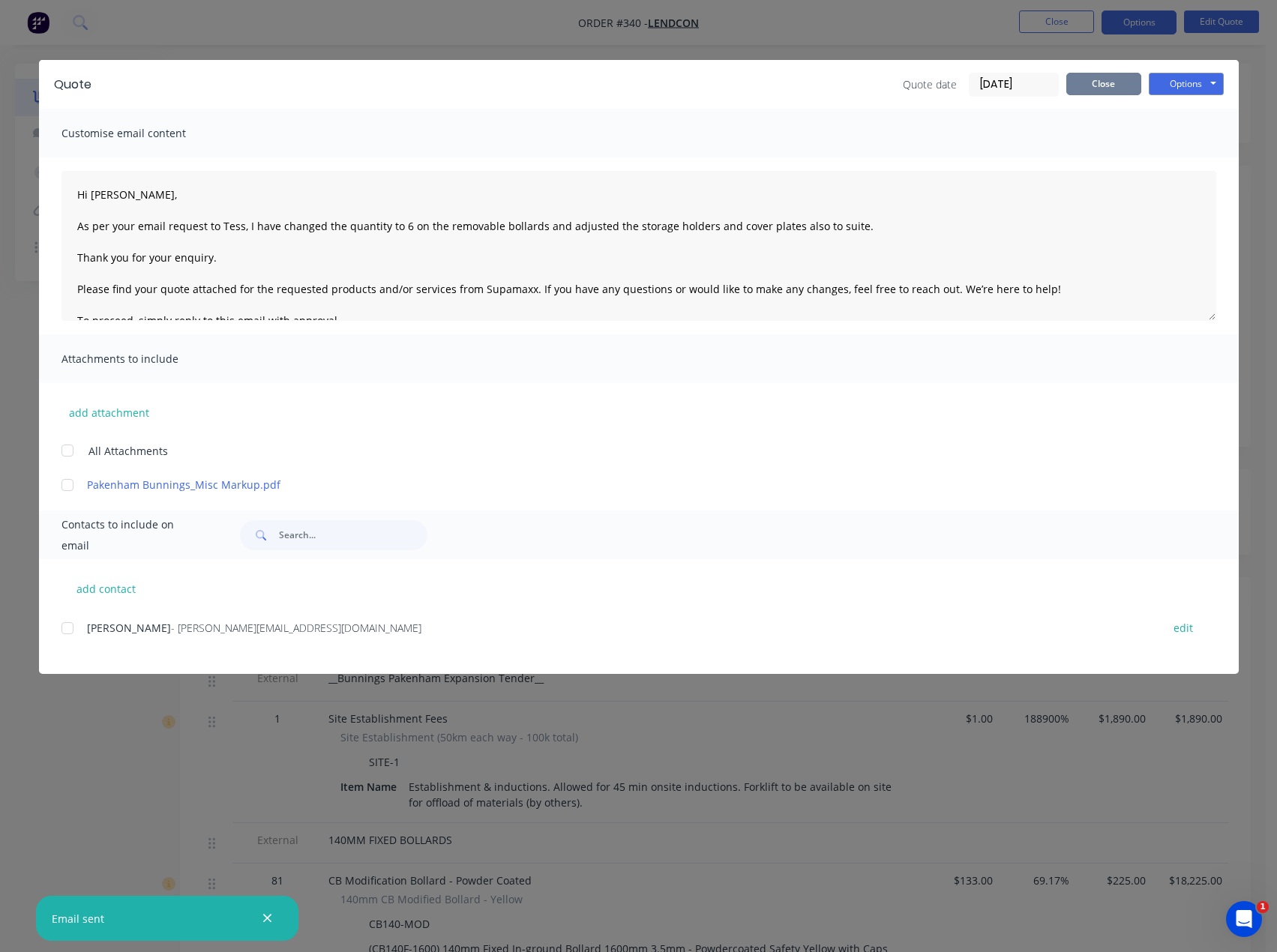
click at [1126, 92] on button "Close" at bounding box center [1104, 83] width 75 height 23
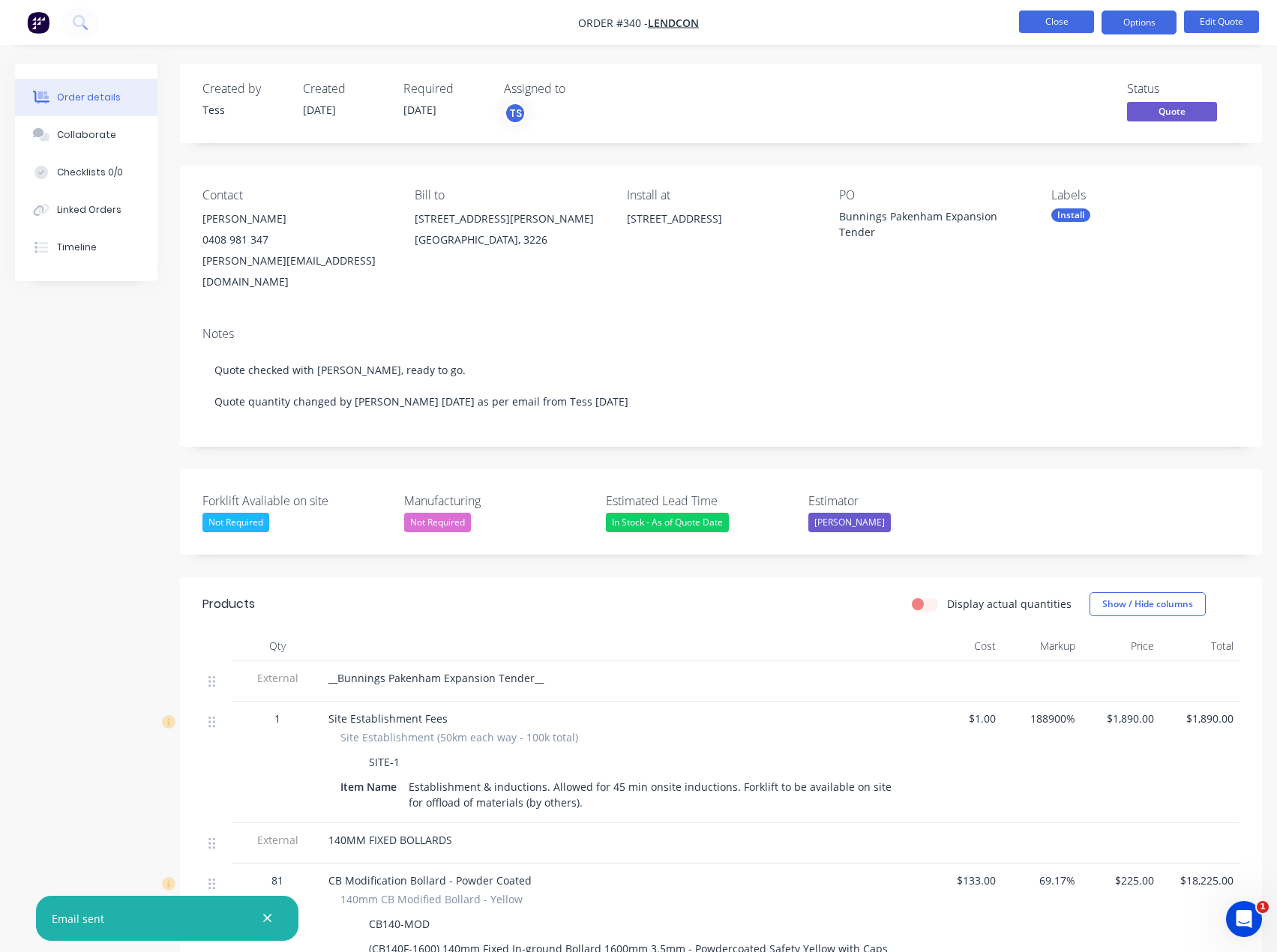
click at [1044, 15] on button "Close" at bounding box center [1056, 22] width 75 height 23
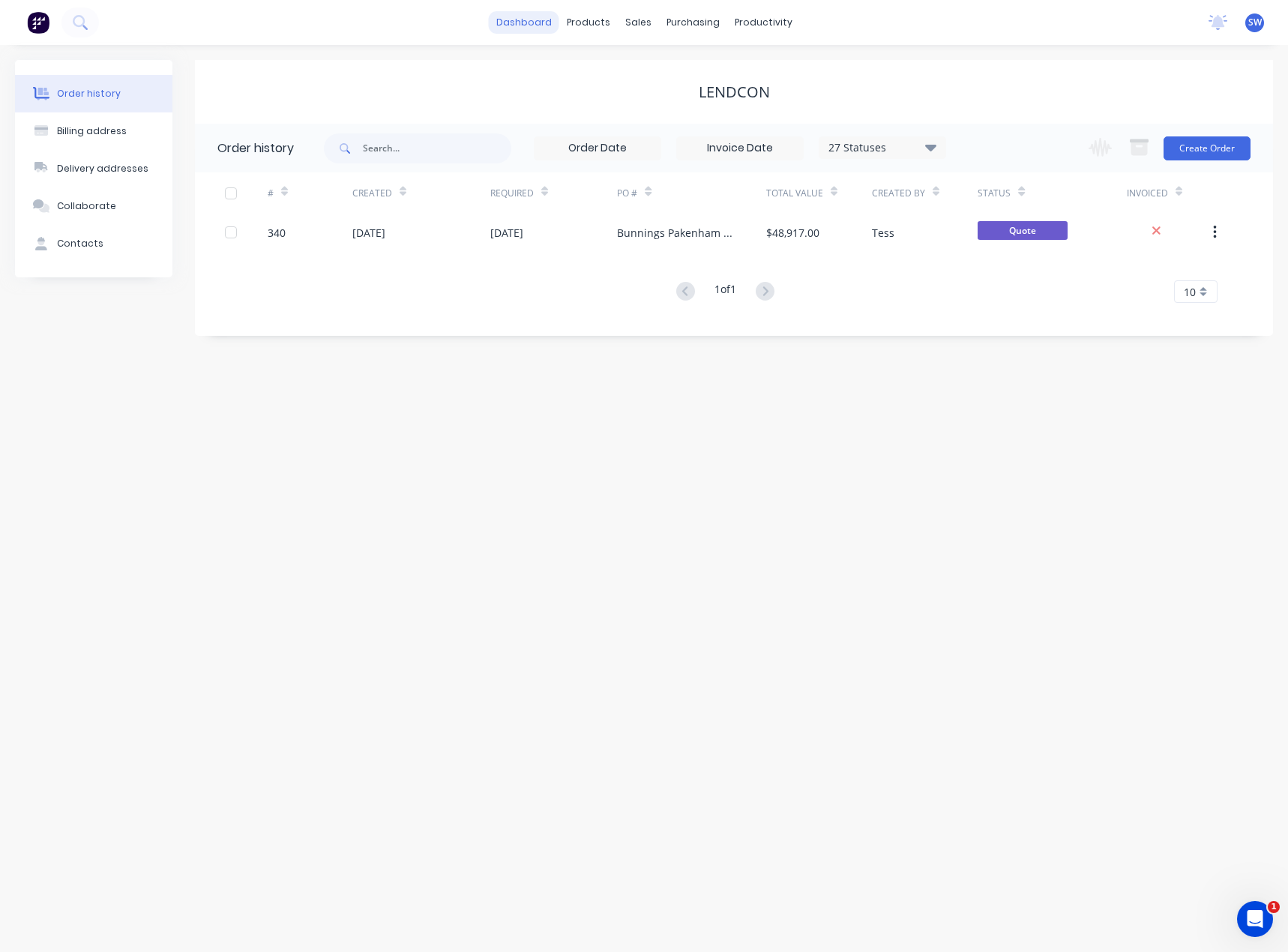
click at [530, 18] on link "dashboard" at bounding box center [525, 22] width 71 height 23
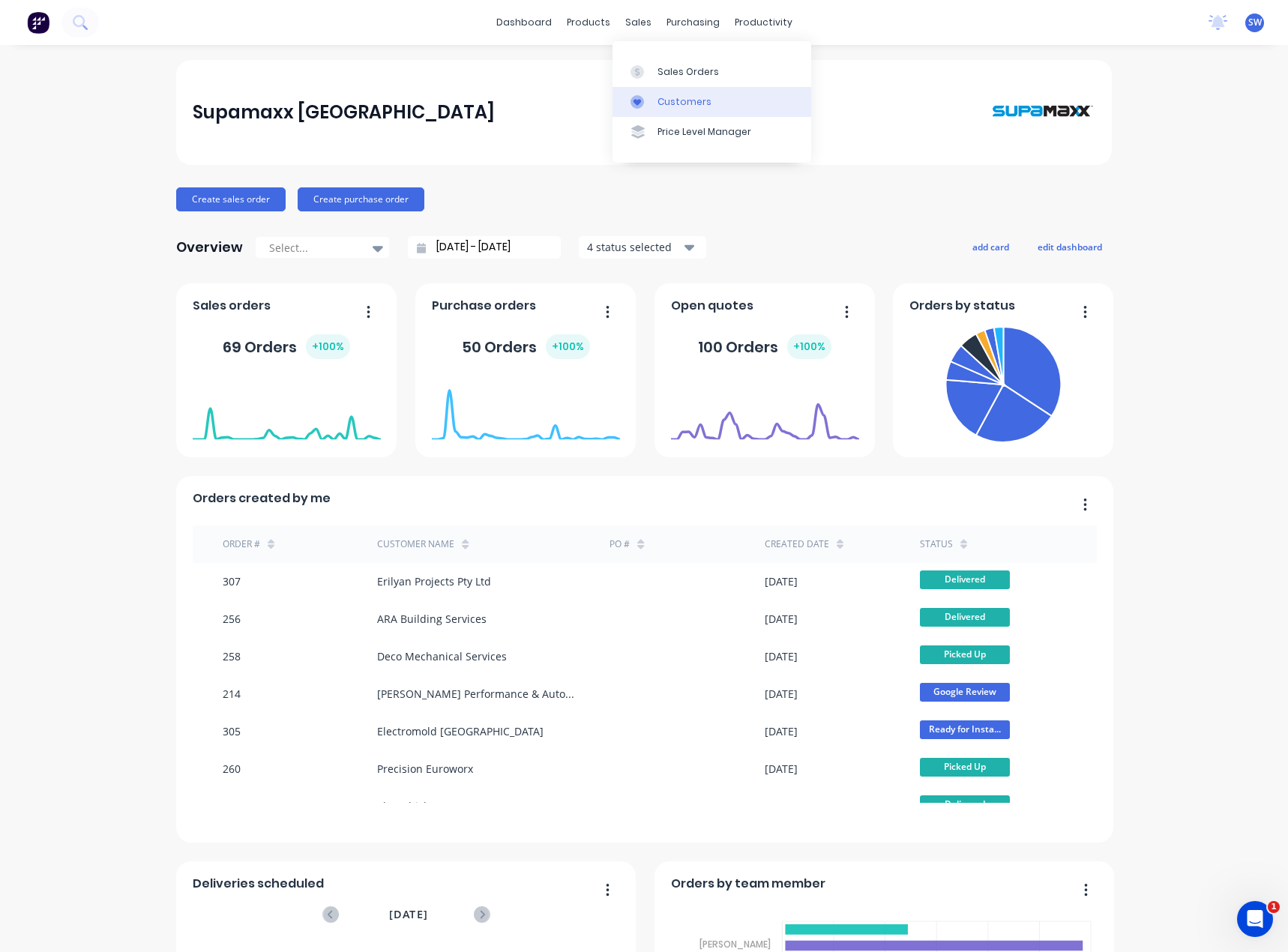
click at [664, 101] on div "Customers" at bounding box center [683, 102] width 54 height 14
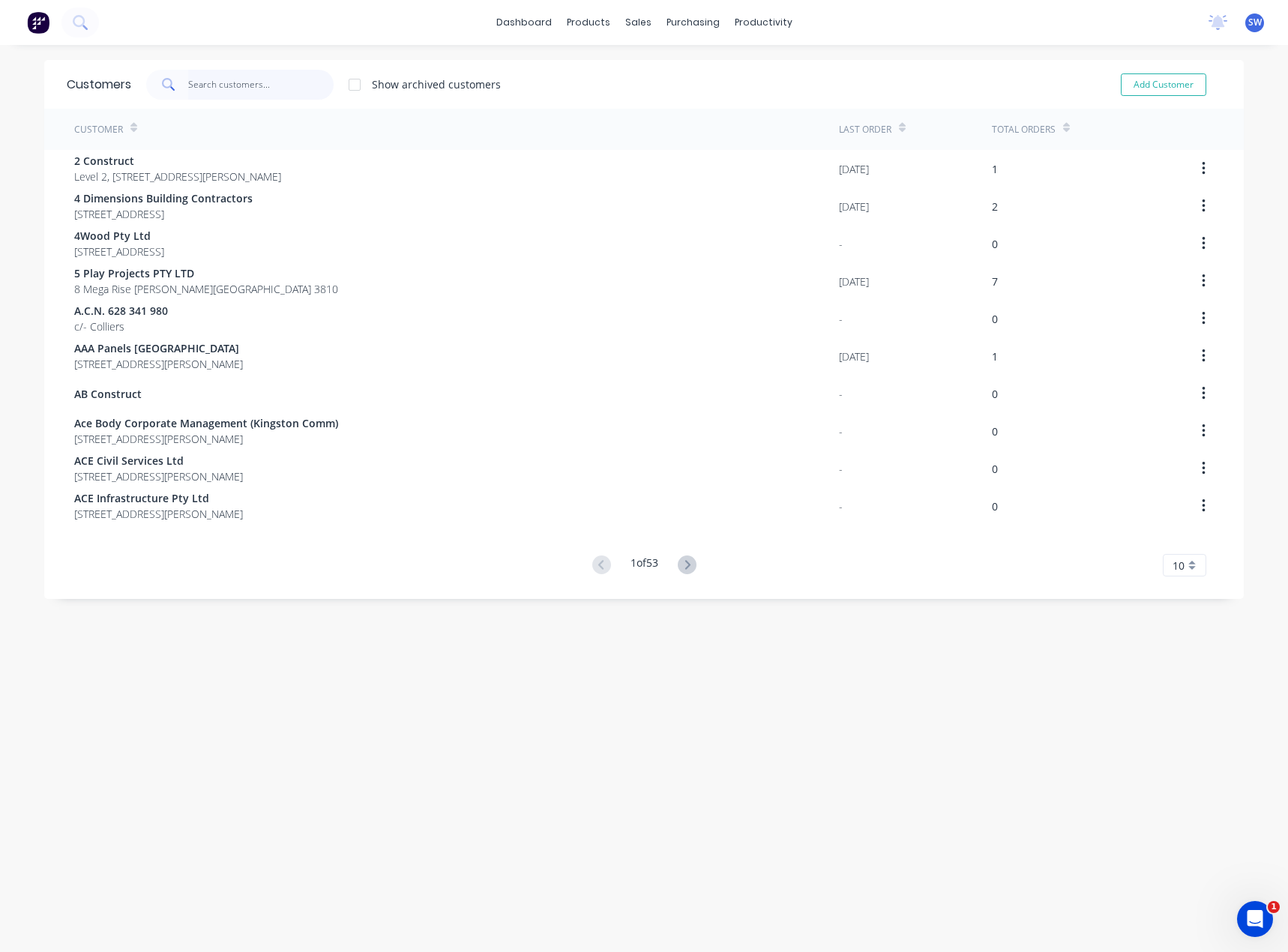
click at [287, 79] on input "text" at bounding box center [261, 84] width 146 height 30
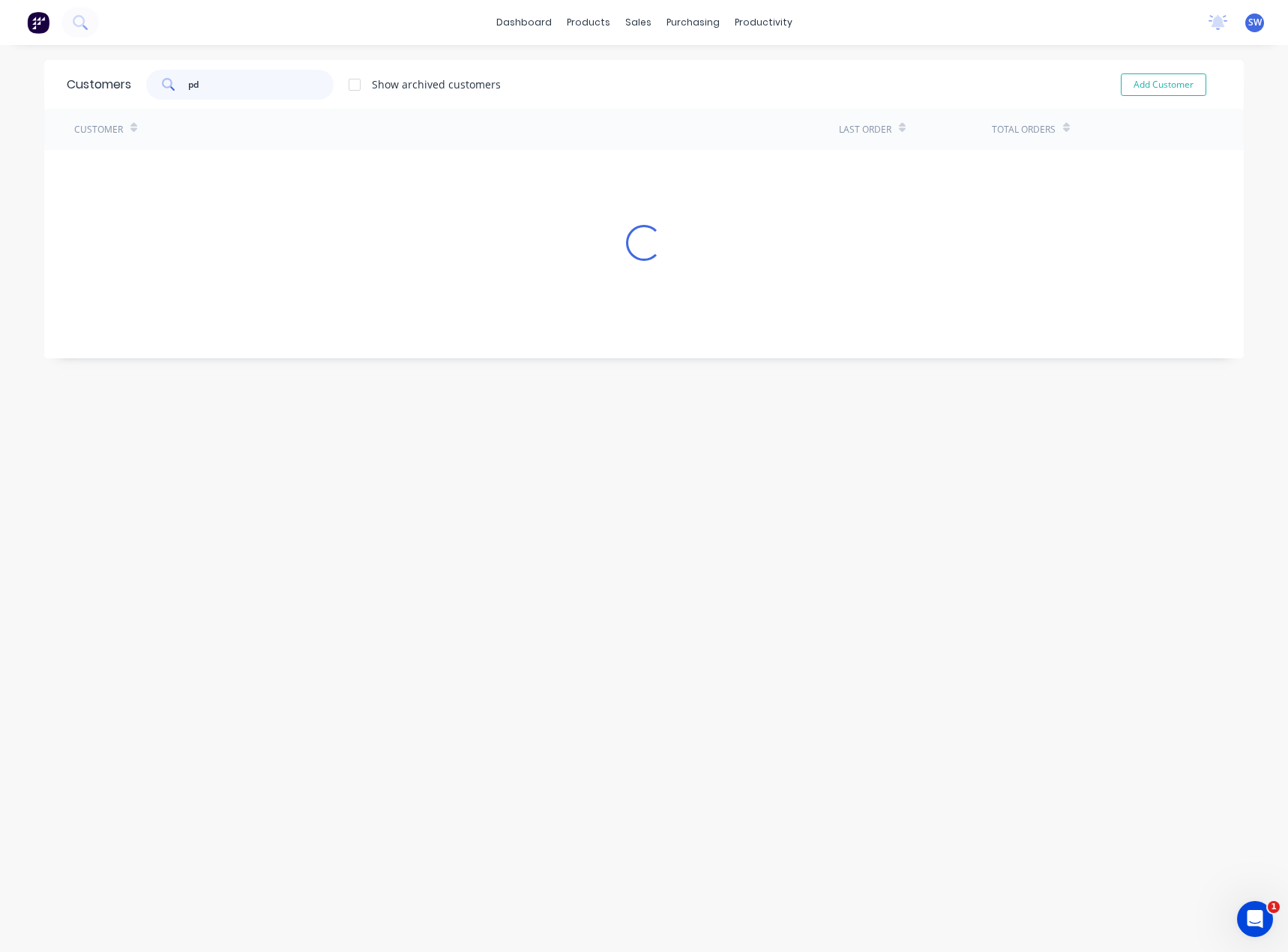
type input "p"
type input "o"
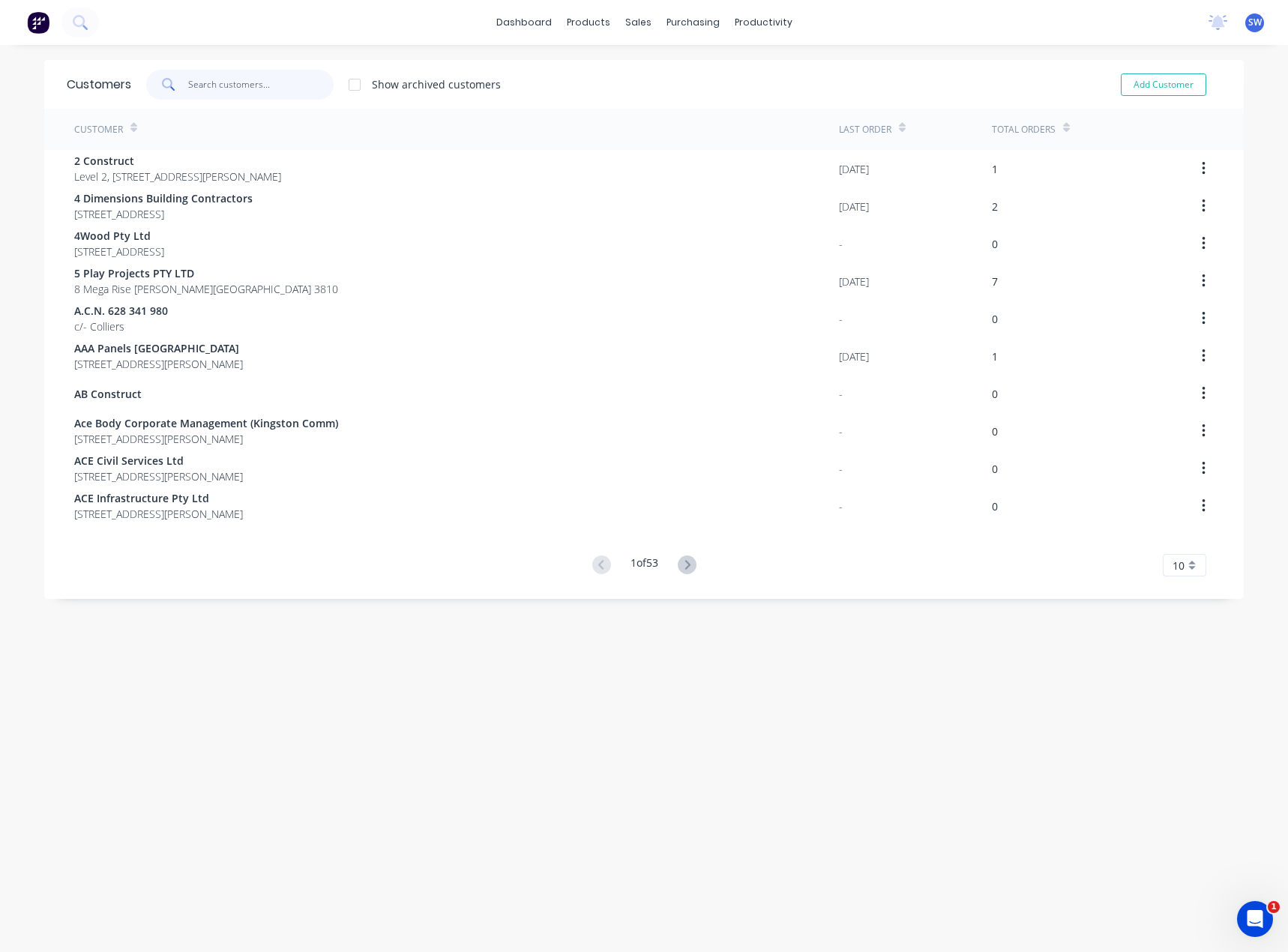
type input "e"
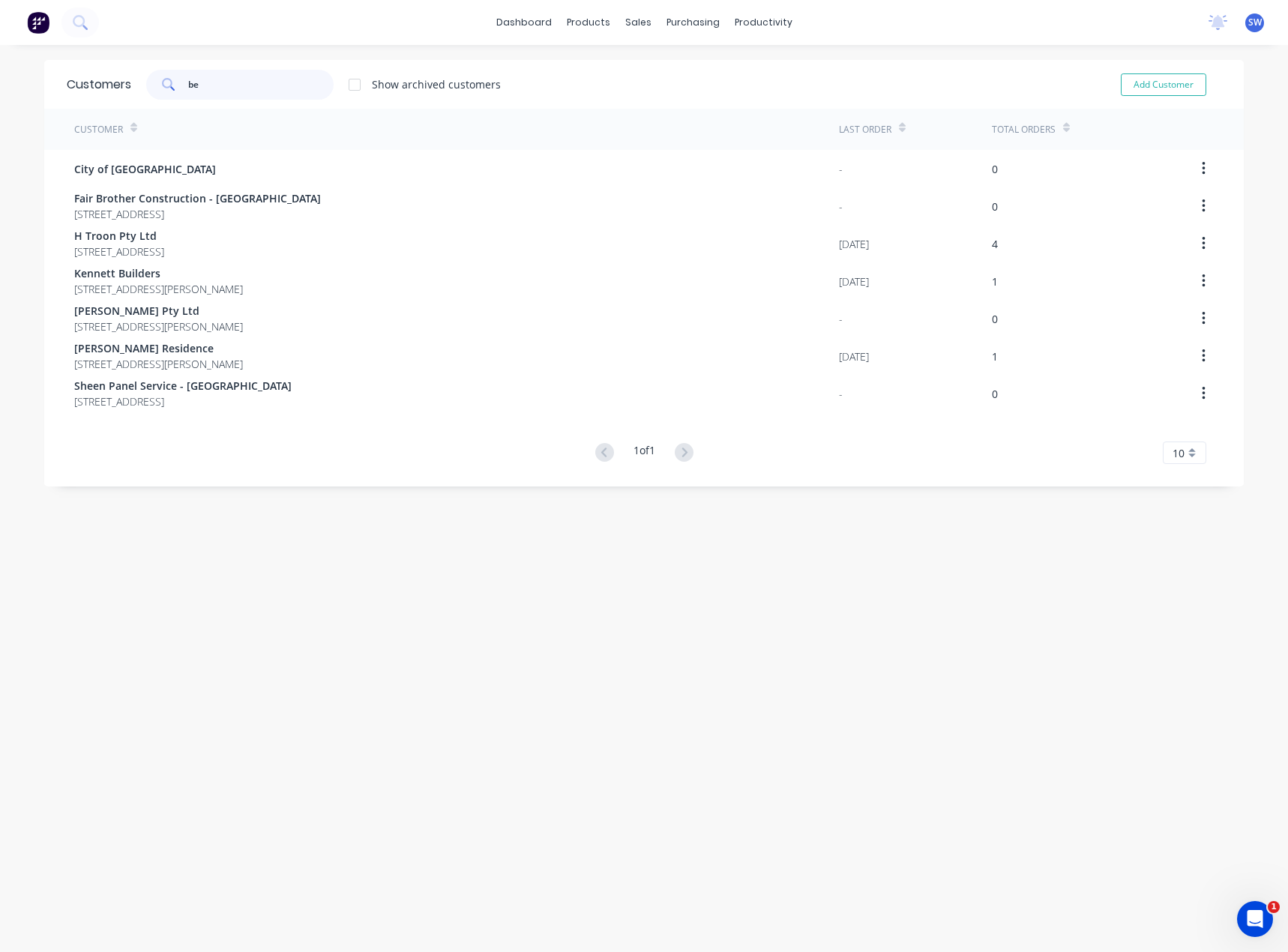
type input "b"
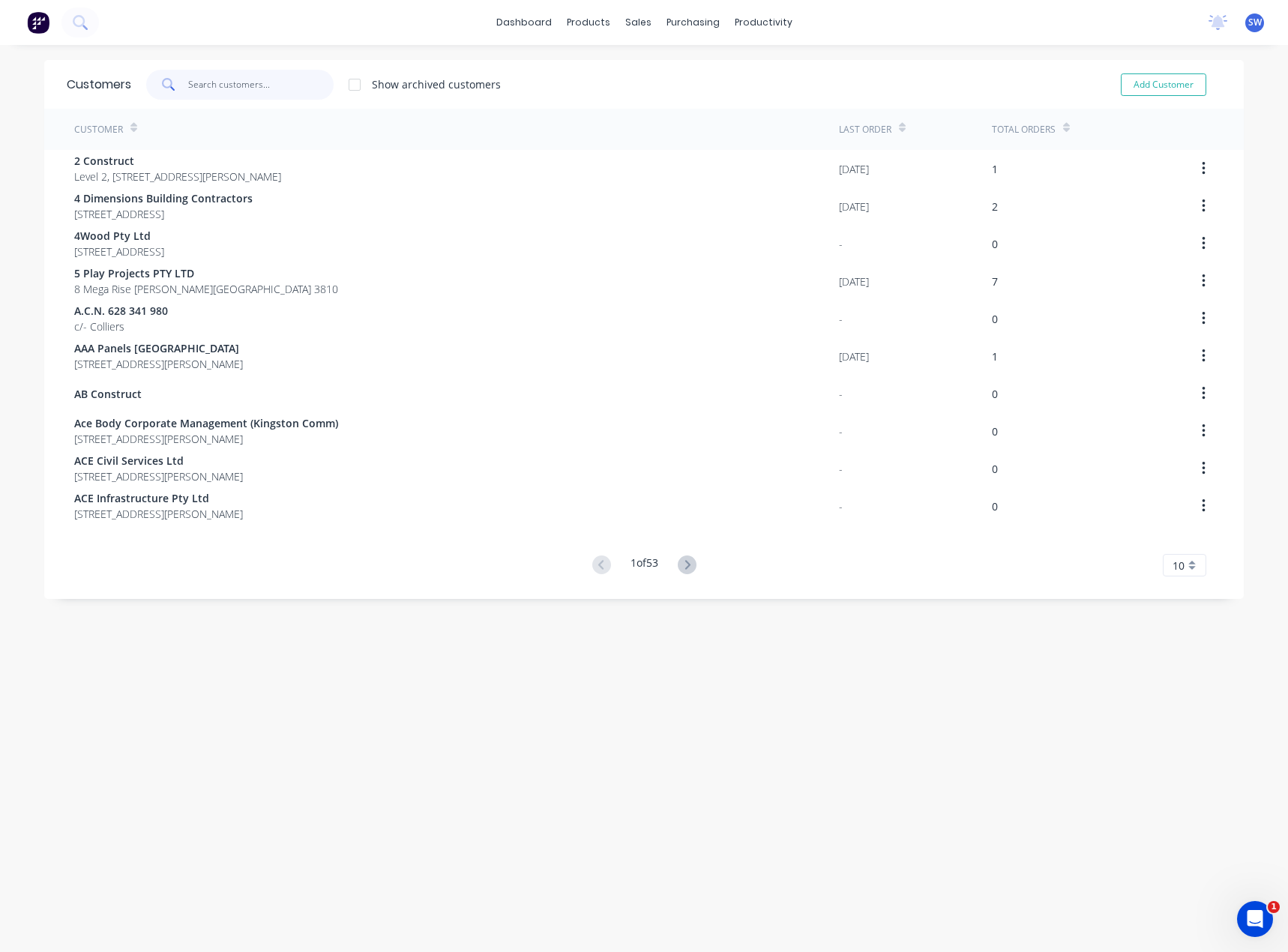
click at [255, 74] on input "text" at bounding box center [261, 84] width 146 height 30
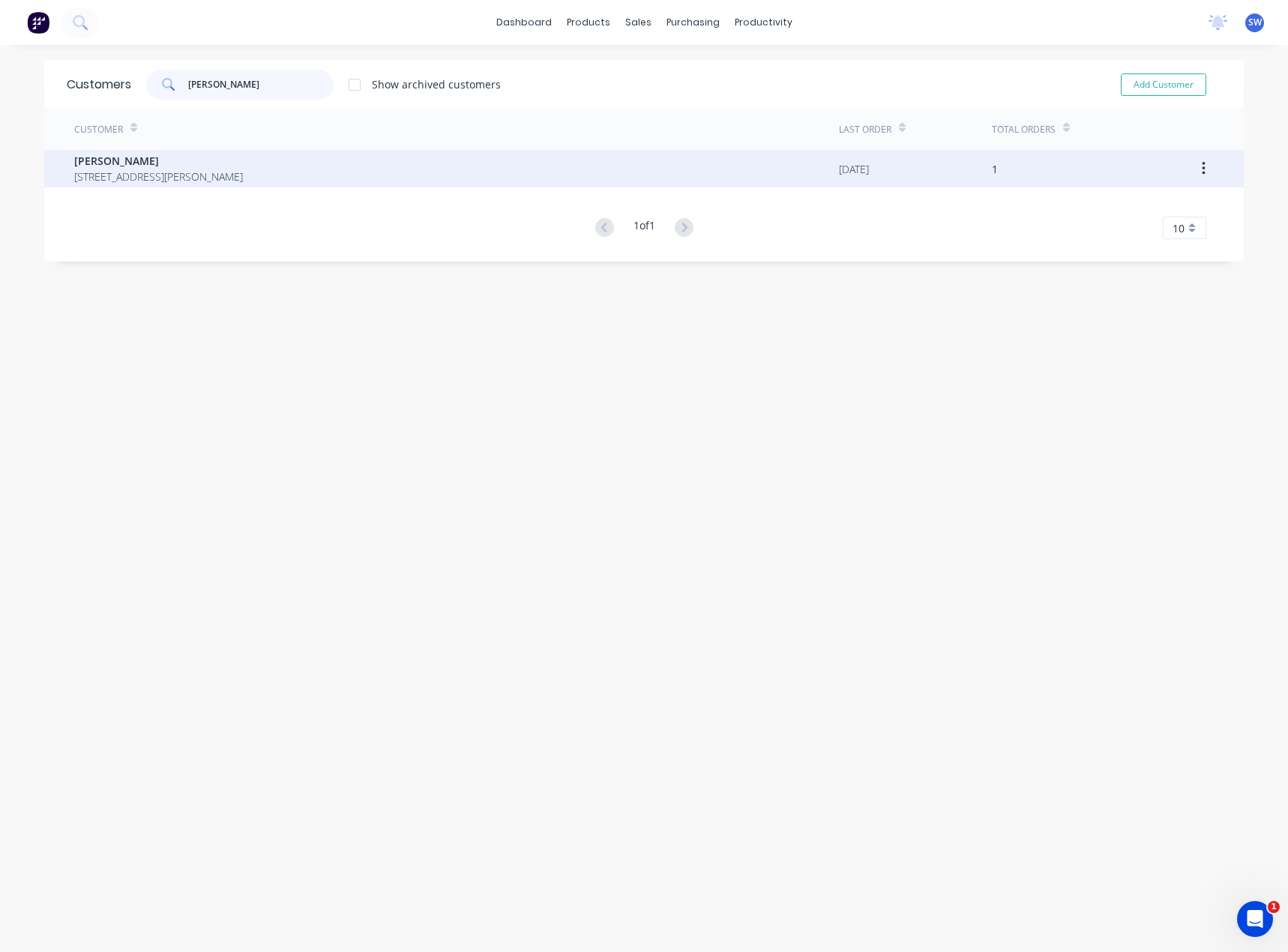
type input "[PERSON_NAME]"
click at [161, 175] on span "[STREET_ADDRESS][PERSON_NAME]" at bounding box center [159, 176] width 169 height 15
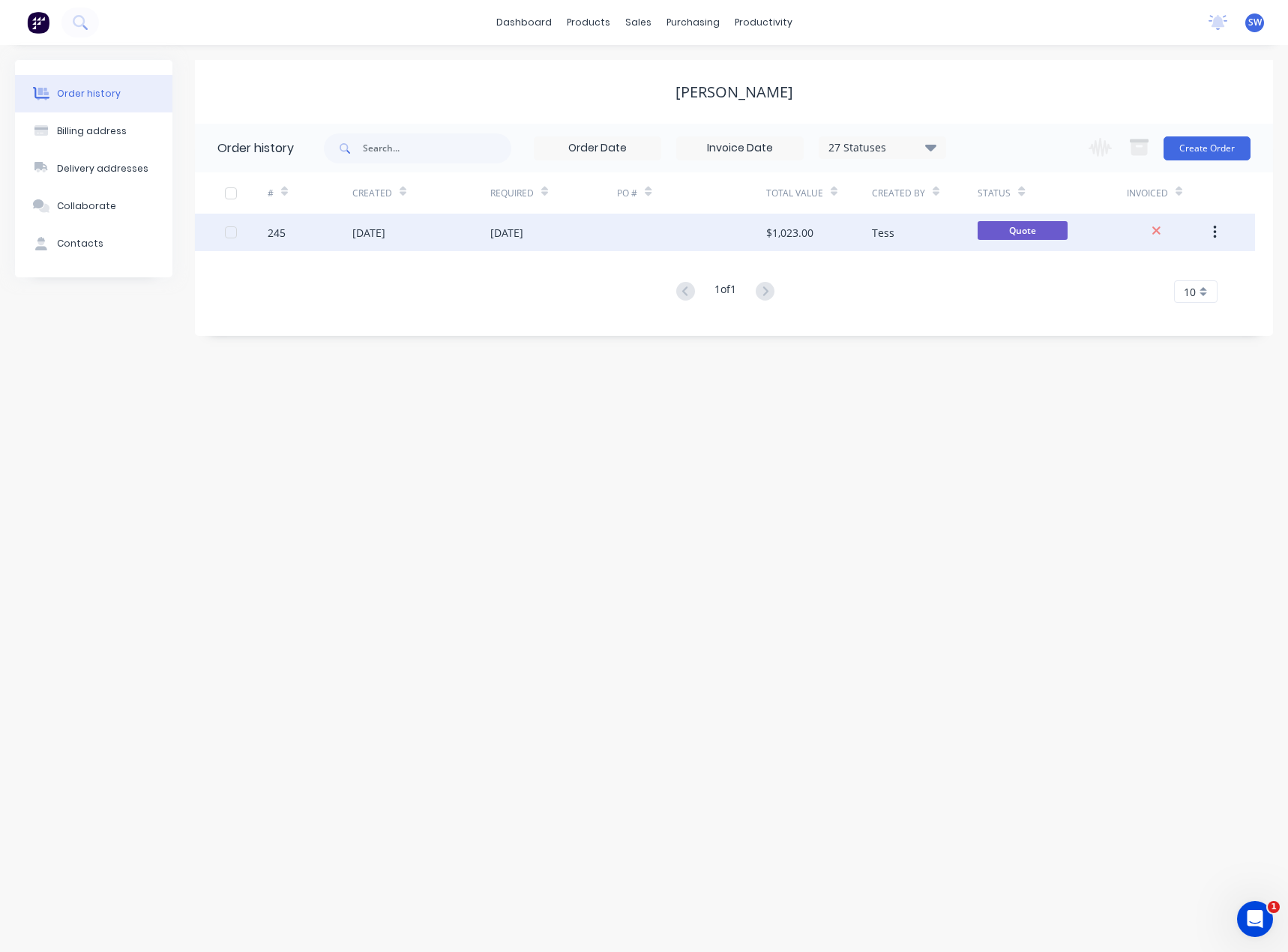
click at [612, 244] on div "[DATE]" at bounding box center [554, 231] width 127 height 37
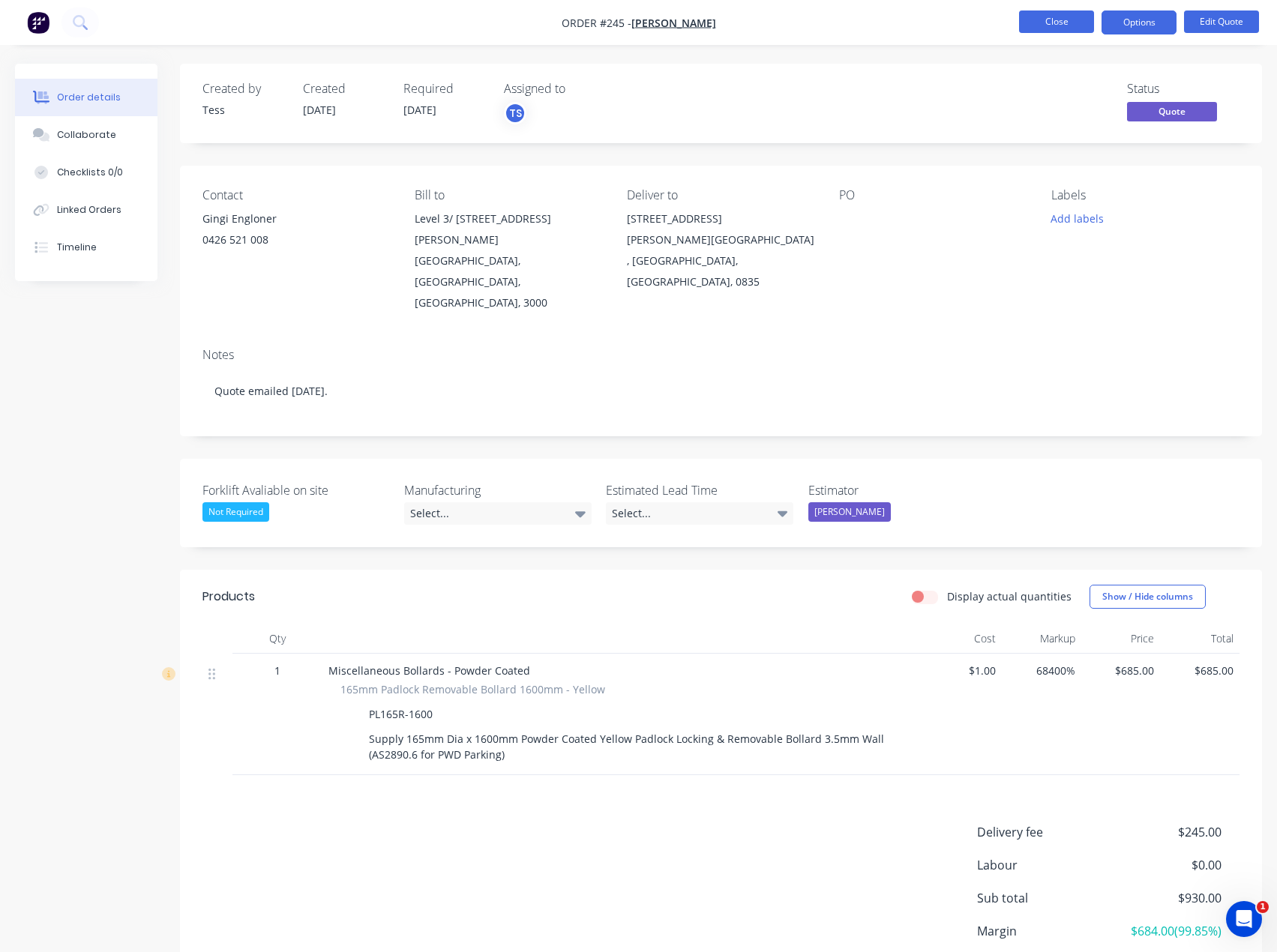
click at [1060, 25] on button "Close" at bounding box center [1056, 22] width 75 height 23
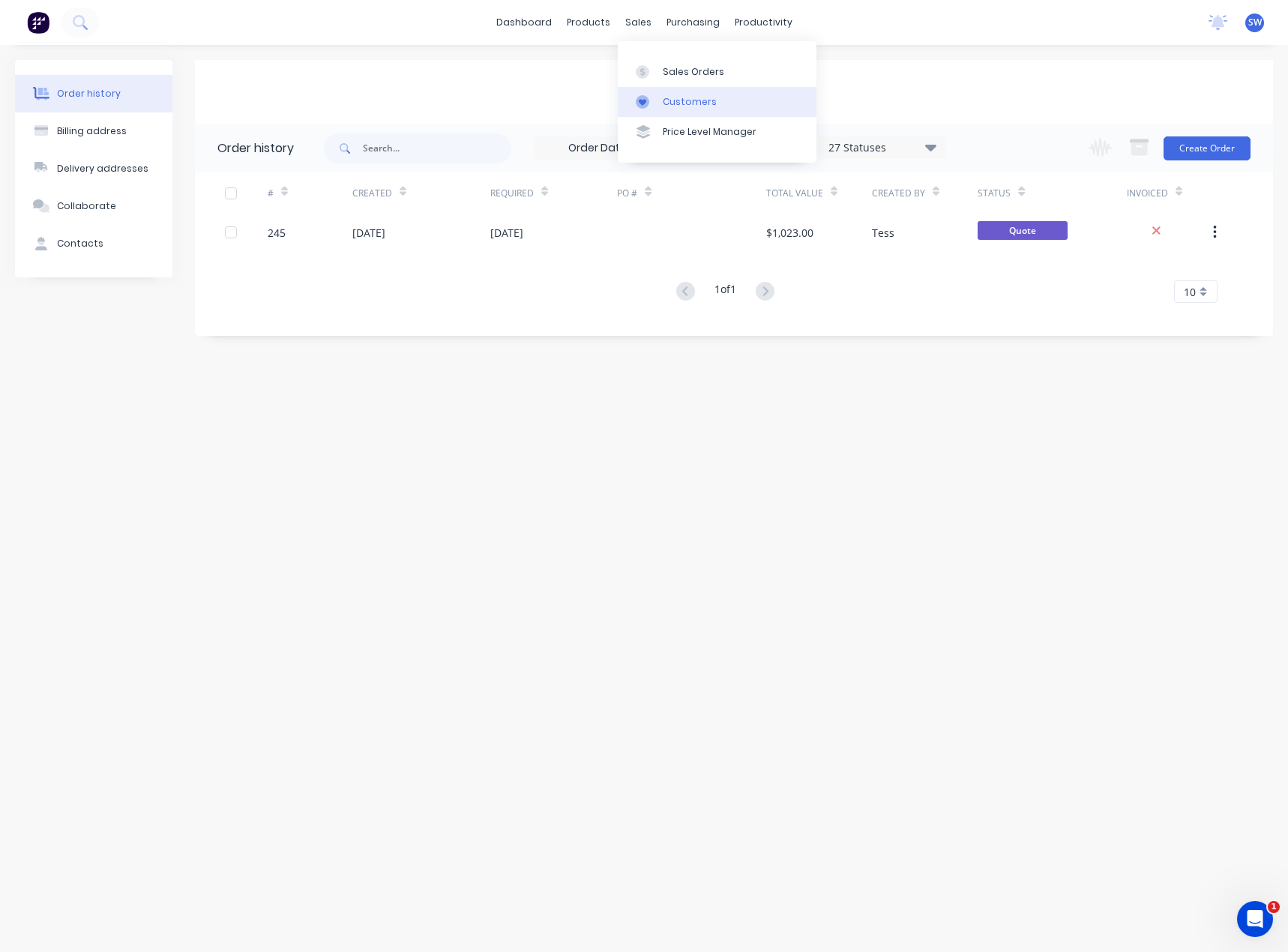
click at [687, 91] on link "Customers" at bounding box center [717, 102] width 199 height 30
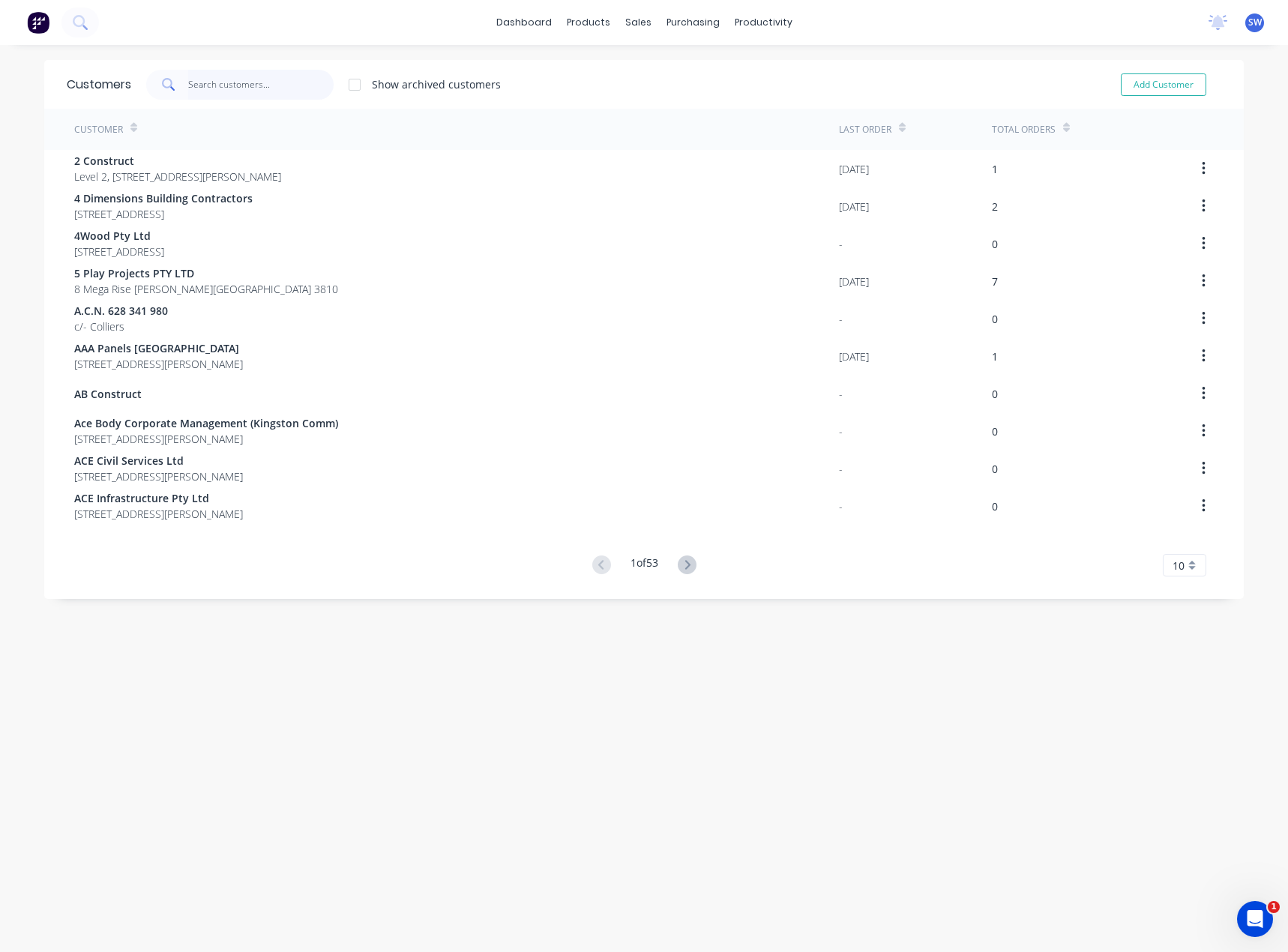
click at [201, 95] on input "text" at bounding box center [261, 84] width 146 height 30
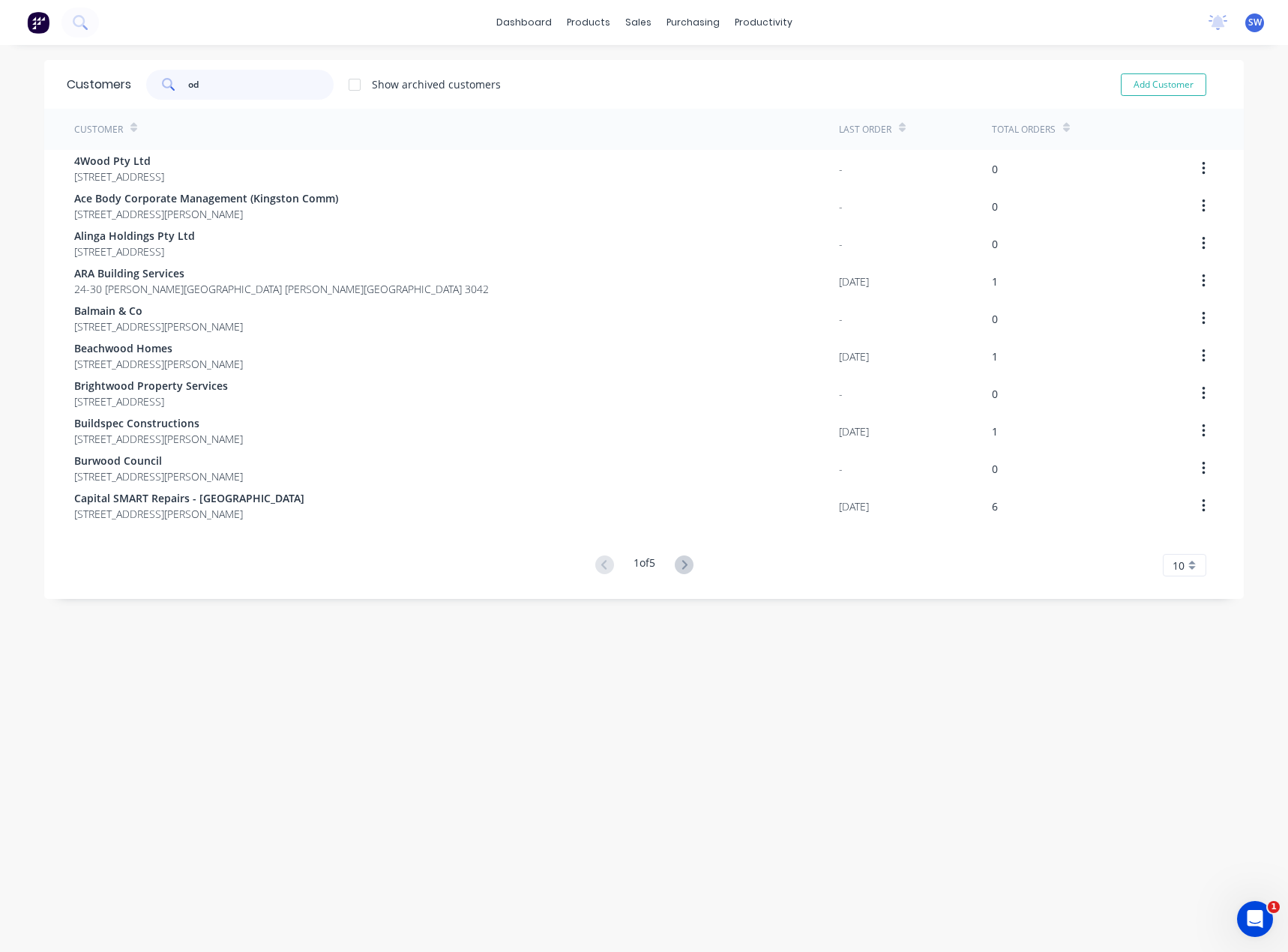
type input "o"
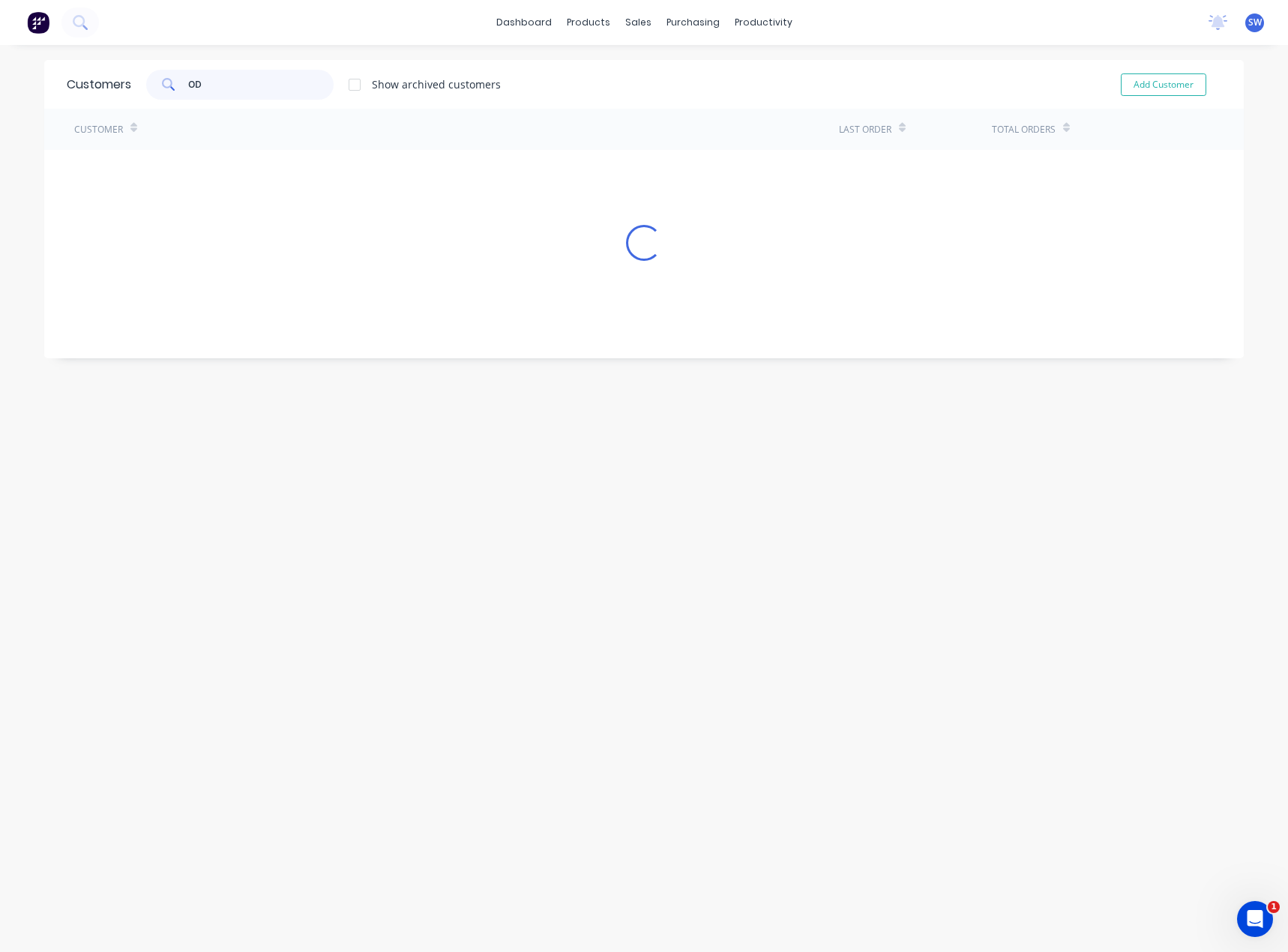
type input "O"
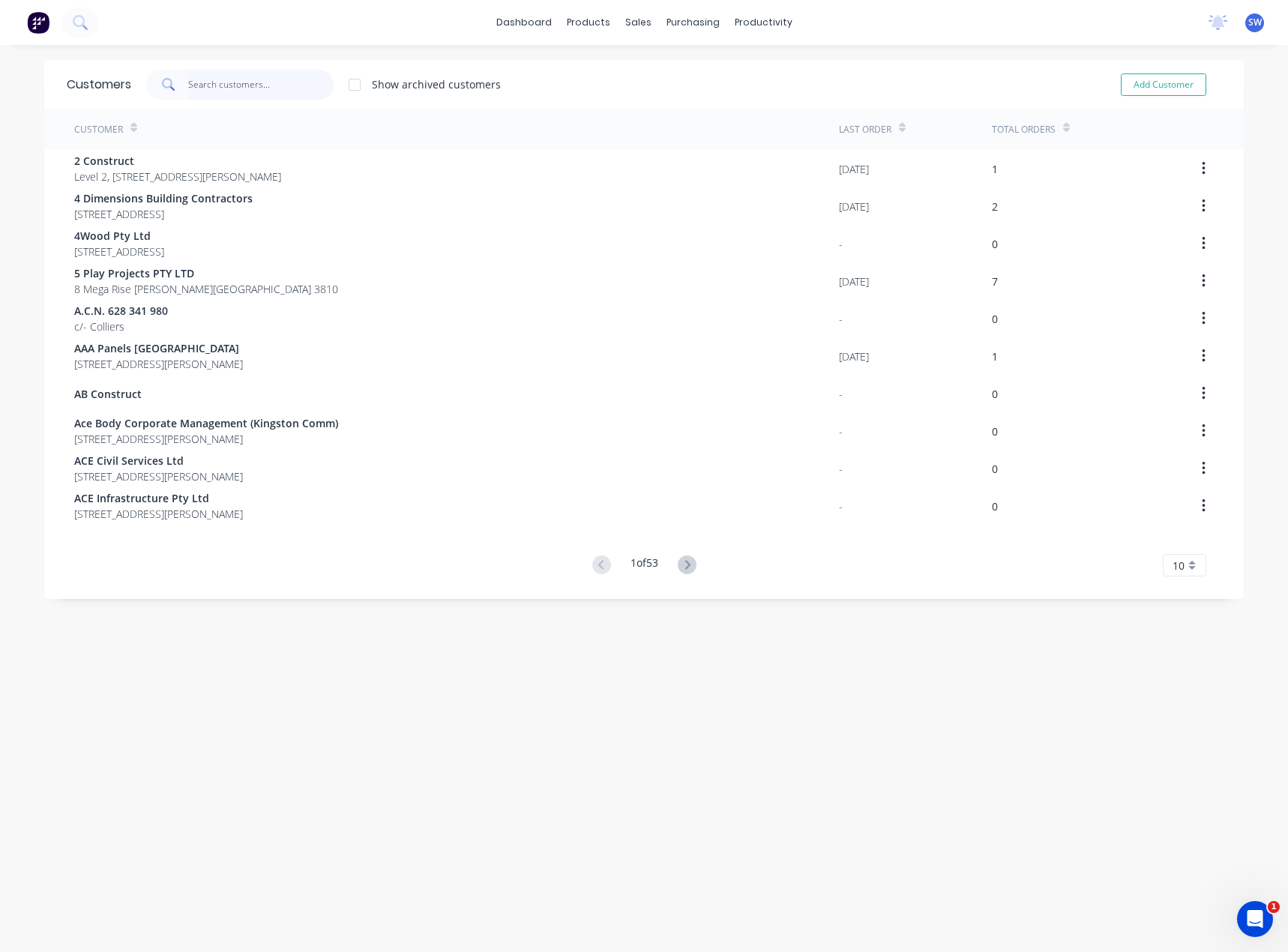
click at [223, 87] on input "text" at bounding box center [261, 84] width 146 height 30
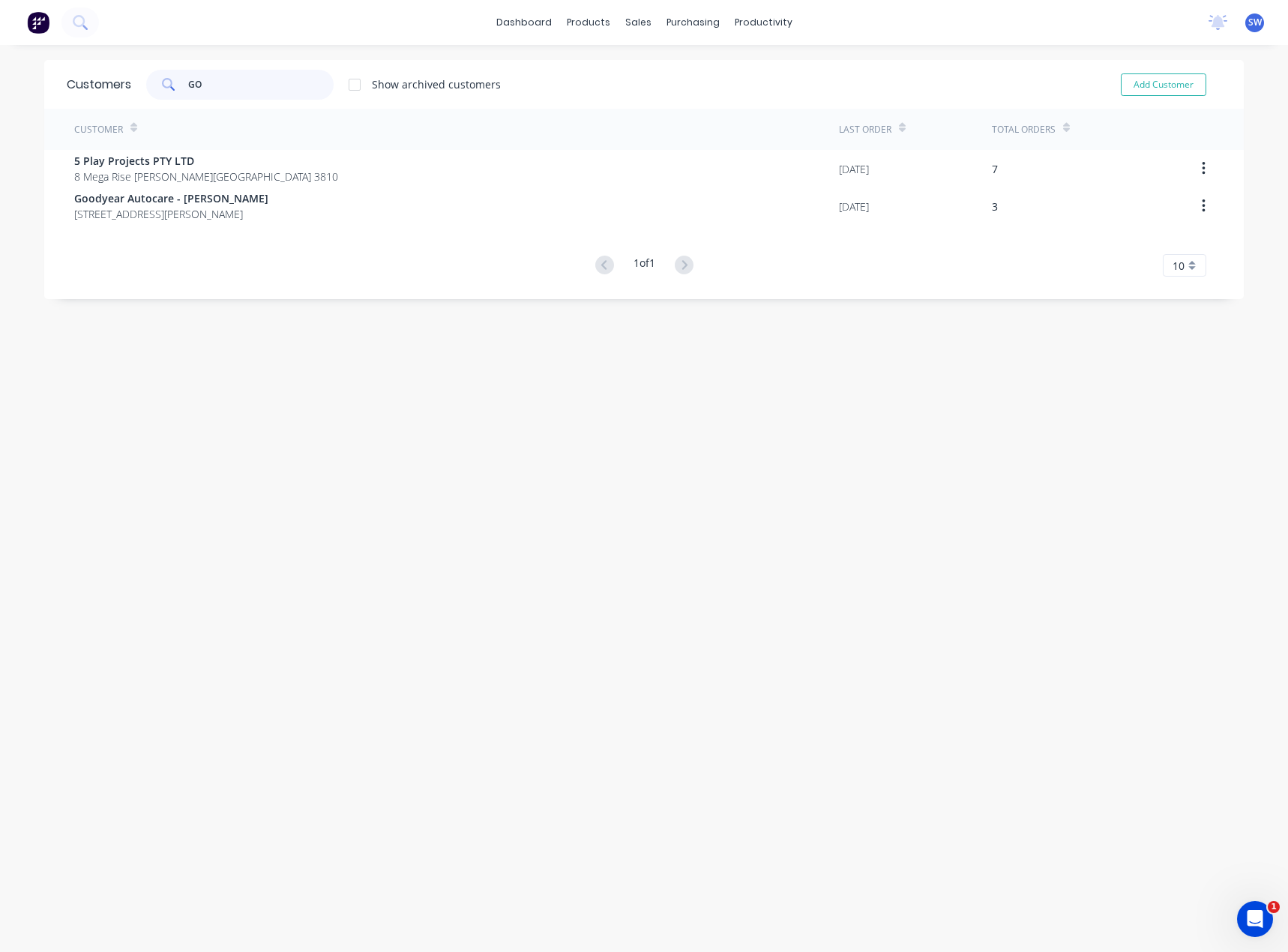
type input "G"
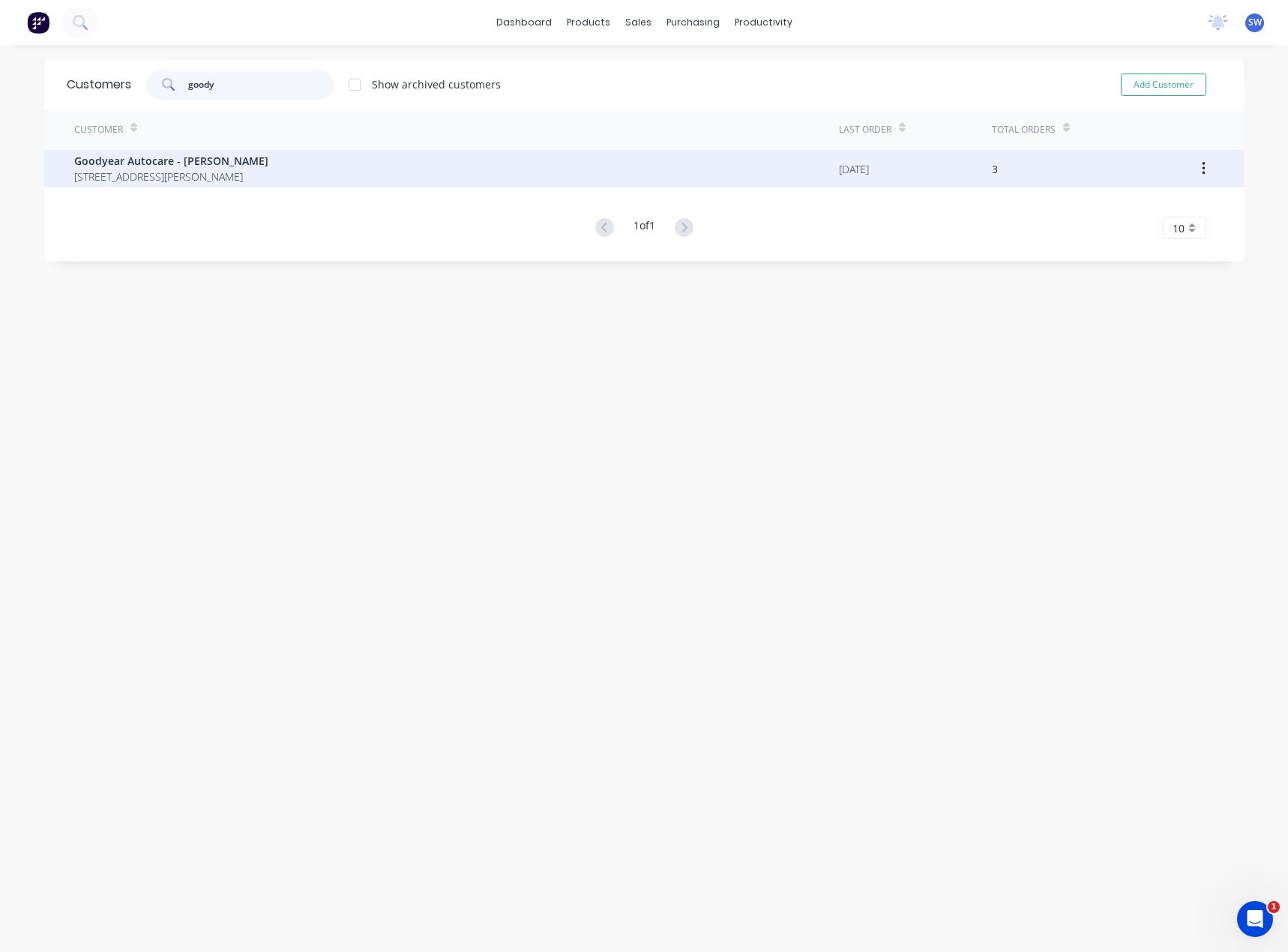
type input "goody"
click at [170, 167] on span "Goodyear Autocare - [PERSON_NAME]" at bounding box center [172, 161] width 194 height 15
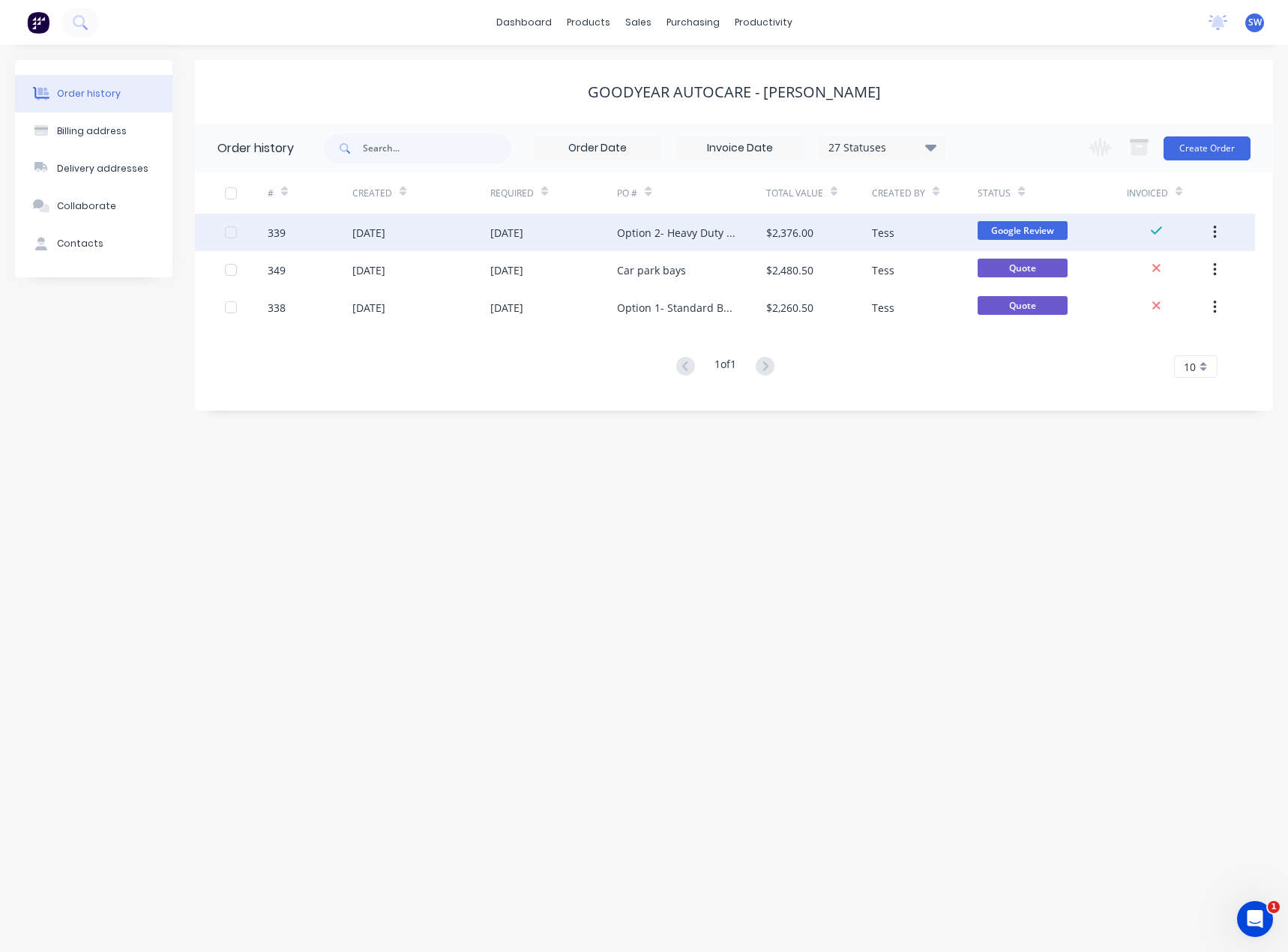
click at [566, 240] on div "[DATE]" at bounding box center [554, 231] width 127 height 37
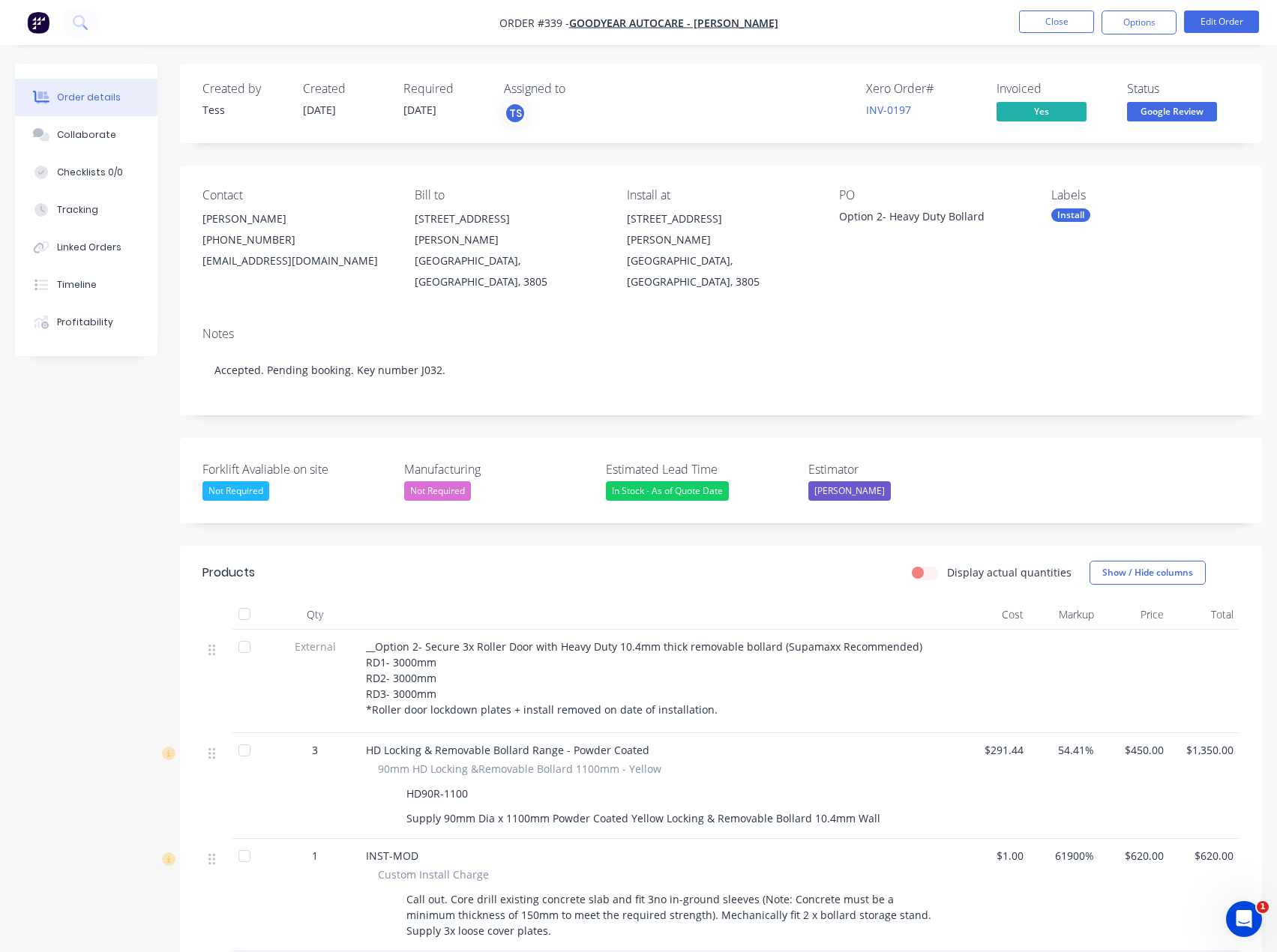
click at [156, 591] on div "Created by Tess Created [DATE] Required [DATE] Assigned to TS Xero Order # INV-…" at bounding box center [639, 840] width 1247 height 1555
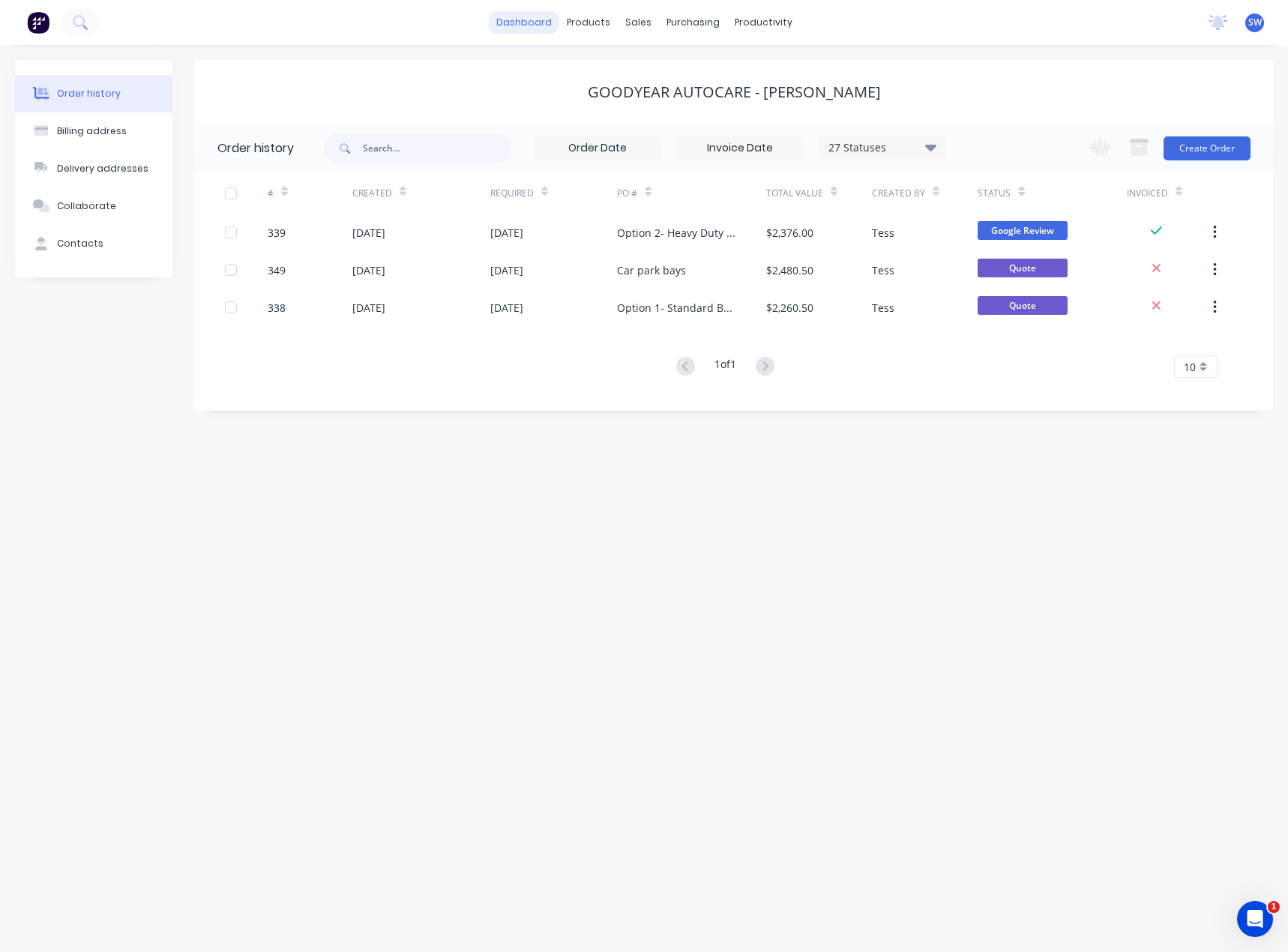
click at [519, 30] on link "dashboard" at bounding box center [525, 22] width 71 height 23
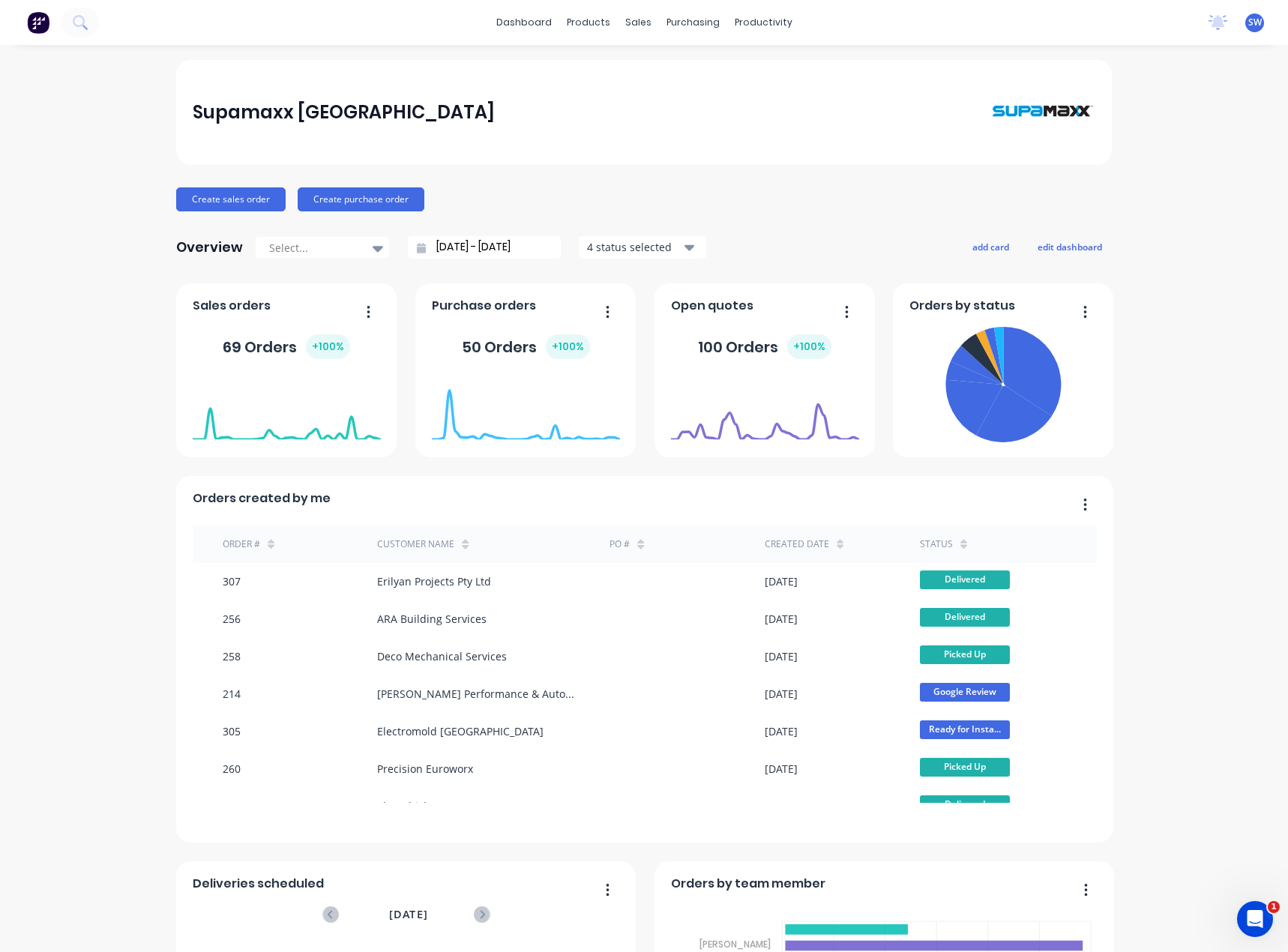
click at [901, 16] on div "dashboard products sales purchasing productivity dashboard products Product Cat…" at bounding box center [644, 23] width 1288 height 45
click at [528, 27] on link "dashboard" at bounding box center [525, 22] width 71 height 23
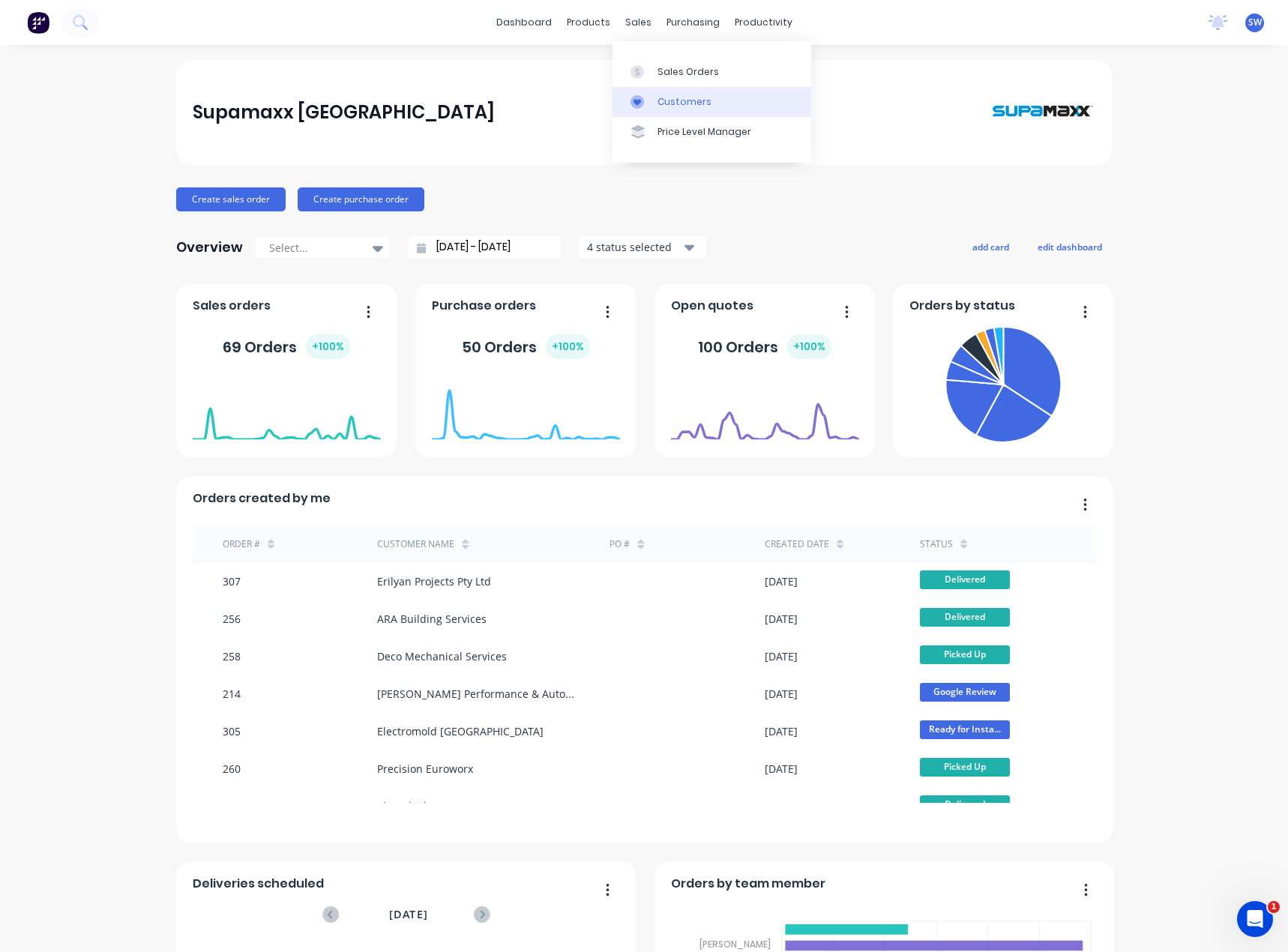
click at [677, 110] on link "Customers" at bounding box center [712, 102] width 199 height 30
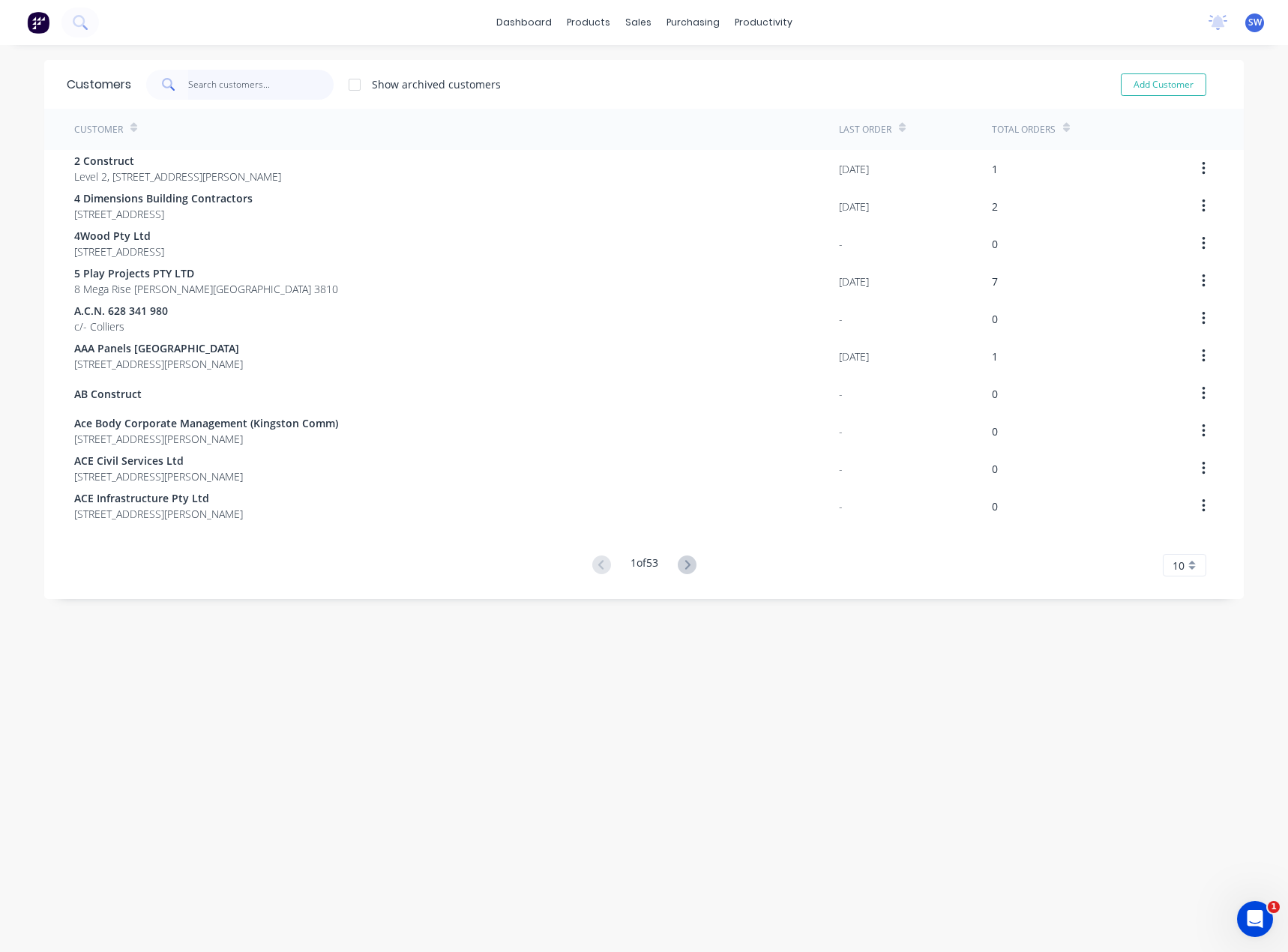
click at [237, 80] on input "text" at bounding box center [261, 84] width 146 height 30
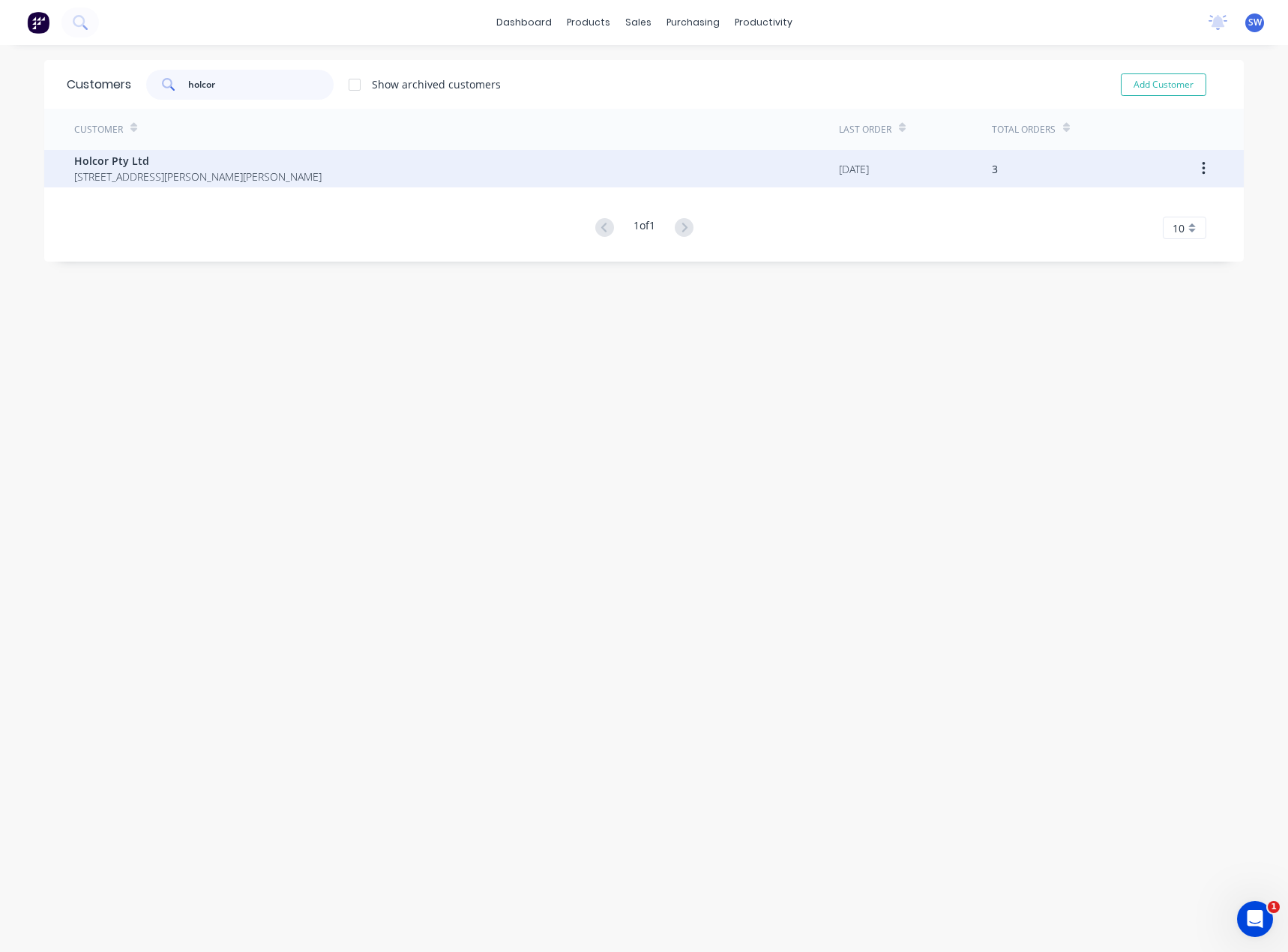
type input "holcor"
click at [211, 166] on span "Holcor Pty Ltd" at bounding box center [198, 161] width 248 height 15
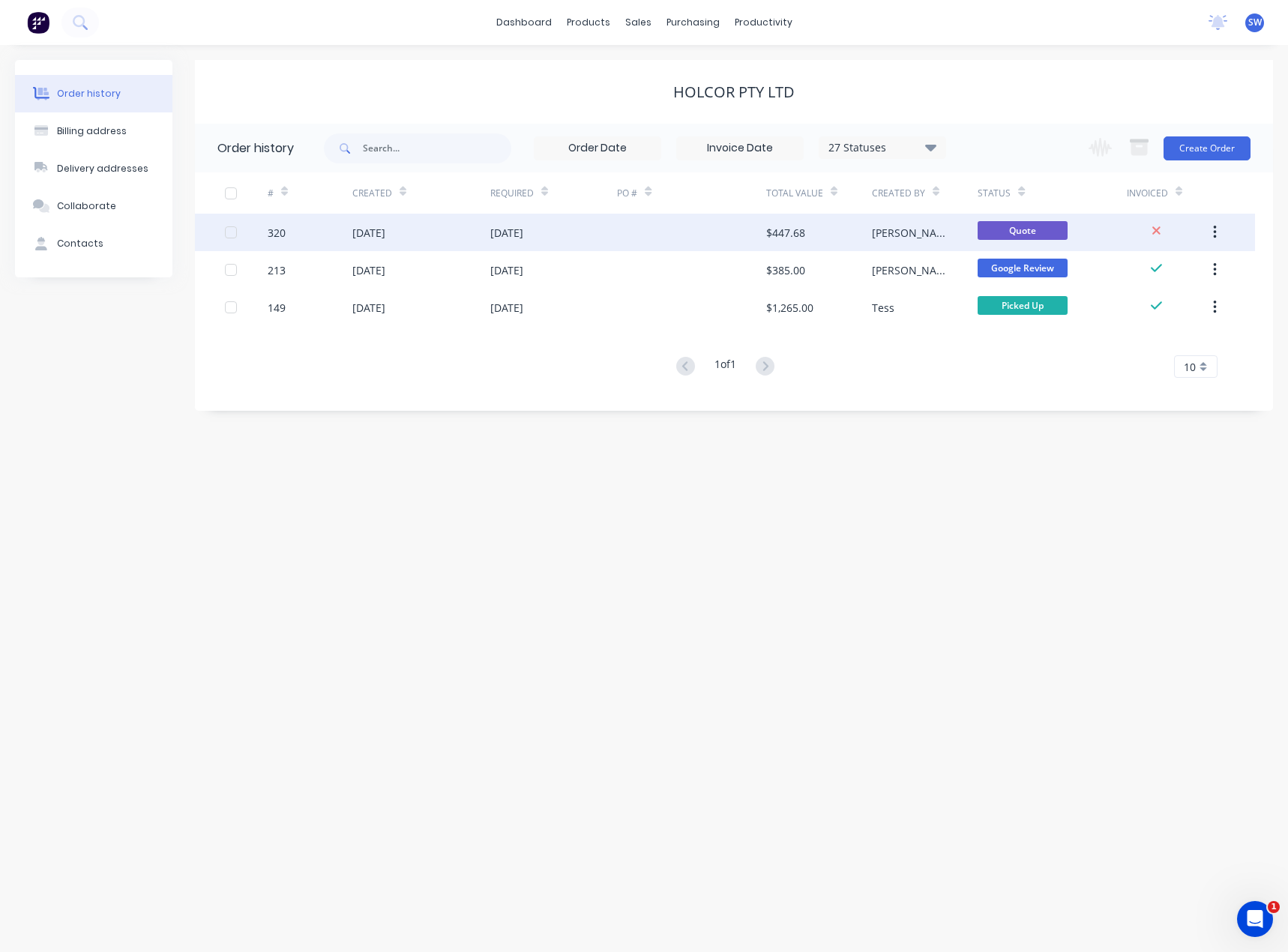
click at [668, 230] on div at bounding box center [692, 231] width 149 height 37
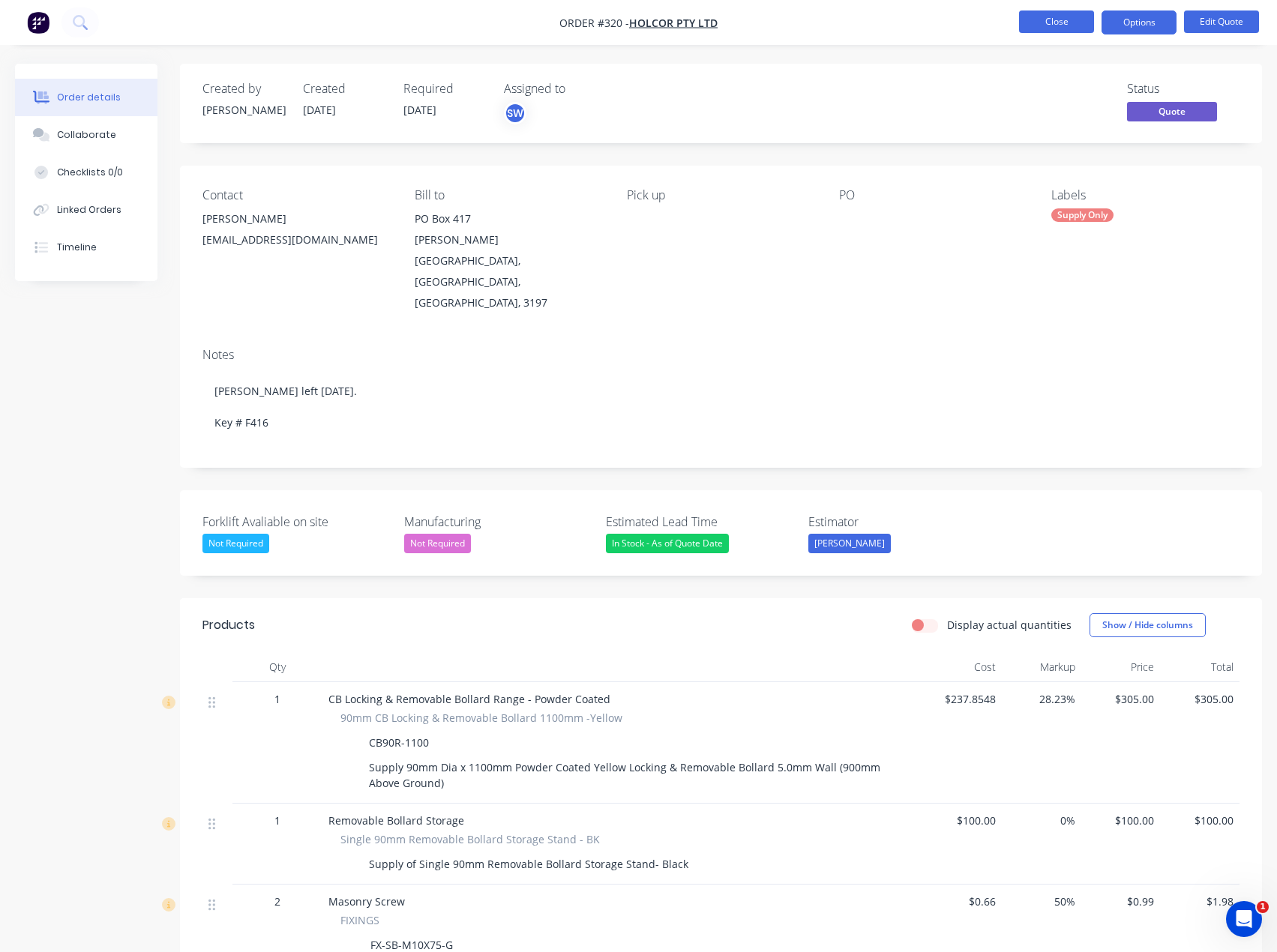
click at [1073, 24] on button "Close" at bounding box center [1056, 22] width 75 height 23
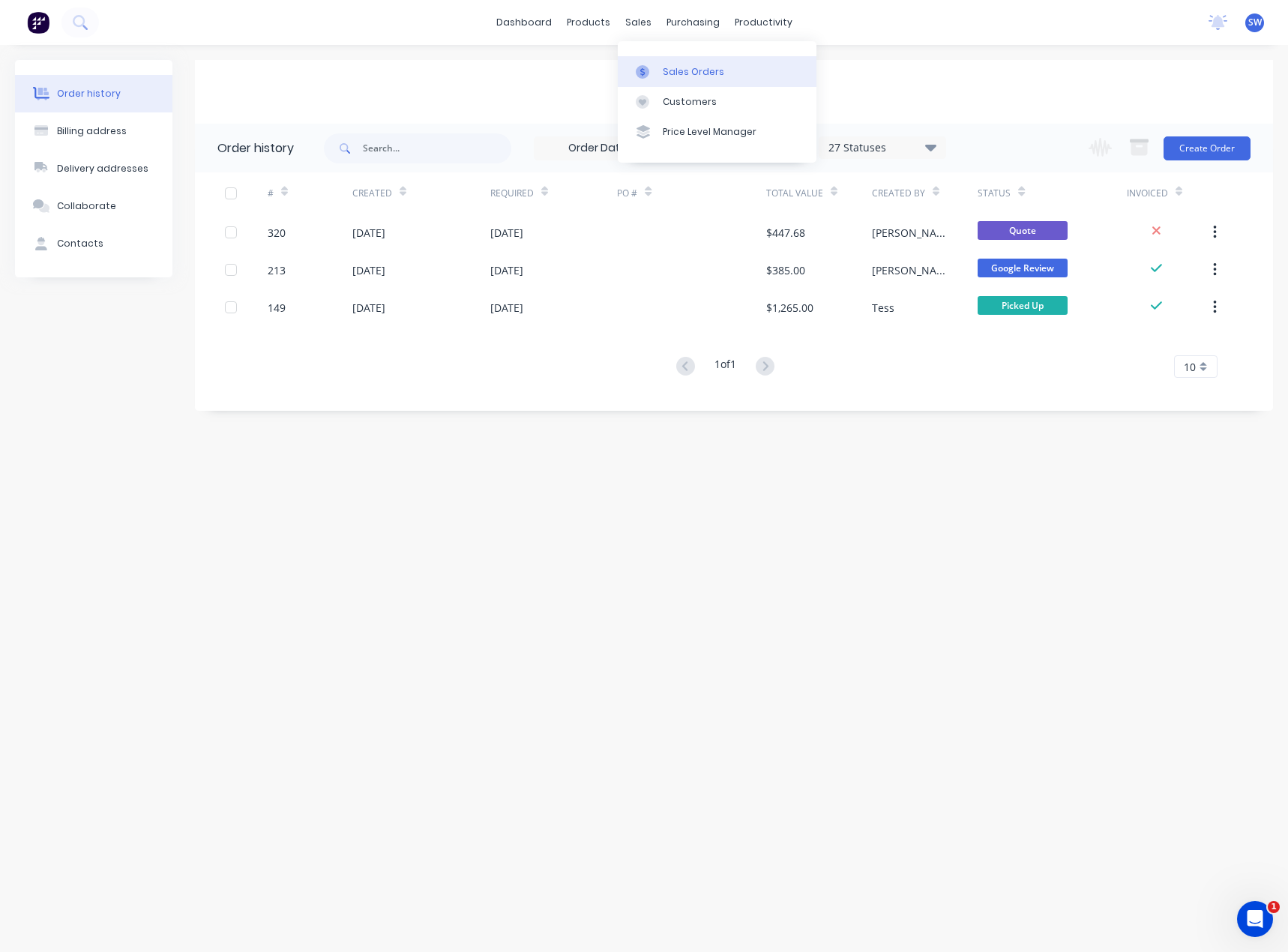
click at [723, 67] on link "Sales Orders" at bounding box center [717, 71] width 199 height 30
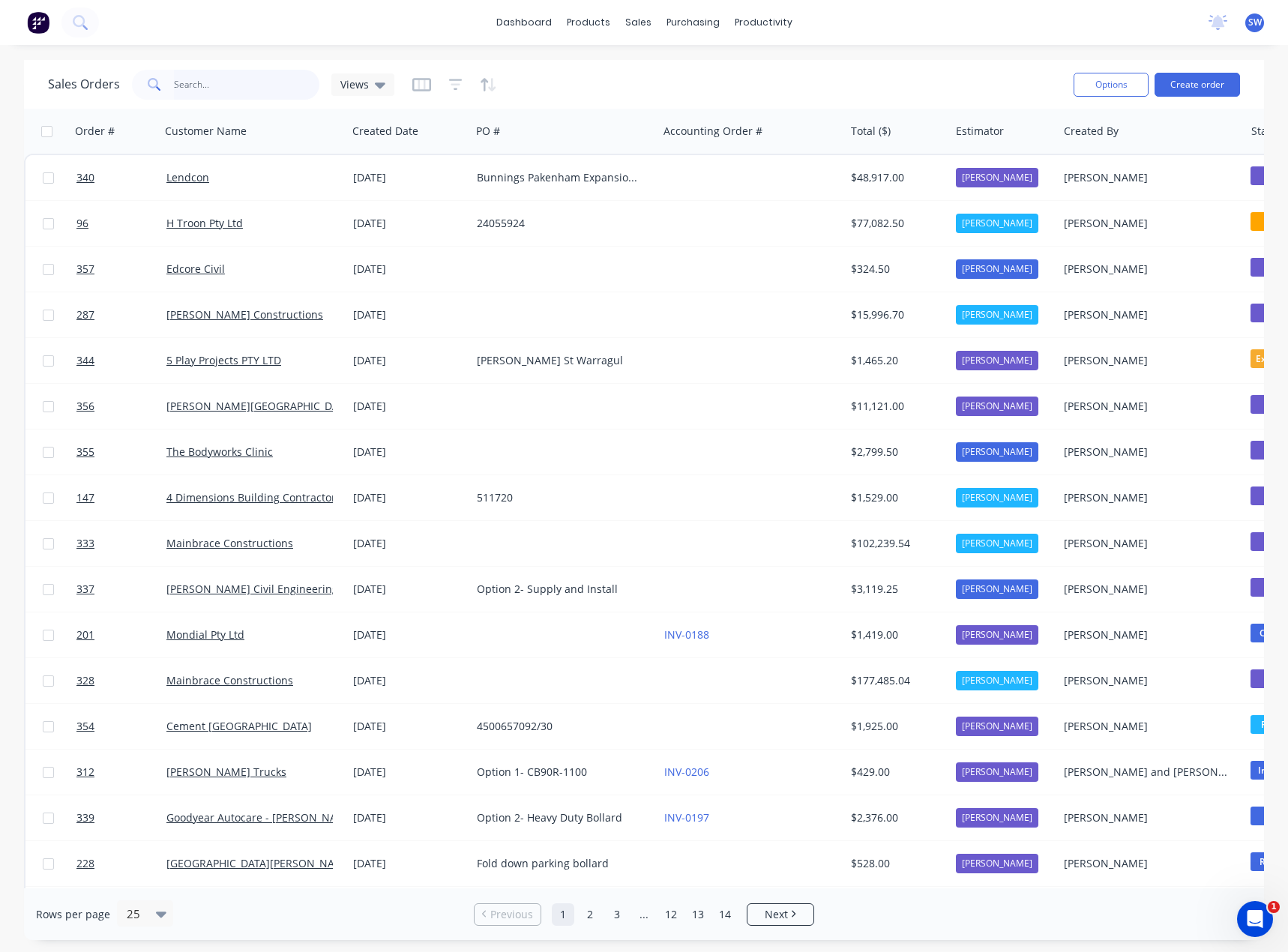
click at [212, 88] on input "text" at bounding box center [247, 84] width 146 height 30
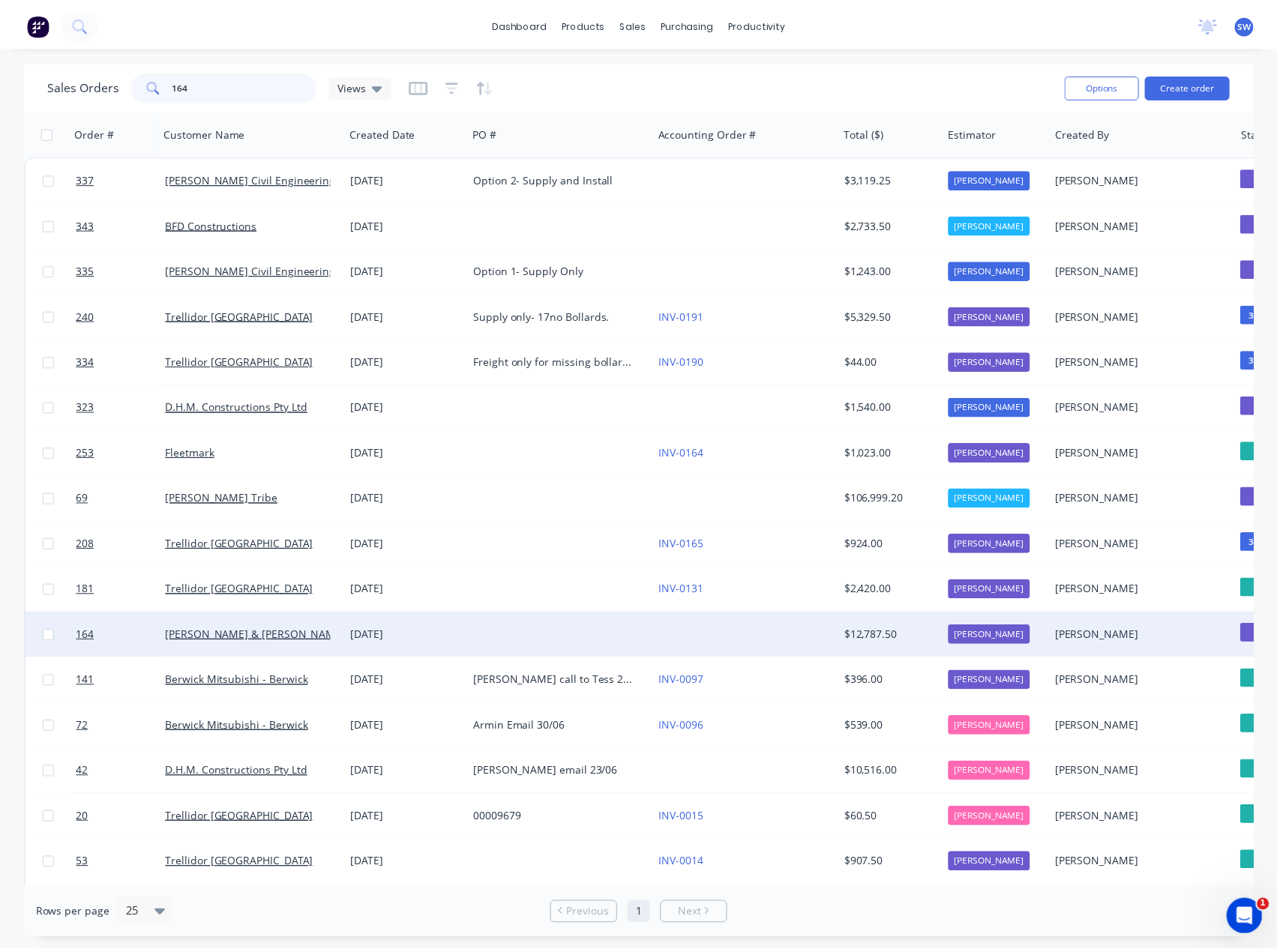
scroll to position [50, 0]
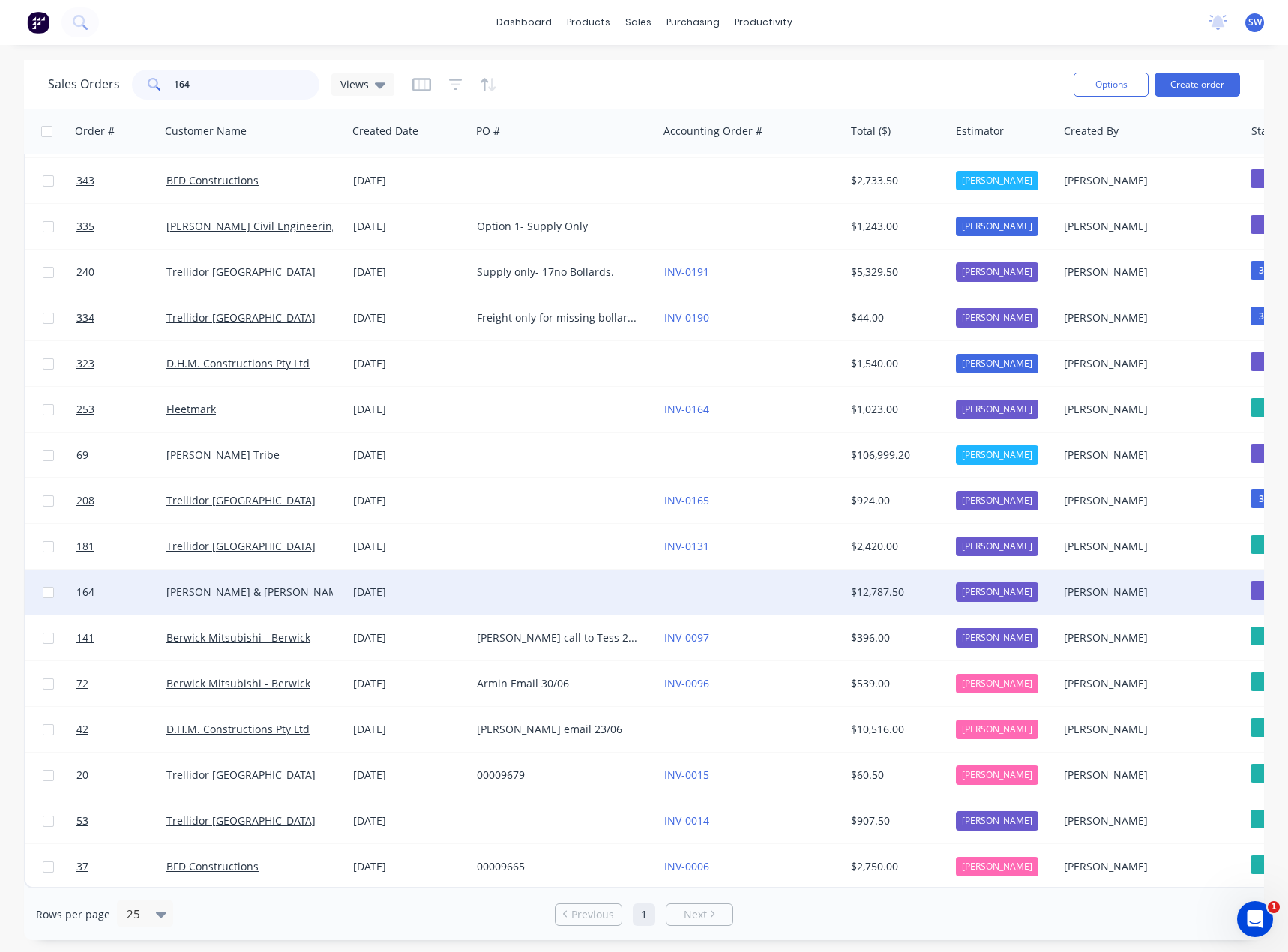
type input "164"
click at [567, 573] on div at bounding box center [565, 593] width 188 height 45
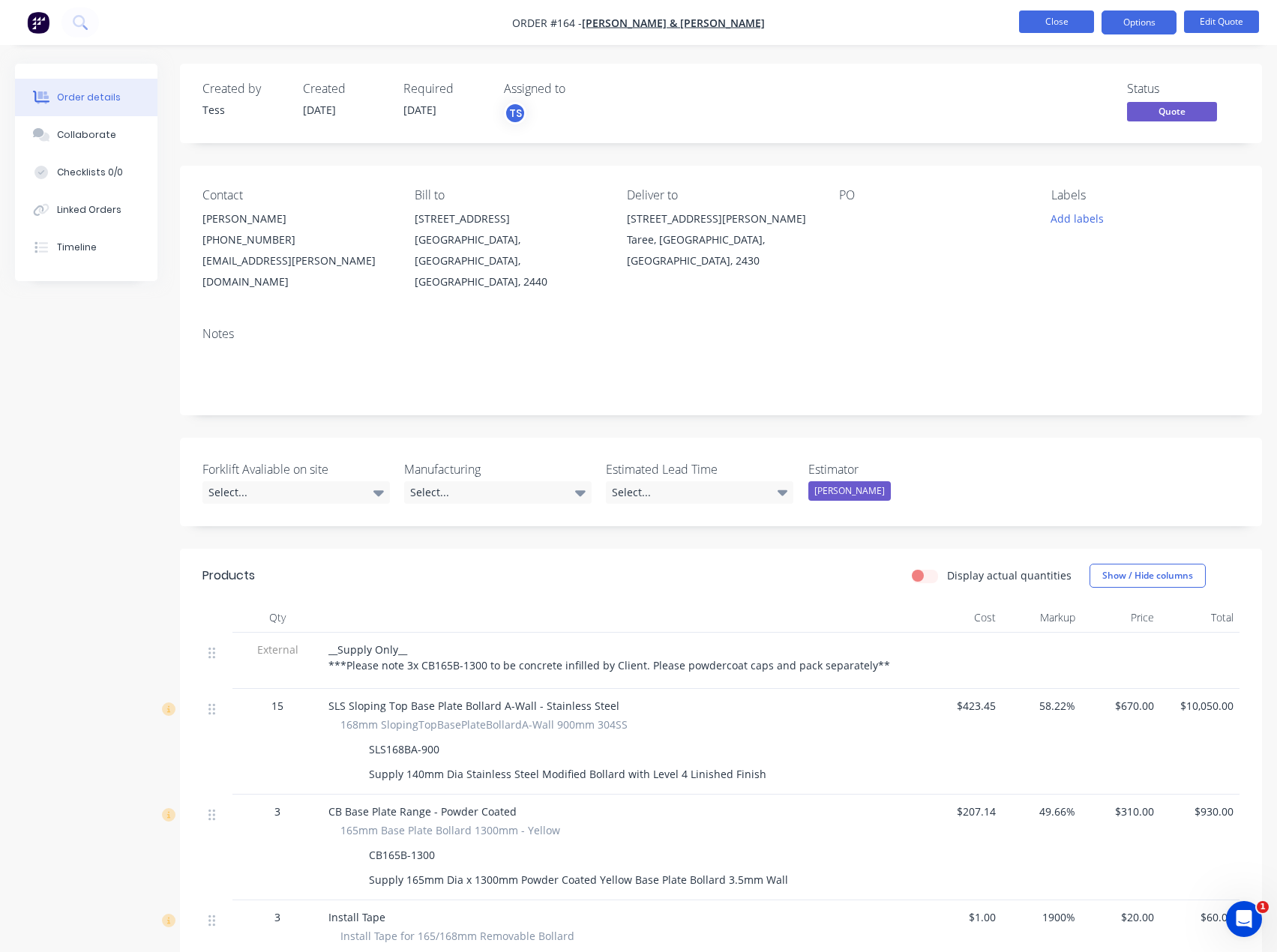
click at [1066, 27] on button "Close" at bounding box center [1056, 22] width 75 height 23
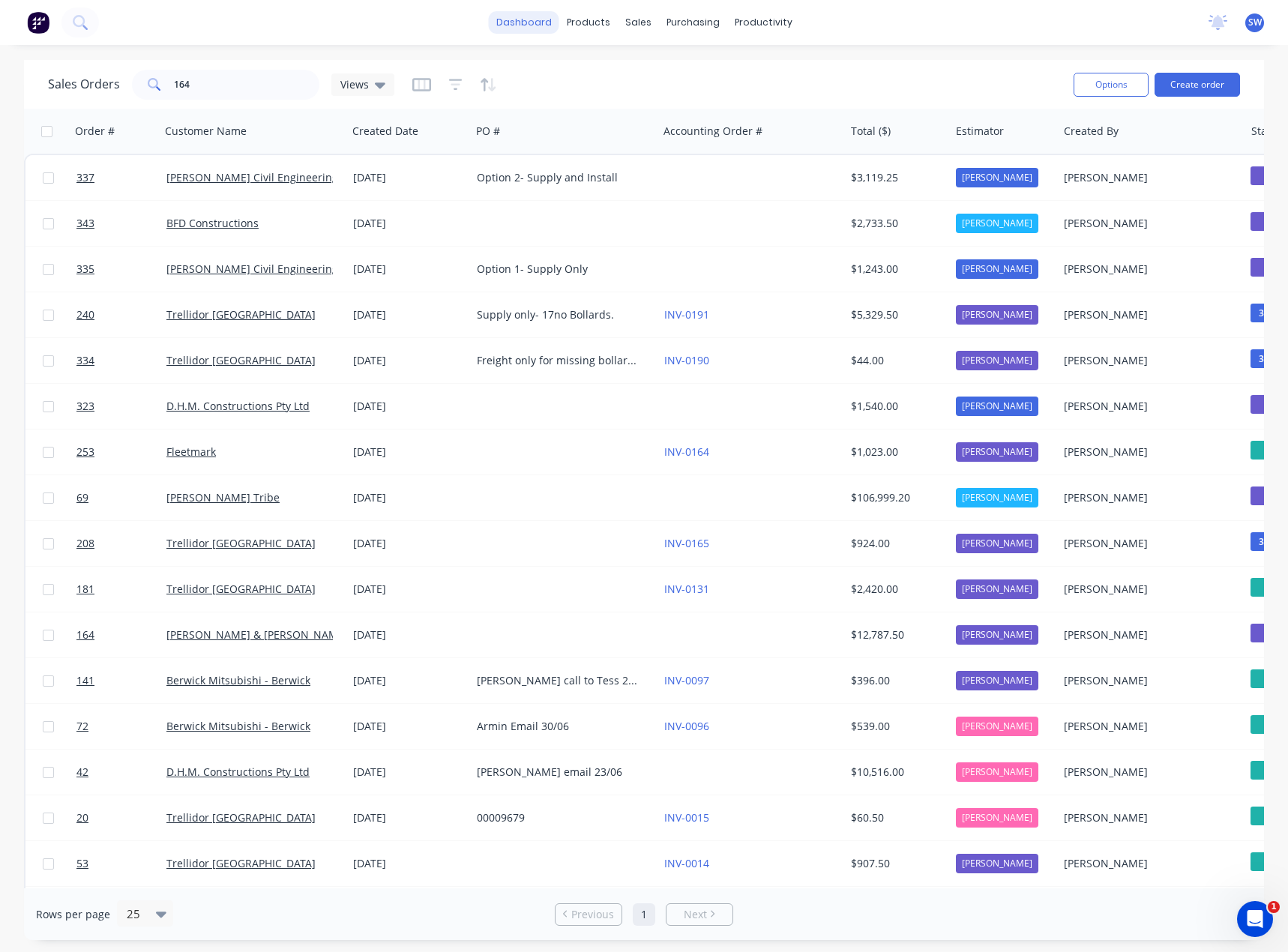
click at [515, 24] on link "dashboard" at bounding box center [525, 22] width 71 height 23
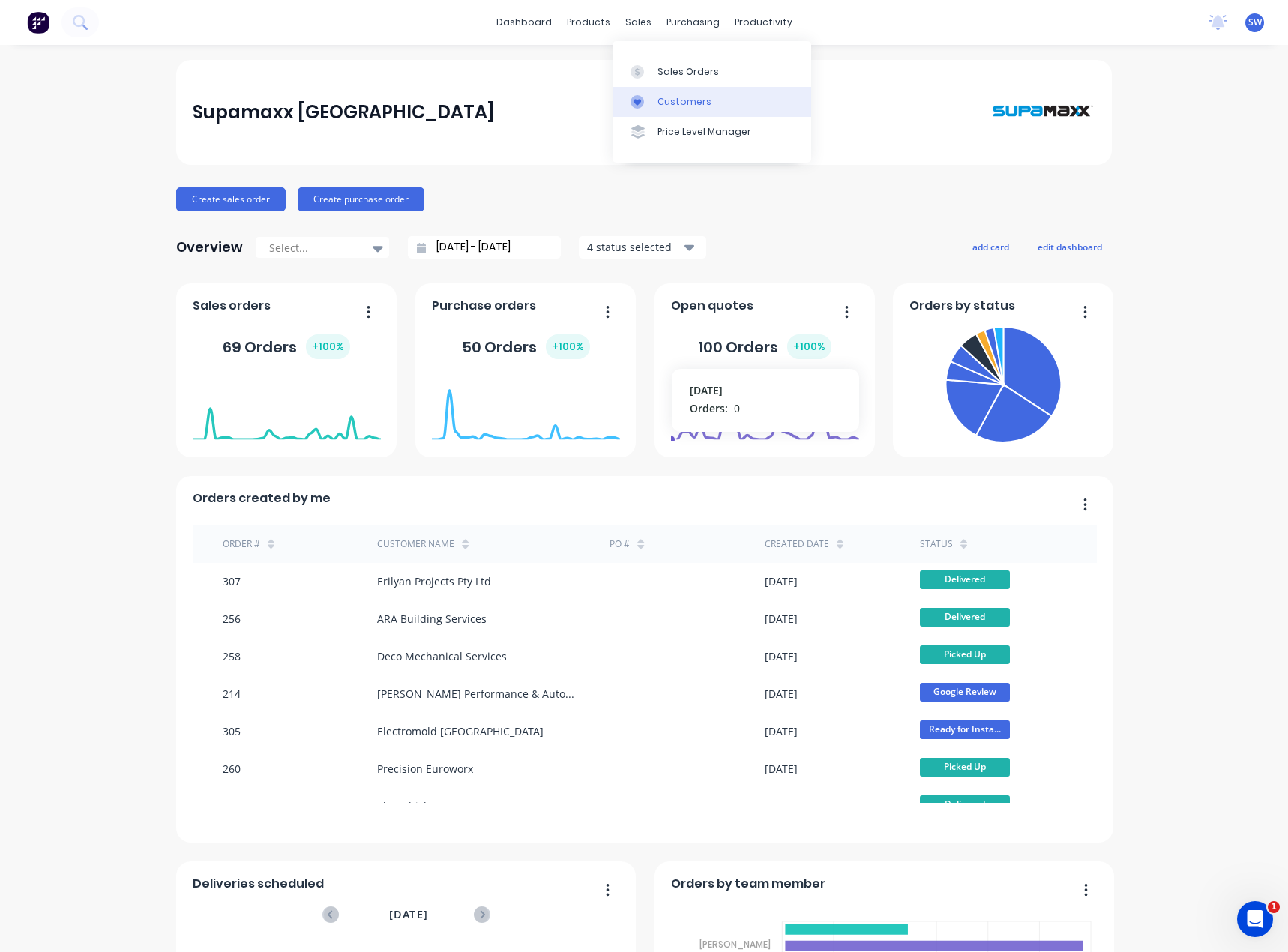
click at [664, 95] on div "Customers" at bounding box center [683, 102] width 54 height 14
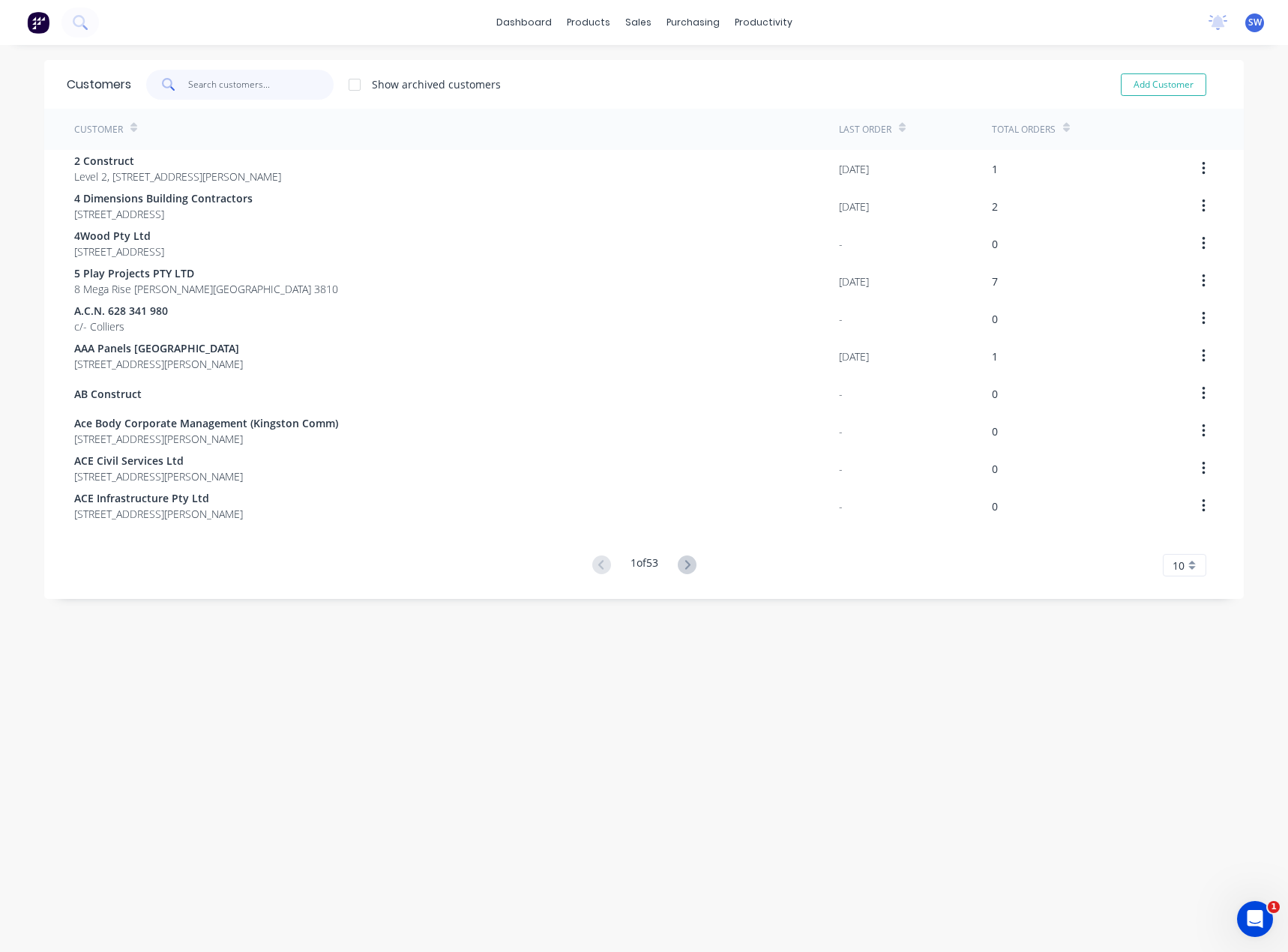
click at [261, 92] on input "text" at bounding box center [261, 84] width 146 height 30
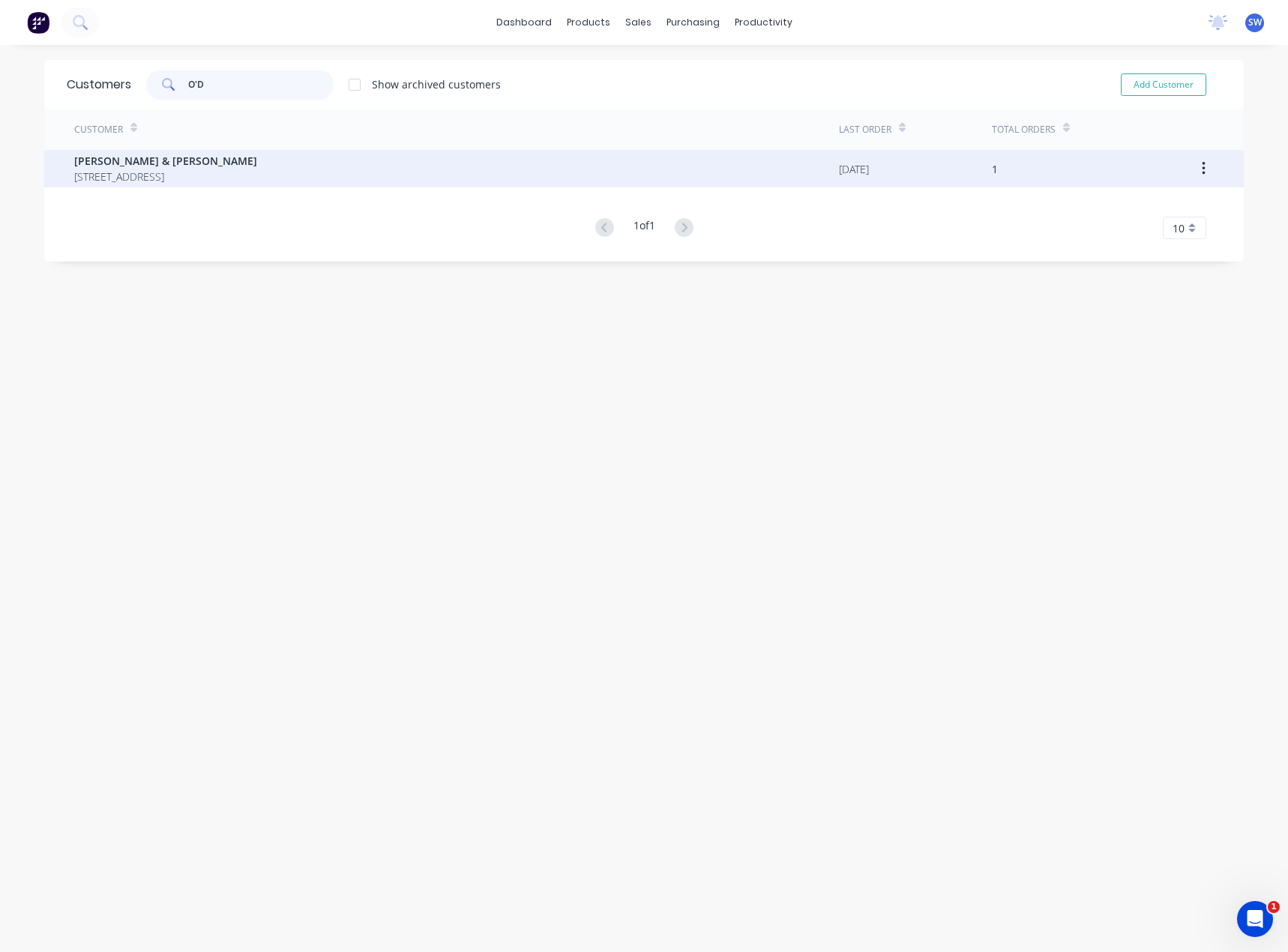
type input "O'D"
click at [167, 169] on span "[STREET_ADDRESS]" at bounding box center [166, 176] width 183 height 15
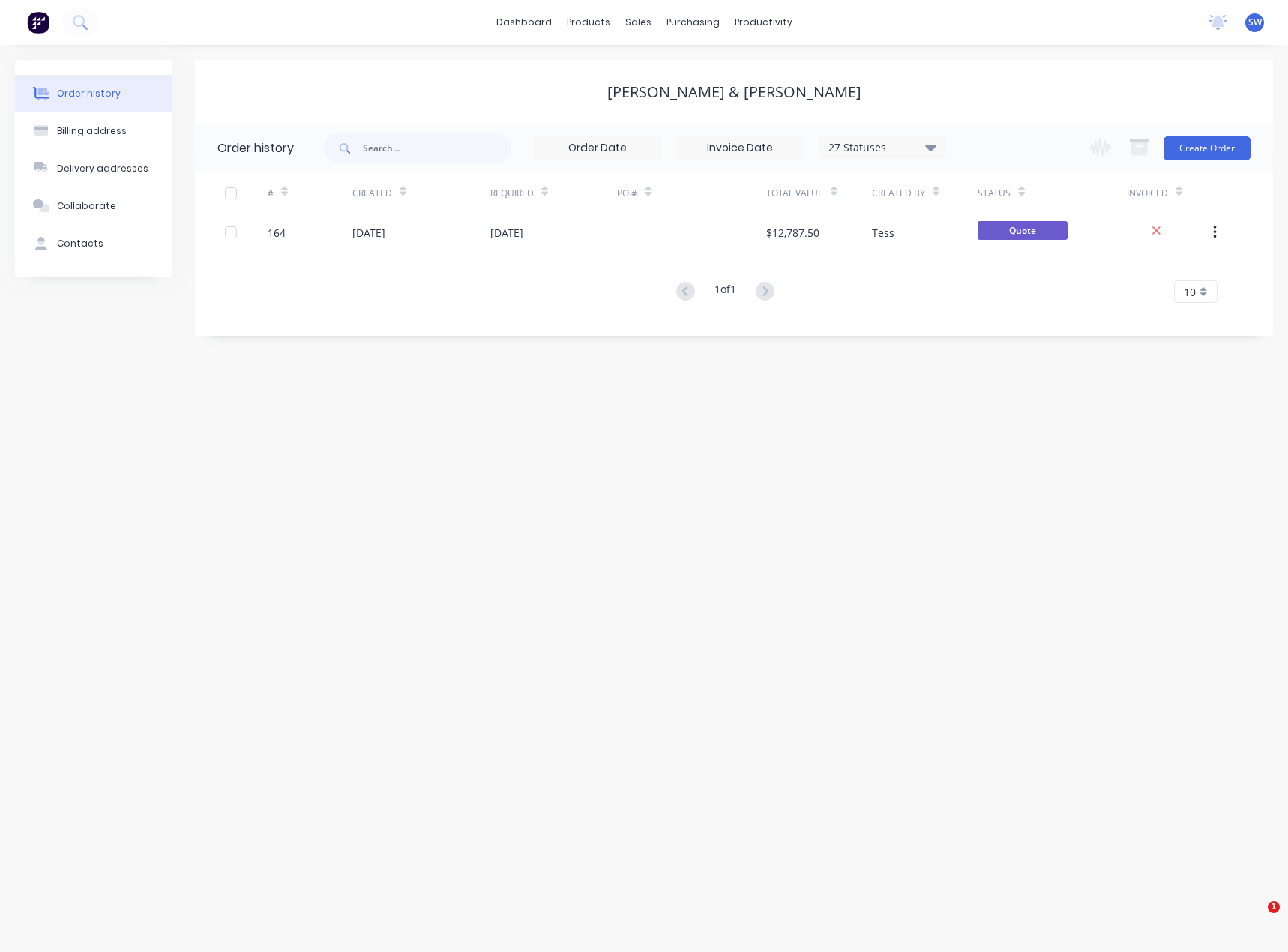
click at [652, 235] on div at bounding box center [692, 231] width 149 height 37
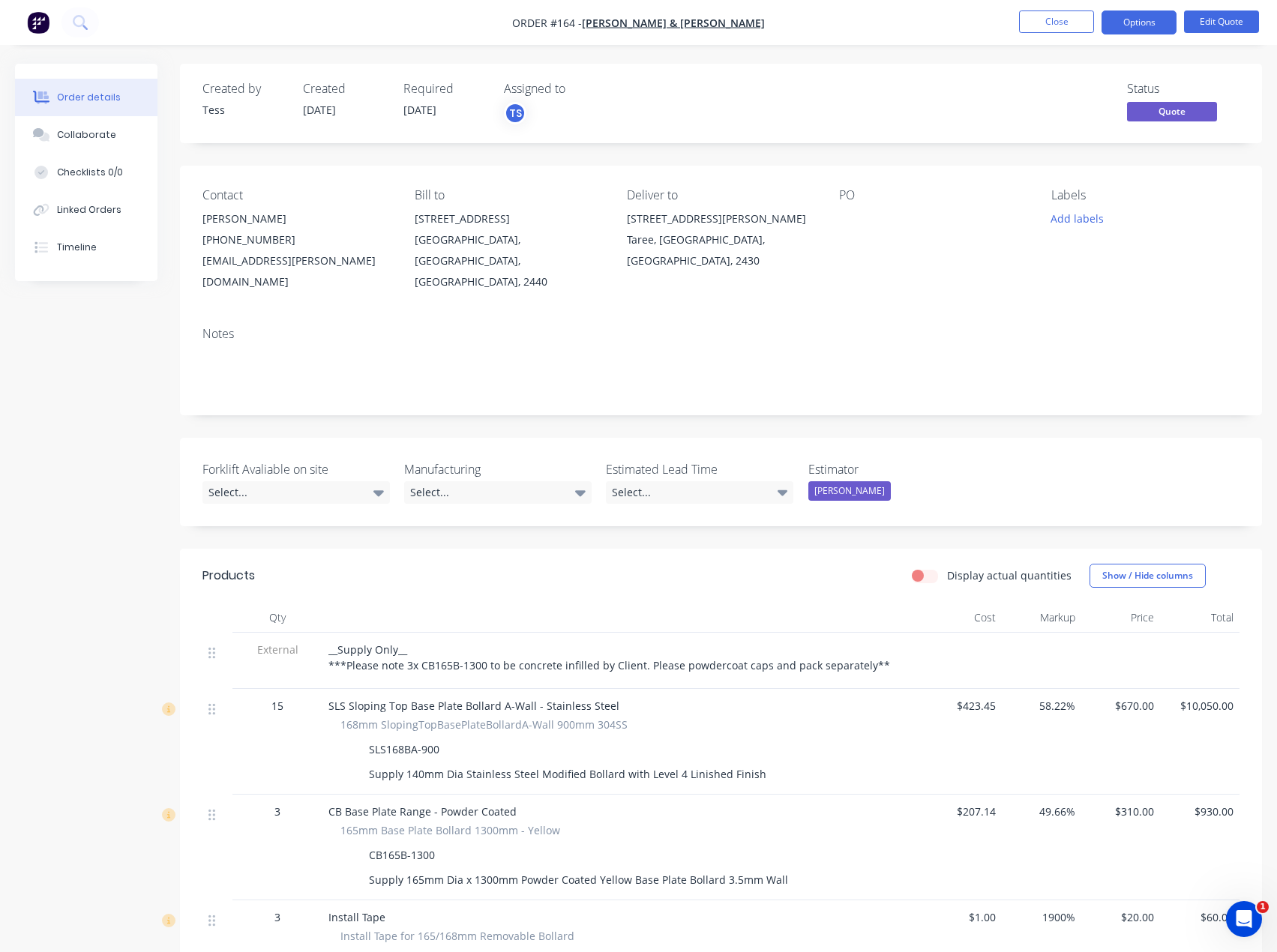
click at [778, 127] on div "Created by Tess Created [DATE] Required [DATE] Assigned to TS Status Quote" at bounding box center [721, 103] width 1082 height 80
drag, startPoint x: 370, startPoint y: 727, endPoint x: 439, endPoint y: 730, distance: 69.1
click at [439, 739] on div "SLS168BA-900" at bounding box center [404, 750] width 83 height 22
copy div "SLS168BA-900"
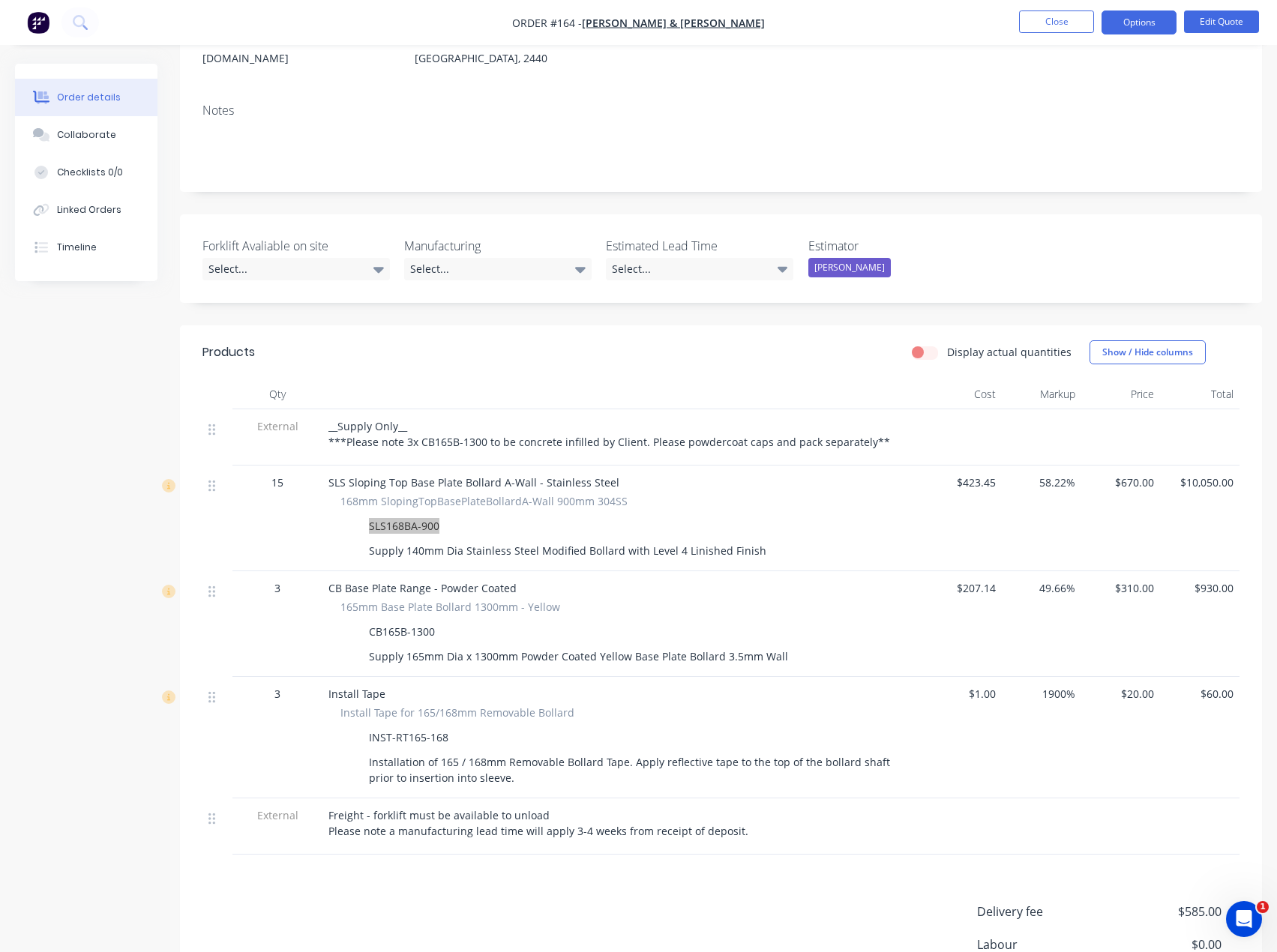
scroll to position [299, 0]
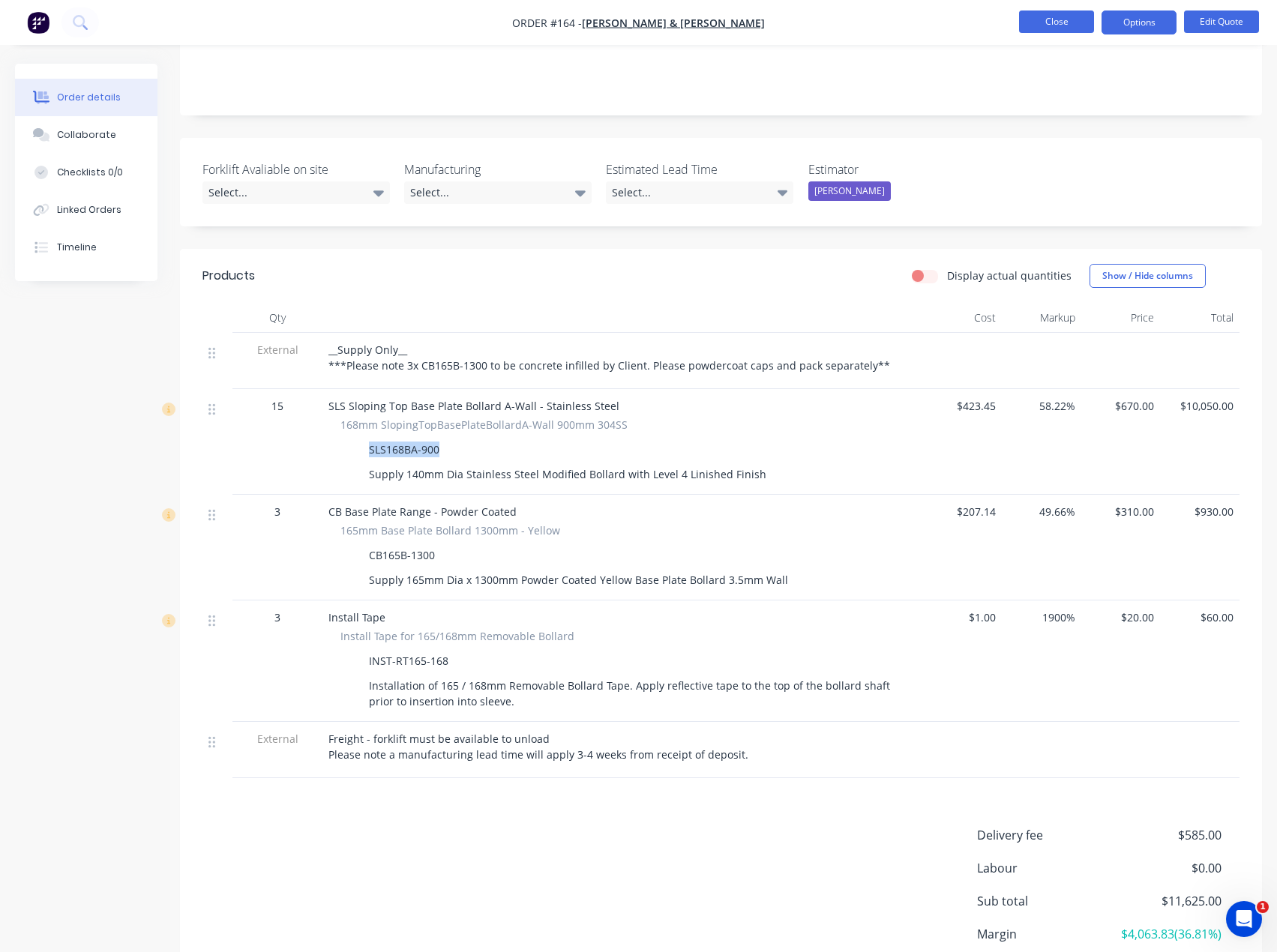
click at [1066, 18] on button "Close" at bounding box center [1056, 22] width 75 height 23
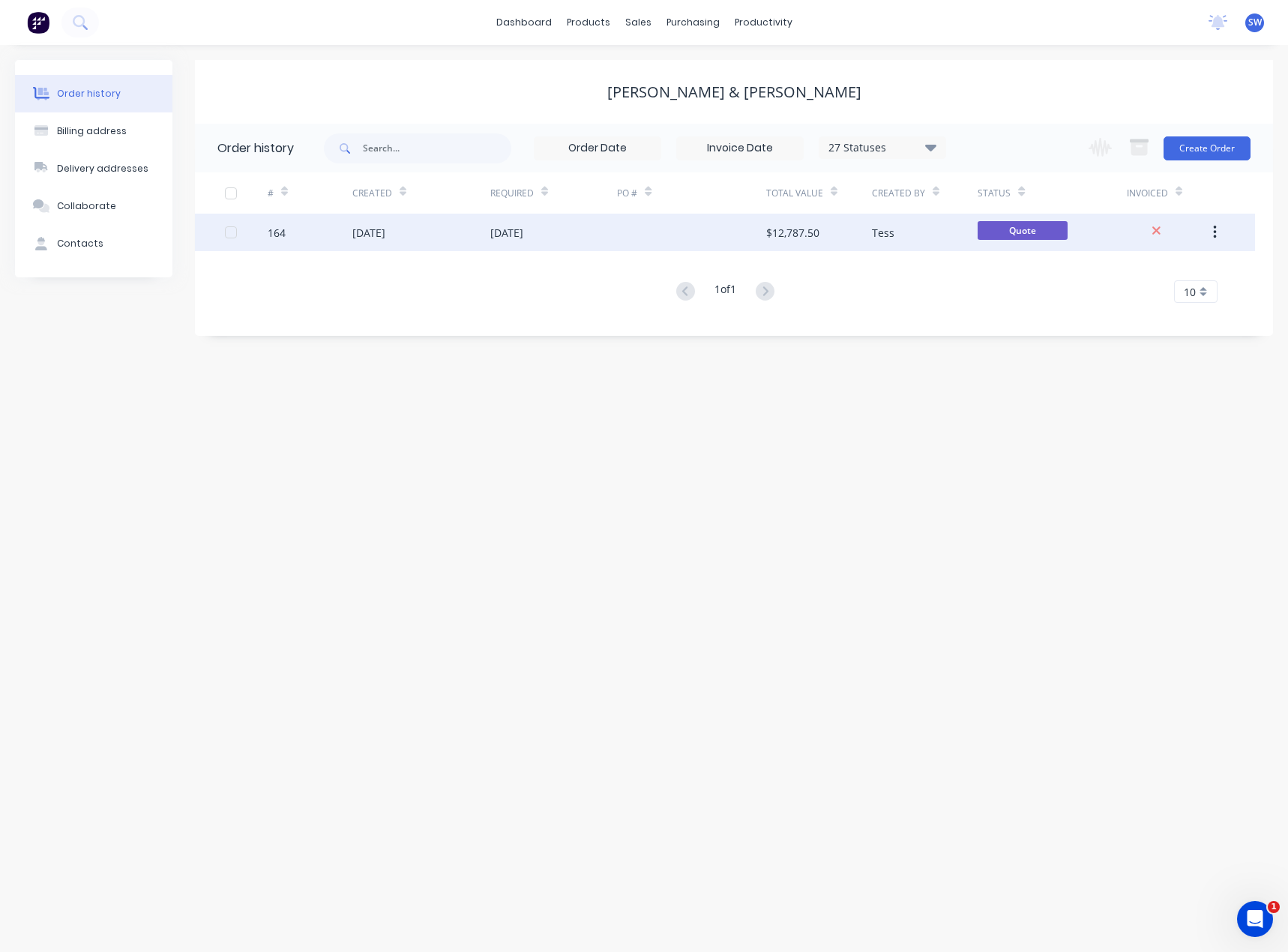
click at [1217, 231] on button "button" at bounding box center [1214, 232] width 35 height 27
click at [1151, 304] on div "Duplicate" at bounding box center [1161, 301] width 115 height 22
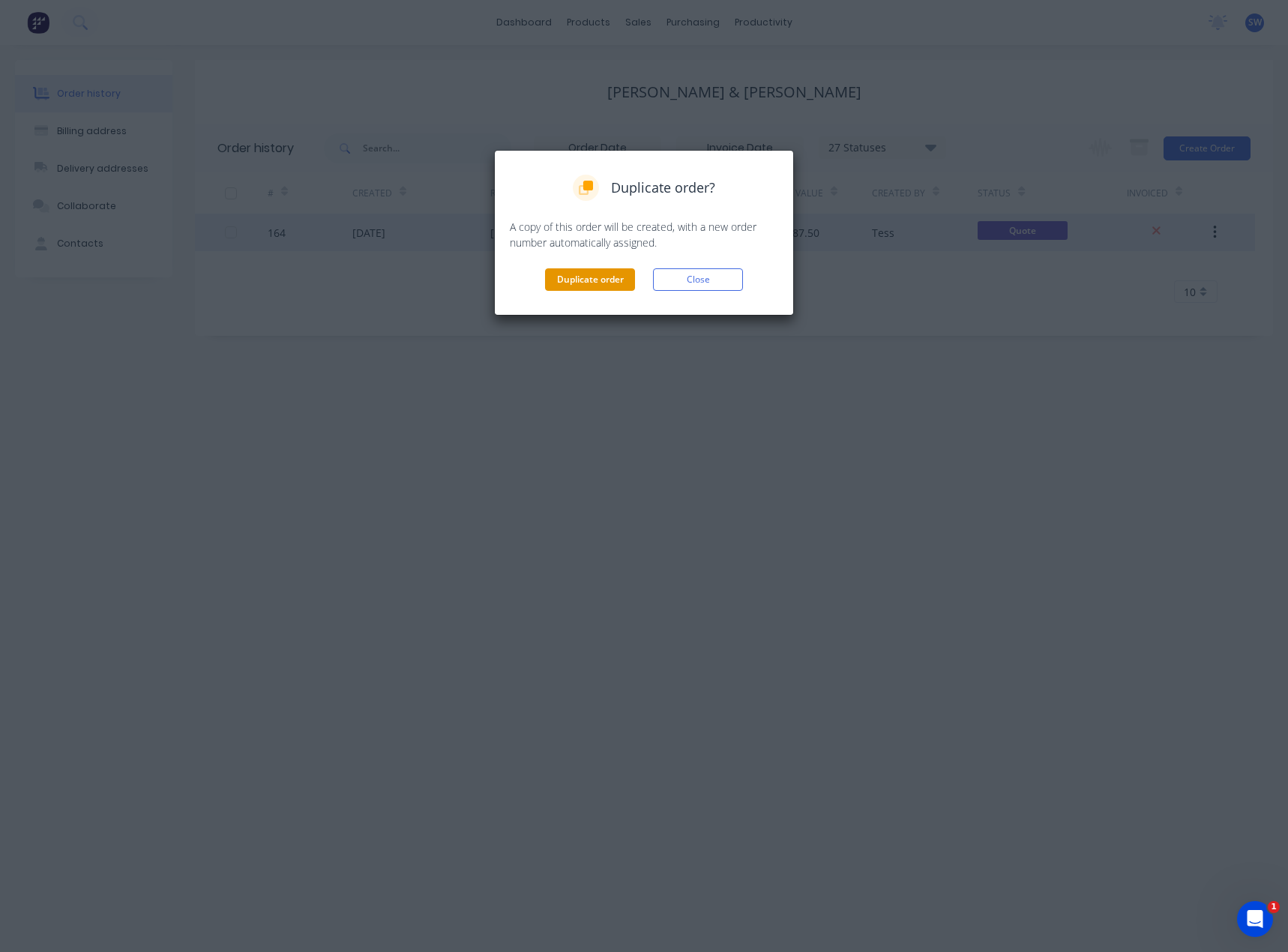
click at [584, 281] on button "Duplicate order" at bounding box center [590, 280] width 90 height 23
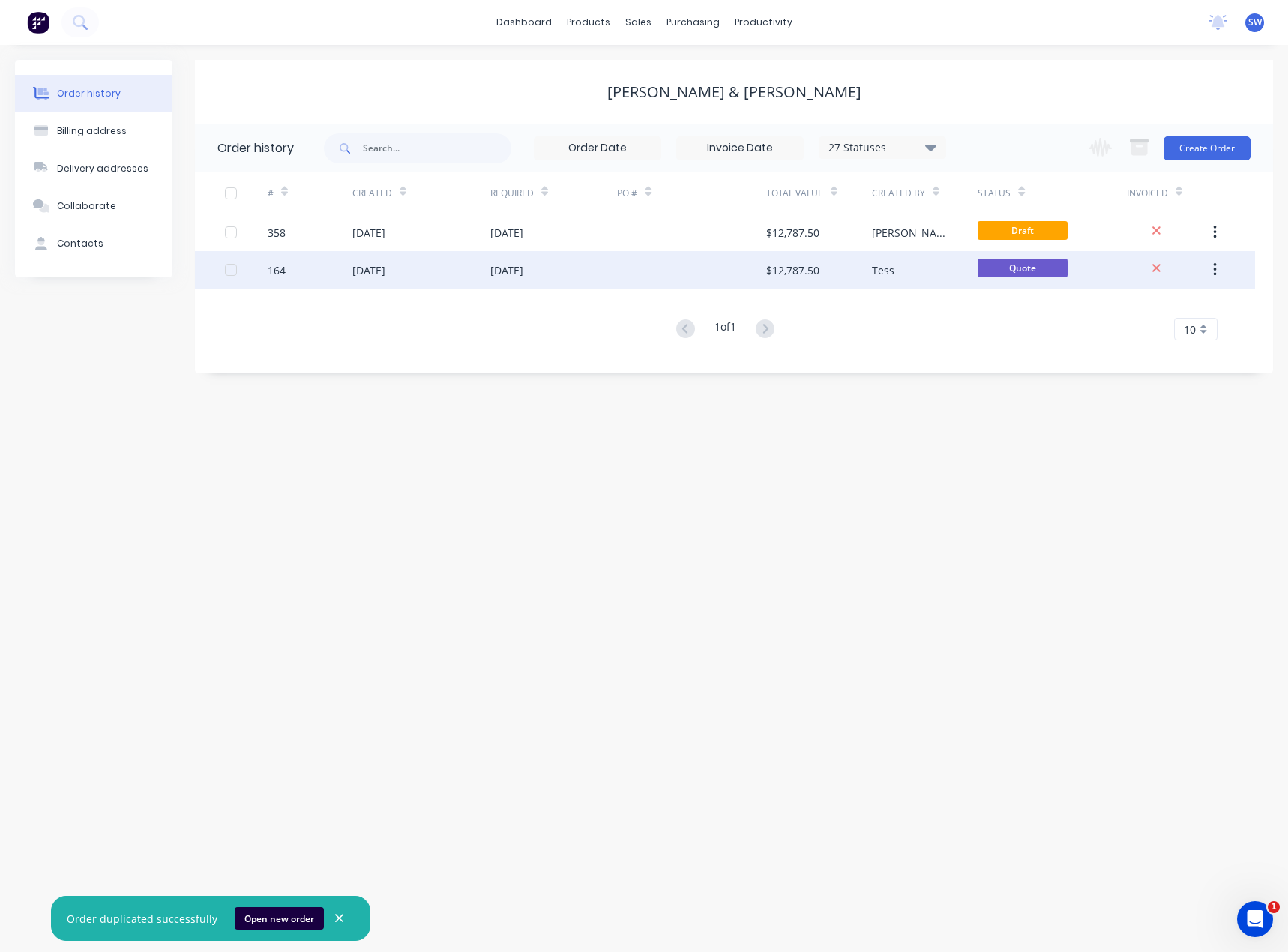
click at [621, 260] on div at bounding box center [692, 270] width 149 height 37
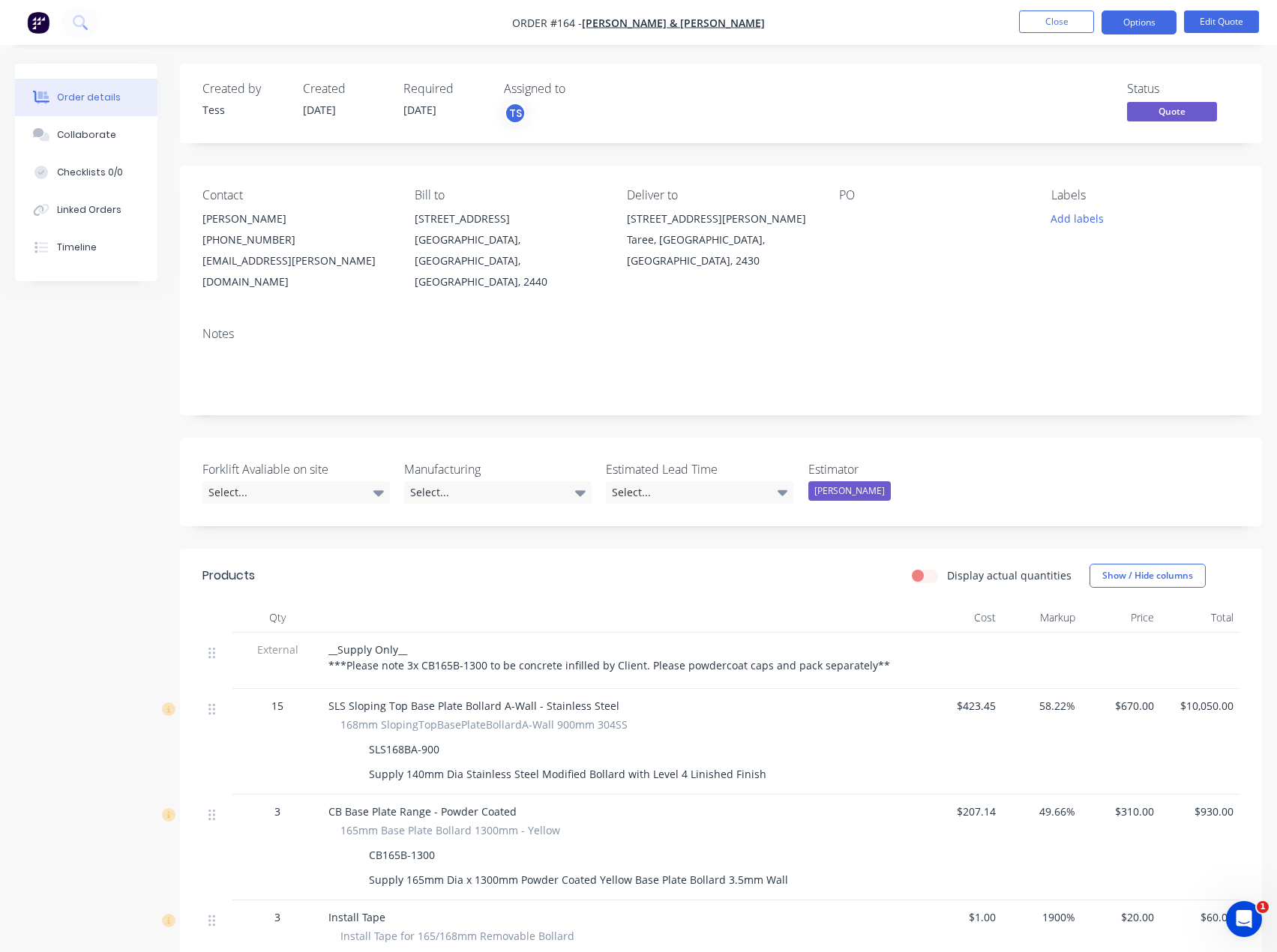
click at [851, 191] on div "PO" at bounding box center [932, 195] width 188 height 15
click at [841, 231] on div "PO" at bounding box center [932, 240] width 188 height 104
click at [847, 201] on div "PO" at bounding box center [932, 195] width 188 height 15
click at [1204, 18] on button "Edit Quote" at bounding box center [1221, 22] width 75 height 23
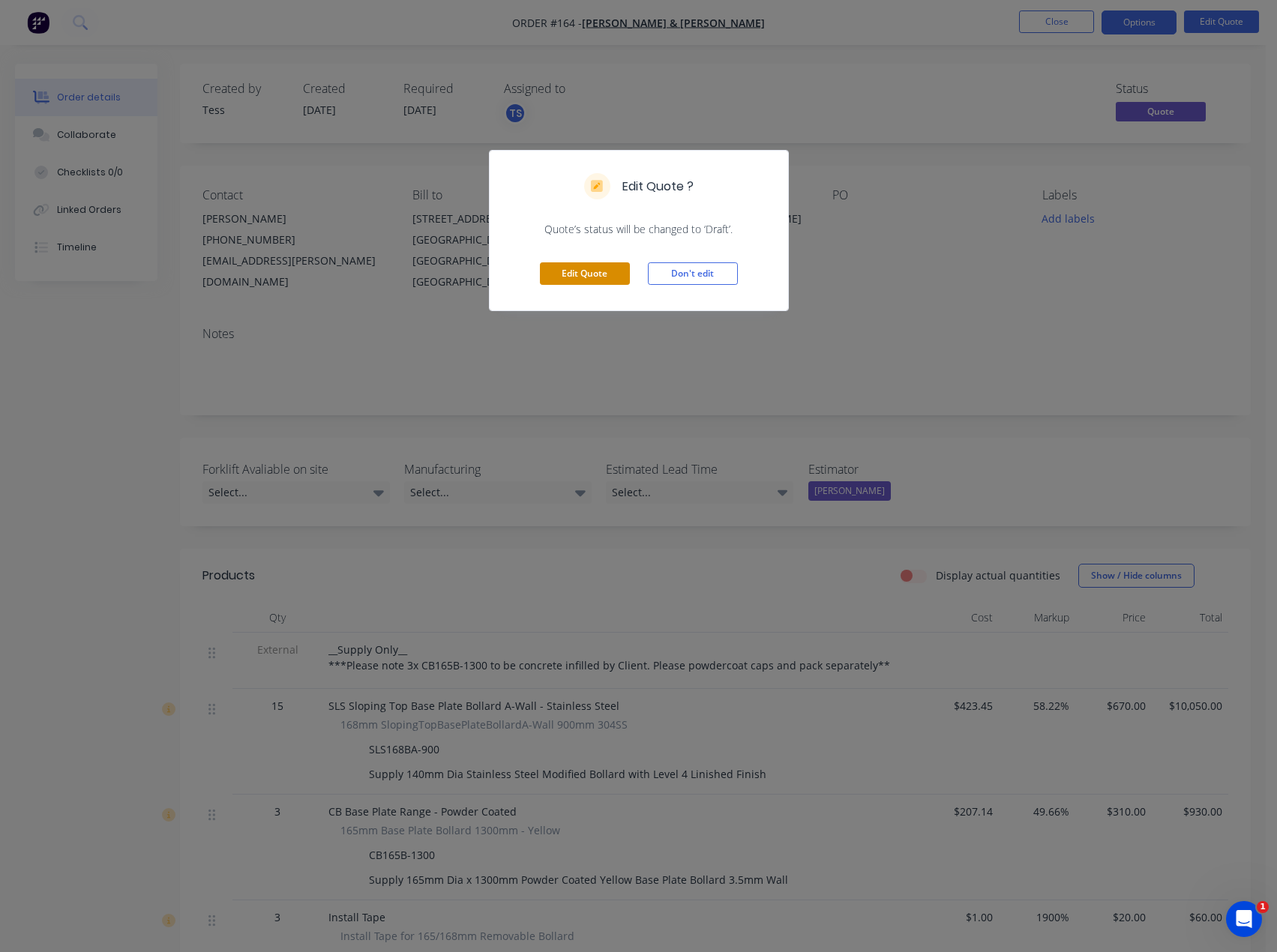
click at [596, 272] on button "Edit Quote" at bounding box center [584, 273] width 90 height 23
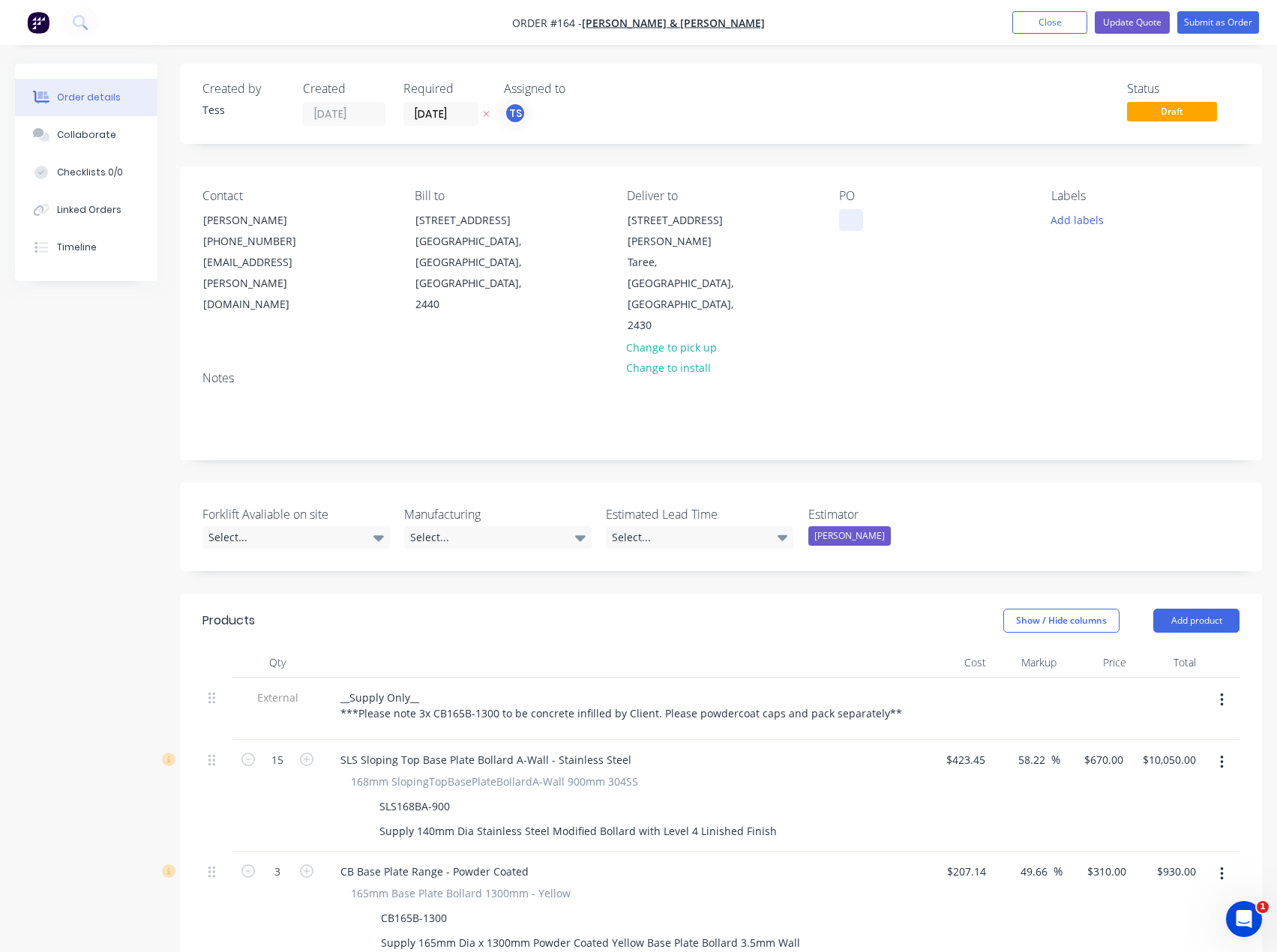
click at [853, 209] on div at bounding box center [850, 220] width 24 height 22
click at [1132, 24] on button "Update Quote" at bounding box center [1132, 22] width 75 height 23
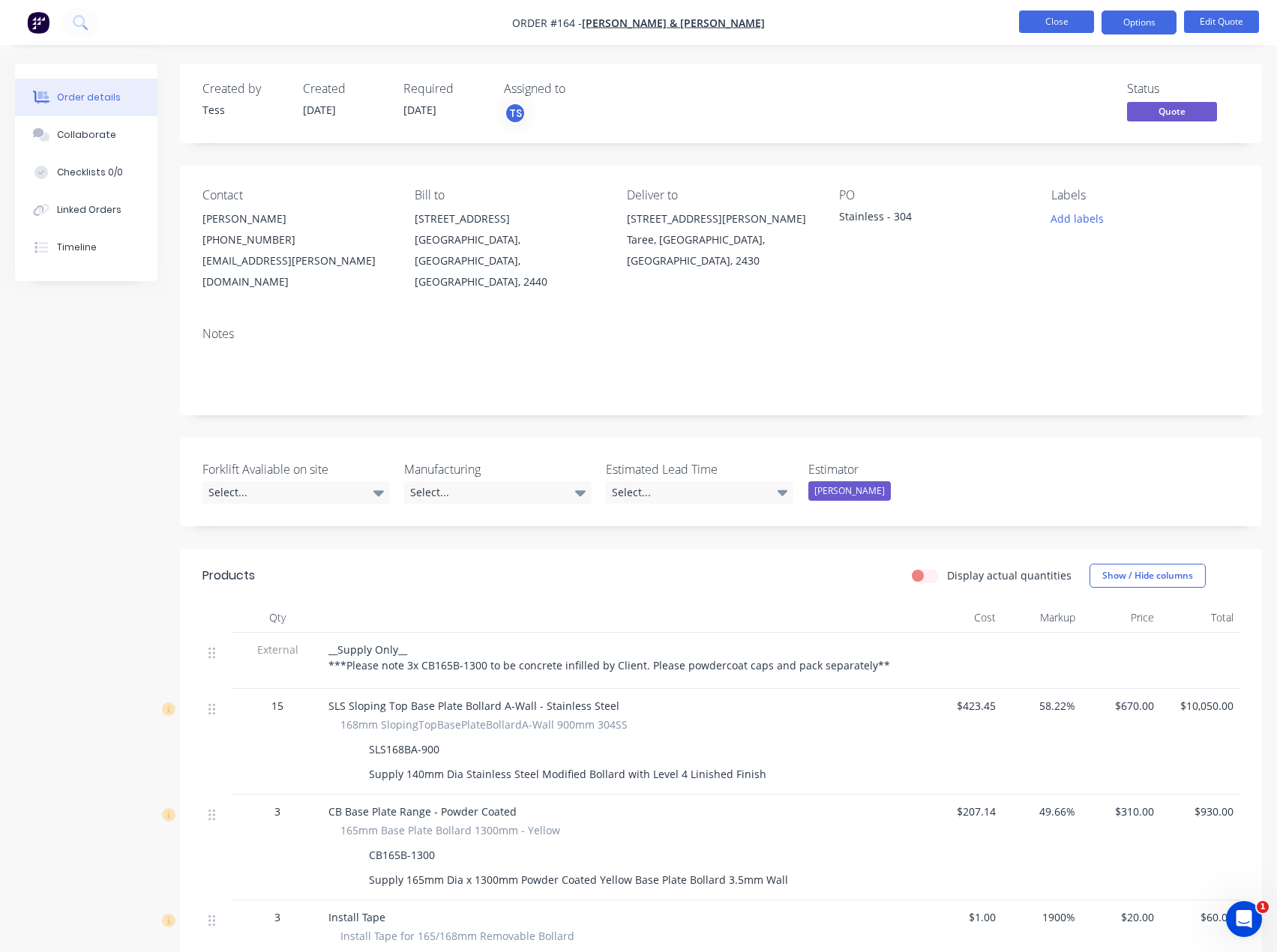
click at [1064, 25] on button "Close" at bounding box center [1056, 22] width 75 height 23
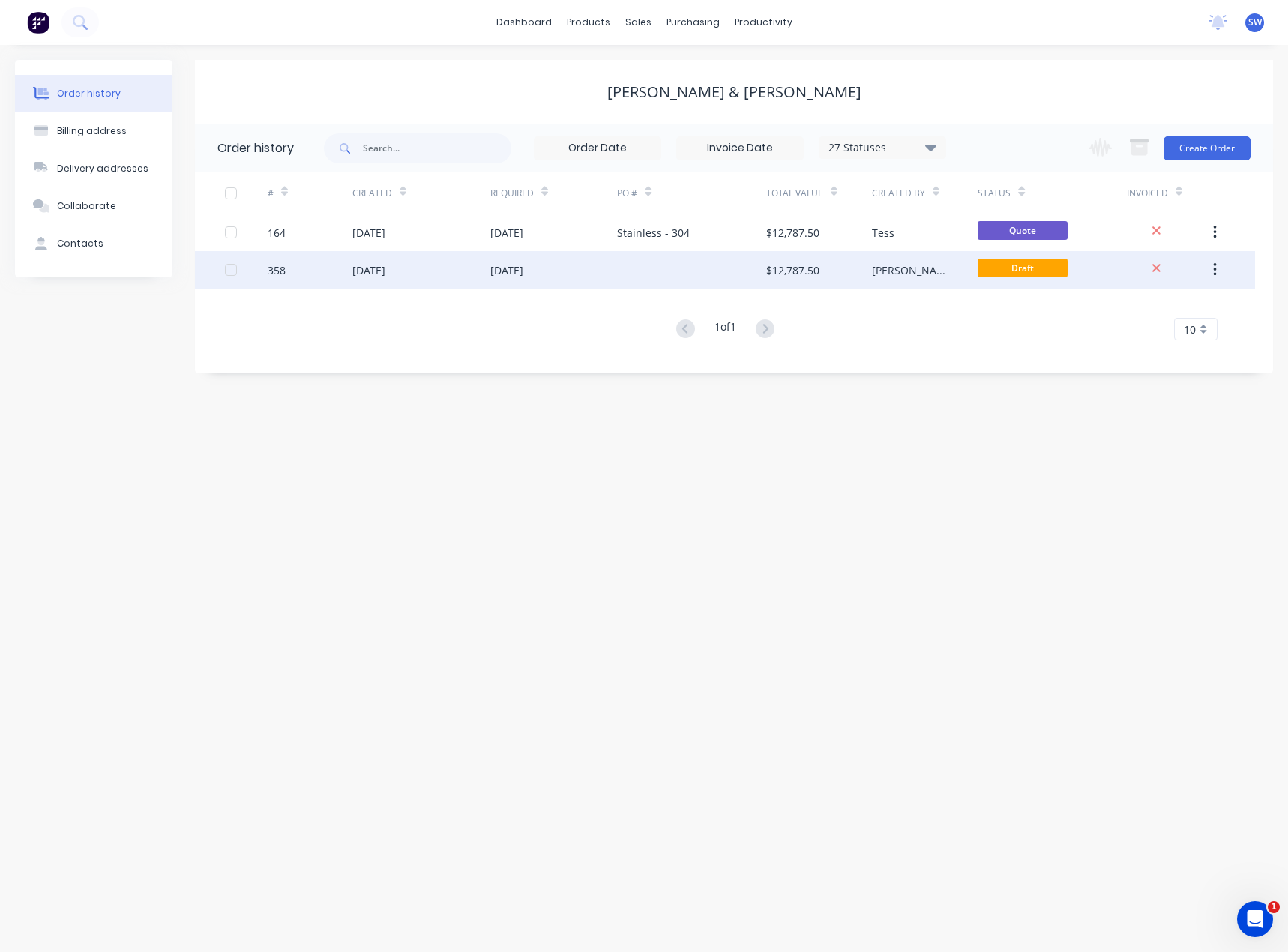
click at [627, 267] on div at bounding box center [692, 270] width 149 height 37
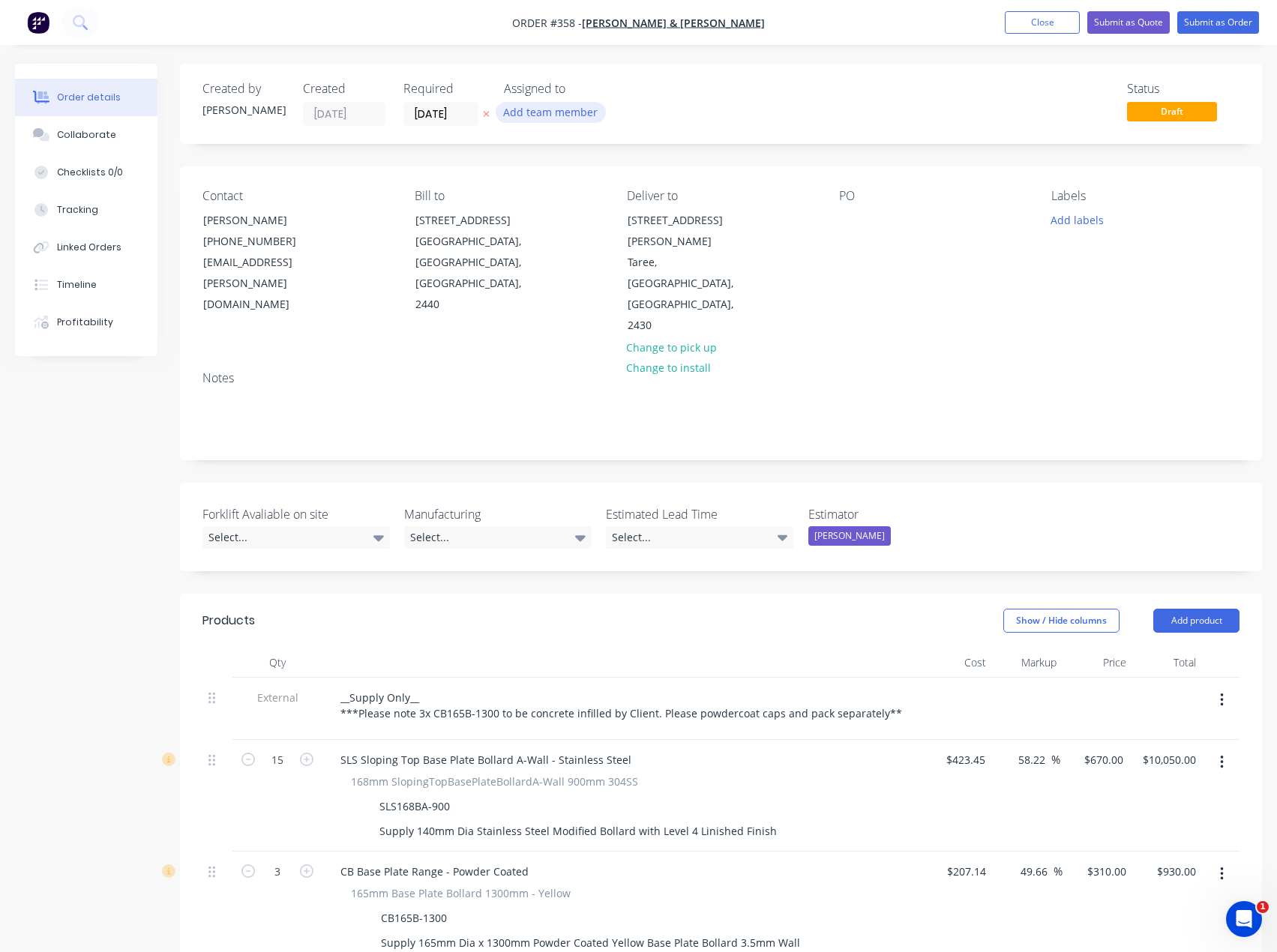
click at [554, 108] on button "Add team member" at bounding box center [550, 112] width 110 height 20
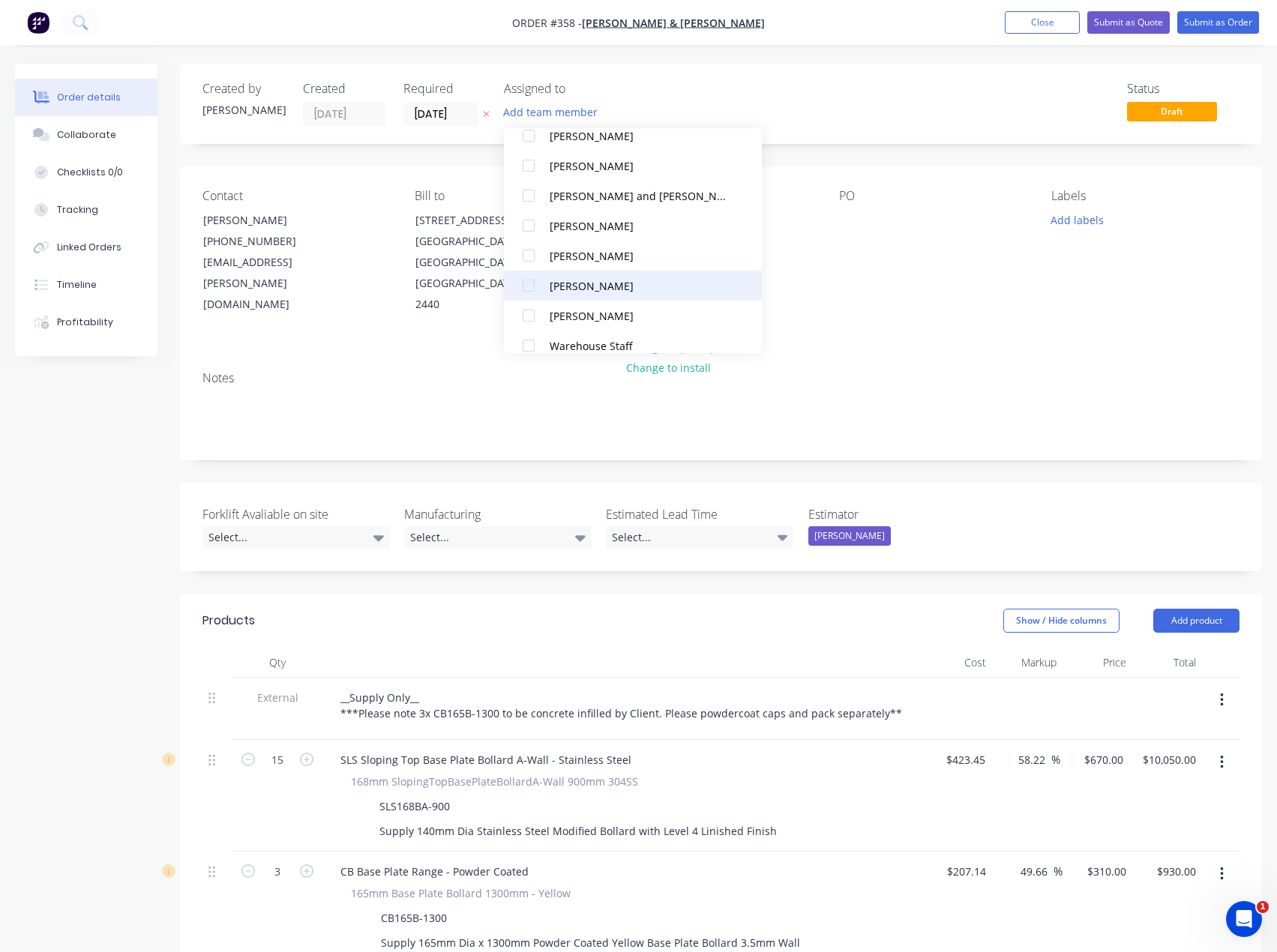
scroll to position [165, 0]
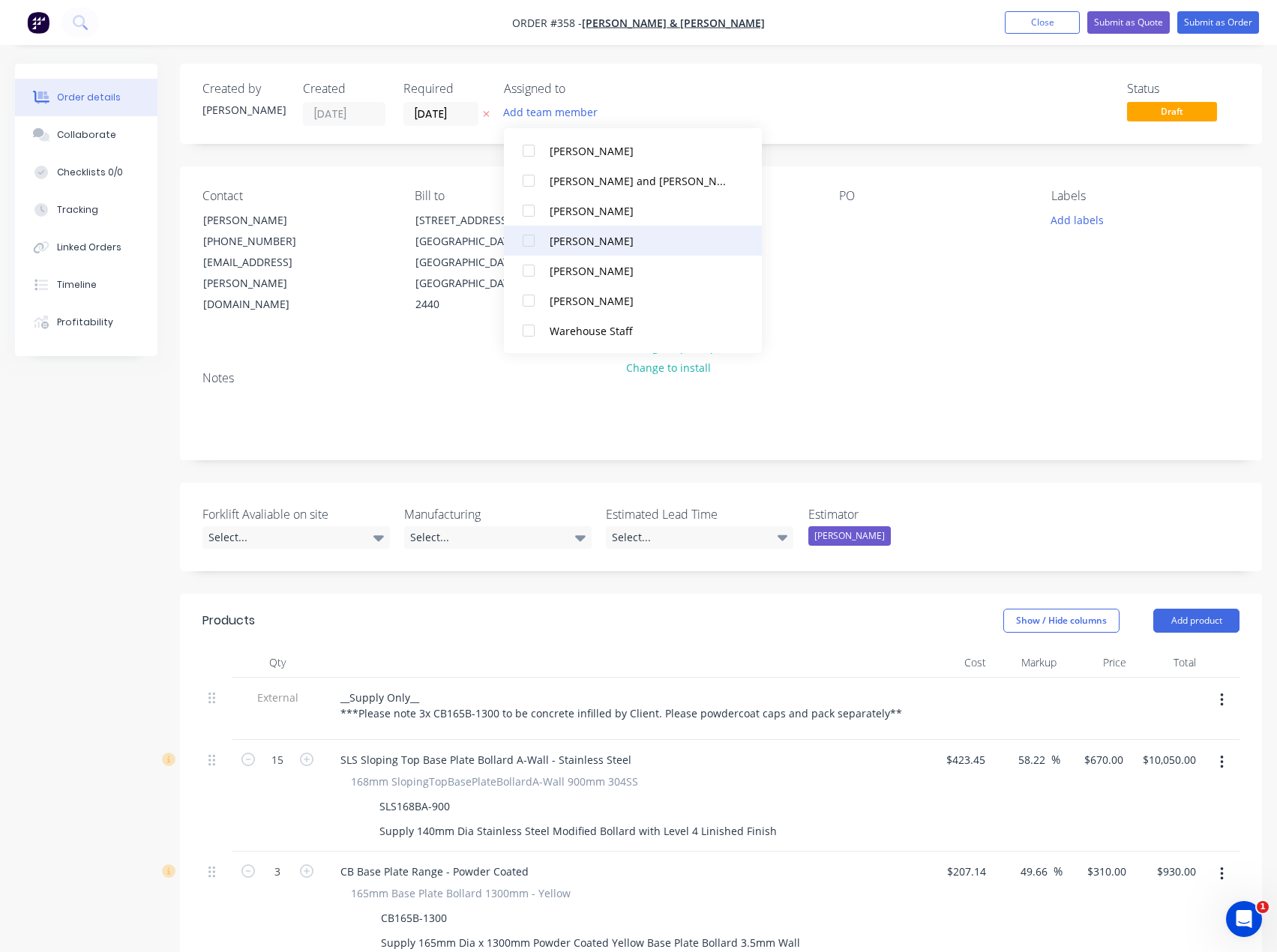
click at [535, 236] on div at bounding box center [528, 240] width 30 height 30
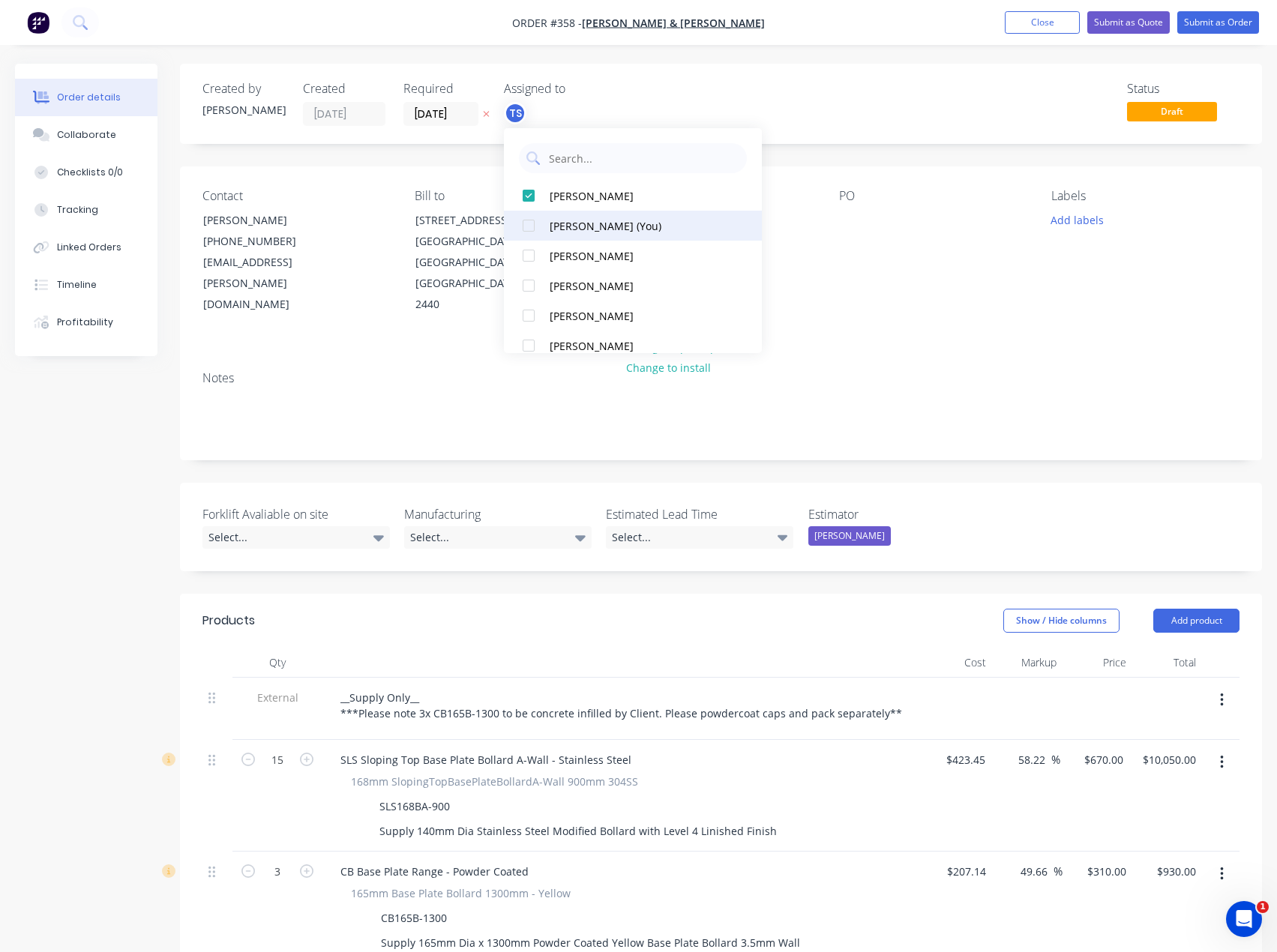
click at [528, 229] on div at bounding box center [528, 225] width 30 height 30
click at [773, 102] on div "Status Draft" at bounding box center [946, 103] width 585 height 44
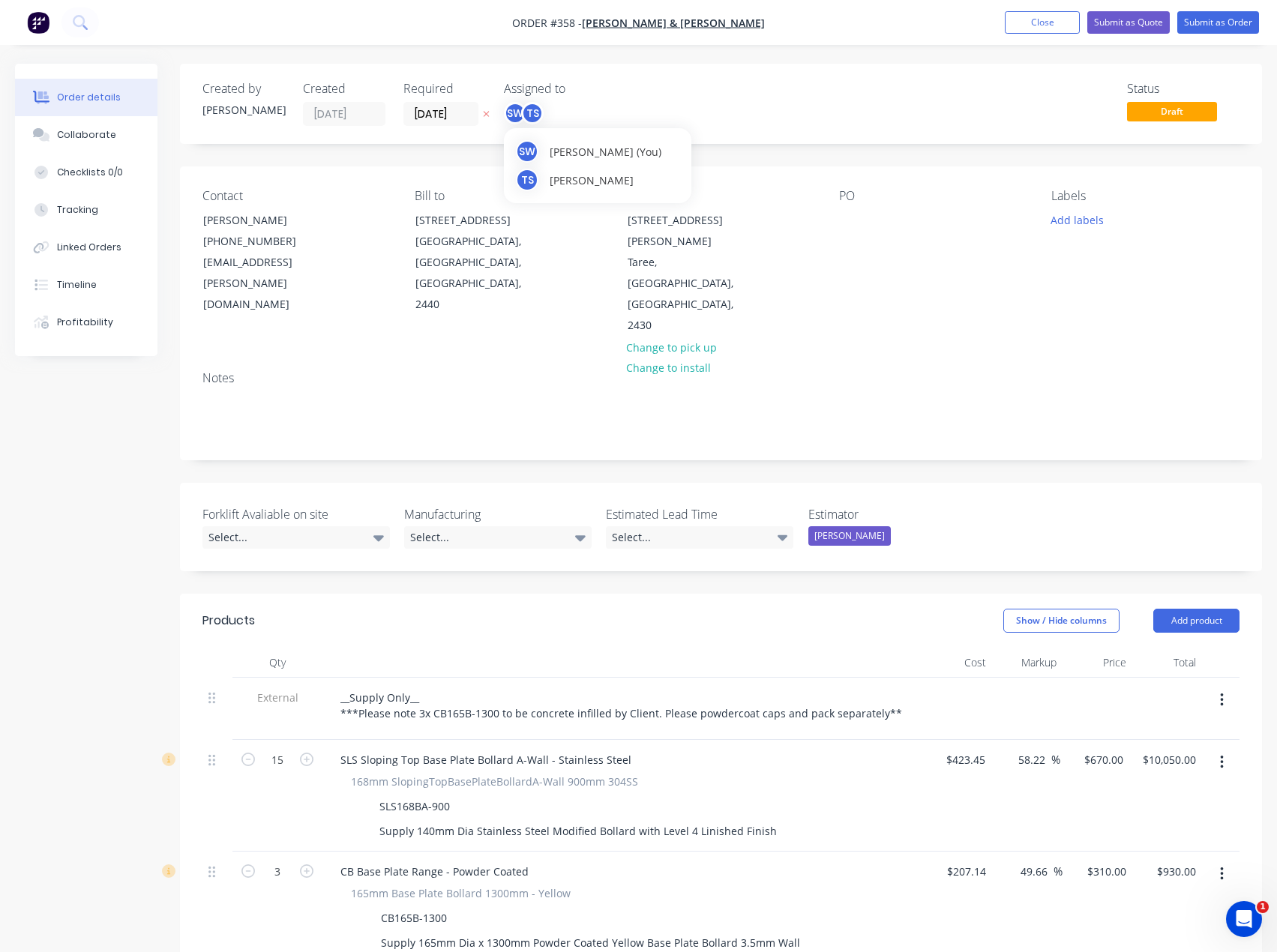
click at [575, 149] on span "[PERSON_NAME] (You)" at bounding box center [604, 152] width 112 height 15
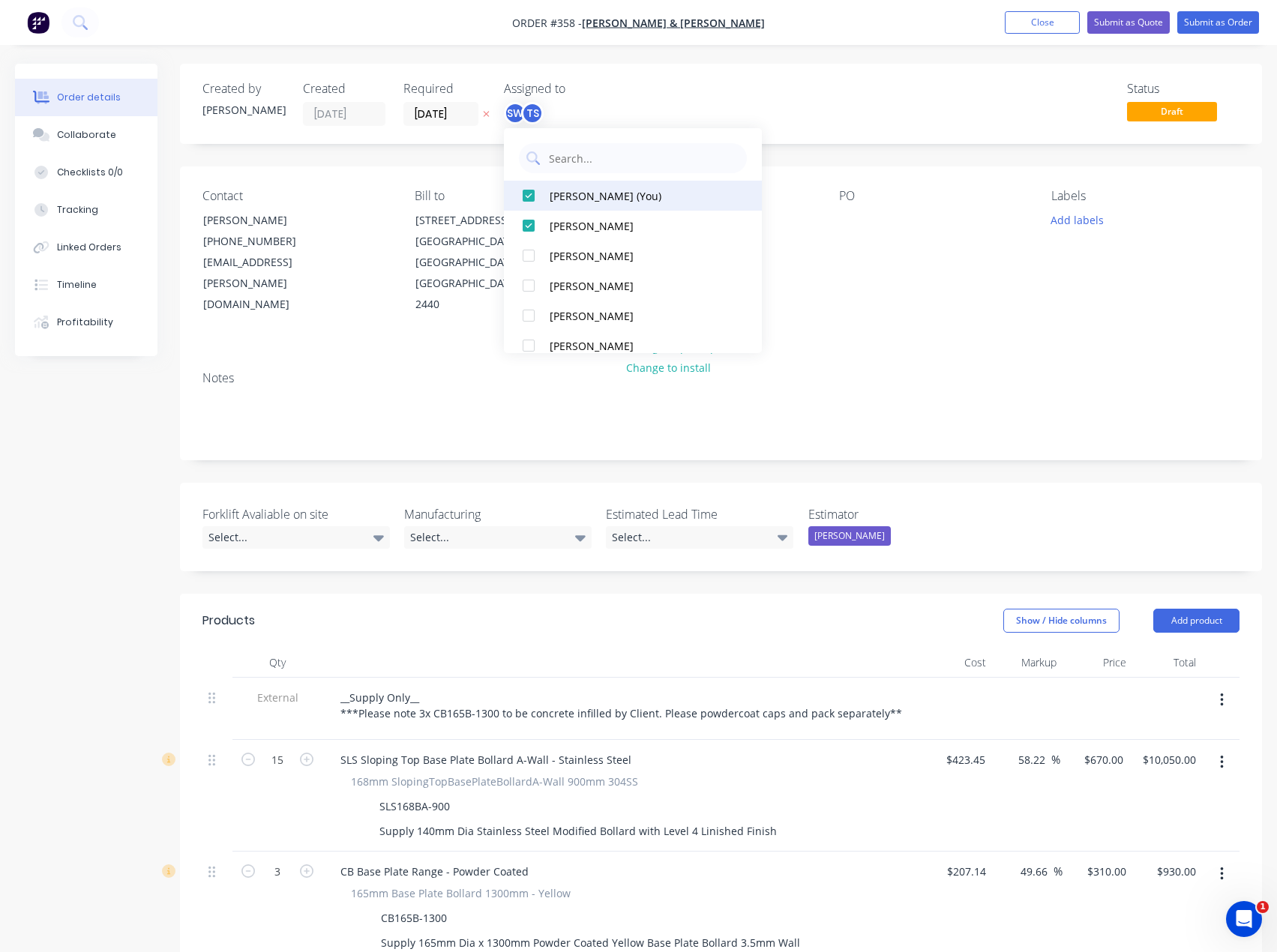
click at [588, 196] on div "[PERSON_NAME] (You)" at bounding box center [637, 195] width 176 height 15
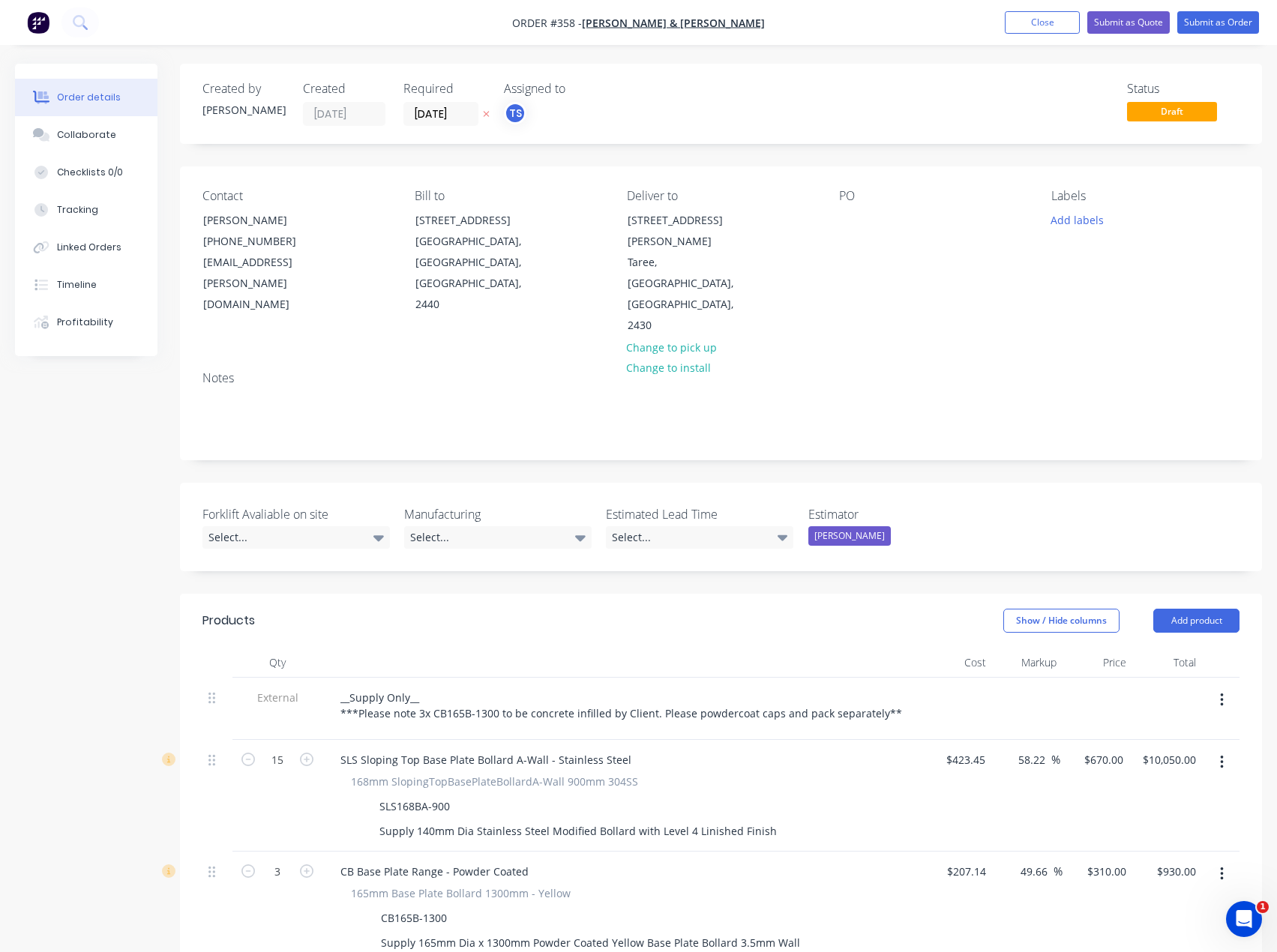
click at [641, 93] on div "Assigned to" at bounding box center [578, 89] width 150 height 15
click at [1083, 217] on button "Add labels" at bounding box center [1077, 219] width 69 height 20
click at [1030, 29] on button "Close" at bounding box center [1042, 22] width 75 height 23
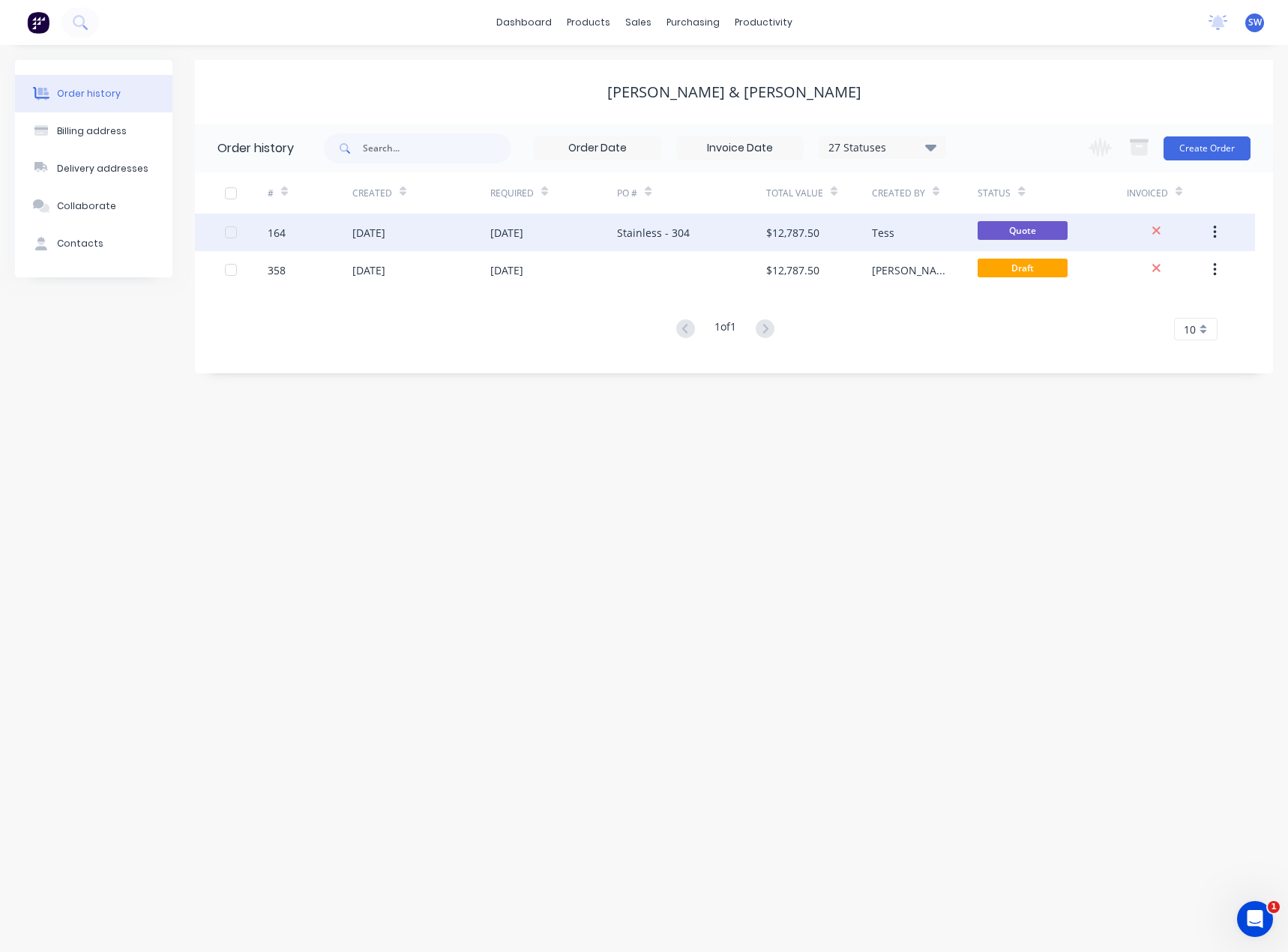
click at [746, 239] on div "Stainless - 304" at bounding box center [692, 231] width 149 height 37
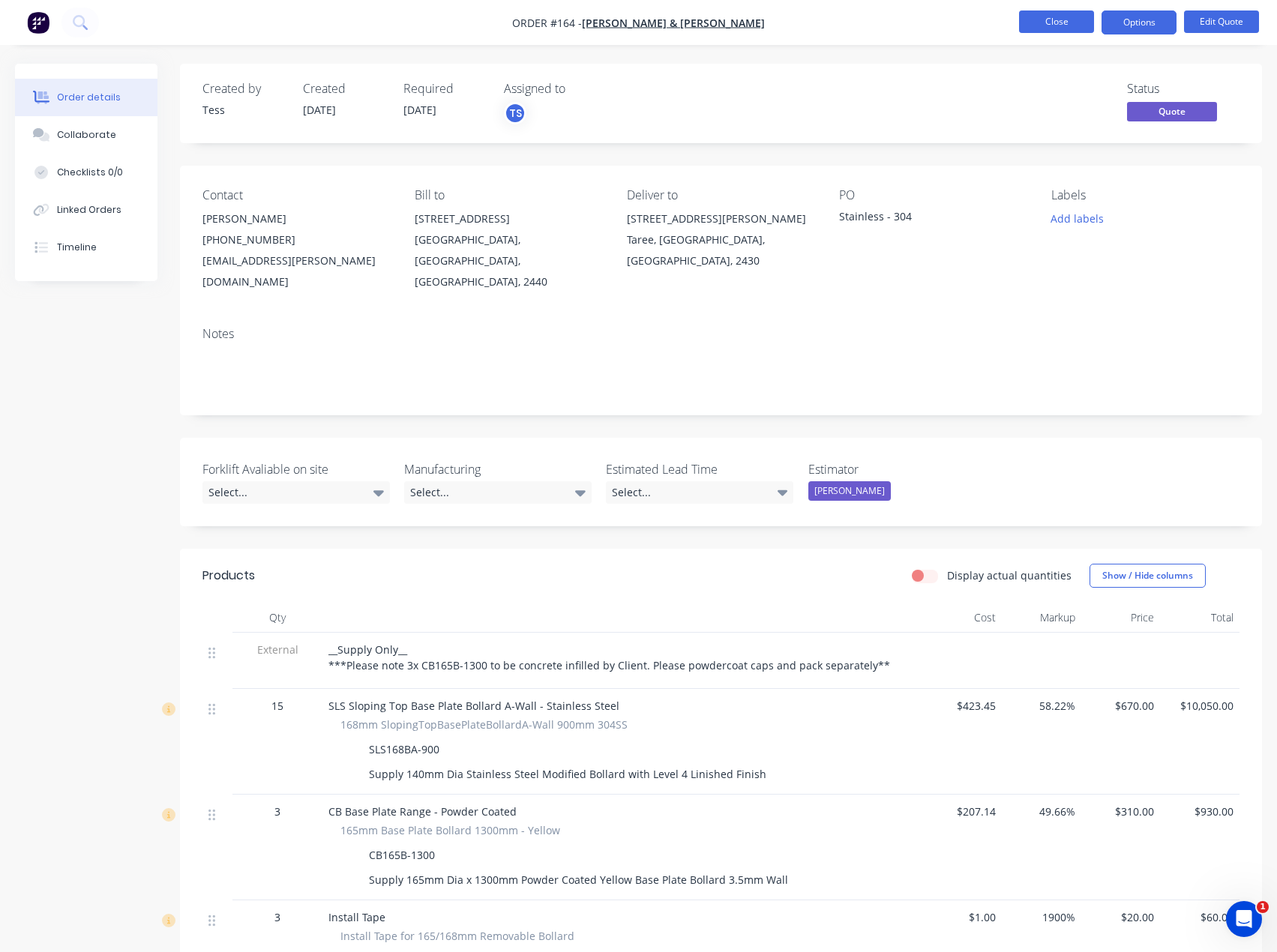
click at [1081, 29] on button "Close" at bounding box center [1056, 22] width 75 height 23
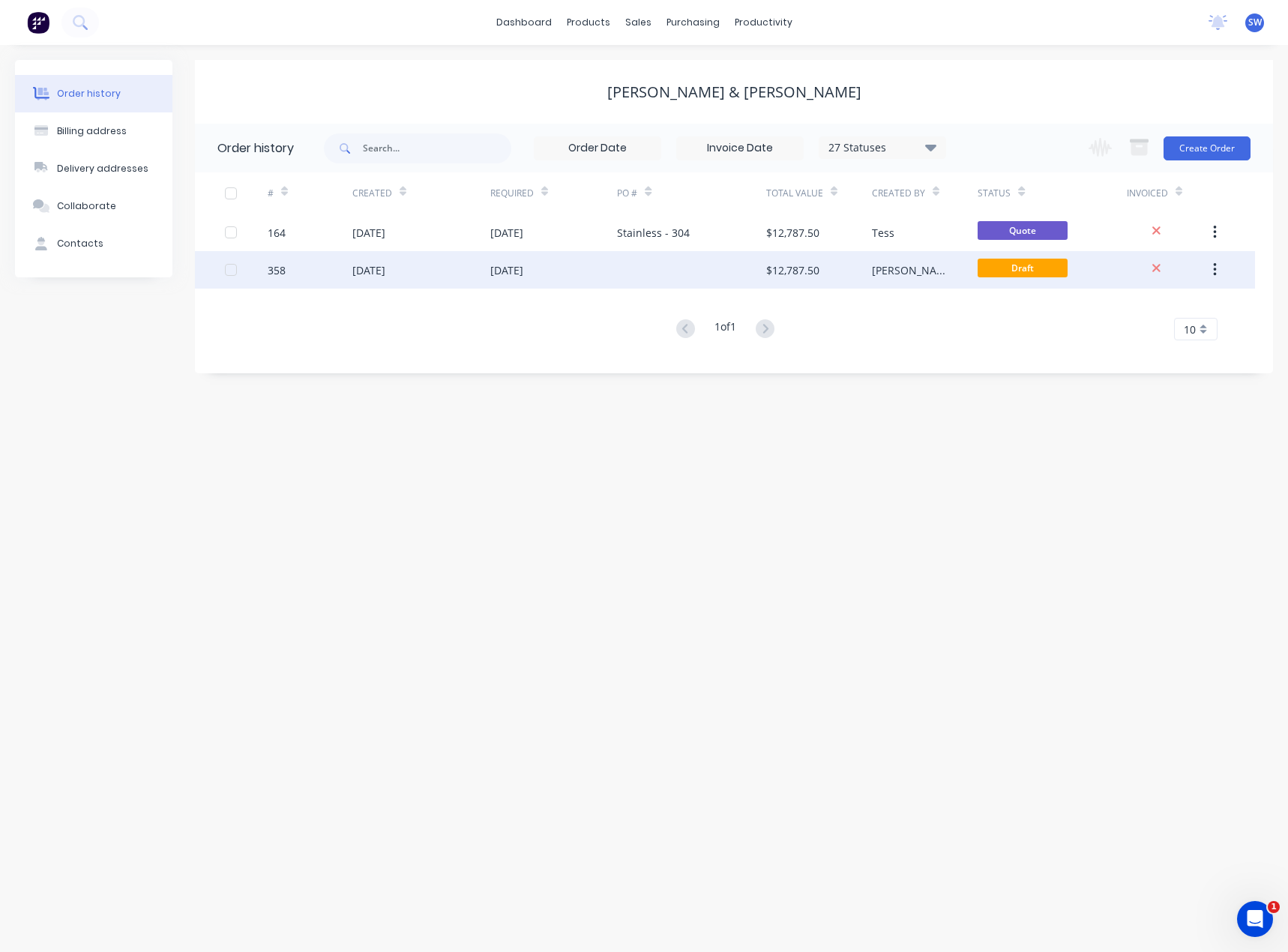
click at [718, 268] on div at bounding box center [692, 270] width 149 height 37
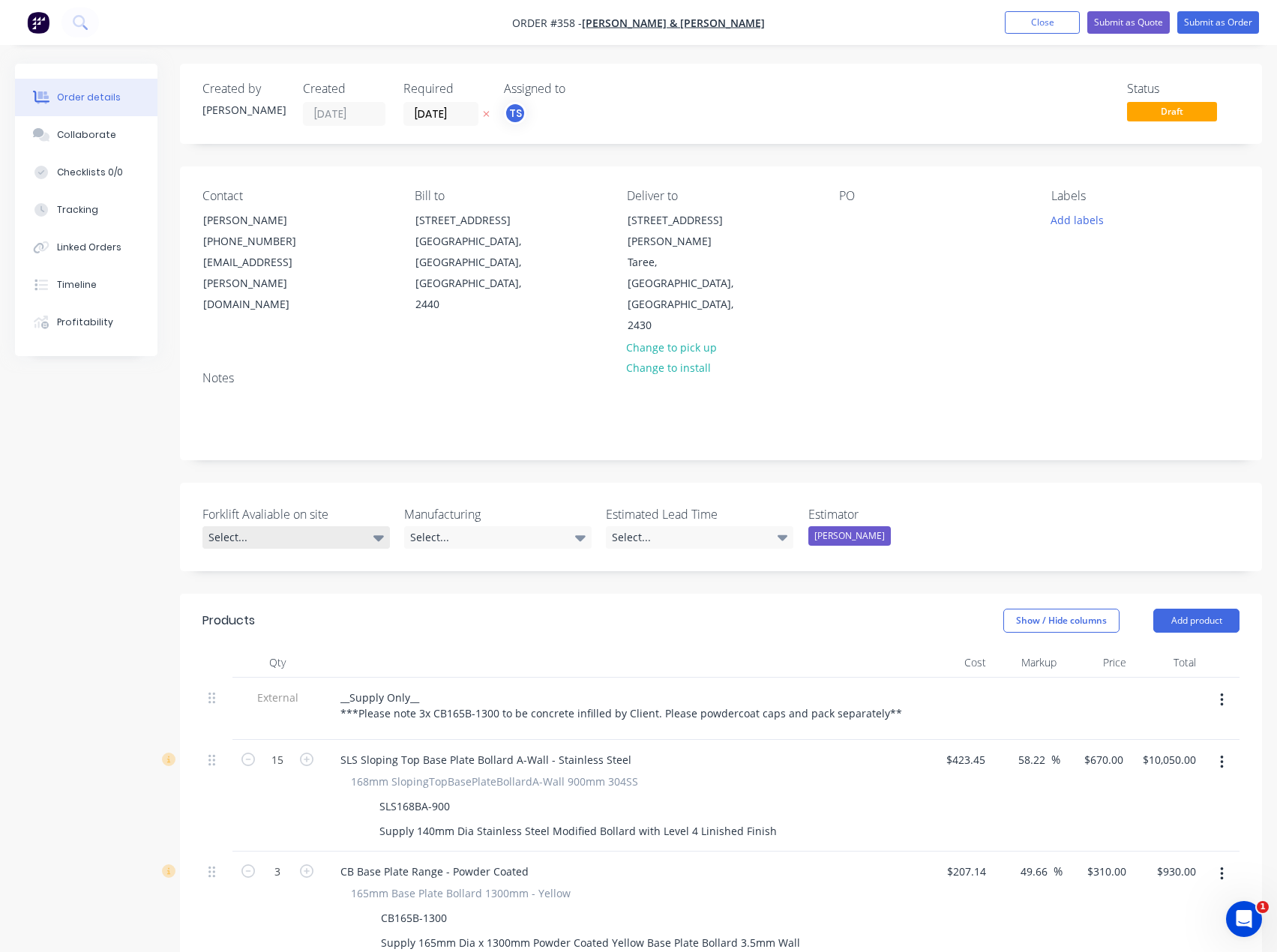
click at [322, 526] on div "Select..." at bounding box center [296, 537] width 188 height 23
click at [279, 559] on button "Yes" at bounding box center [315, 556] width 225 height 30
click at [541, 526] on div "Select..." at bounding box center [497, 537] width 188 height 23
click at [514, 526] on div "Select..." at bounding box center [497, 537] width 188 height 23
click at [712, 526] on div "Select..." at bounding box center [699, 537] width 188 height 23
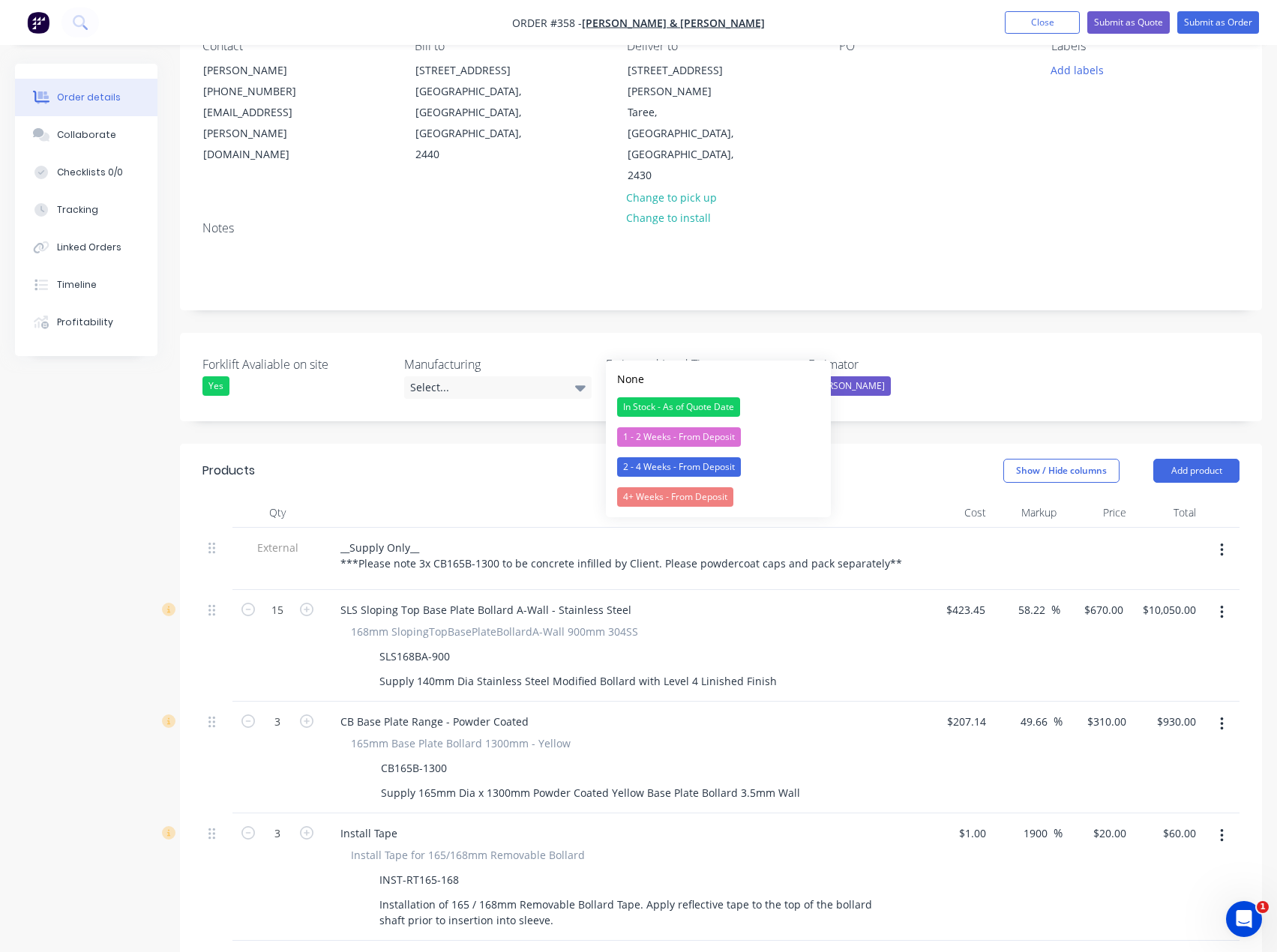
scroll to position [75, 0]
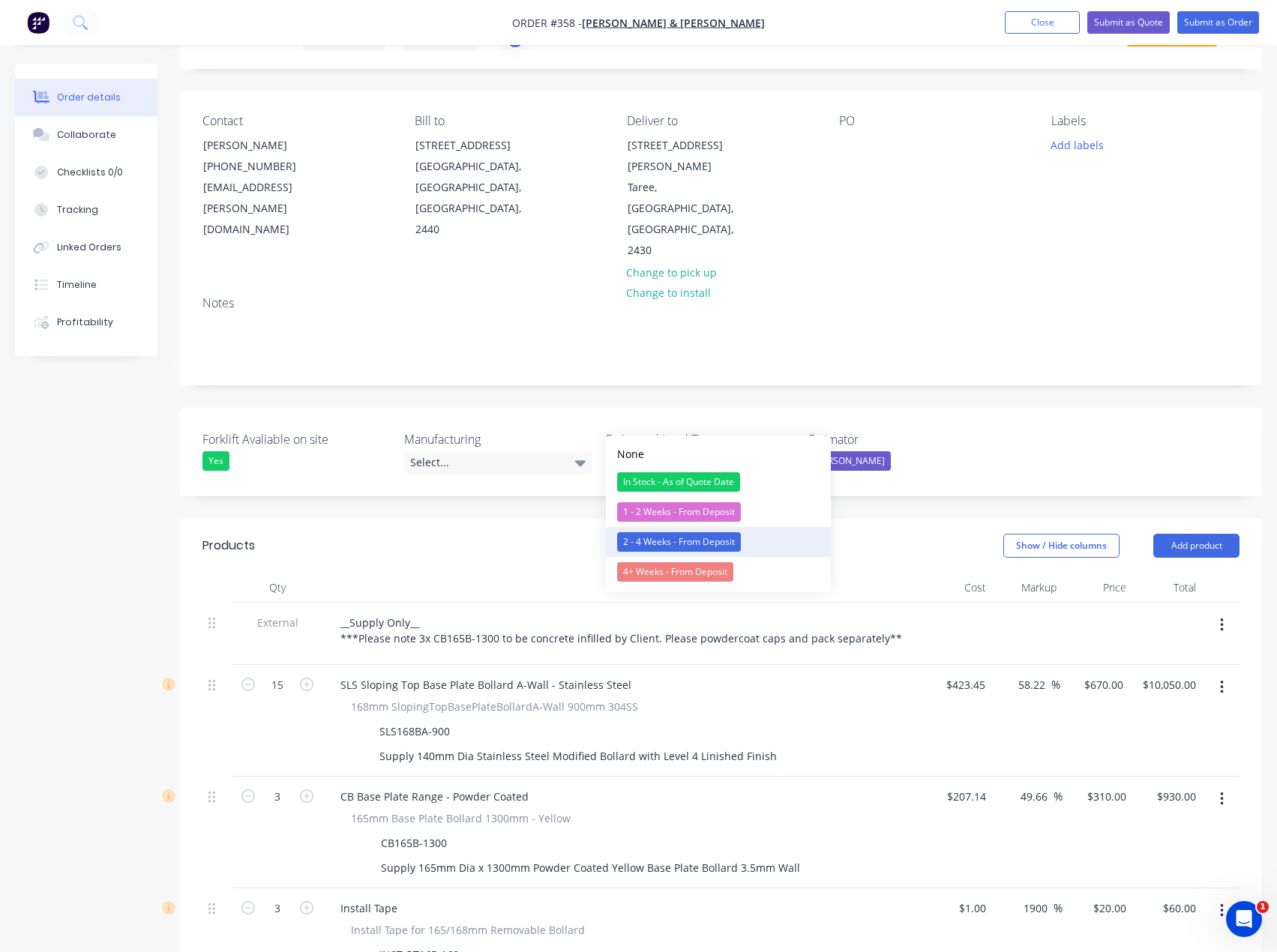
click at [671, 541] on div "2 - 4 Weeks - From Deposit" at bounding box center [679, 541] width 123 height 19
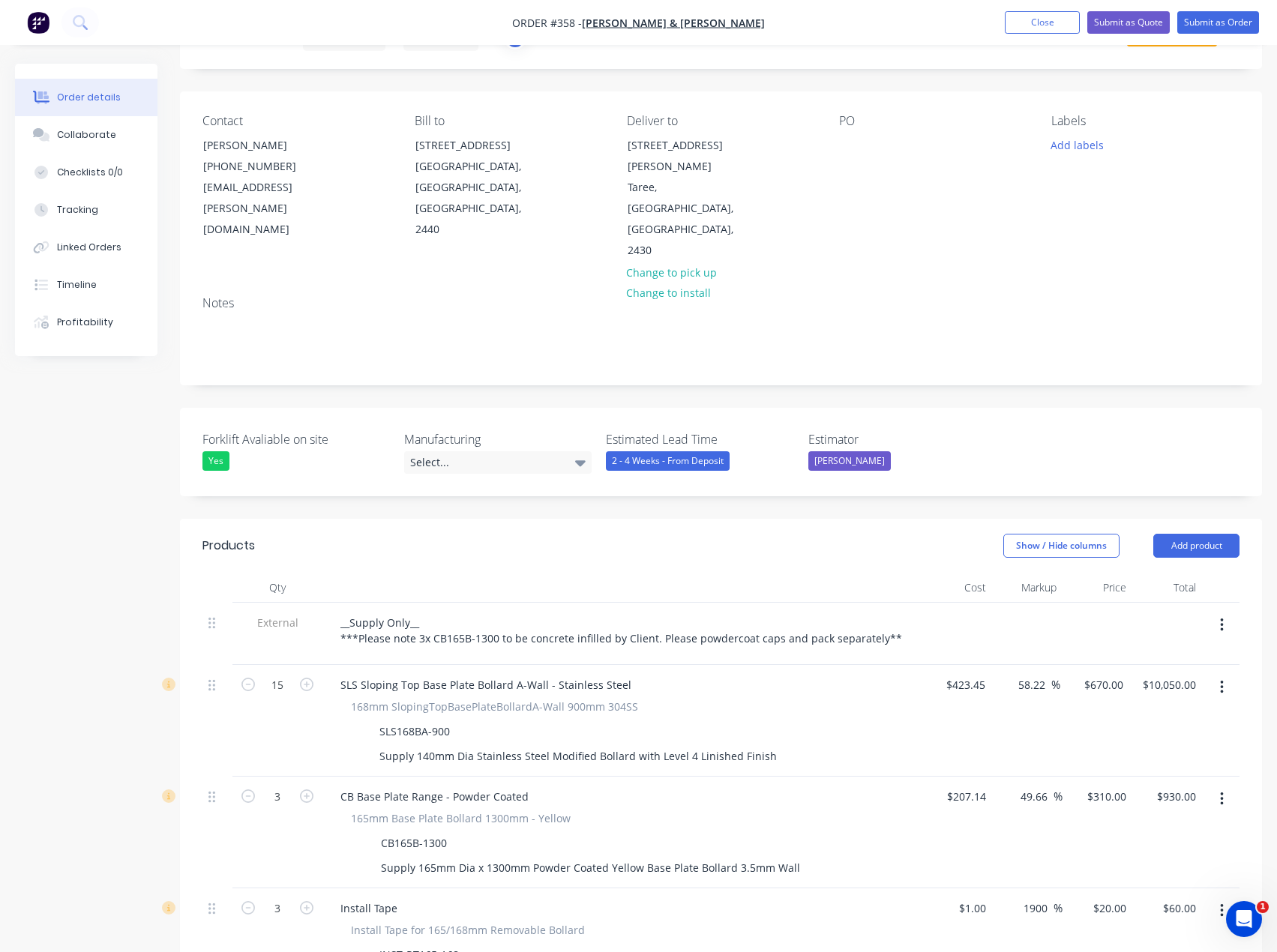
click at [626, 451] on div "2 - 4 Weeks - From Deposit" at bounding box center [667, 460] width 123 height 19
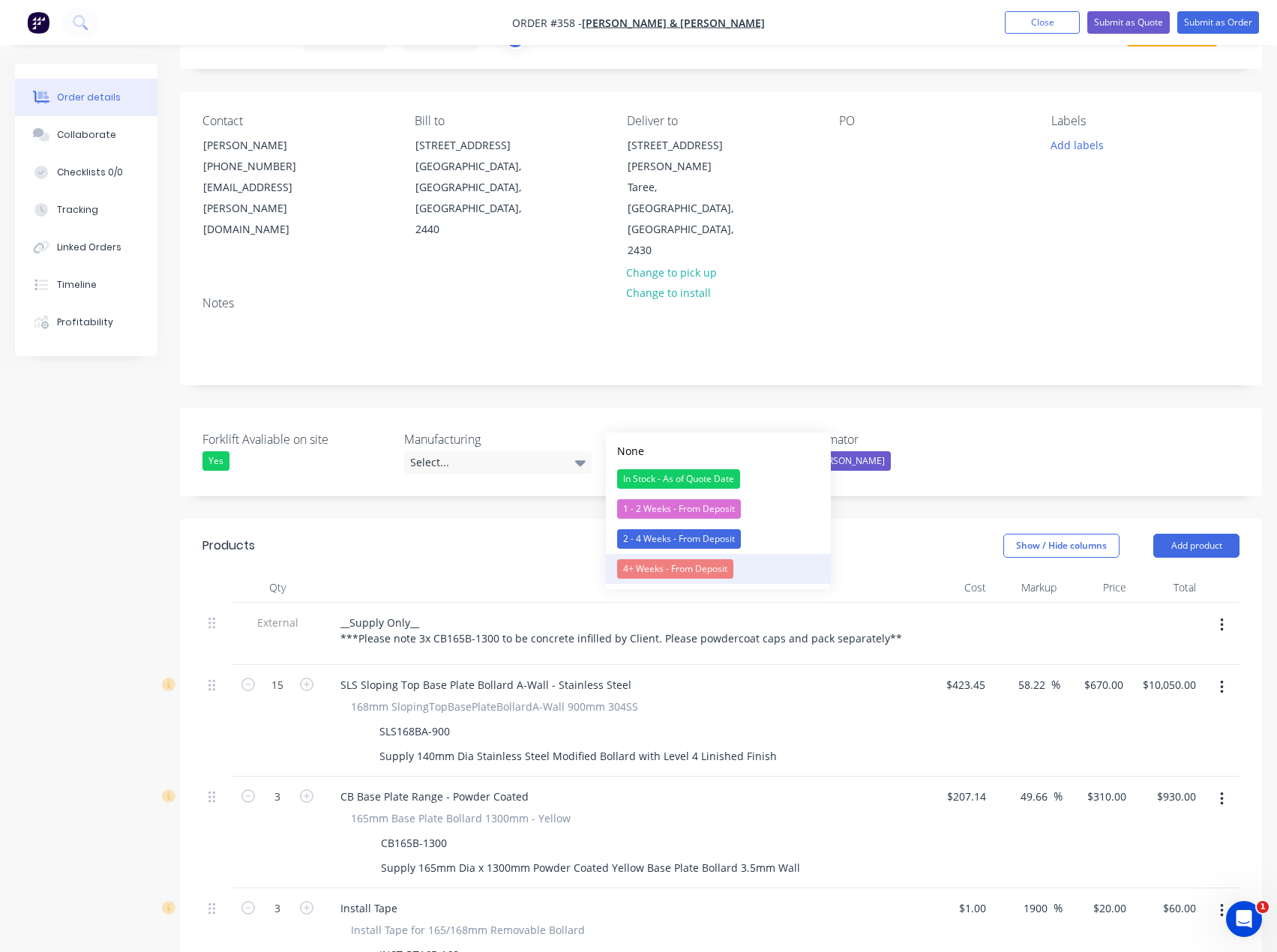
click at [681, 562] on div "4+ Weeks - From Deposit" at bounding box center [675, 568] width 116 height 19
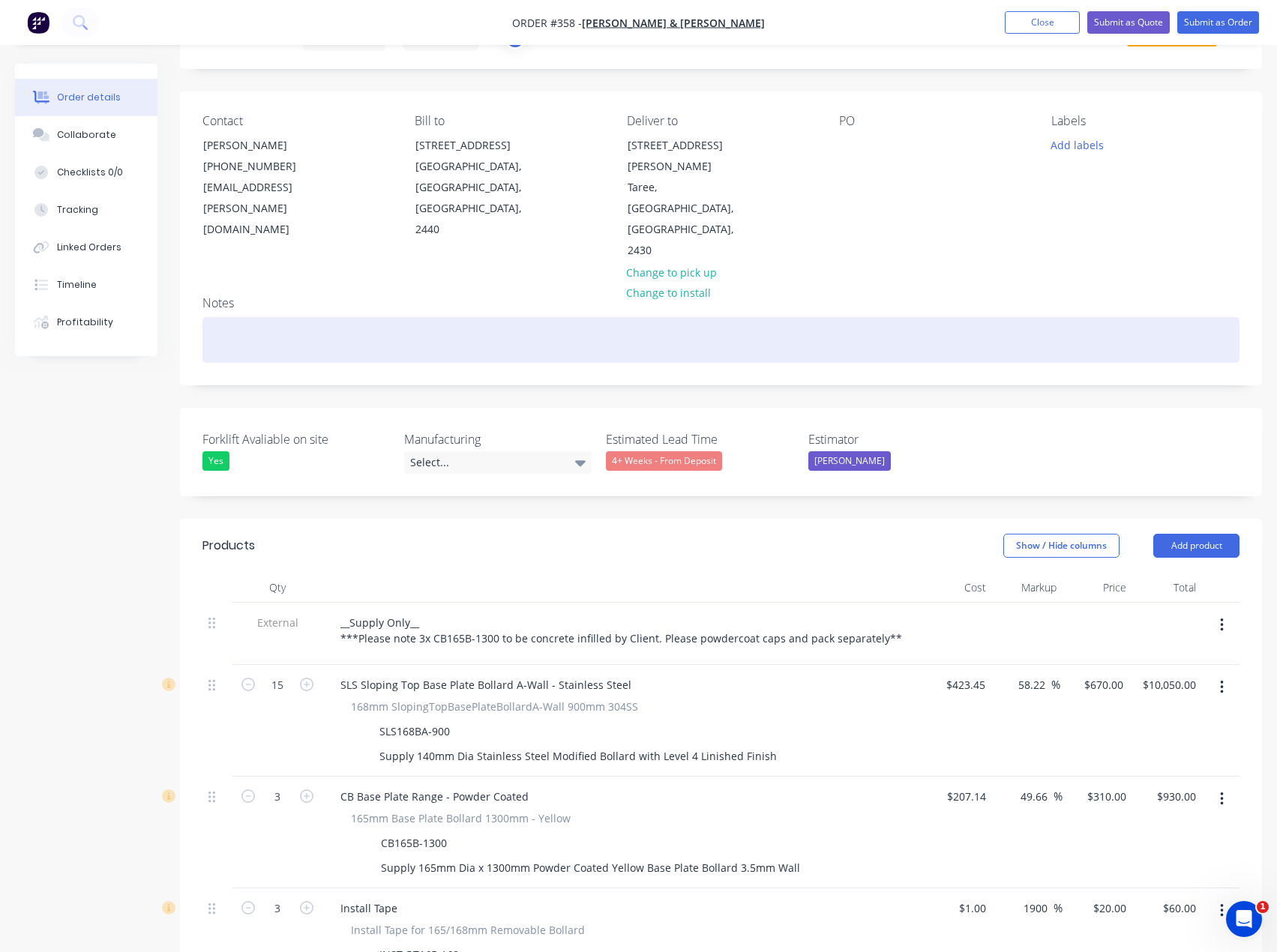
click at [767, 317] on div at bounding box center [721, 339] width 1036 height 45
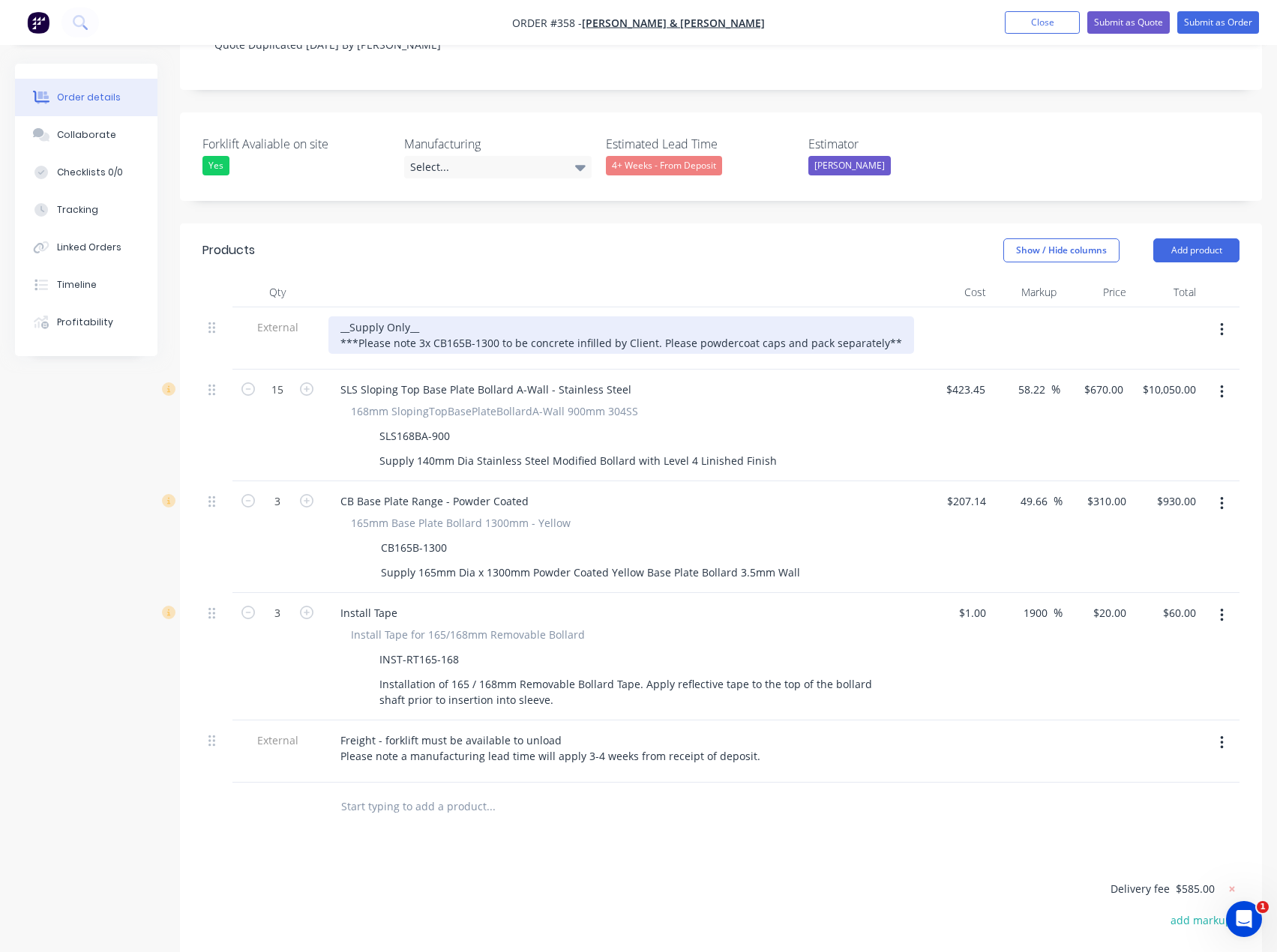
scroll to position [375, 0]
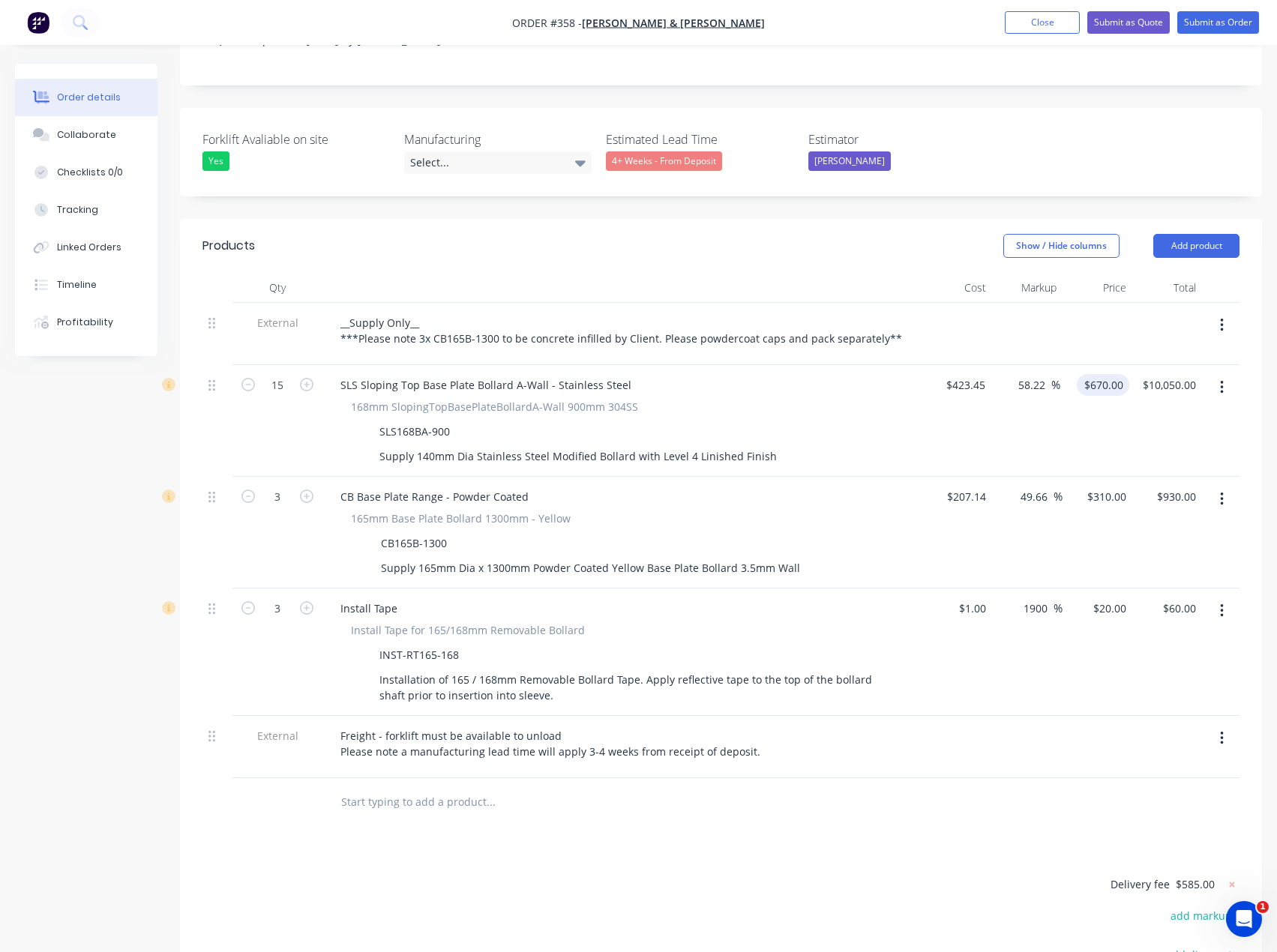
click at [1106, 374] on input "$670.00" at bounding box center [1105, 385] width 46 height 22
type input "7"
type input "871"
type input "105.69"
type input "$871.00"
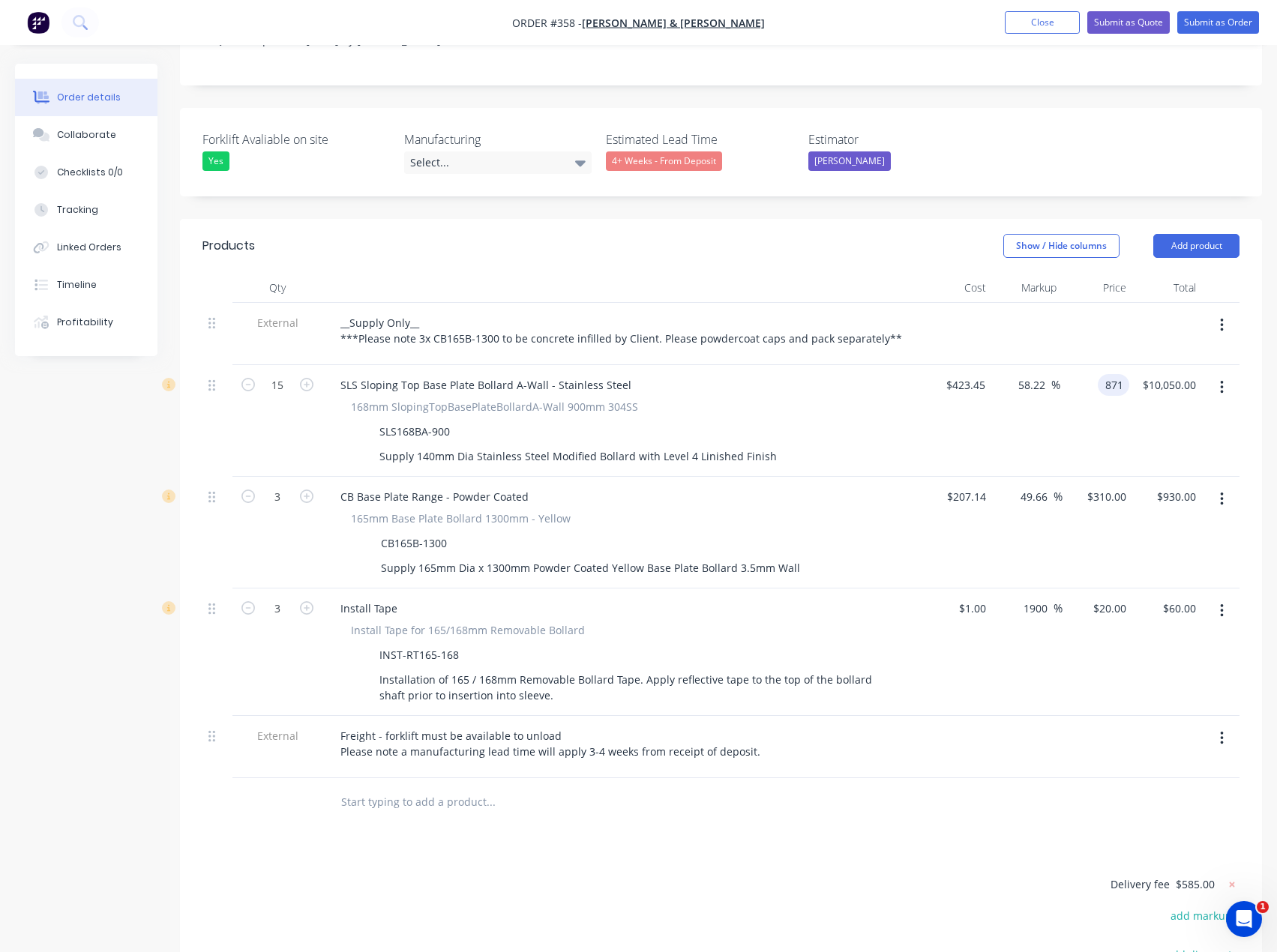
type input "$13,065.00"
click at [832, 803] on div "Products Show / Hide columns Add product Qty Cost Markup Price Total External _…" at bounding box center [721, 699] width 1082 height 960
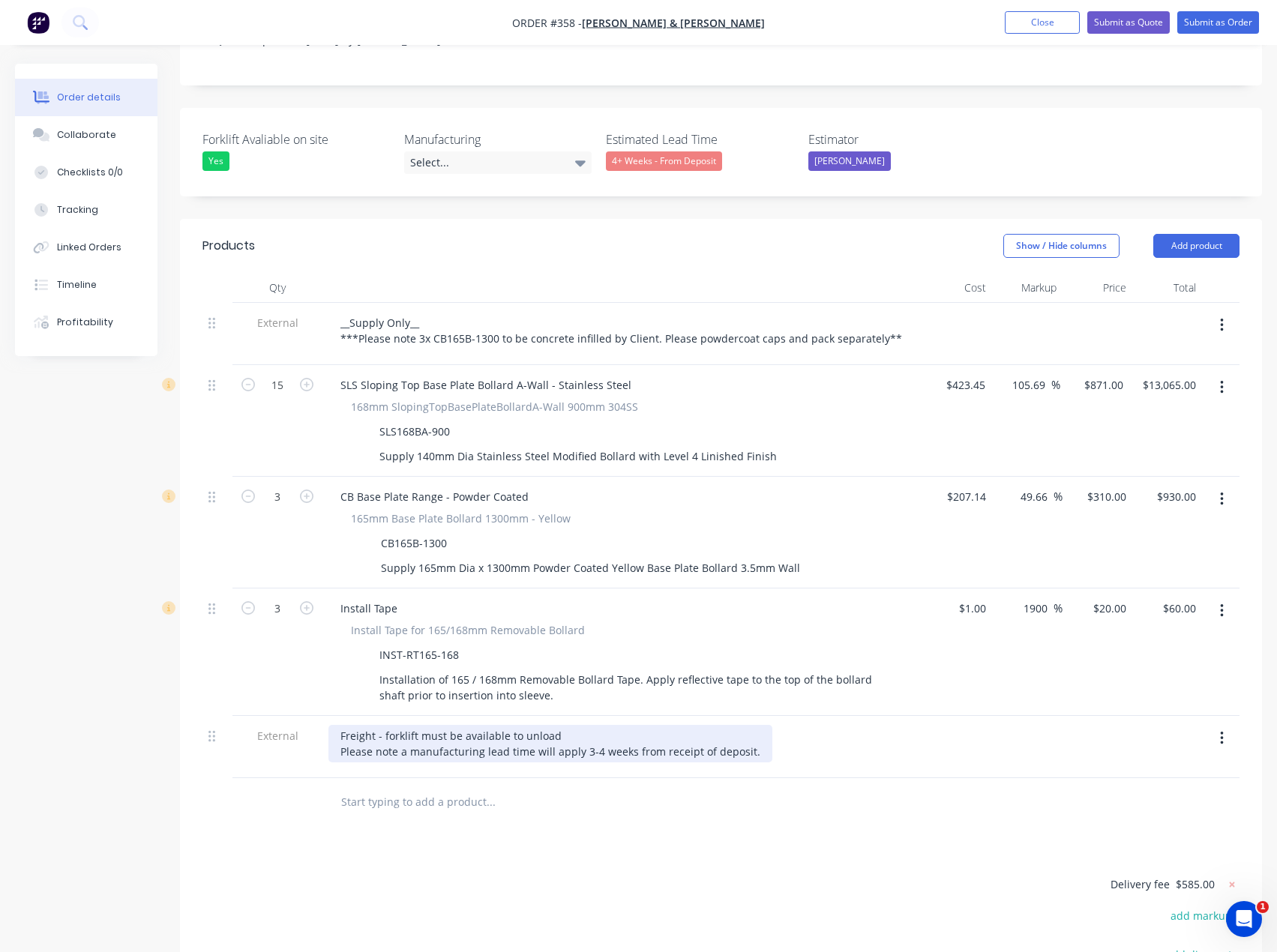
click at [584, 725] on div "Freight - forklift must be available to unload Please note a manufacturing lead…" at bounding box center [550, 743] width 444 height 37
click at [591, 725] on div "Freight - forklift must be available to unload Please note a manufacturing lead…" at bounding box center [550, 743] width 444 height 37
click at [834, 725] on div "Freight - forklift must be available to unload Please note a manufacturing lead…" at bounding box center [623, 743] width 588 height 37
click at [745, 725] on div "Freight - forklift must be available to unload Please note a manufacturing lead…" at bounding box center [548, 743] width 440 height 37
click at [481, 725] on div "Freight - forklift must be available to unload Please note a manufacturing lead…" at bounding box center [548, 743] width 440 height 37
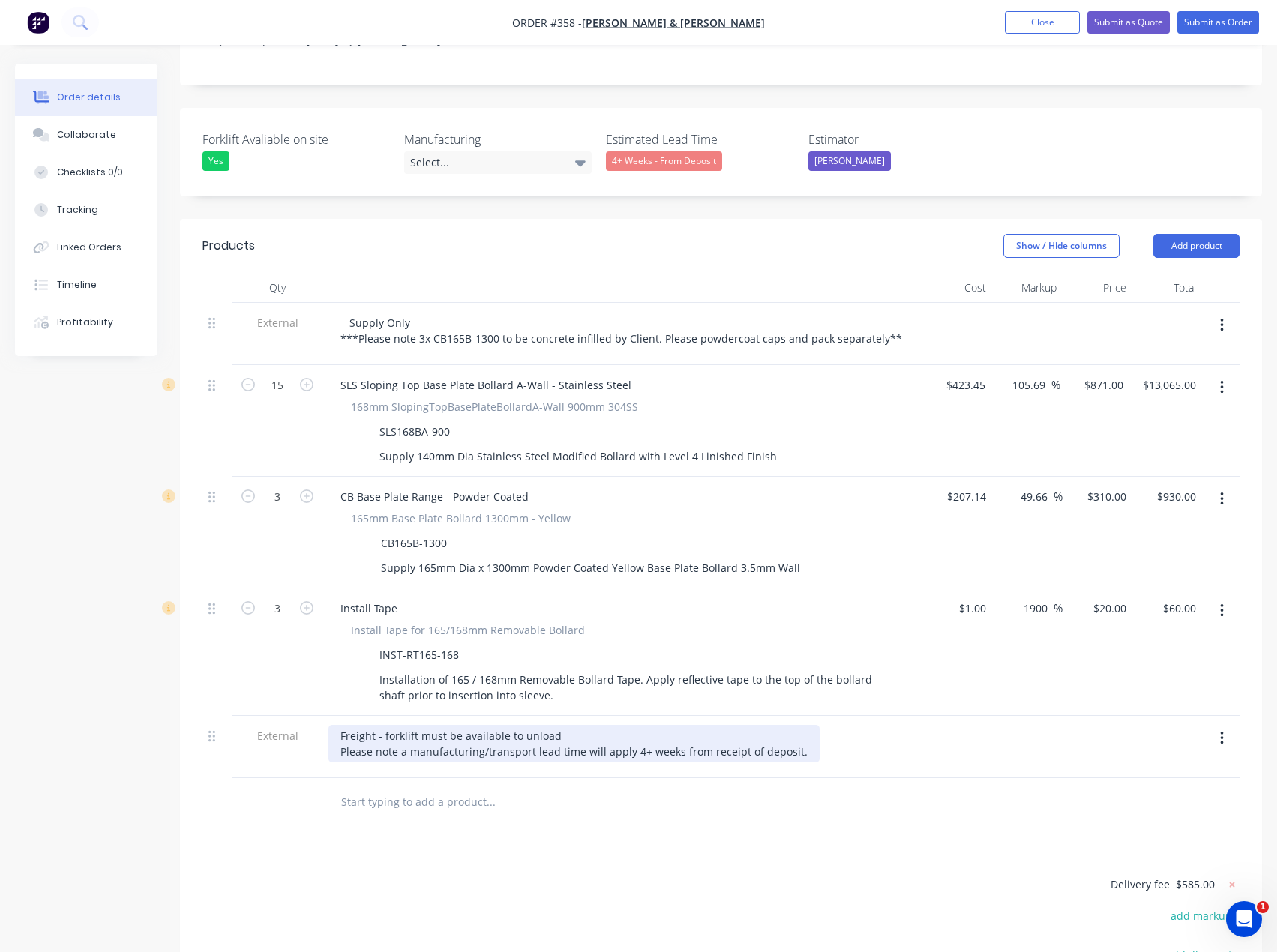
click at [794, 725] on div "Freight - forklift must be available to unload Please note a manufacturing/tran…" at bounding box center [574, 743] width 491 height 37
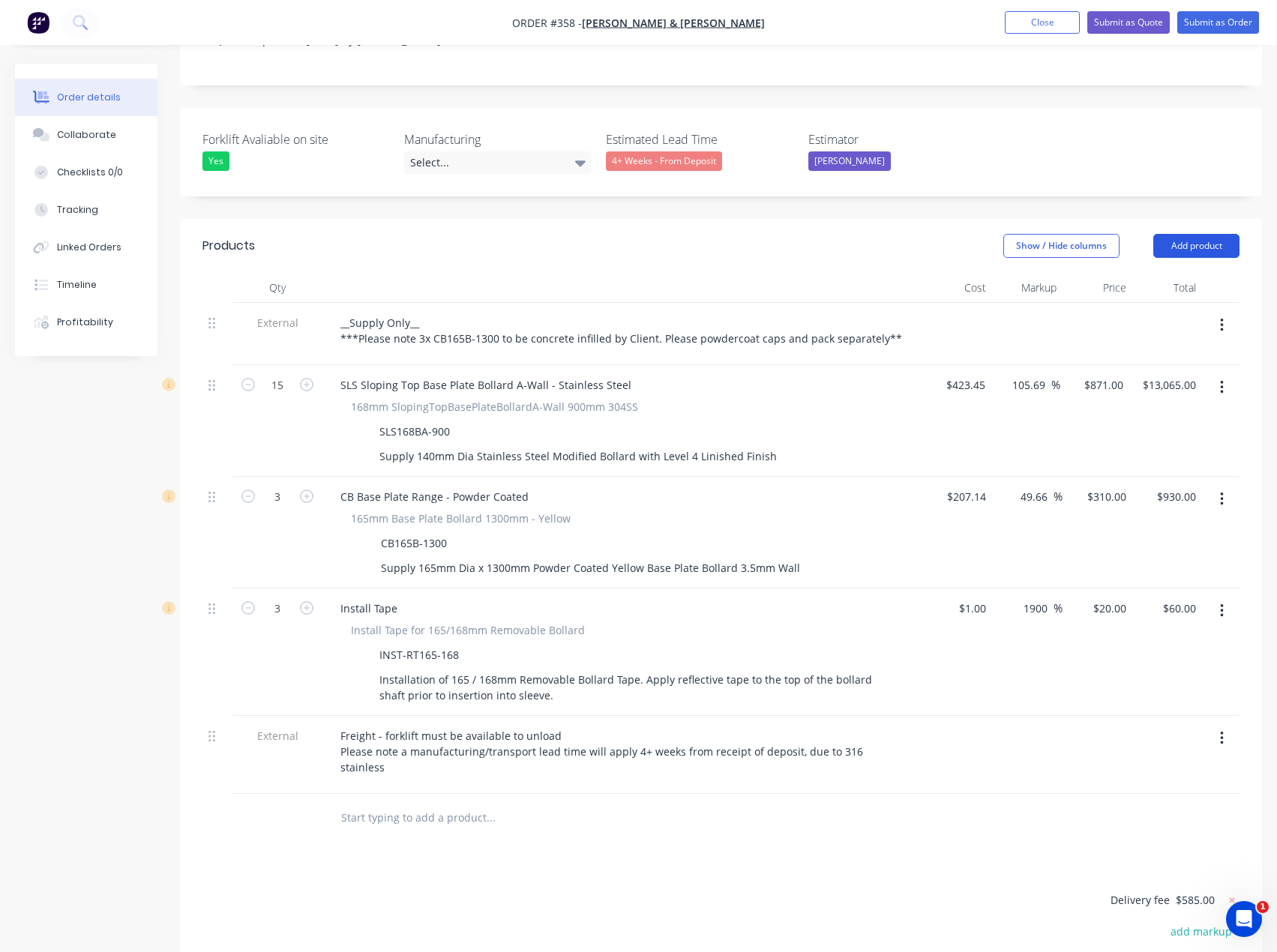
click at [1184, 234] on button "Add product" at bounding box center [1195, 246] width 86 height 24
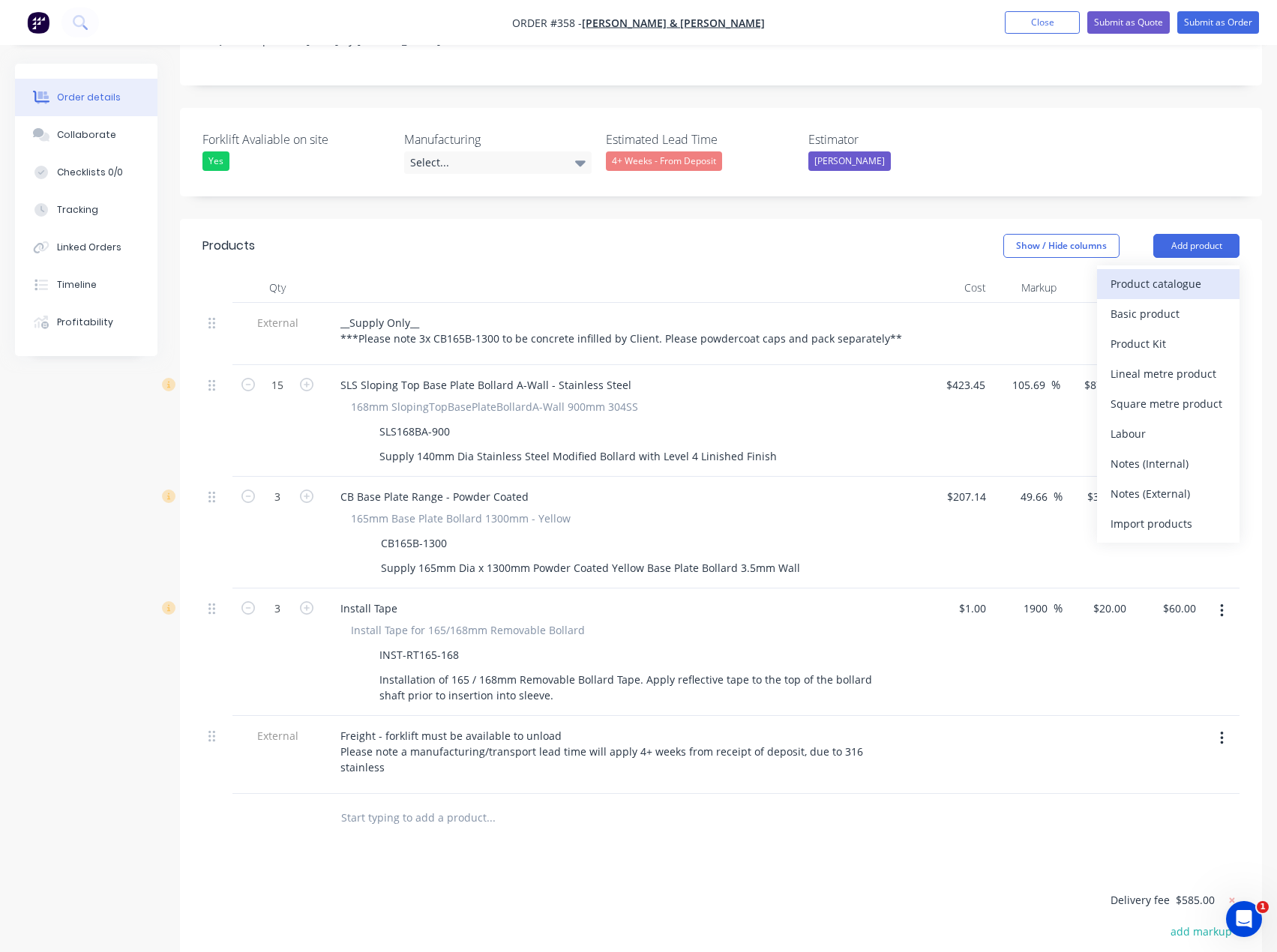
click at [1191, 273] on div "Product catalogue" at bounding box center [1167, 284] width 115 height 22
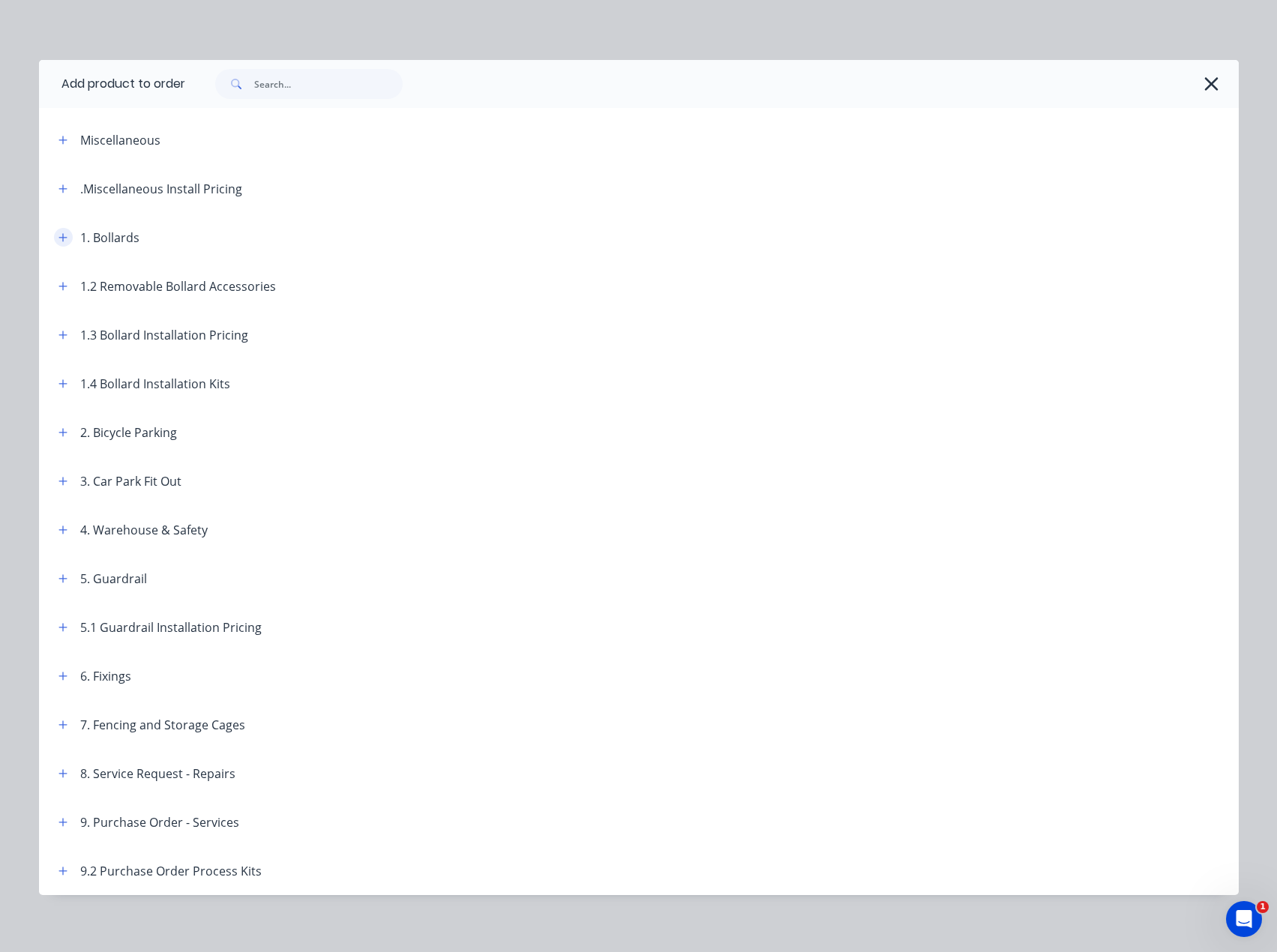
click at [58, 235] on icon "button" at bounding box center [63, 238] width 9 height 11
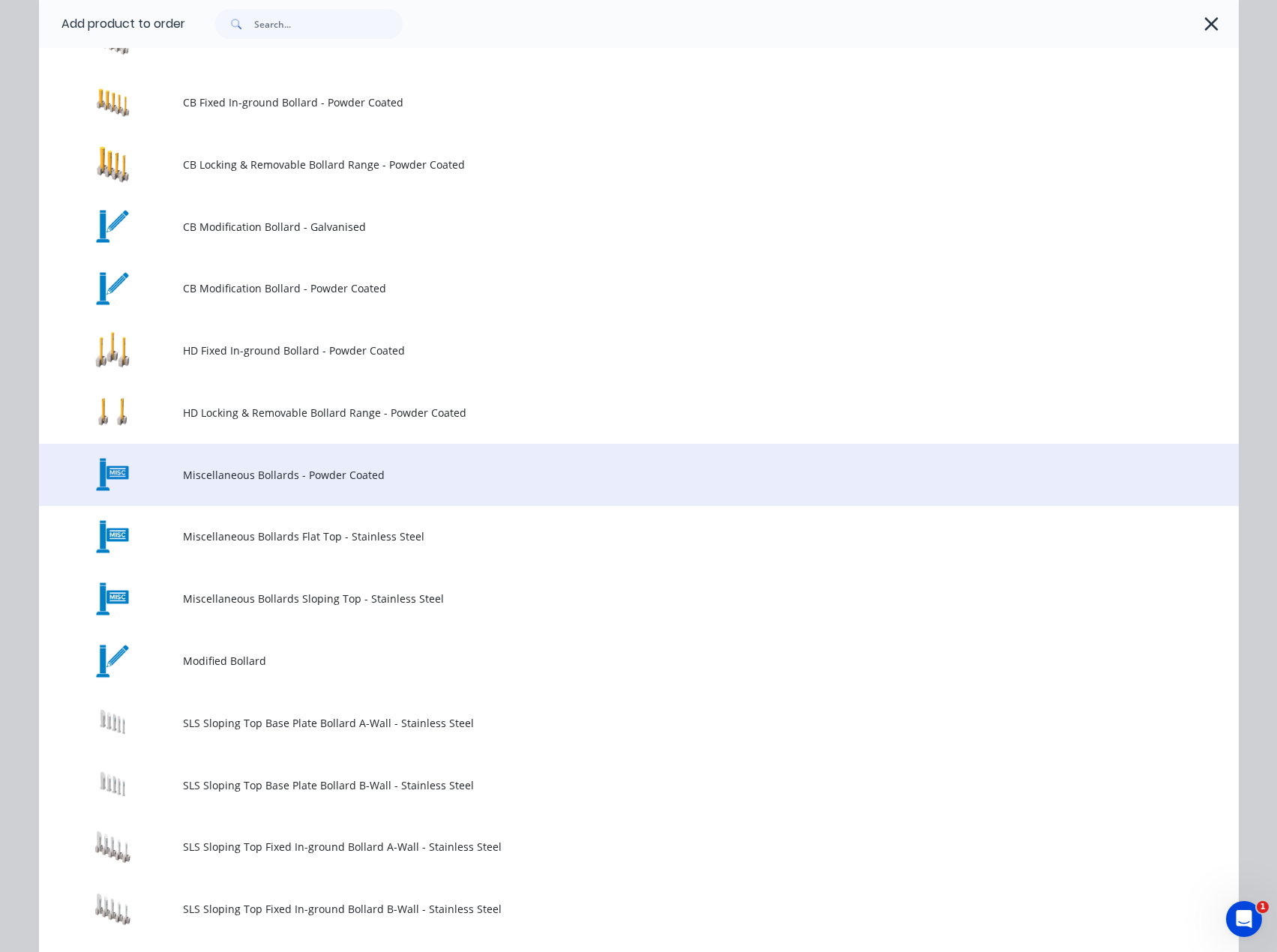
scroll to position [450, 0]
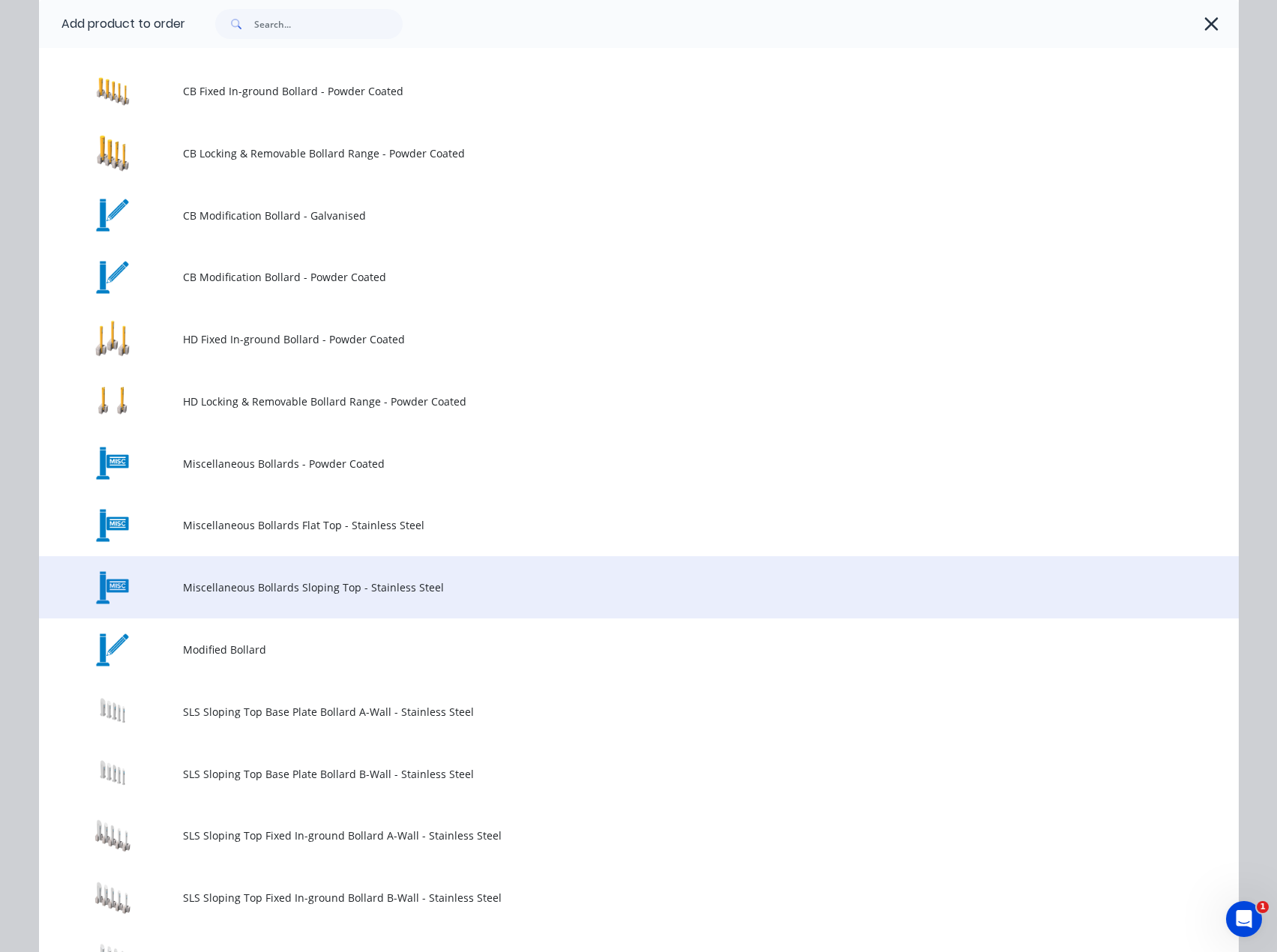
click at [381, 594] on span "Miscellaneous Bollards Sloping Top - Stainless Steel" at bounding box center [605, 587] width 844 height 15
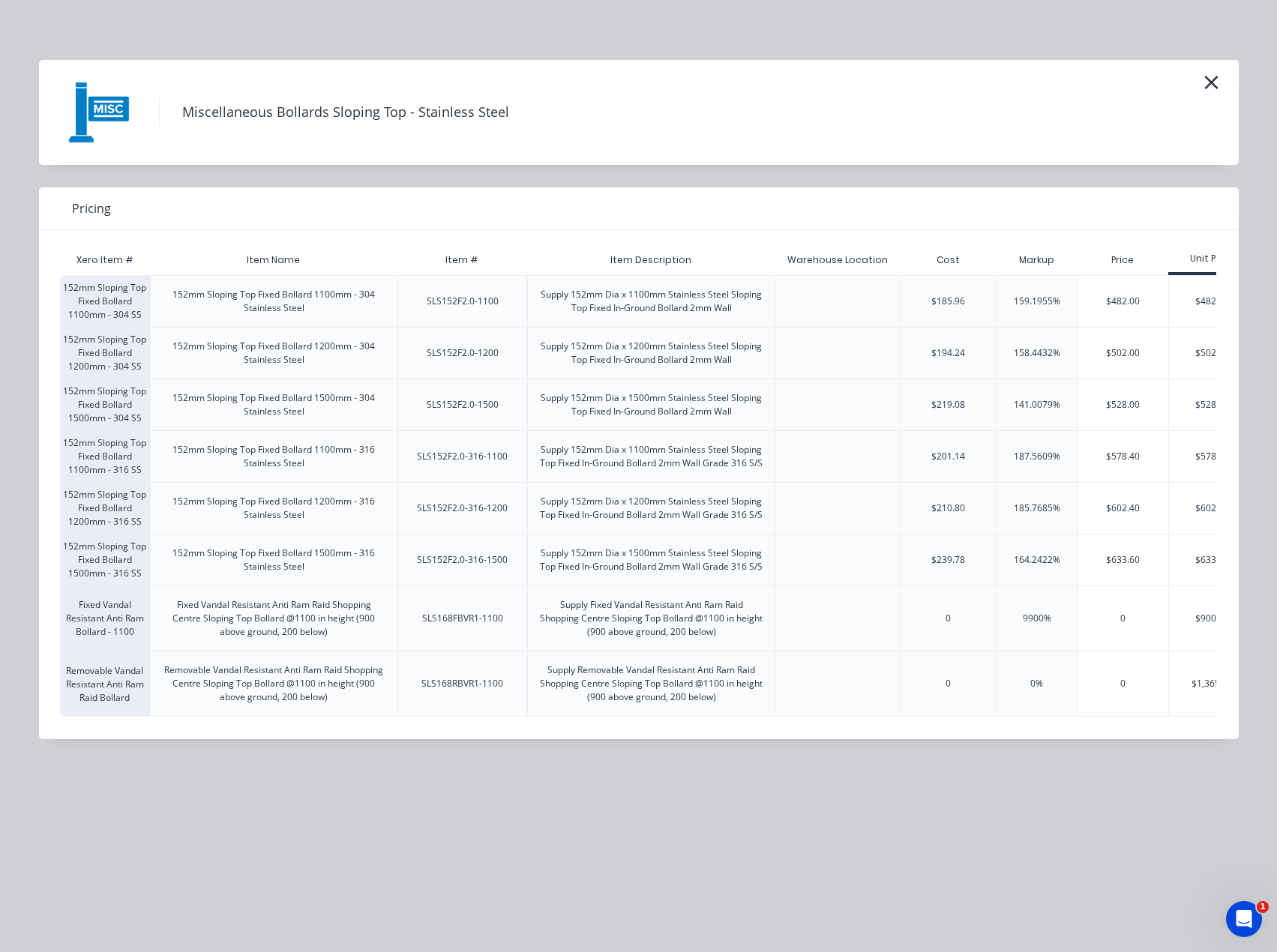
scroll to position [0, 0]
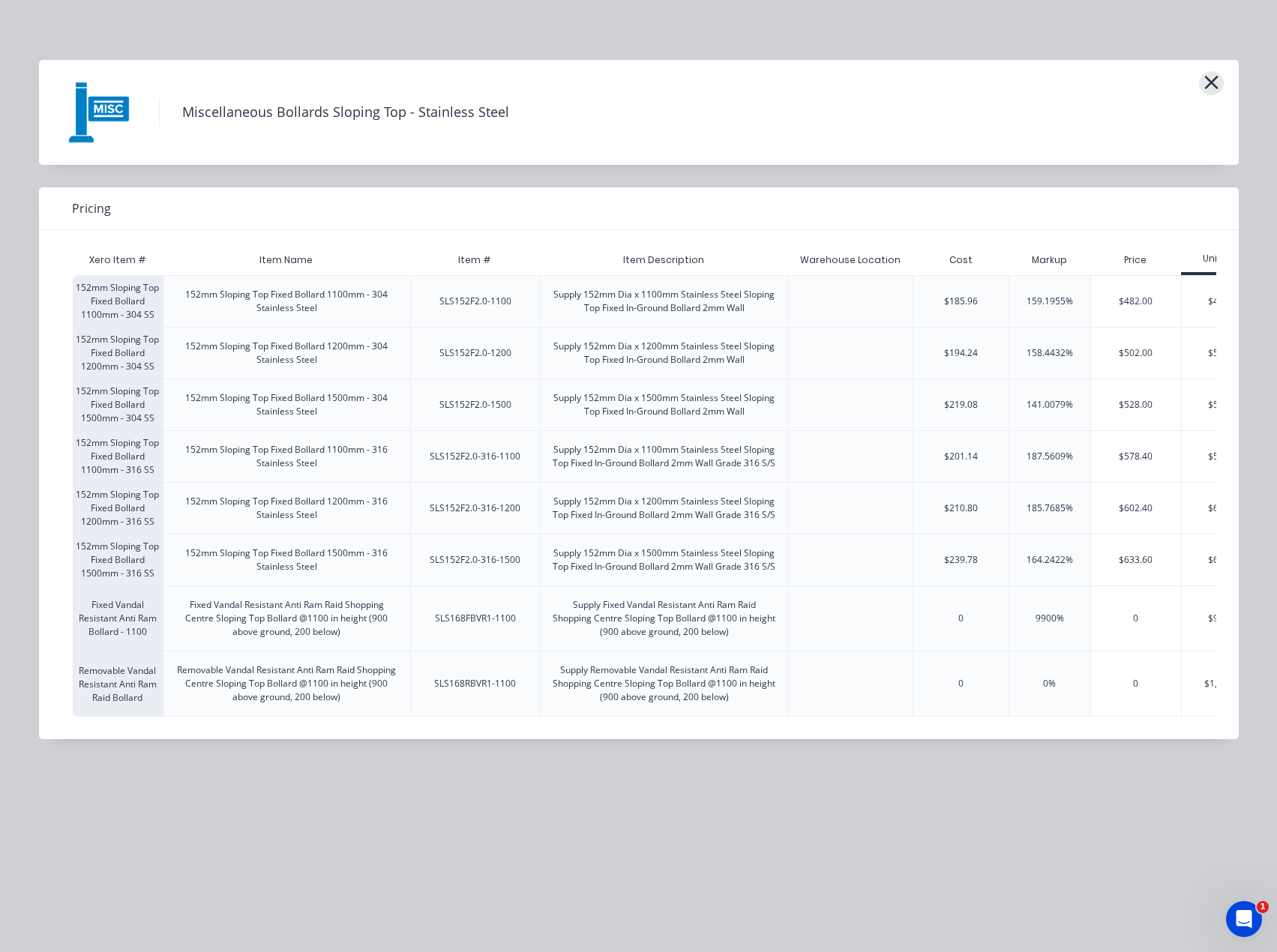
click at [1214, 78] on icon "button" at bounding box center [1211, 82] width 14 height 14
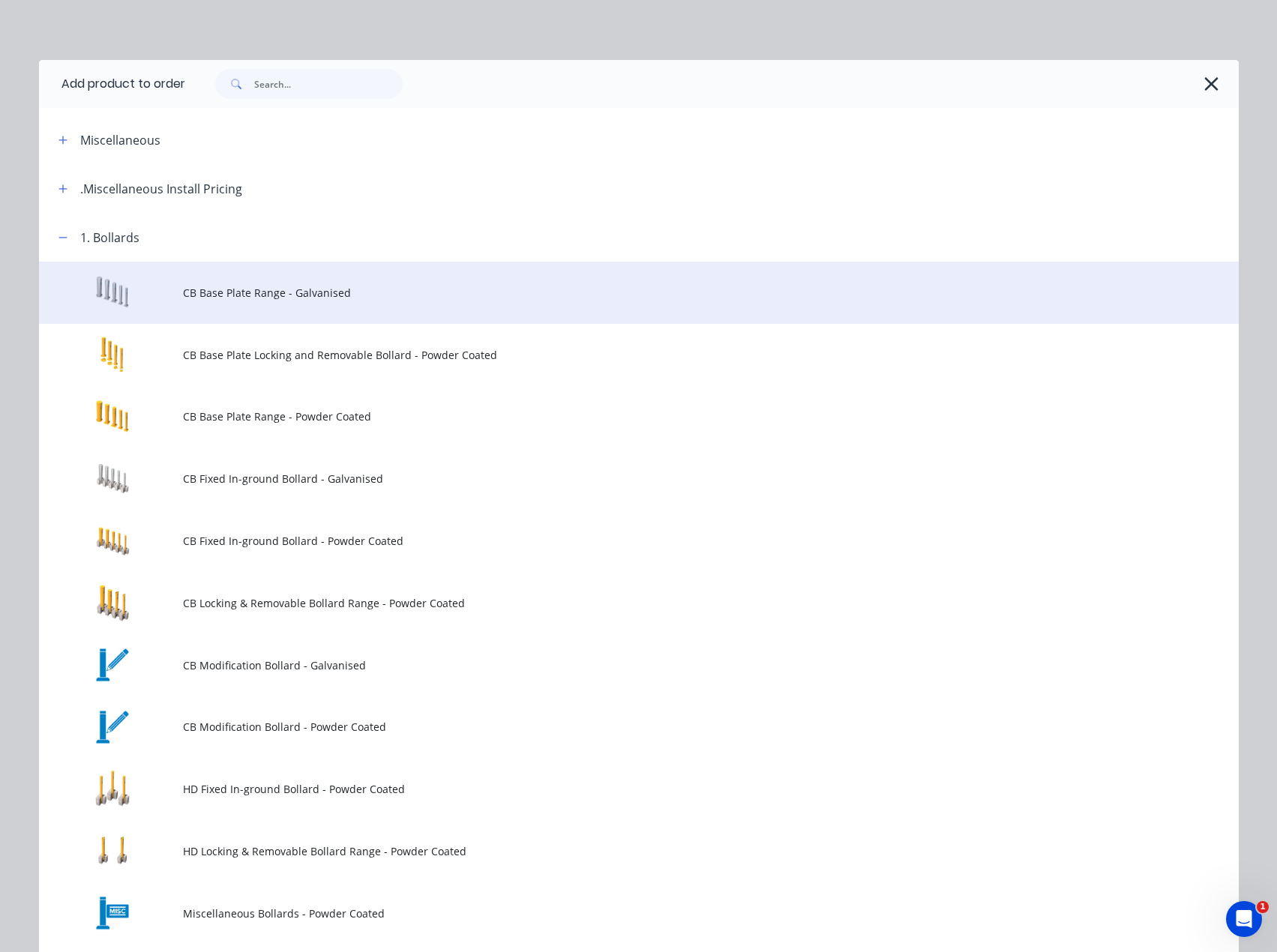
scroll to position [213, 0]
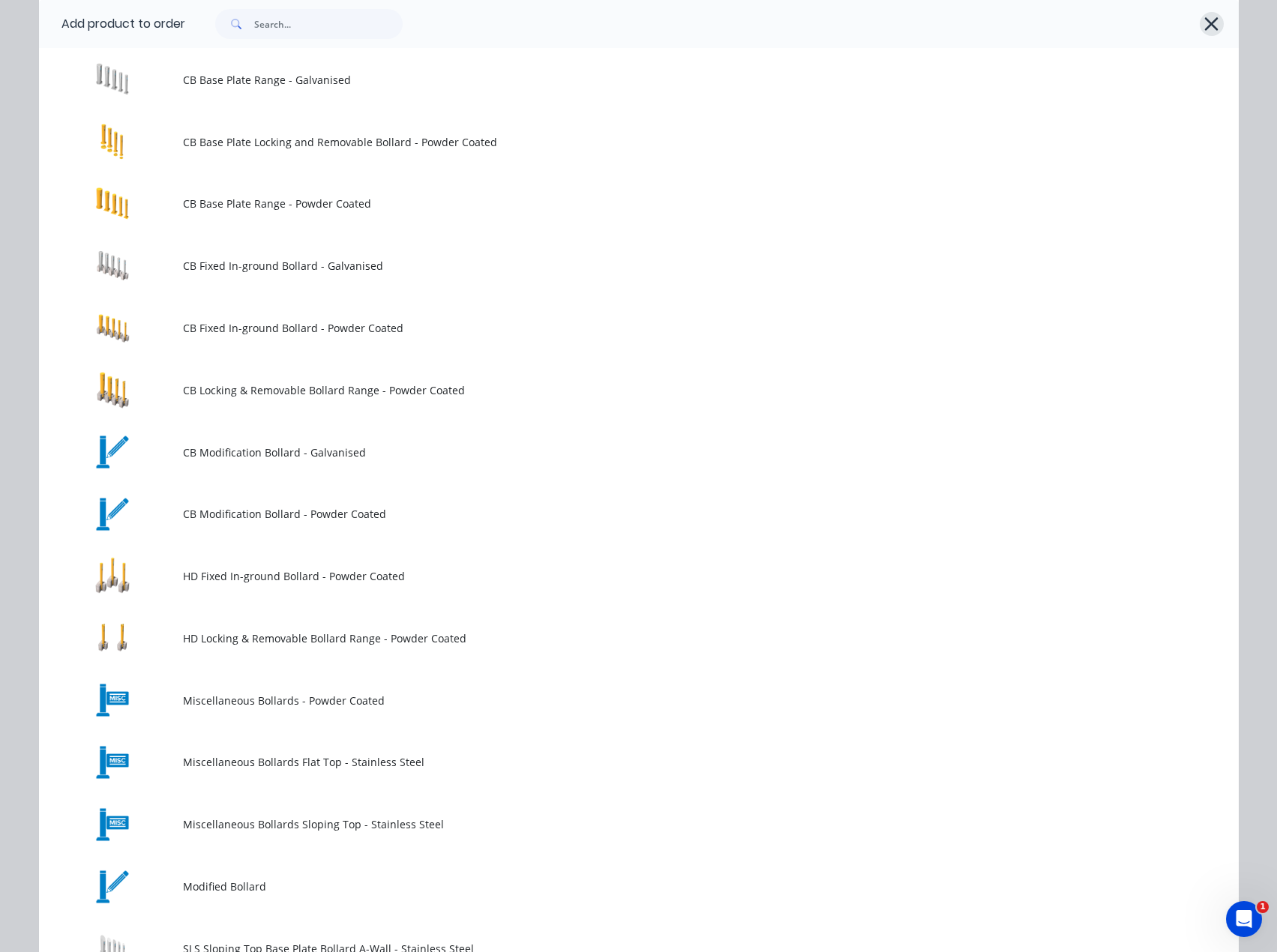
click at [1203, 30] on icon "button" at bounding box center [1211, 24] width 15 height 21
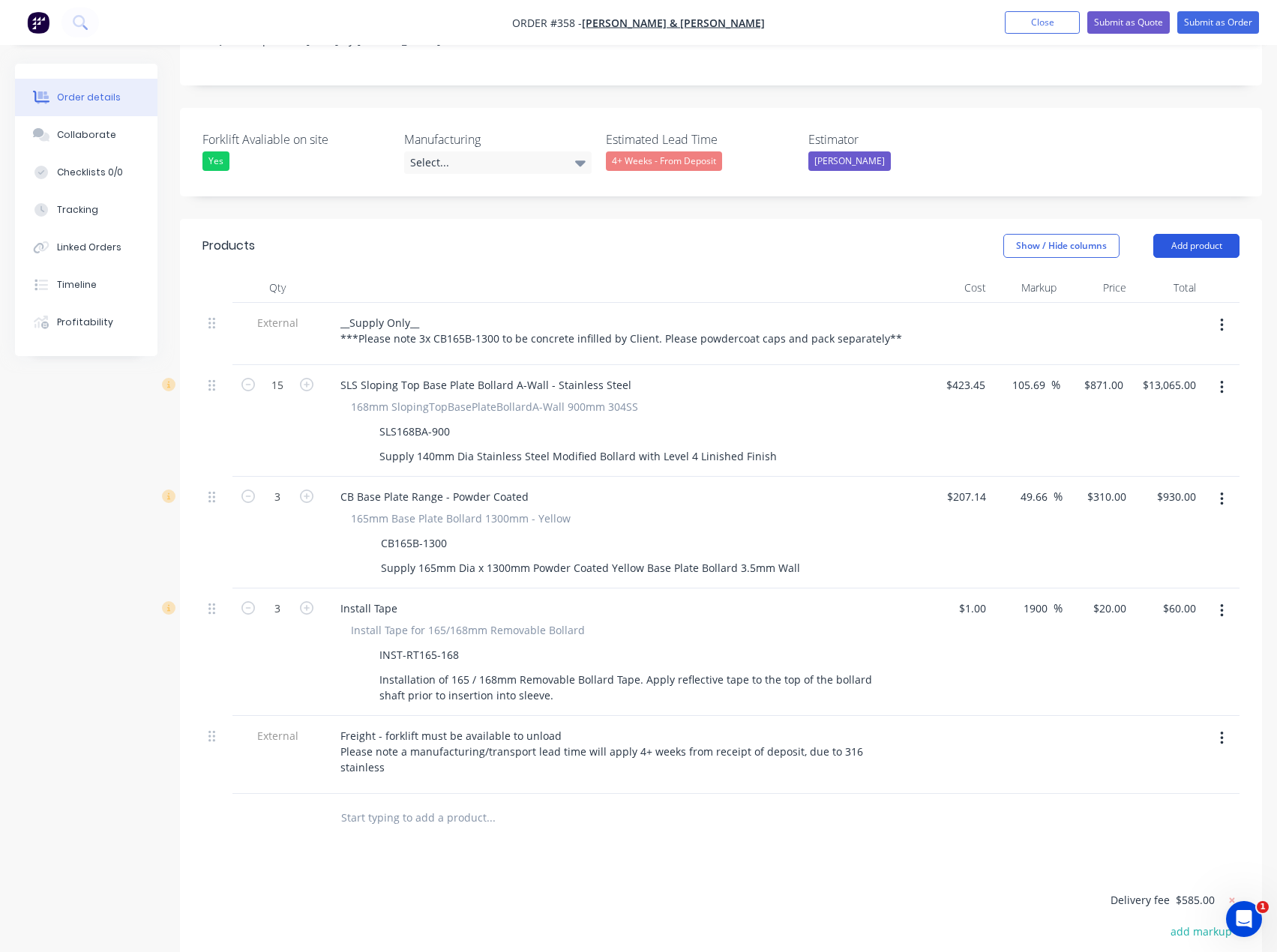
click at [1176, 234] on button "Add product" at bounding box center [1195, 246] width 86 height 24
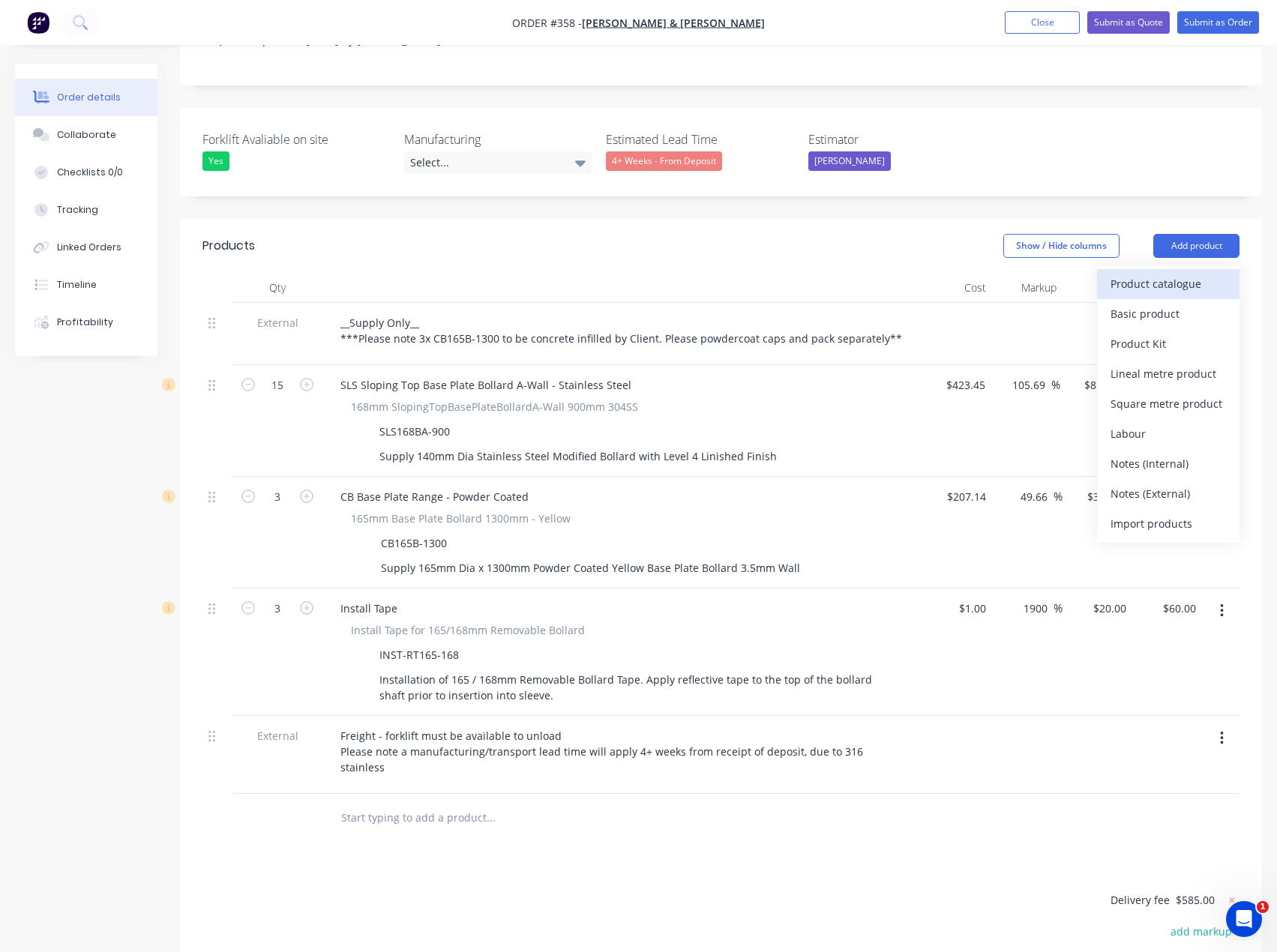
click at [1186, 273] on div "Product catalogue" at bounding box center [1167, 284] width 115 height 22
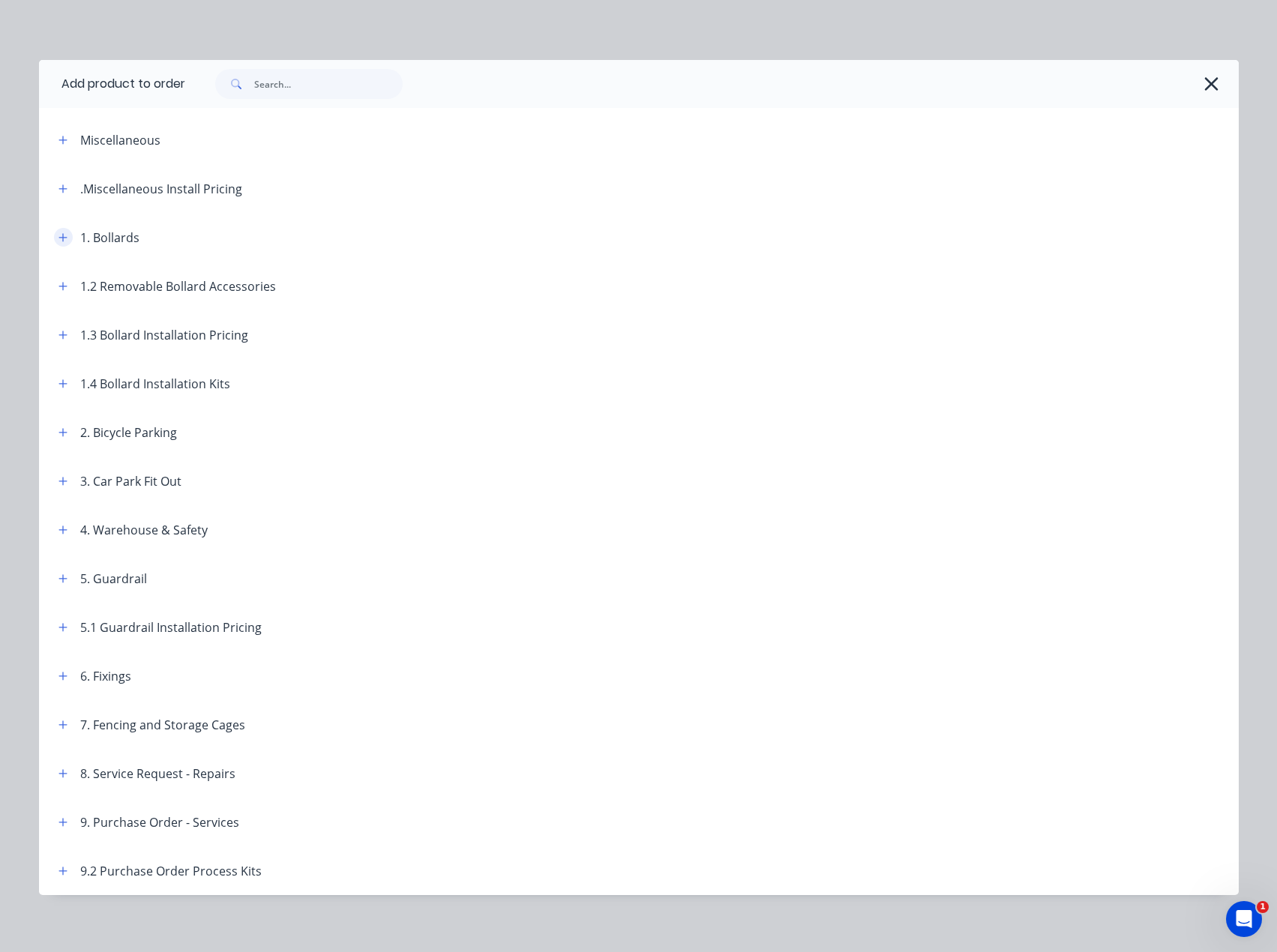
click at [64, 240] on button "button" at bounding box center [63, 237] width 19 height 19
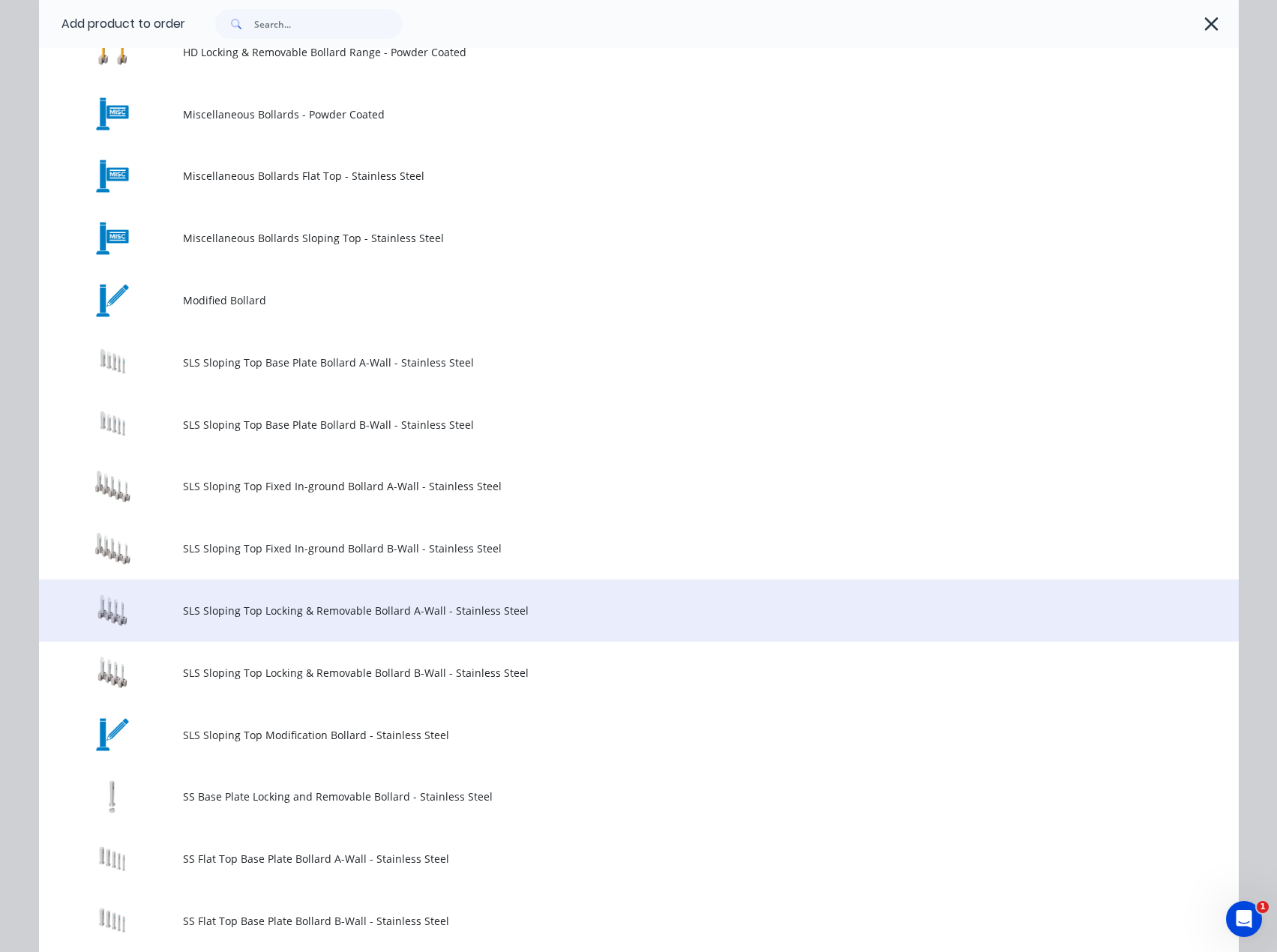
scroll to position [899, 0]
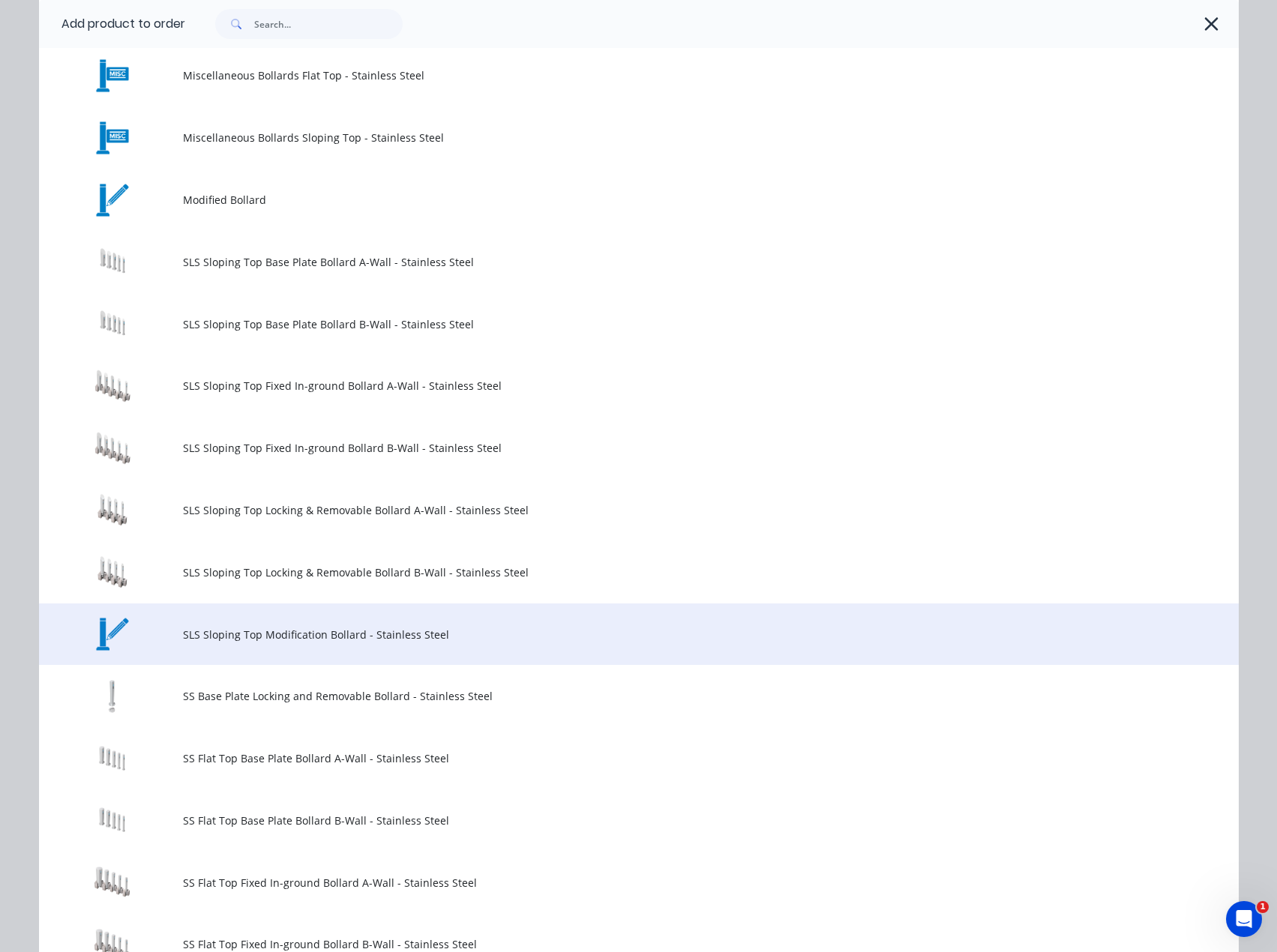
click at [421, 632] on span "SLS Sloping Top Modification Bollard - Stainless Steel" at bounding box center [605, 634] width 844 height 15
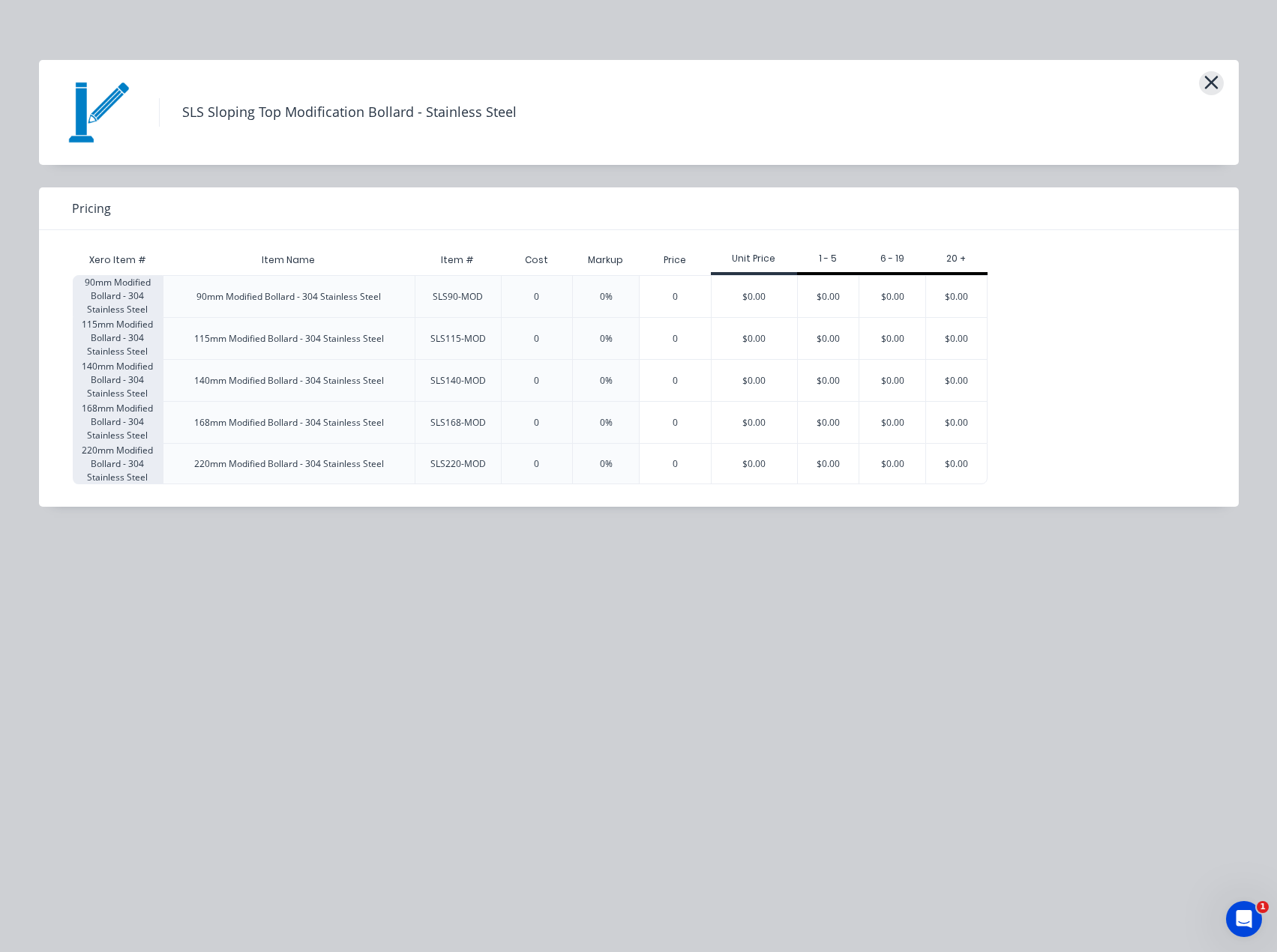
click at [1213, 87] on icon "button" at bounding box center [1211, 82] width 15 height 21
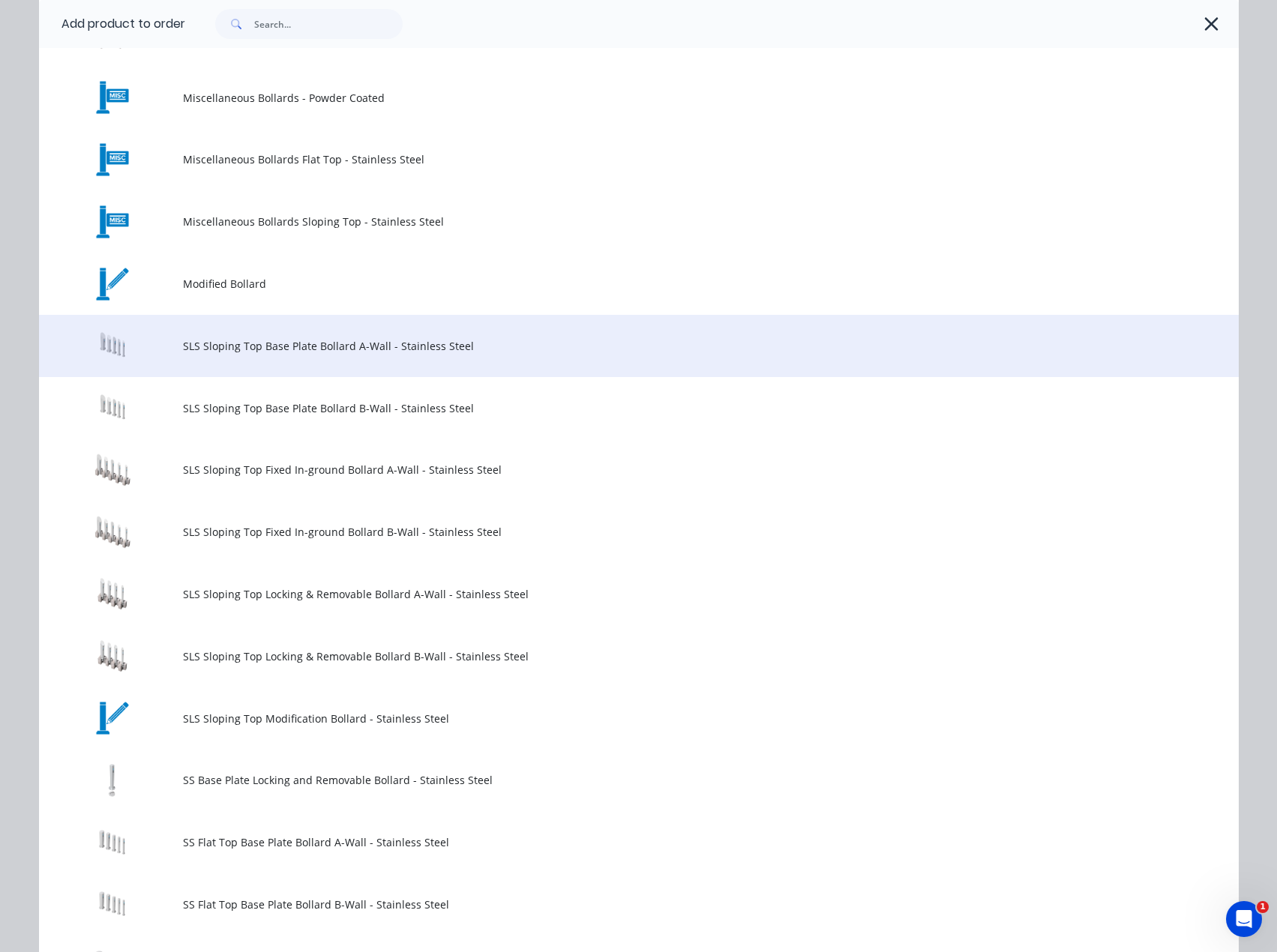
scroll to position [812, 0]
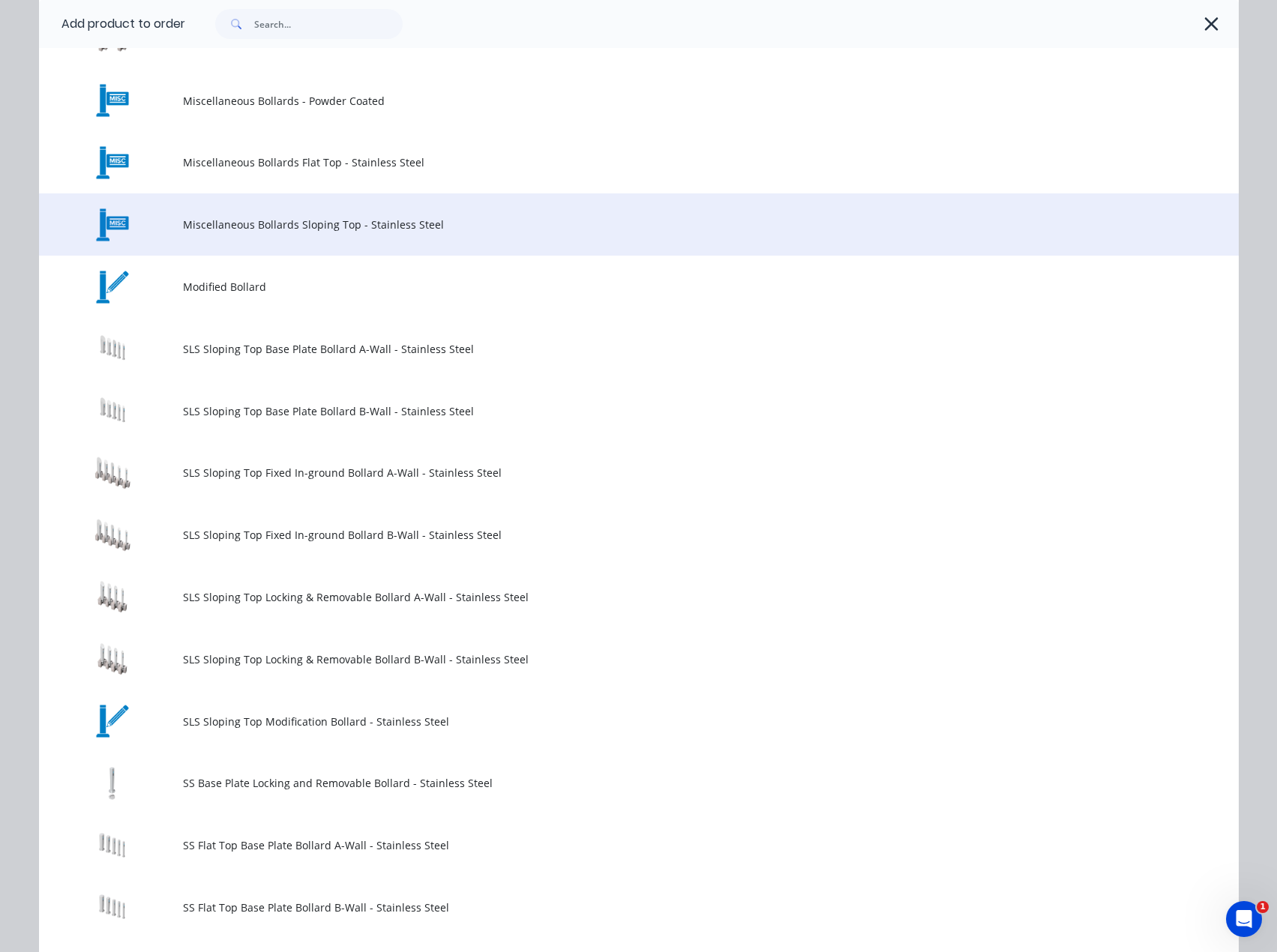
click at [289, 213] on td "Miscellaneous Bollards Sloping Top - Stainless Steel" at bounding box center [711, 224] width 1056 height 63
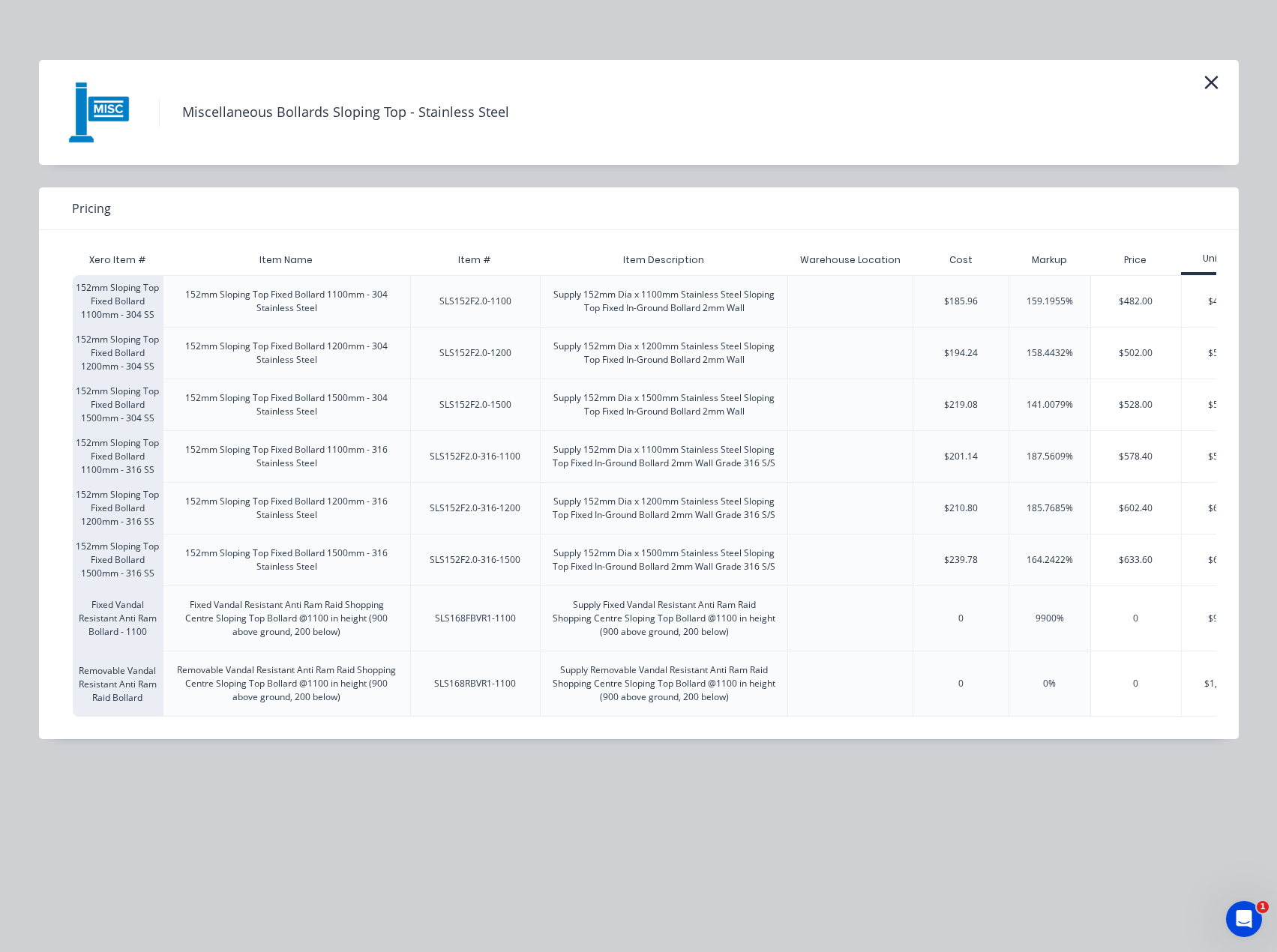
scroll to position [604, 0]
click at [1209, 83] on icon "button" at bounding box center [1211, 82] width 14 height 14
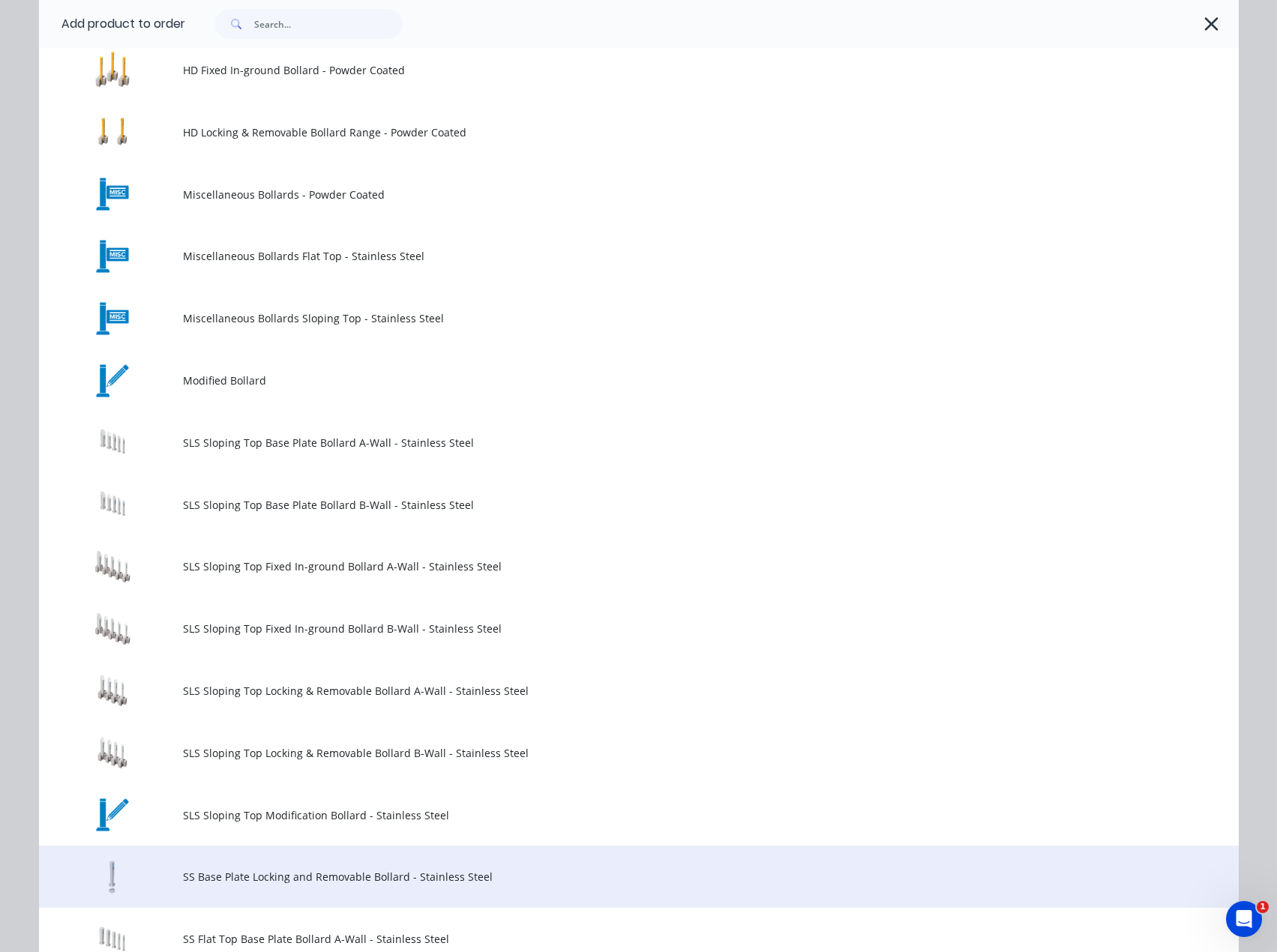
scroll to position [812, 0]
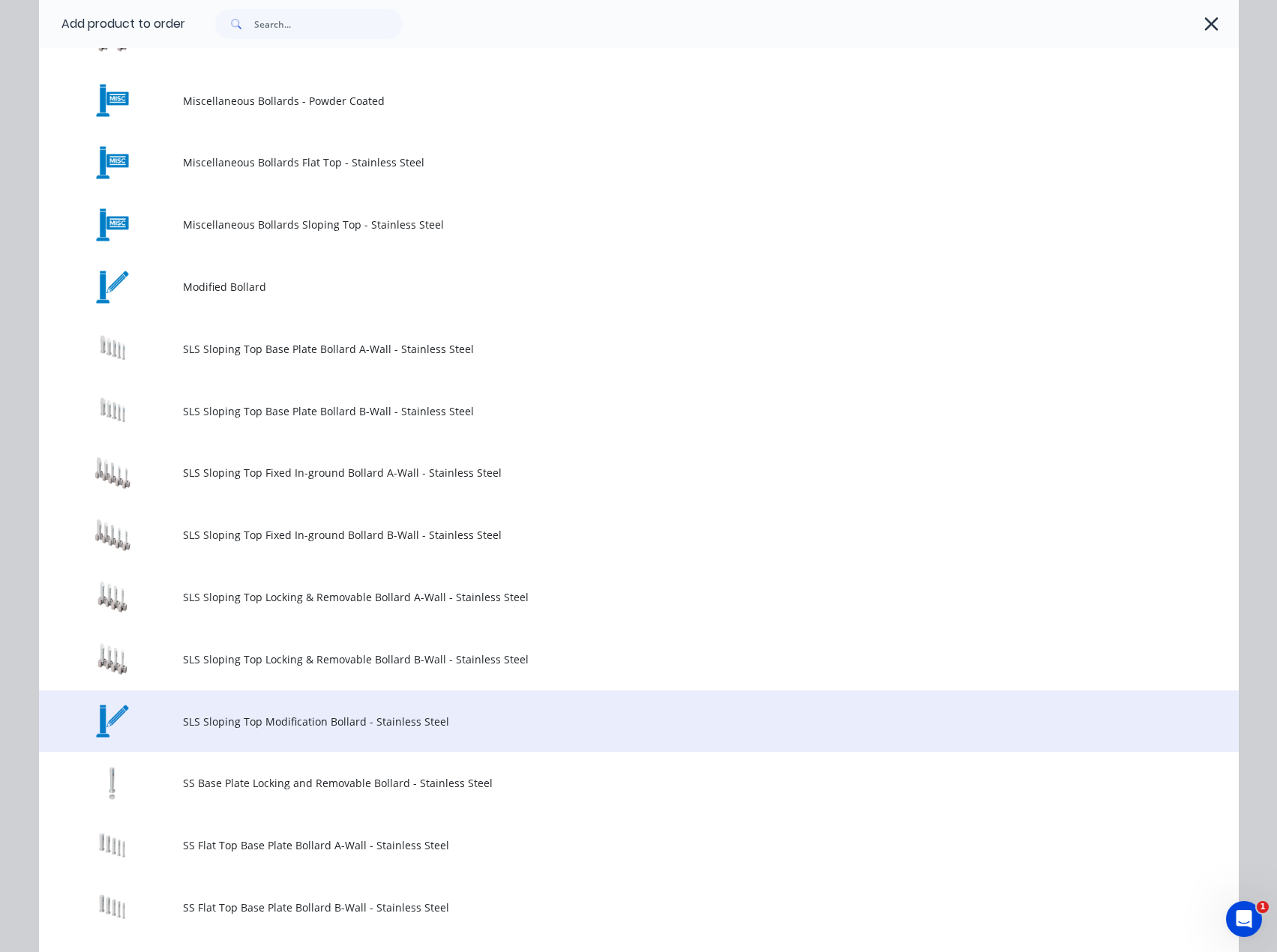
click at [388, 718] on span "SLS Sloping Top Modification Bollard - Stainless Steel" at bounding box center [605, 721] width 844 height 15
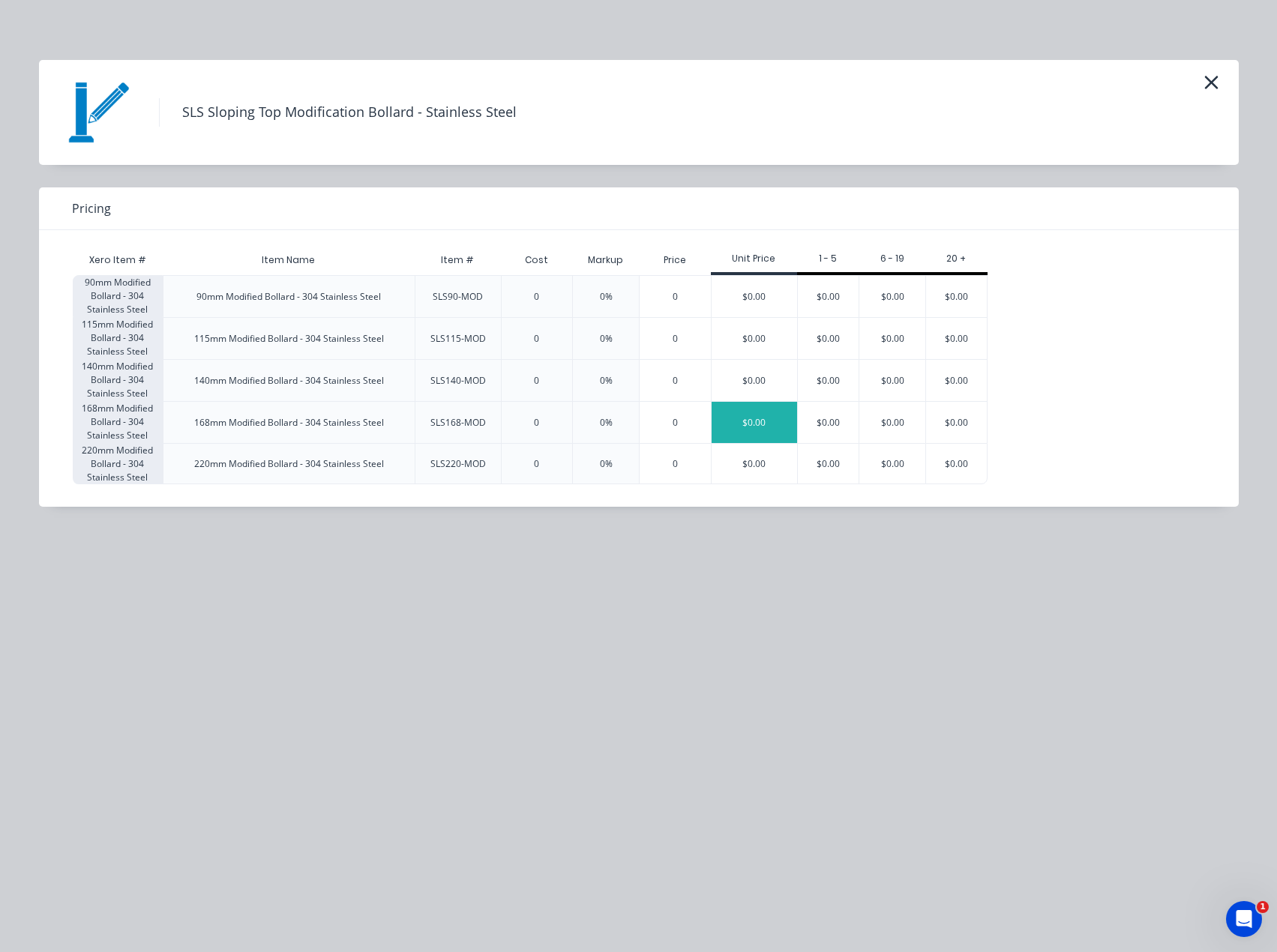
click at [758, 417] on div "$0.00" at bounding box center [754, 422] width 85 height 41
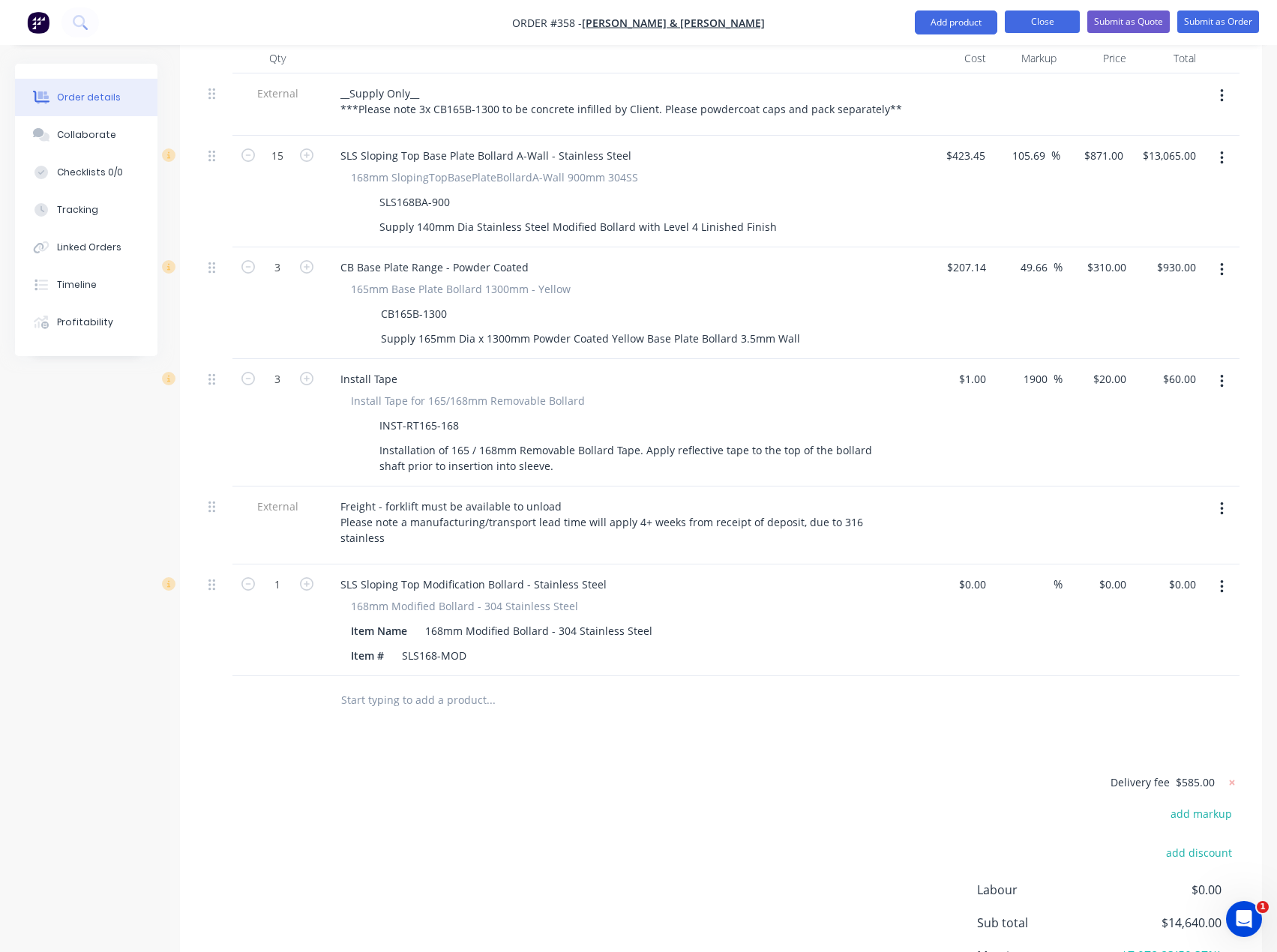
click at [1050, 28] on button "Close" at bounding box center [1042, 22] width 75 height 23
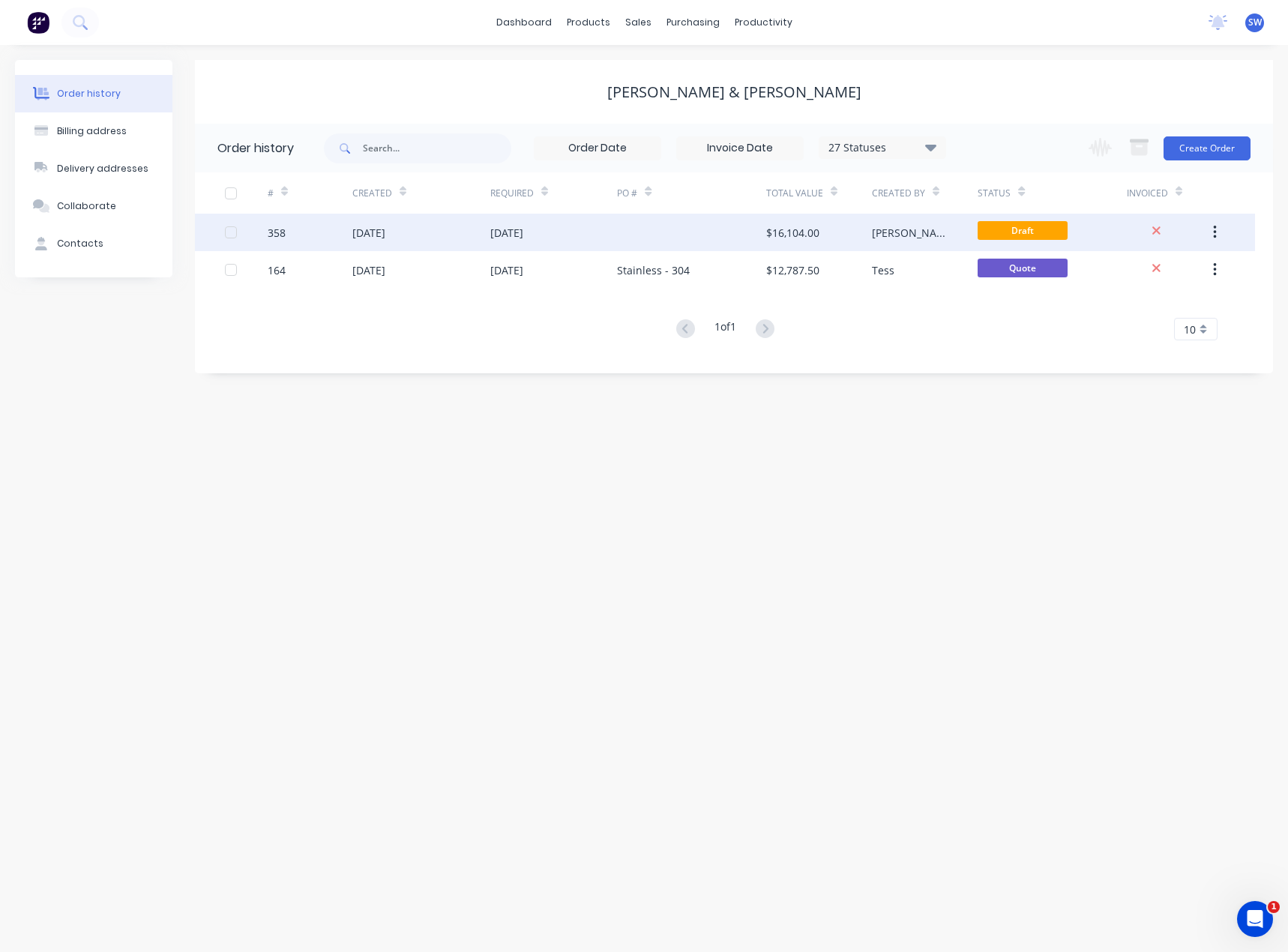
click at [667, 235] on div at bounding box center [692, 231] width 149 height 37
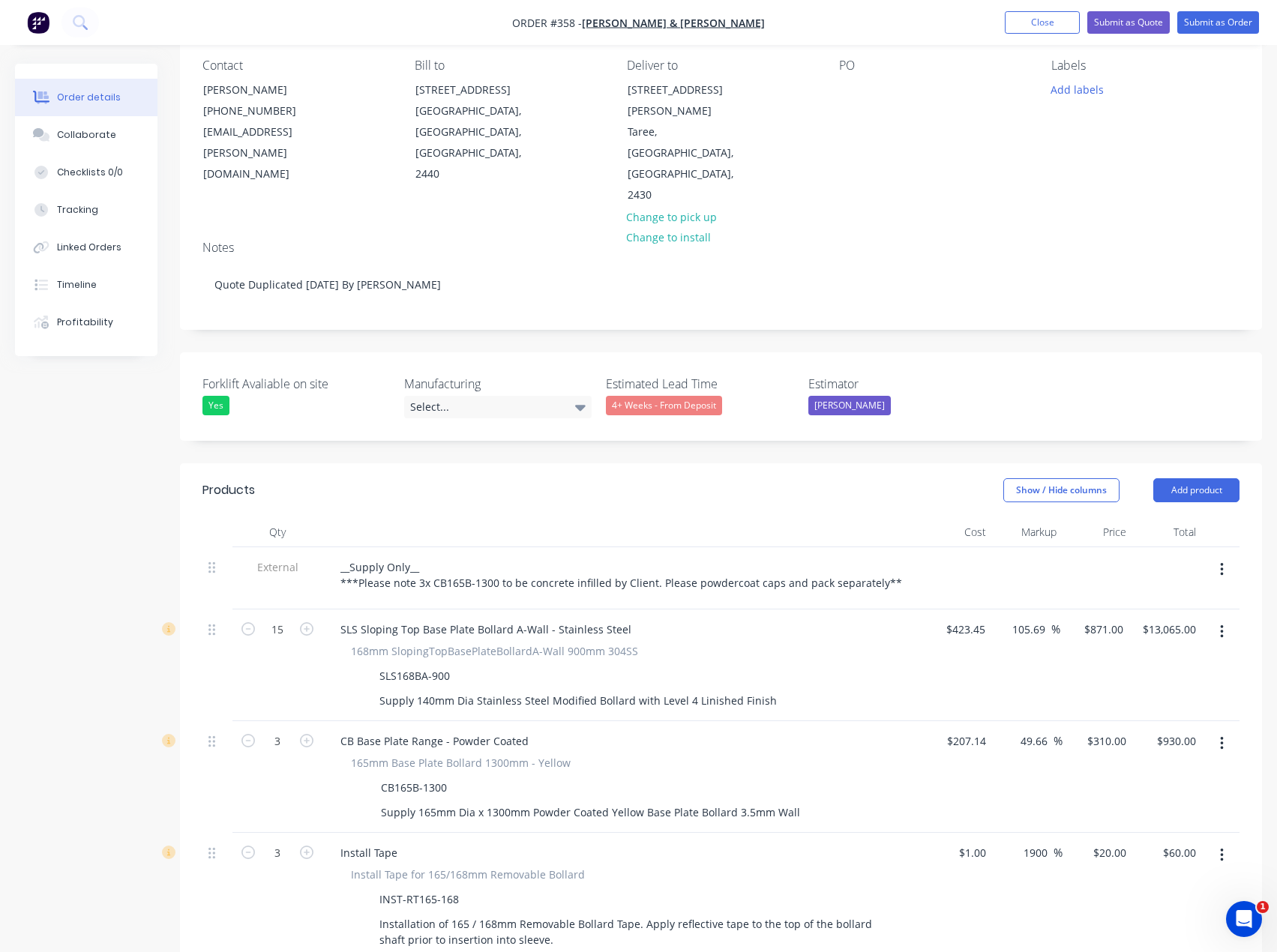
scroll to position [150, 0]
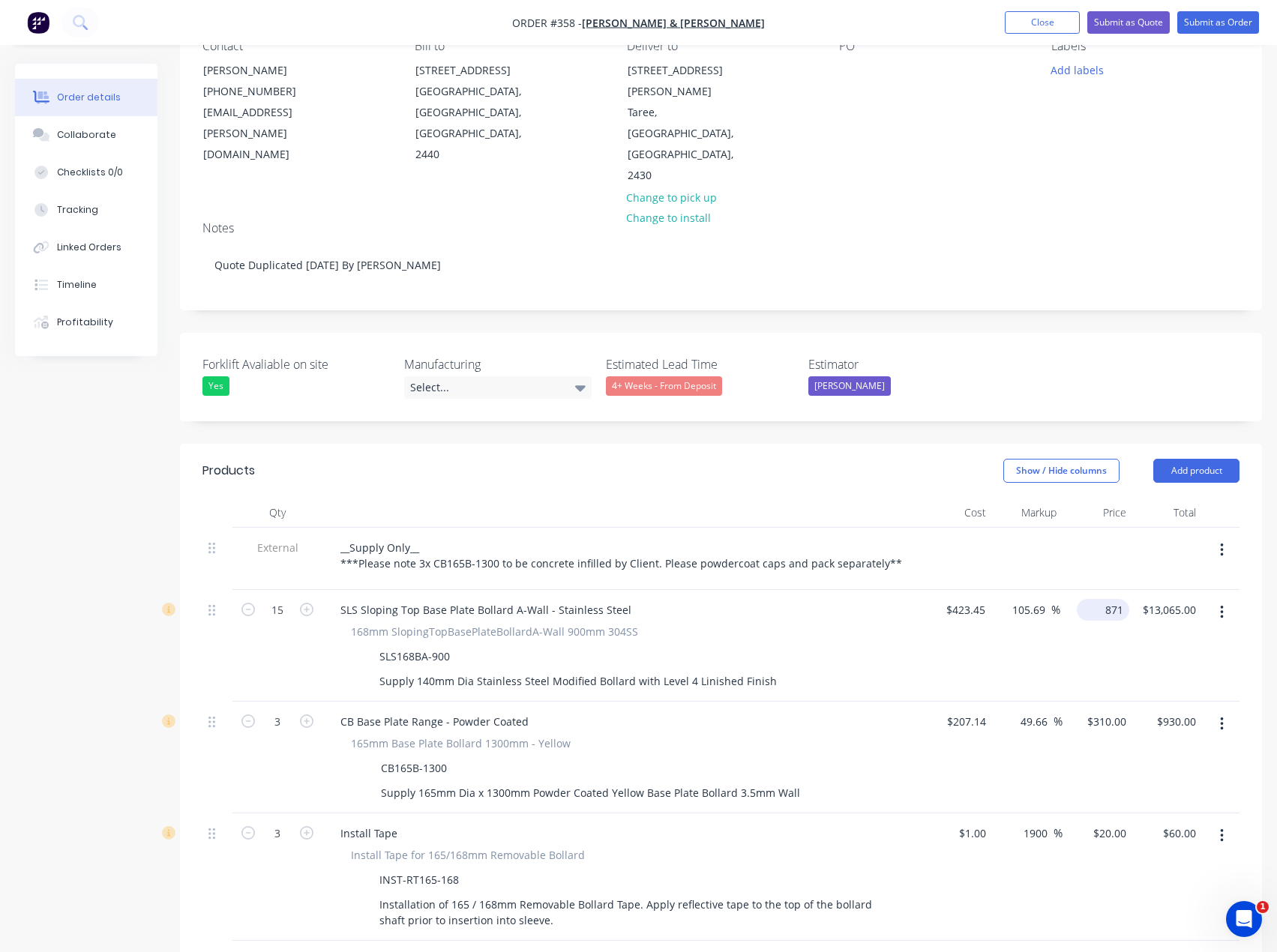
click at [1107, 599] on input "871" at bounding box center [1105, 610] width 46 height 22
type input "670"
type input "58.22"
type input "$670.00"
type input "$10,050.00"
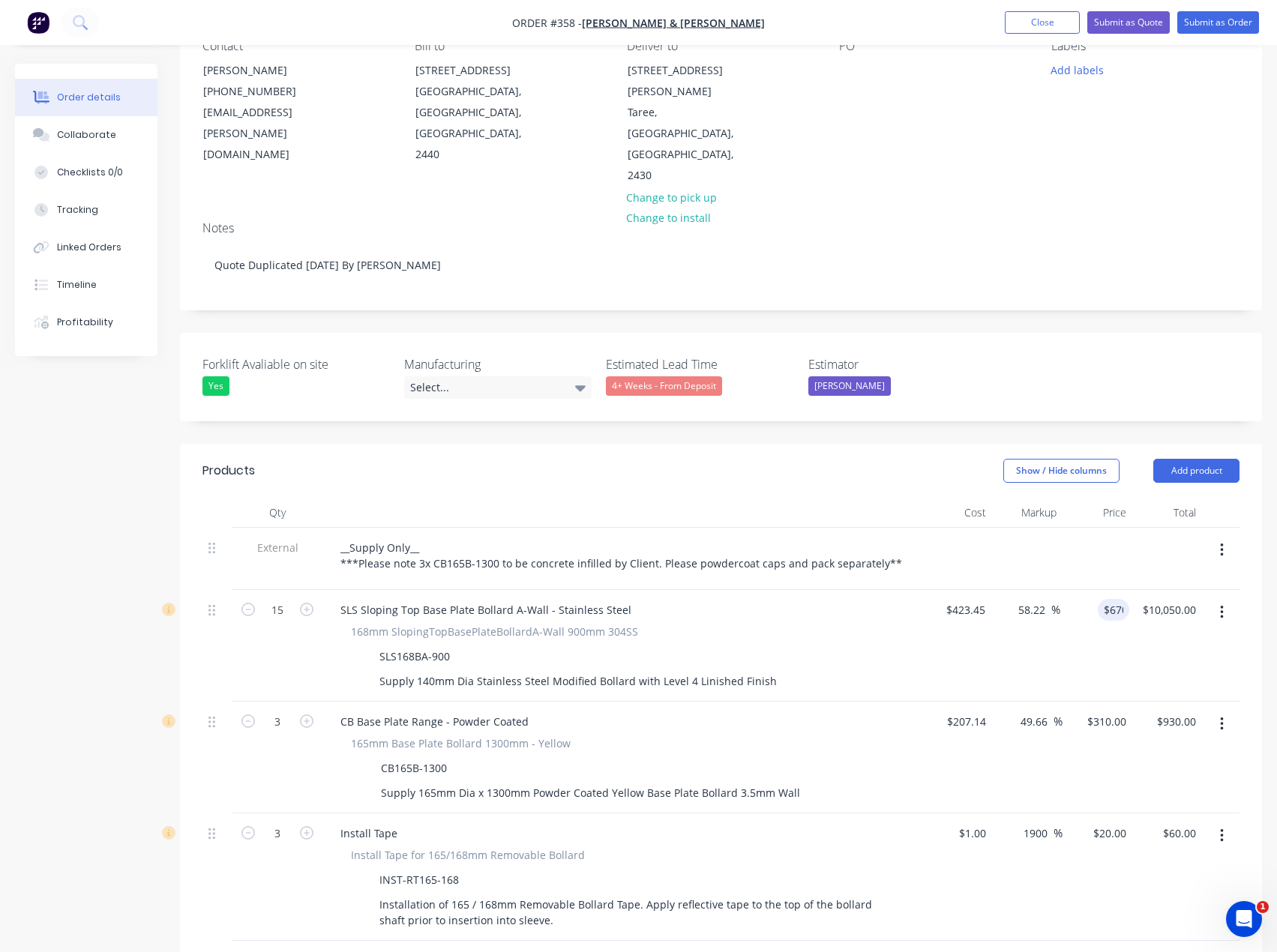
click at [1068, 870] on div "$20.00 $20.00" at bounding box center [1096, 877] width 70 height 127
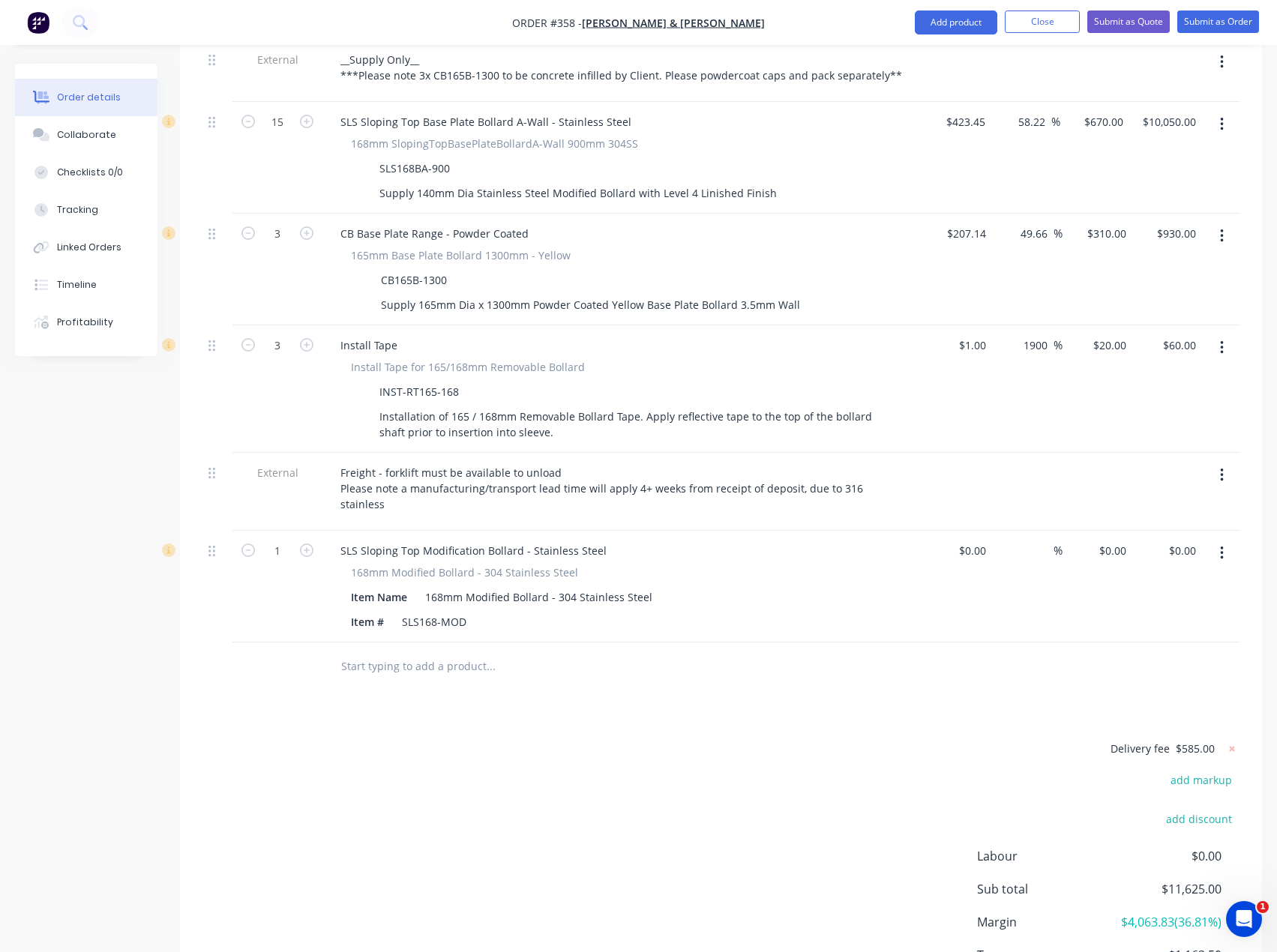
scroll to position [674, 0]
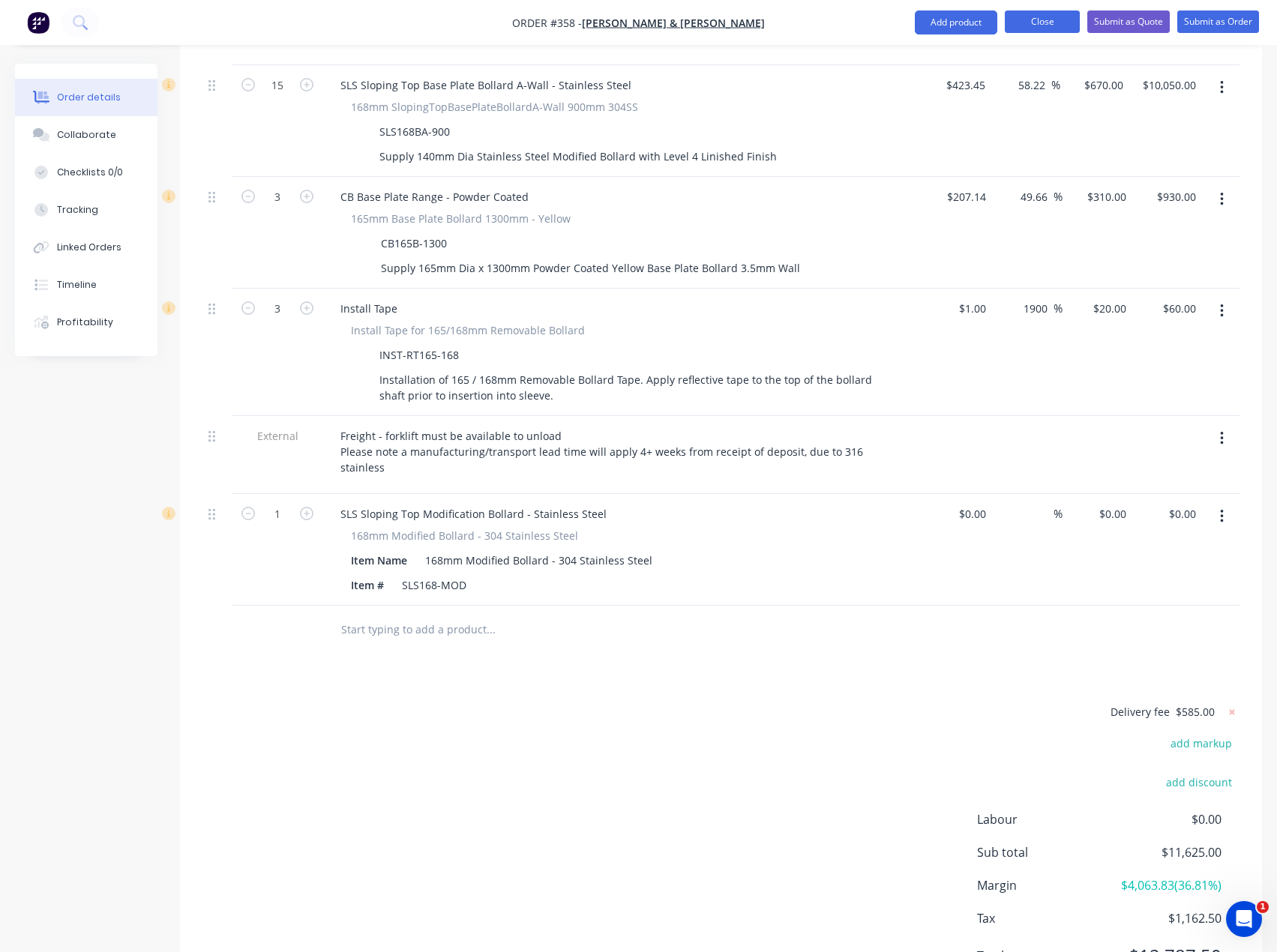
click at [1016, 15] on button "Close" at bounding box center [1042, 22] width 75 height 23
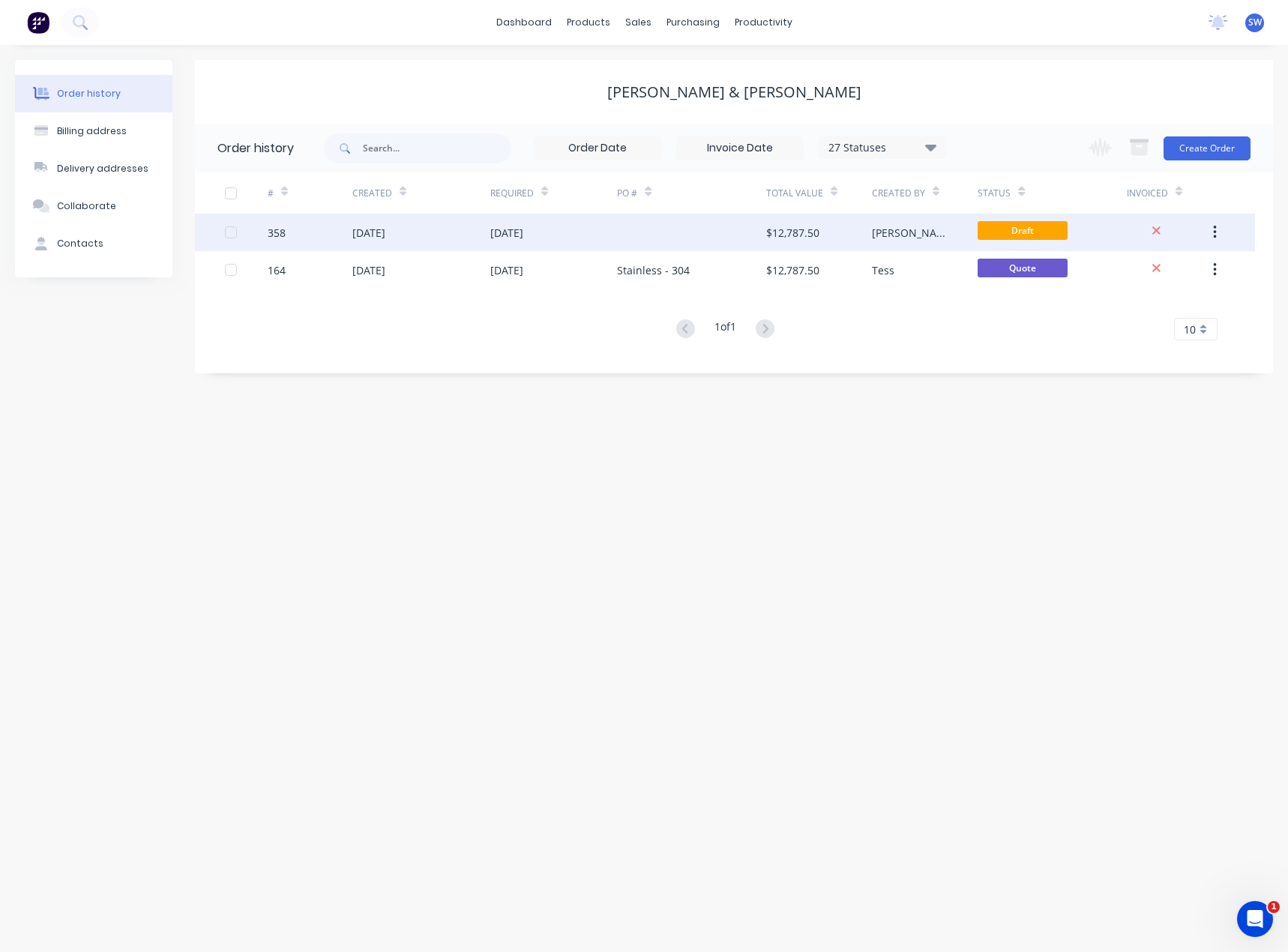
click at [644, 231] on div at bounding box center [692, 231] width 149 height 37
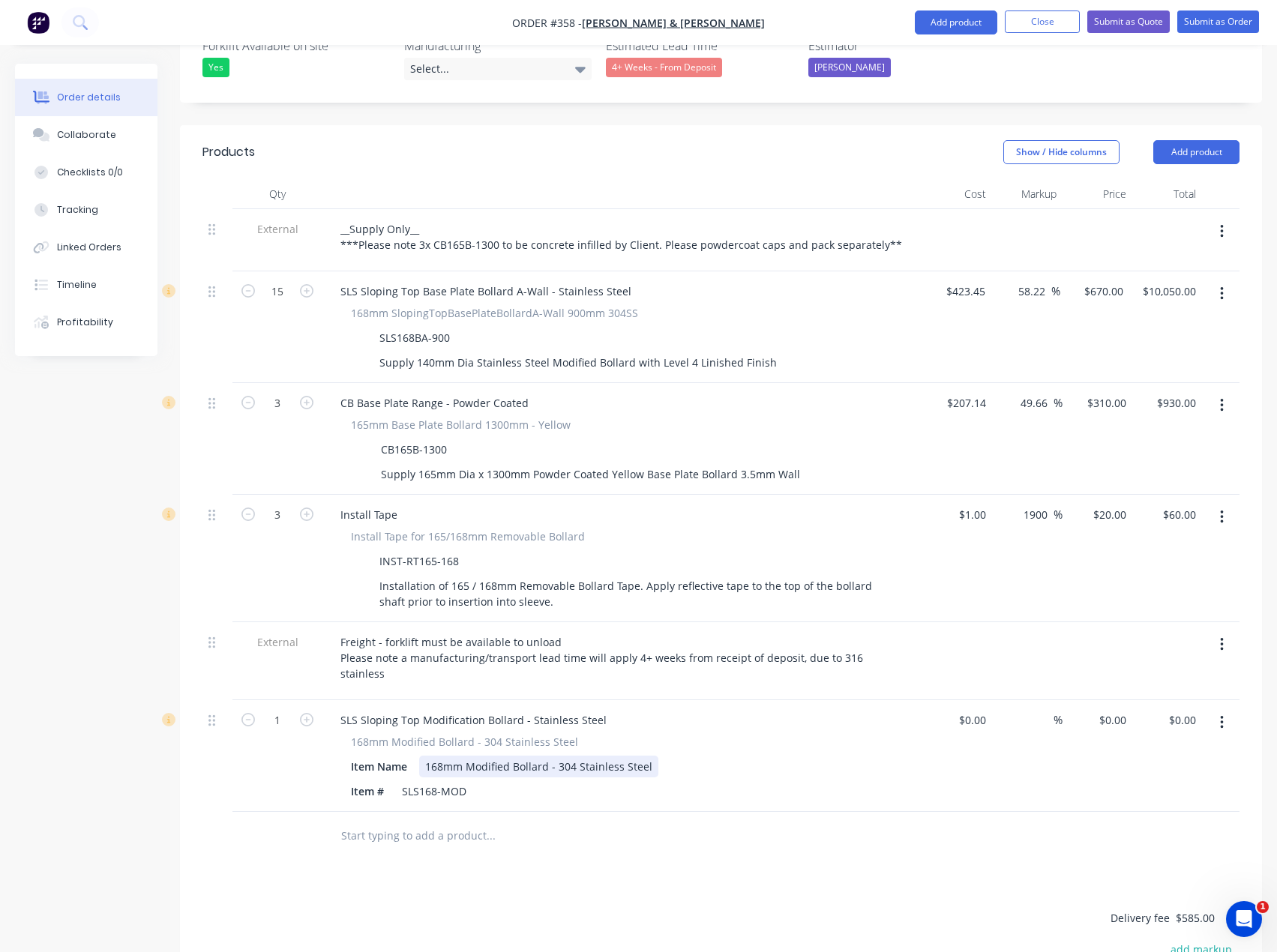
scroll to position [600, 0]
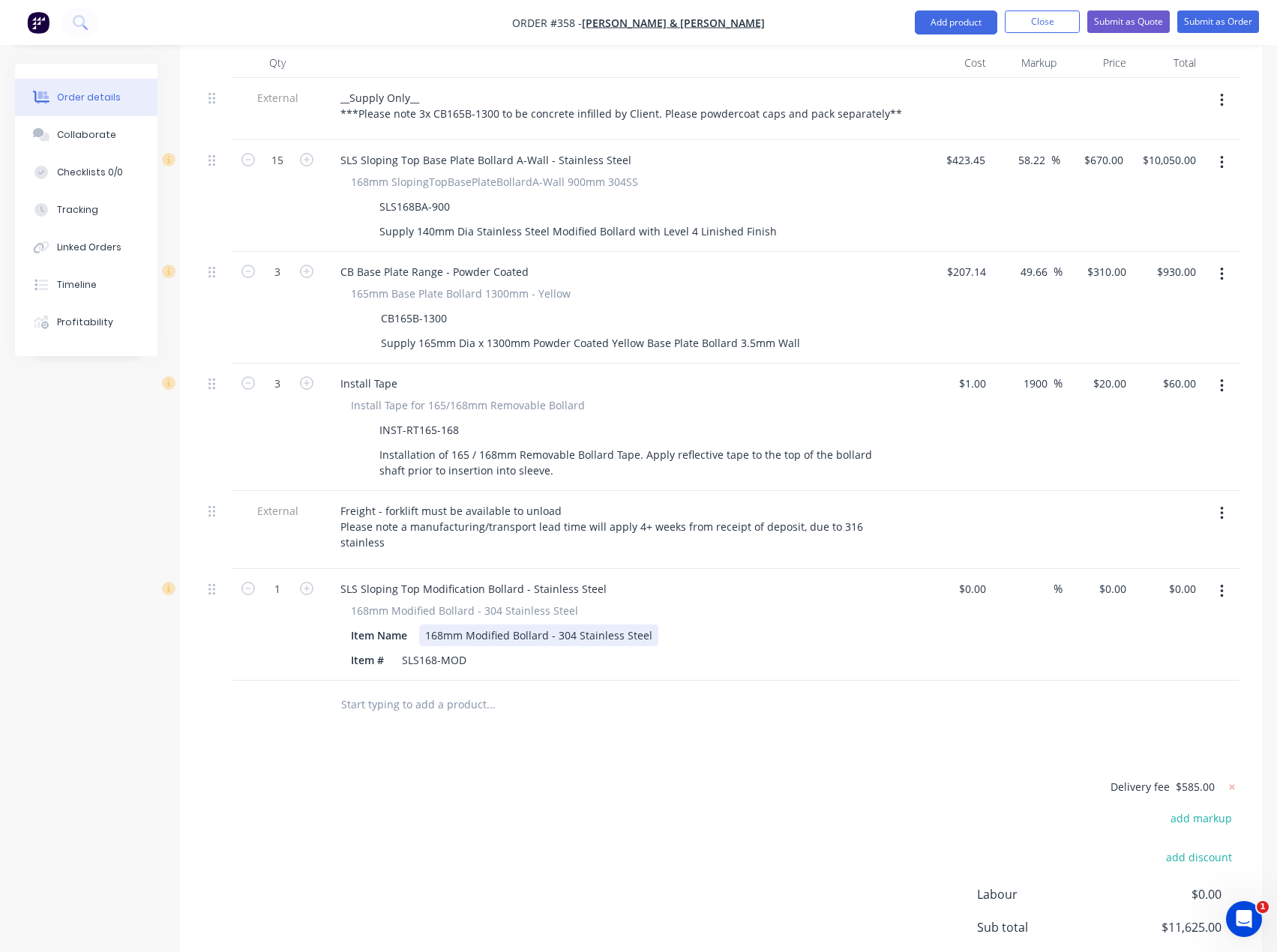
click at [480, 624] on div "168mm Modified Bollard - 304 Stainless Steel" at bounding box center [539, 635] width 240 height 22
click at [909, 712] on div "Products Show / Hide columns Add product Qty Cost Markup Price Total External _…" at bounding box center [721, 537] width 1082 height 1088
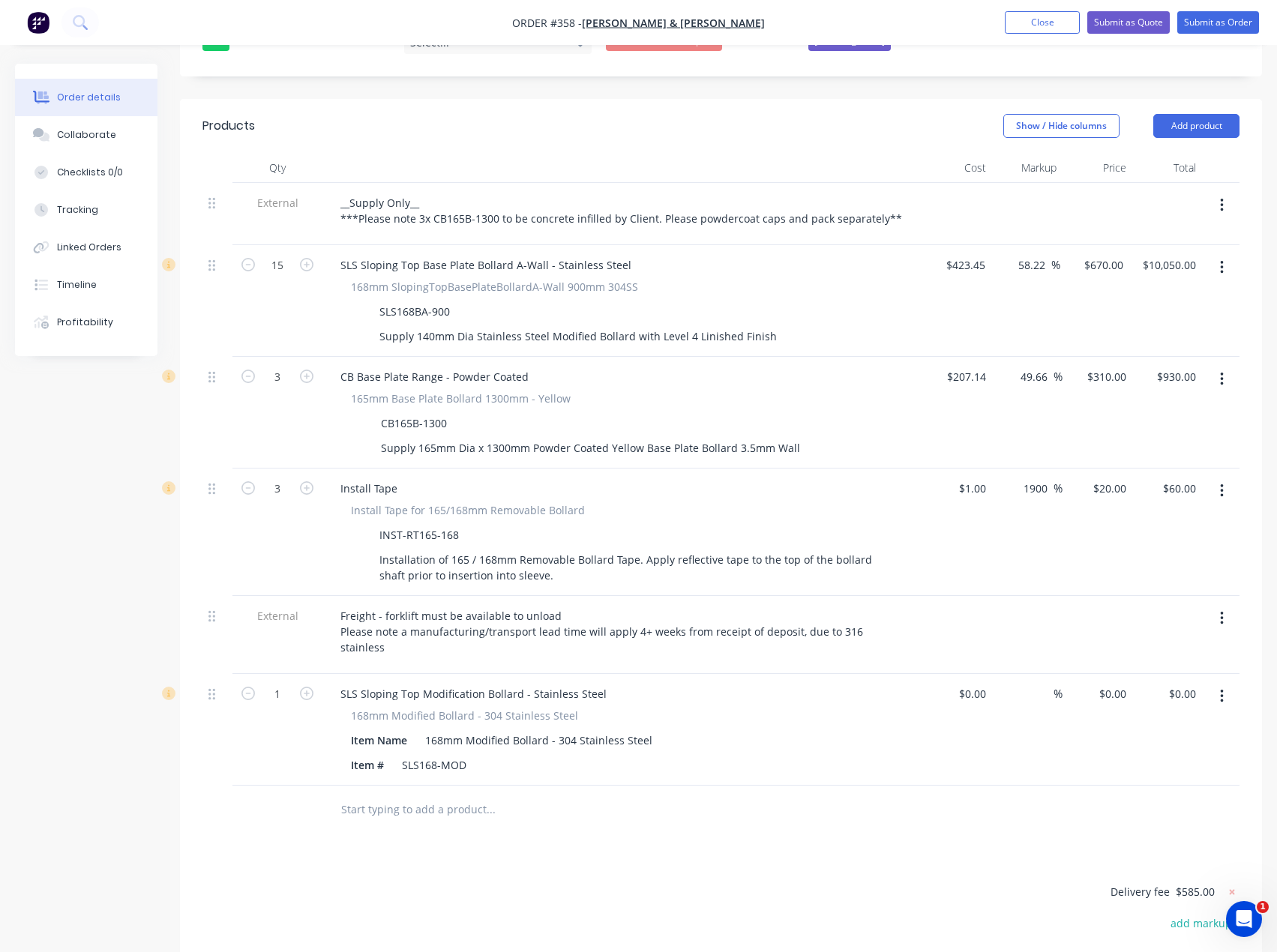
scroll to position [525, 0]
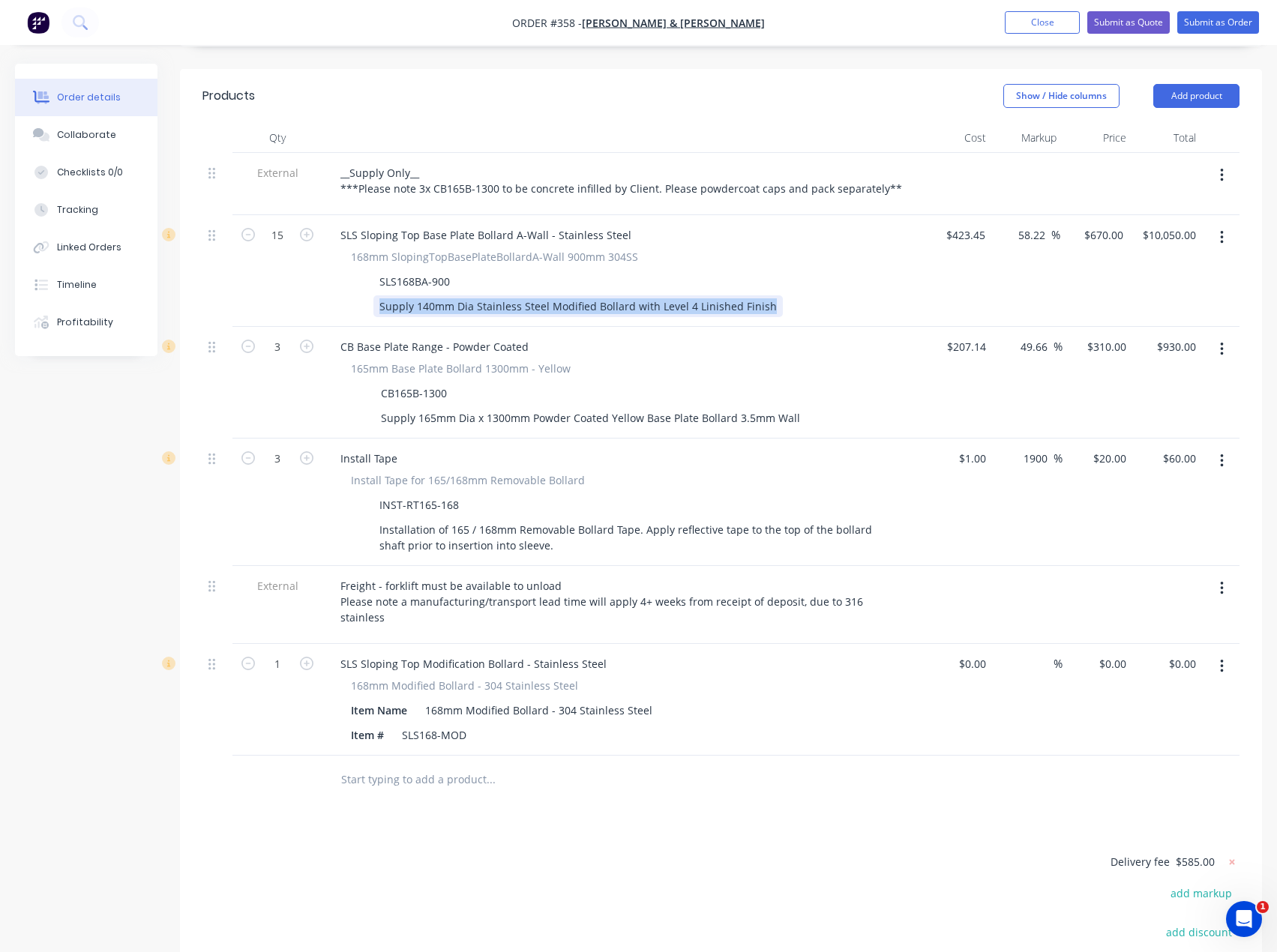
drag, startPoint x: 379, startPoint y: 260, endPoint x: 786, endPoint y: 281, distance: 407.5
click at [785, 281] on div "SLS Sloping Top Base Plate Bollard A-Wall - Stainless Steel 168mm SlopingTopBas…" at bounding box center [622, 270] width 600 height 112
click at [367, 270] on div at bounding box center [356, 281] width 23 height 22
drag, startPoint x: 378, startPoint y: 240, endPoint x: 722, endPoint y: 270, distance: 345.3
click at [722, 270] on div "168mm SlopingTopBasePlateBollardA-Wall 900mm 304SS SLS168BA-900 Supply 140mm Di…" at bounding box center [623, 282] width 588 height 68
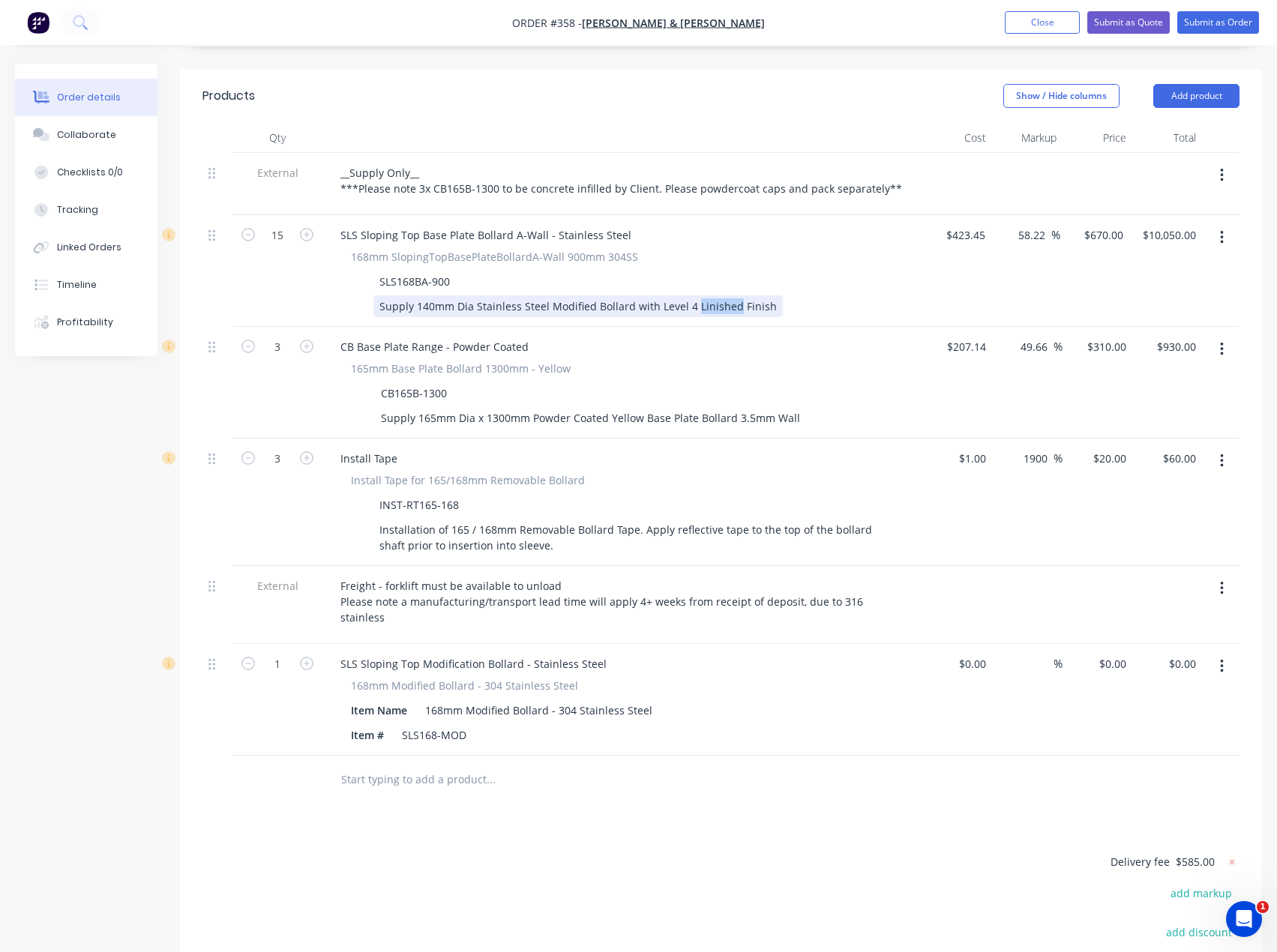
copy div "Linished"
click at [474, 700] on div "168mm Modified Bollard - 304 Stainless Steel" at bounding box center [539, 711] width 240 height 22
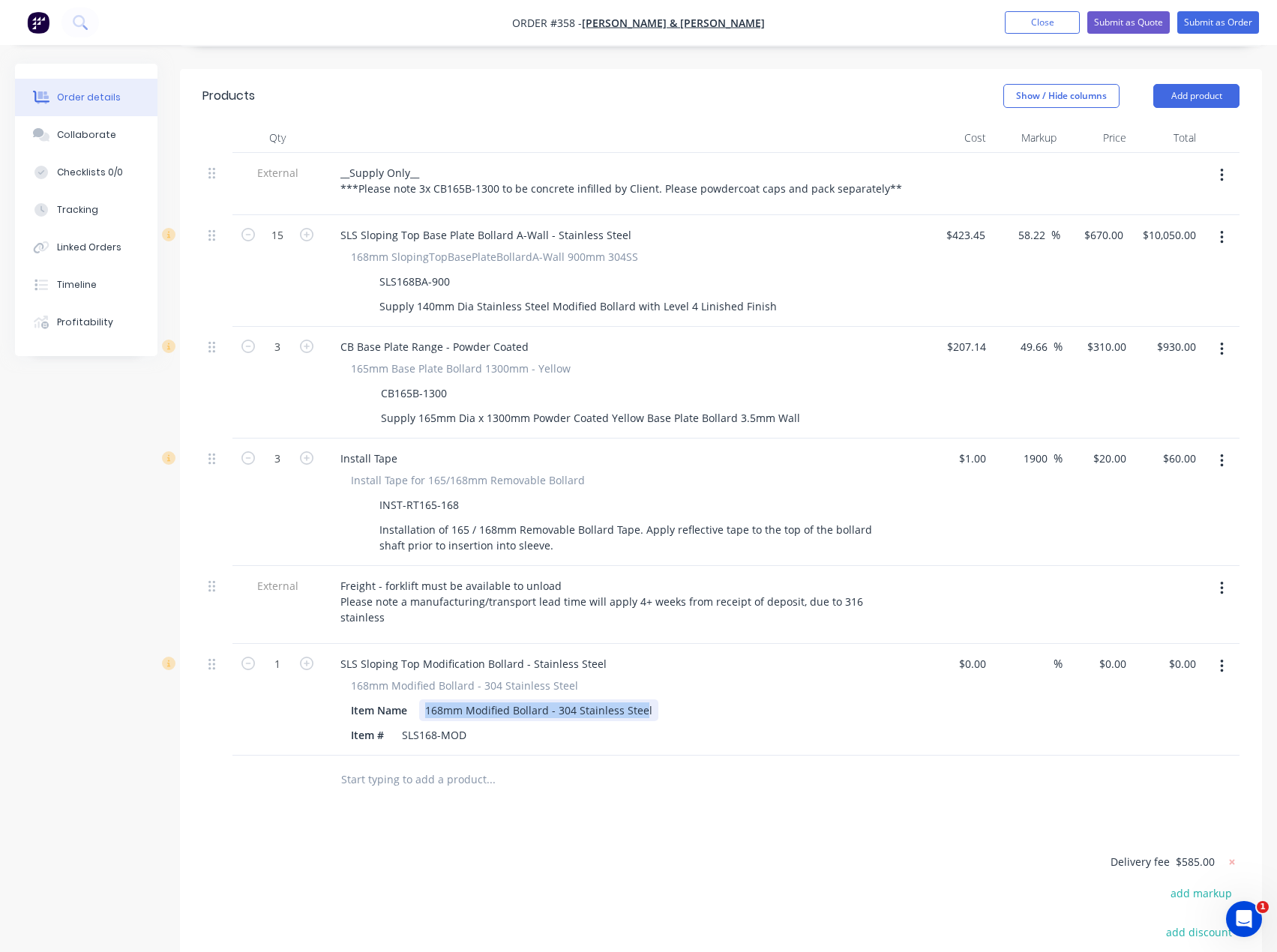
drag, startPoint x: 644, startPoint y: 650, endPoint x: 197, endPoint y: 662, distance: 447.2
click at [213, 650] on div "1 SLS Sloping Top Modification Bollard - Stainless Steel 168mm Modified Bollard…" at bounding box center [721, 700] width 1036 height 112
paste div
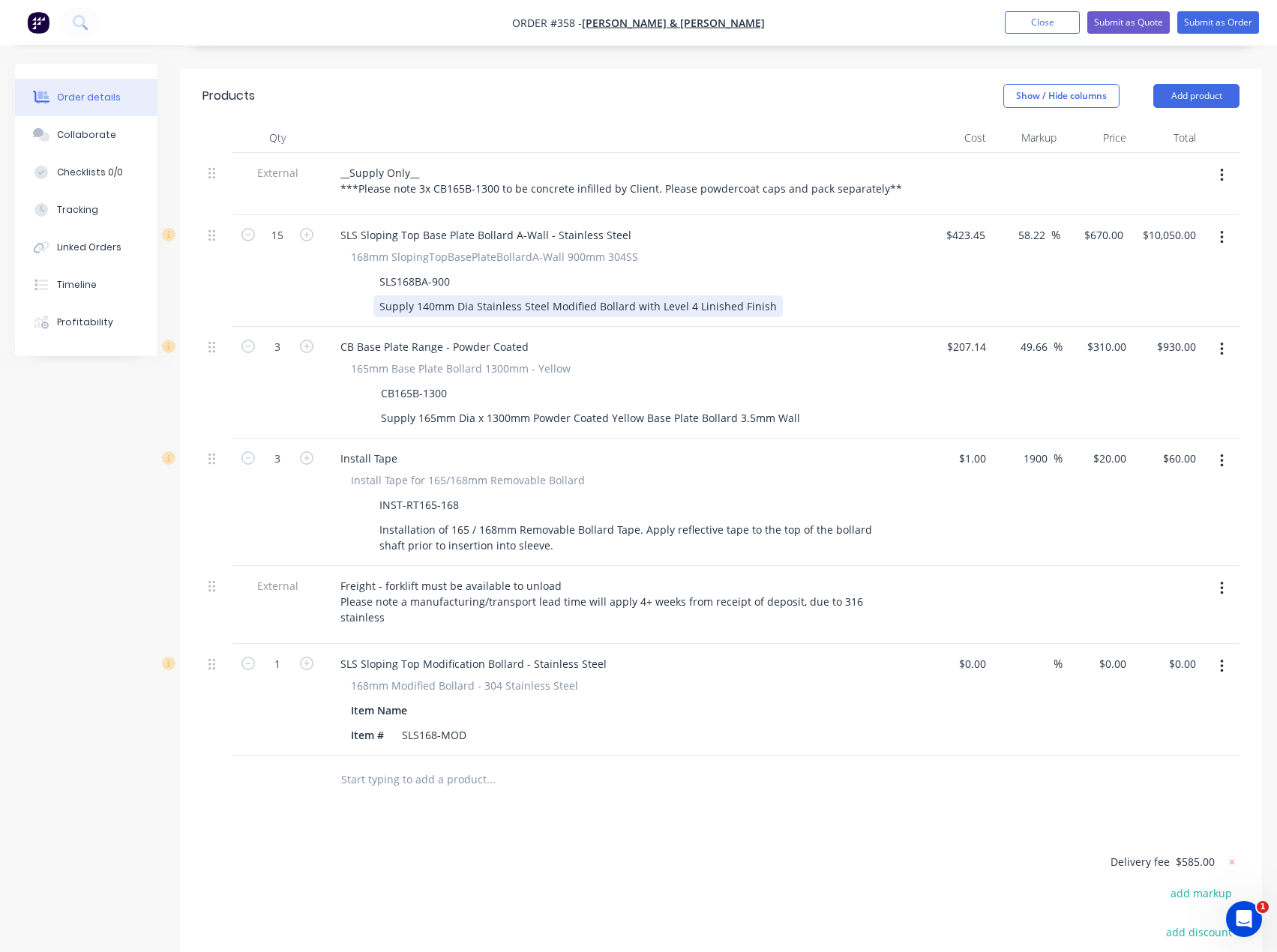
click at [380, 295] on div "Supply 140mm Dia Stainless Steel Modified Bollard with Level 4 Linished Finish" at bounding box center [577, 306] width 409 height 22
drag, startPoint x: 380, startPoint y: 260, endPoint x: 765, endPoint y: 273, distance: 385.2
click at [765, 295] on div "Supply 140mm Dia Stainless Steel Modified Bollard with Level 4 Linished Finish" at bounding box center [577, 306] width 409 height 22
copy div "Supply 140mm Dia Stainless Steel Modified Bollard with Level 4 Linished Finish"
click at [423, 700] on div at bounding box center [430, 711] width 23 height 22
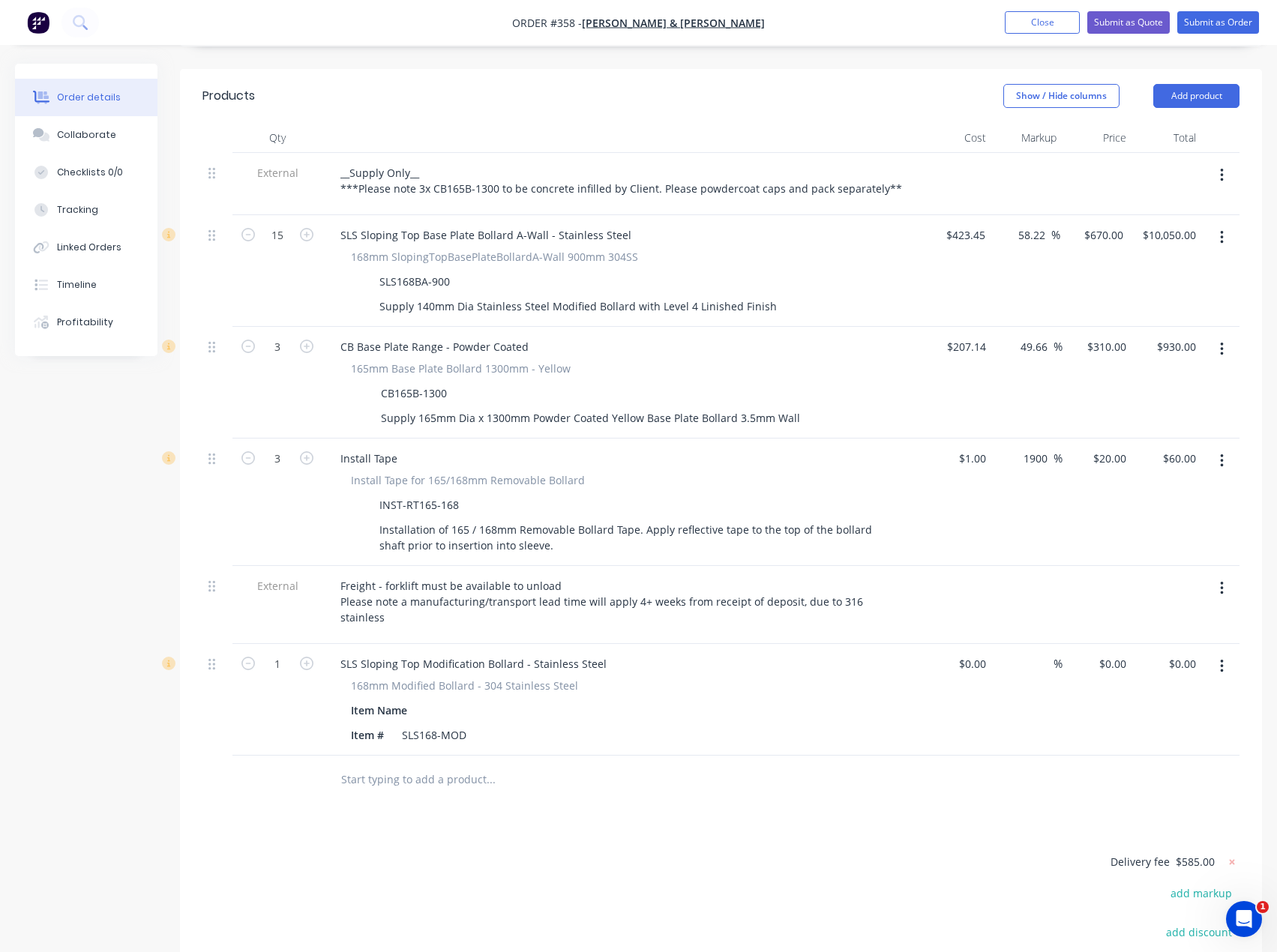
drag, startPoint x: 422, startPoint y: 657, endPoint x: 609, endPoint y: 761, distance: 214.0
click at [609, 761] on div "Products Show / Hide columns Add product Qty Cost Markup Price Total External _…" at bounding box center [721, 613] width 1082 height 1088
click at [427, 700] on div at bounding box center [430, 711] width 23 height 22
click at [471, 724] on div "SLS168-MOD" at bounding box center [434, 735] width 76 height 22
click at [639, 690] on div "SLS Sloping Top Modification Bollard - Stainless Steel 168mm Modified Bollard -…" at bounding box center [622, 700] width 600 height 112
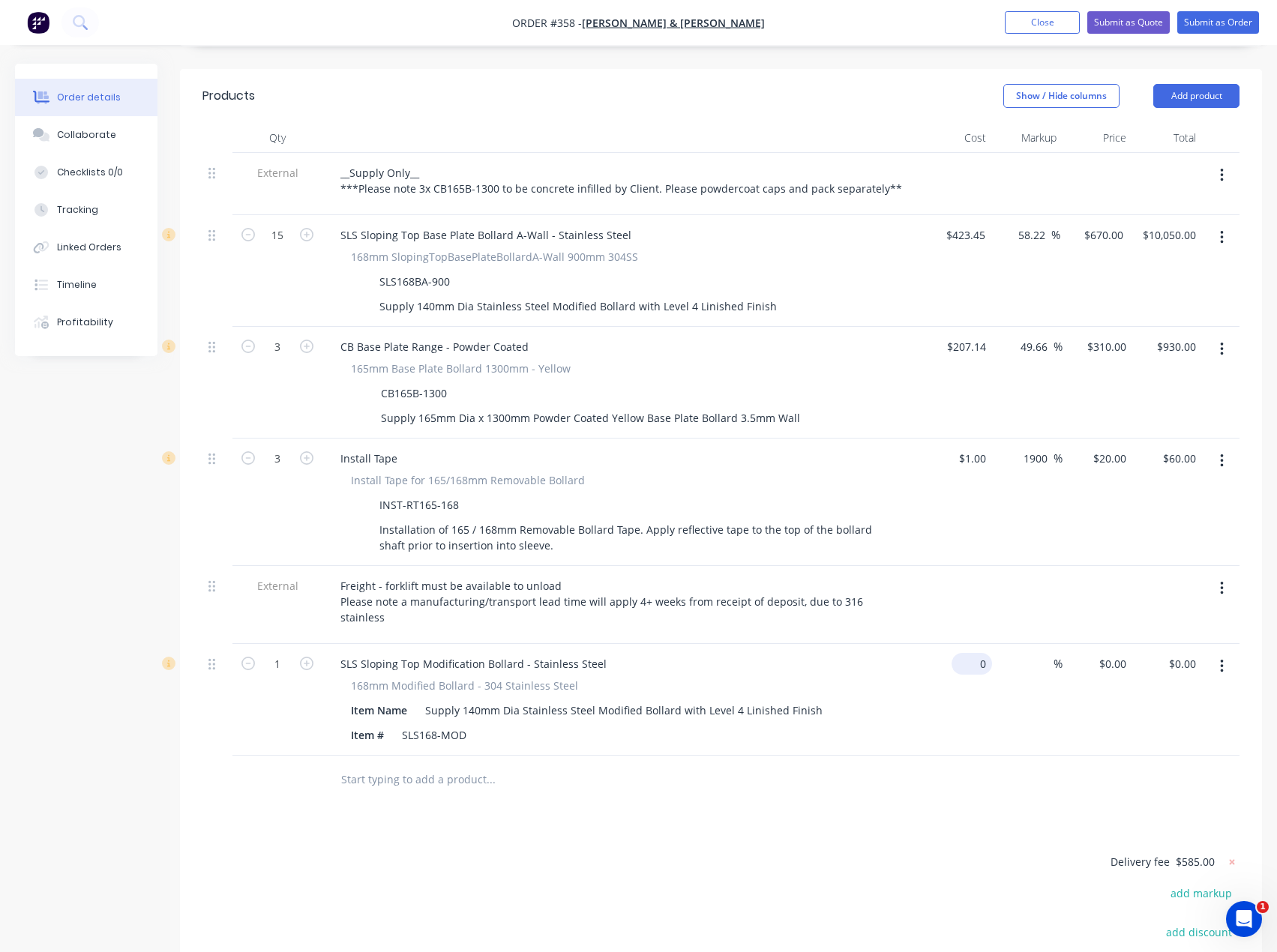
click at [972, 653] on div "0 $0.00" at bounding box center [971, 663] width 41 height 22
type input "$423.45"
type input "423.45"
type input "$423.45"
click at [1117, 653] on input "423.45" at bounding box center [1115, 663] width 34 height 22
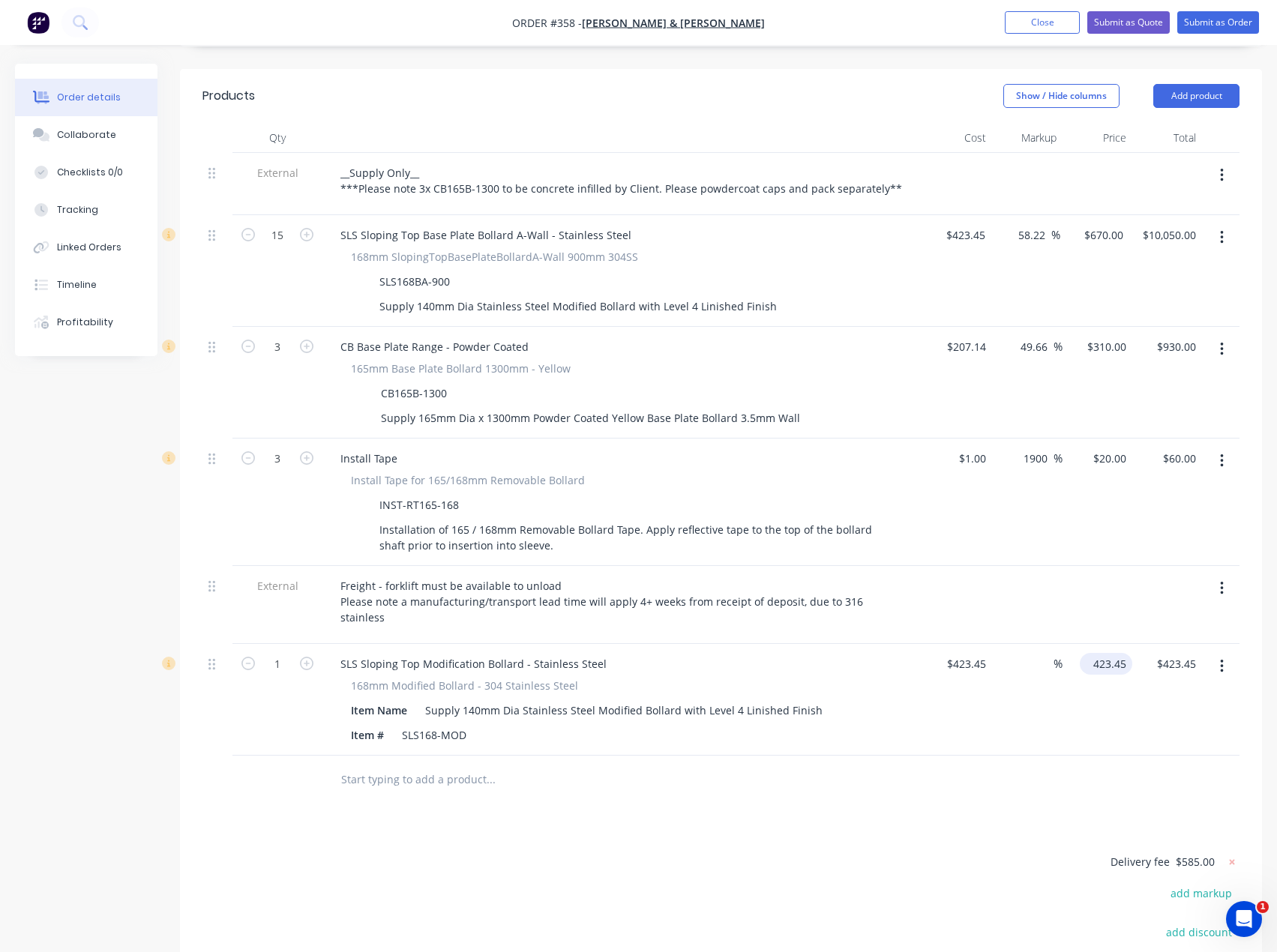
click at [1087, 653] on div "423.45 $423.45" at bounding box center [1105, 663] width 53 height 22
type input "871"
type input "105.69"
type input "$871.00"
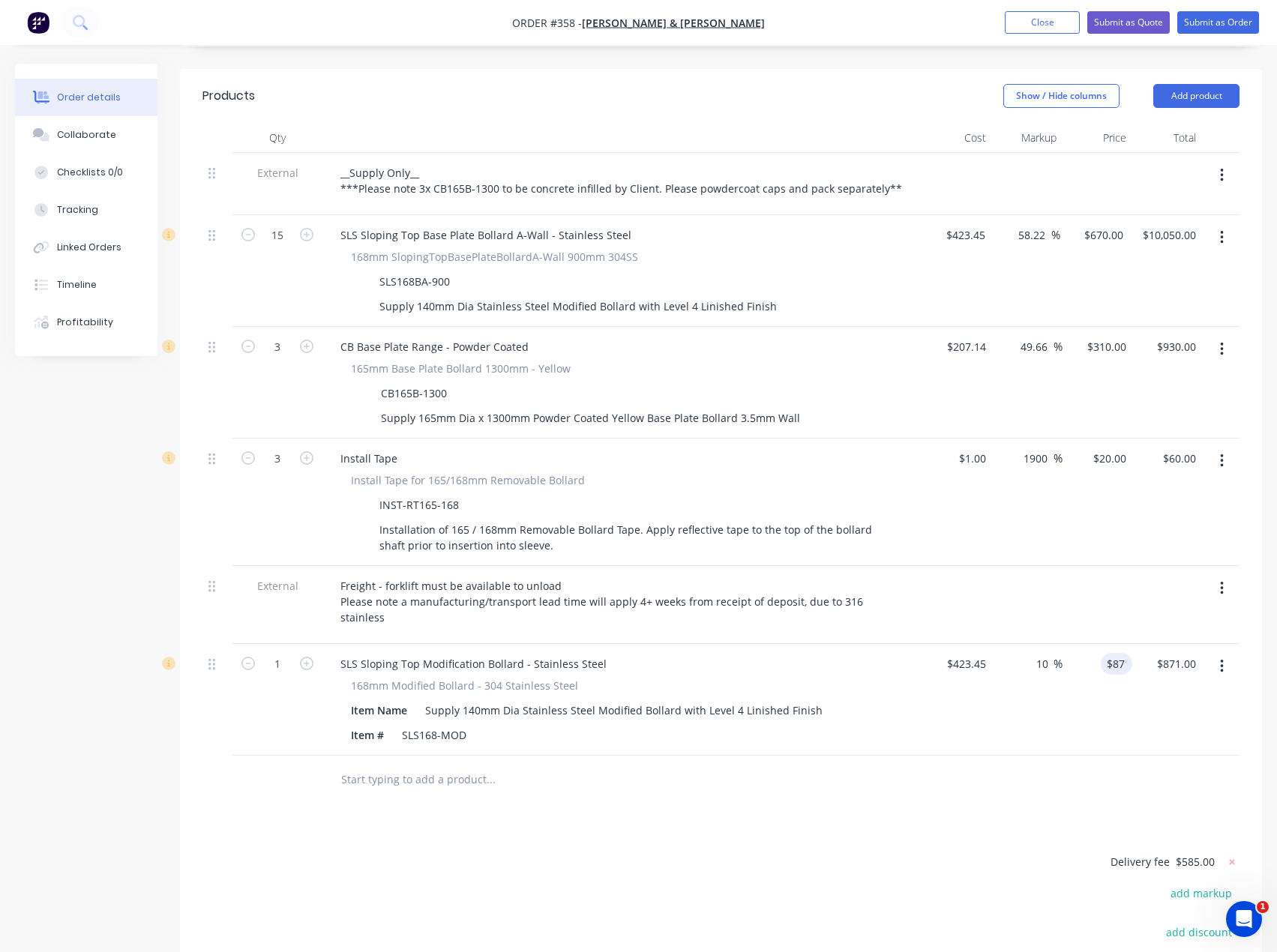
click at [1045, 756] on div at bounding box center [721, 780] width 1036 height 49
click at [310, 657] on icon "button" at bounding box center [306, 663] width 14 height 14
type input "2"
type input "$1,742.00"
click at [310, 657] on icon "button" at bounding box center [306, 663] width 14 height 14
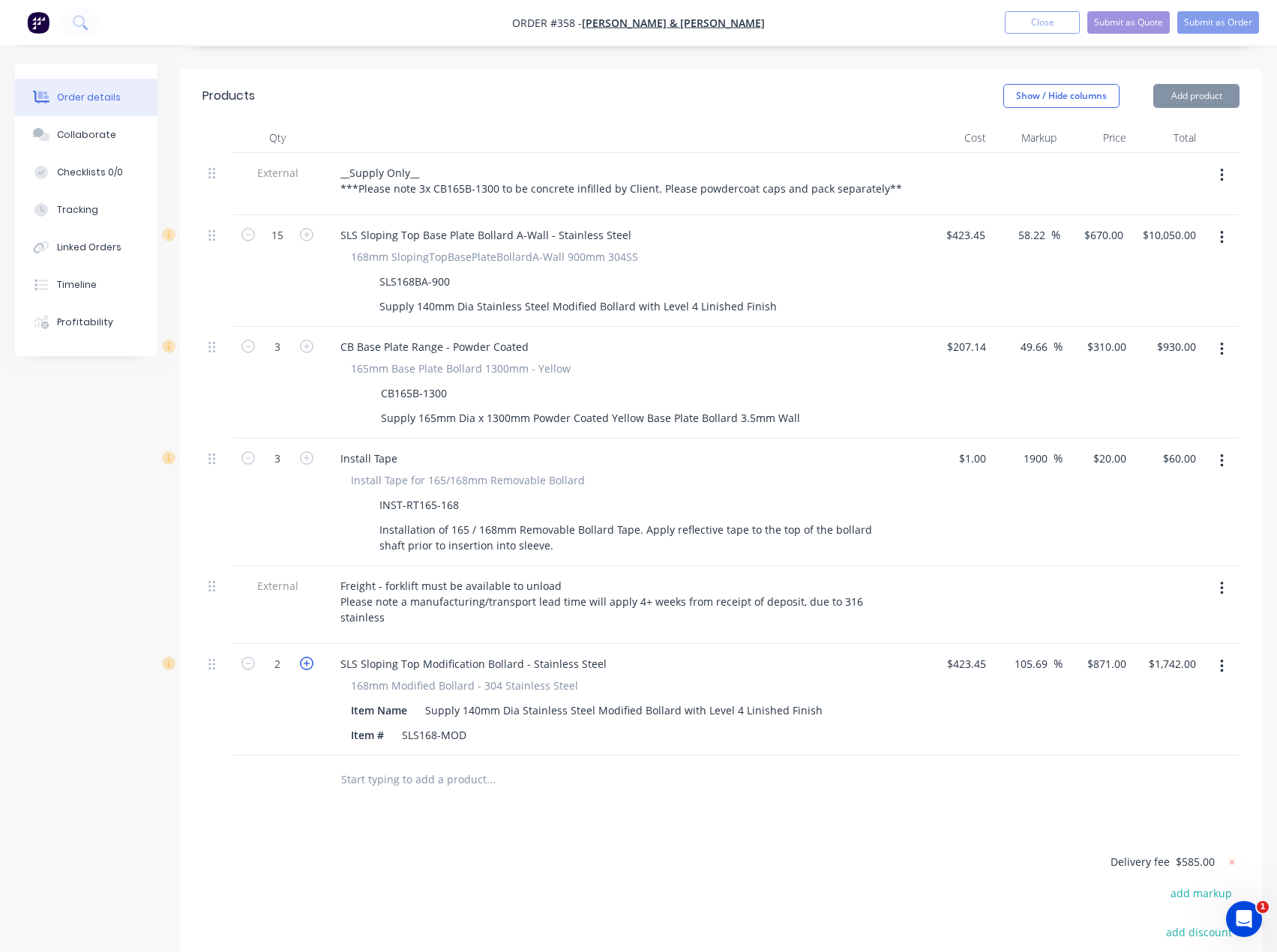
type input "3"
type input "$2,613.00"
click at [310, 657] on icon "button" at bounding box center [306, 663] width 14 height 14
type input "4"
type input "$3,484.00"
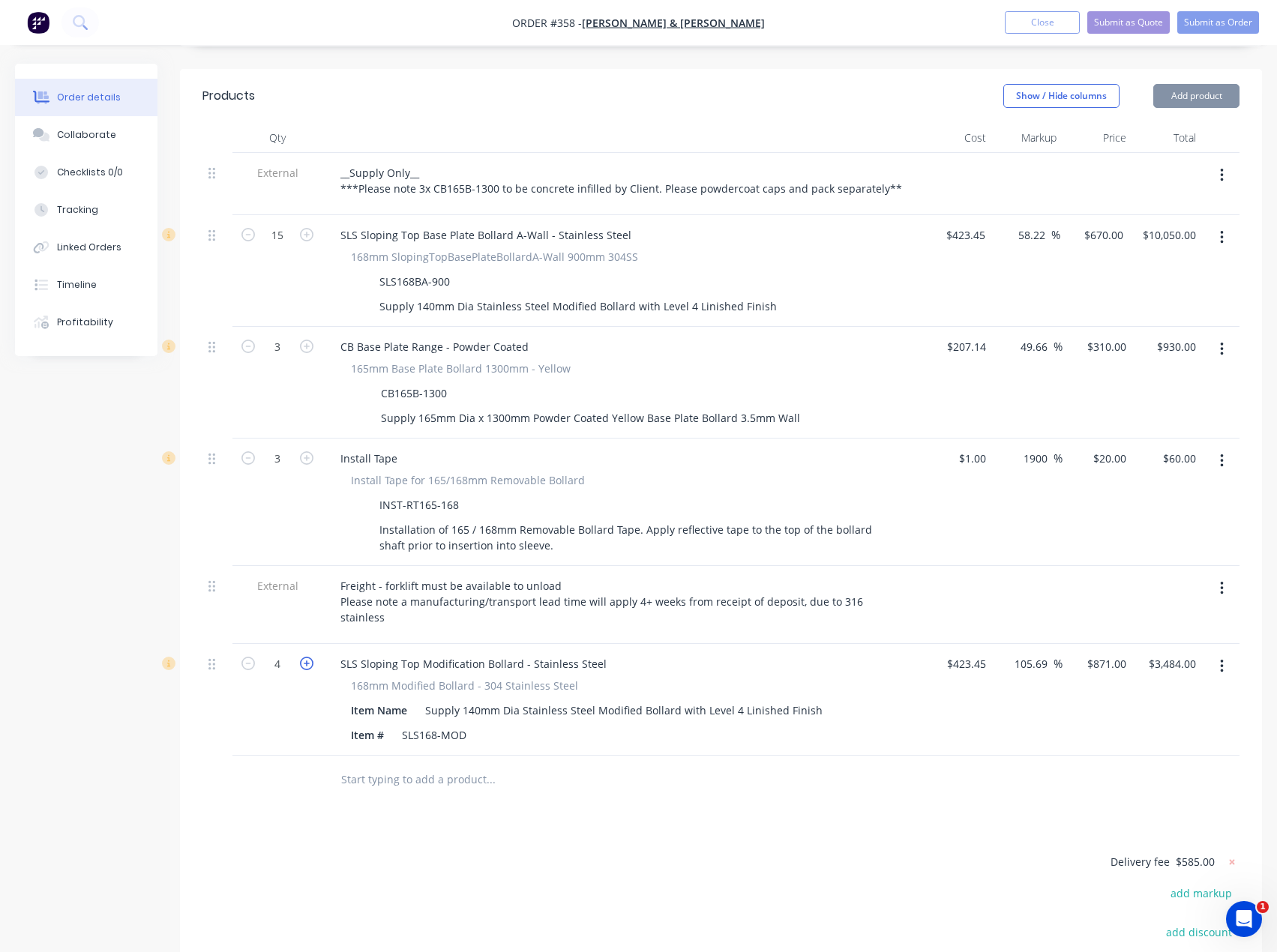
click at [310, 657] on icon "button" at bounding box center [306, 663] width 14 height 14
type input "5"
type input "$4,355.00"
click at [310, 657] on icon "button" at bounding box center [306, 663] width 14 height 14
type input "6"
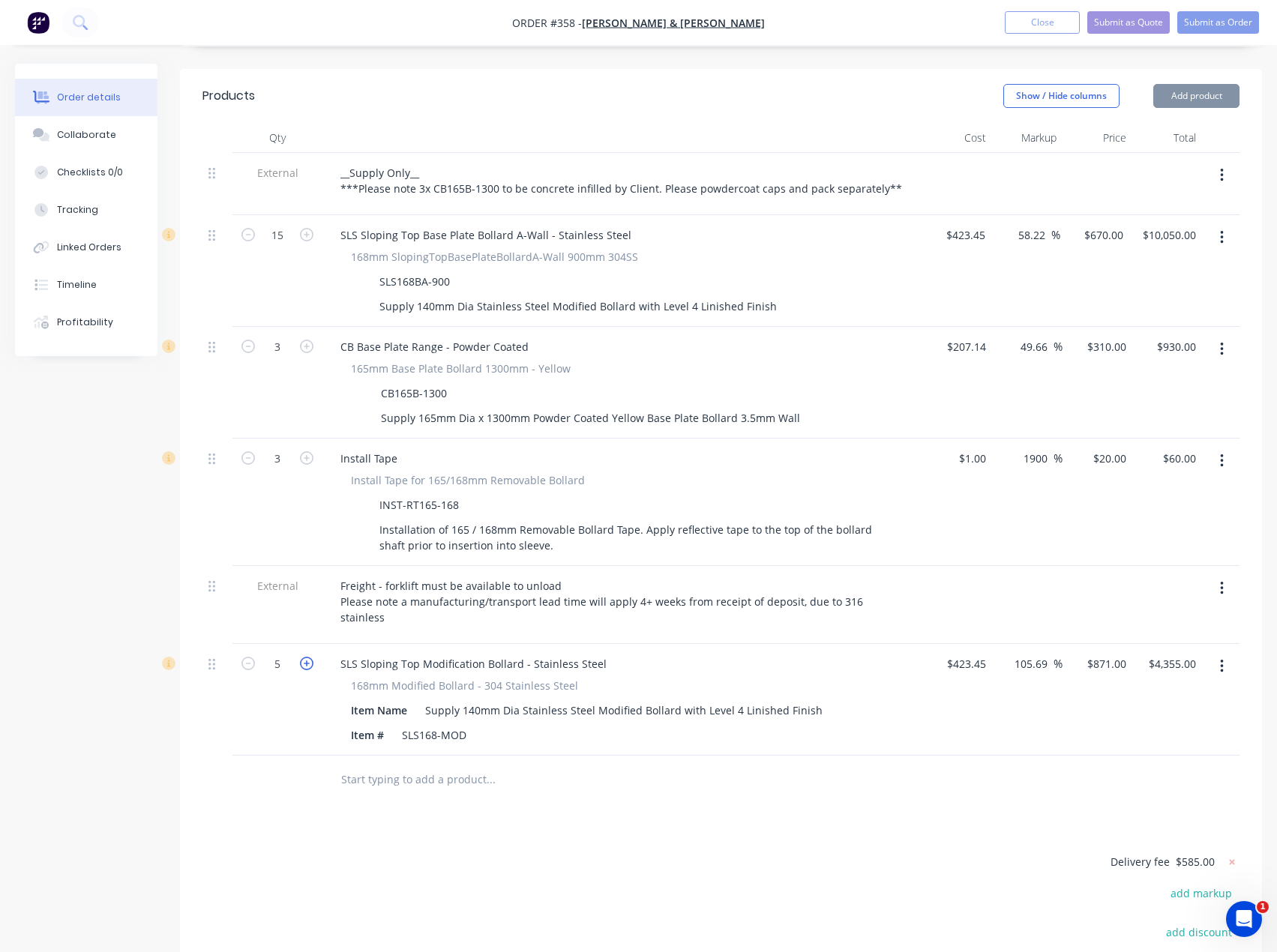
type input "$5,226.00"
click at [310, 657] on icon "button" at bounding box center [306, 663] width 14 height 14
type input "7"
type input "$6,097.00"
click at [310, 657] on icon "button" at bounding box center [306, 663] width 14 height 14
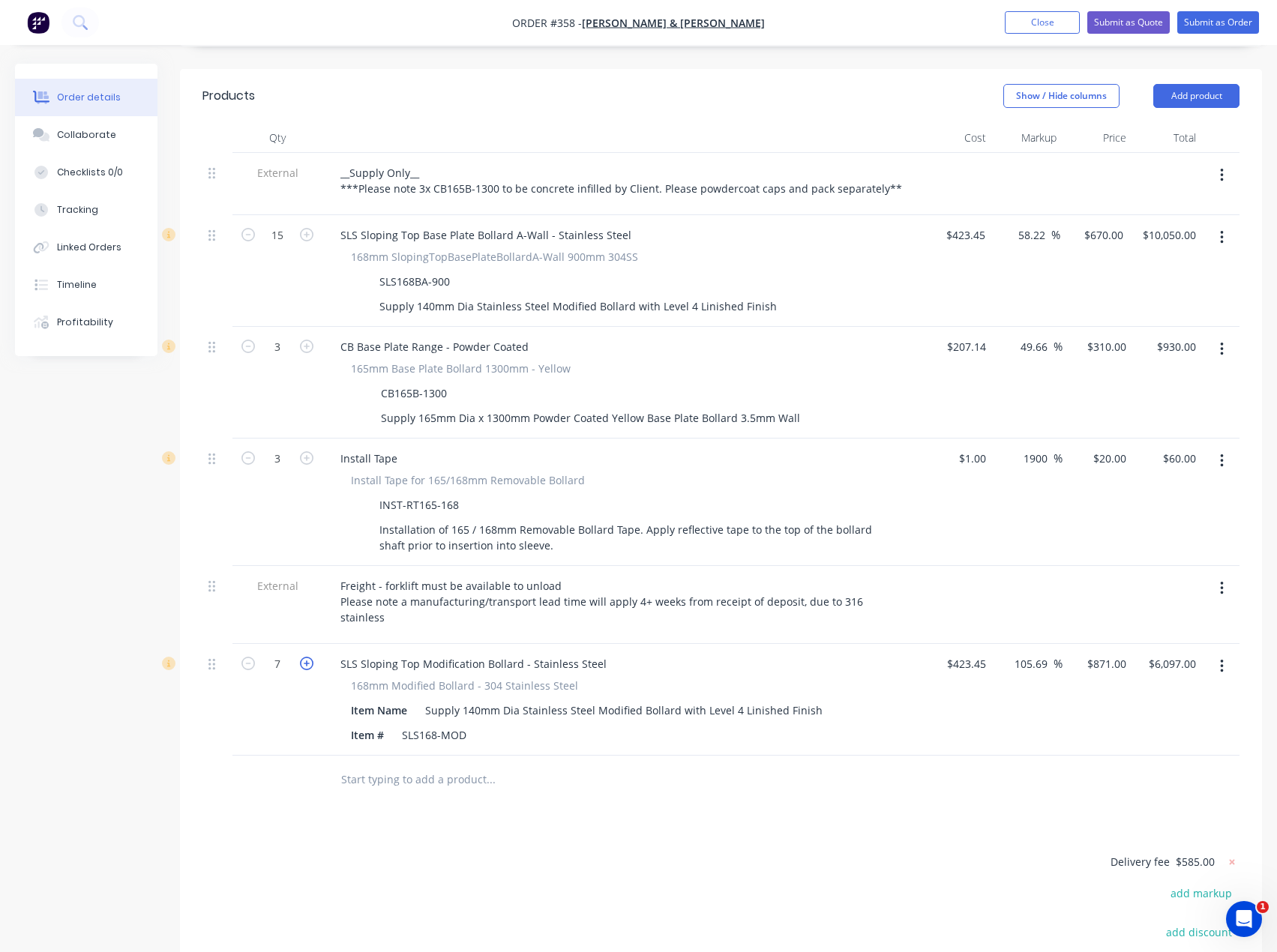
type input "8"
type input "$6,968.00"
click at [310, 657] on icon "button" at bounding box center [306, 663] width 14 height 14
type input "9"
type input "$7,839.00"
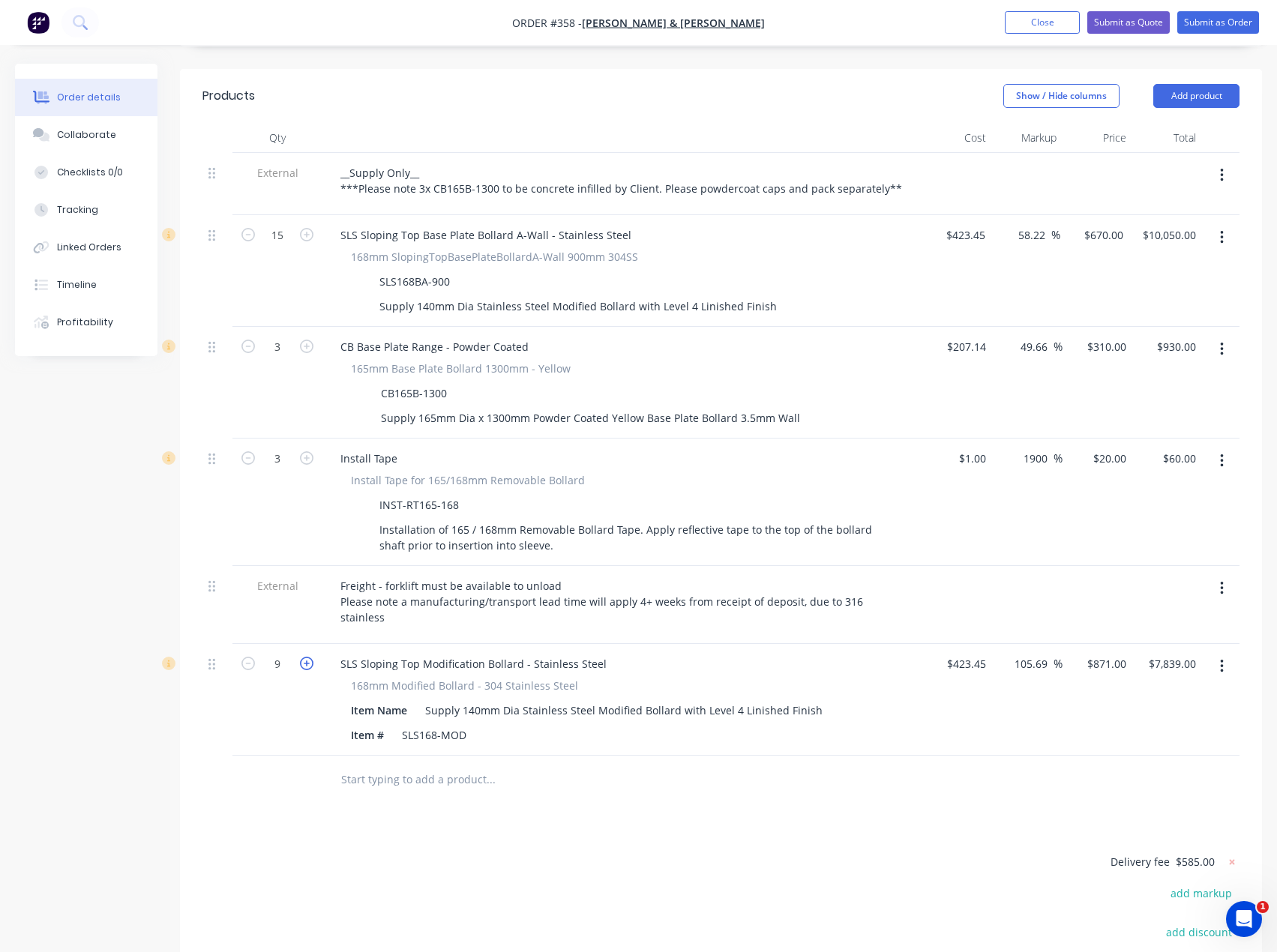
click at [310, 657] on icon "button" at bounding box center [306, 663] width 14 height 14
type input "10"
type input "$8,710.00"
click at [310, 657] on icon "button" at bounding box center [306, 663] width 14 height 14
type input "11"
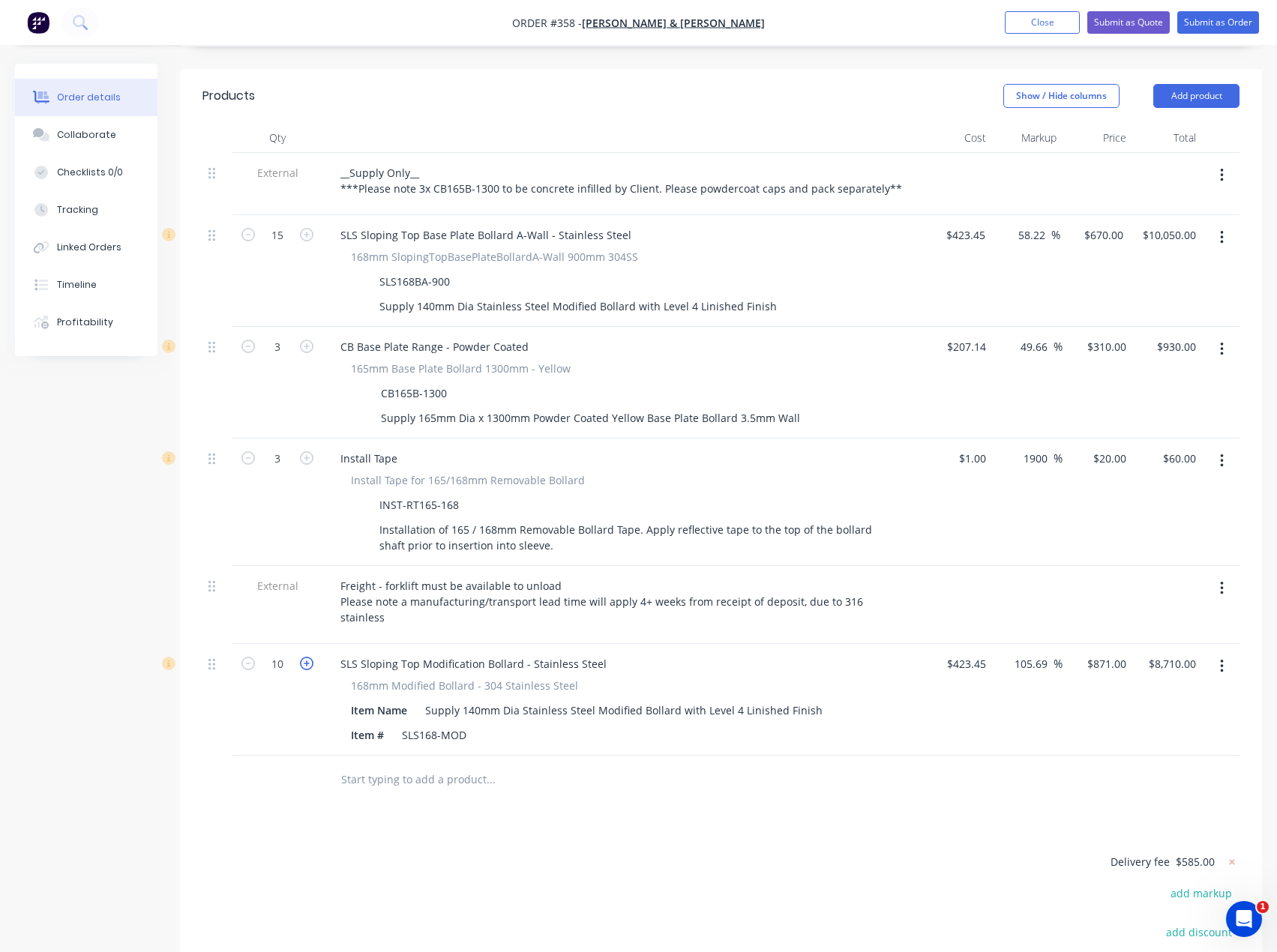
type input "$9,581.00"
click at [310, 657] on icon "button" at bounding box center [306, 663] width 14 height 14
type input "12"
type input "$10,452.00"
click at [310, 657] on icon "button" at bounding box center [306, 663] width 14 height 14
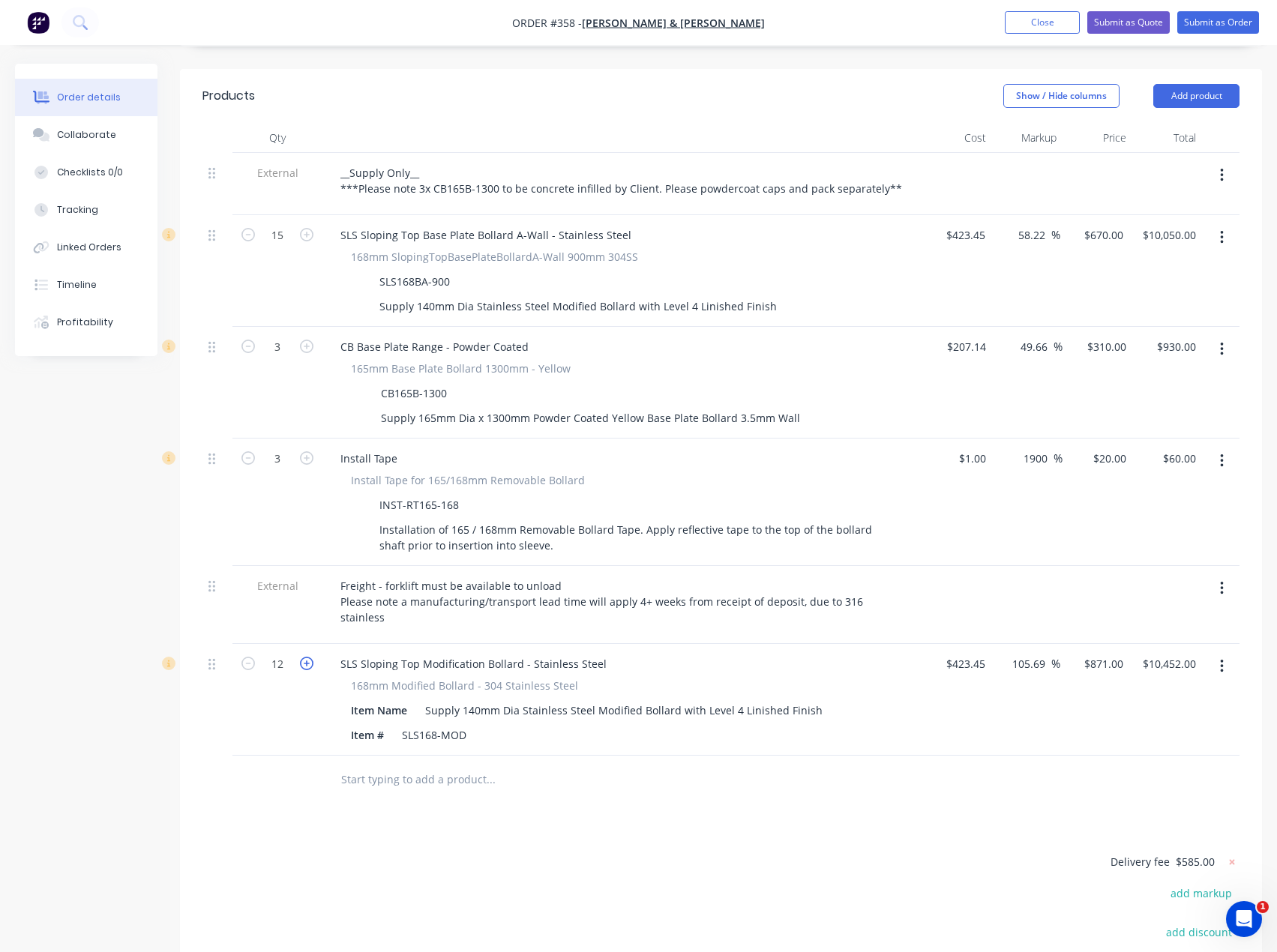
type input "13"
type input "$11,323.00"
click at [806, 700] on div "Supply 140mm Dia Stainless Steel Modified Bollard with Level 4 Linished Finish" at bounding box center [624, 711] width 409 height 22
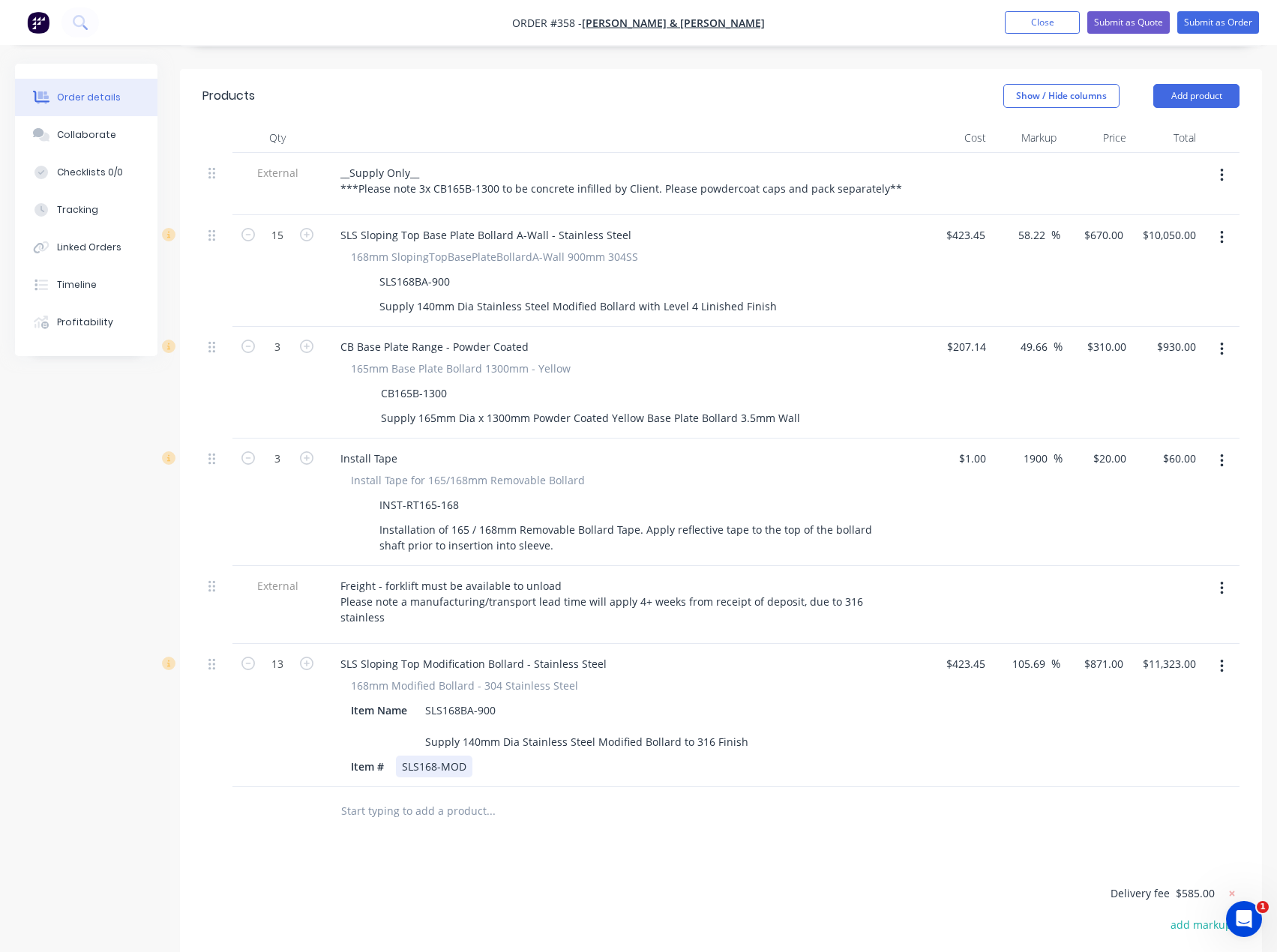
click at [559, 721] on div "SLS Sloping Top Modification Bollard - Stainless Steel 168mm Modified Bollard -…" at bounding box center [622, 716] width 600 height 143
click at [580, 796] on input "text" at bounding box center [490, 810] width 300 height 30
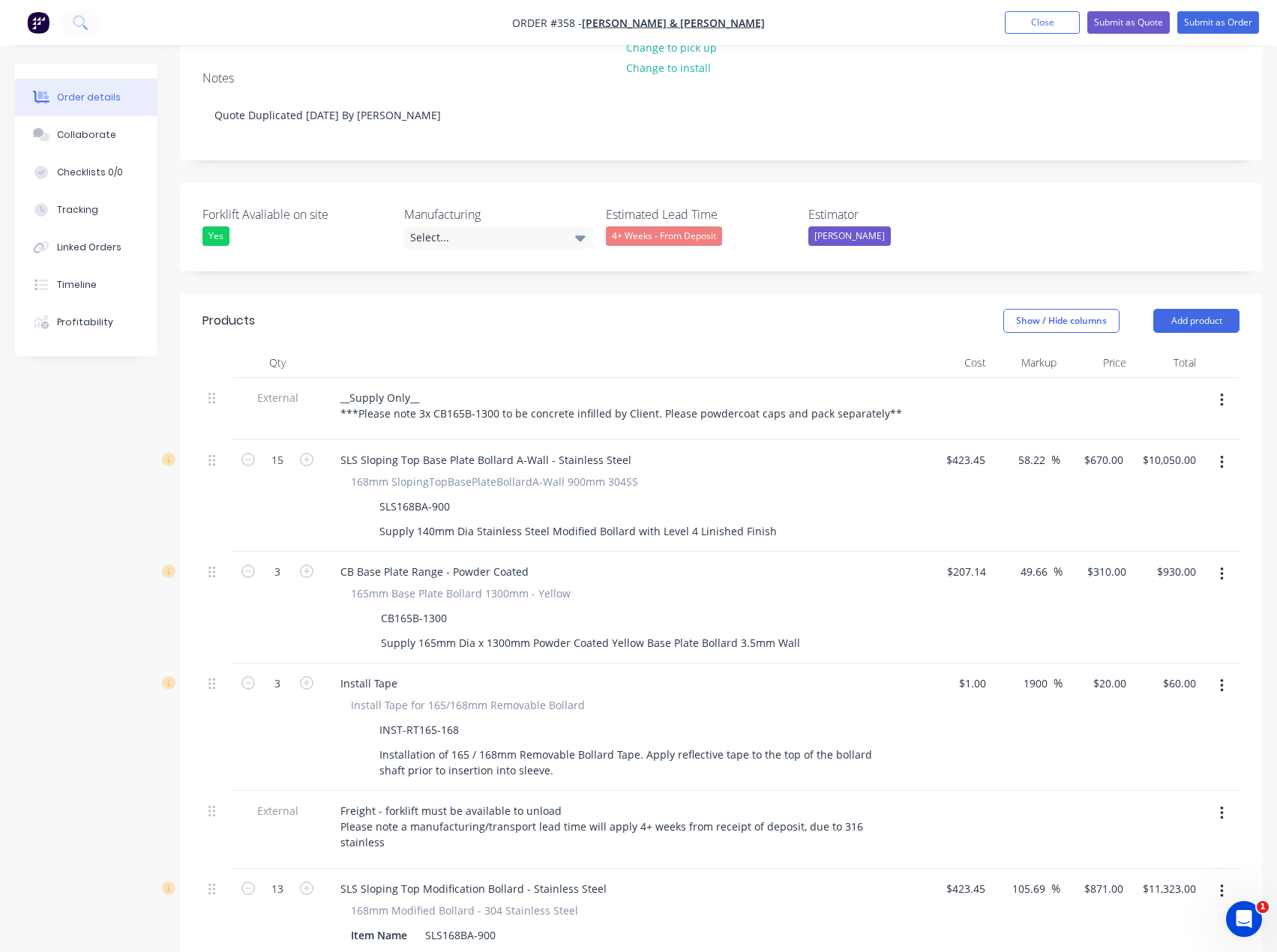
scroll to position [375, 0]
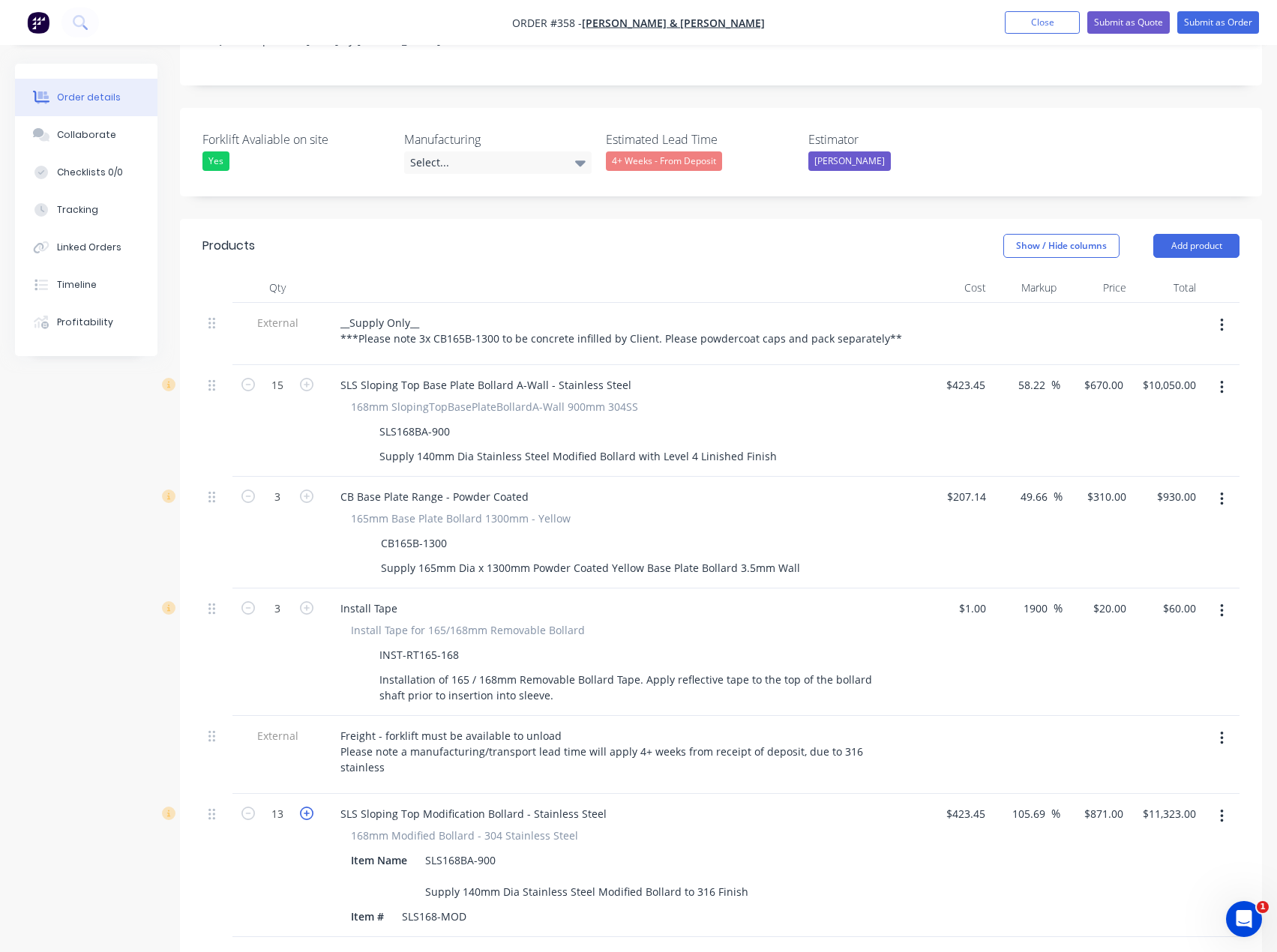
click at [304, 807] on icon "button" at bounding box center [306, 813] width 14 height 14
type input "14"
type input "$12,194.00"
click at [305, 807] on icon "button" at bounding box center [306, 813] width 14 height 14
type input "15"
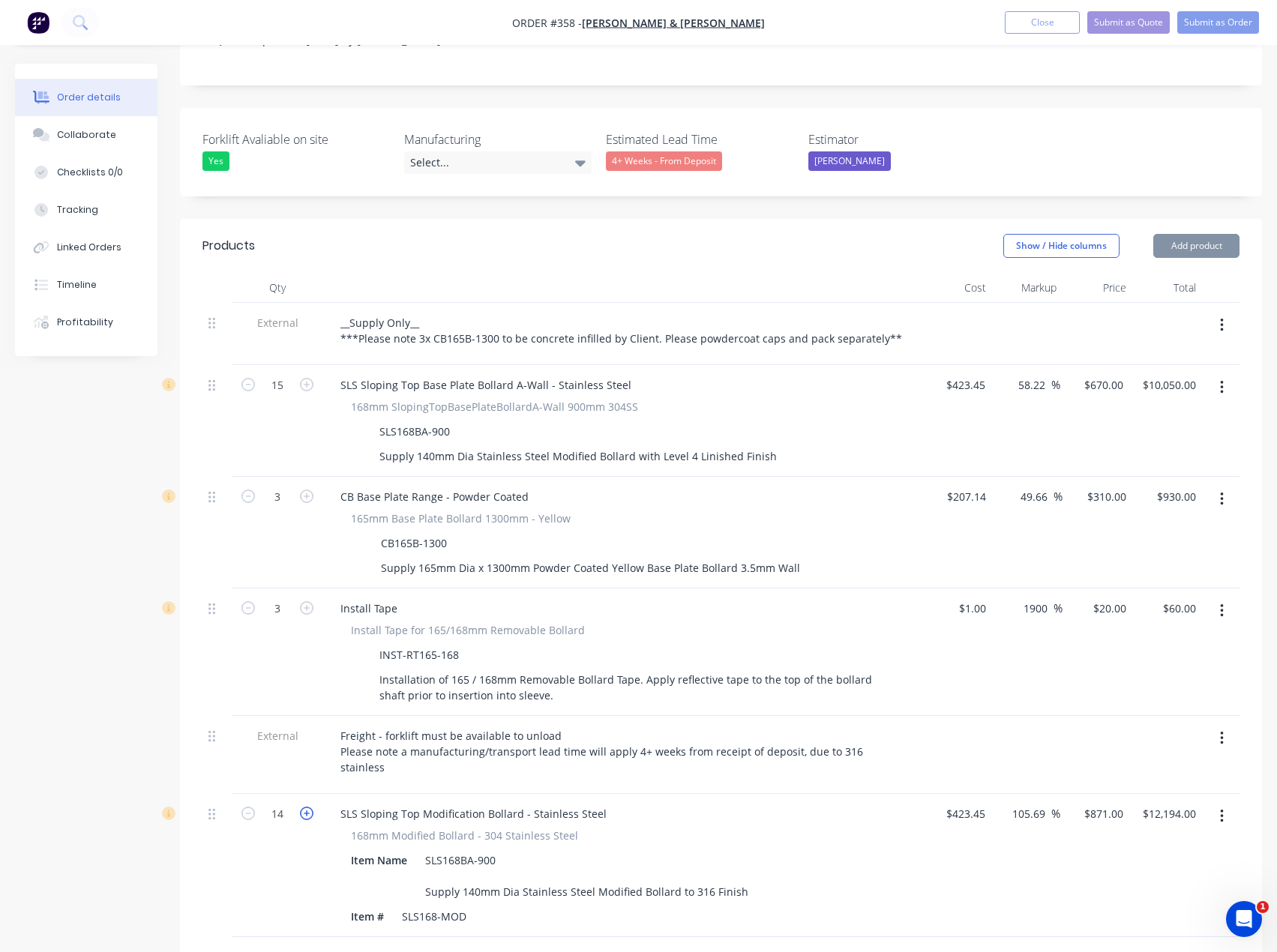
type input "$13,065.00"
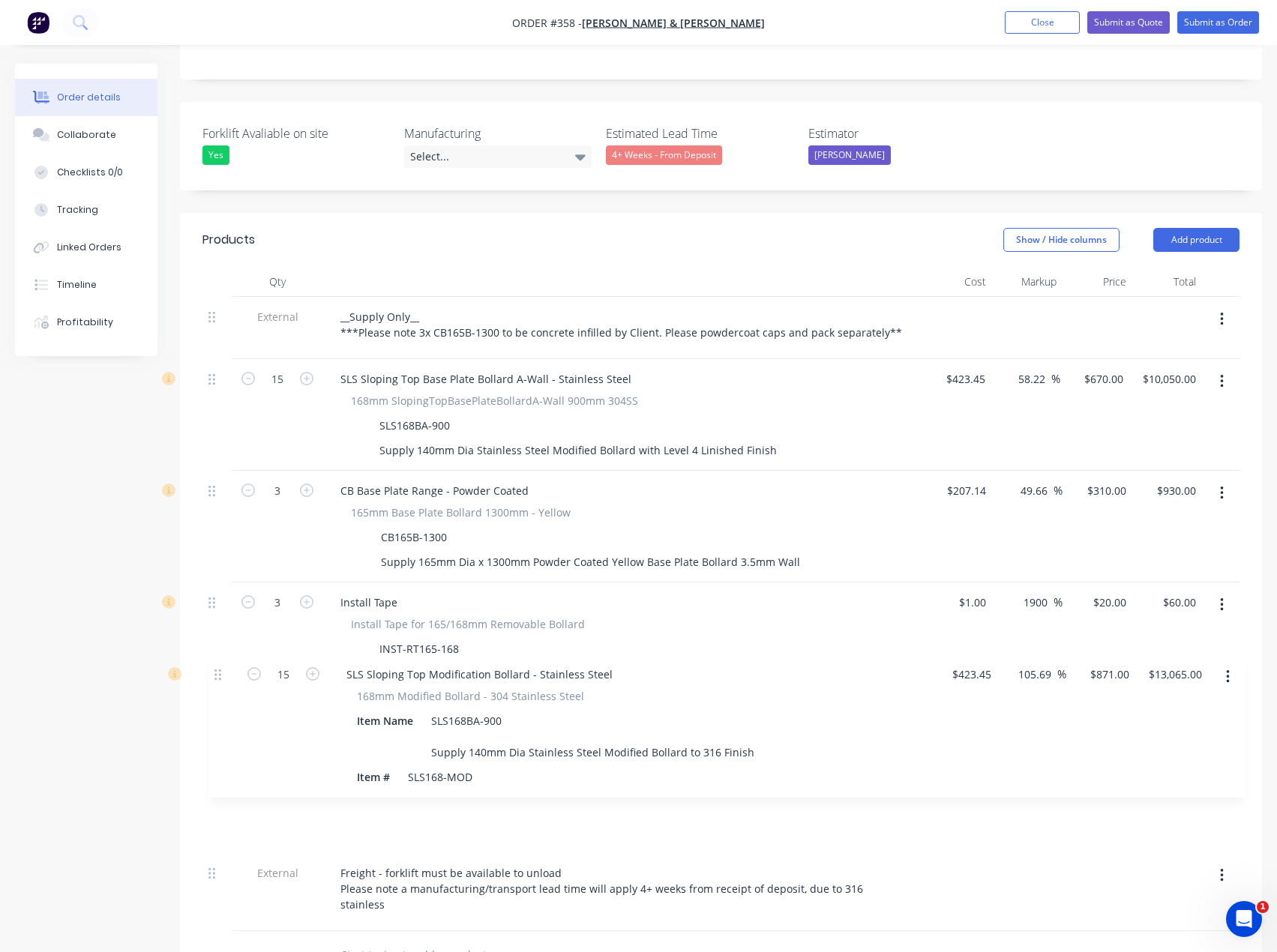
scroll to position [384, 0]
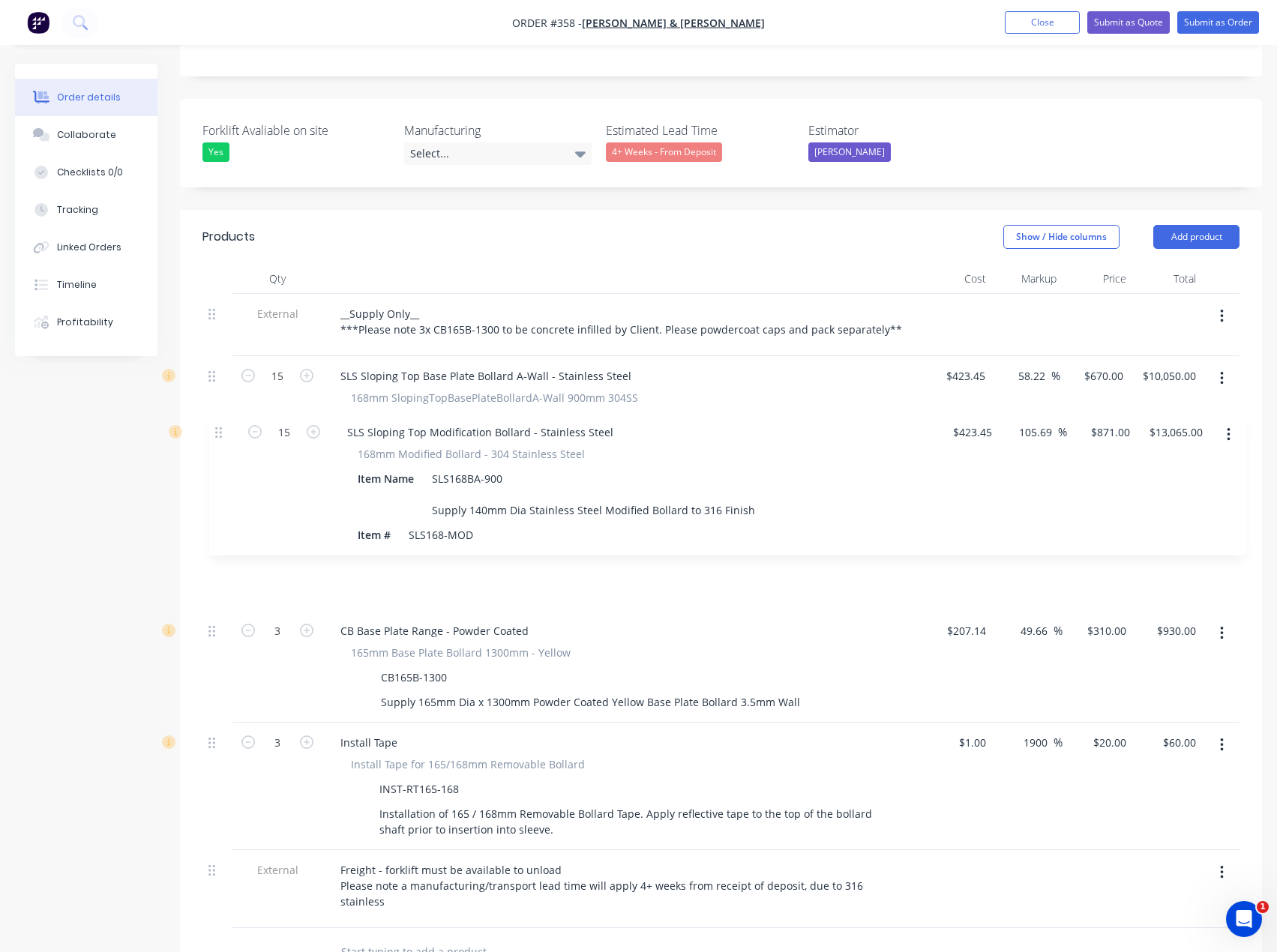
drag, startPoint x: 213, startPoint y: 758, endPoint x: 219, endPoint y: 430, distance: 328.1
click at [219, 430] on div "External __Supply Only__ ***Please note 3x CB165B-1300 to be concrete infilled …" at bounding box center [721, 611] width 1036 height 634
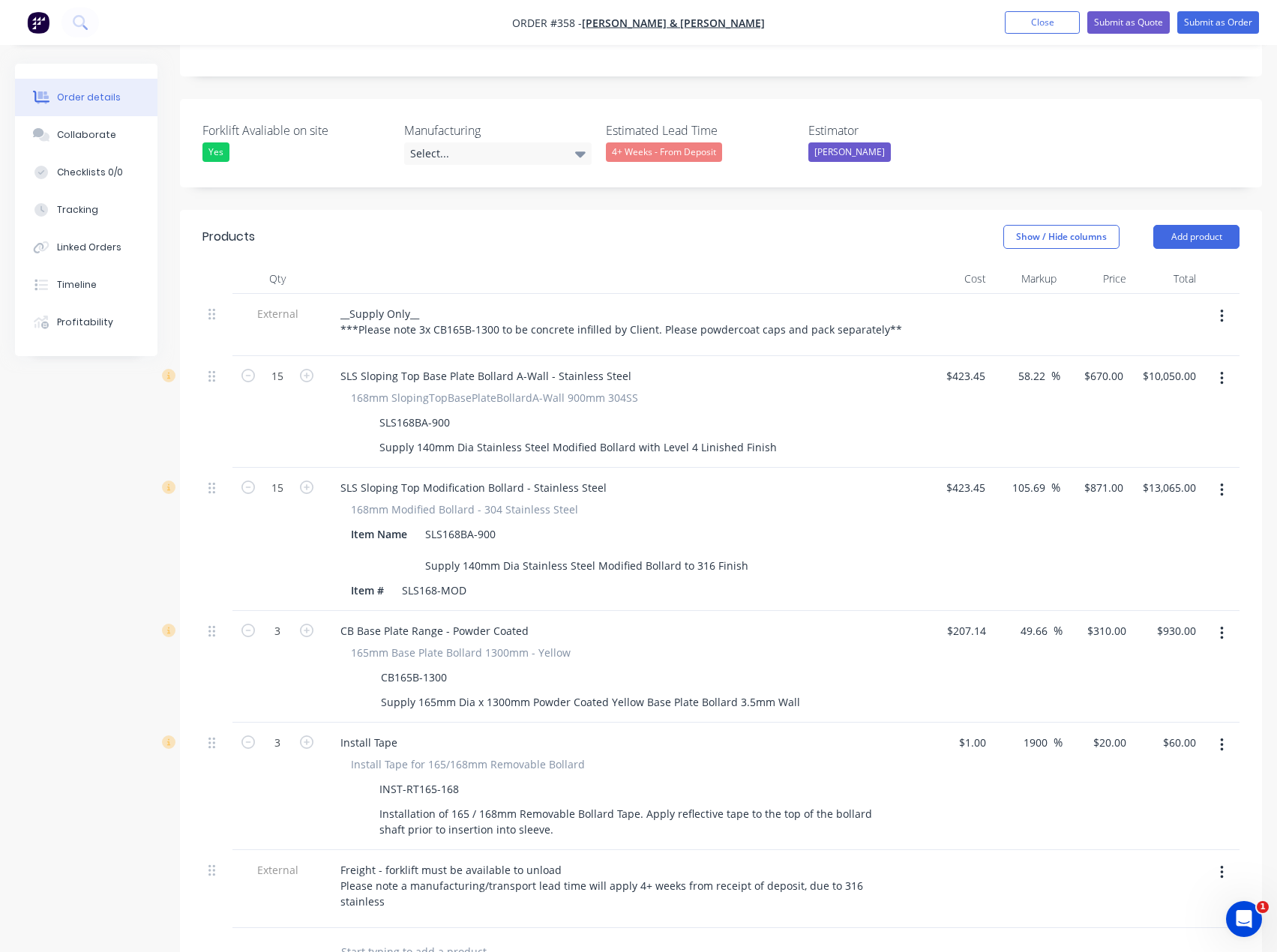
click at [1222, 372] on icon "button" at bounding box center [1221, 378] width 3 height 14
click at [1159, 497] on div "Delete" at bounding box center [1167, 508] width 115 height 22
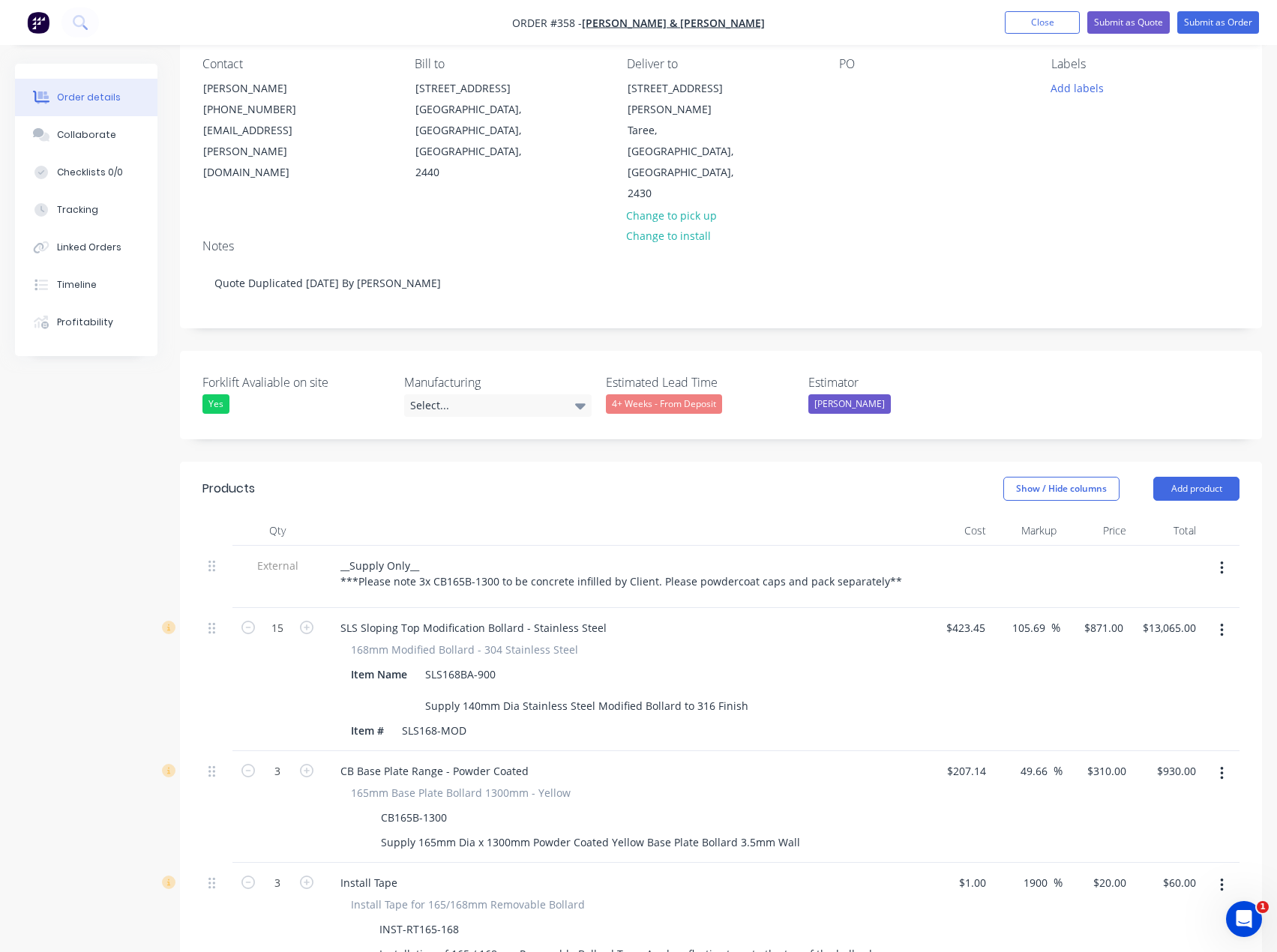
scroll to position [0, 0]
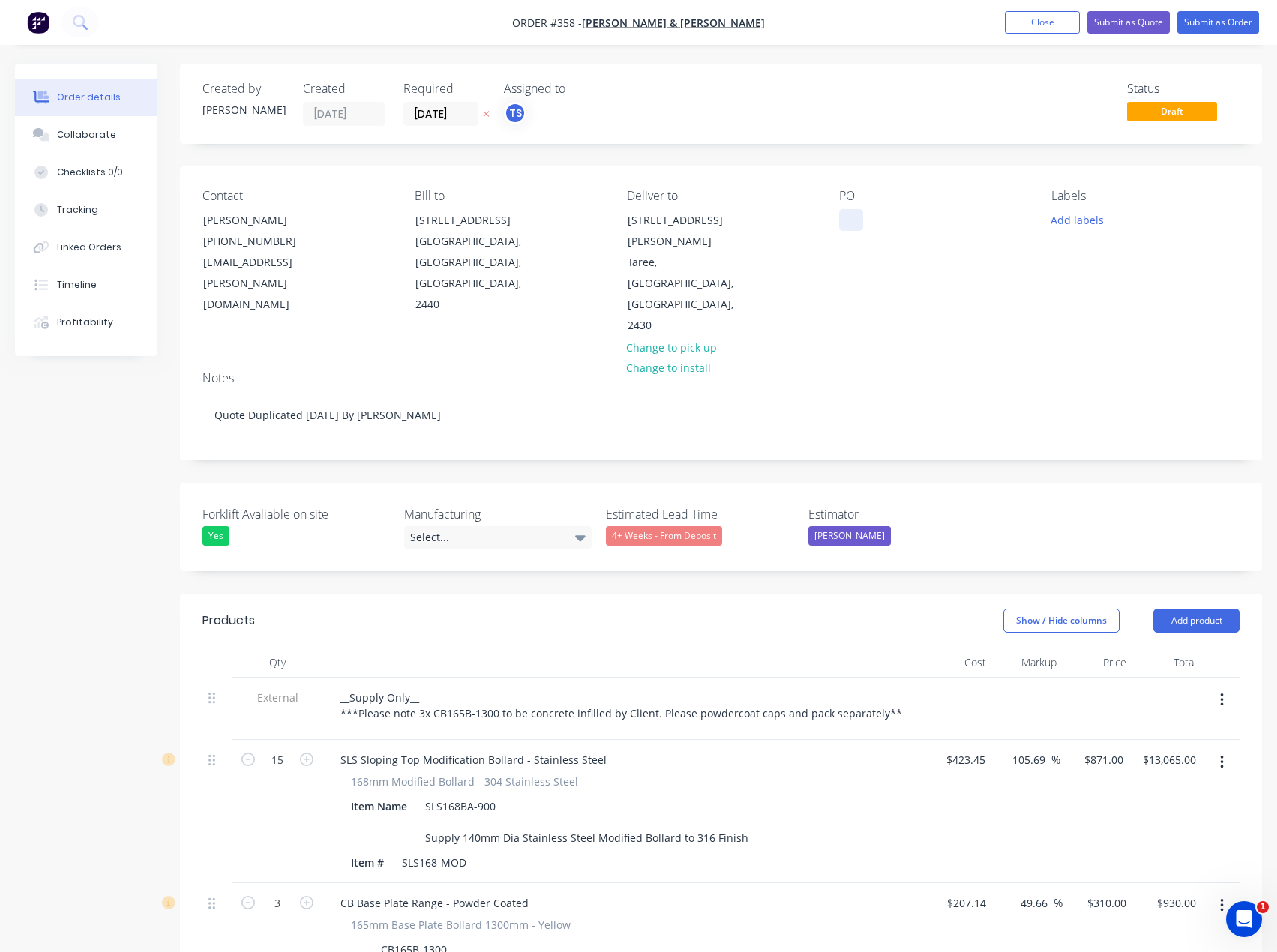
click at [846, 217] on div at bounding box center [850, 220] width 24 height 22
click at [1044, 22] on button "Close" at bounding box center [1042, 22] width 75 height 23
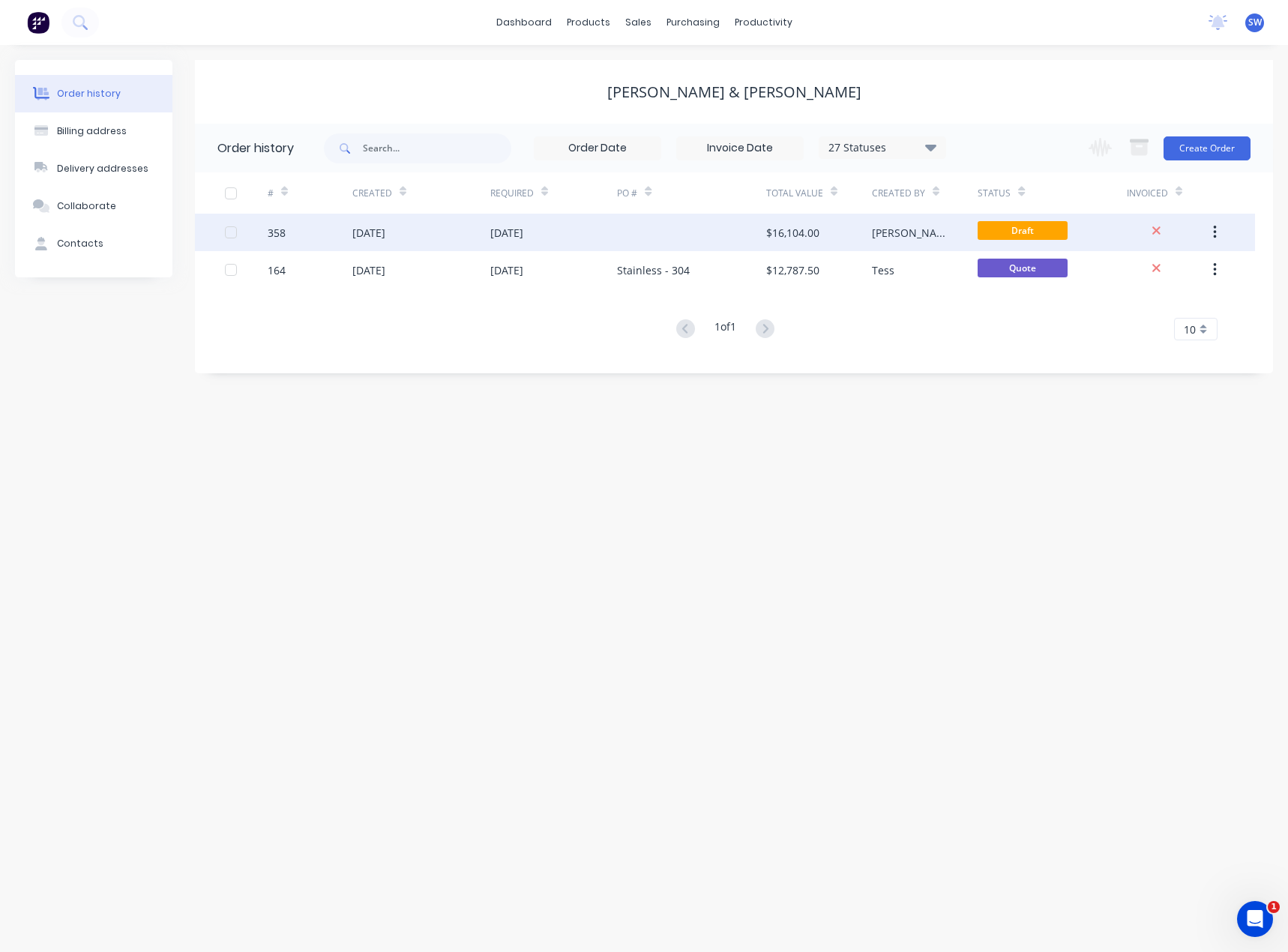
click at [664, 229] on div at bounding box center [692, 231] width 149 height 37
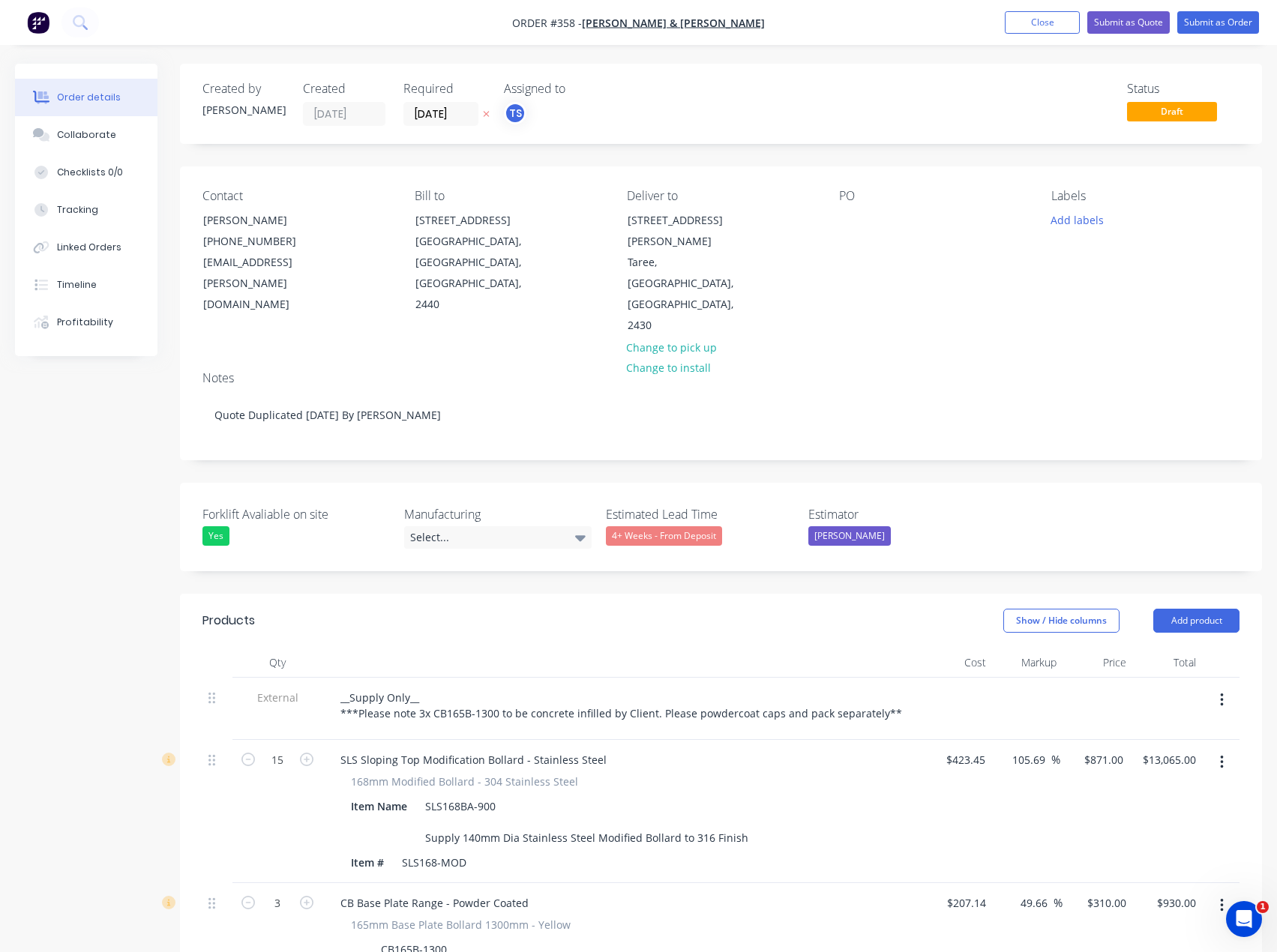
click at [833, 209] on div "Contact Ben Brennan (02) 6566 3700 ben.brennan@odh.com.au Bill to 38 South St S…" at bounding box center [721, 262] width 1082 height 192
click at [861, 233] on div "PO" at bounding box center [932, 262] width 188 height 148
click at [855, 219] on div at bounding box center [850, 220] width 24 height 22
click at [1036, 23] on button "Close" at bounding box center [1042, 22] width 75 height 23
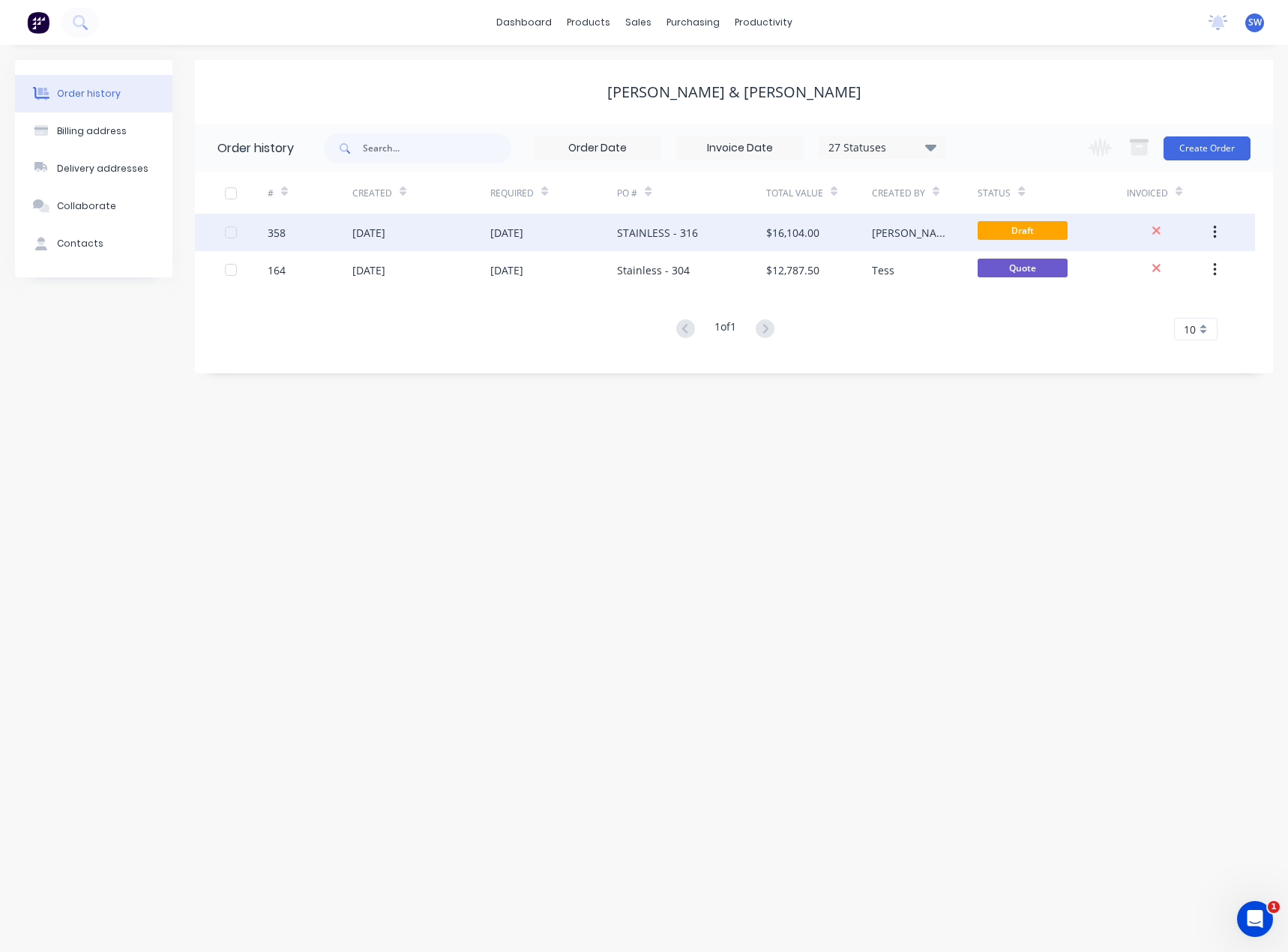
click at [662, 235] on div "STAINLESS - 316" at bounding box center [657, 232] width 81 height 15
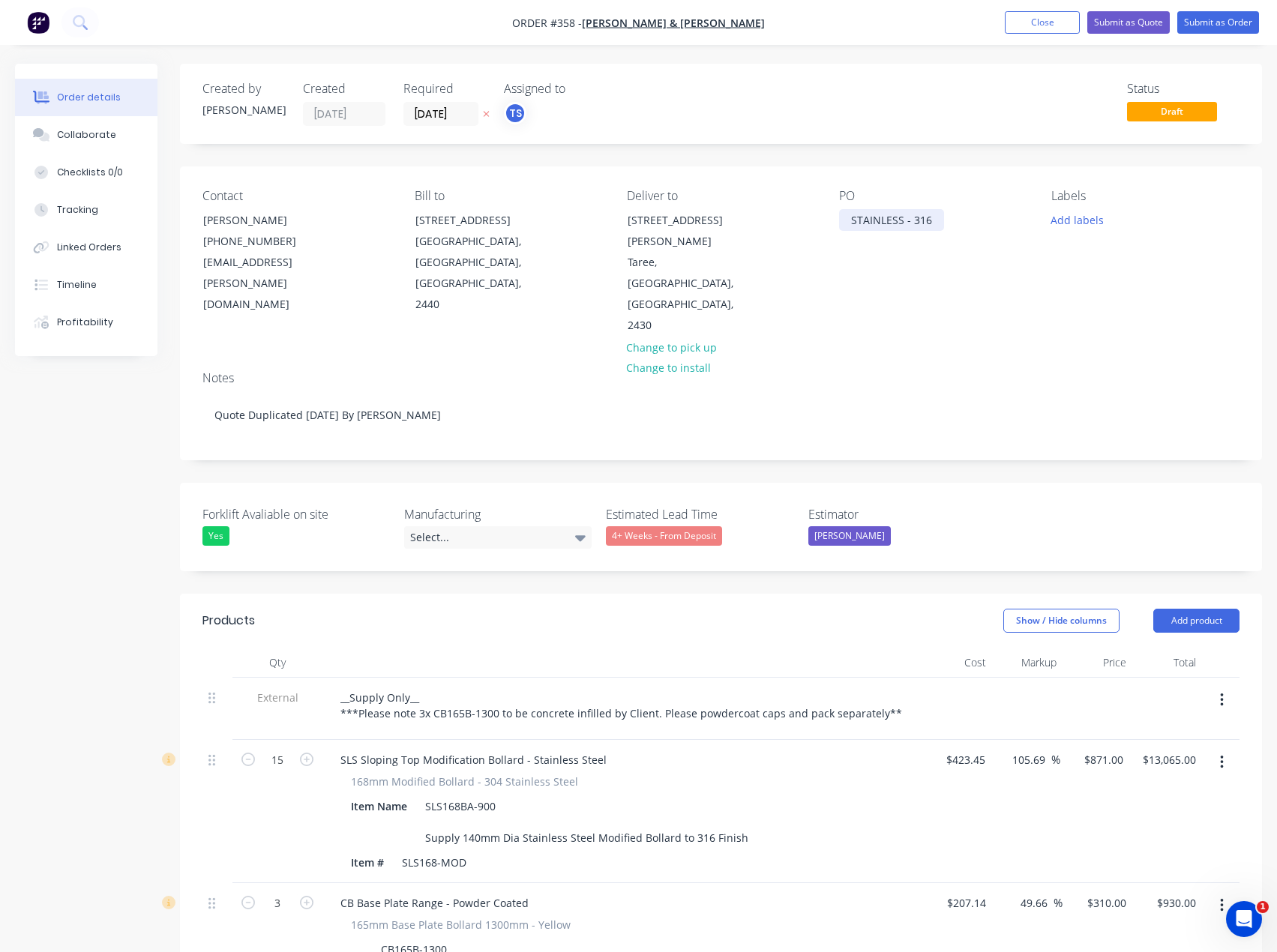
click at [877, 220] on div "STAINLESS - 316" at bounding box center [891, 220] width 105 height 22
click at [899, 220] on div "STAINLESS - 316" at bounding box center [891, 220] width 105 height 22
drag, startPoint x: 902, startPoint y: 220, endPoint x: 862, endPoint y: 225, distance: 40.3
click at [862, 225] on div "STAINLESS - 316" at bounding box center [891, 220] width 105 height 22
click at [904, 219] on div "STAINLESS - 316" at bounding box center [891, 220] width 105 height 22
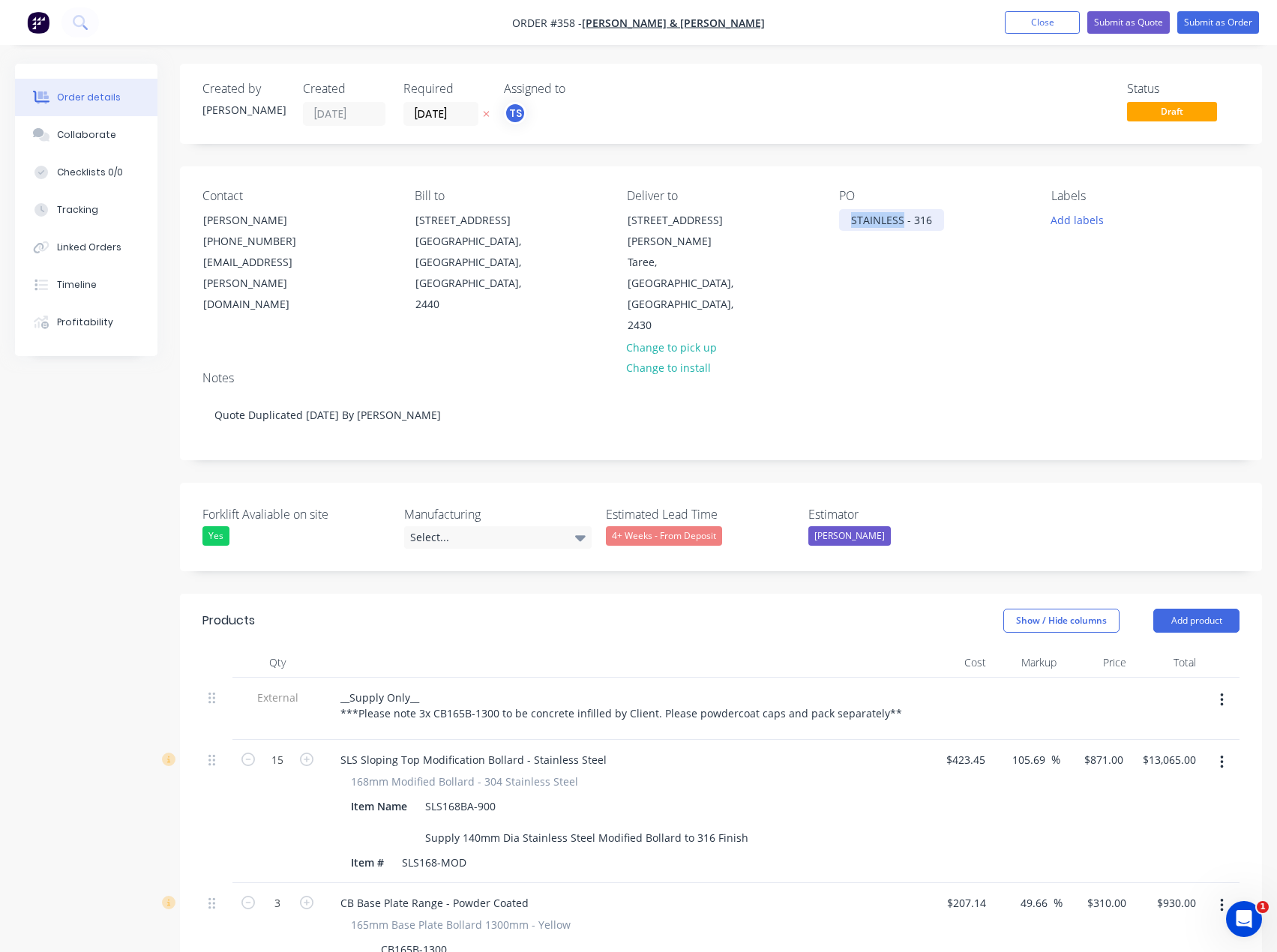
drag, startPoint x: 901, startPoint y: 222, endPoint x: 841, endPoint y: 247, distance: 65.0
click at [841, 247] on div "PO STAINLESS - 316" at bounding box center [932, 262] width 188 height 148
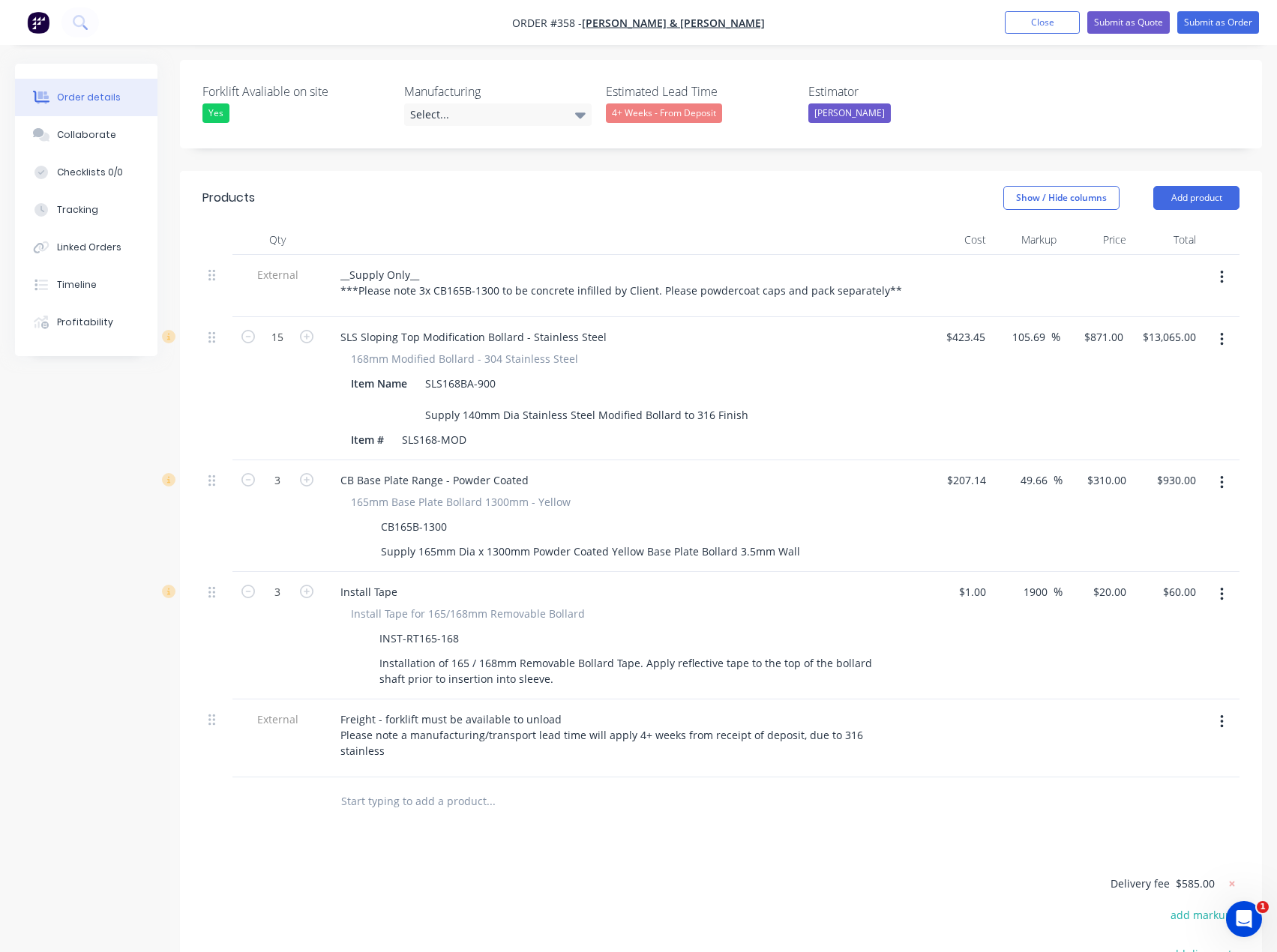
scroll to position [450, 0]
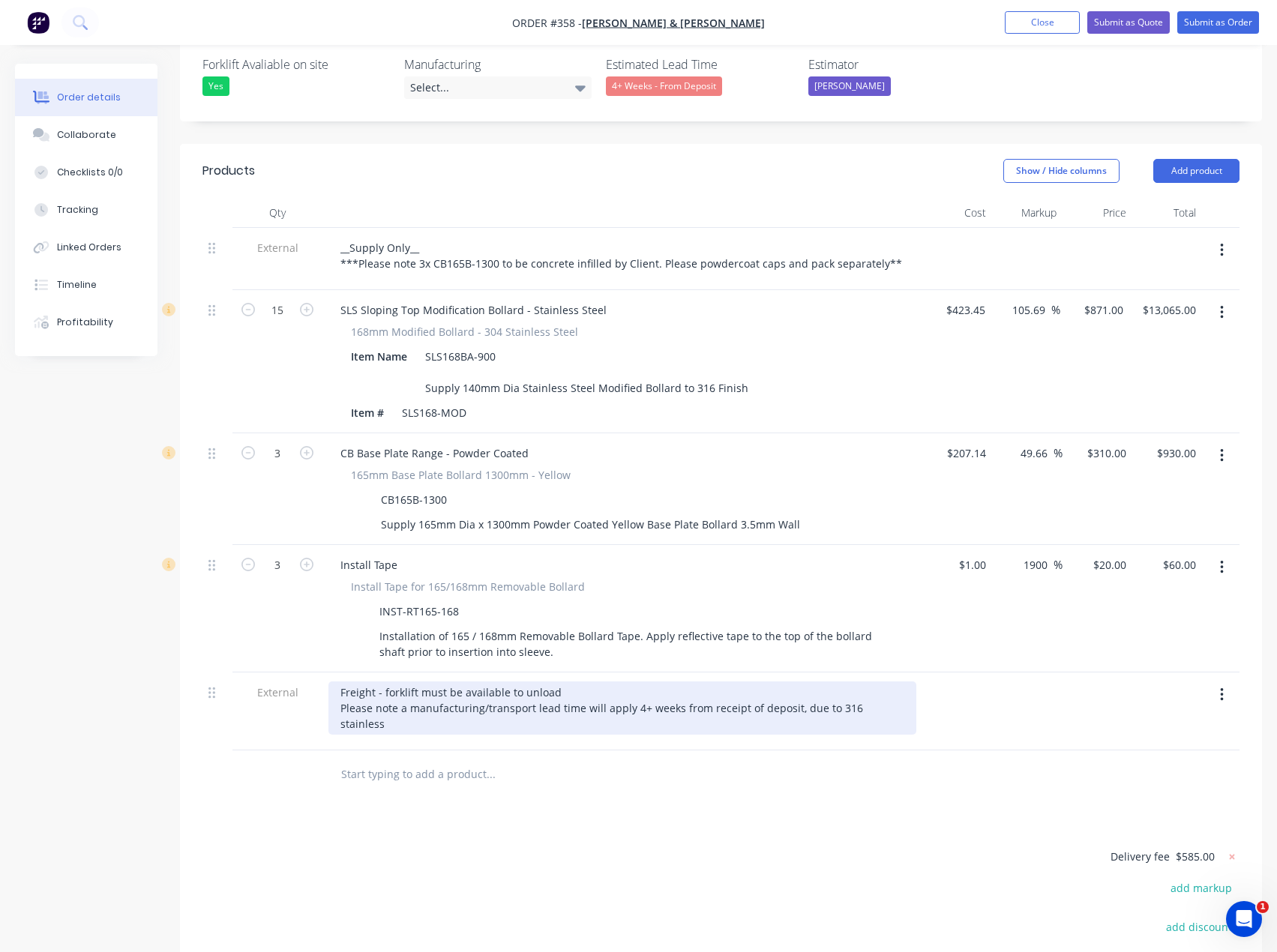
click at [895, 682] on div "Freight - forklift must be available to unload Please note a manufacturing/tran…" at bounding box center [623, 708] width 588 height 54
click at [894, 682] on div "Freight - forklift must be available to unload Please note a manufacturing/tran…" at bounding box center [623, 708] width 588 height 54
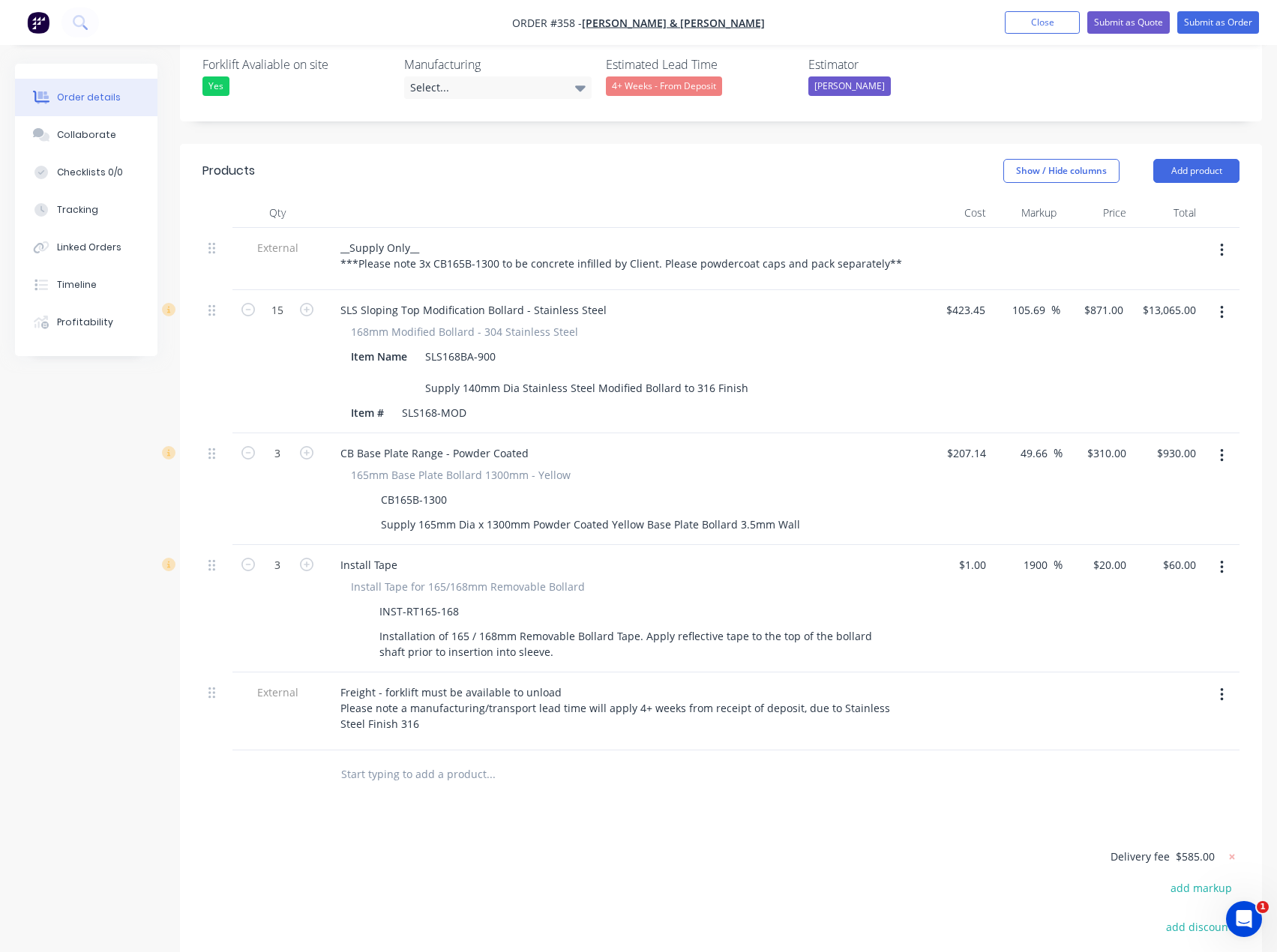
click at [773, 756] on div at bounding box center [592, 775] width 540 height 49
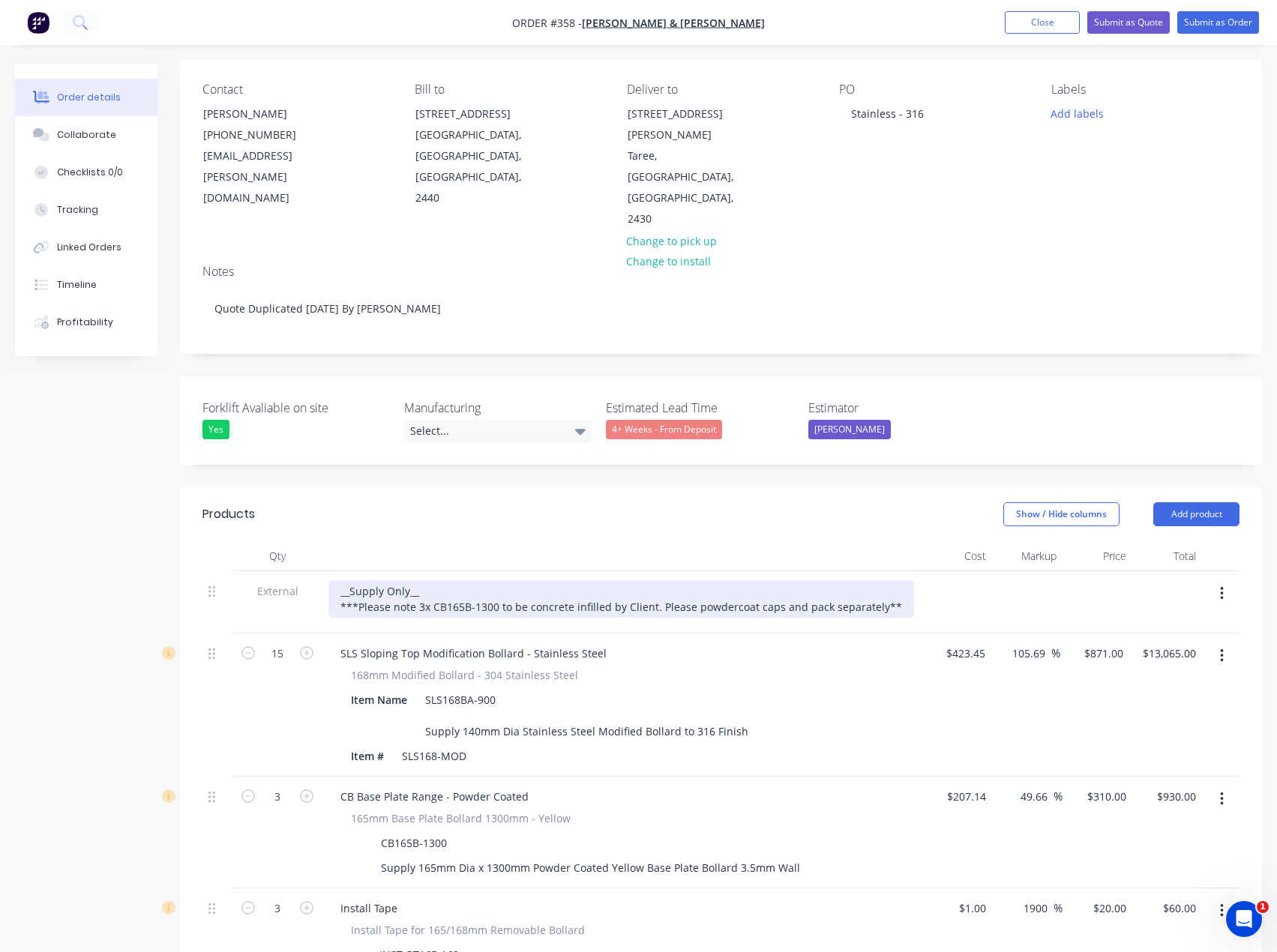
scroll to position [0, 0]
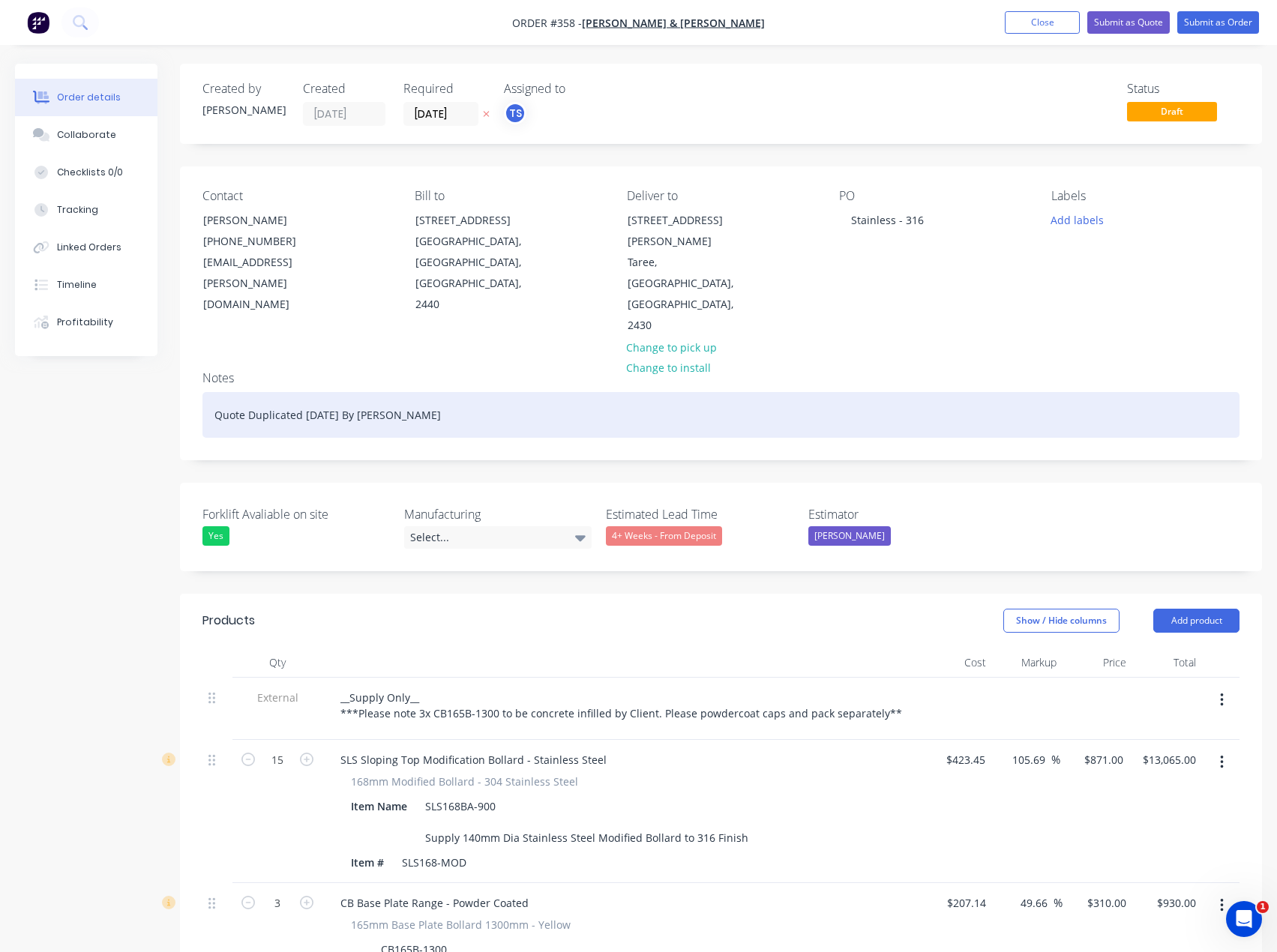
click at [403, 392] on div "Quote Duplicated 09/09/25 By Scott" at bounding box center [721, 415] width 1036 height 45
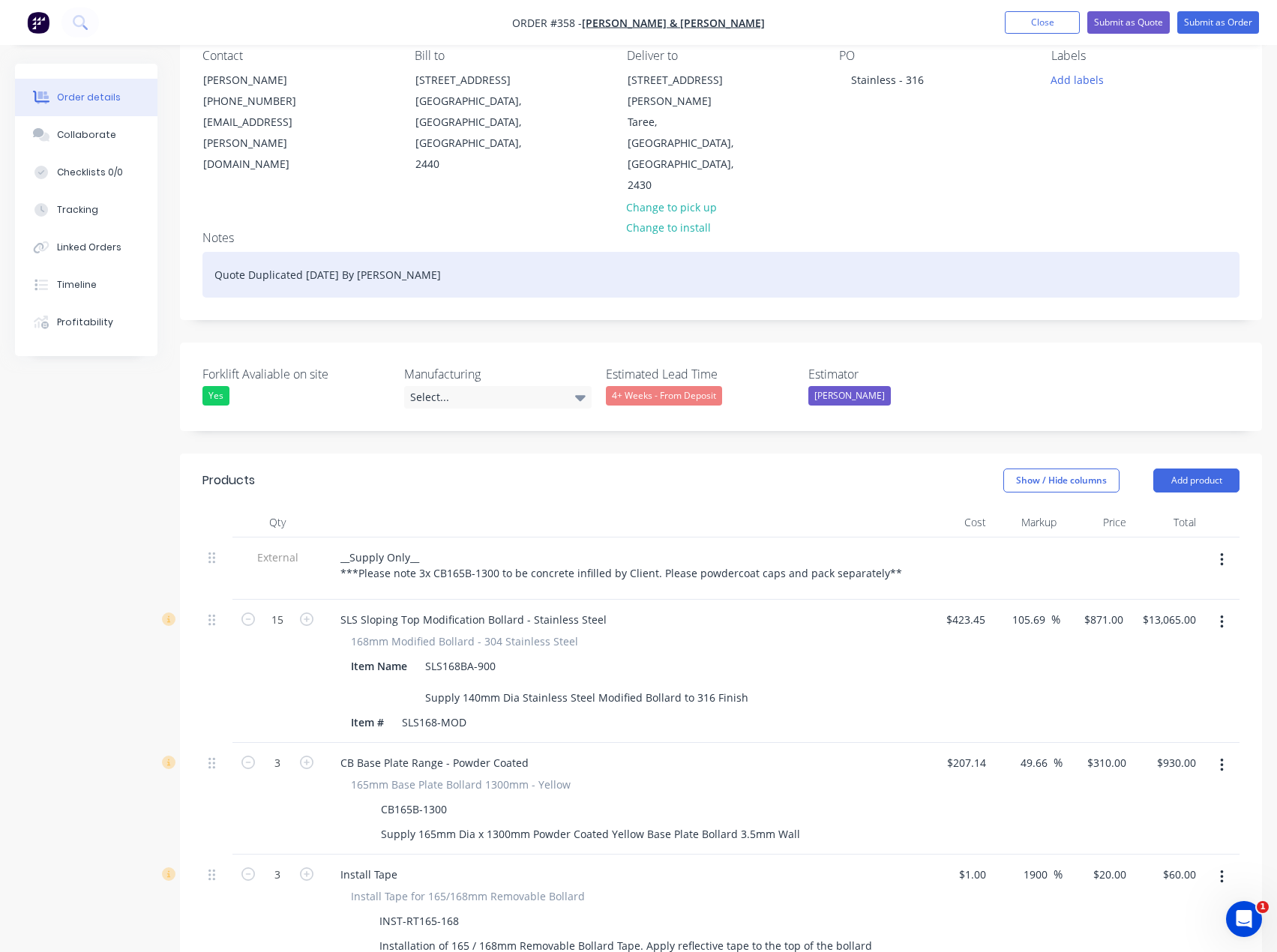
scroll to position [75, 0]
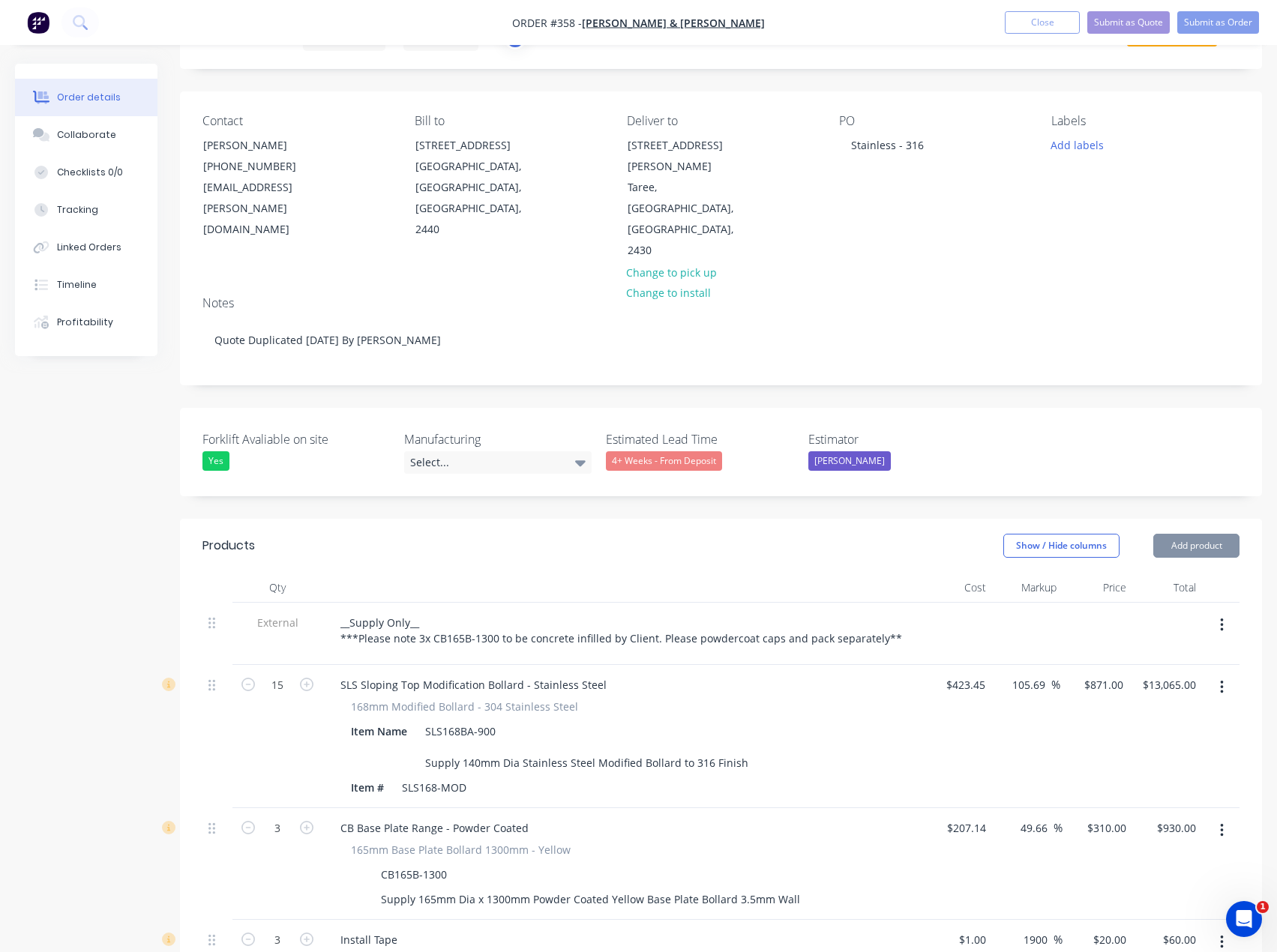
click at [977, 36] on nav "Order #358 - O'Donnell & Hanlon Add product Close Submit as Quote Submit as Ord…" at bounding box center [638, 23] width 1277 height 45
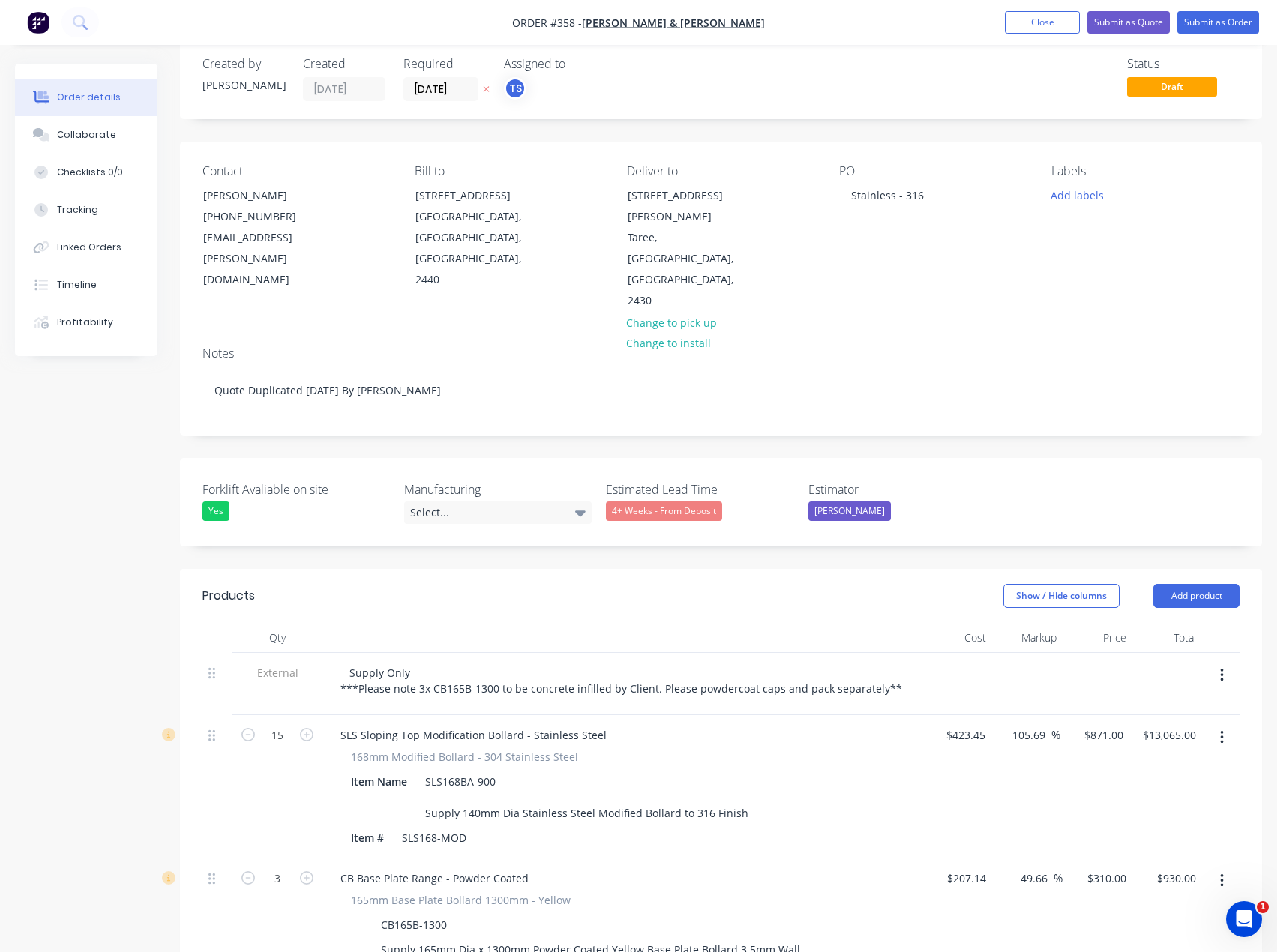
scroll to position [0, 0]
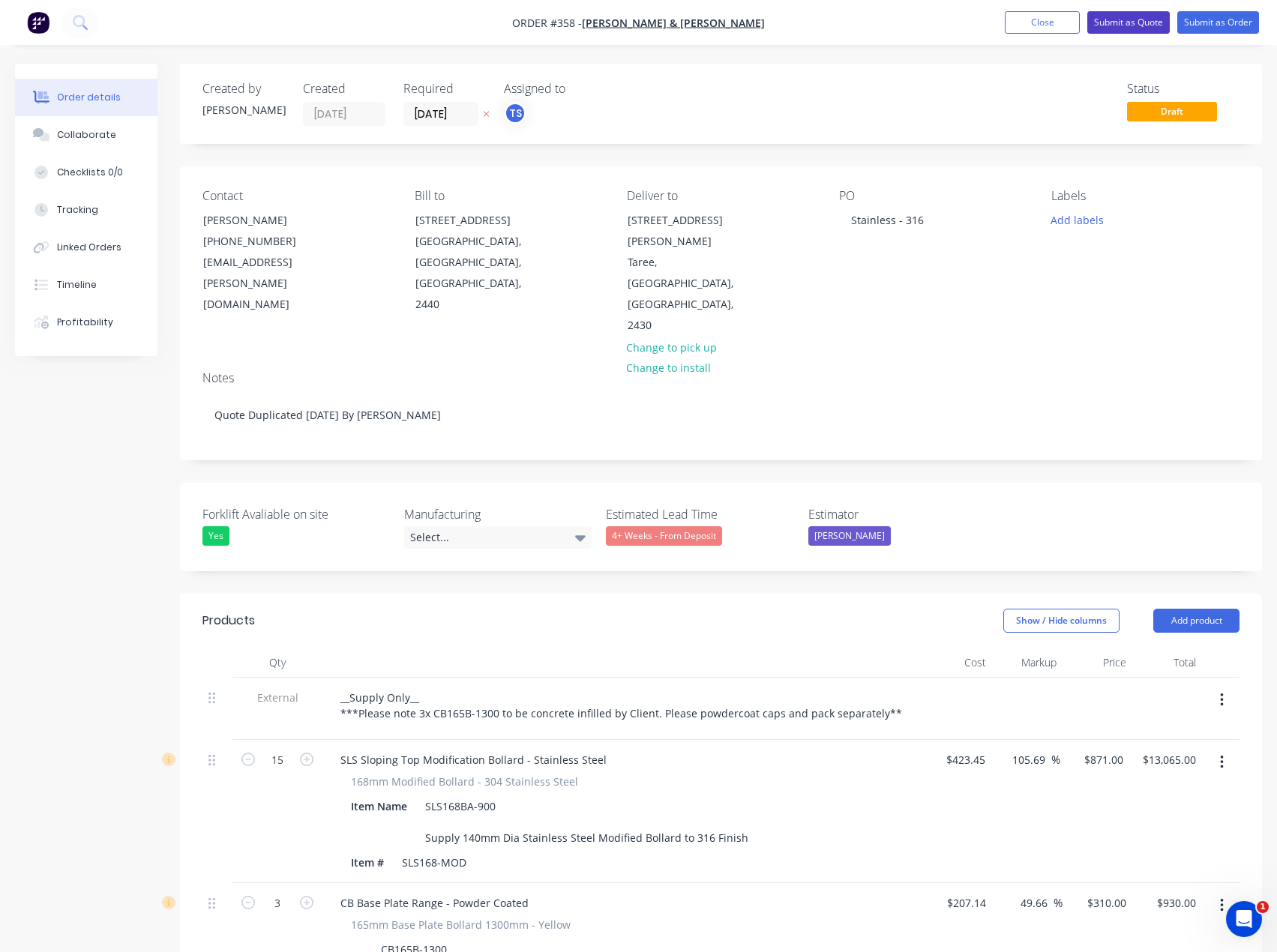
click at [1127, 16] on button "Submit as Quote" at bounding box center [1128, 22] width 83 height 23
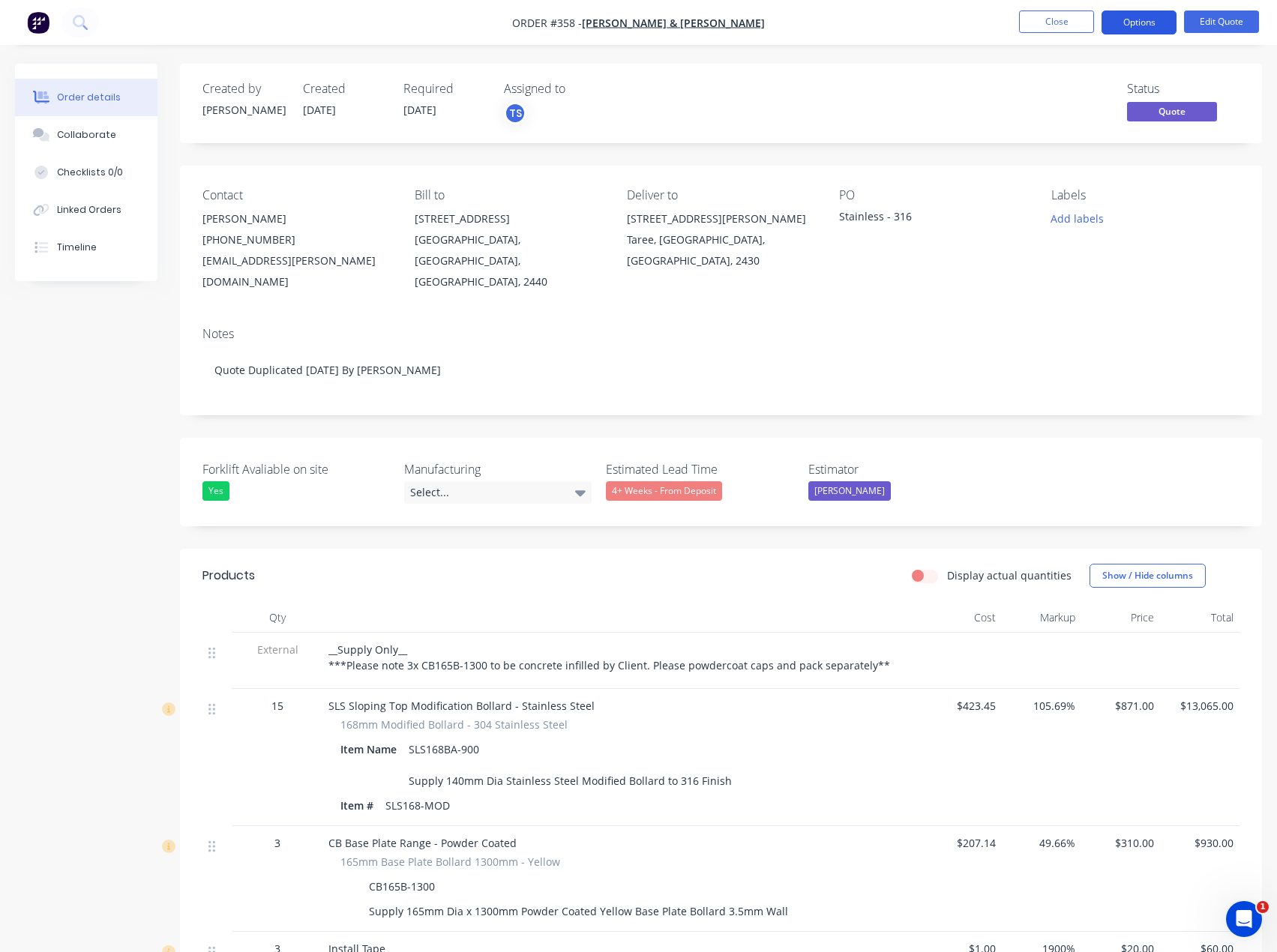
click at [1155, 14] on button "Options" at bounding box center [1138, 23] width 75 height 24
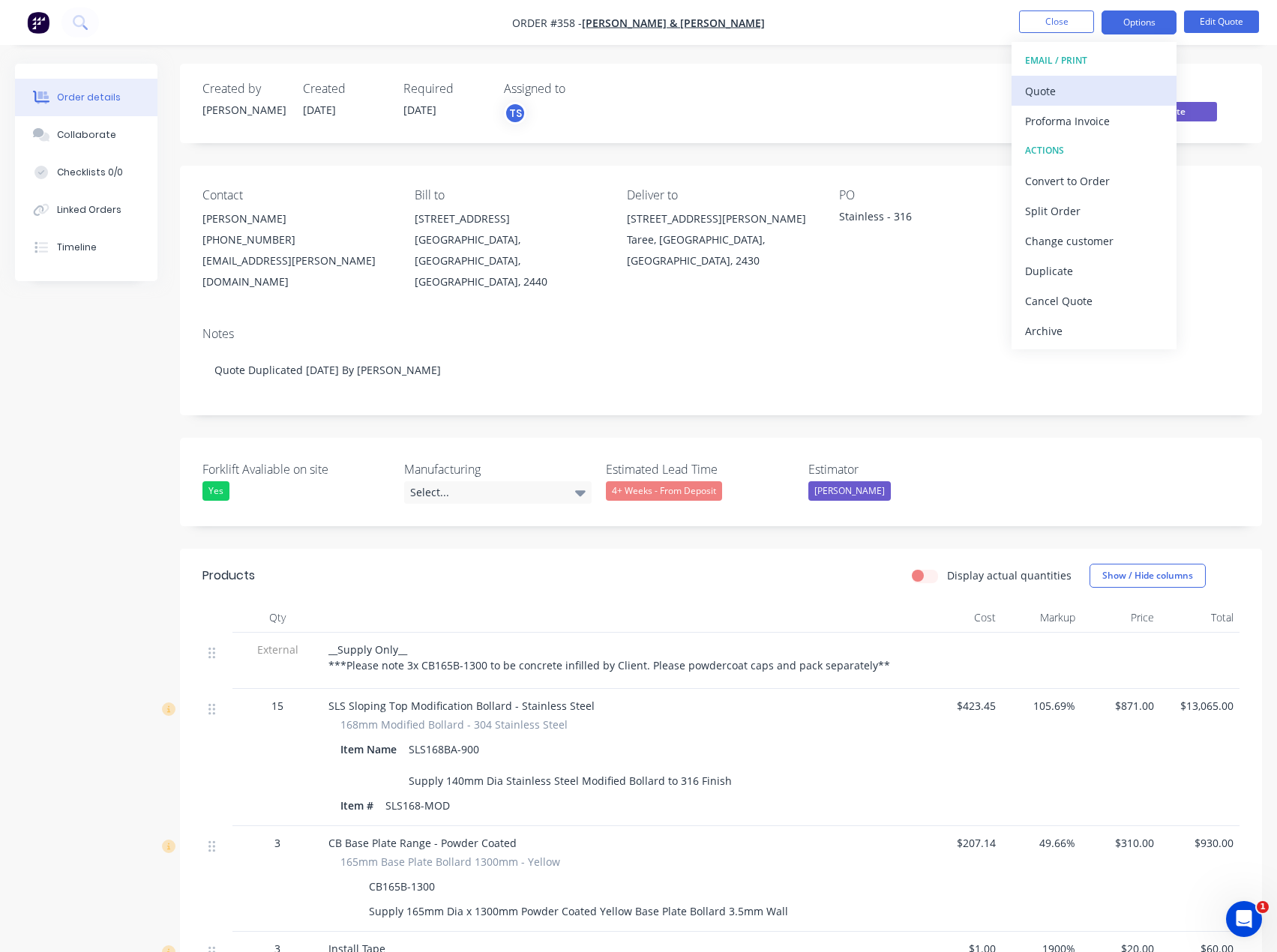
click at [1125, 93] on div "Quote" at bounding box center [1094, 91] width 138 height 22
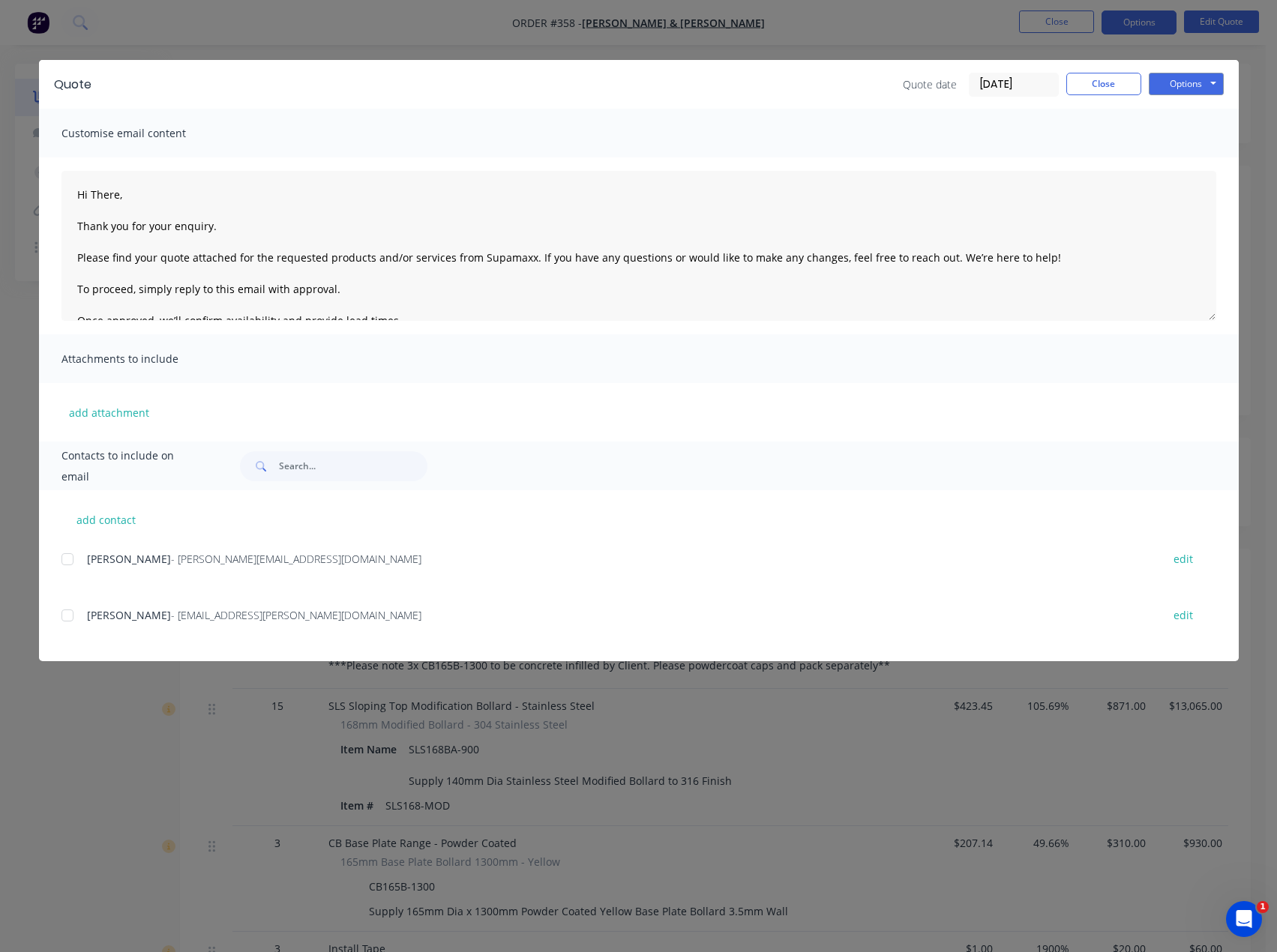
click at [67, 558] on div at bounding box center [67, 559] width 30 height 30
click at [67, 620] on div at bounding box center [67, 615] width 30 height 30
click at [97, 517] on button "add contact" at bounding box center [106, 519] width 90 height 23
type textarea "Hi There, Thank you for your enquiry. Please find your quote attached for the r…"
select select "AU"
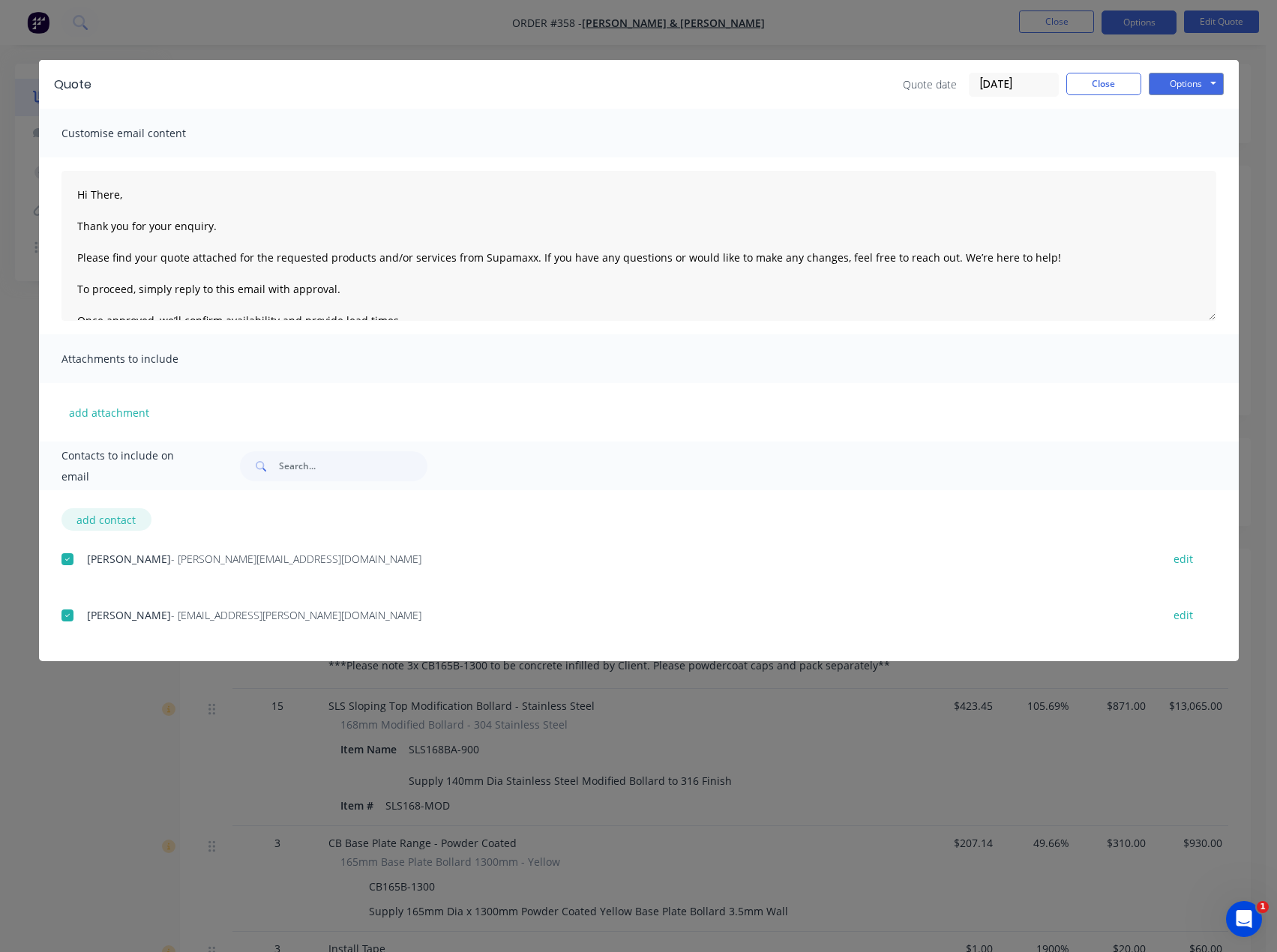
select select "AU"
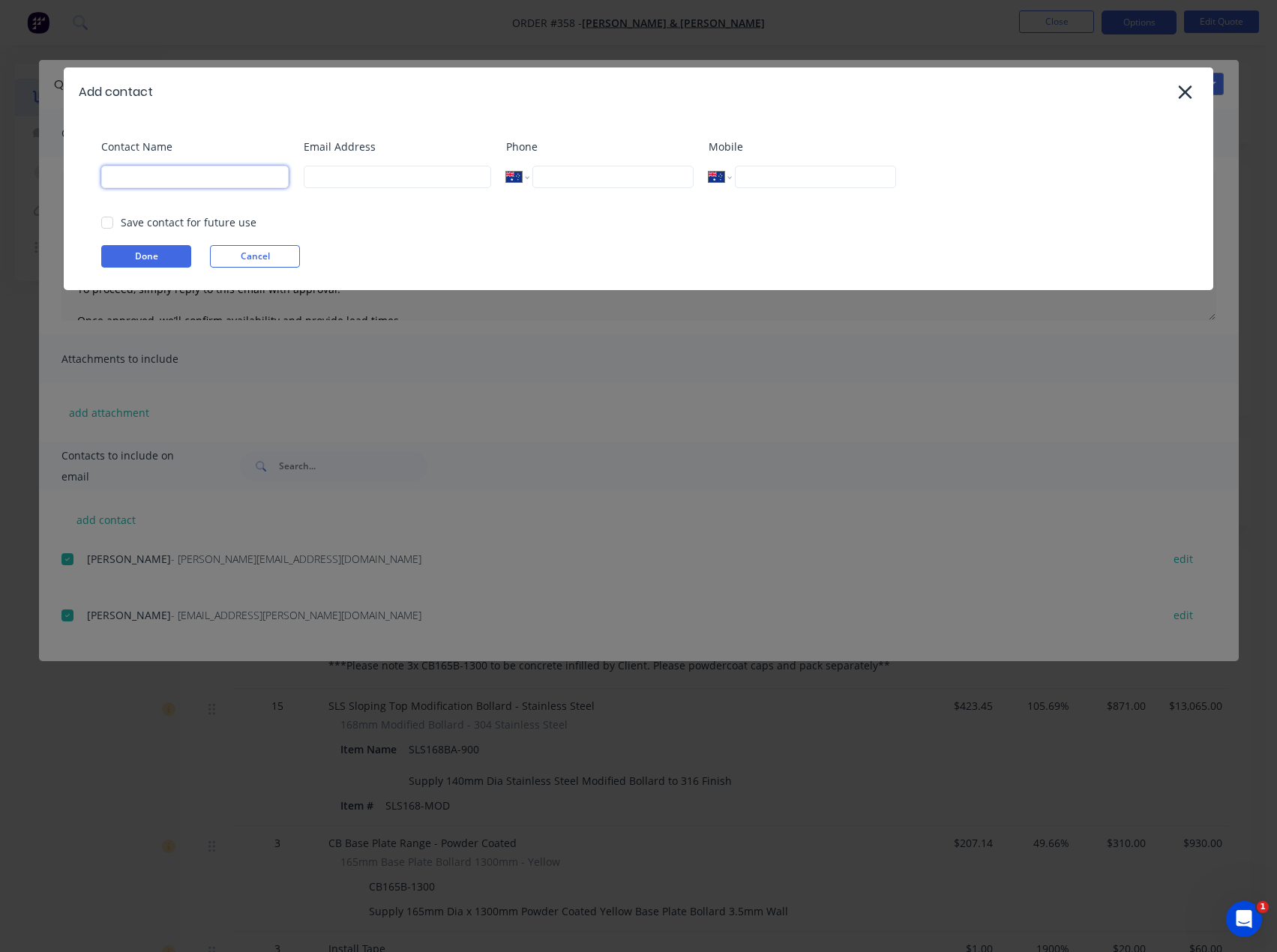
click at [153, 176] on input at bounding box center [195, 177] width 188 height 23
type input "[PERSON_NAME]"
click at [343, 172] on input at bounding box center [398, 177] width 188 height 23
type input "[PERSON_NAME][EMAIL_ADDRESS][DOMAIN_NAME]"
click at [123, 260] on button "Done" at bounding box center [146, 256] width 90 height 23
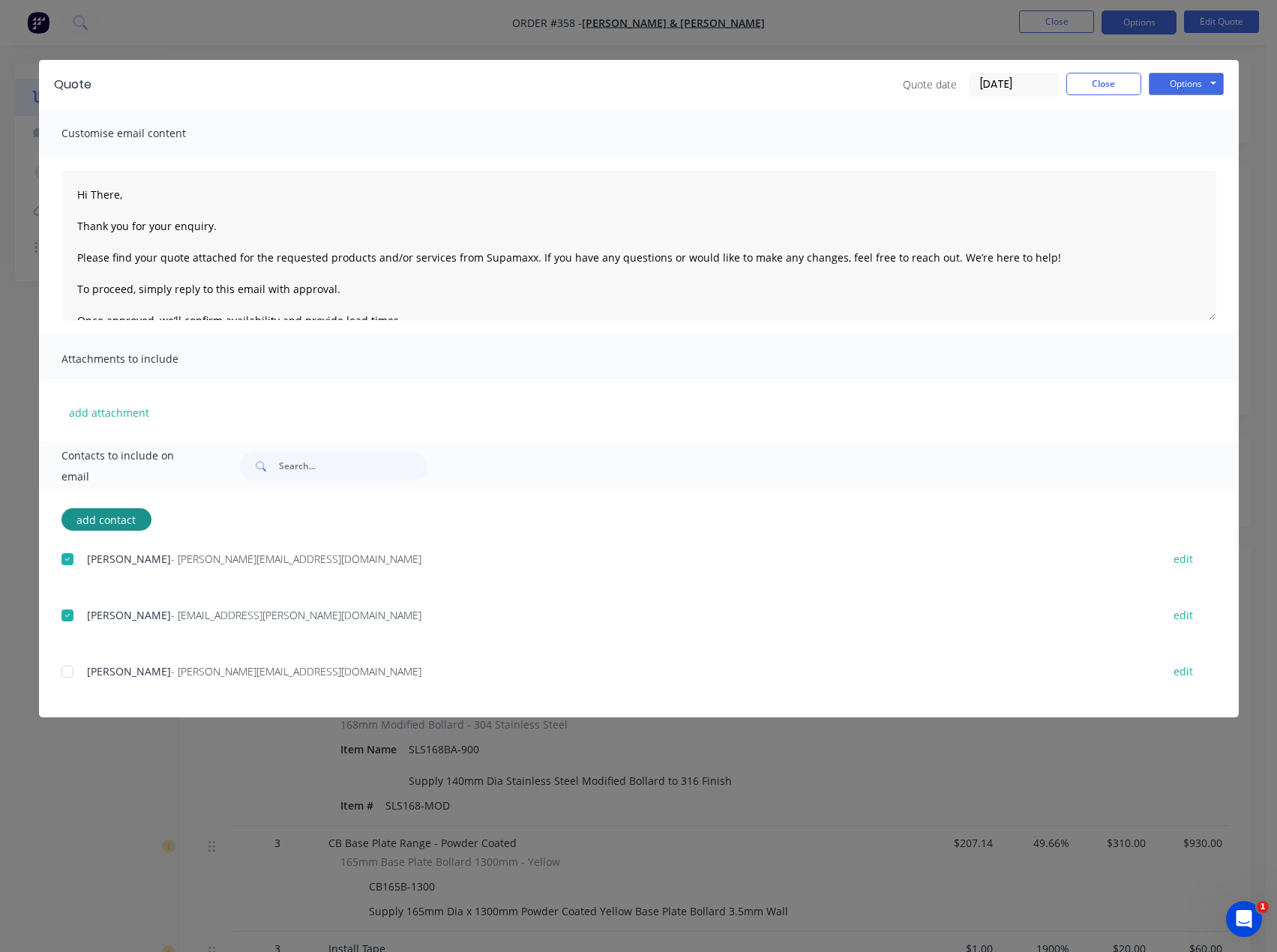
click at [67, 672] on div at bounding box center [67, 672] width 30 height 30
click at [131, 514] on button "add contact" at bounding box center [106, 519] width 90 height 23
type textarea "Hi There, Thank you for your enquiry. Please find your quote attached for the r…"
select select "AU"
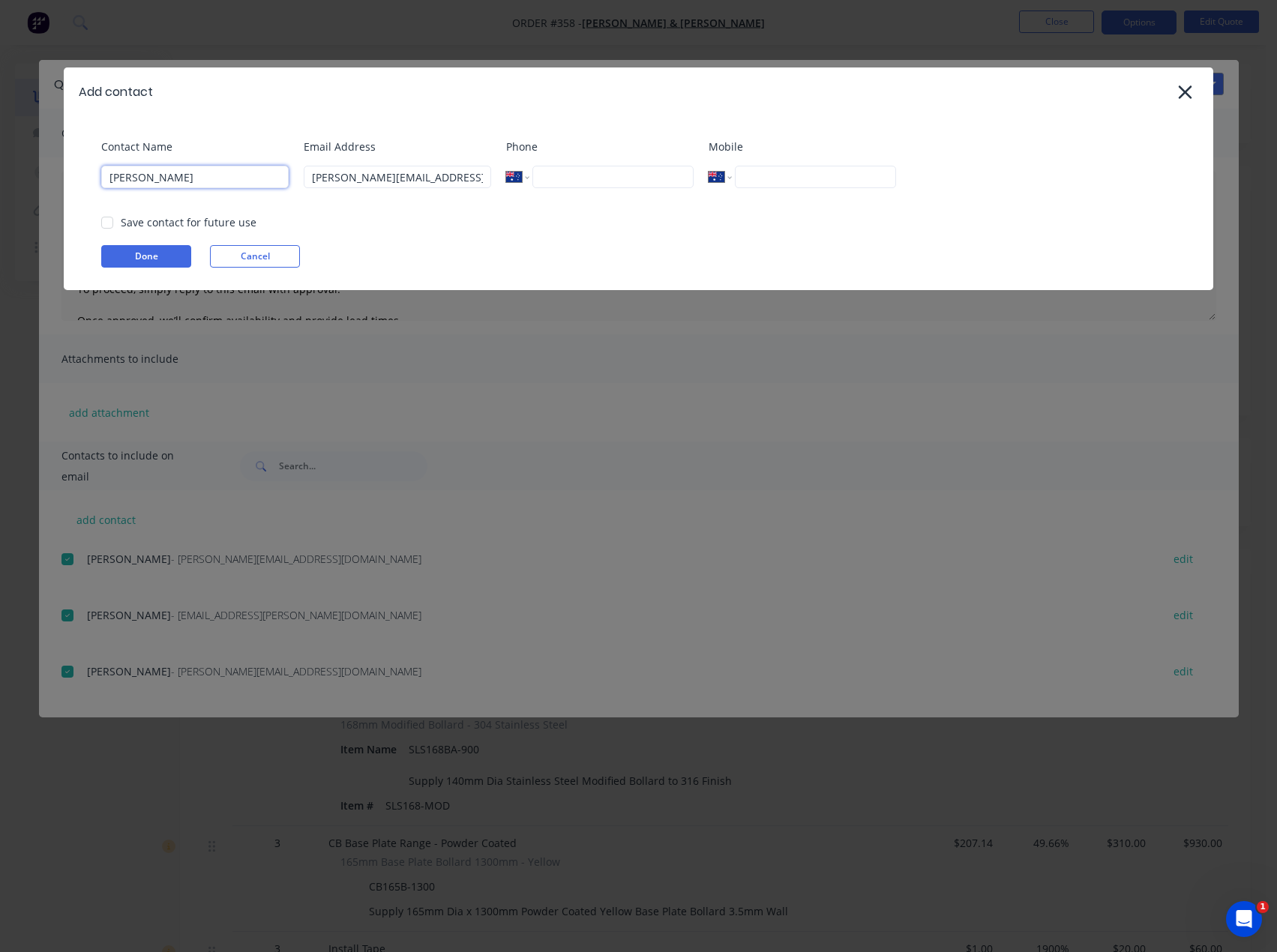
drag, startPoint x: 143, startPoint y: 178, endPoint x: 99, endPoint y: 179, distance: 44.0
click at [99, 179] on div "Contact Name [PERSON_NAME] Email Address [PERSON_NAME][EMAIL_ADDRESS][DOMAIN_NA…" at bounding box center [638, 203] width 1149 height 174
type input "Tess"
drag, startPoint x: 447, startPoint y: 180, endPoint x: 220, endPoint y: 201, distance: 228.0
click at [221, 200] on div "Contact Name Tess Email Address Scott@supamaxx.com.au Phone International Afgha…" at bounding box center [646, 169] width 1089 height 61
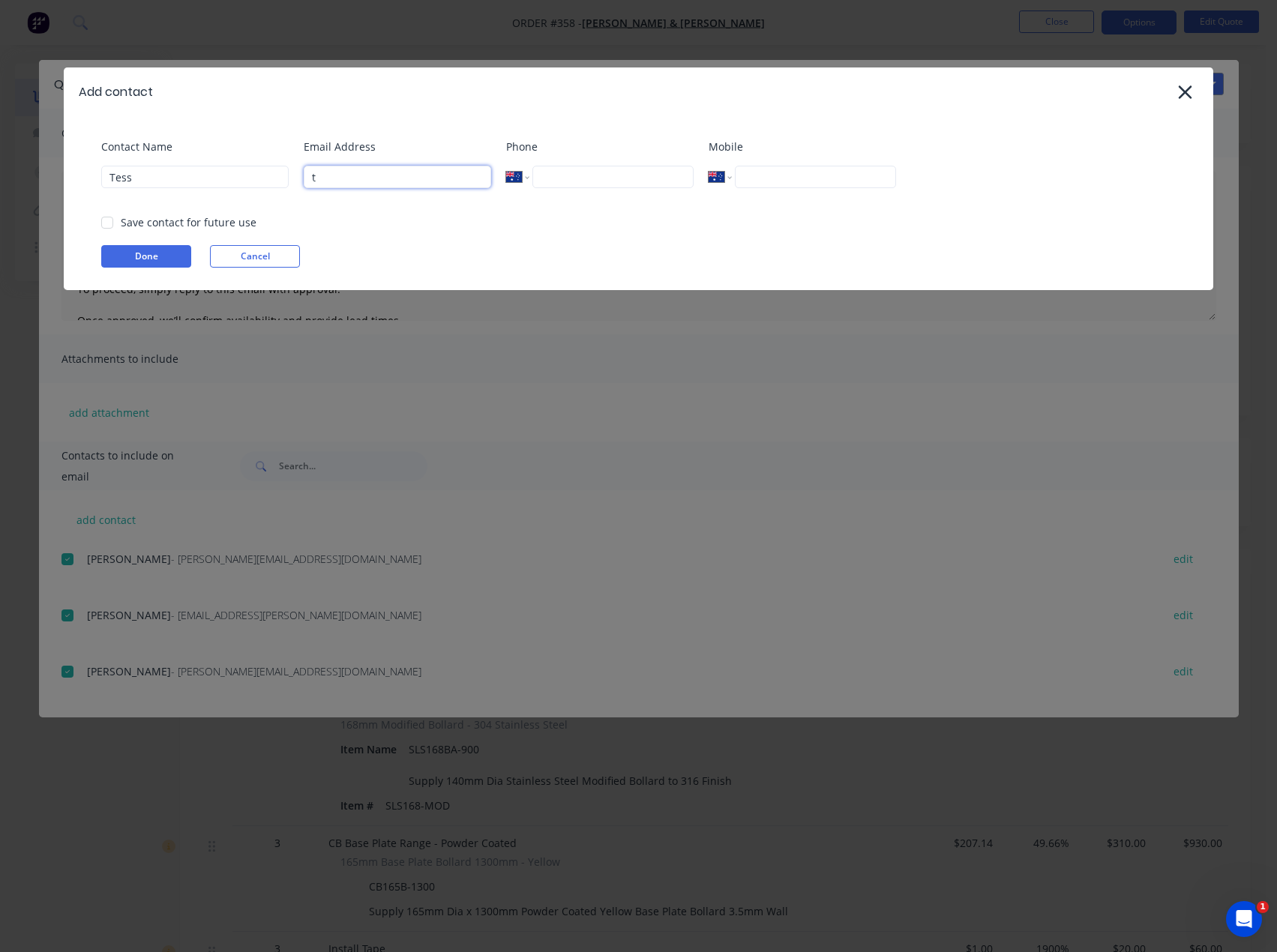
type input "[EMAIL_ADDRESS][DOMAIN_NAME]"
click at [168, 260] on button "Done" at bounding box center [146, 256] width 90 height 23
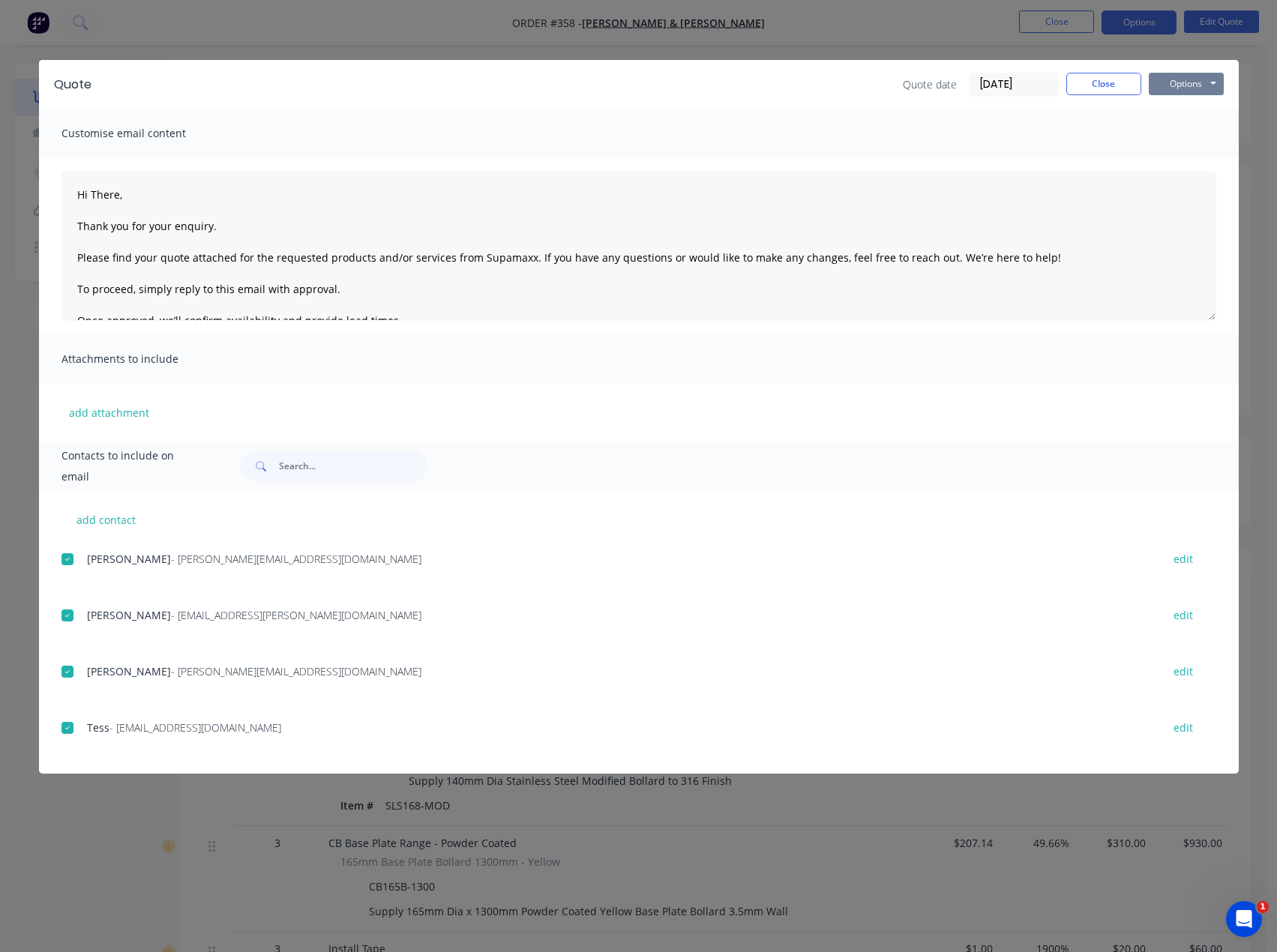
click at [1191, 82] on button "Options" at bounding box center [1185, 83] width 75 height 23
click at [1210, 162] on button "Email" at bounding box center [1196, 160] width 96 height 25
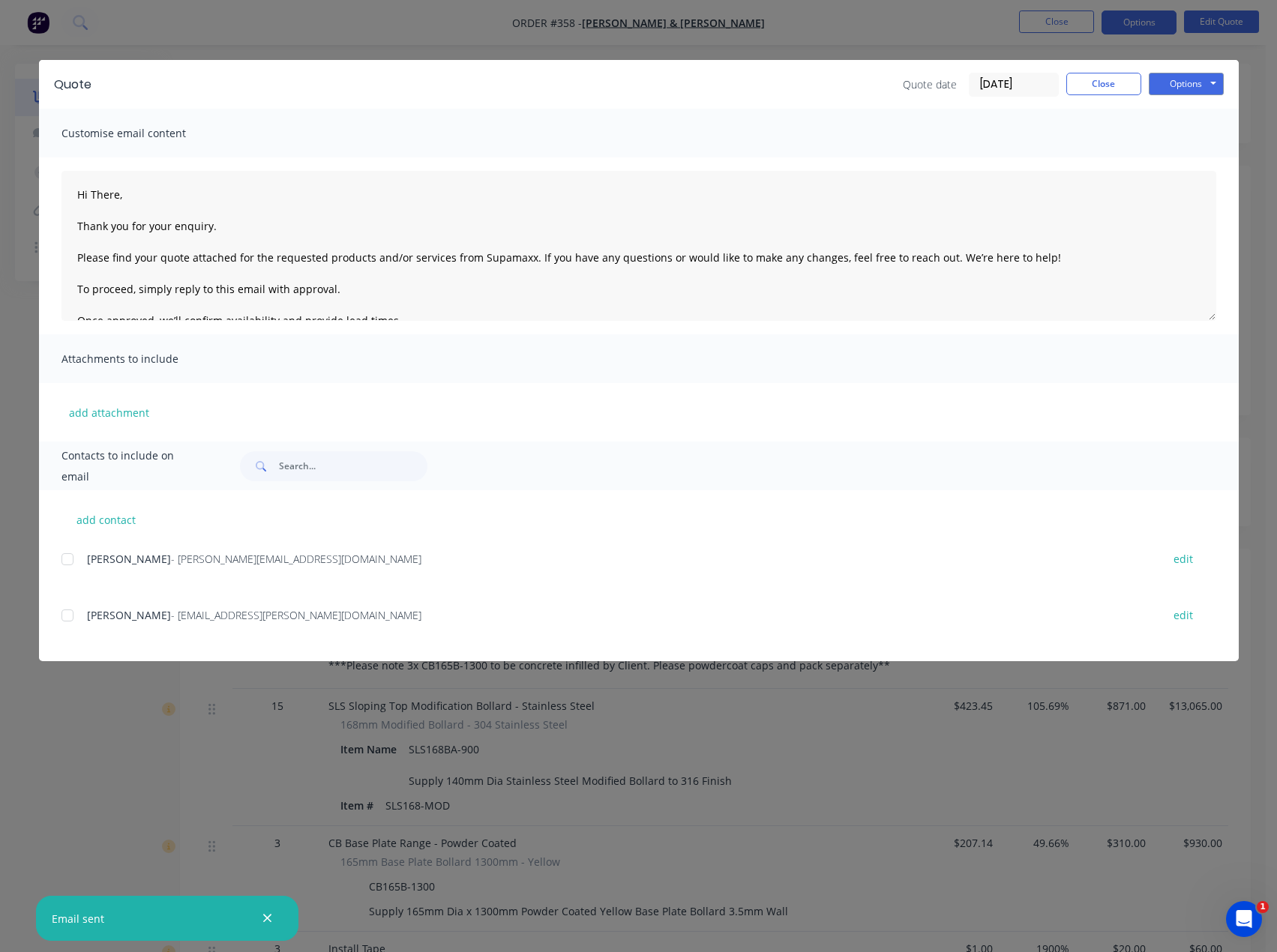
type textarea "Hi There, Thank you for your enquiry. Please find your quote attached for the r…"
click at [1113, 85] on button "Close" at bounding box center [1104, 83] width 75 height 23
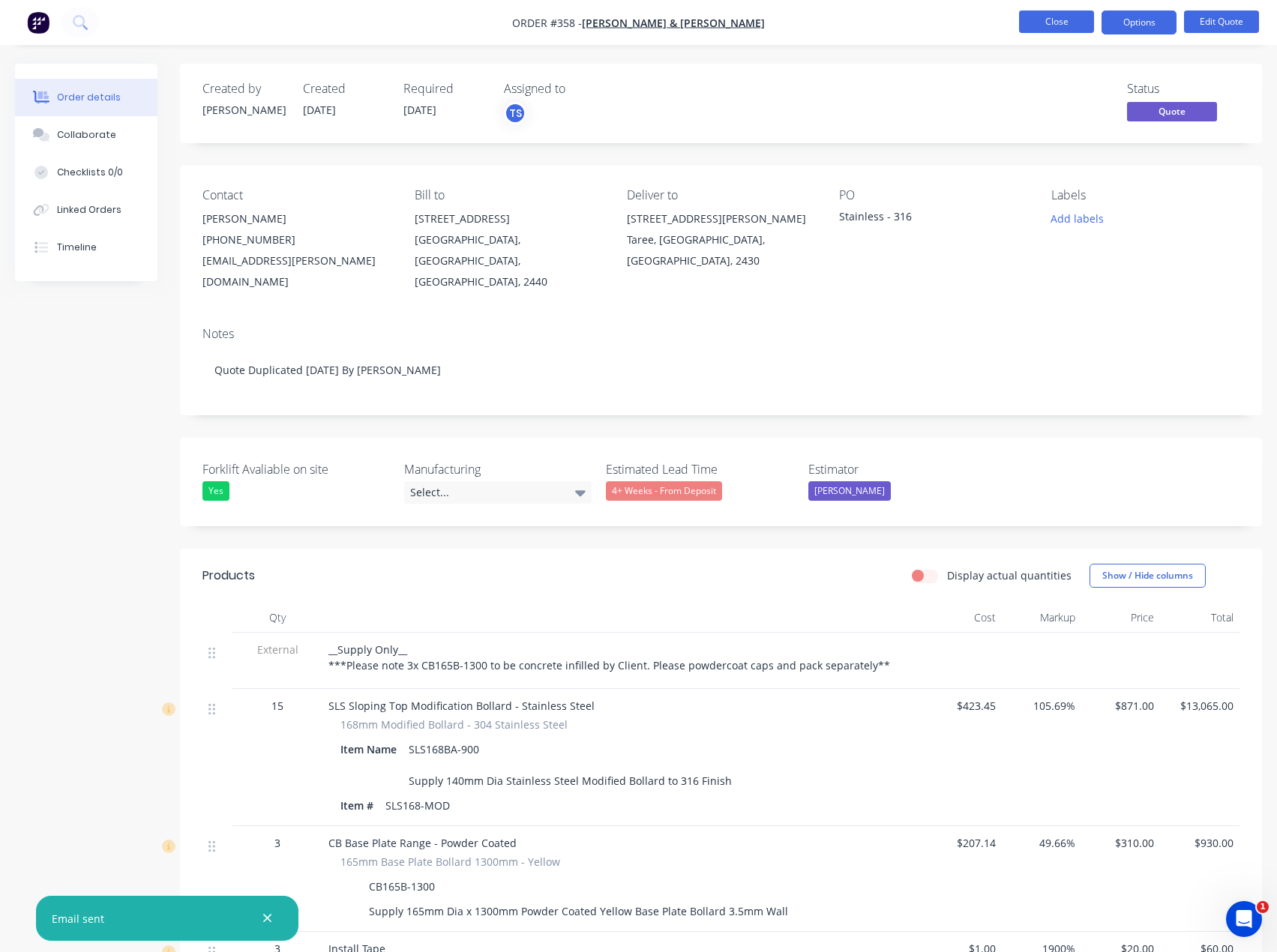
click at [1054, 24] on button "Close" at bounding box center [1056, 22] width 75 height 23
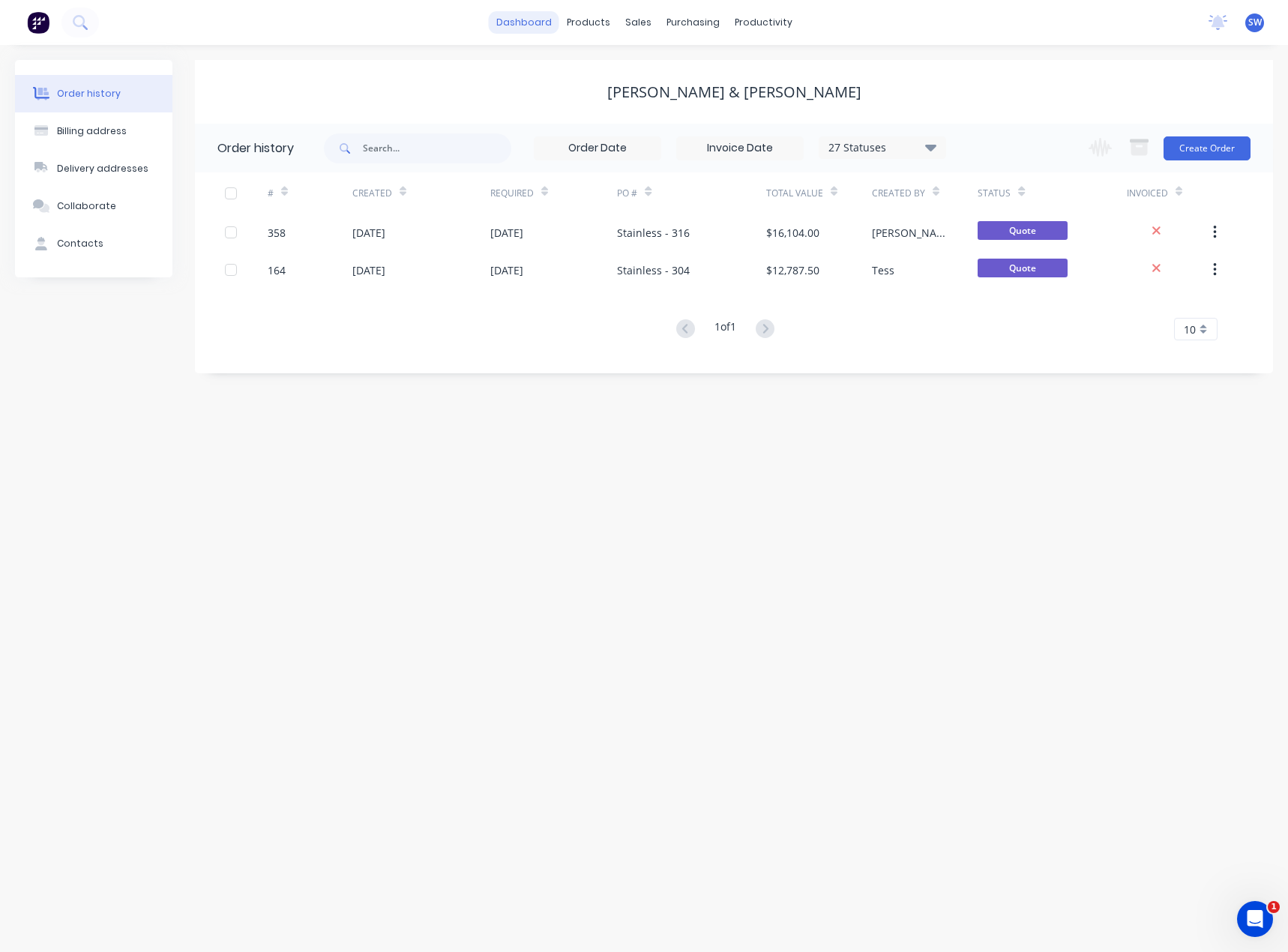
click at [536, 25] on link "dashboard" at bounding box center [525, 22] width 71 height 23
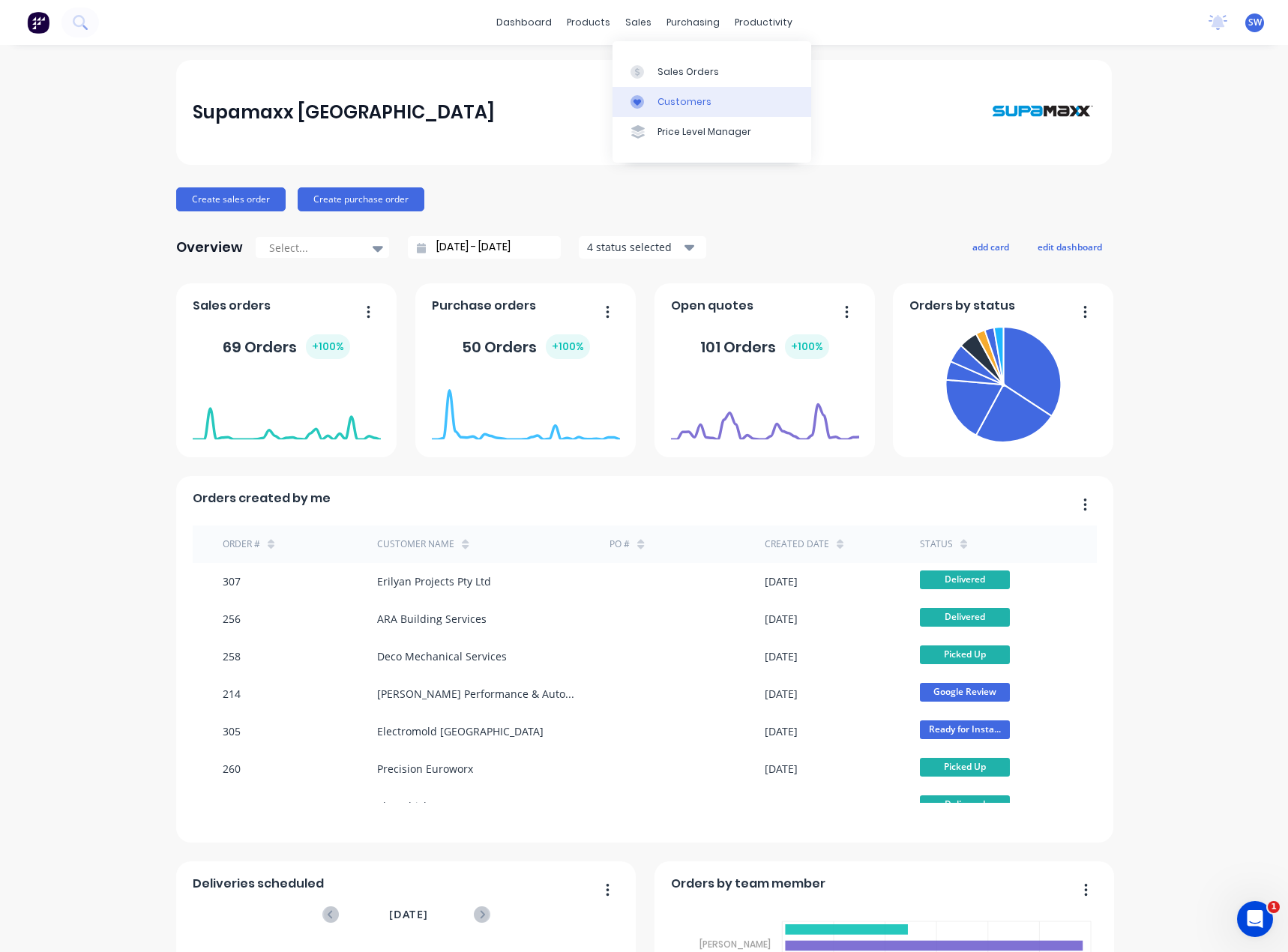
click at [711, 105] on link "Customers" at bounding box center [712, 102] width 199 height 30
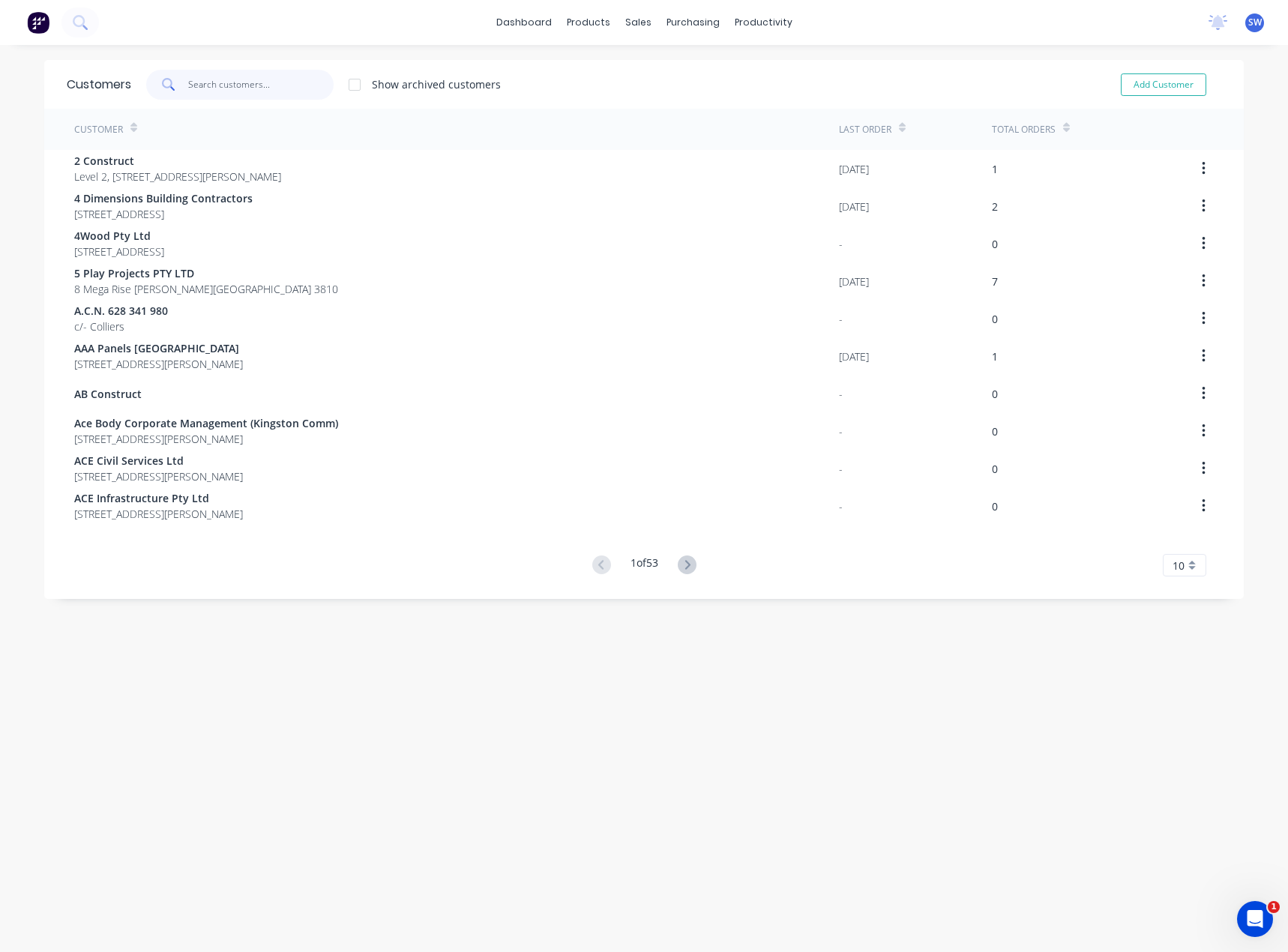
click at [227, 79] on input "text" at bounding box center [261, 84] width 146 height 30
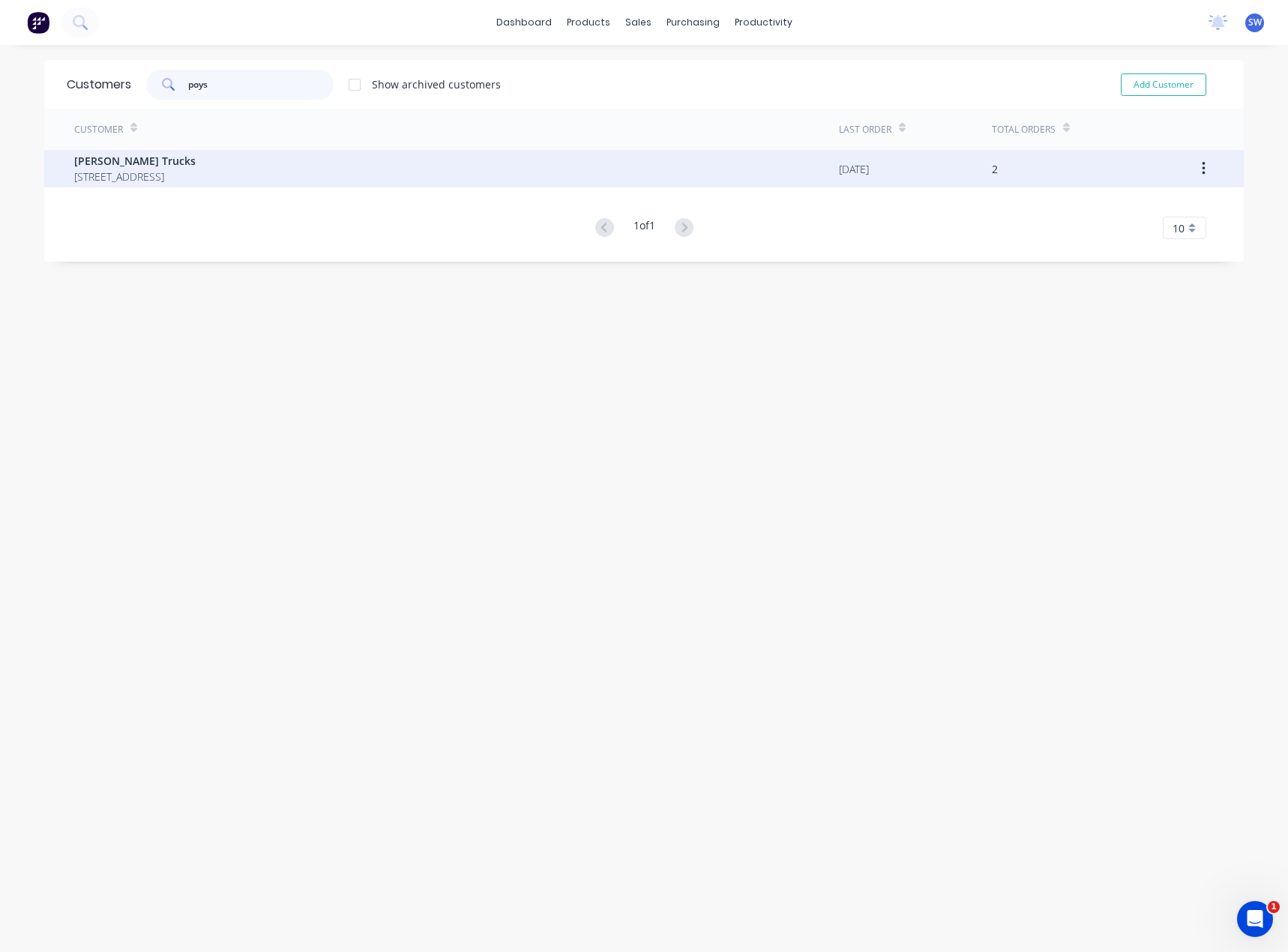
type input "poys"
click at [120, 166] on span "[PERSON_NAME] Trucks" at bounding box center [135, 161] width 122 height 15
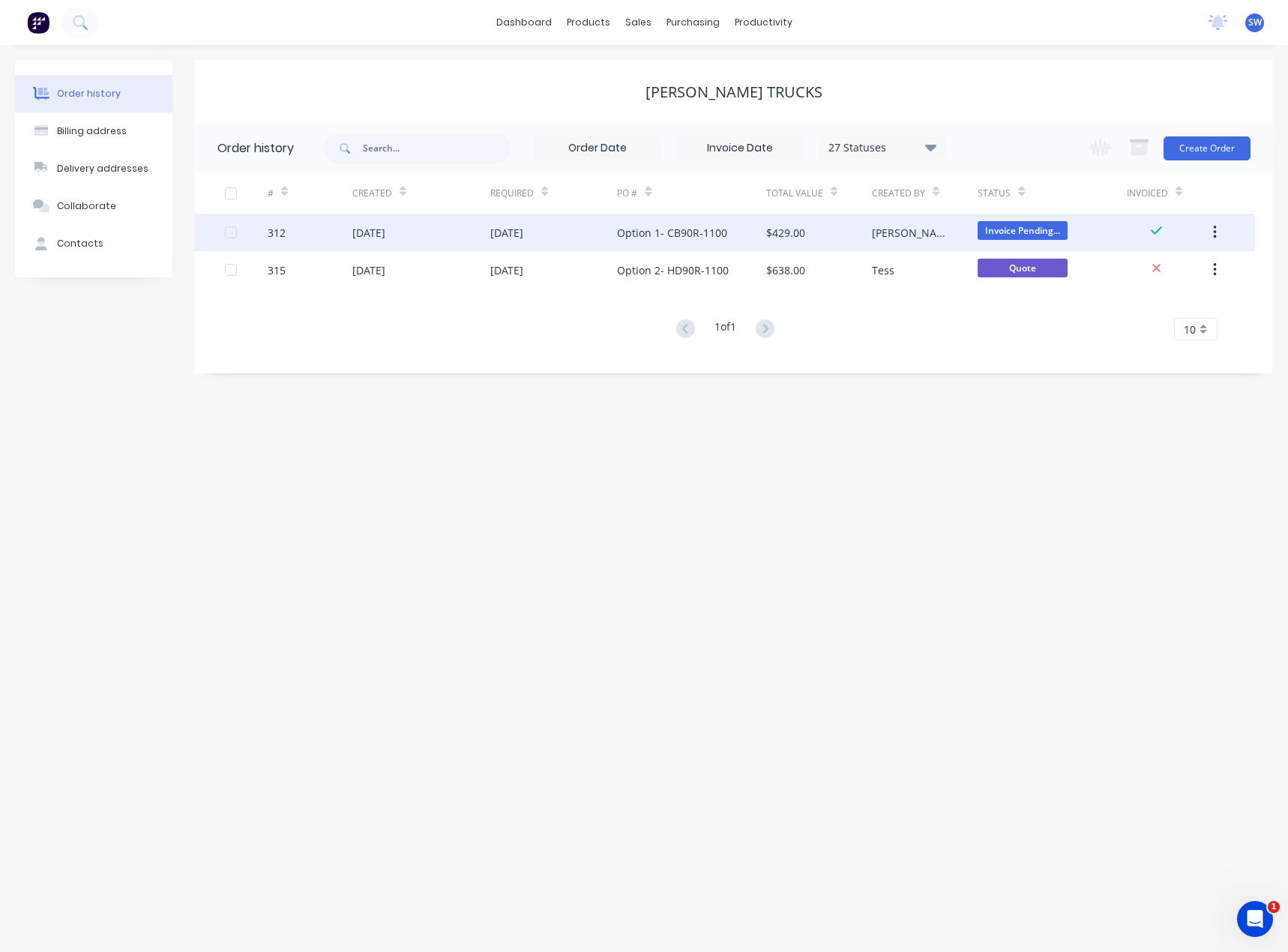
click at [722, 235] on div "Option 1- CB90R-1100" at bounding box center [672, 232] width 110 height 15
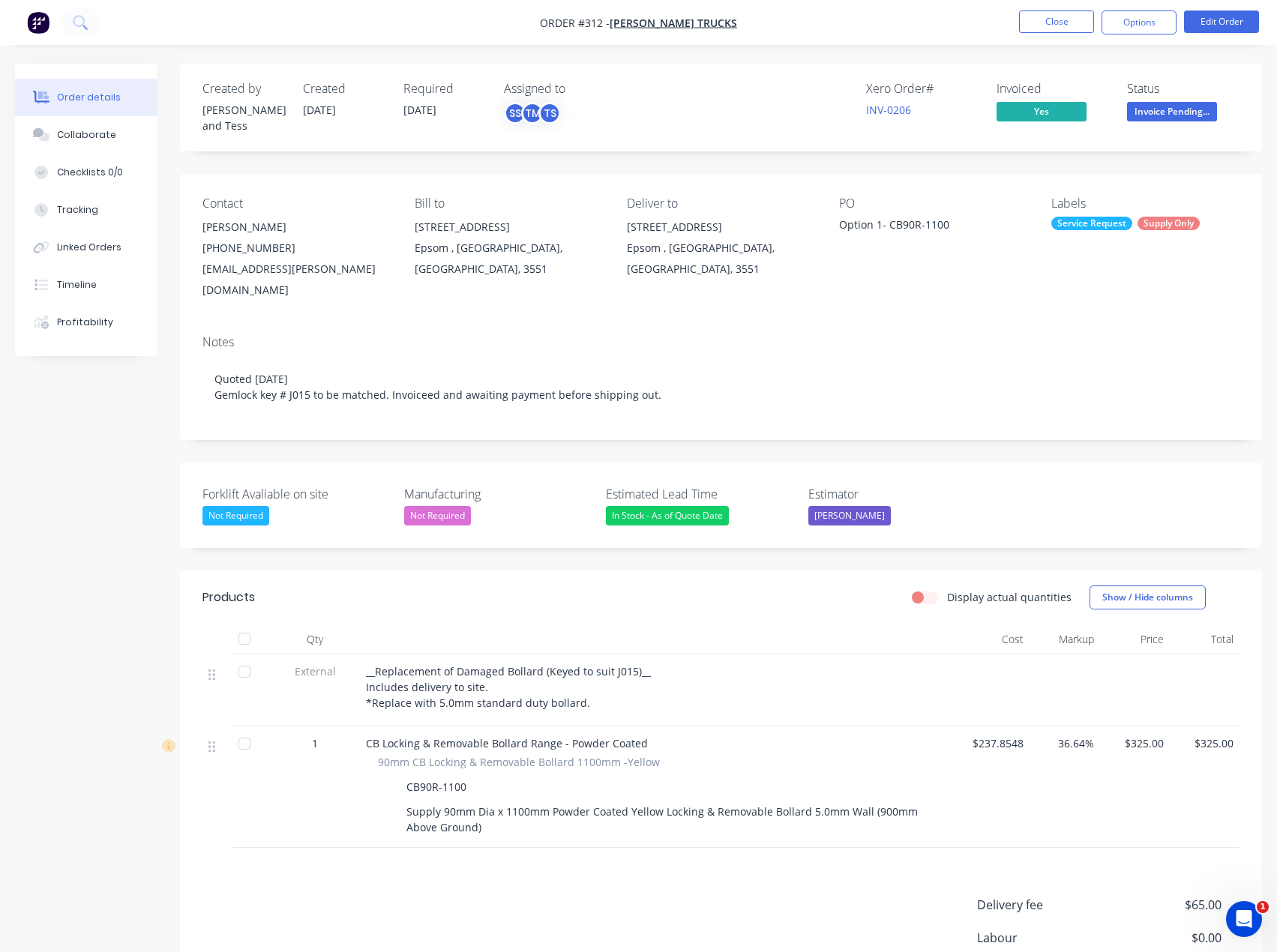
click at [390, 259] on div "[EMAIL_ADDRESS][PERSON_NAME][DOMAIN_NAME]" at bounding box center [296, 280] width 188 height 42
drag, startPoint x: 400, startPoint y: 265, endPoint x: 202, endPoint y: 262, distance: 198.0
click at [202, 262] on div "Contact Mark Doyle (03) 5444 4011 mark.doyle@poysermotorgroup.com.au Bill to 11…" at bounding box center [721, 249] width 1082 height 149
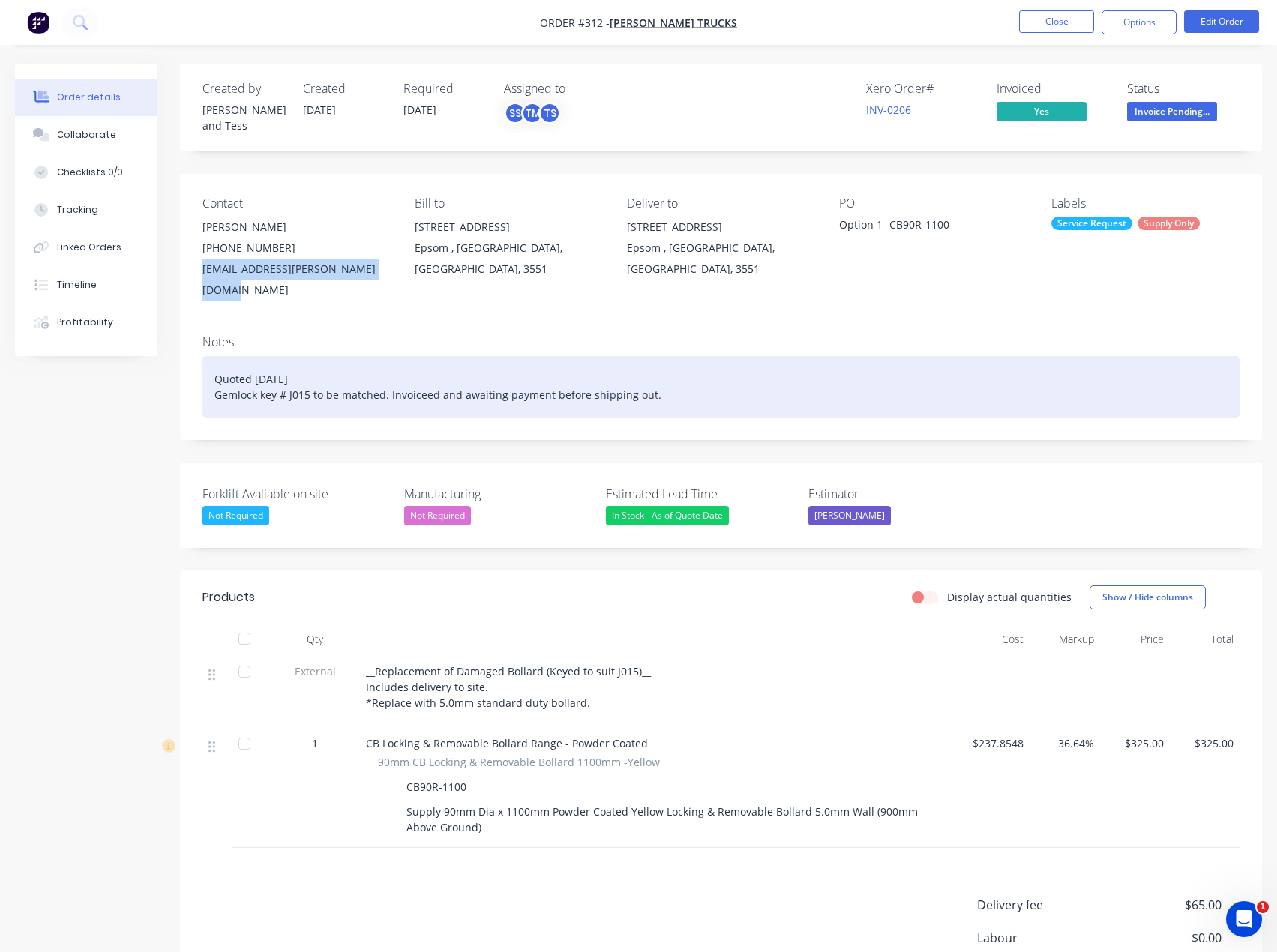
copy div "[EMAIL_ADDRESS][PERSON_NAME][DOMAIN_NAME]"
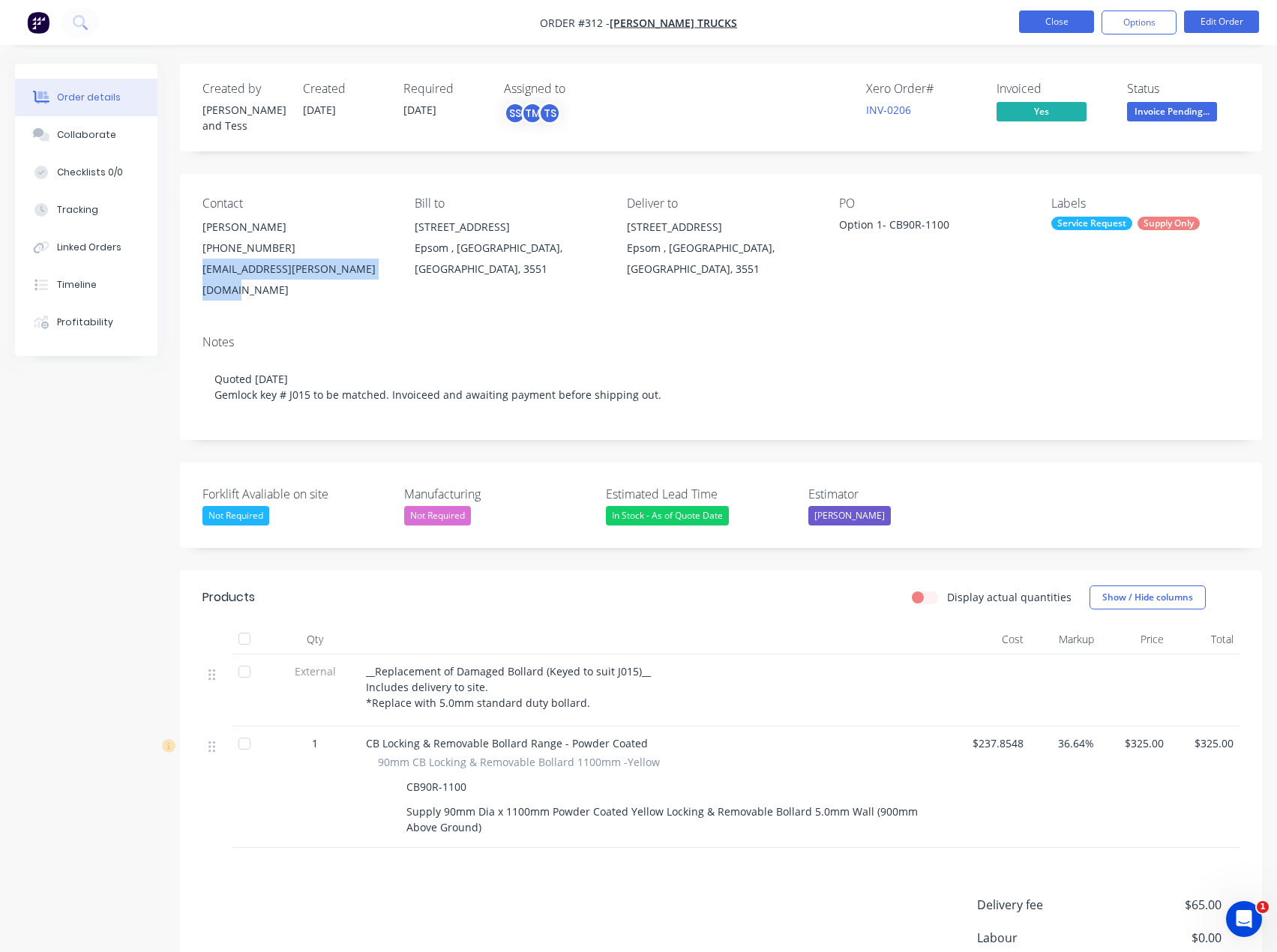
click at [1052, 24] on button "Close" at bounding box center [1056, 22] width 75 height 23
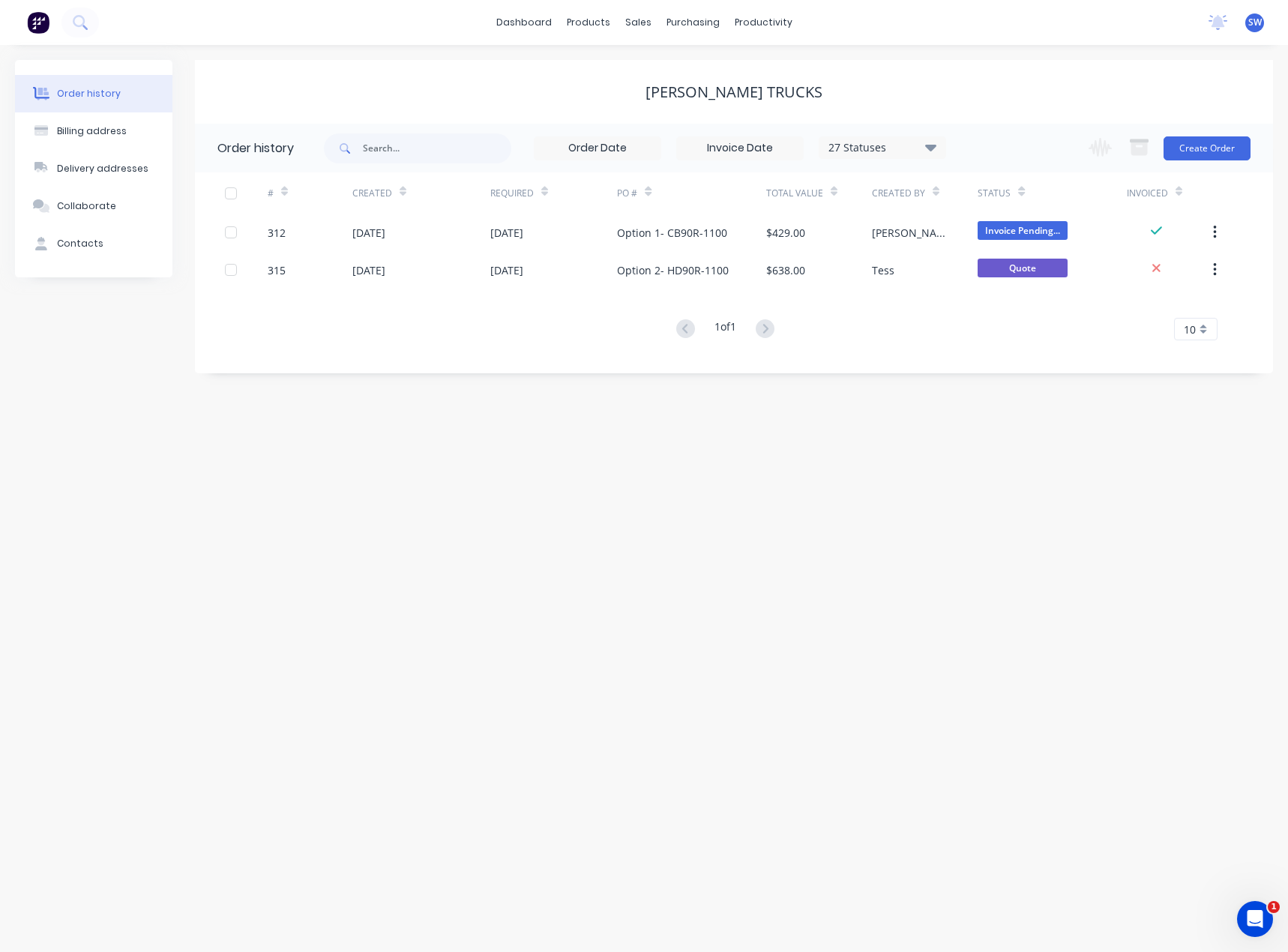
click at [915, 88] on div "[PERSON_NAME] Trucks" at bounding box center [734, 93] width 1078 height 18
click at [1044, 634] on div "Order history Billing address Delivery addresses Collaborate Contacts Poyser Tr…" at bounding box center [644, 498] width 1288 height 907
click at [336, 618] on div "Order history Billing address Delivery addresses Collaborate Contacts Poyser Tr…" at bounding box center [644, 498] width 1288 height 907
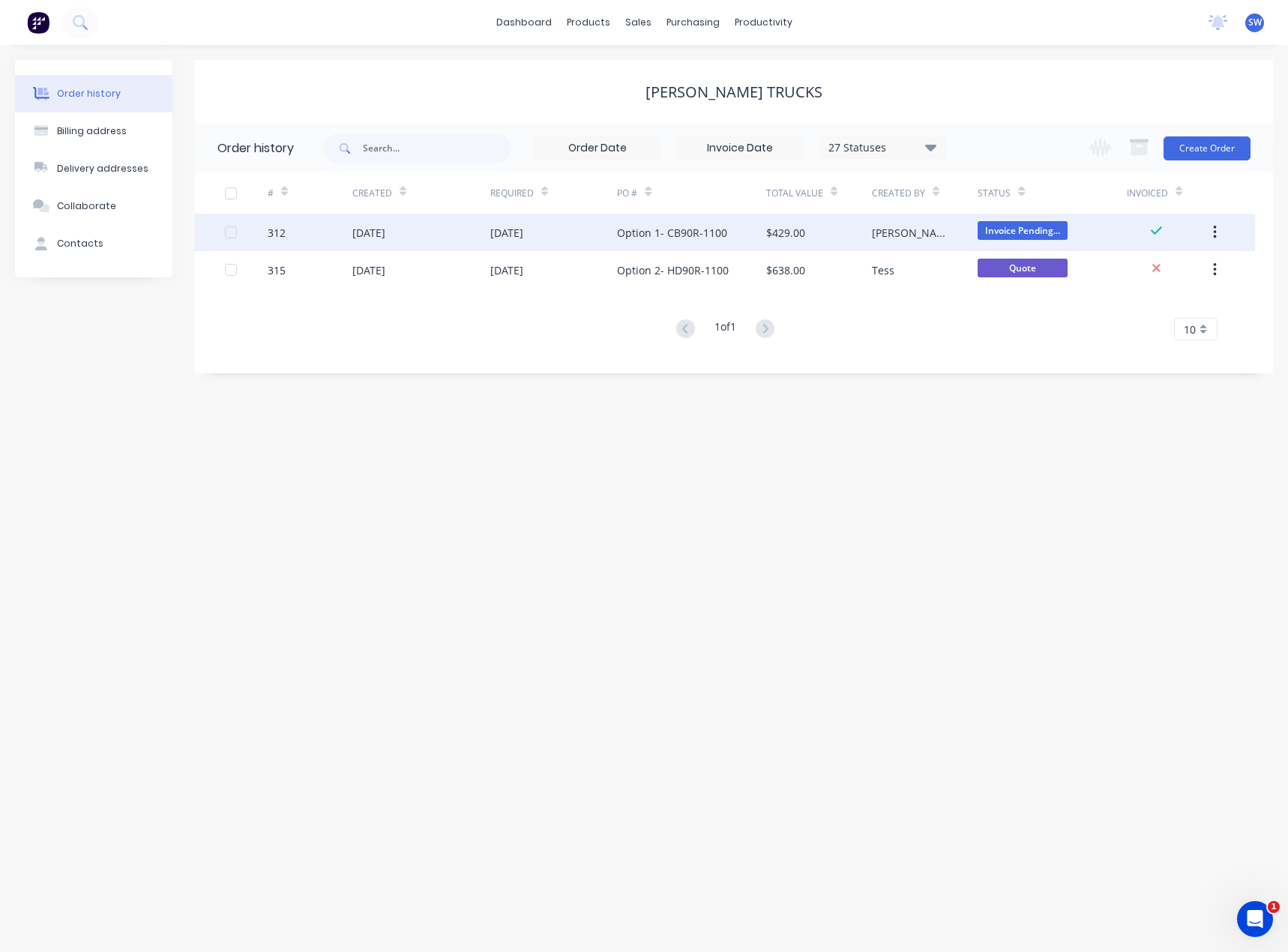
click at [649, 240] on div "Option 1- CB90R-1100" at bounding box center [692, 231] width 149 height 37
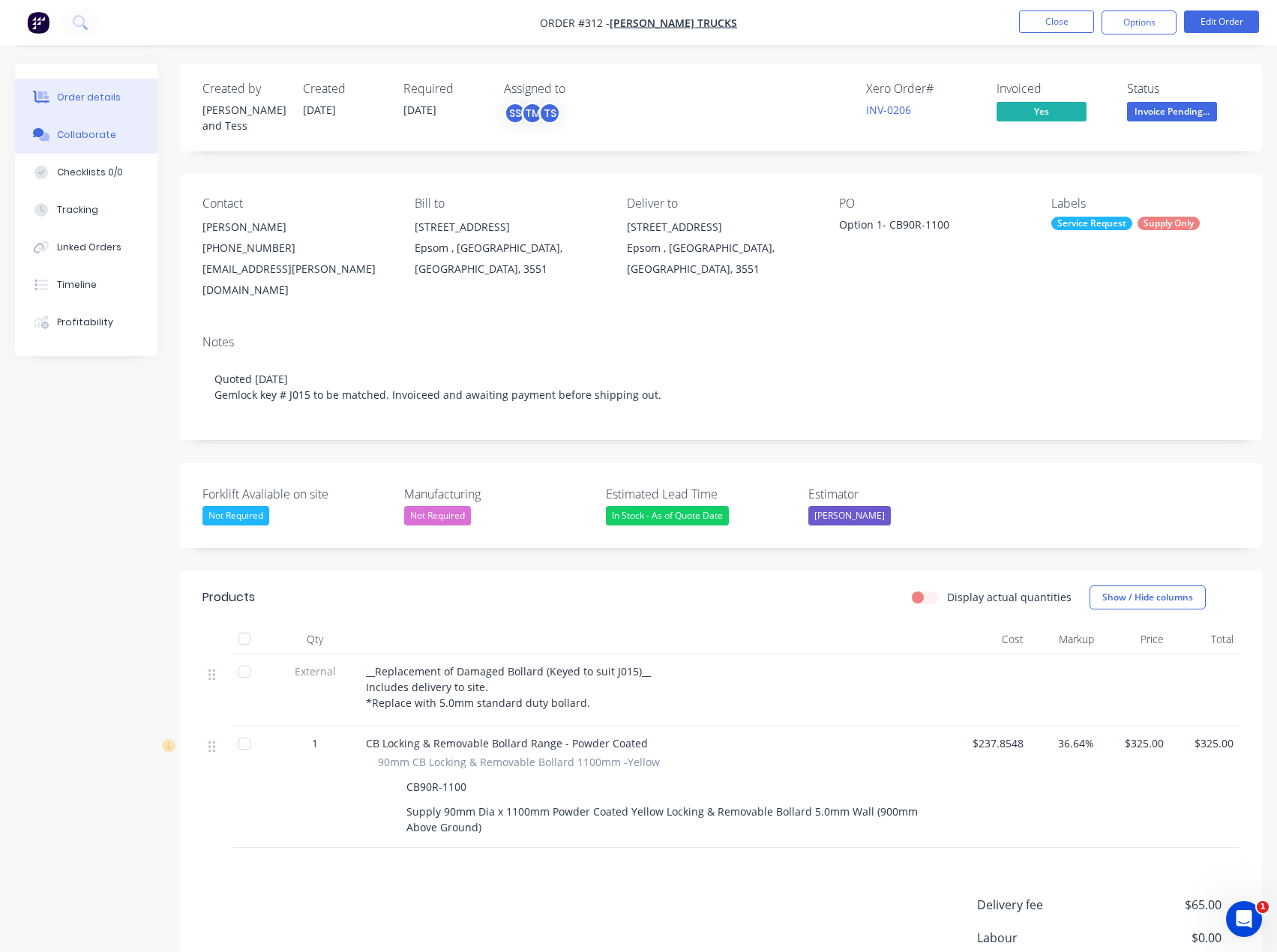
click at [99, 130] on div "Collaborate" at bounding box center [86, 134] width 59 height 14
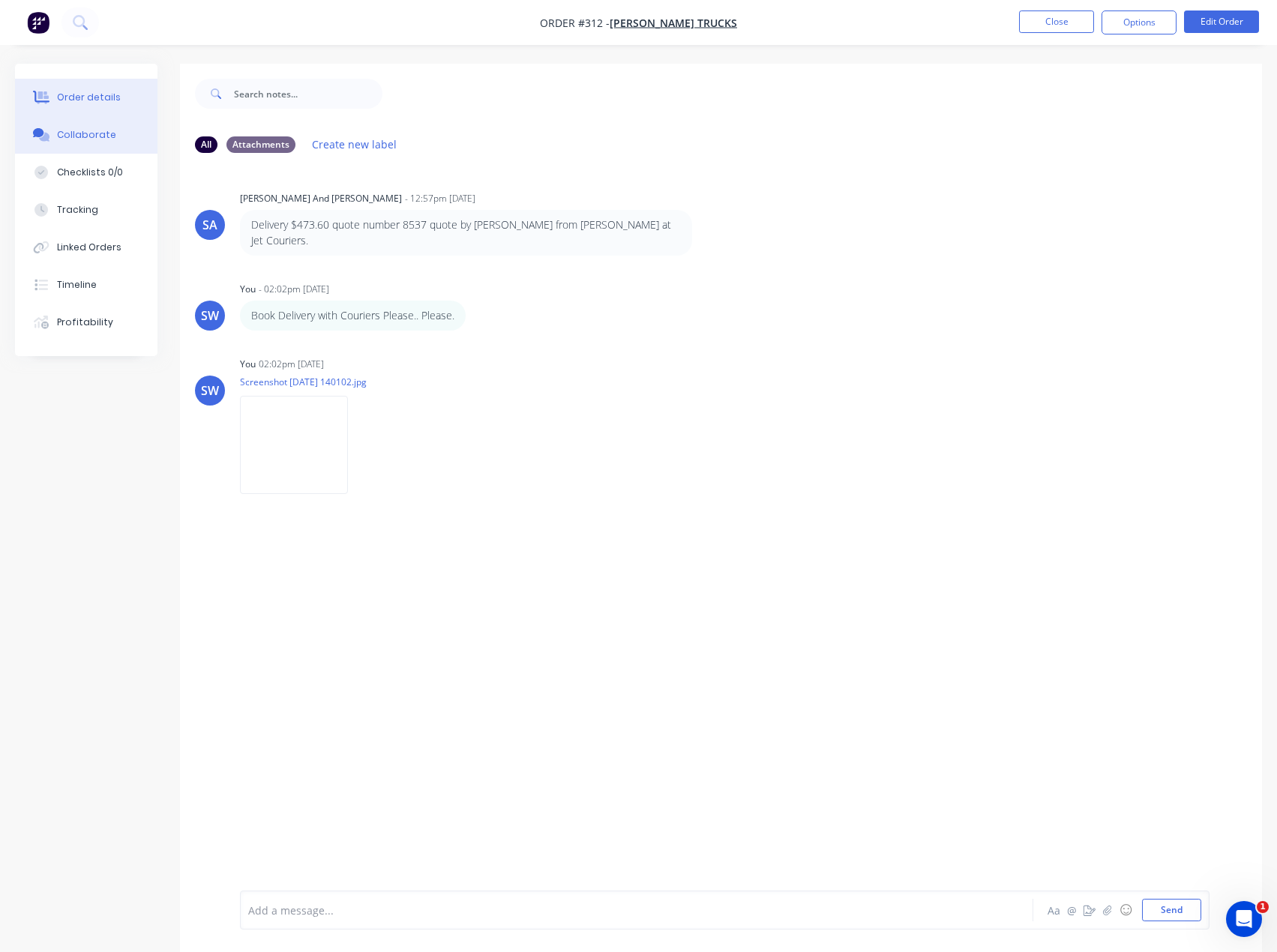
click at [120, 98] on button "Order details" at bounding box center [86, 97] width 142 height 37
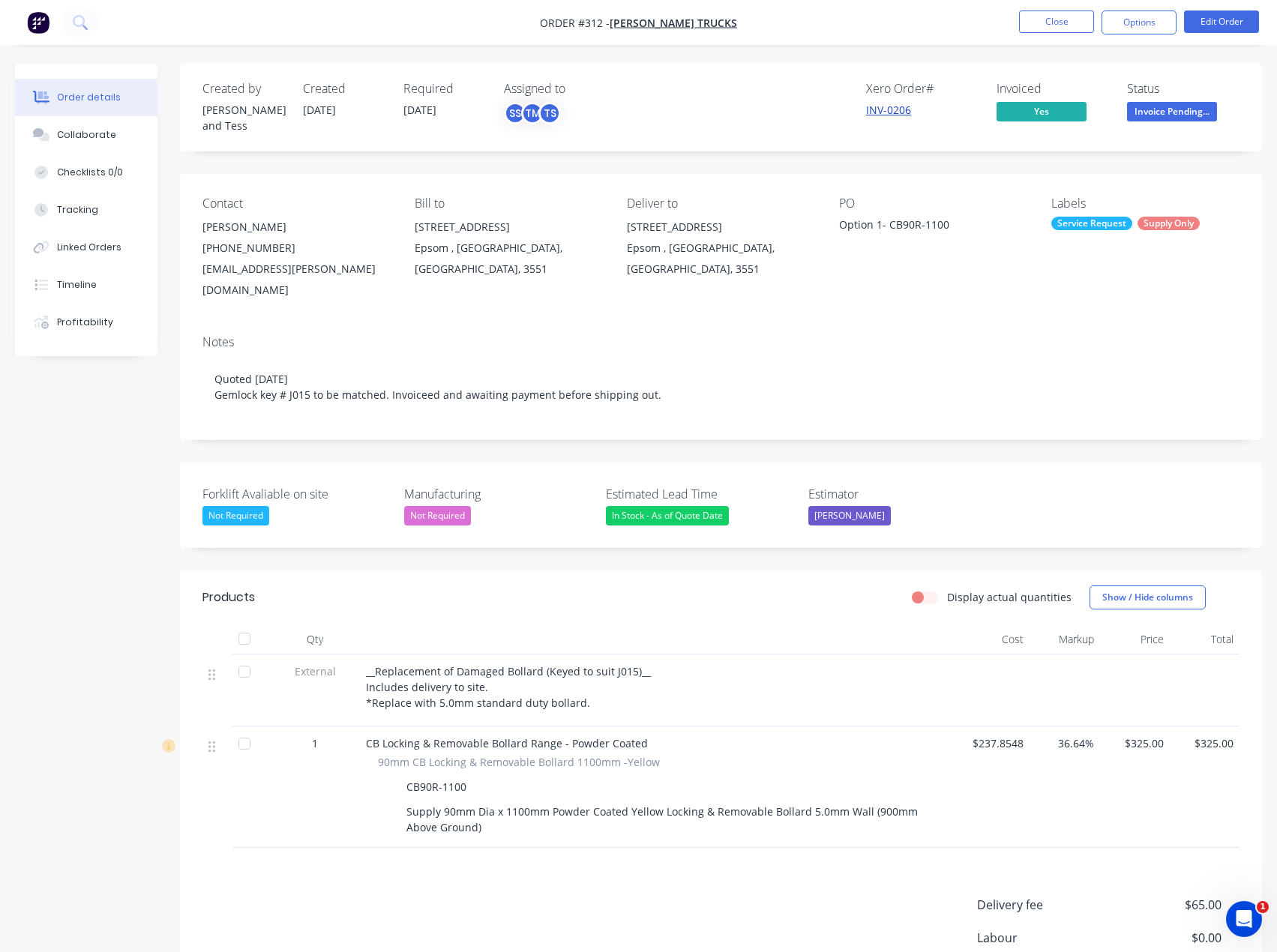
click at [875, 106] on link "INV-0206" at bounding box center [889, 110] width 45 height 15
click at [899, 115] on link "INV-0206" at bounding box center [889, 110] width 45 height 15
click at [1048, 33] on button "Close" at bounding box center [1056, 22] width 75 height 23
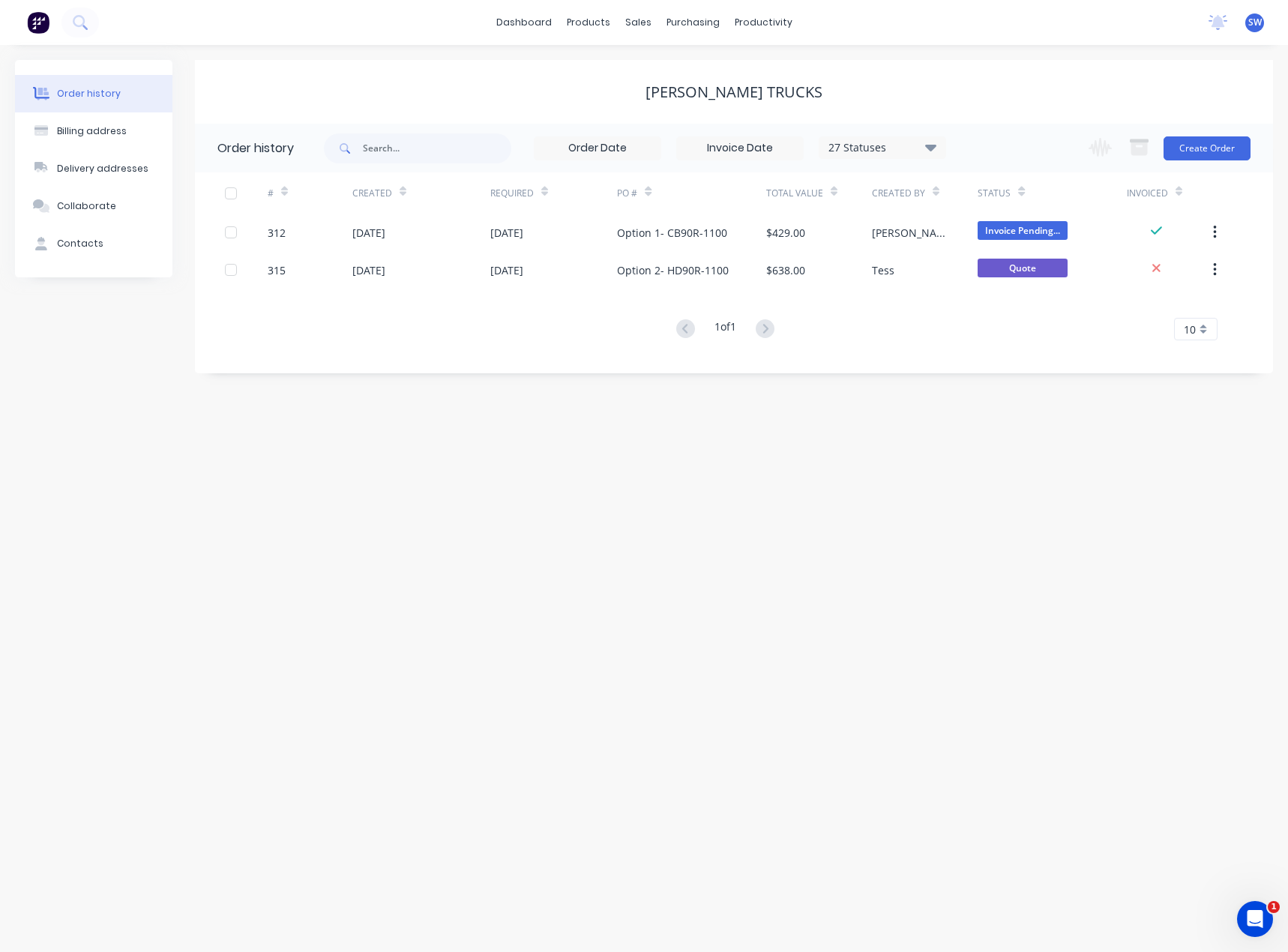
drag, startPoint x: 911, startPoint y: 68, endPoint x: 909, endPoint y: 78, distance: 10.2
click at [911, 71] on div "[PERSON_NAME] Trucks" at bounding box center [734, 92] width 1078 height 64
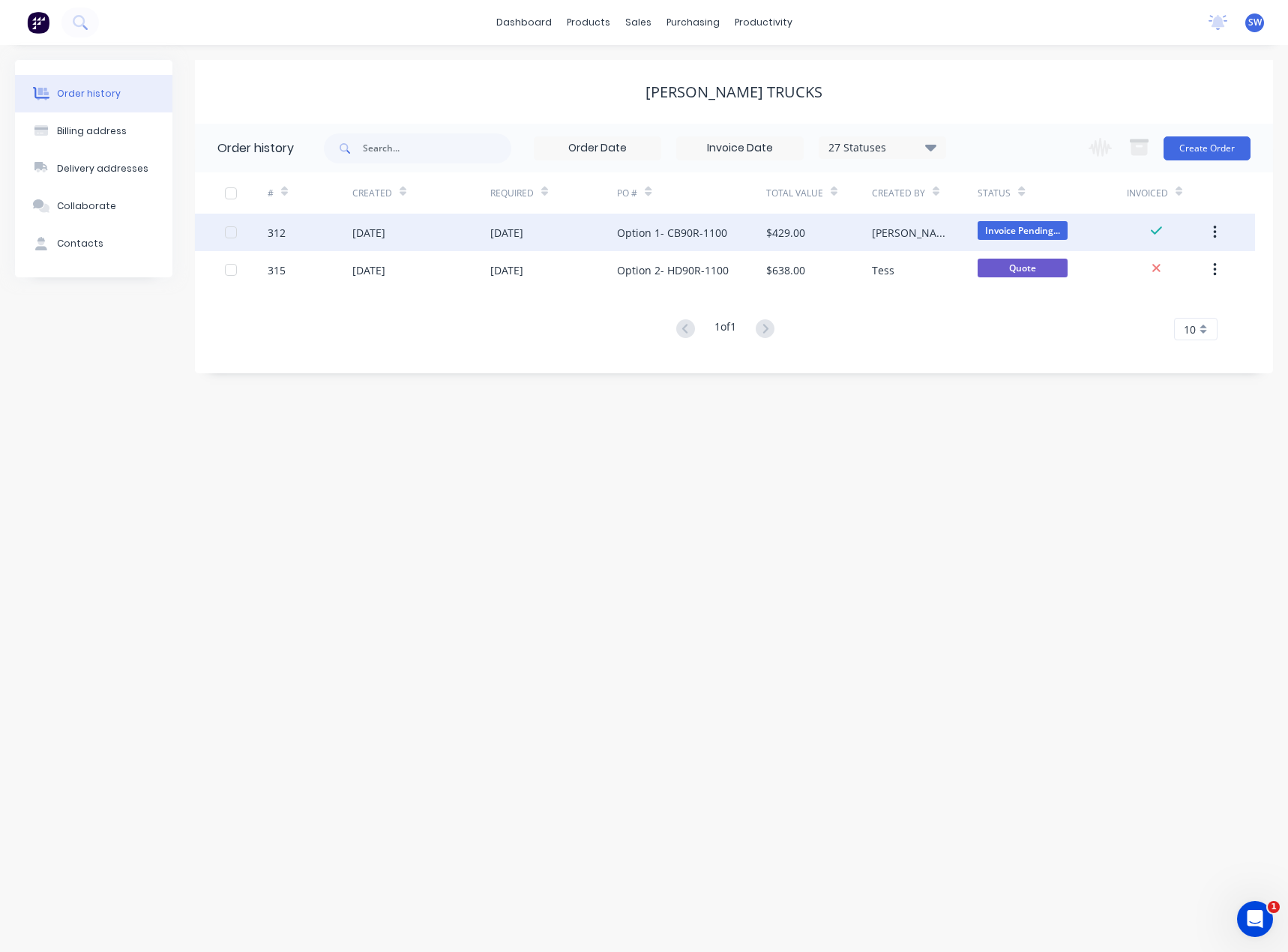
click at [727, 232] on div "Option 1- CB90R-1100" at bounding box center [692, 231] width 149 height 37
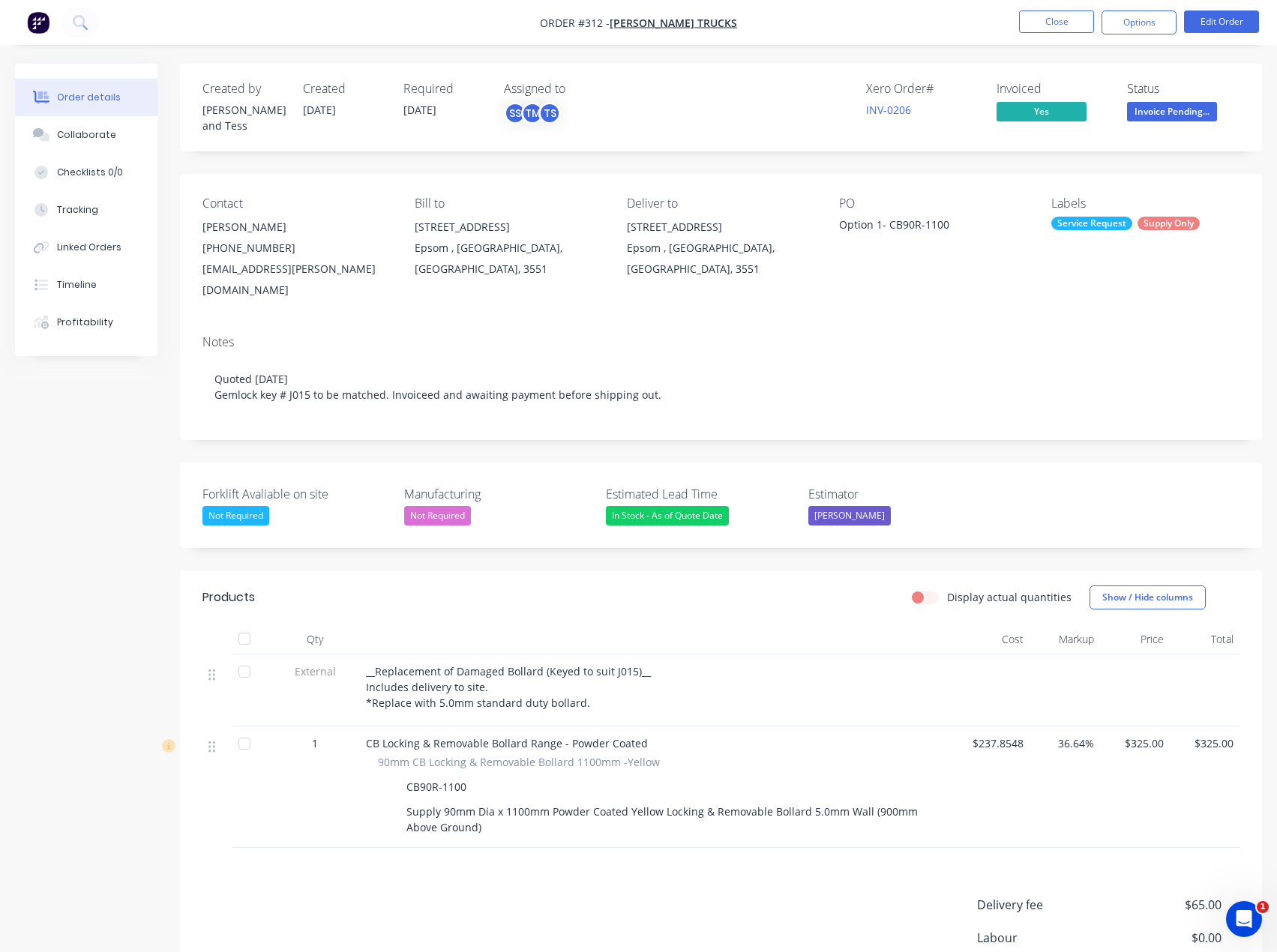
click at [748, 335] on div "Notes" at bounding box center [721, 342] width 1036 height 15
click at [93, 289] on div "Timeline" at bounding box center [77, 284] width 40 height 14
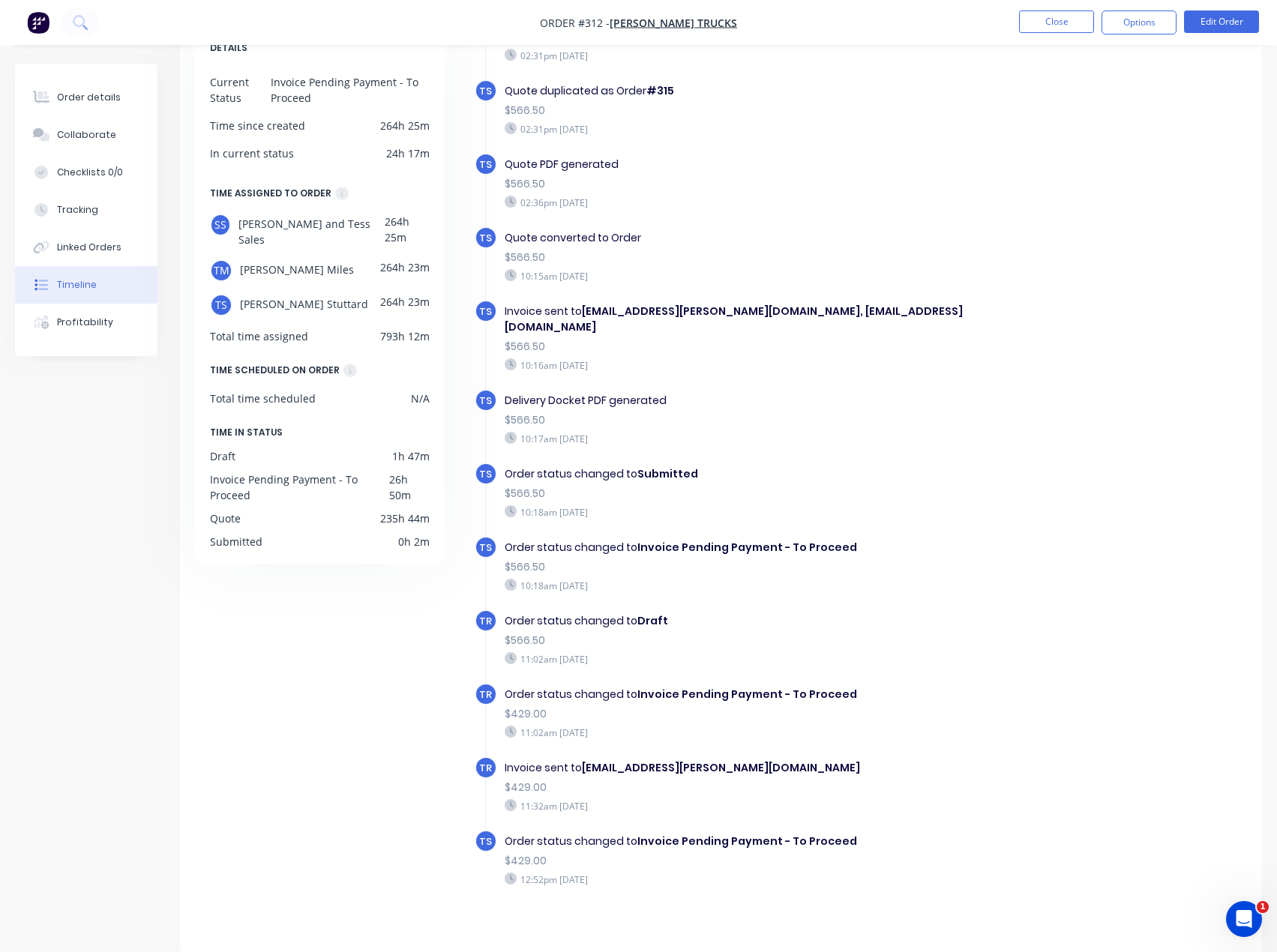
scroll to position [523, 0]
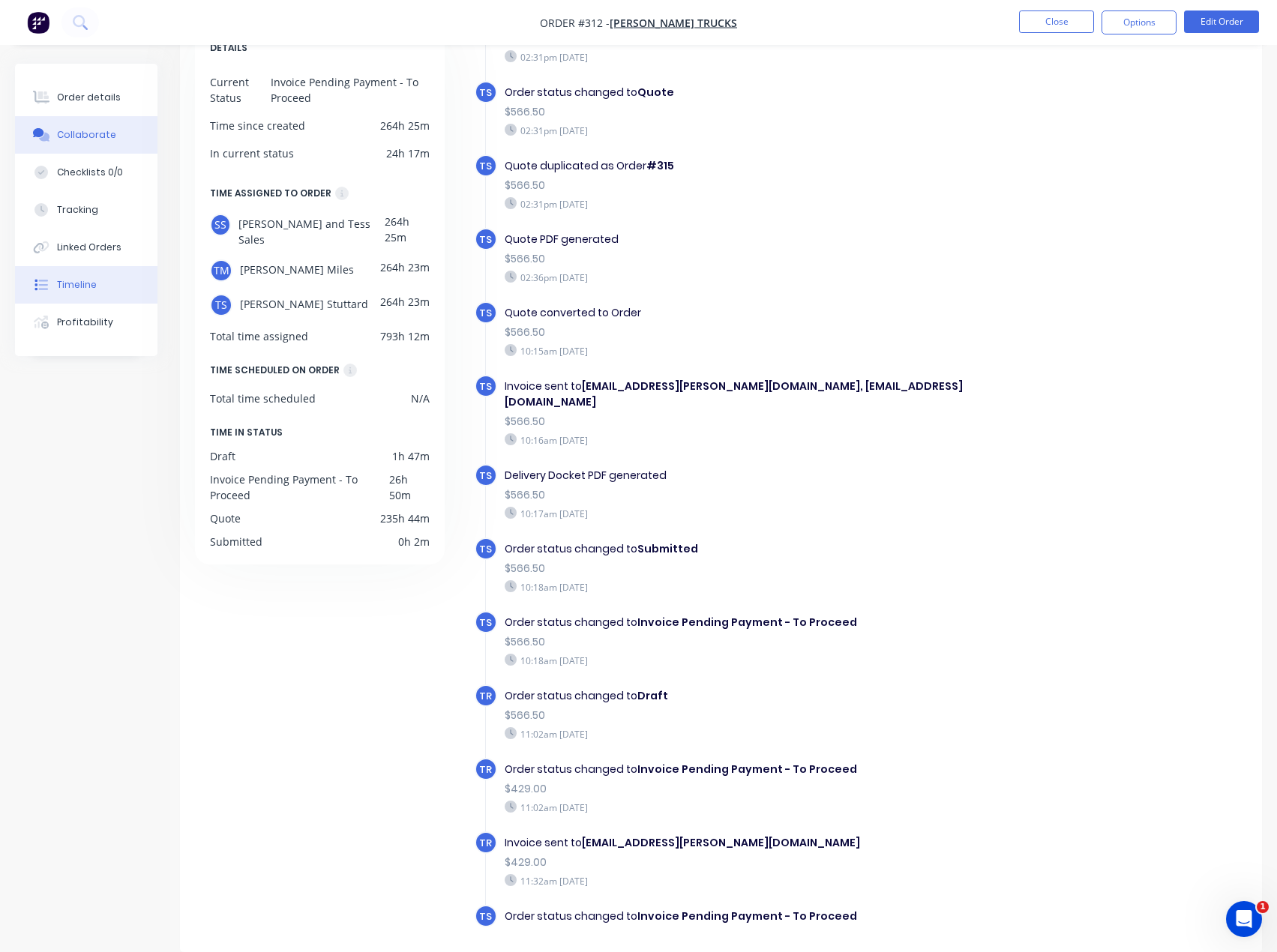
click at [82, 142] on button "Collaborate" at bounding box center [86, 134] width 142 height 37
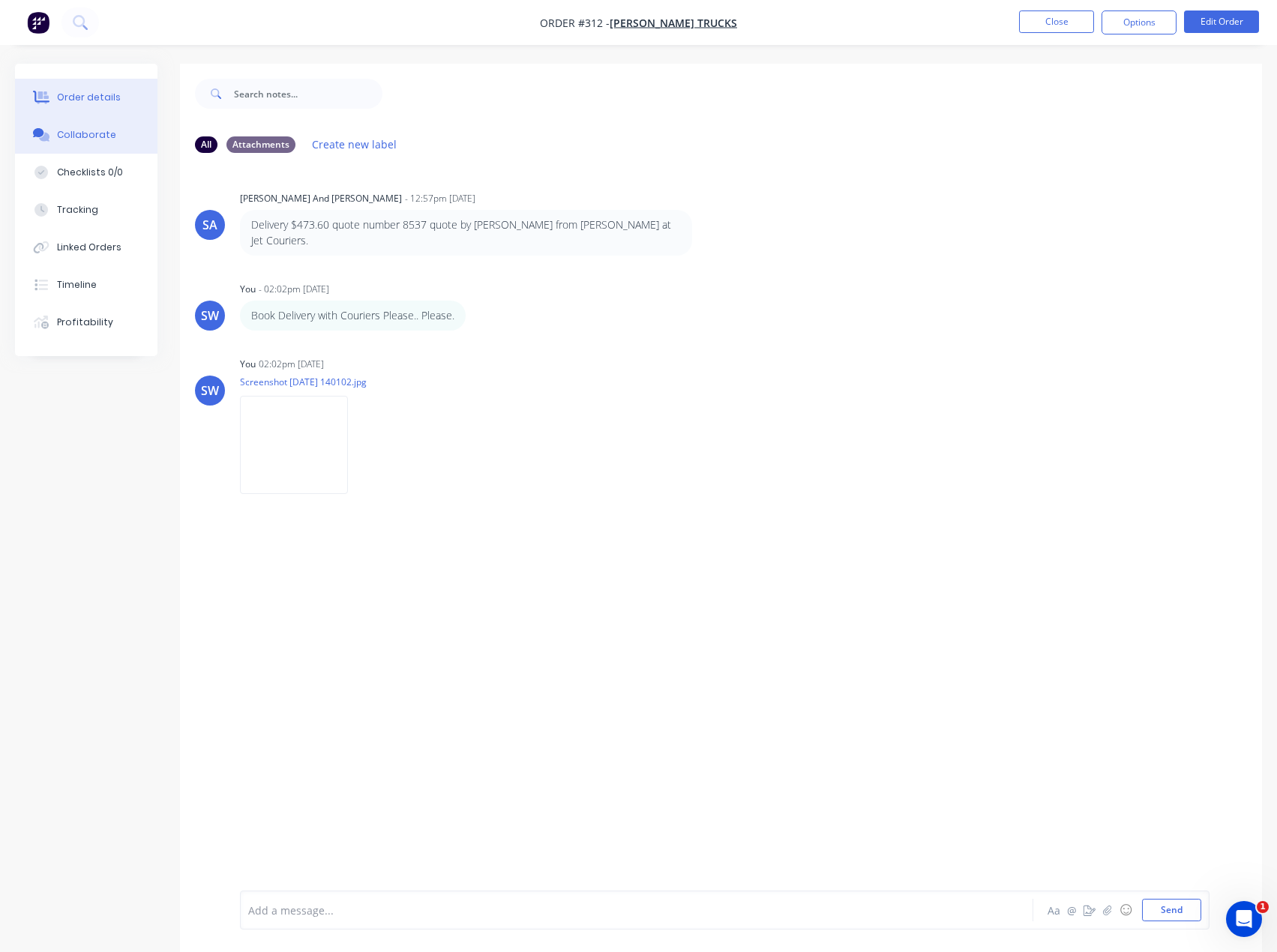
click at [107, 103] on div "Order details" at bounding box center [89, 97] width 64 height 14
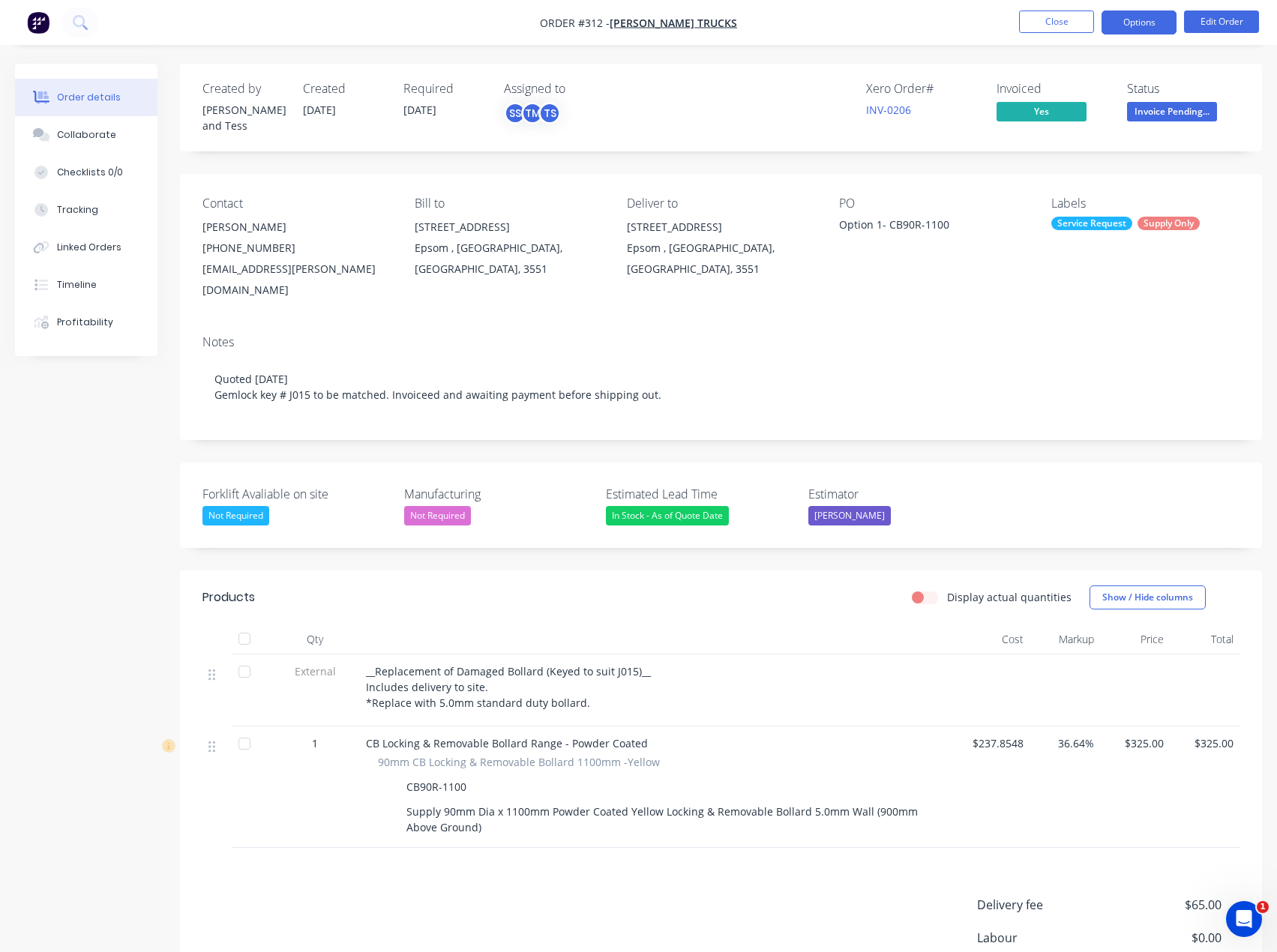
click at [1146, 28] on button "Options" at bounding box center [1138, 23] width 75 height 24
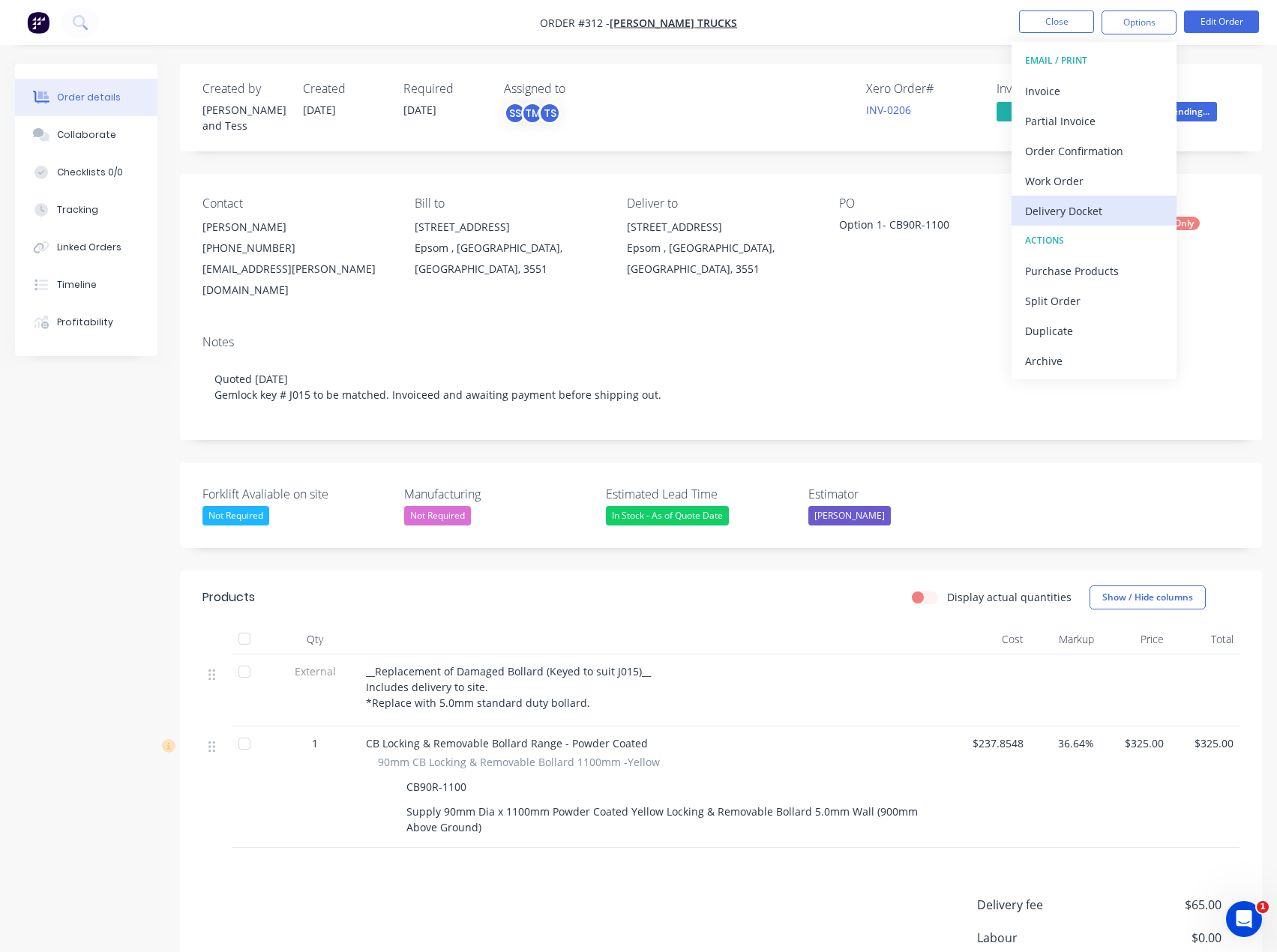
click at [1094, 211] on div "Delivery Docket" at bounding box center [1094, 211] width 138 height 22
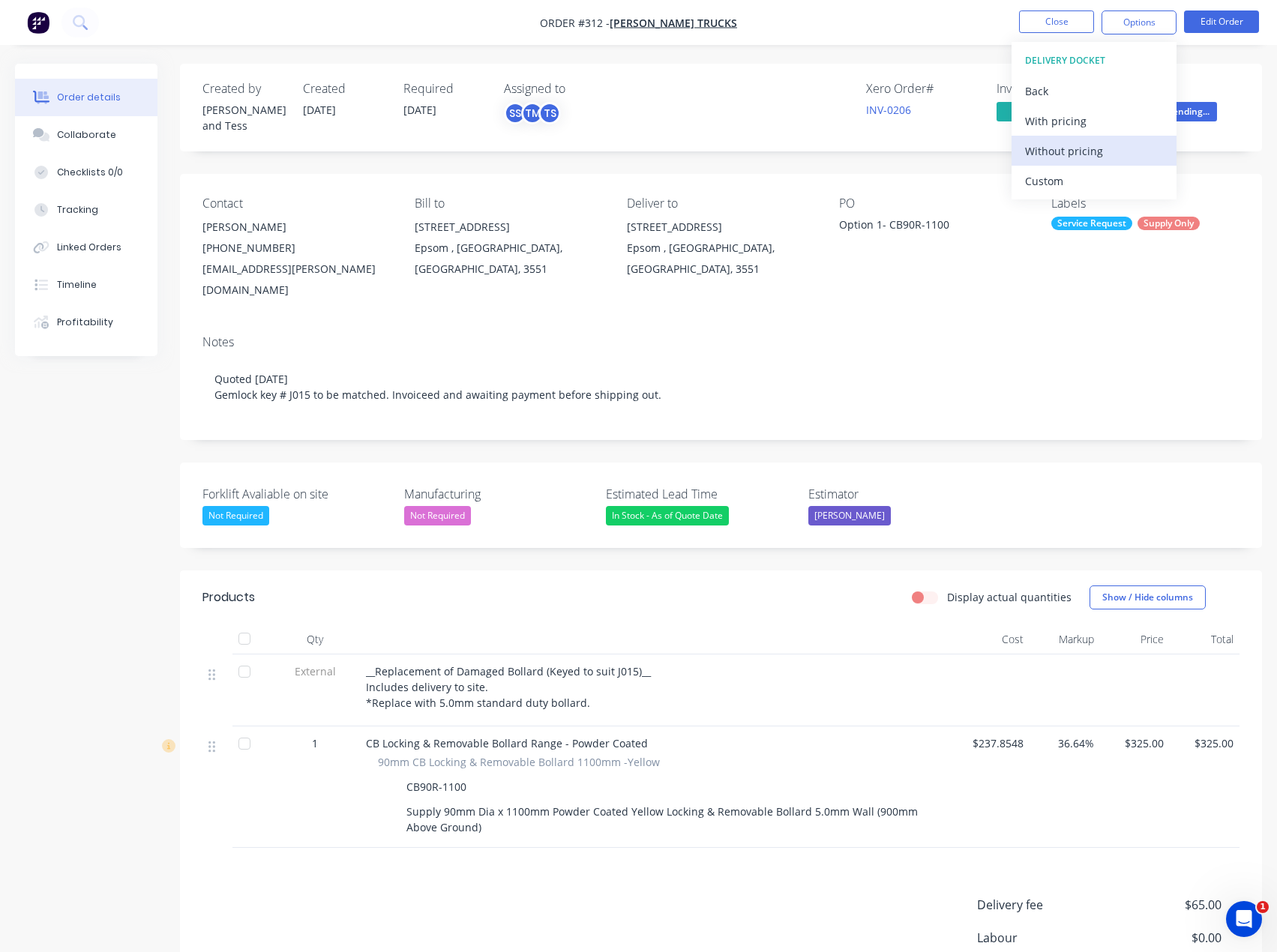
click at [1100, 150] on div "Without pricing" at bounding box center [1094, 151] width 138 height 22
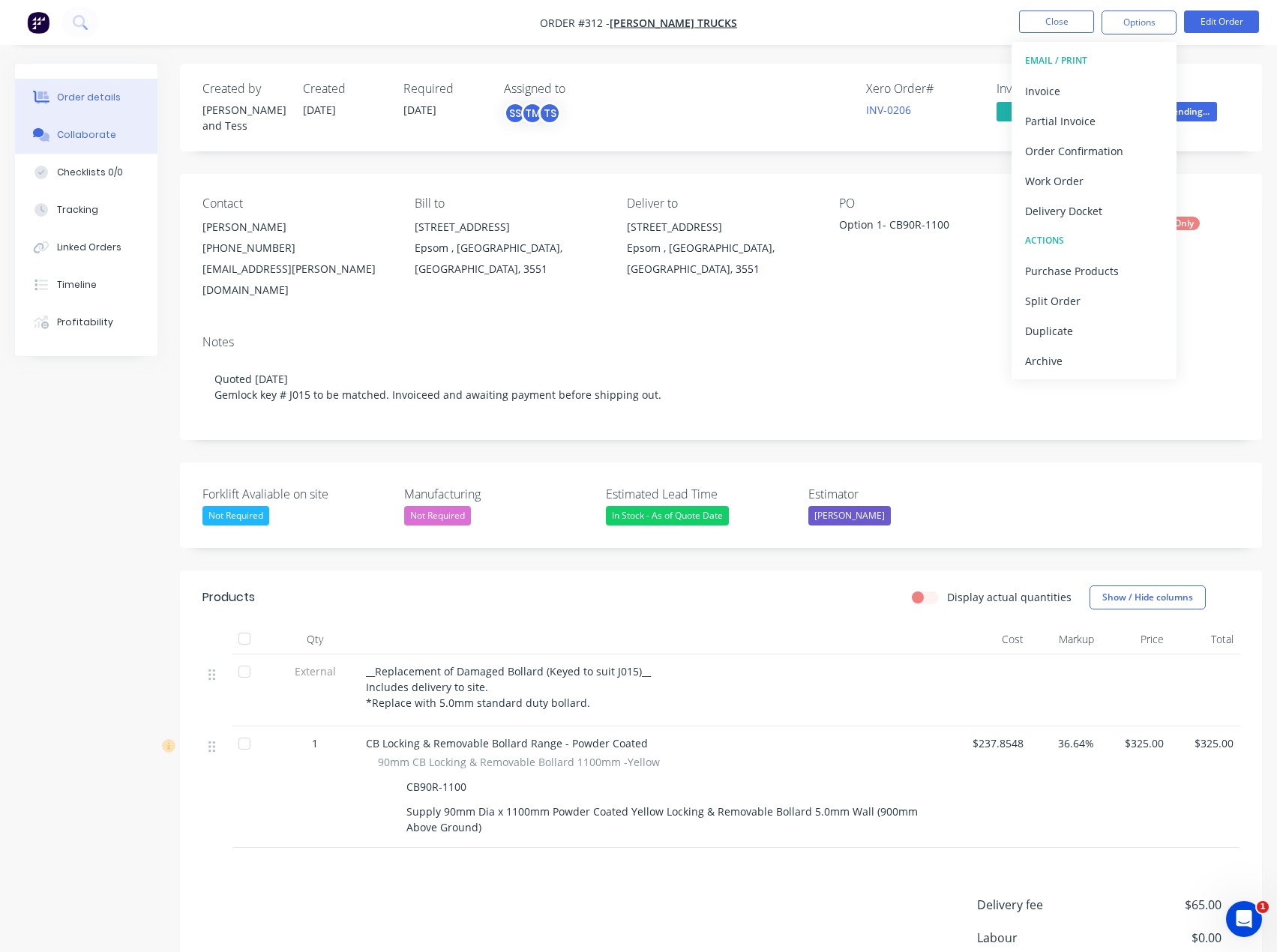
click at [87, 139] on div "Collaborate" at bounding box center [86, 134] width 59 height 14
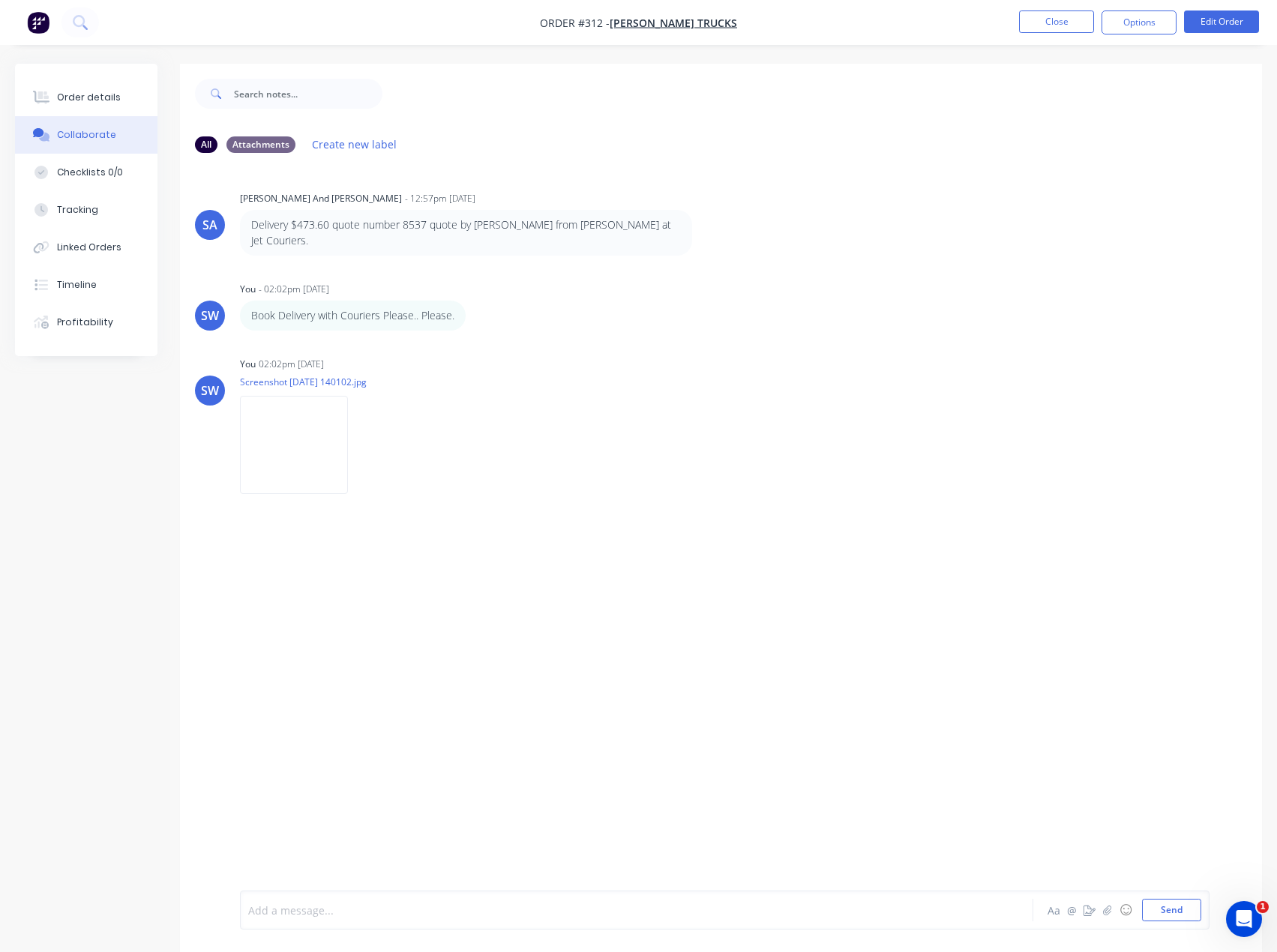
click at [397, 907] on div at bounding box center [605, 910] width 713 height 15
click at [319, 920] on div "Add a message..." at bounding box center [604, 909] width 714 height 23
click at [335, 541] on div "https://www.transdirect.com.au/education/tracking/?reference=CPWAGVBK900225505 …" at bounding box center [457, 548] width 411 height 15
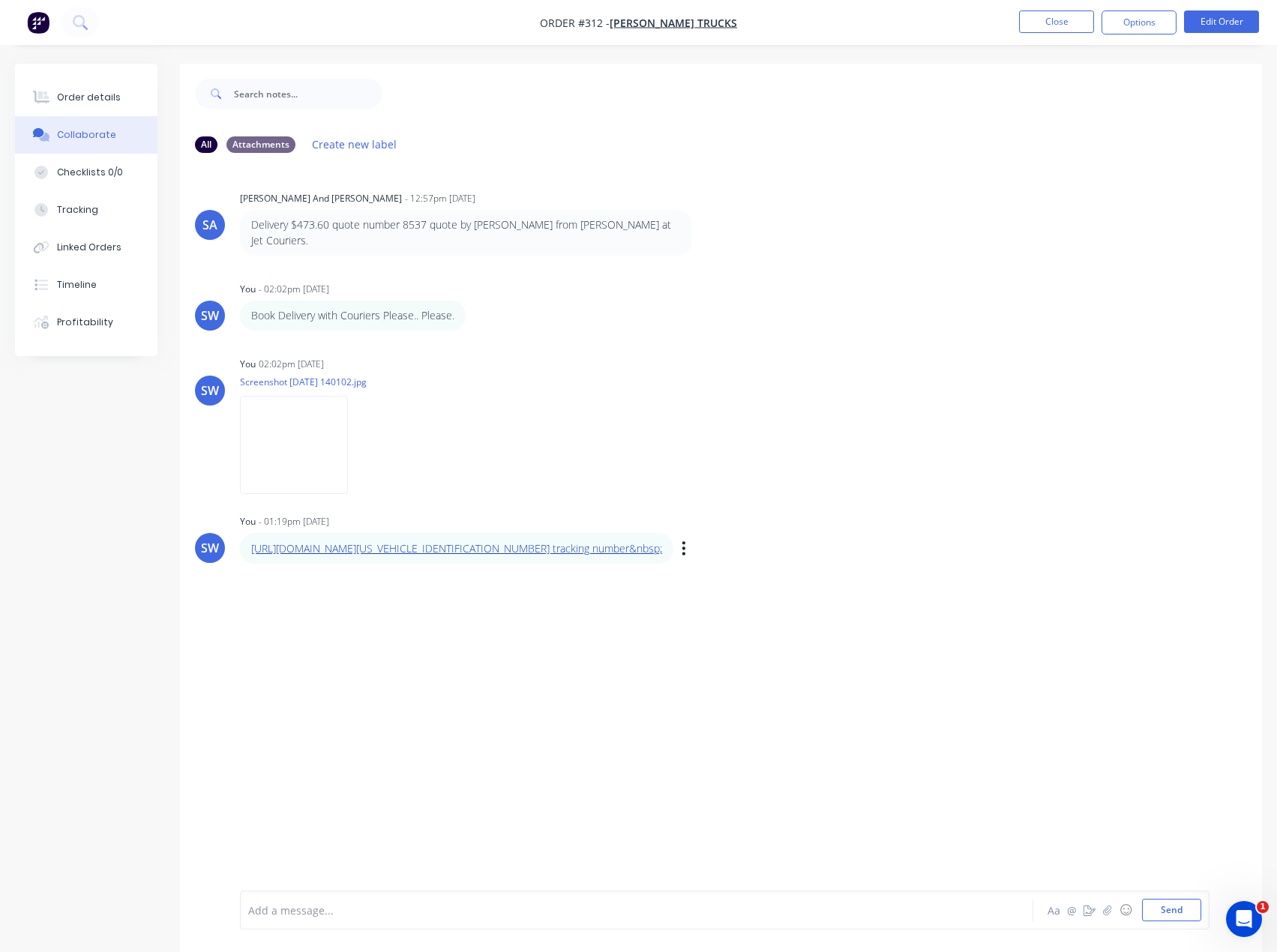
click at [339, 541] on link "https://www.transdirect.com.au/education/tracking/?reference=CPWAGVBK900225505 …" at bounding box center [457, 548] width 411 height 15
click at [710, 603] on div "SA Scott and Tess Sales - 12:57pm 29/08/25 Delivery $473.60 quote number 8537 q…" at bounding box center [721, 528] width 1082 height 726
click at [1066, 15] on button "Close" at bounding box center [1056, 22] width 75 height 23
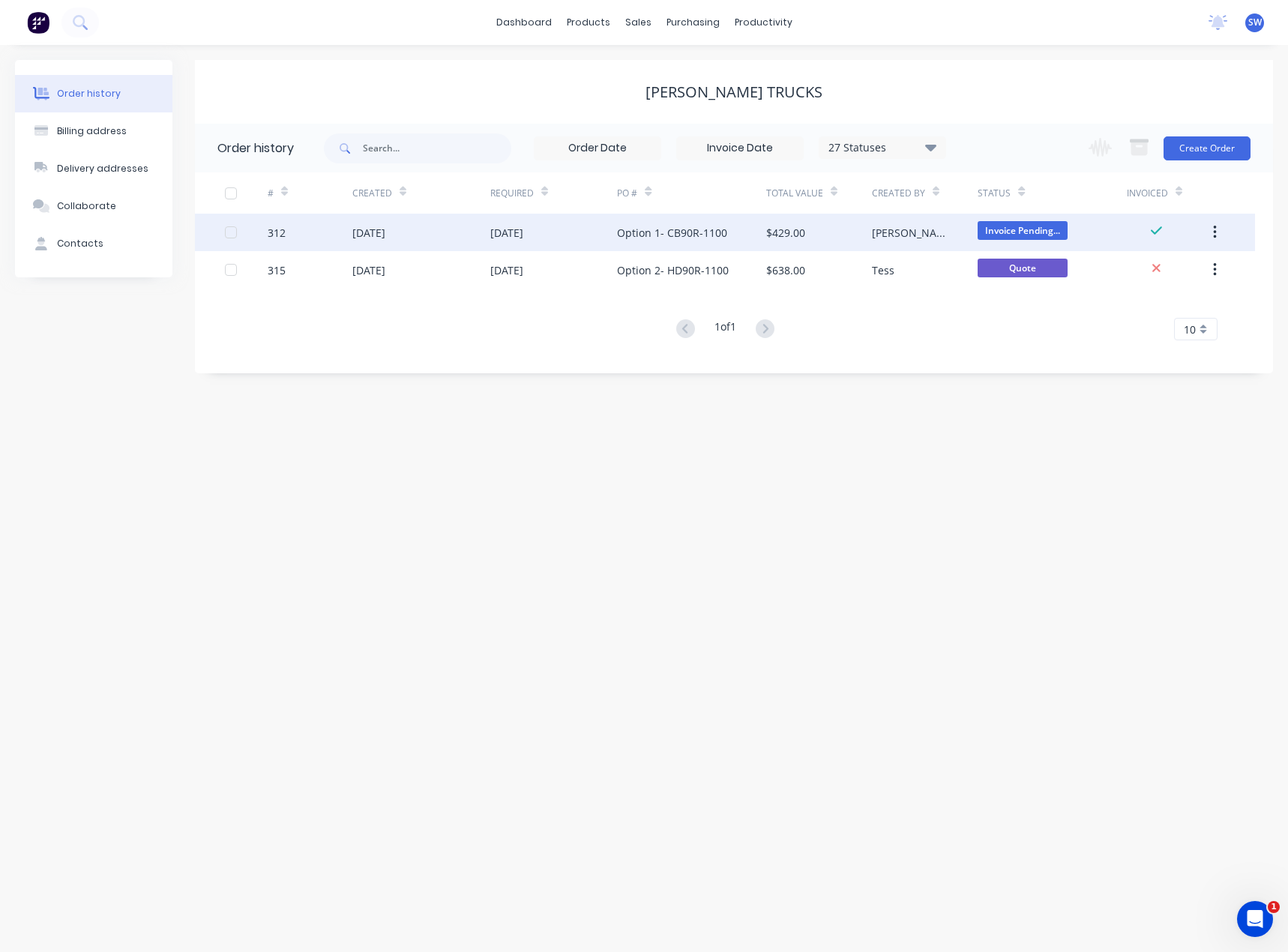
click at [760, 230] on div "Option 1- CB90R-1100" at bounding box center [692, 231] width 149 height 37
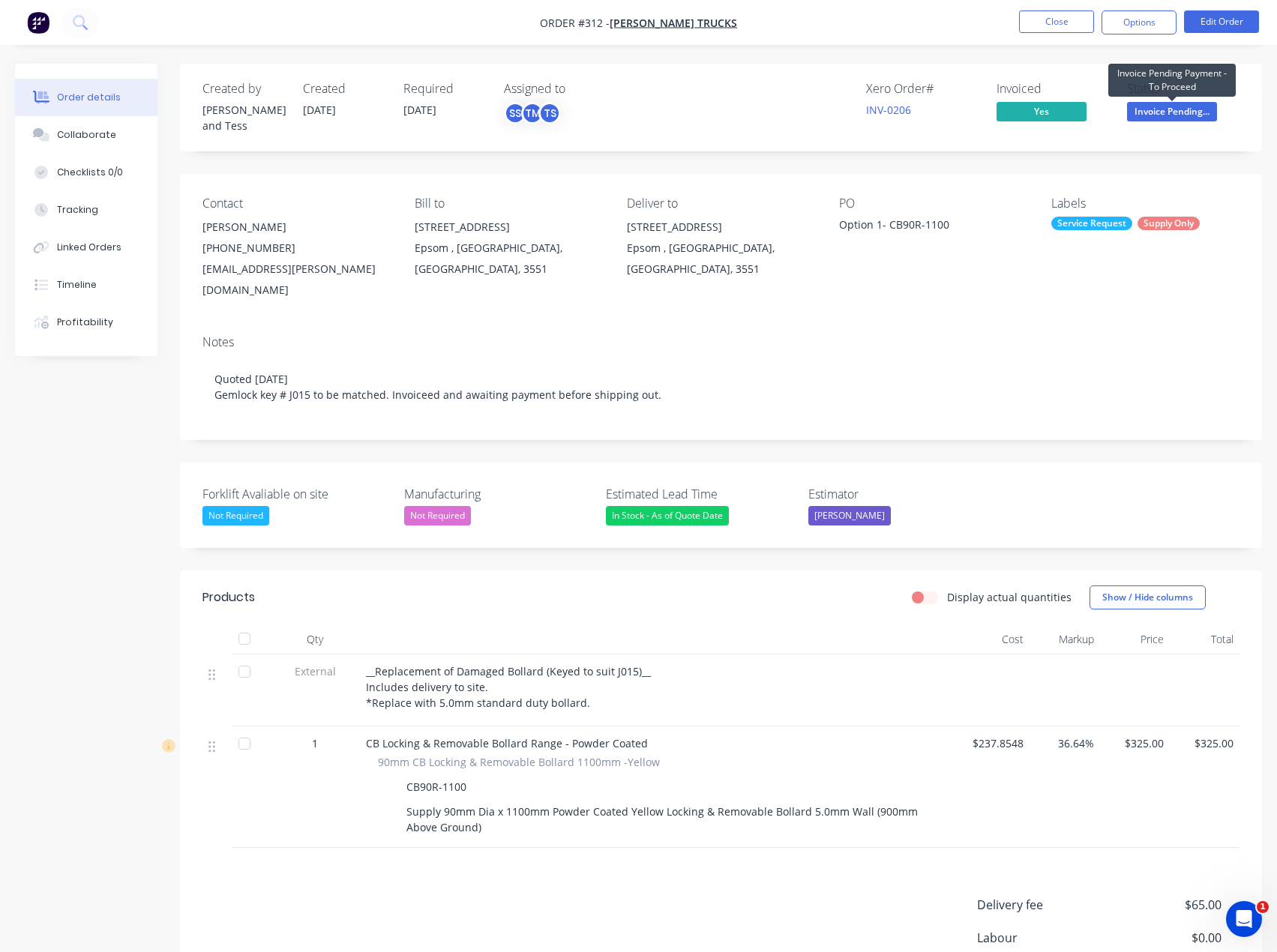
click at [1177, 109] on span "Invoice Pending..." at bounding box center [1172, 111] width 90 height 19
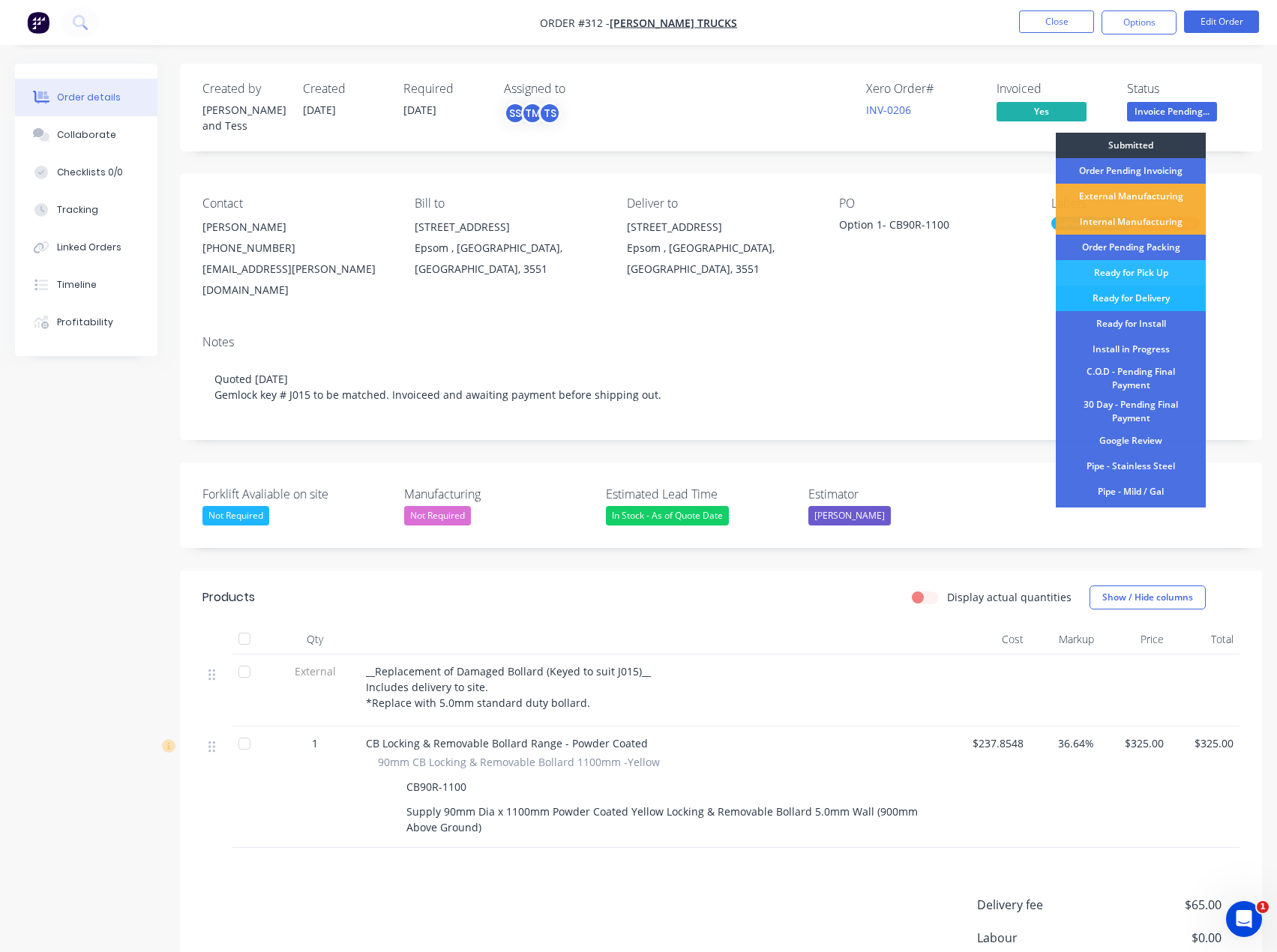
click at [1179, 295] on div "Ready for Delivery" at bounding box center [1130, 299] width 150 height 25
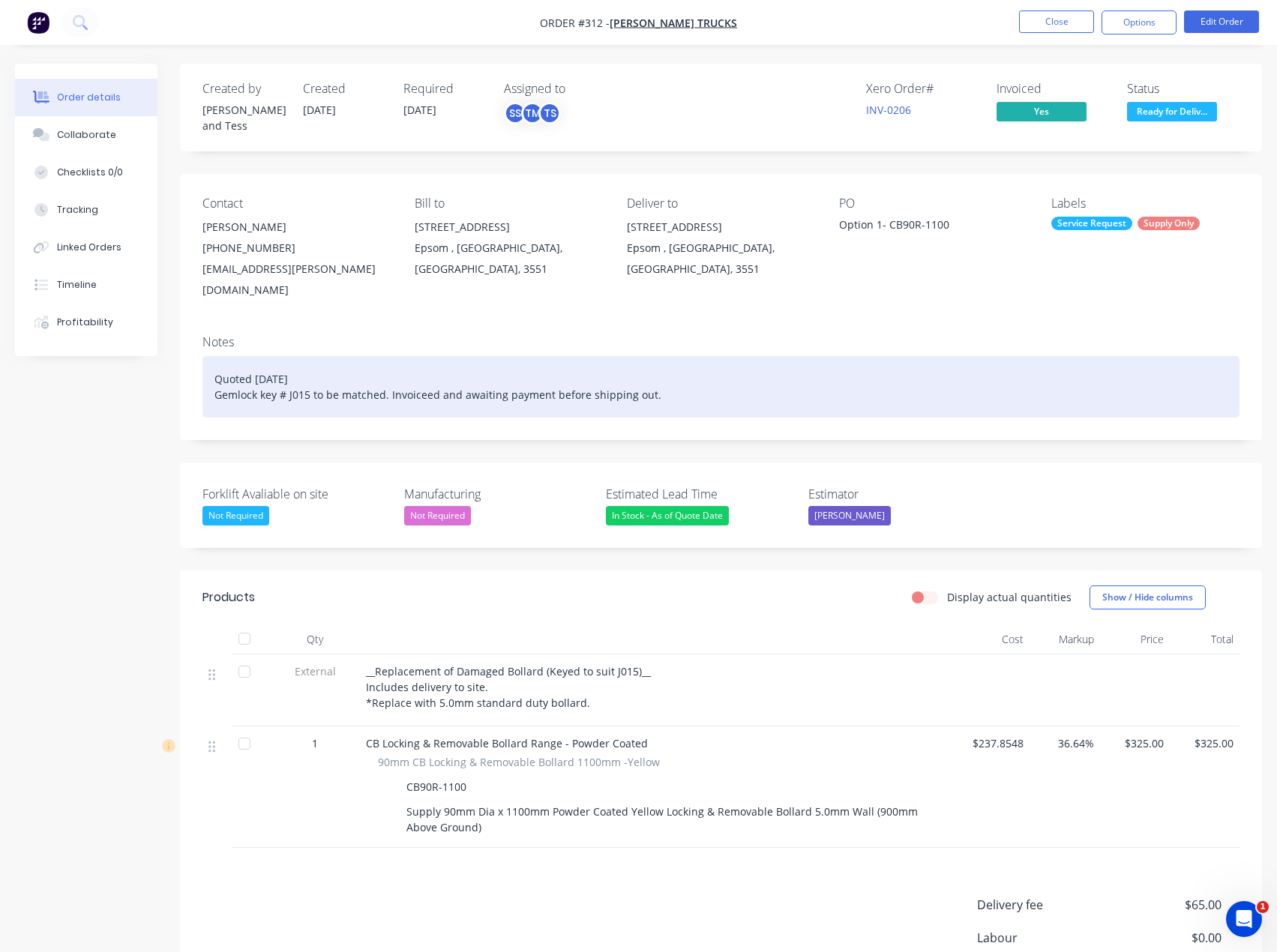
click at [670, 368] on div "Quoted [DATE] Gemlock key # J015 to be matched. Invoiceed and awaiting payment …" at bounding box center [721, 387] width 1036 height 62
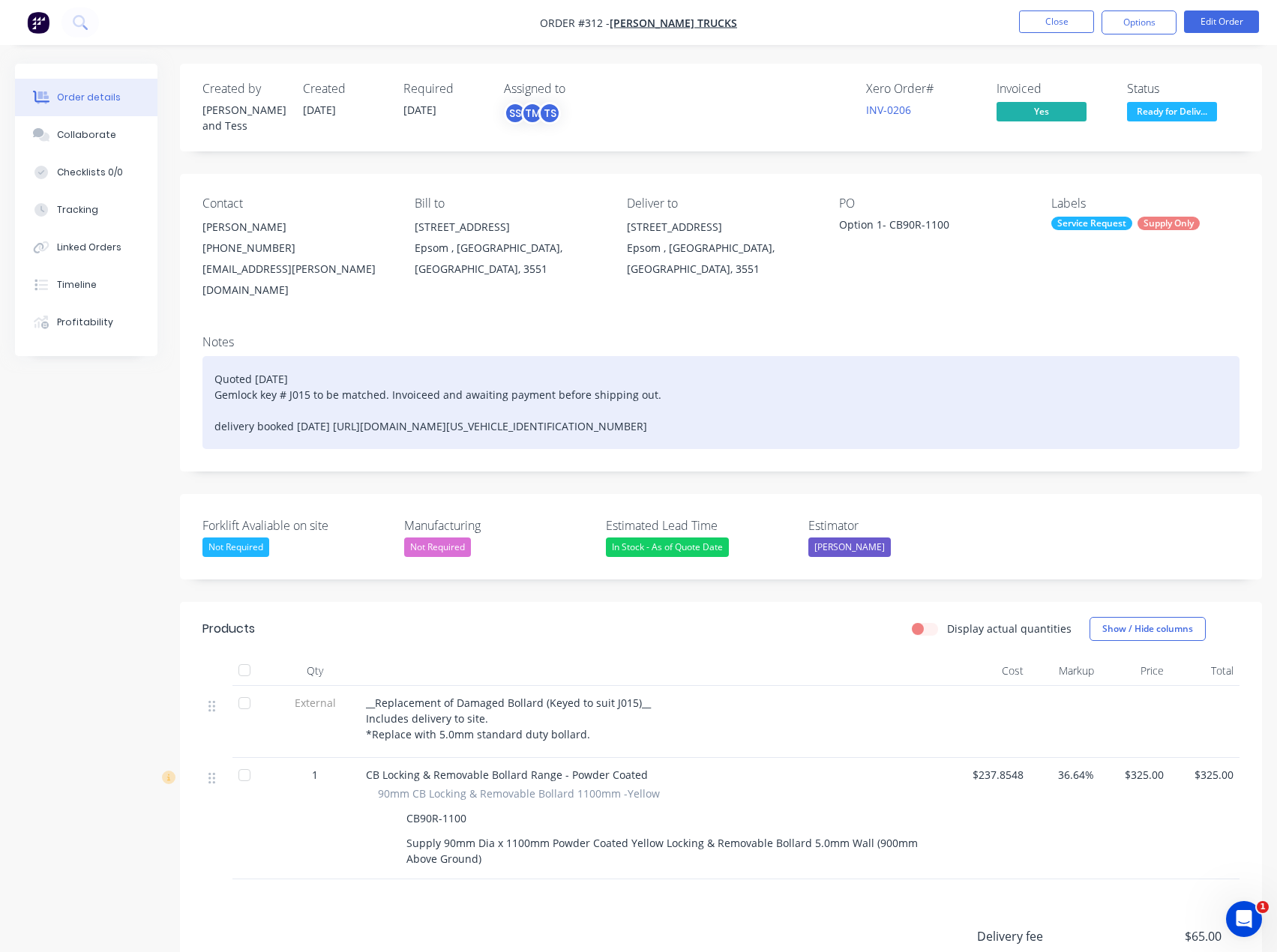
click at [802, 402] on div "Quoted 29/08/25 Gemlock key # J015 to be matched. Invoiceed and awaiting paymen…" at bounding box center [721, 402] width 1036 height 93
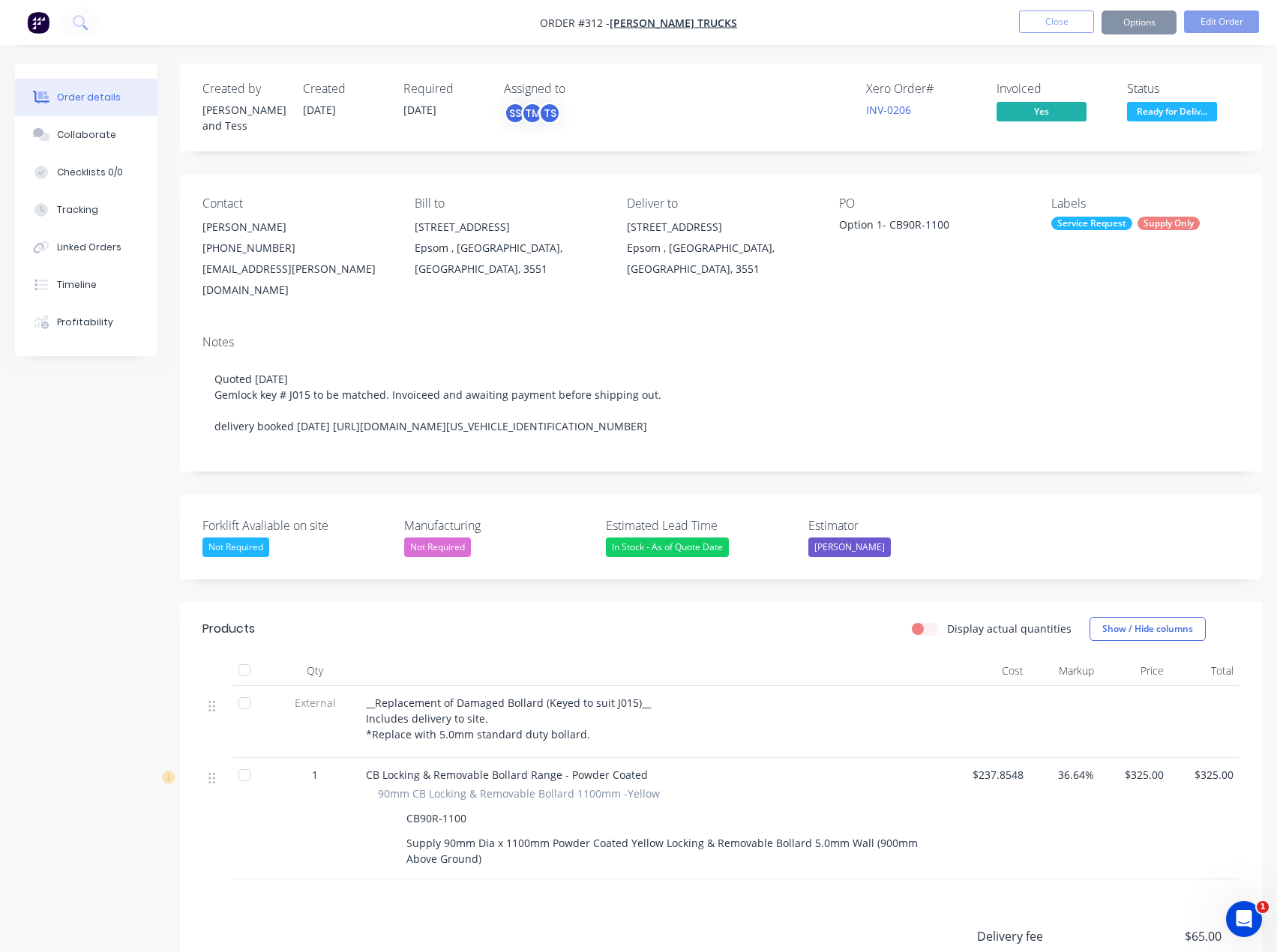
click at [808, 335] on div "Notes" at bounding box center [721, 342] width 1036 height 15
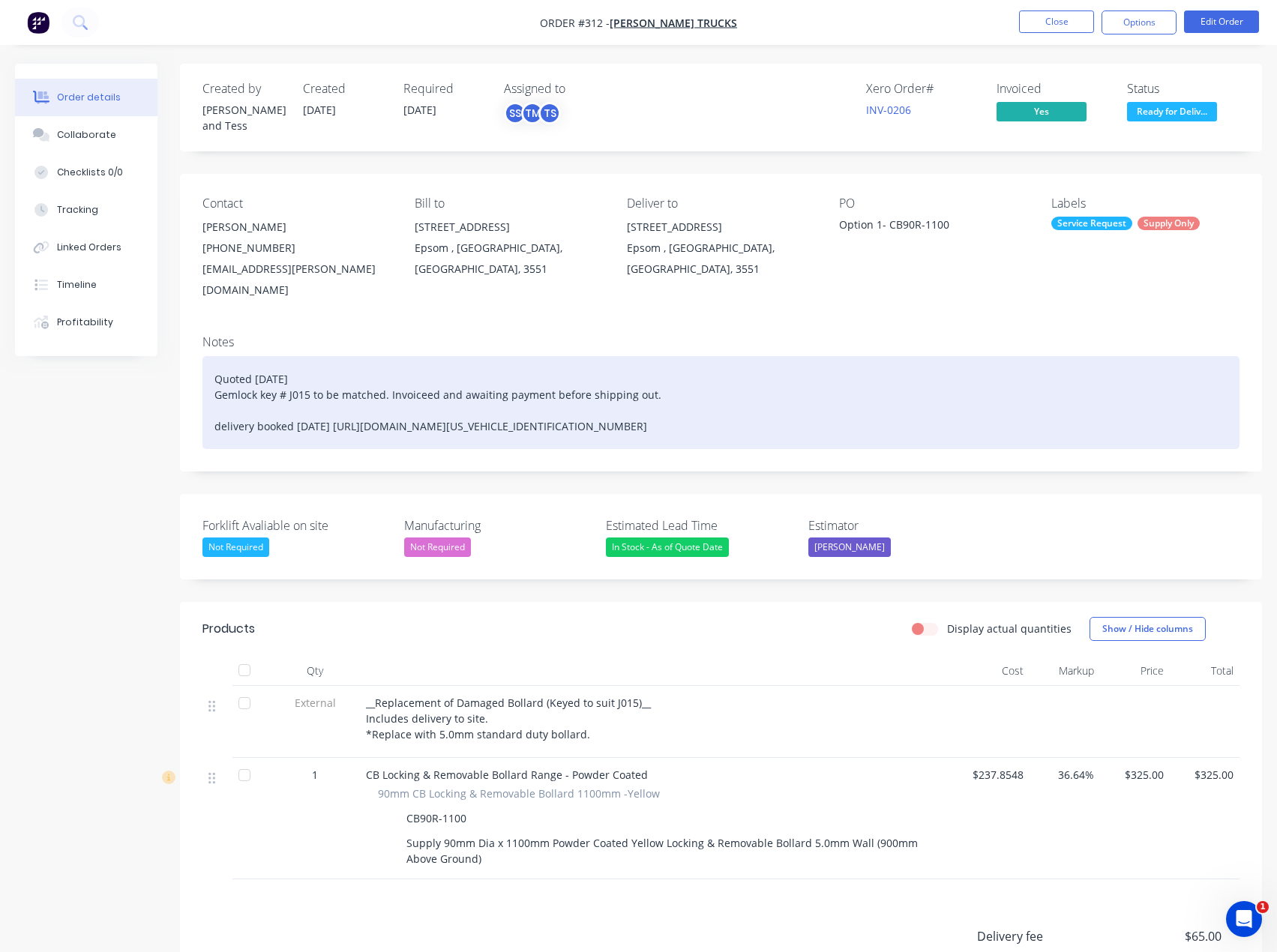
click at [339, 393] on div "Quoted 29/08/25 Gemlock key # J015 to be matched. Invoiceed and awaiting paymen…" at bounding box center [721, 402] width 1036 height 93
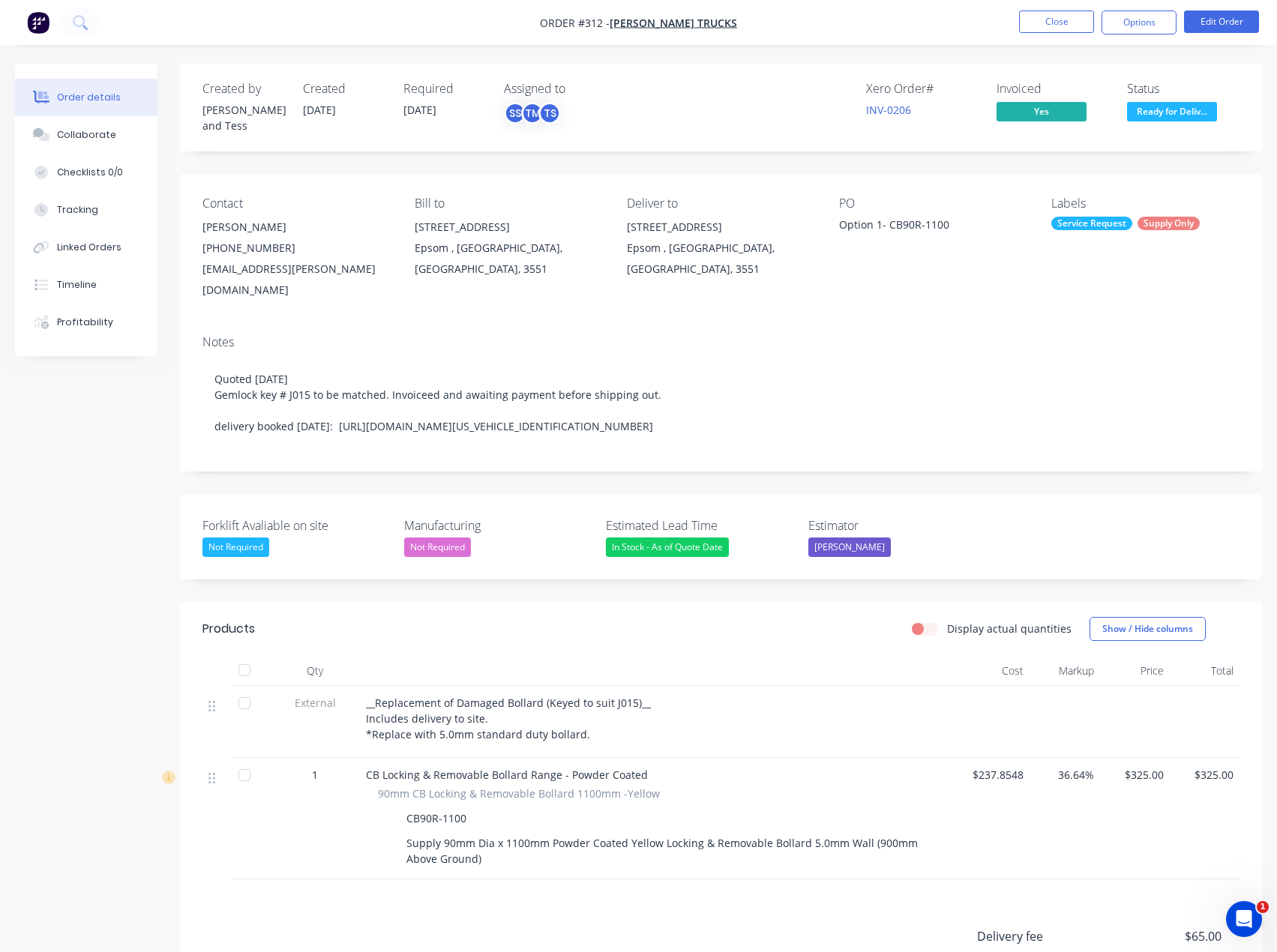
click at [853, 323] on div "Notes Quoted 29/08/25 Gemlock key # J015 to be matched. Invoiceed and awaiting …" at bounding box center [721, 397] width 1082 height 148
click at [1071, 19] on button "Close" at bounding box center [1056, 22] width 75 height 23
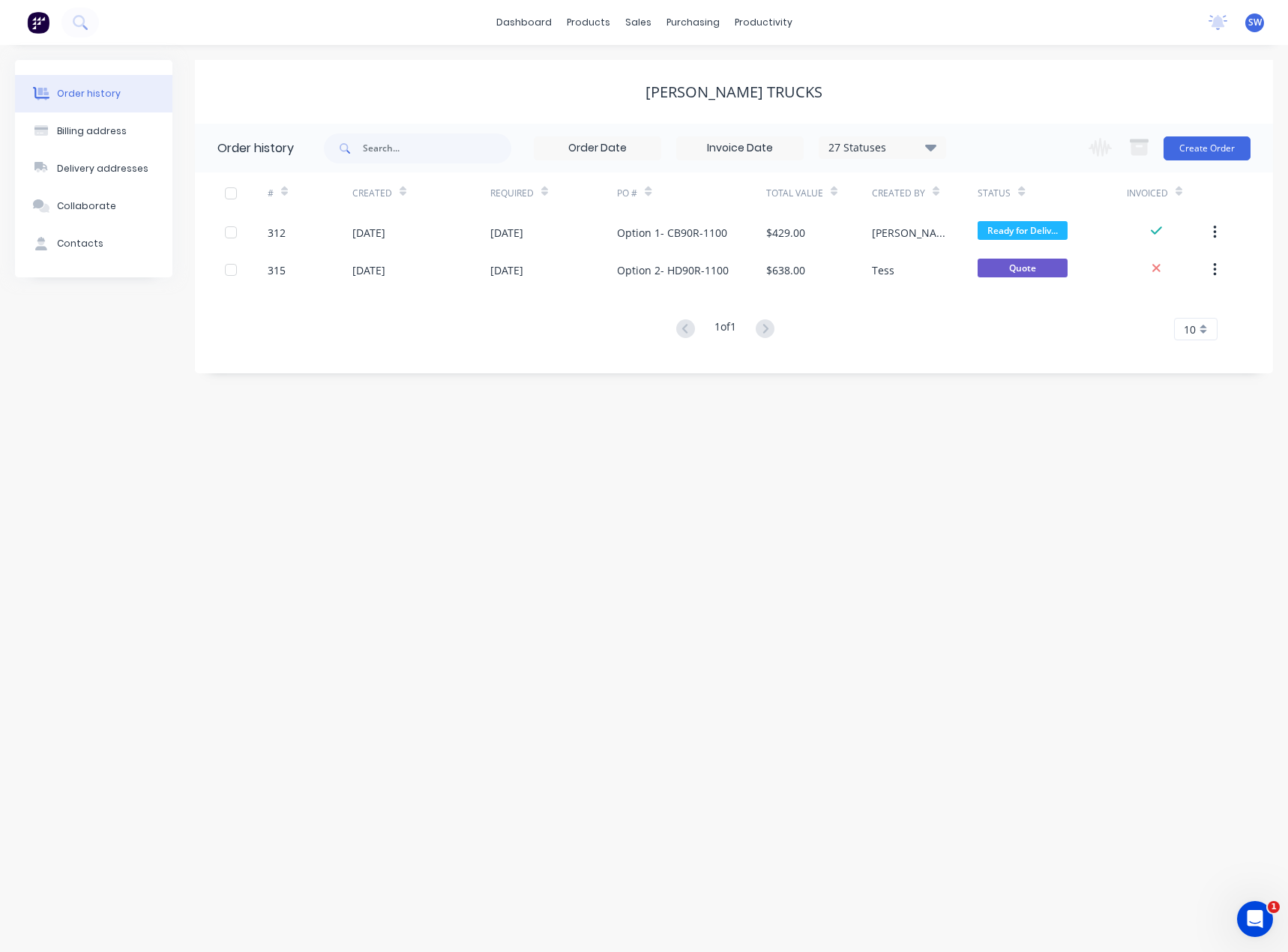
click at [920, 491] on div "Order history Billing address Delivery addresses Collaborate Contacts Poyser Tr…" at bounding box center [644, 498] width 1288 height 907
click at [548, 24] on link "dashboard" at bounding box center [525, 22] width 71 height 23
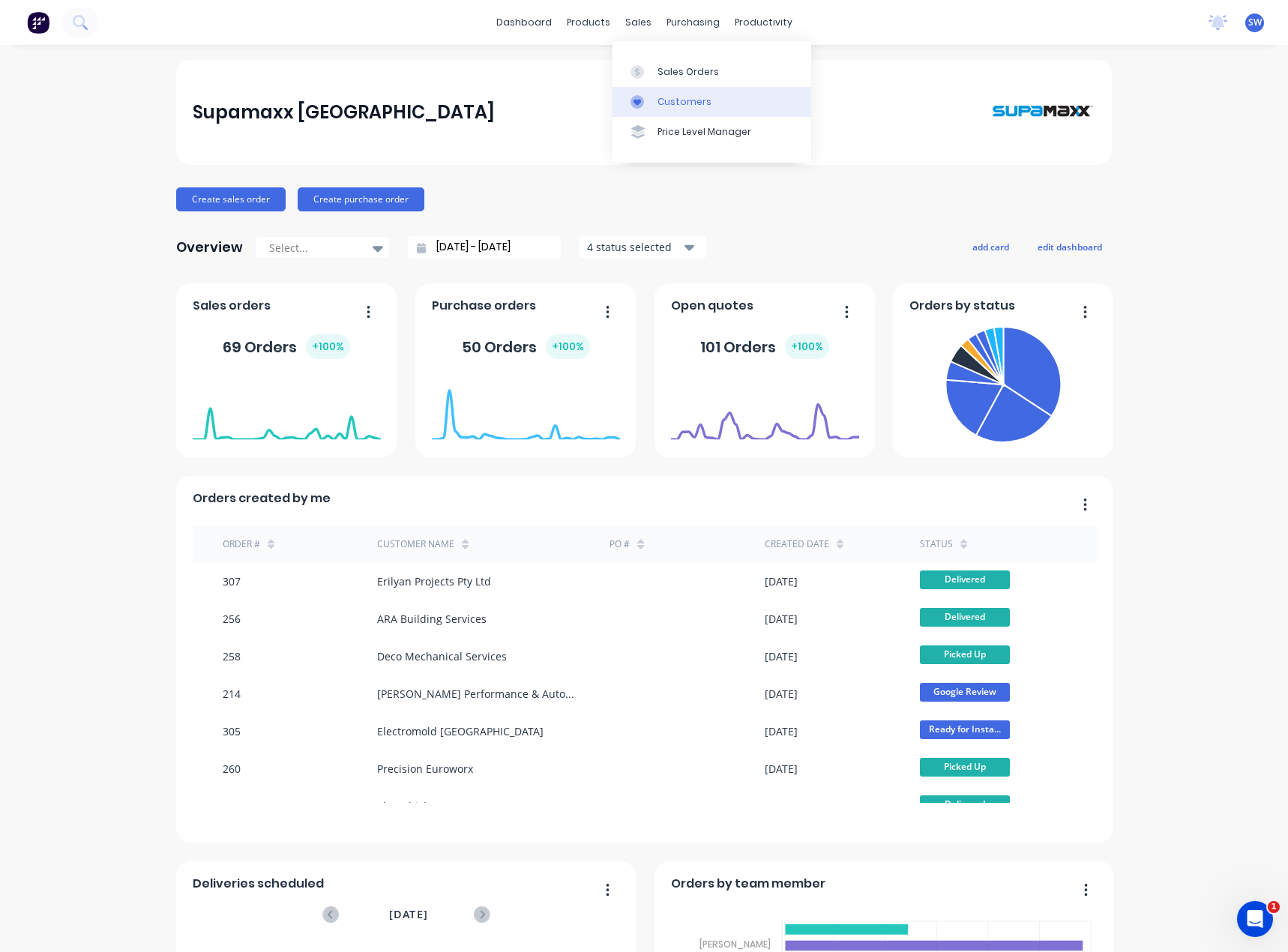
click at [689, 100] on div "Customers" at bounding box center [683, 102] width 54 height 14
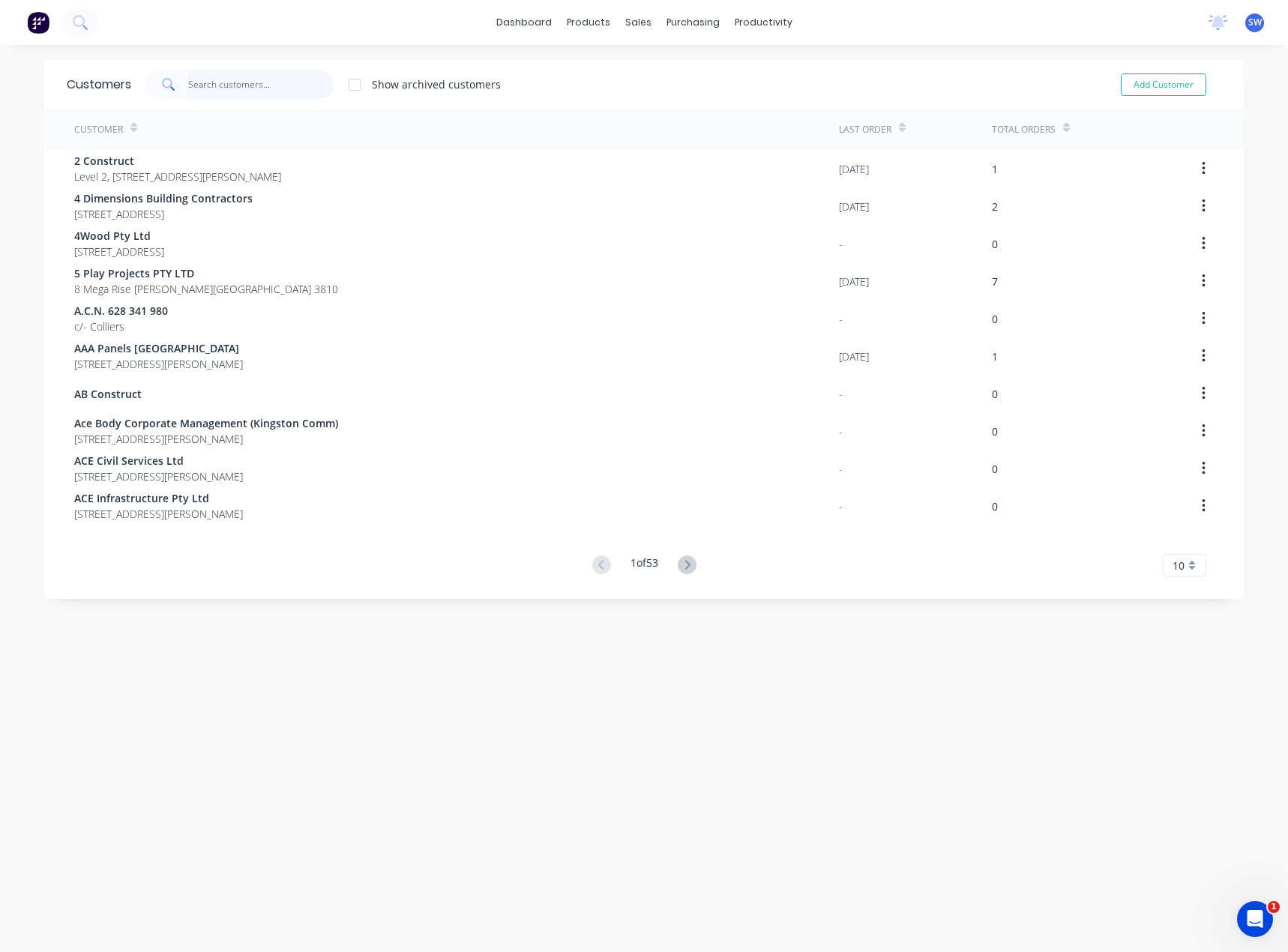
click at [205, 93] on input "text" at bounding box center [261, 84] width 146 height 30
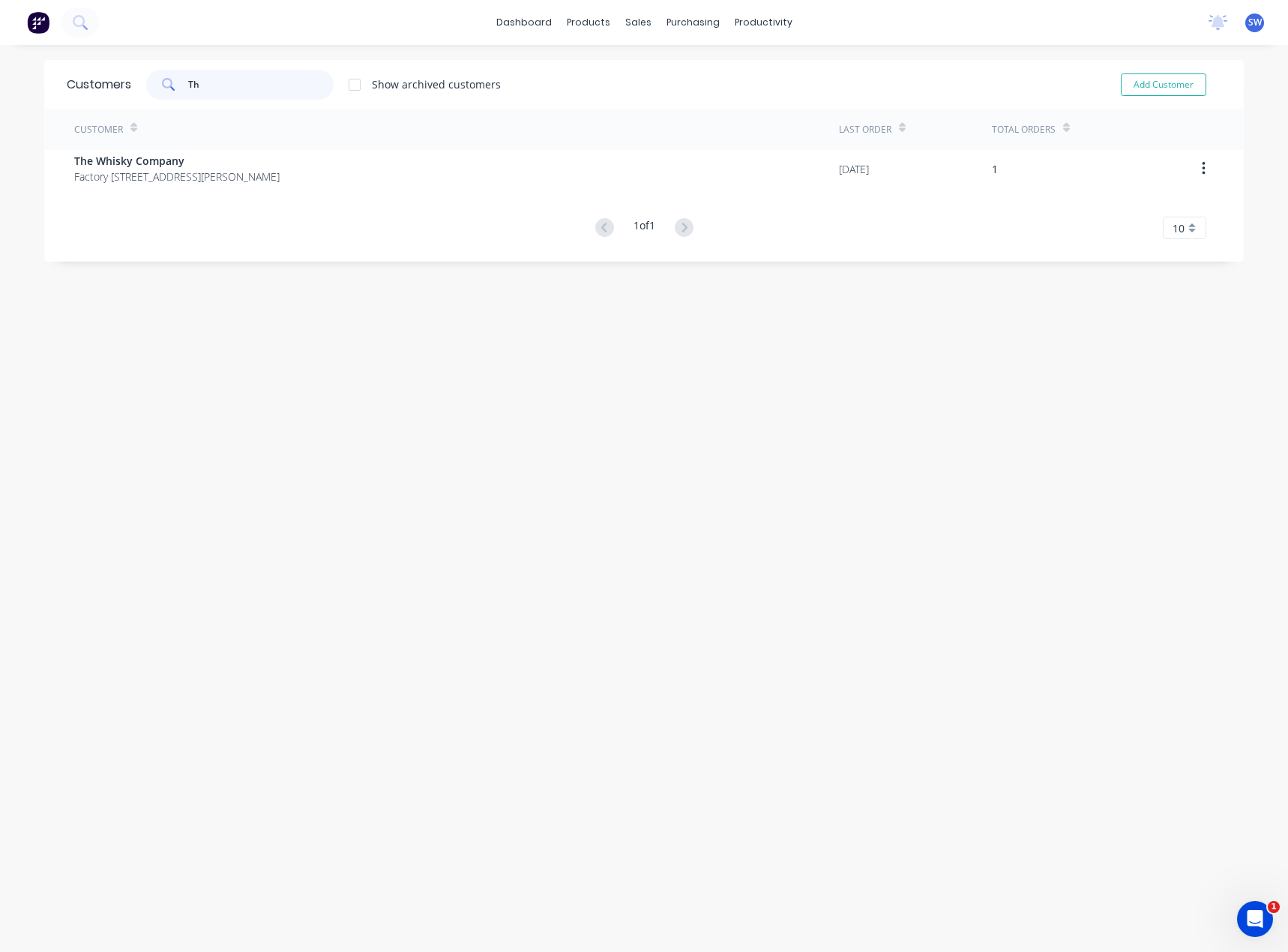
type input "T"
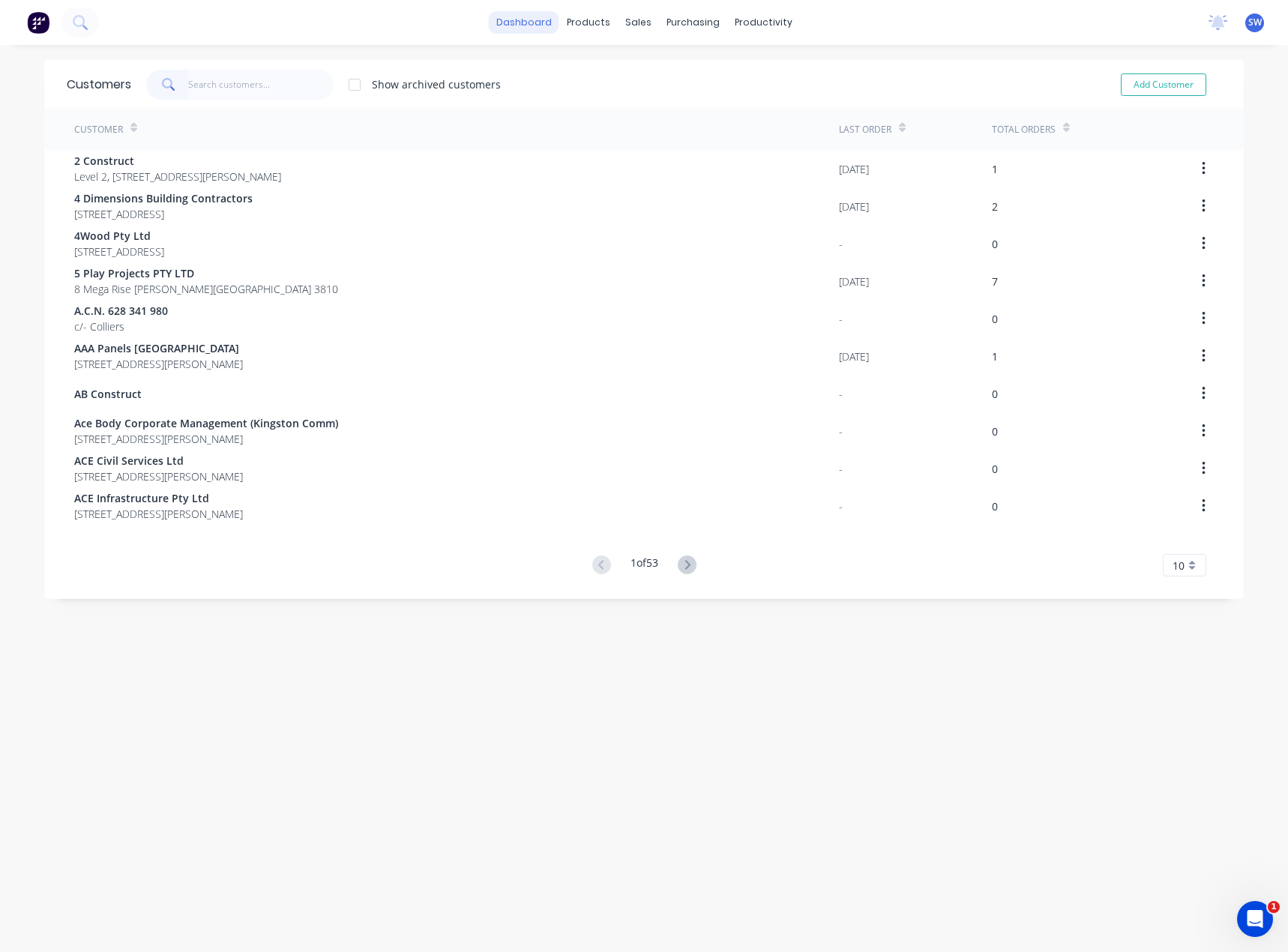
click at [523, 18] on link "dashboard" at bounding box center [525, 22] width 71 height 23
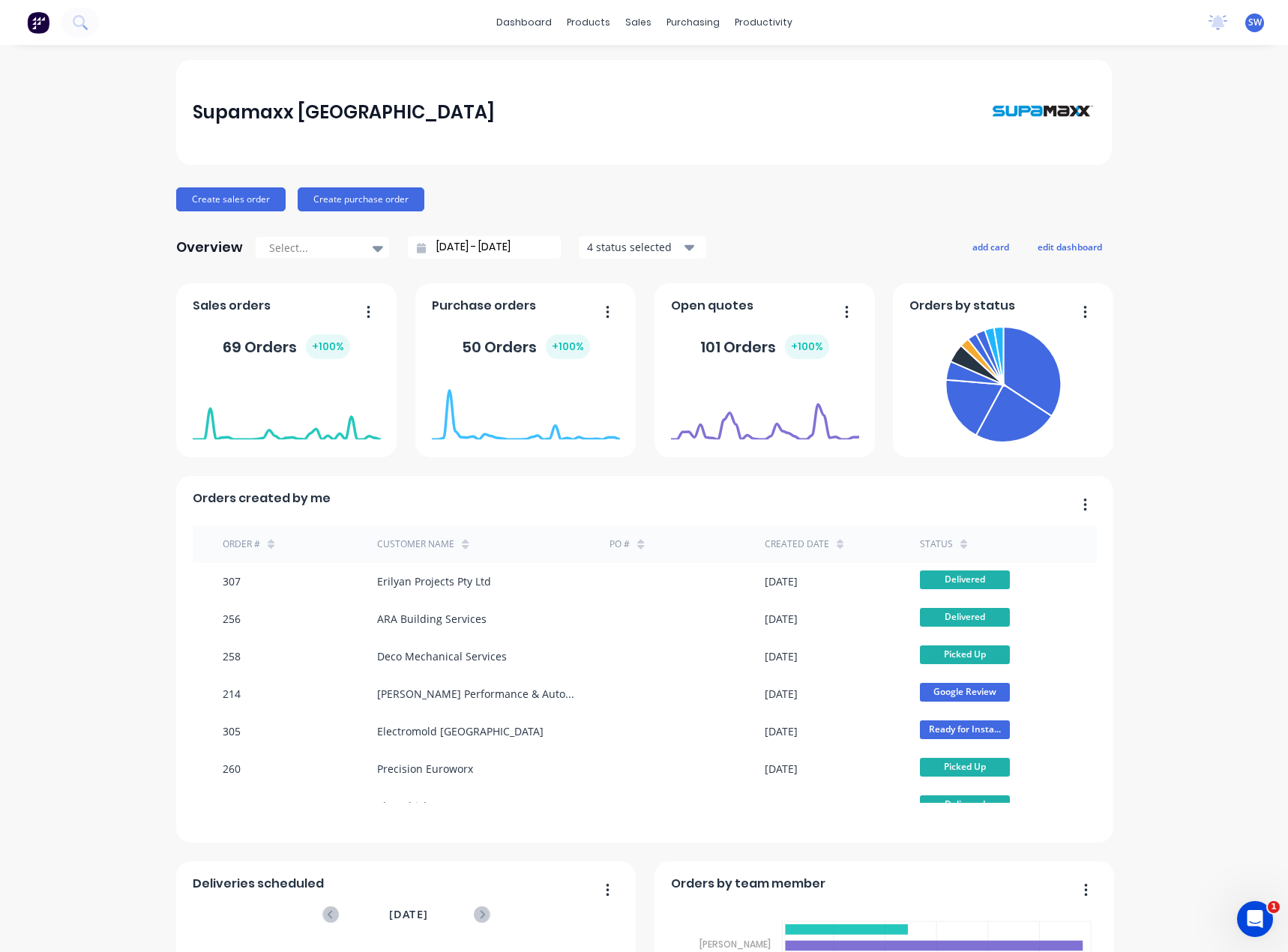
click at [1212, 344] on div "Supamaxx Australia Create sales order Create purchase order Overview Select... …" at bounding box center [644, 643] width 1288 height 1168
click at [686, 102] on div "Customers" at bounding box center [683, 102] width 54 height 14
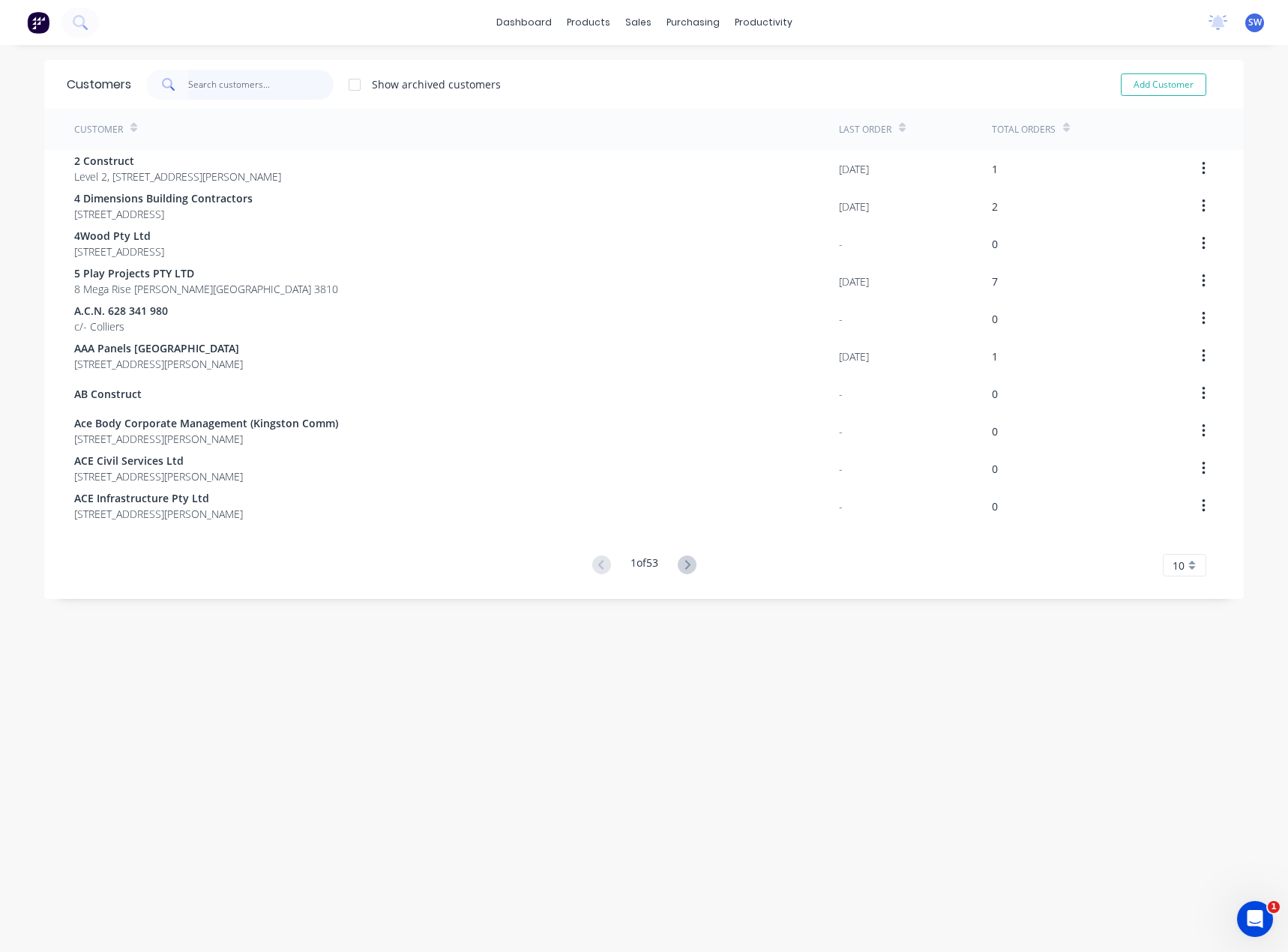
click at [199, 80] on input "text" at bounding box center [261, 84] width 146 height 30
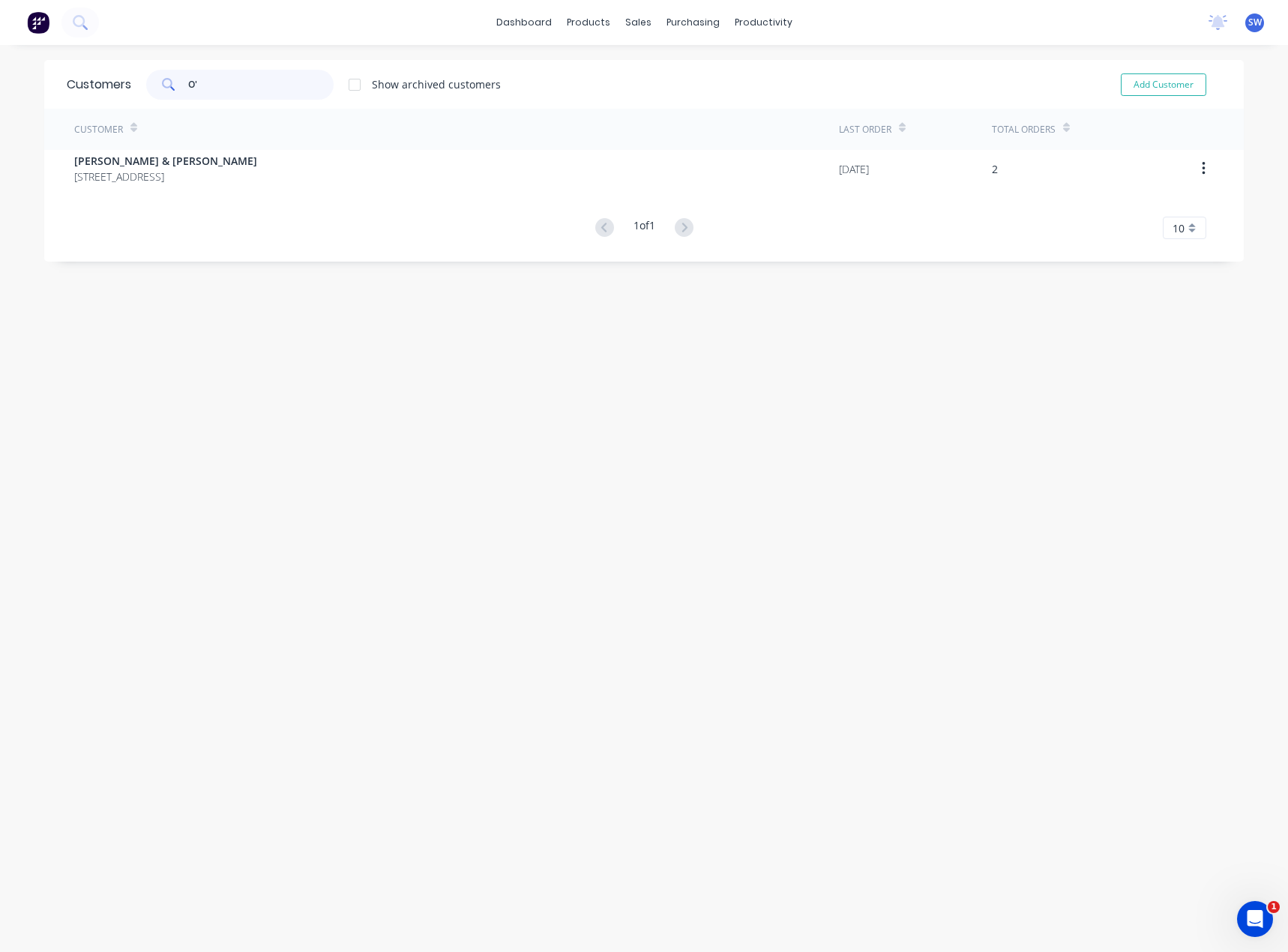
type input "O'"
click at [257, 183] on span "[STREET_ADDRESS]" at bounding box center [166, 176] width 183 height 15
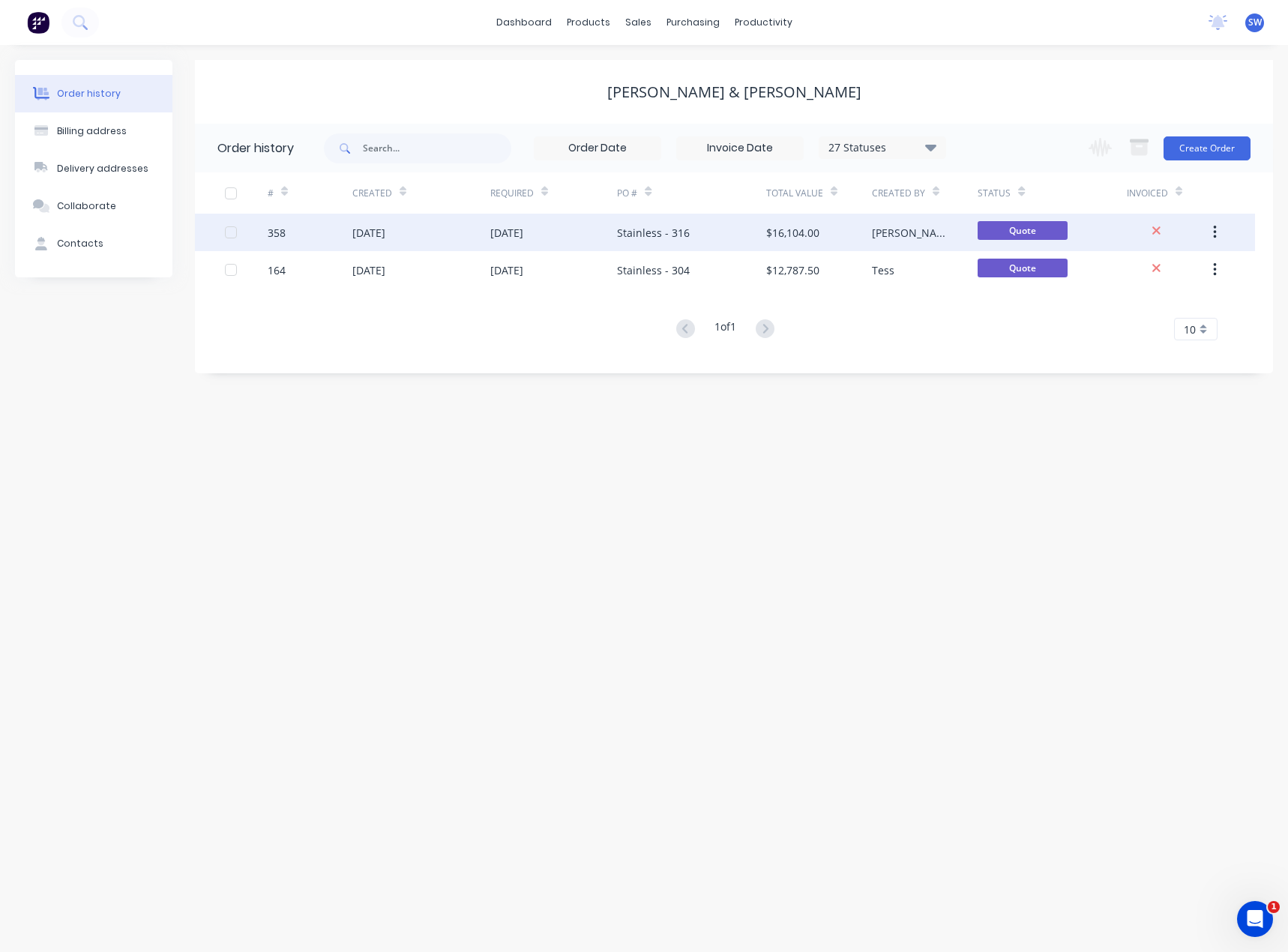
click at [787, 238] on div "$16,104.00" at bounding box center [792, 232] width 54 height 15
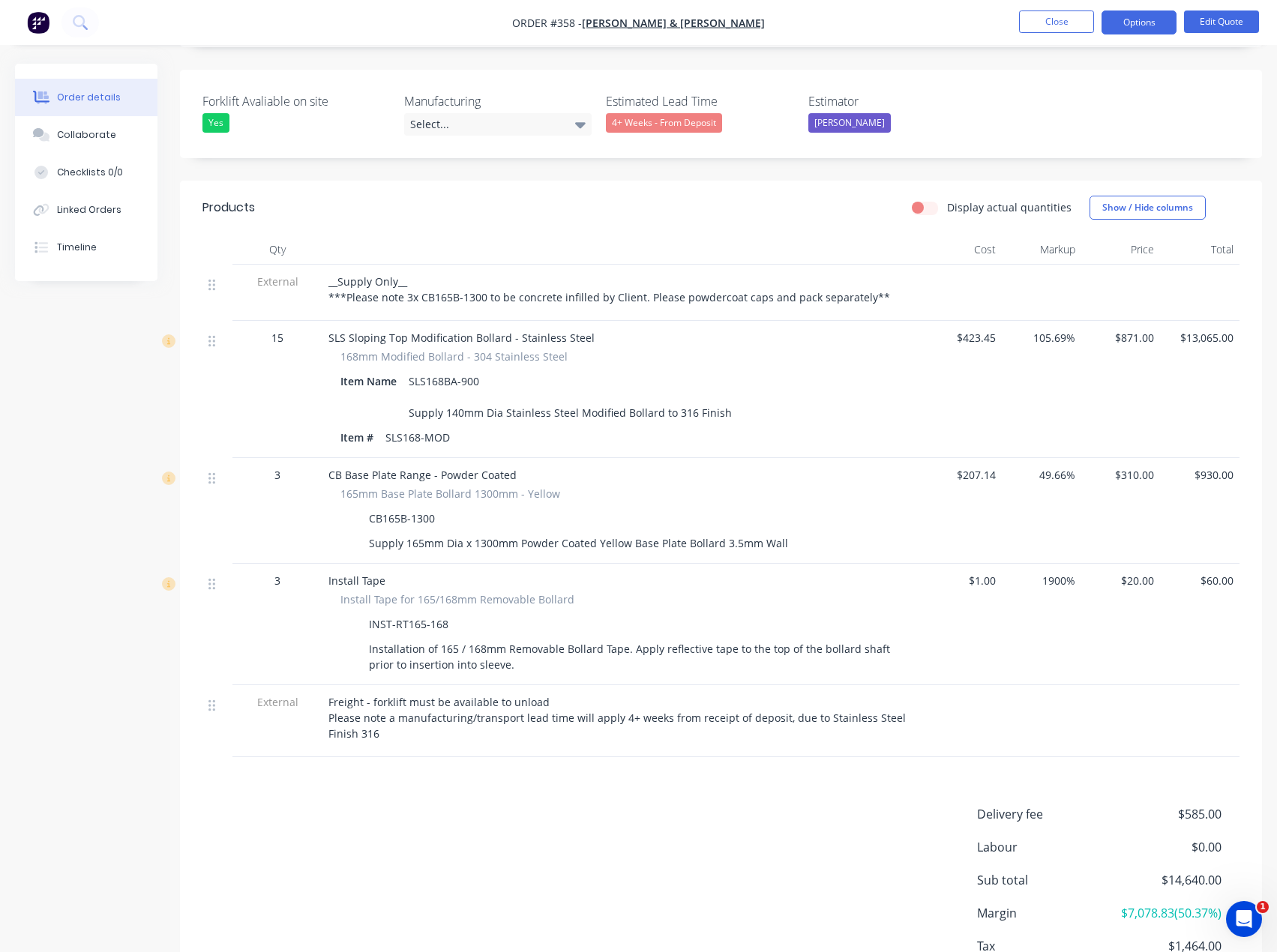
scroll to position [375, 0]
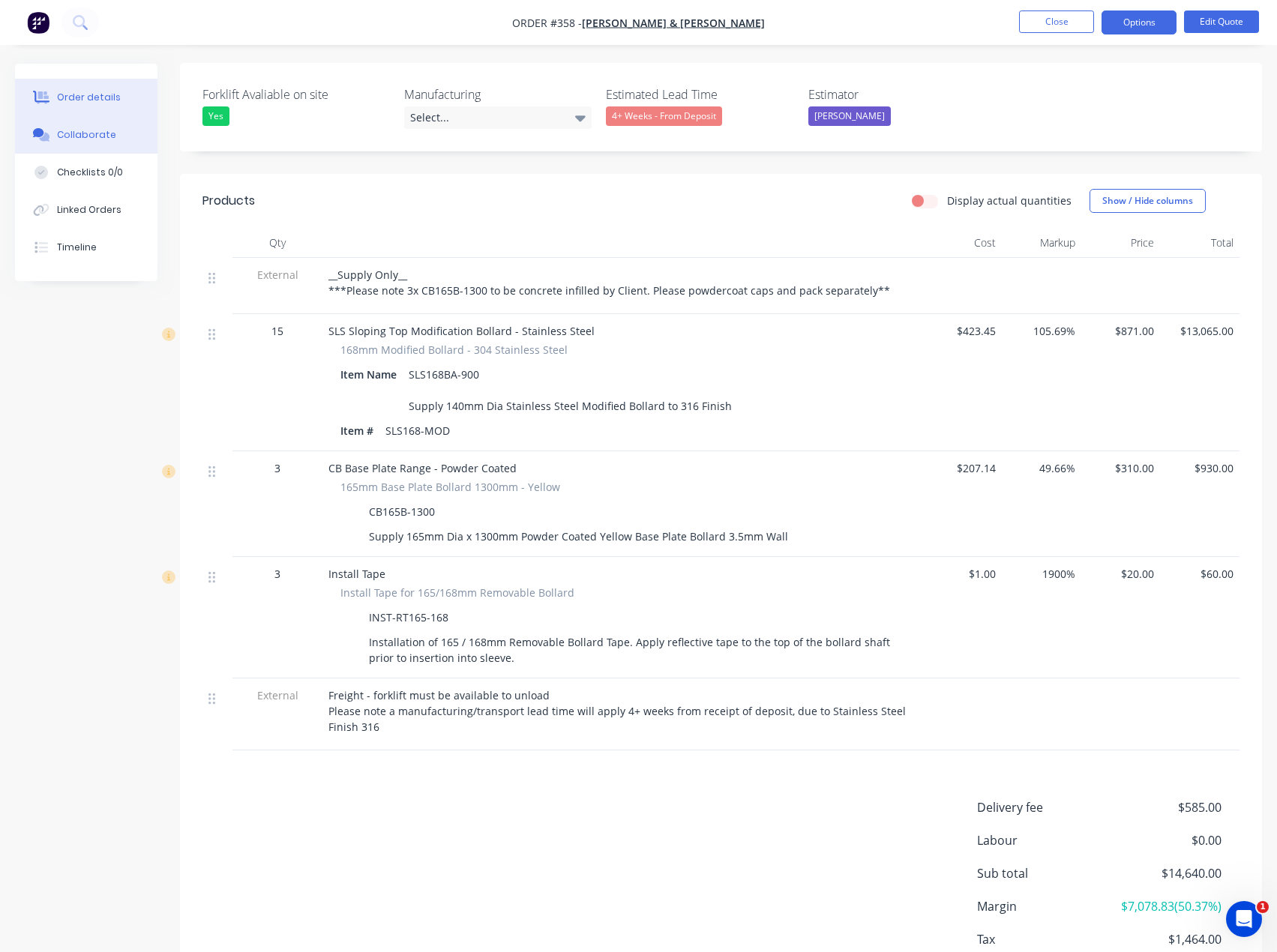
click at [83, 137] on div "Collaborate" at bounding box center [86, 134] width 59 height 14
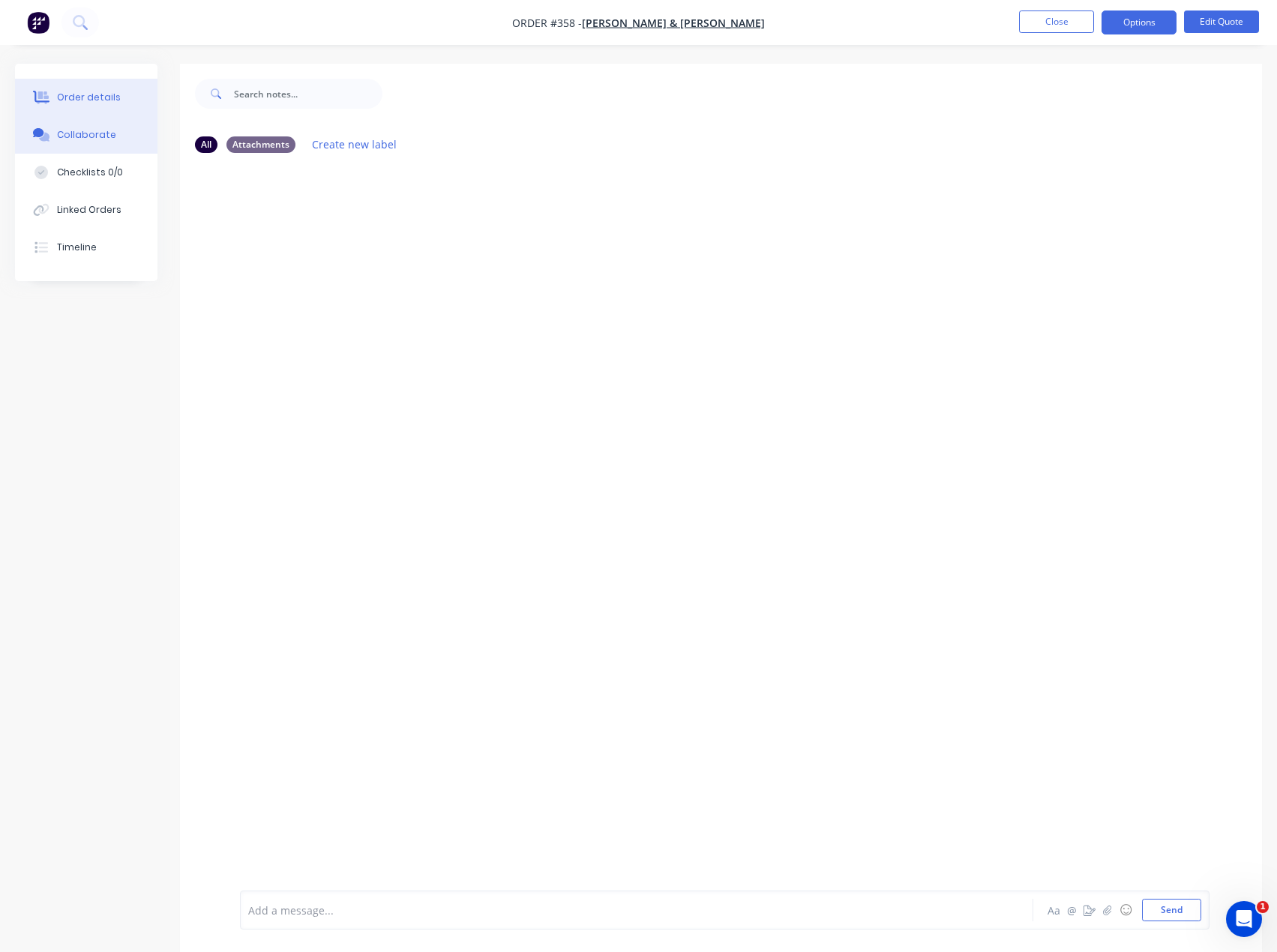
click at [88, 90] on button "Order details" at bounding box center [86, 97] width 142 height 37
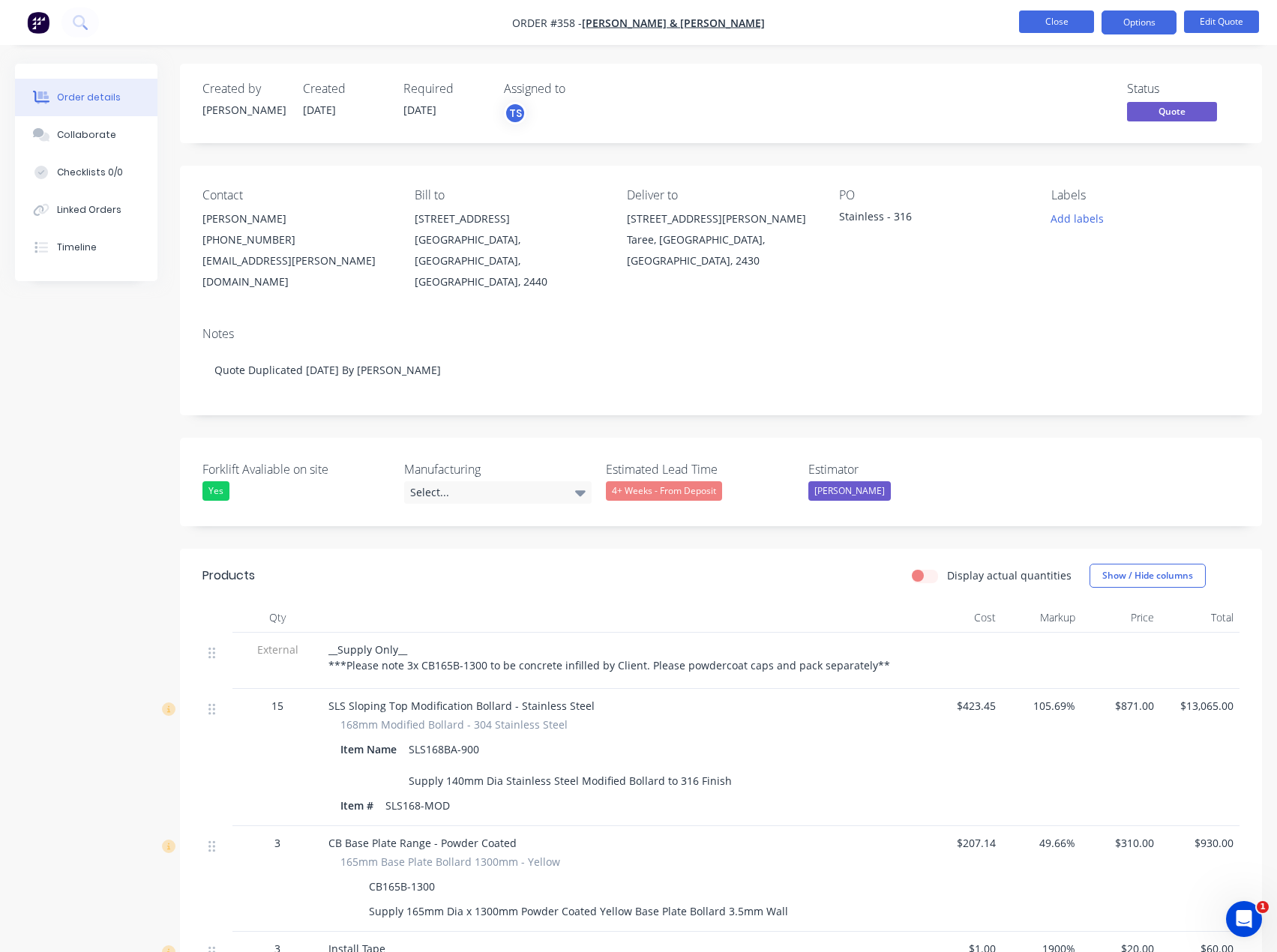
click at [1061, 22] on button "Close" at bounding box center [1056, 22] width 75 height 23
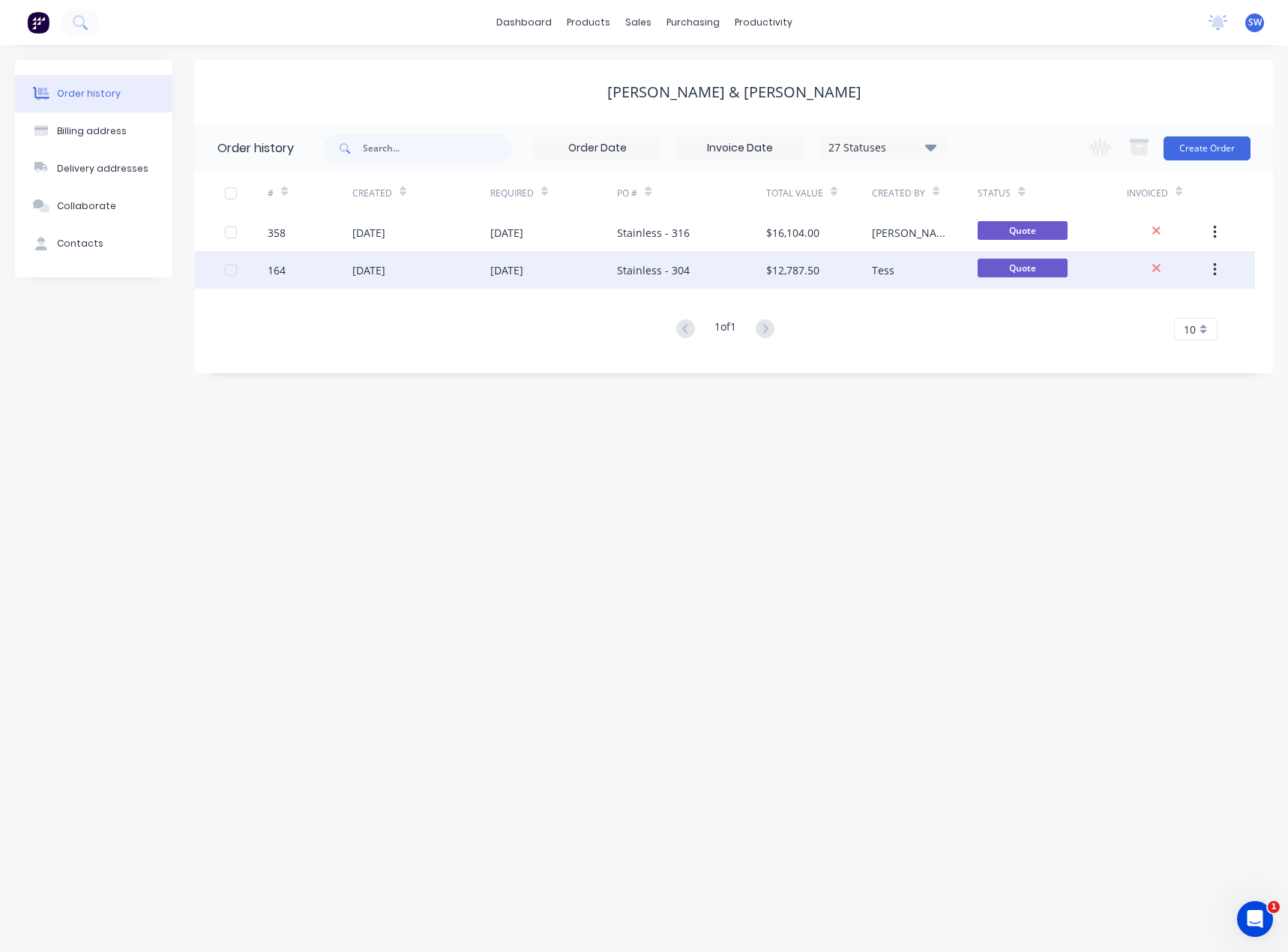
click at [644, 270] on div "Stainless - 304" at bounding box center [654, 270] width 73 height 15
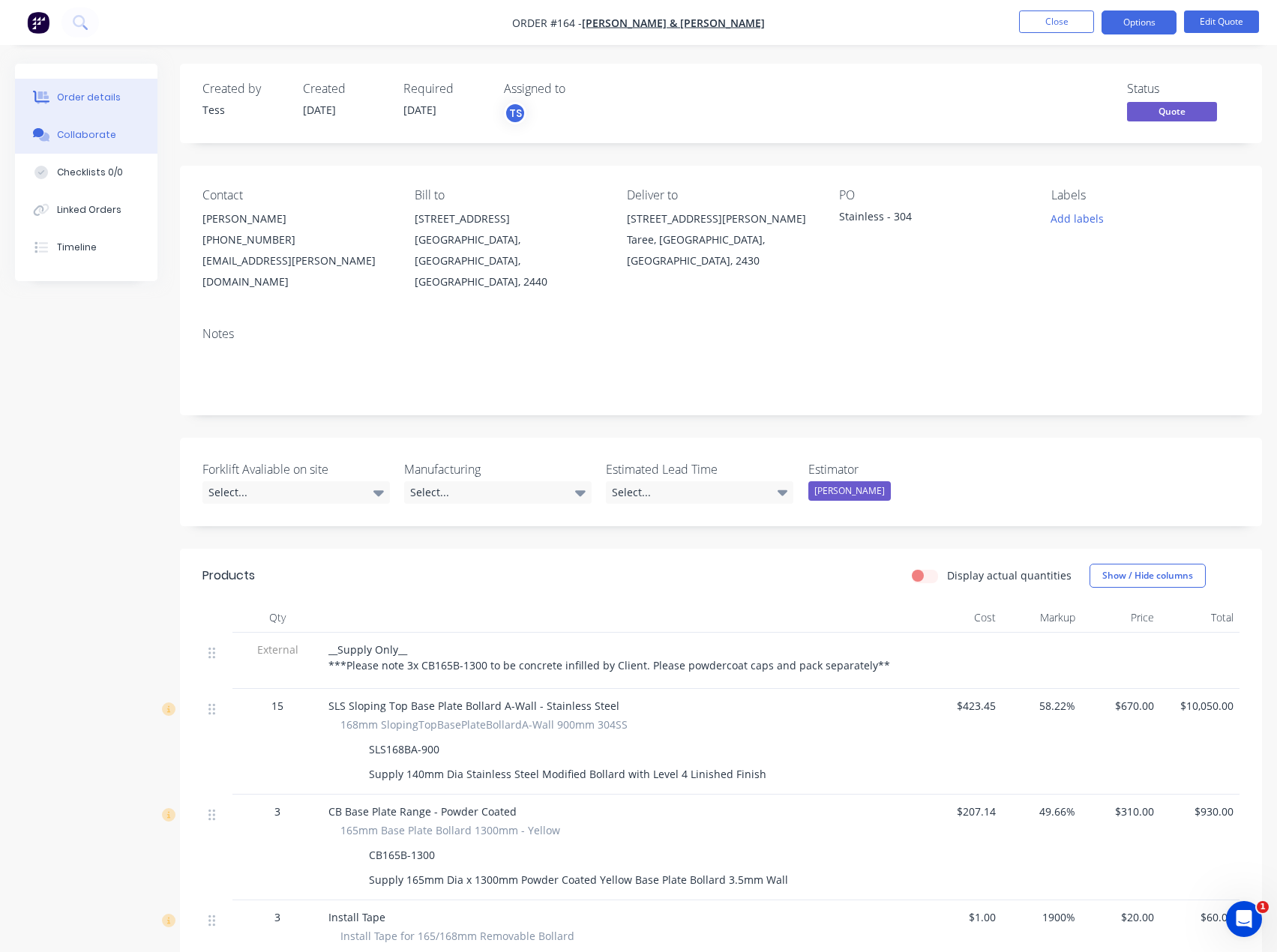
click at [102, 137] on div "Collaborate" at bounding box center [86, 134] width 59 height 14
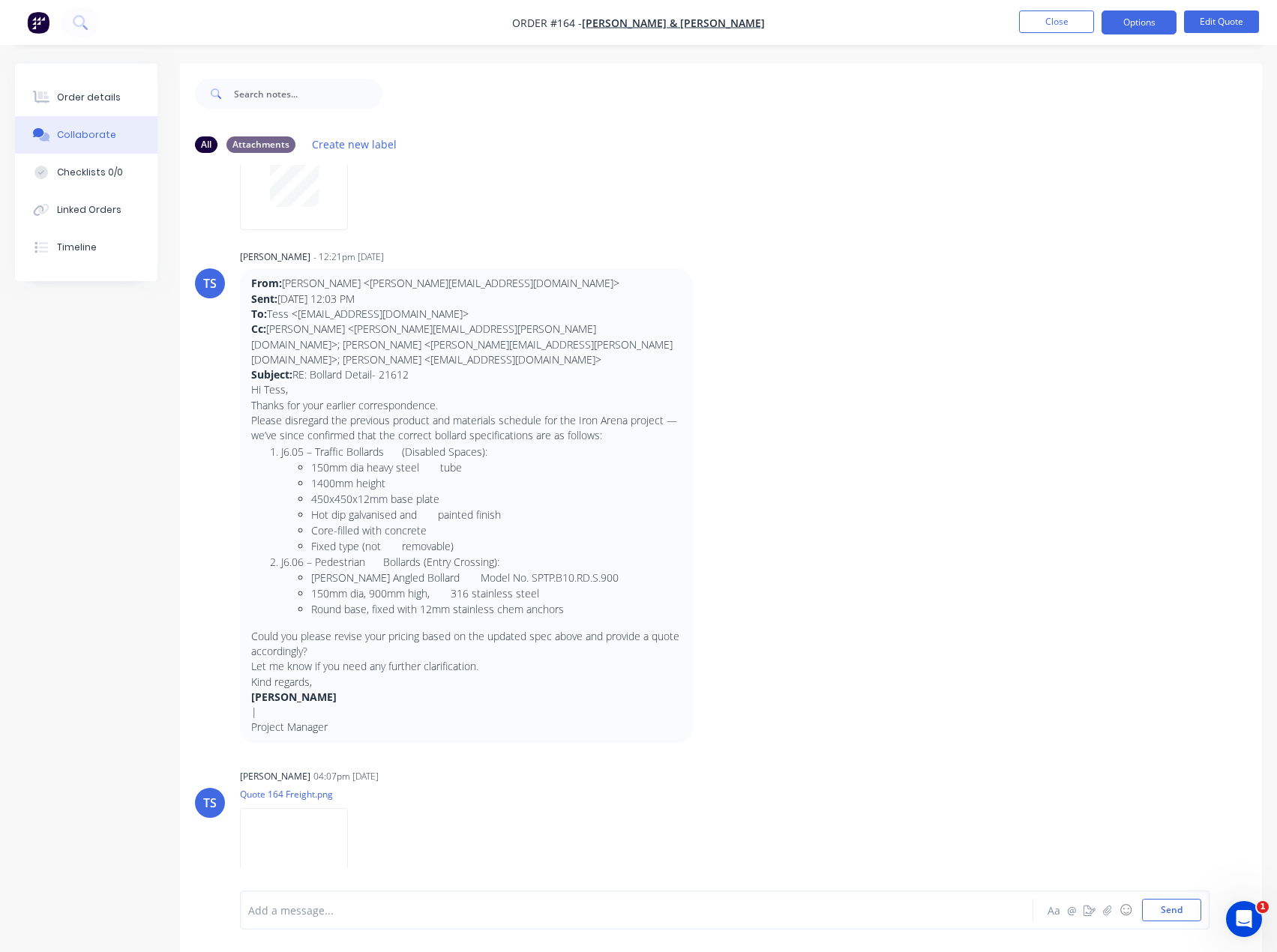
scroll to position [106, 0]
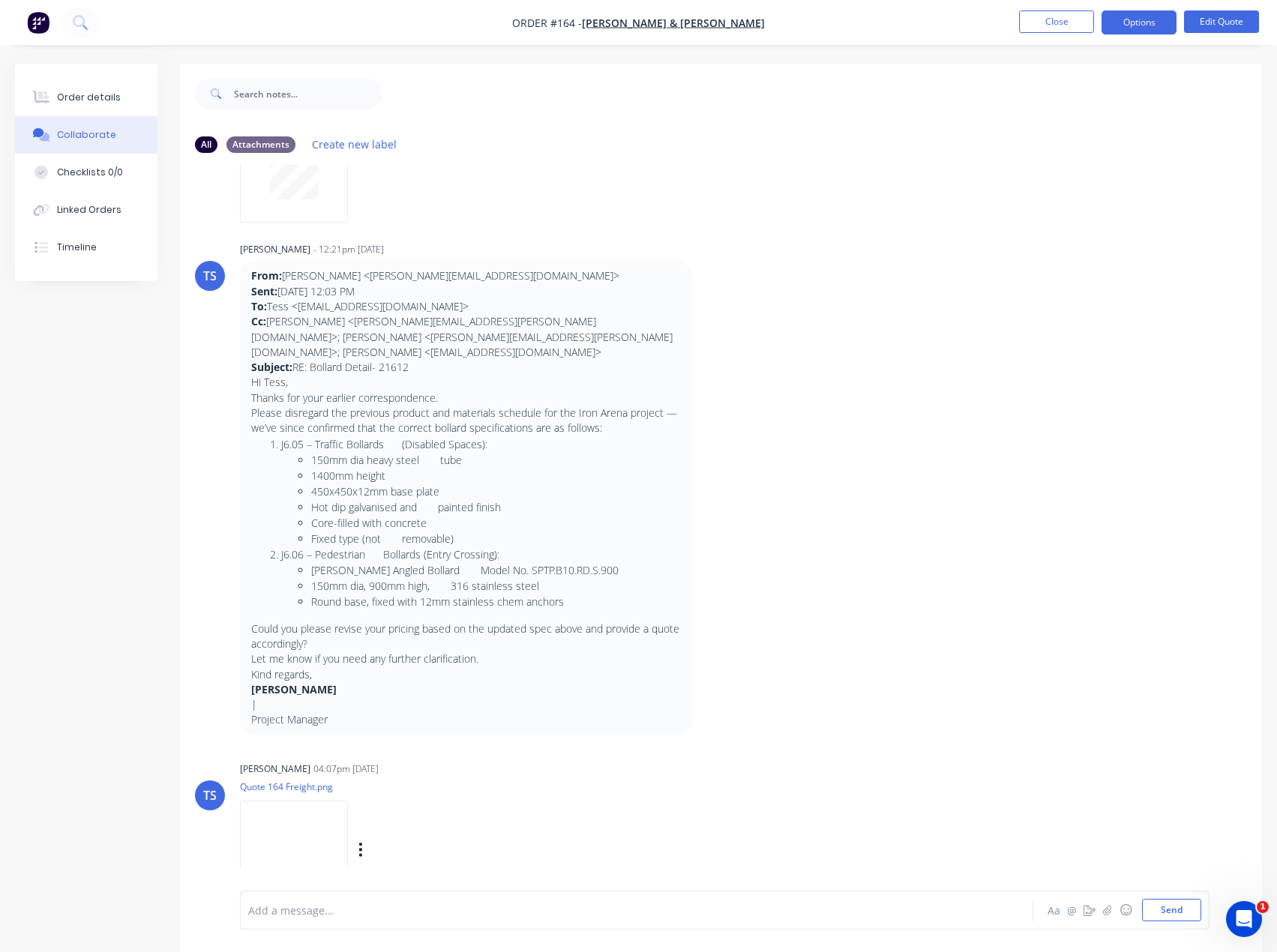
click at [289, 804] on img at bounding box center [293, 849] width 108 height 98
click at [287, 819] on img at bounding box center [293, 849] width 108 height 98
click at [309, 841] on img at bounding box center [293, 849] width 108 height 98
click at [62, 86] on button "Order details" at bounding box center [86, 97] width 142 height 37
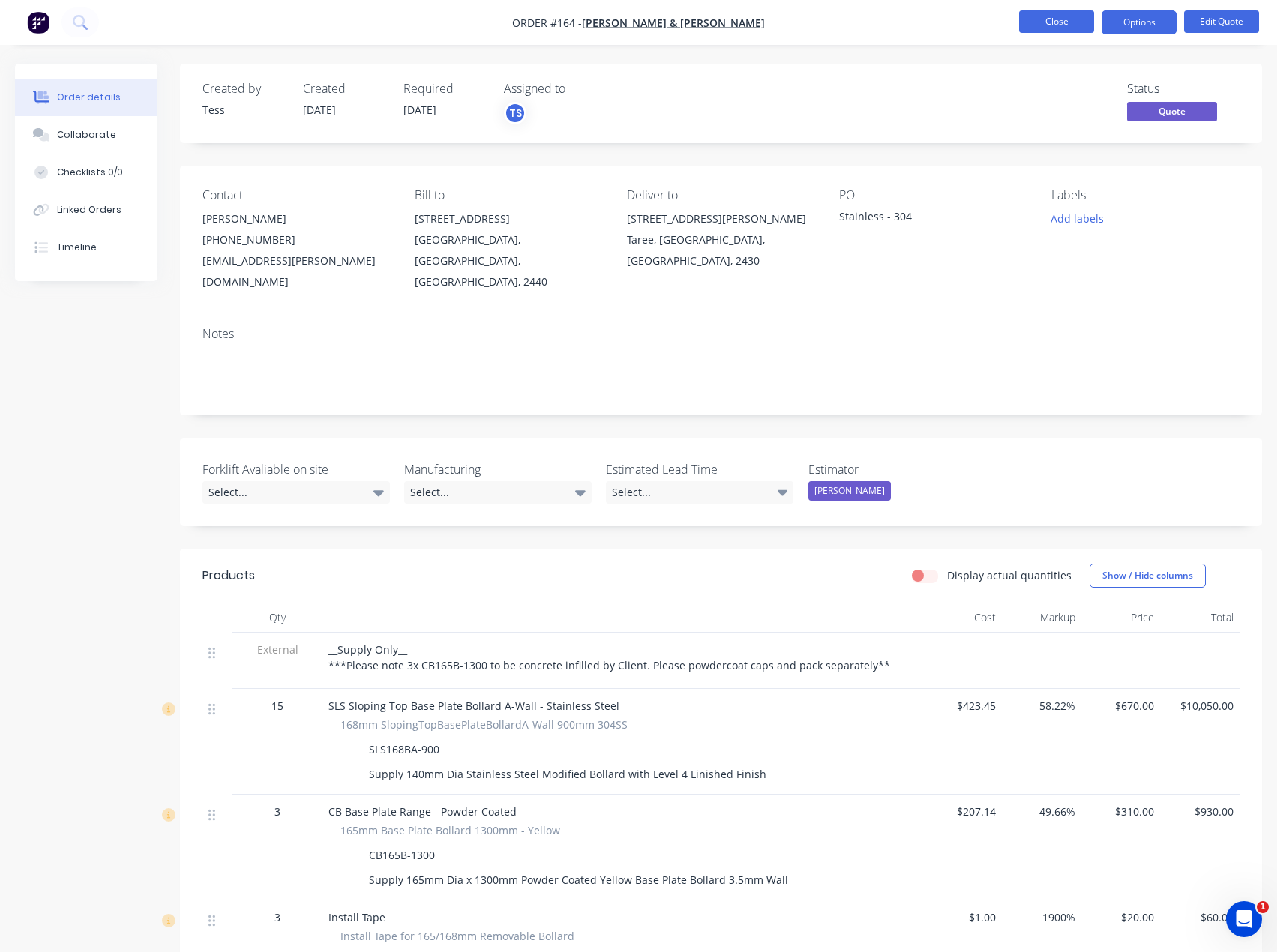
click at [1076, 32] on button "Close" at bounding box center [1056, 22] width 75 height 23
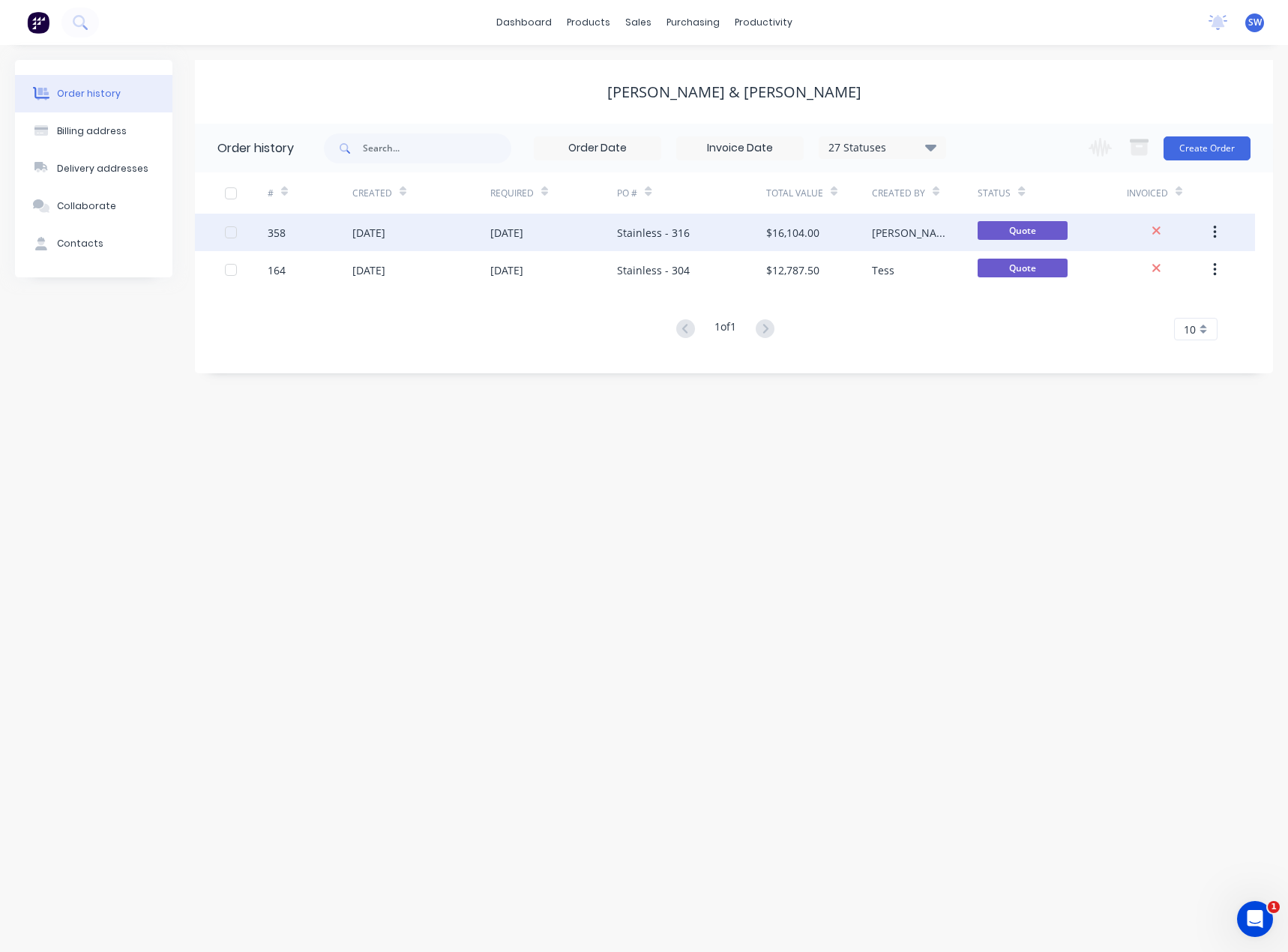
click at [671, 243] on div "Stainless - 316" at bounding box center [692, 231] width 149 height 37
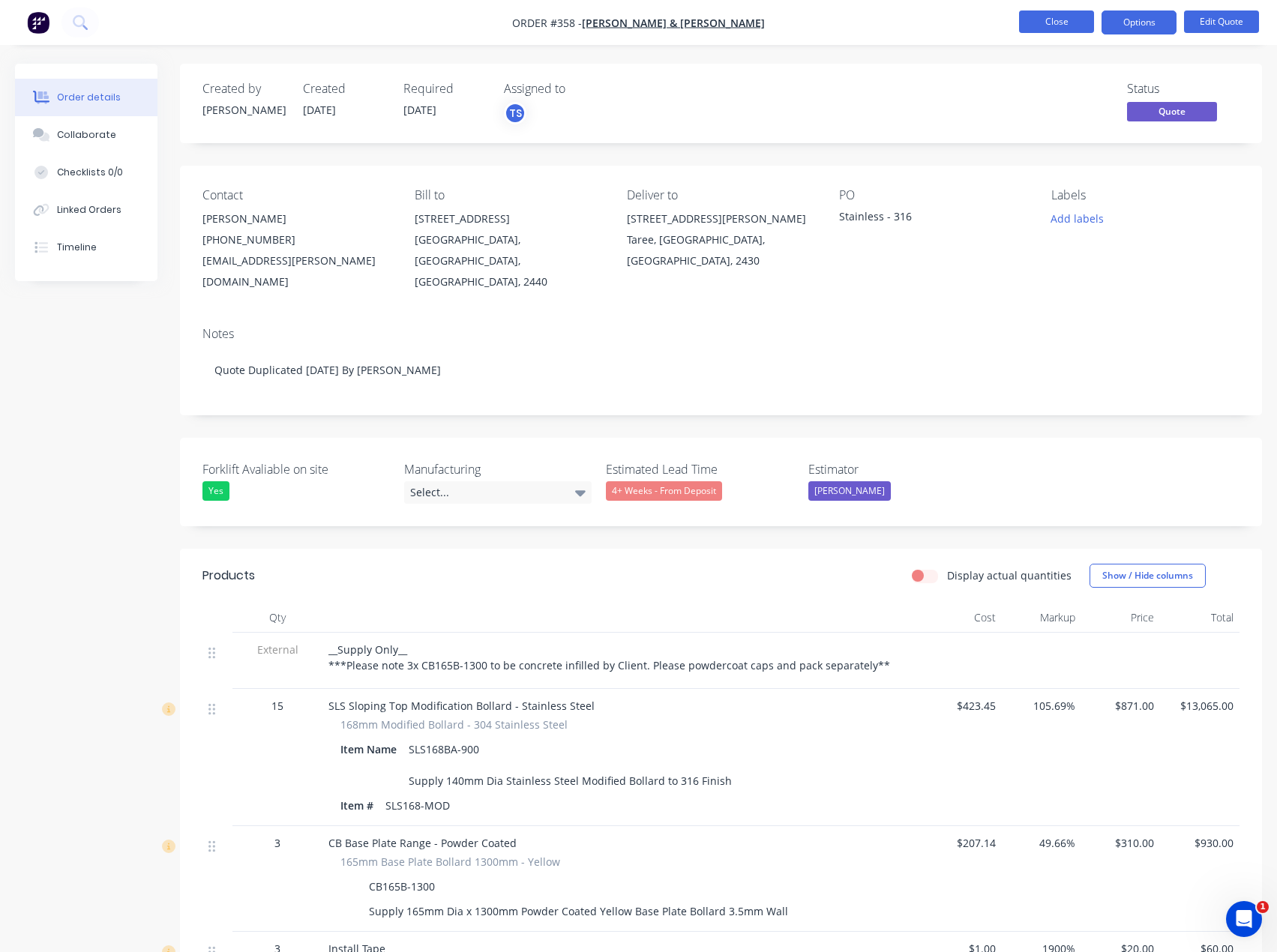
click at [1058, 26] on button "Close" at bounding box center [1056, 22] width 75 height 23
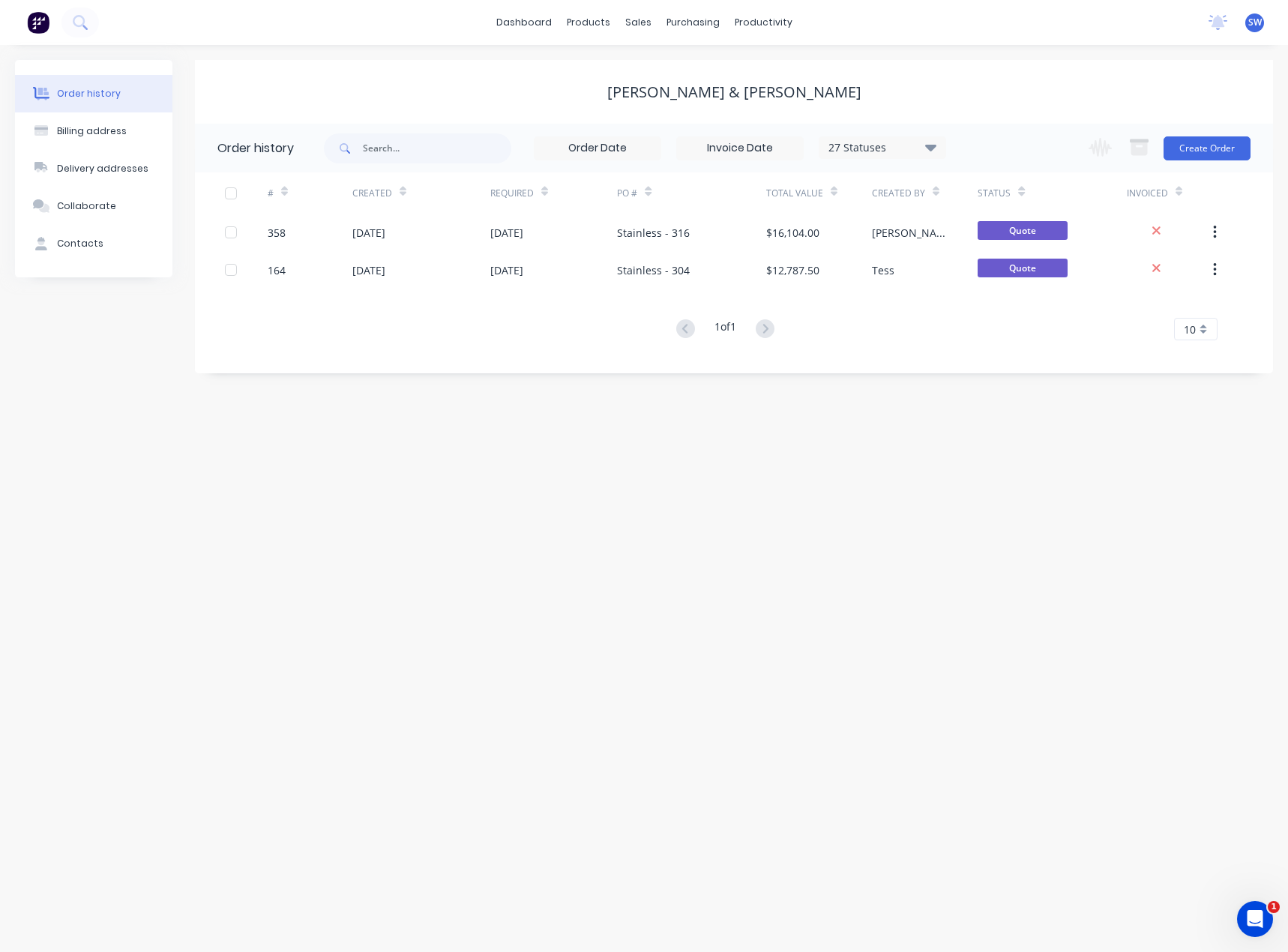
click at [1257, 31] on div "SW Supamaxx Australia Scott Wiggett Standard User Profile Sign out" at bounding box center [1254, 23] width 19 height 19
click at [1257, 25] on span "SW" at bounding box center [1254, 22] width 14 height 14
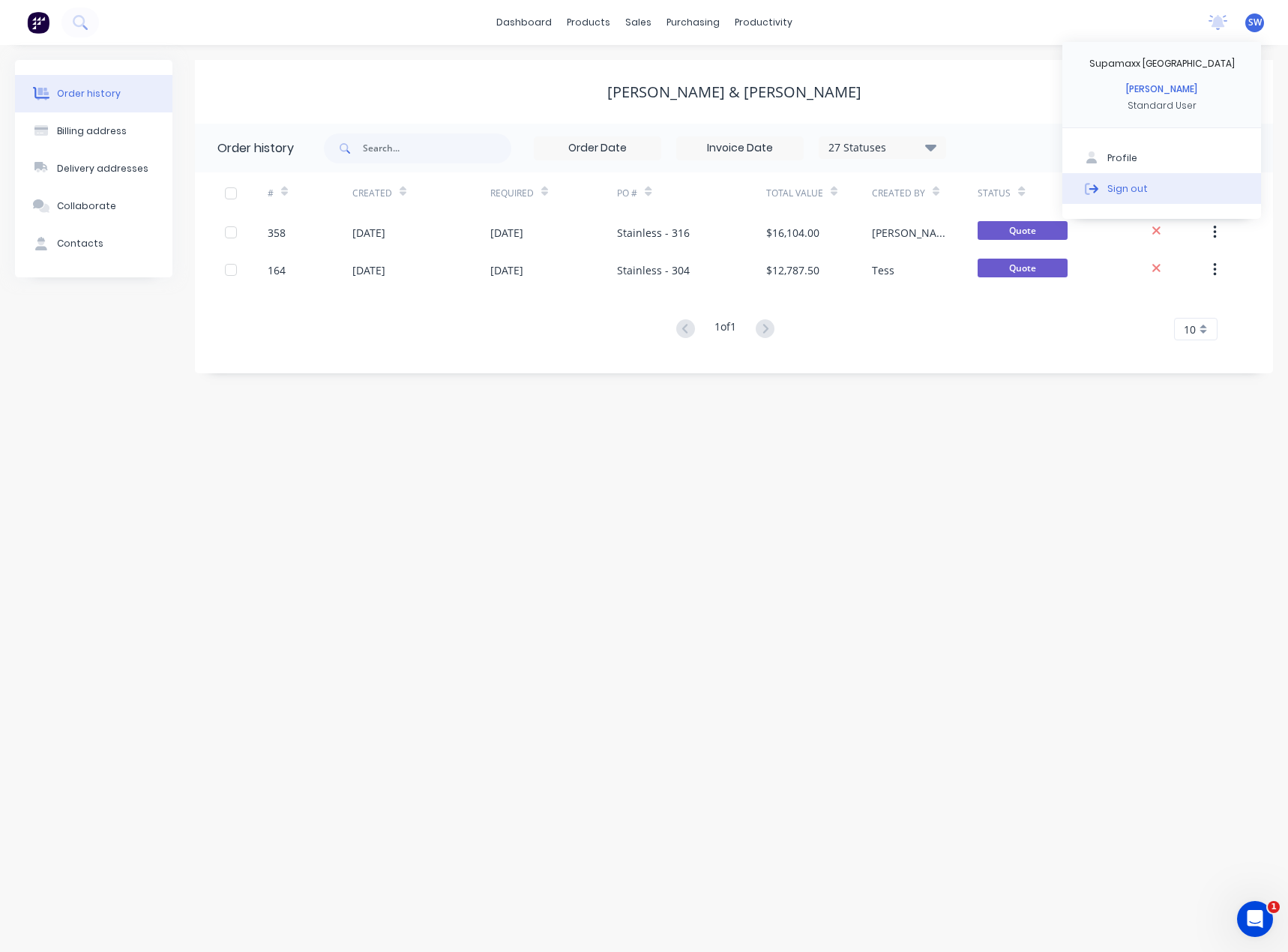
click at [1161, 186] on button "Sign out" at bounding box center [1161, 188] width 199 height 30
